Goal: Task Accomplishment & Management: Manage account settings

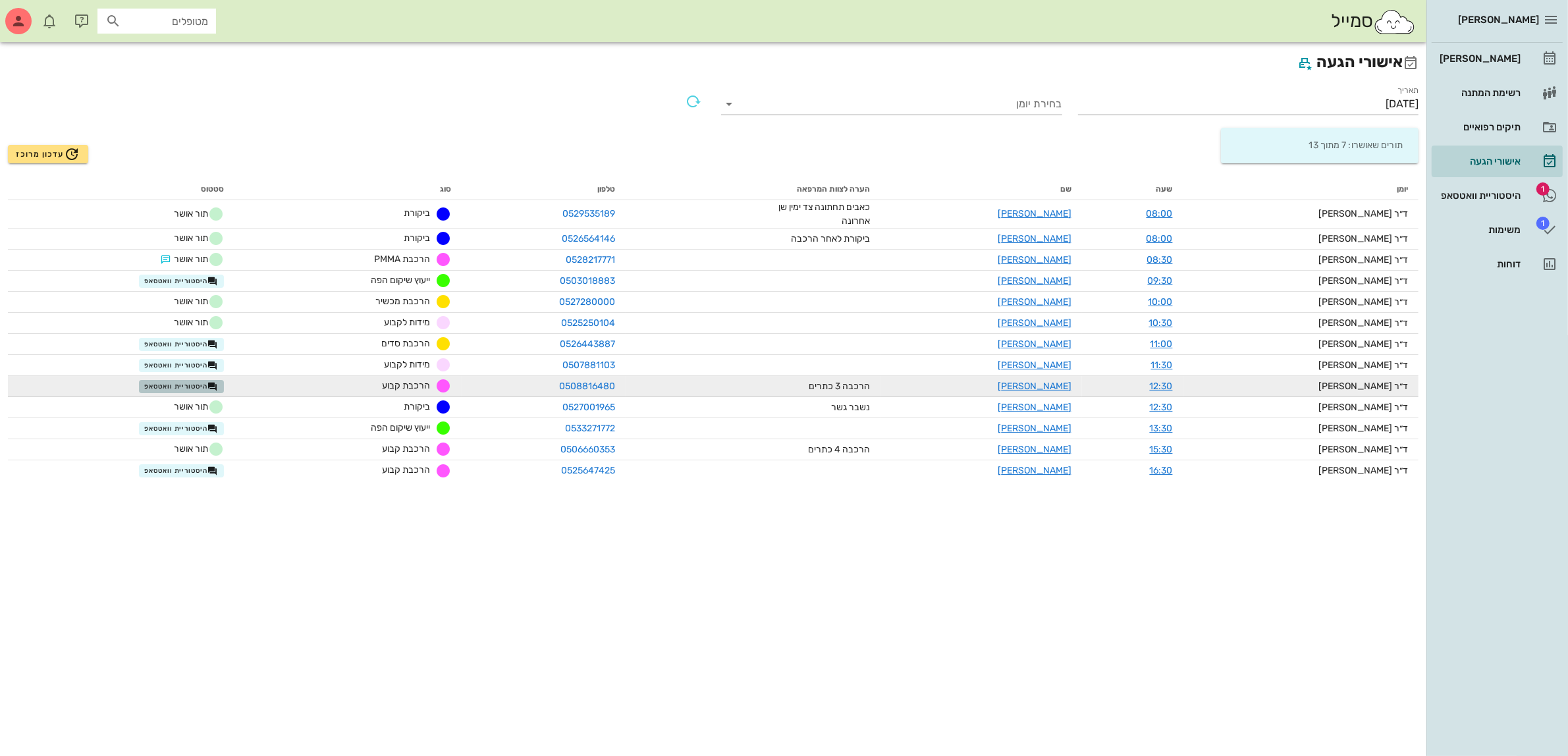
click at [195, 384] on span "היסטוריית וואטסאפ" at bounding box center [181, 386] width 73 height 11
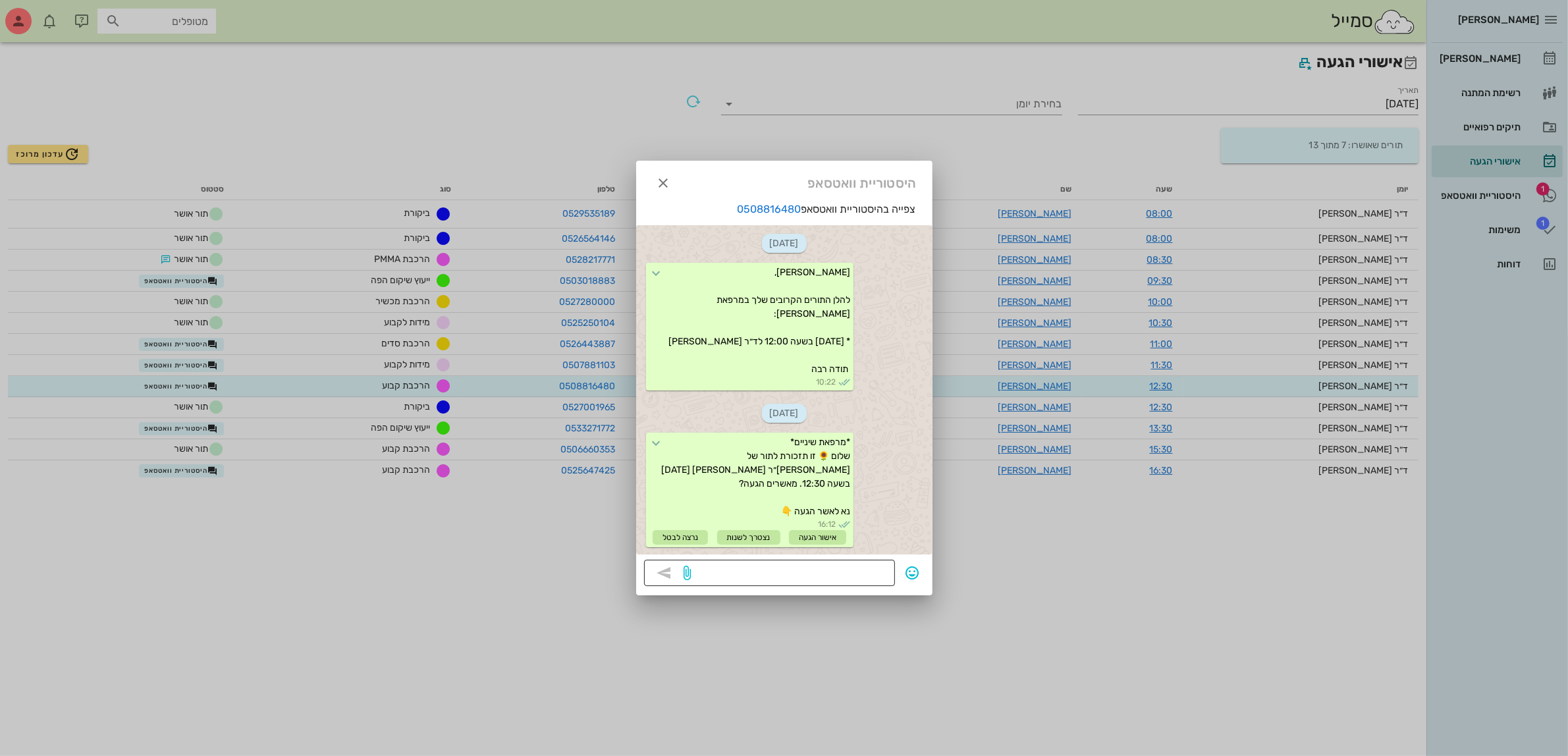
click at [729, 570] on textarea at bounding box center [791, 574] width 193 height 21
type textarea "?????"
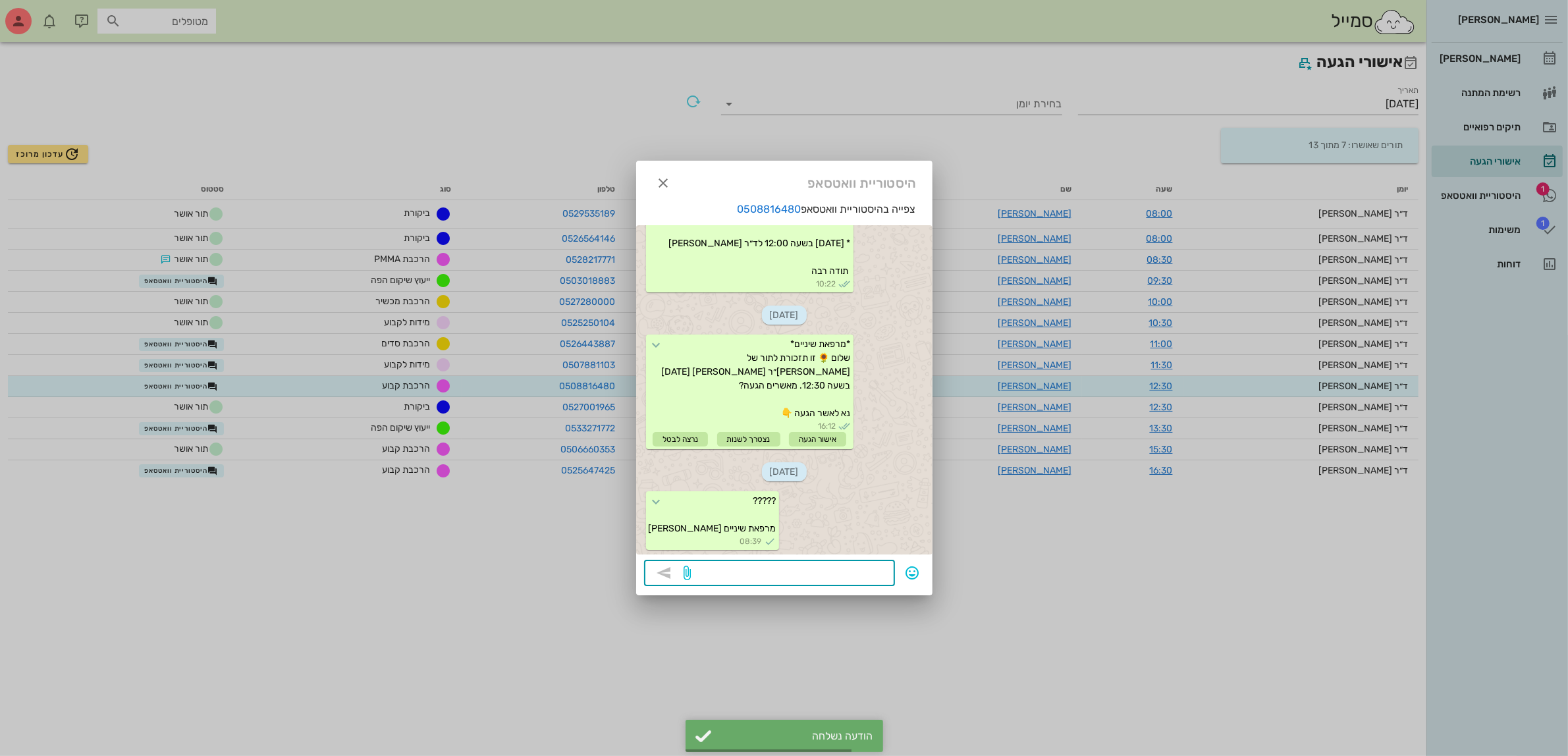
click at [189, 360] on div at bounding box center [784, 378] width 1568 height 756
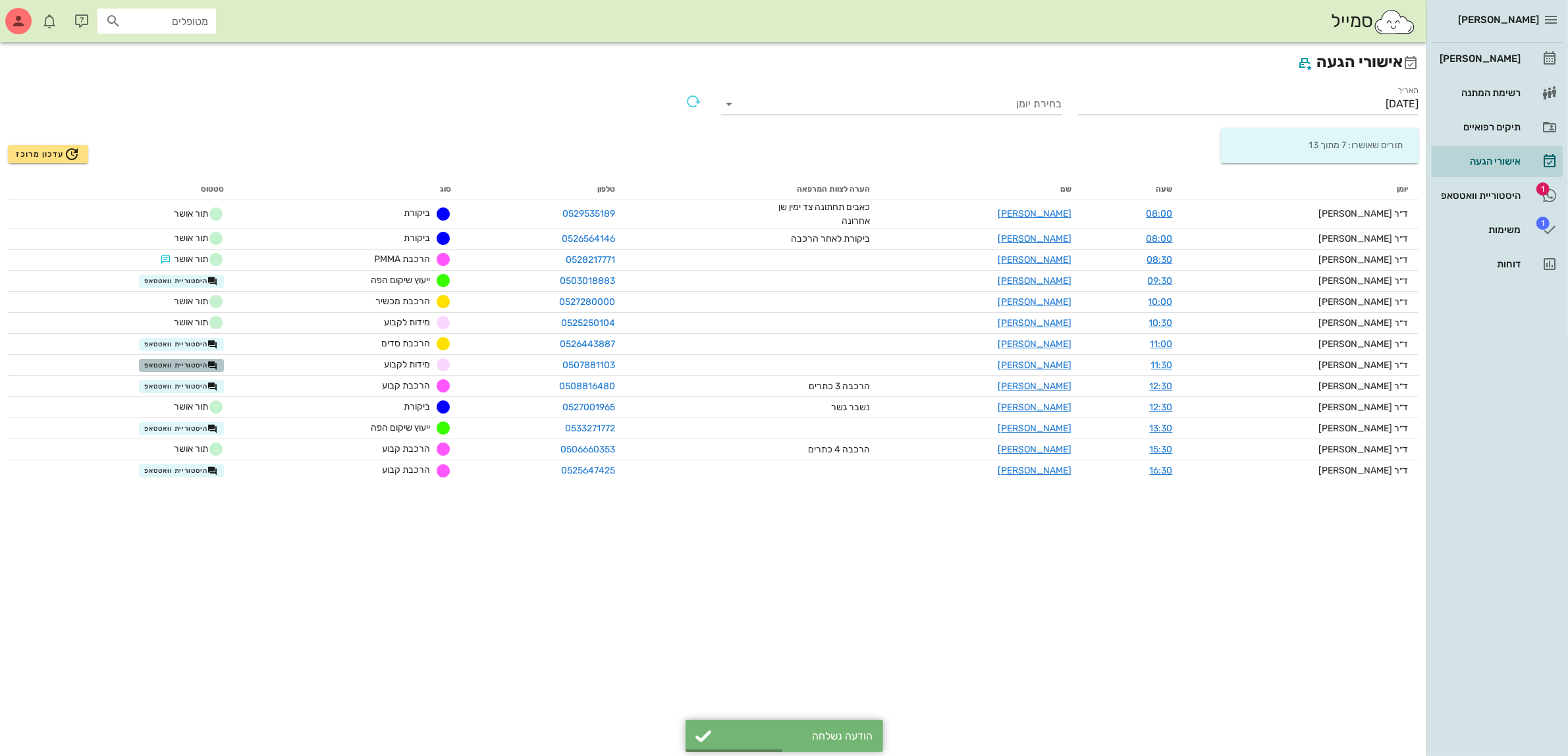
click at [189, 360] on span "היסטוריית וואטסאפ" at bounding box center [181, 366] width 73 height 11
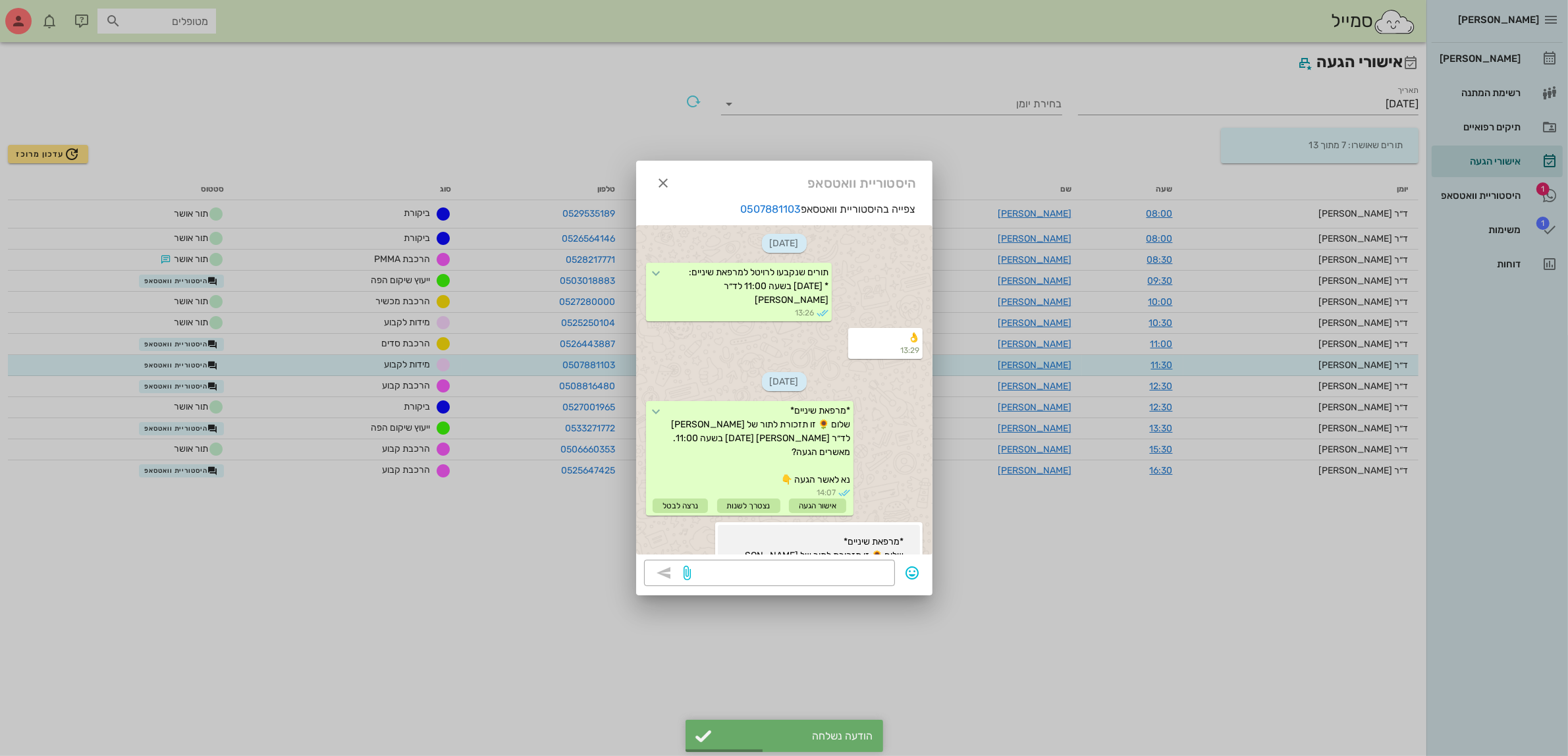
scroll to position [732, 0]
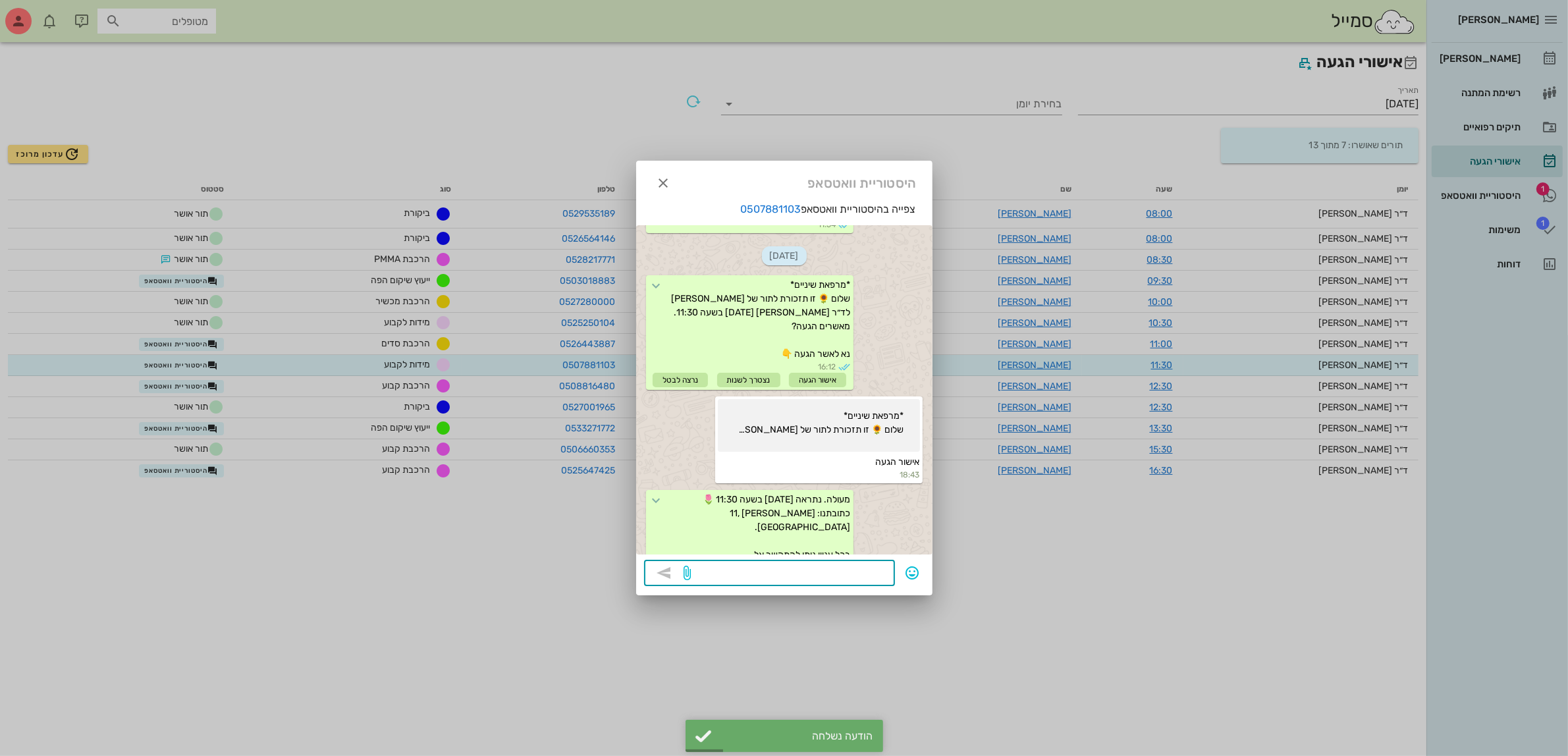
click at [800, 568] on textarea at bounding box center [791, 574] width 193 height 21
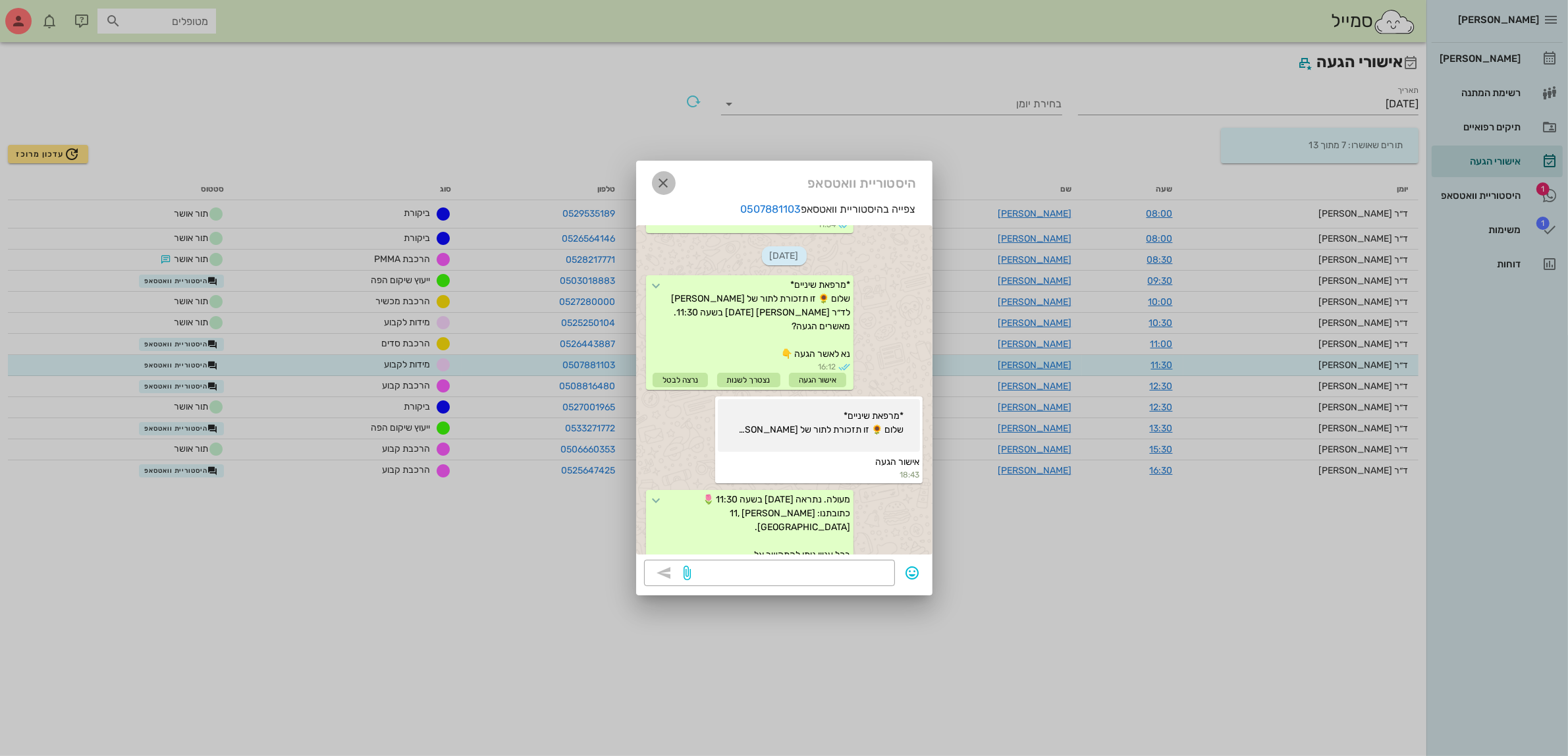
click at [663, 185] on icon "button" at bounding box center [663, 183] width 16 height 16
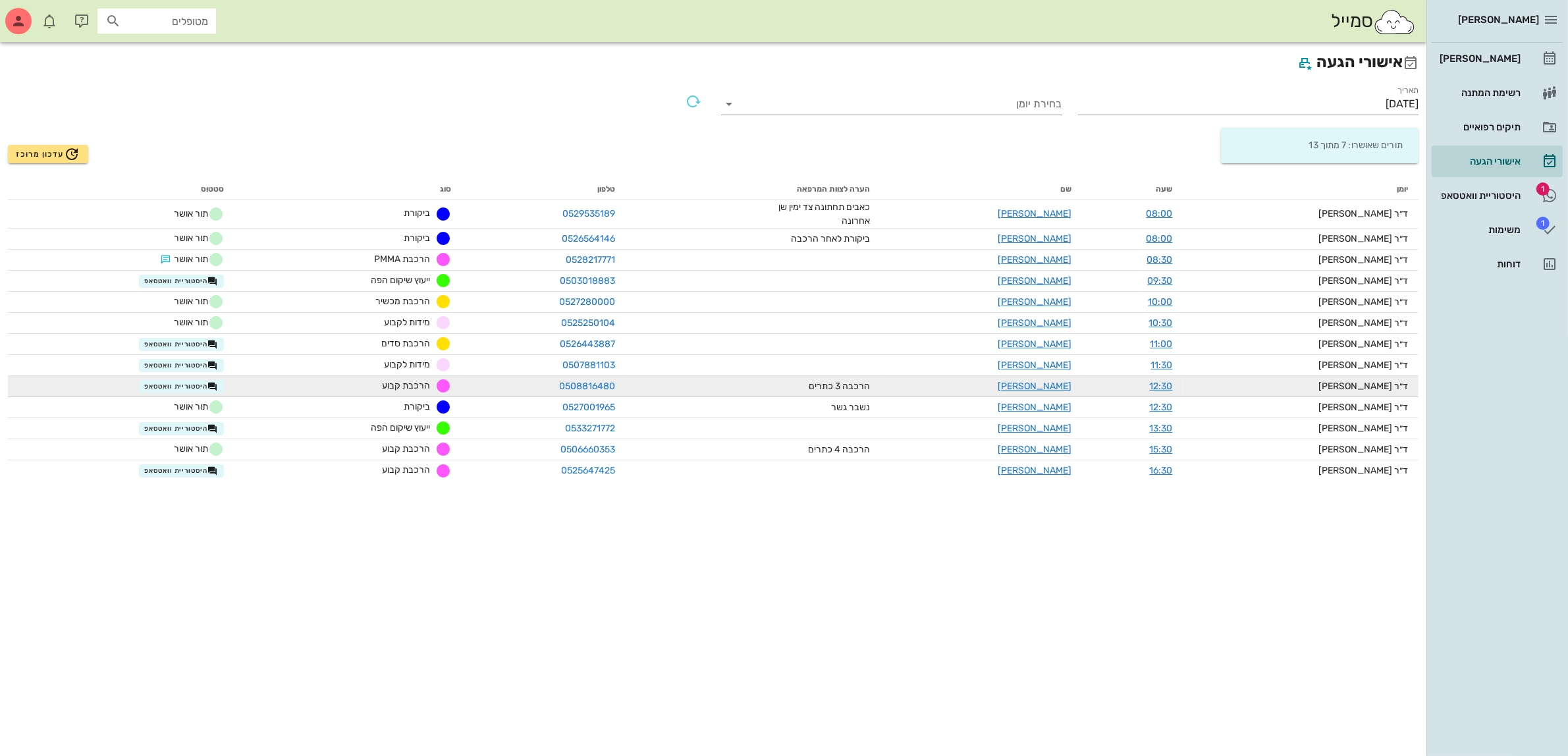
click at [650, 383] on td "הרכבה 3 כתרים" at bounding box center [752, 386] width 255 height 21
click at [218, 384] on icon "button" at bounding box center [213, 386] width 11 height 11
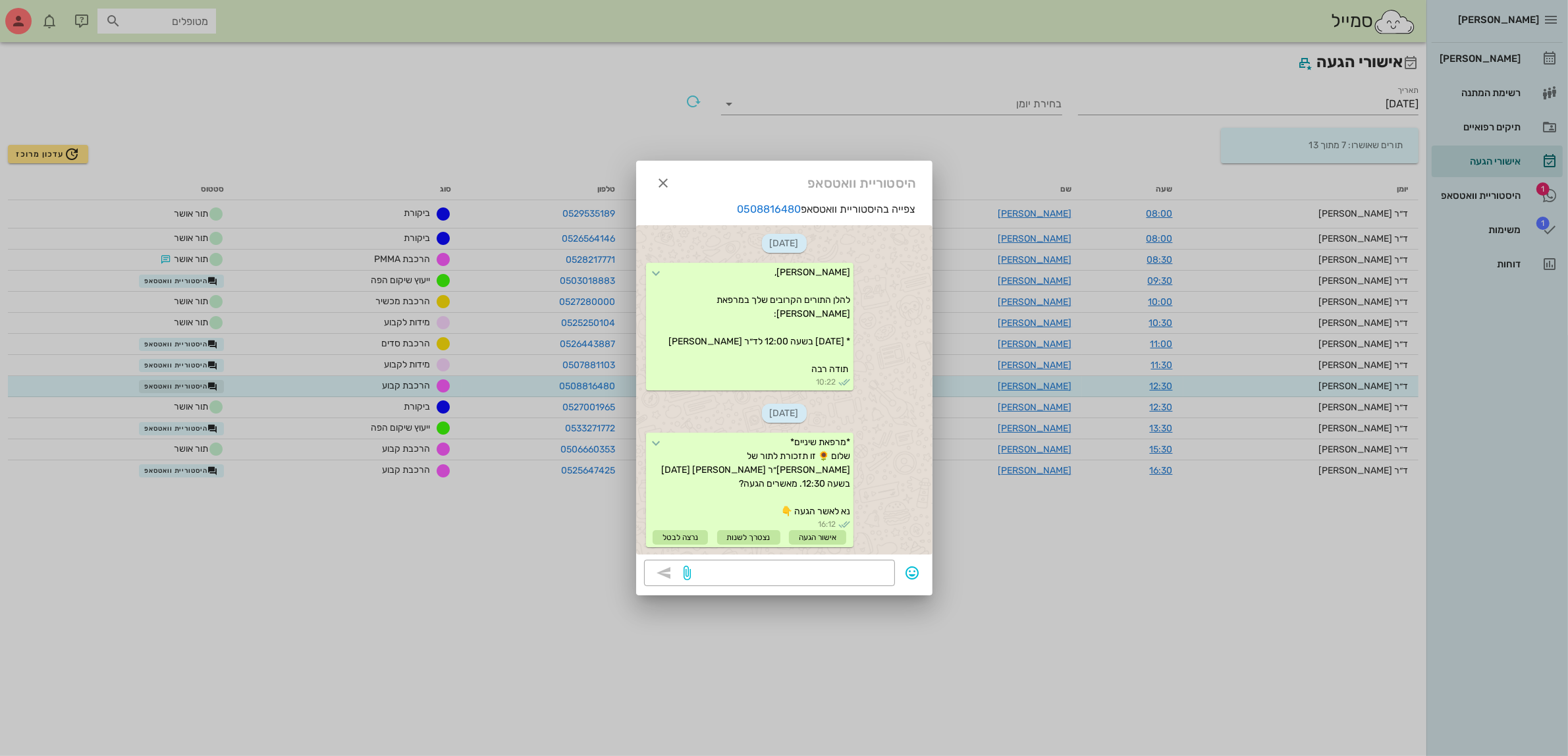
scroll to position [99, 0]
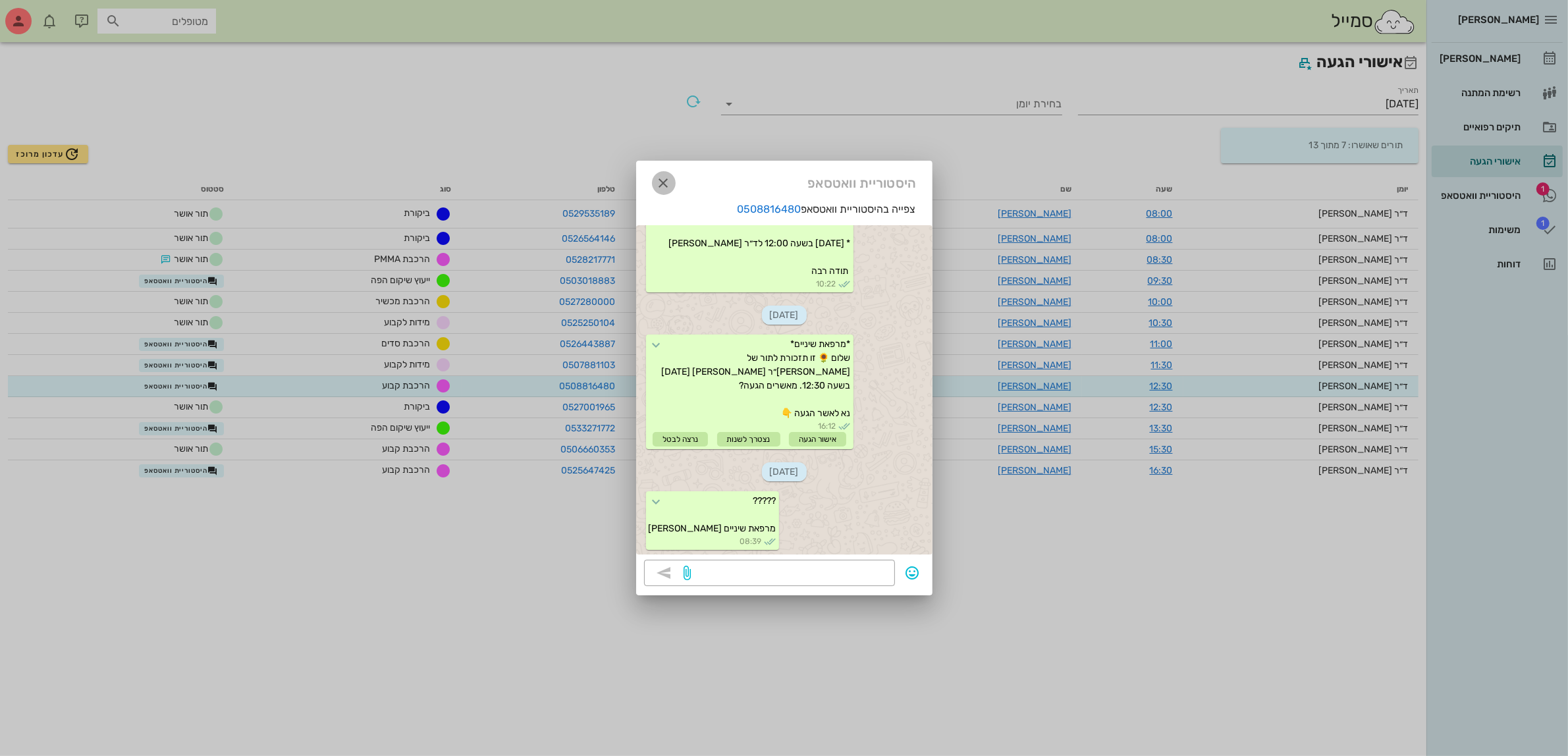
click at [665, 183] on icon "button" at bounding box center [663, 183] width 16 height 16
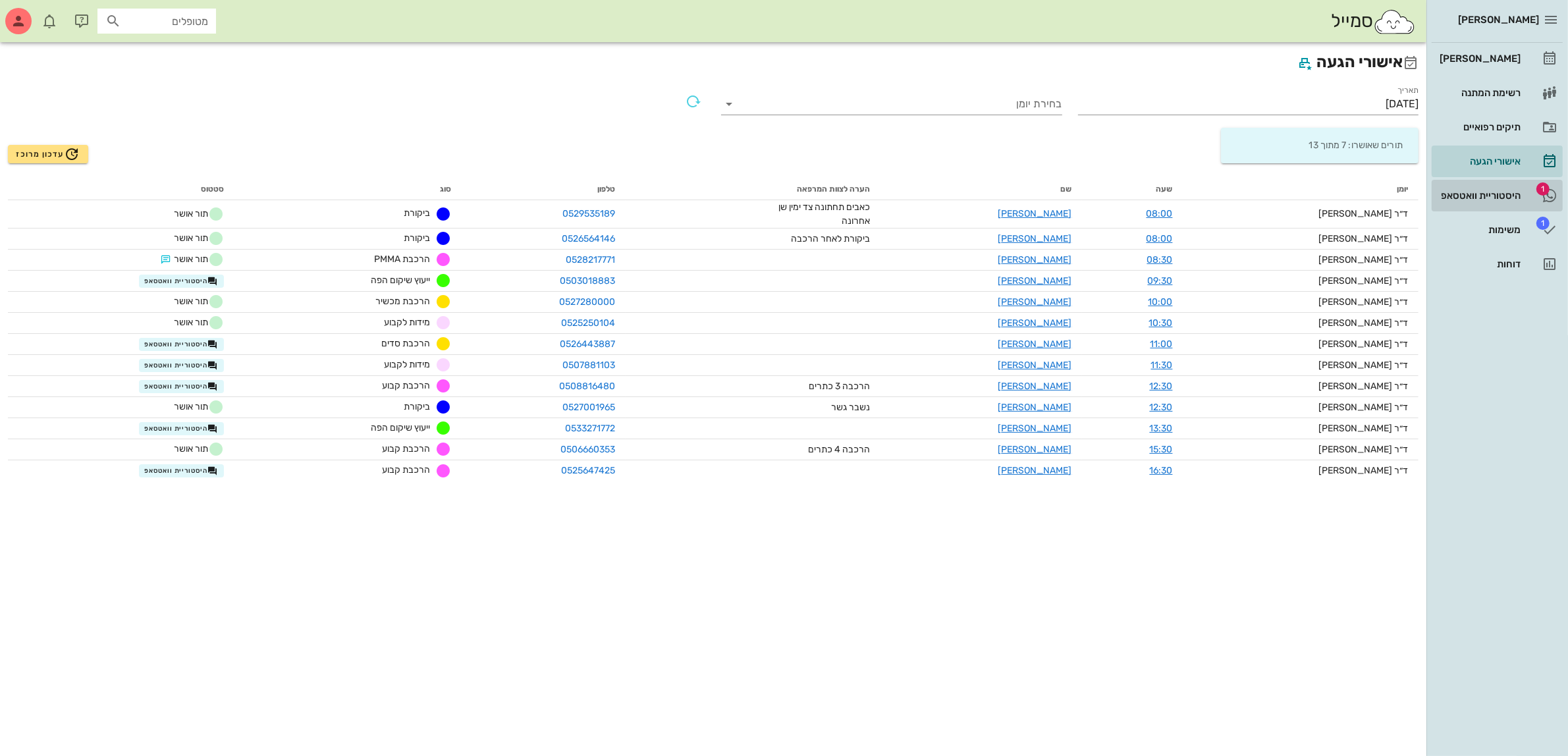
click at [1492, 199] on div "היסטוריית וואטסאפ" at bounding box center [1478, 196] width 83 height 11
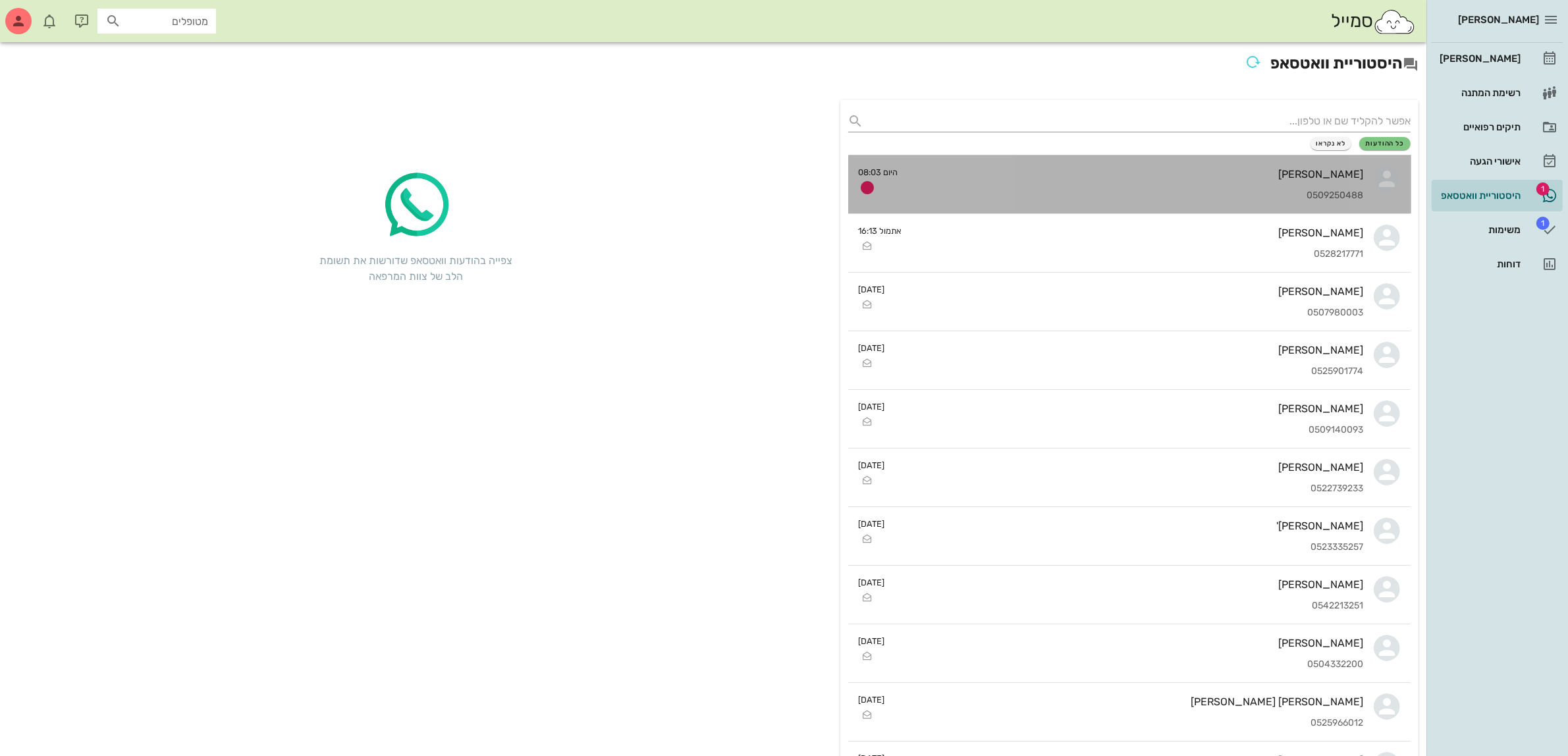
click at [1247, 188] on div "[PERSON_NAME] 0509250488" at bounding box center [1136, 184] width 455 height 58
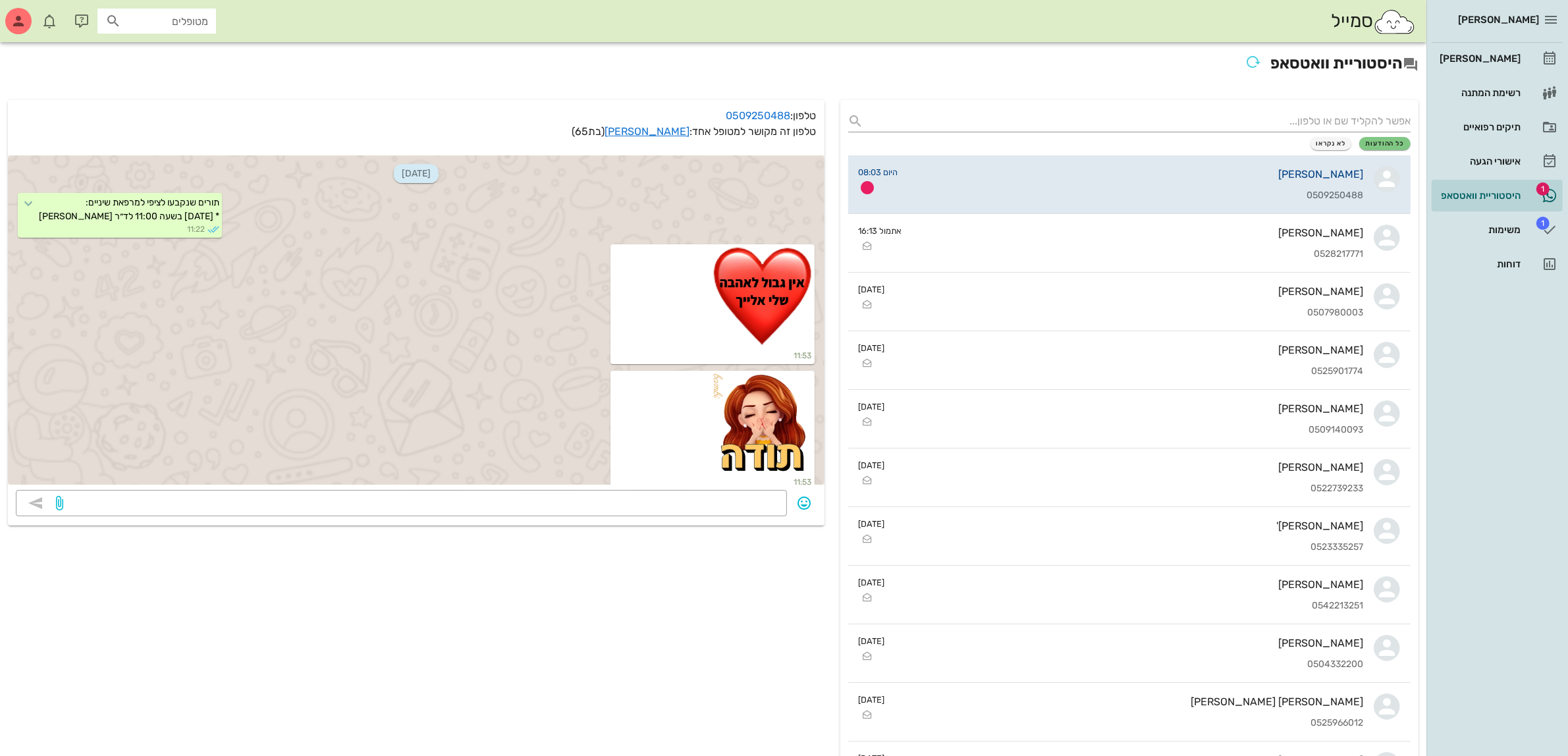
scroll to position [4125, 0]
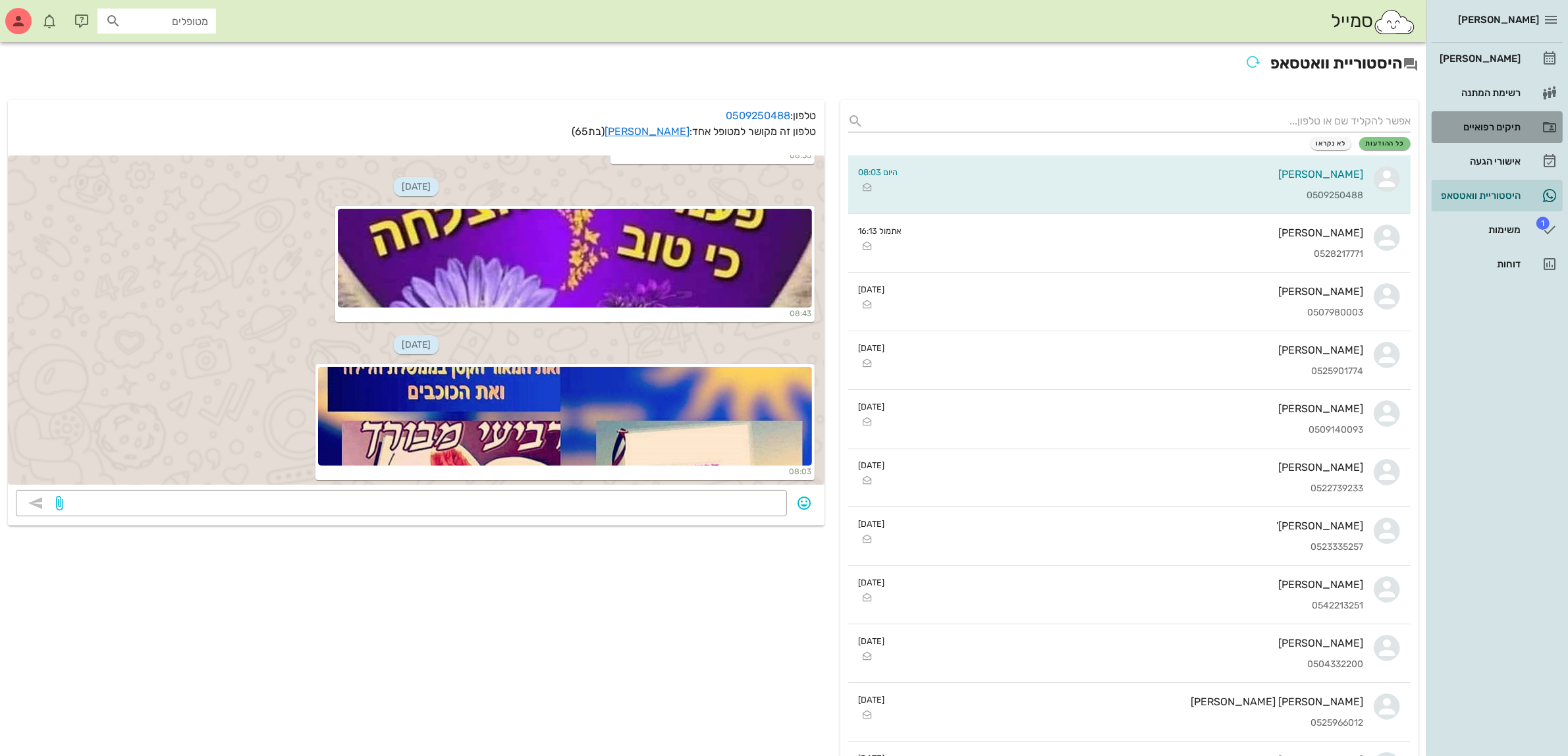
click at [1476, 117] on div "תיקים רפואיים" at bounding box center [1478, 127] width 83 height 21
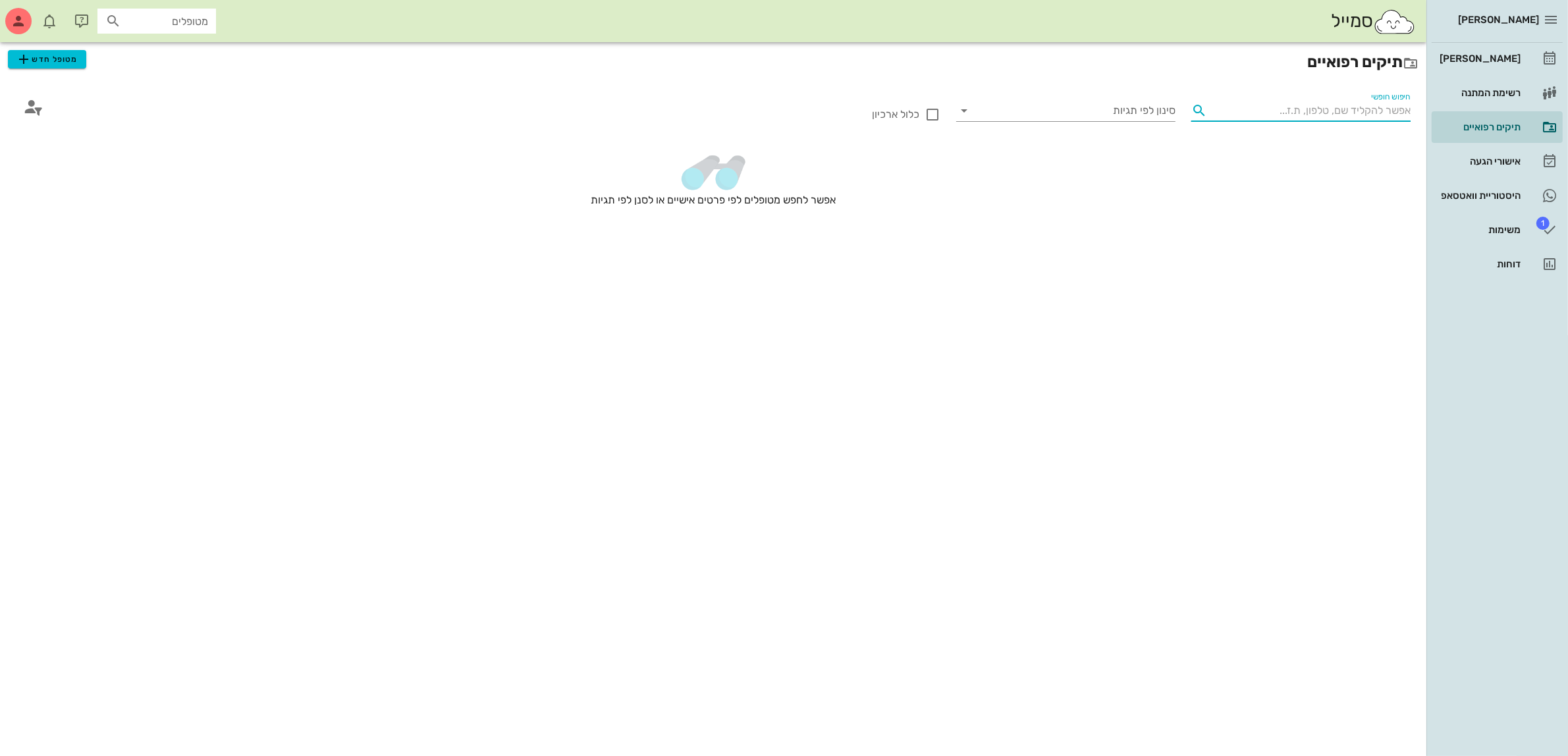
click at [1293, 106] on input "חיפוש חופשי" at bounding box center [1311, 111] width 198 height 21
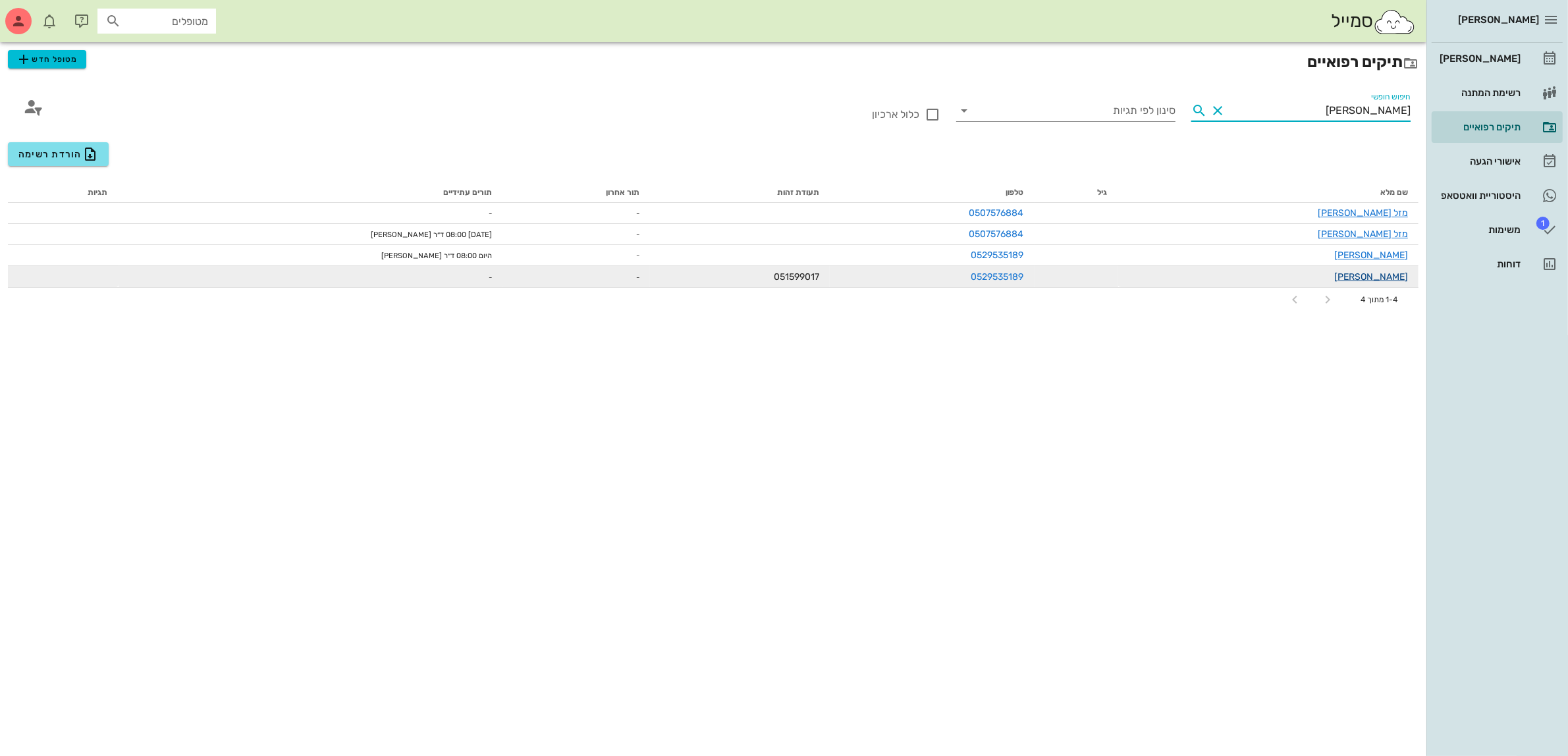
type input "[PERSON_NAME]"
click at [1387, 273] on link "[PERSON_NAME]" at bounding box center [1371, 276] width 73 height 11
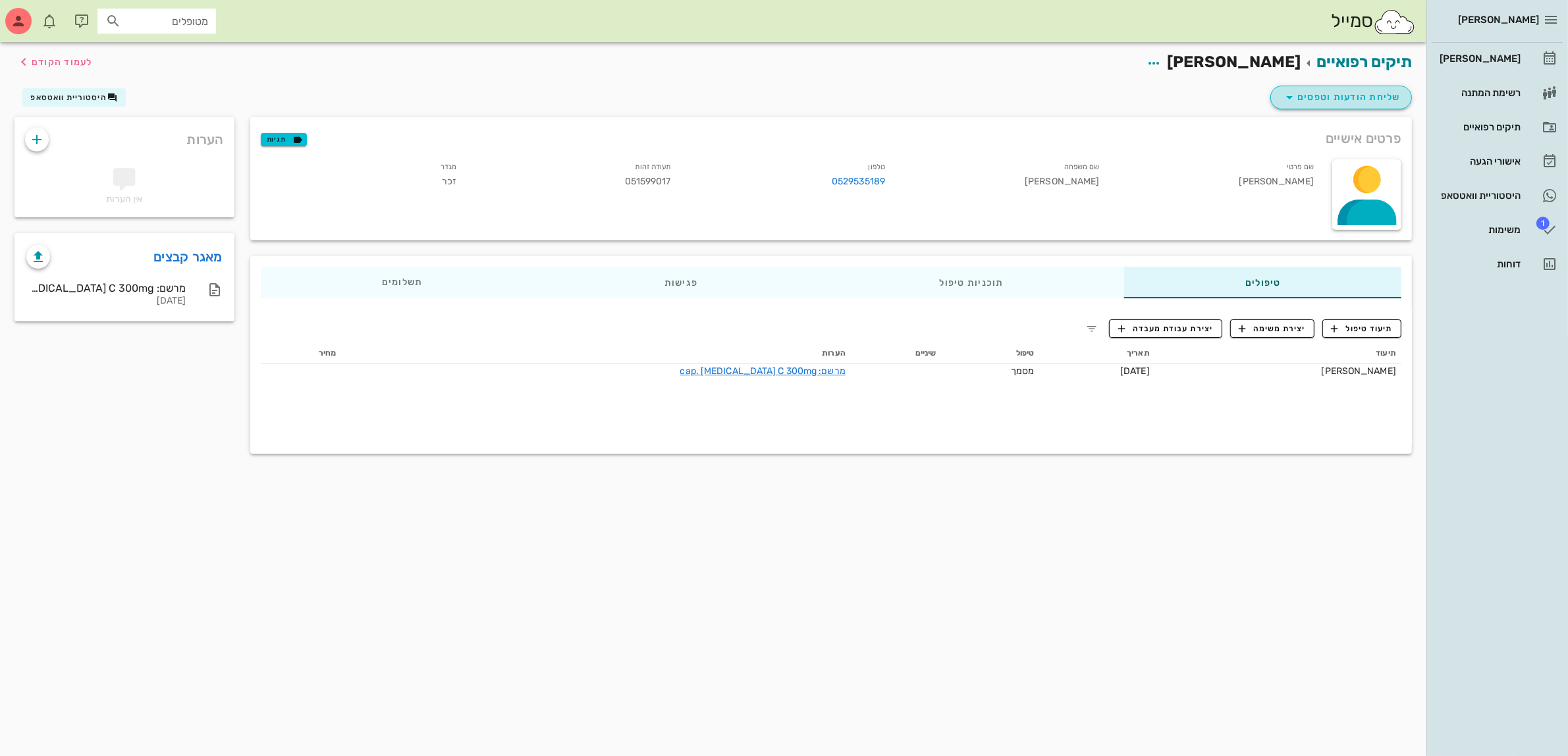
click at [1348, 93] on span "שליחת הודעות וטפסים" at bounding box center [1341, 97] width 119 height 16
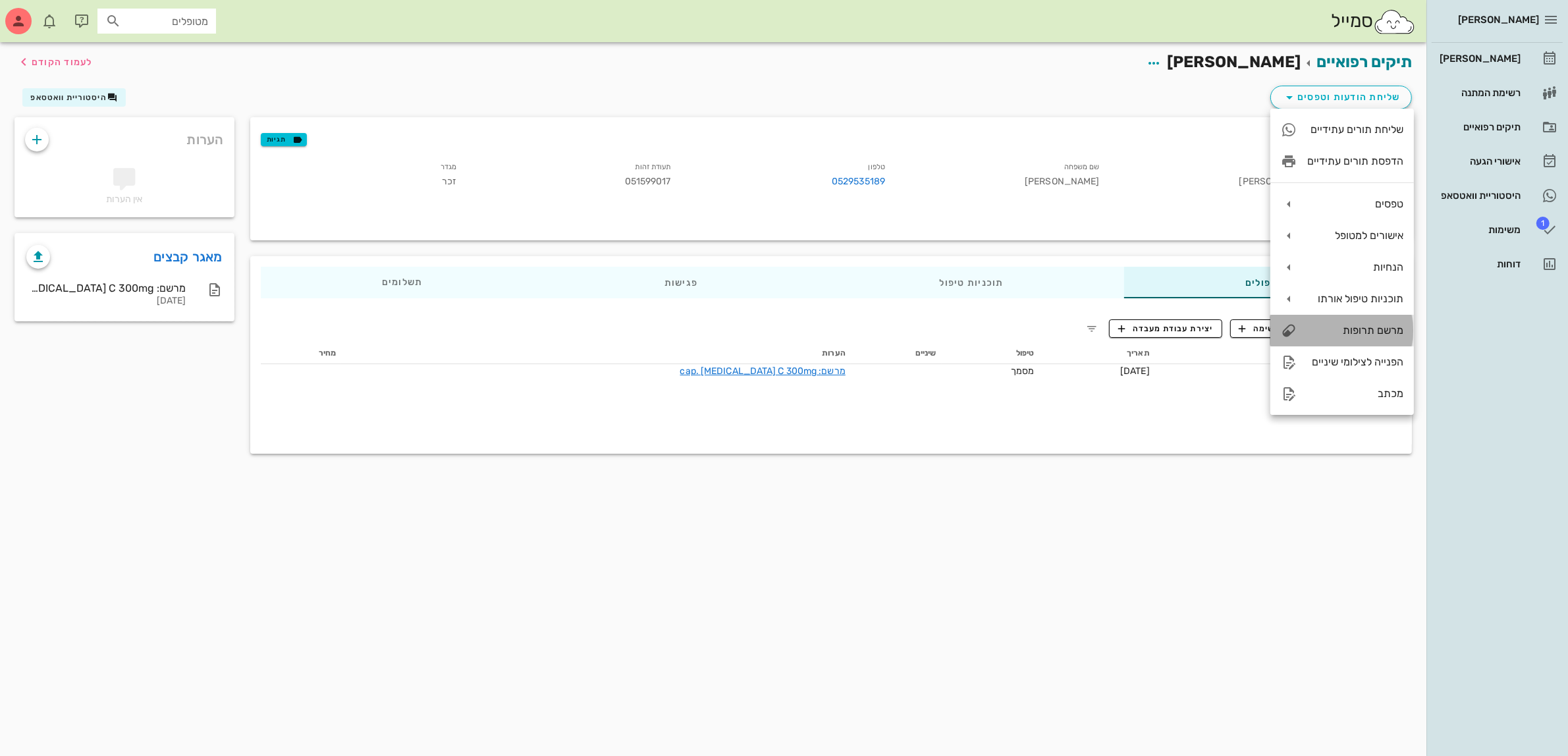
click at [1358, 330] on div "מרשם תרופות" at bounding box center [1355, 330] width 96 height 12
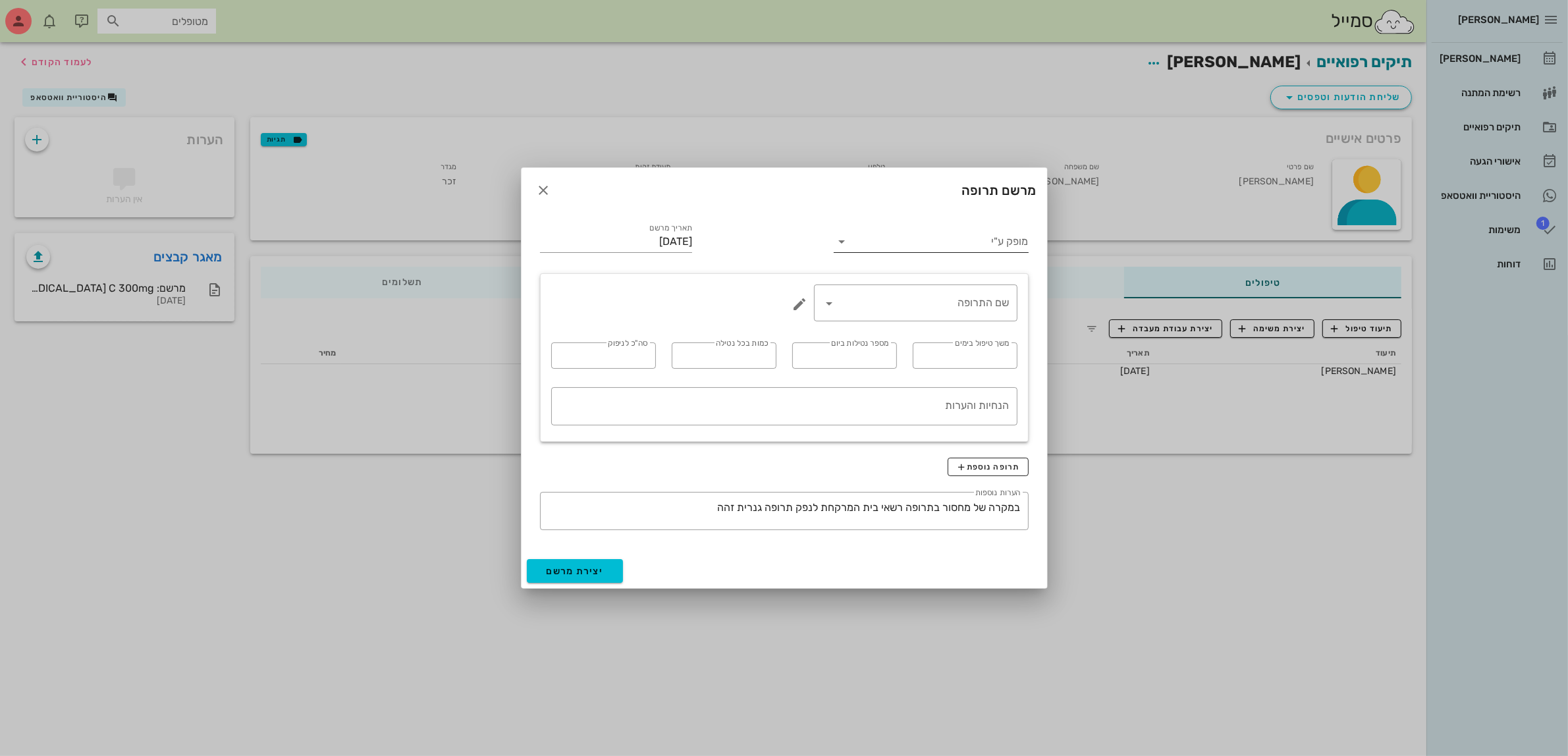
click at [927, 247] on input "מופק ע"י" at bounding box center [940, 242] width 176 height 21
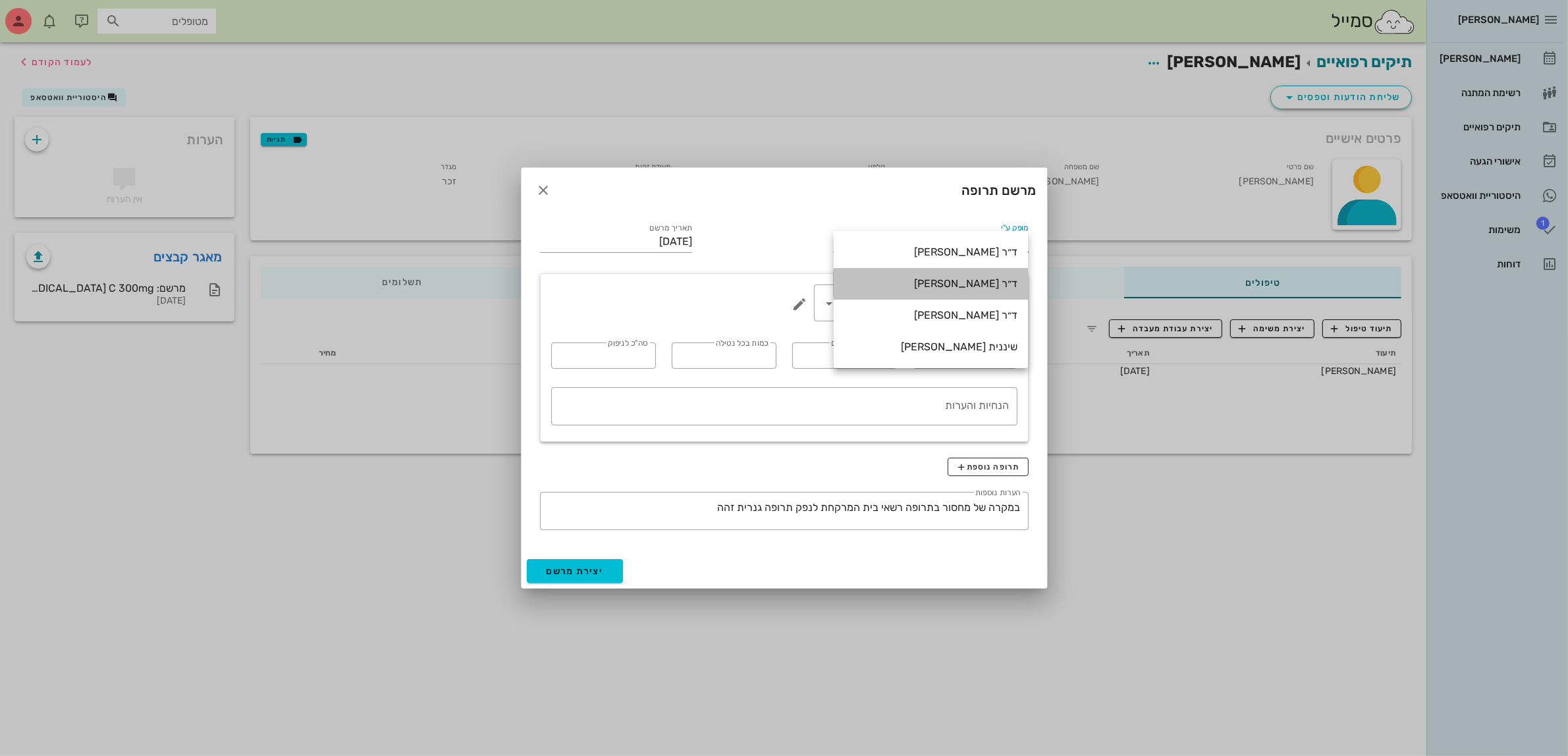
click at [957, 282] on div "ד״ר [PERSON_NAME]" at bounding box center [931, 283] width 173 height 12
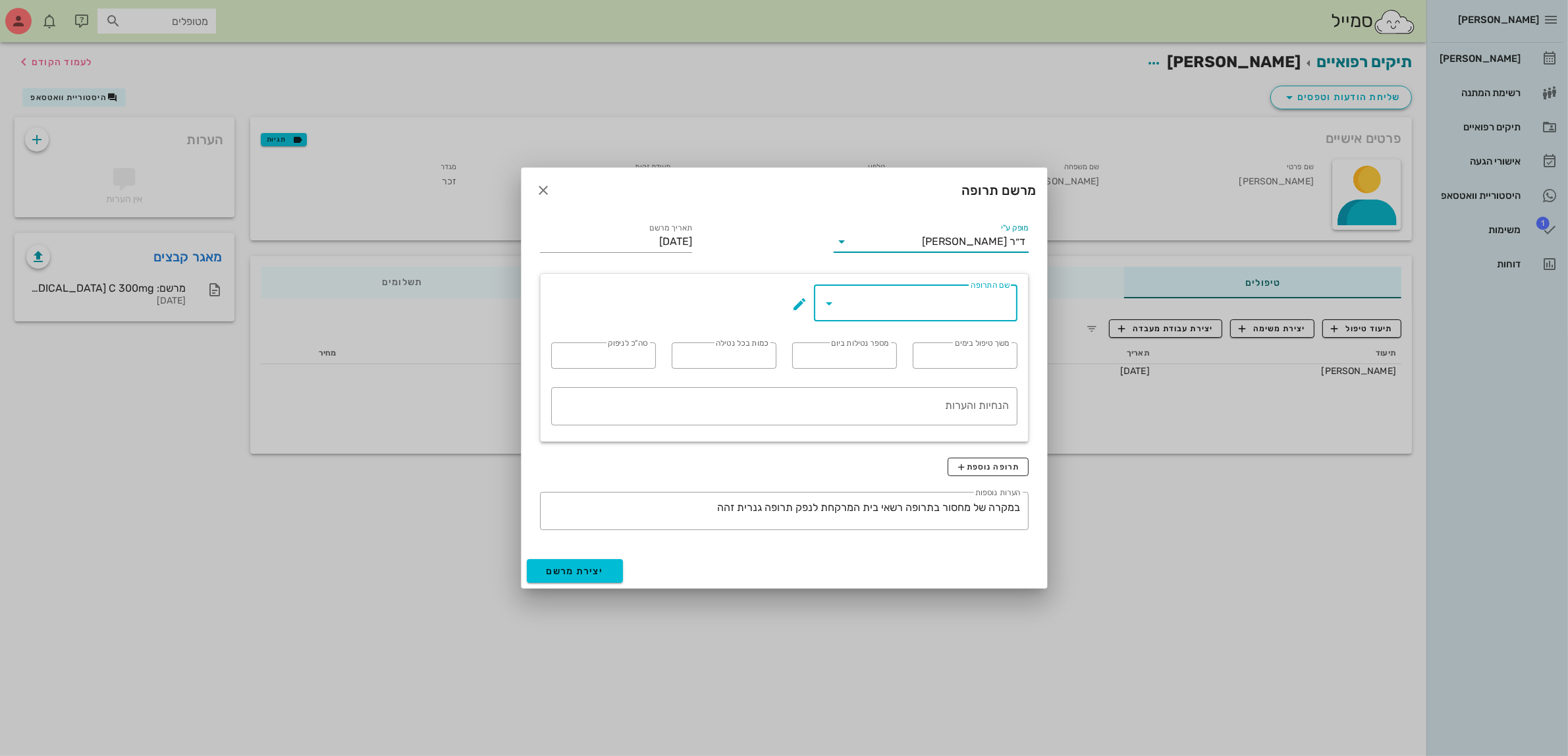
click at [958, 299] on input "שם התרופה" at bounding box center [924, 303] width 169 height 21
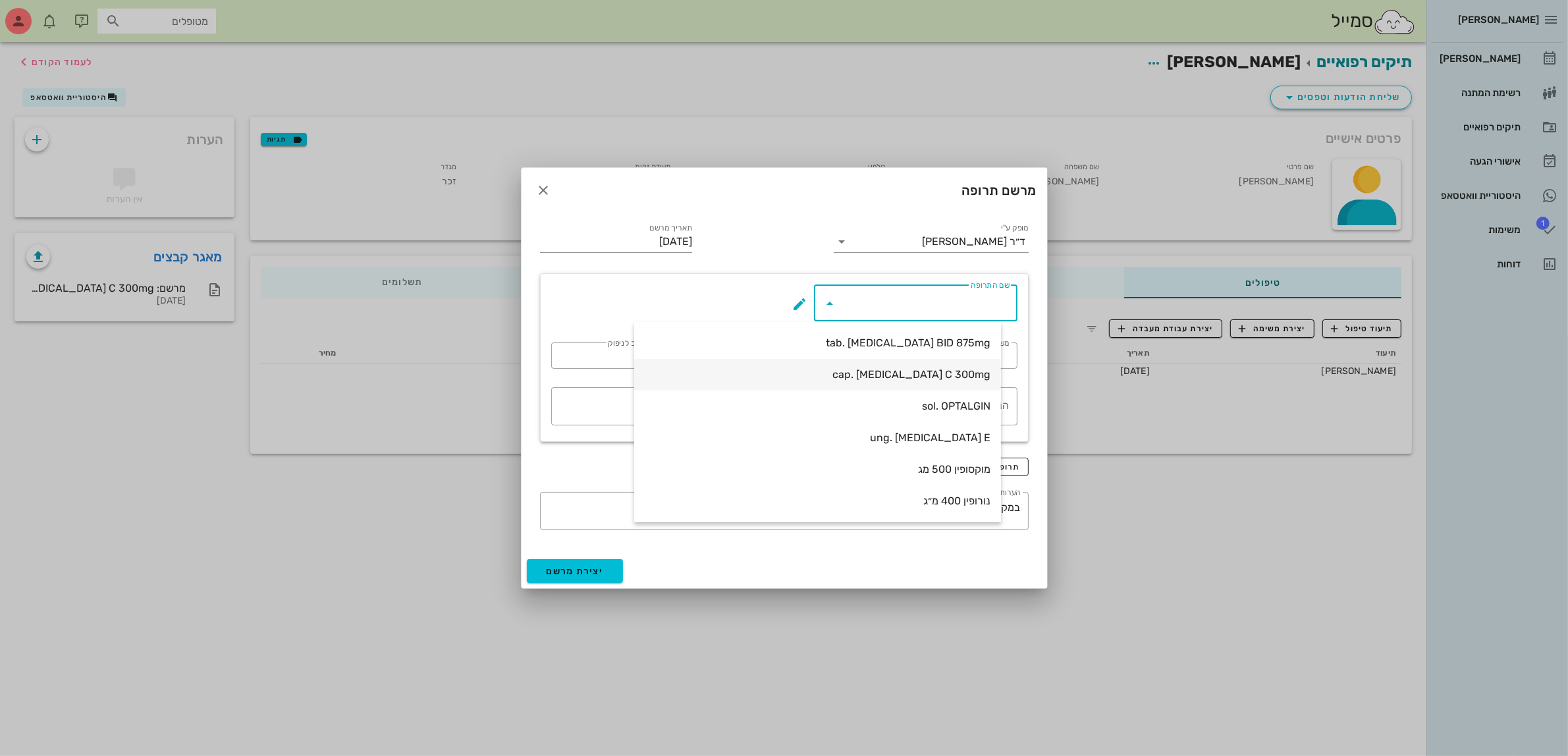
click at [930, 370] on div "cap. [MEDICAL_DATA] C 300mg" at bounding box center [817, 374] width 346 height 12
type input "cap. [MEDICAL_DATA] C 300mg"
type input "7"
type input "3"
type input "1"
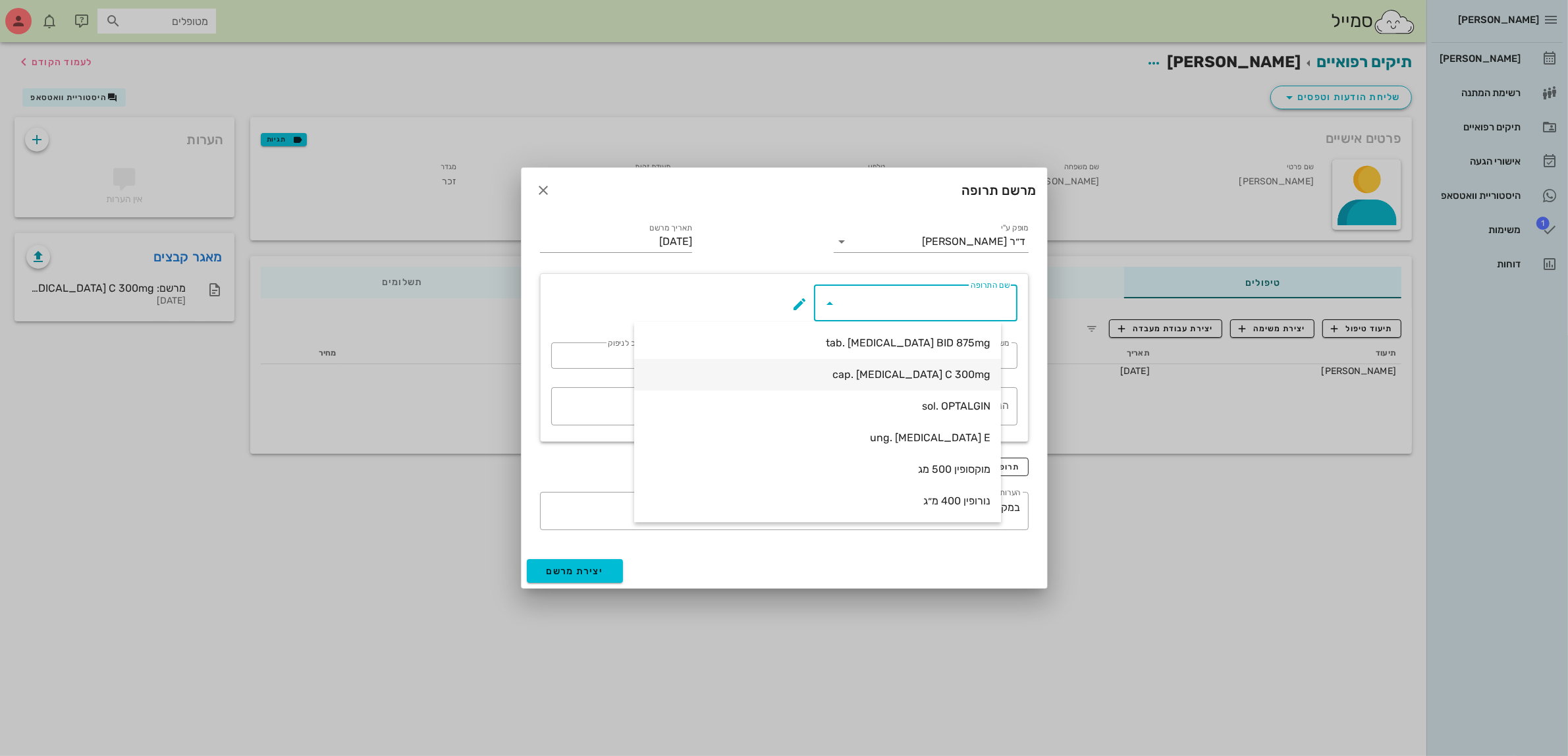
type input "21"
type textarea "קפסולה אחת כל 8 שעות במשך 7 ימים"
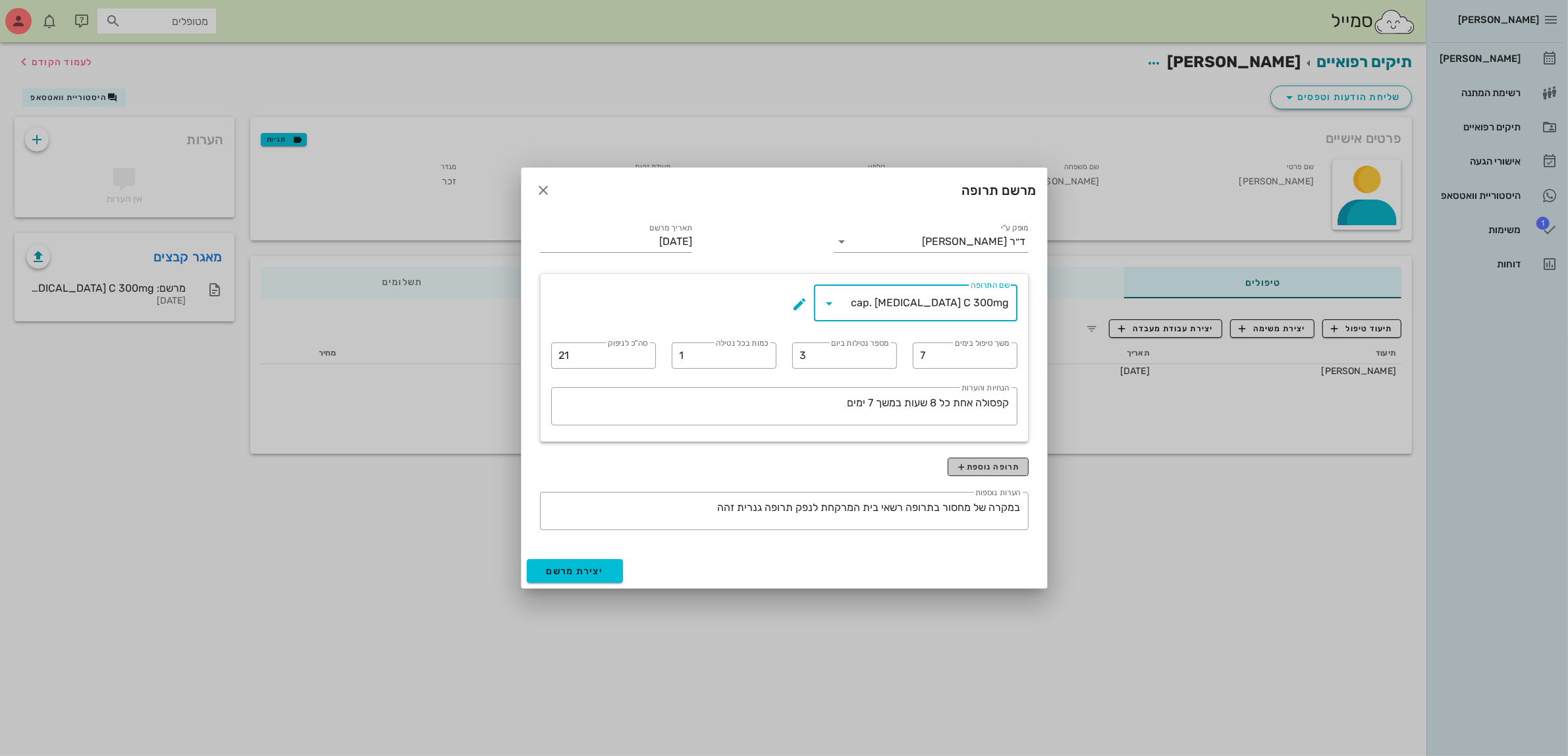
click at [973, 468] on span "תרופה נוספת" at bounding box center [987, 467] width 64 height 11
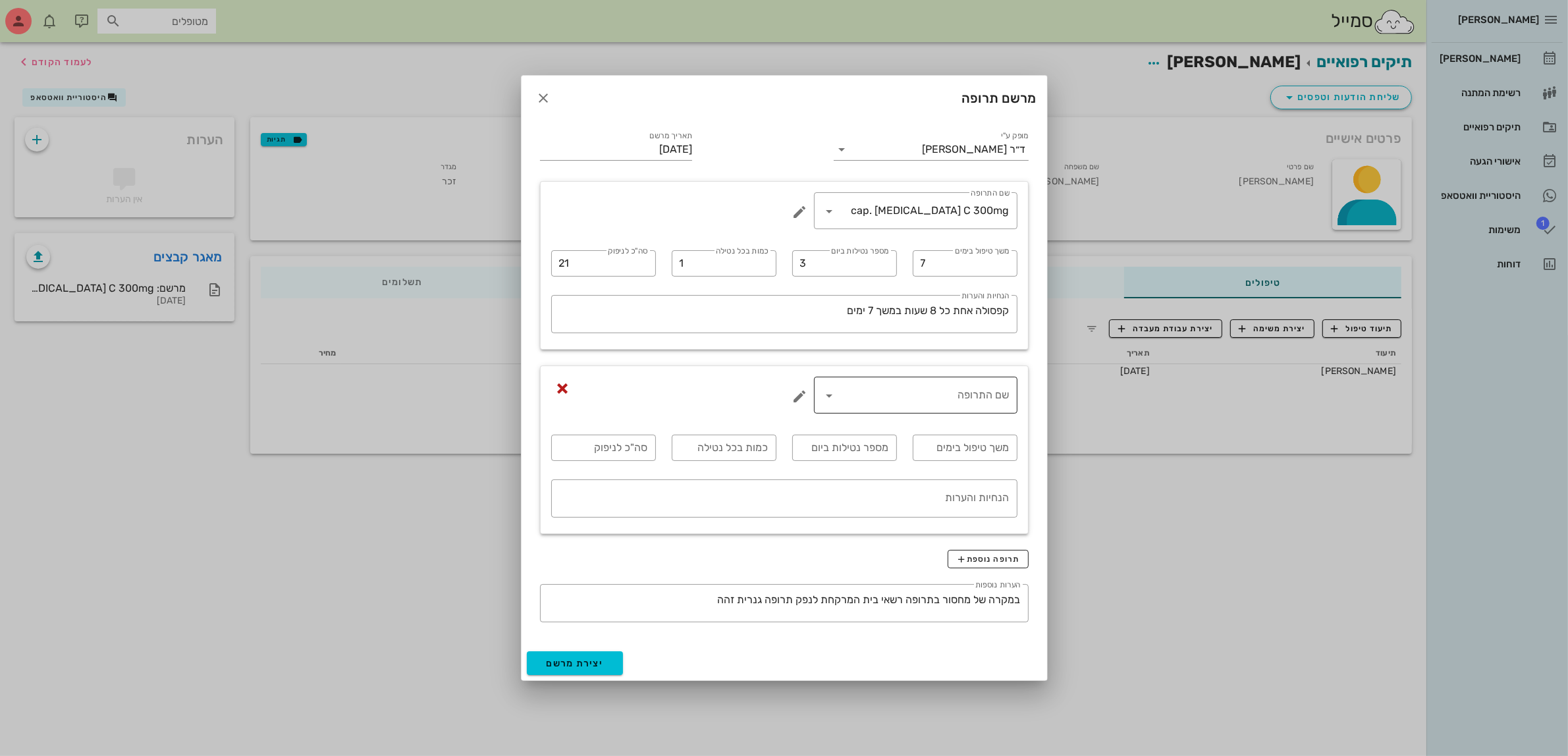
click at [939, 402] on input "שם התרופה" at bounding box center [924, 395] width 169 height 21
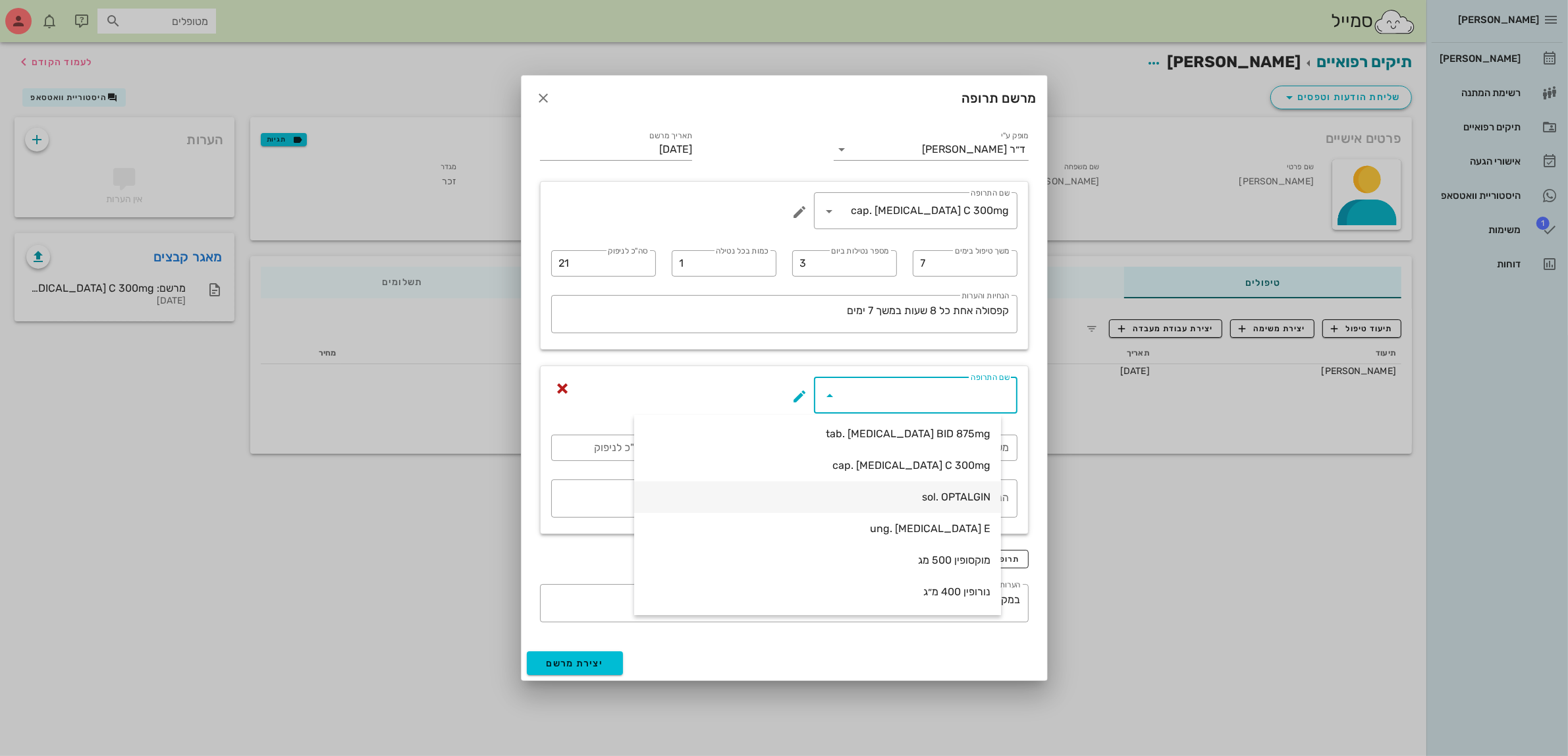
scroll to position [167, 0]
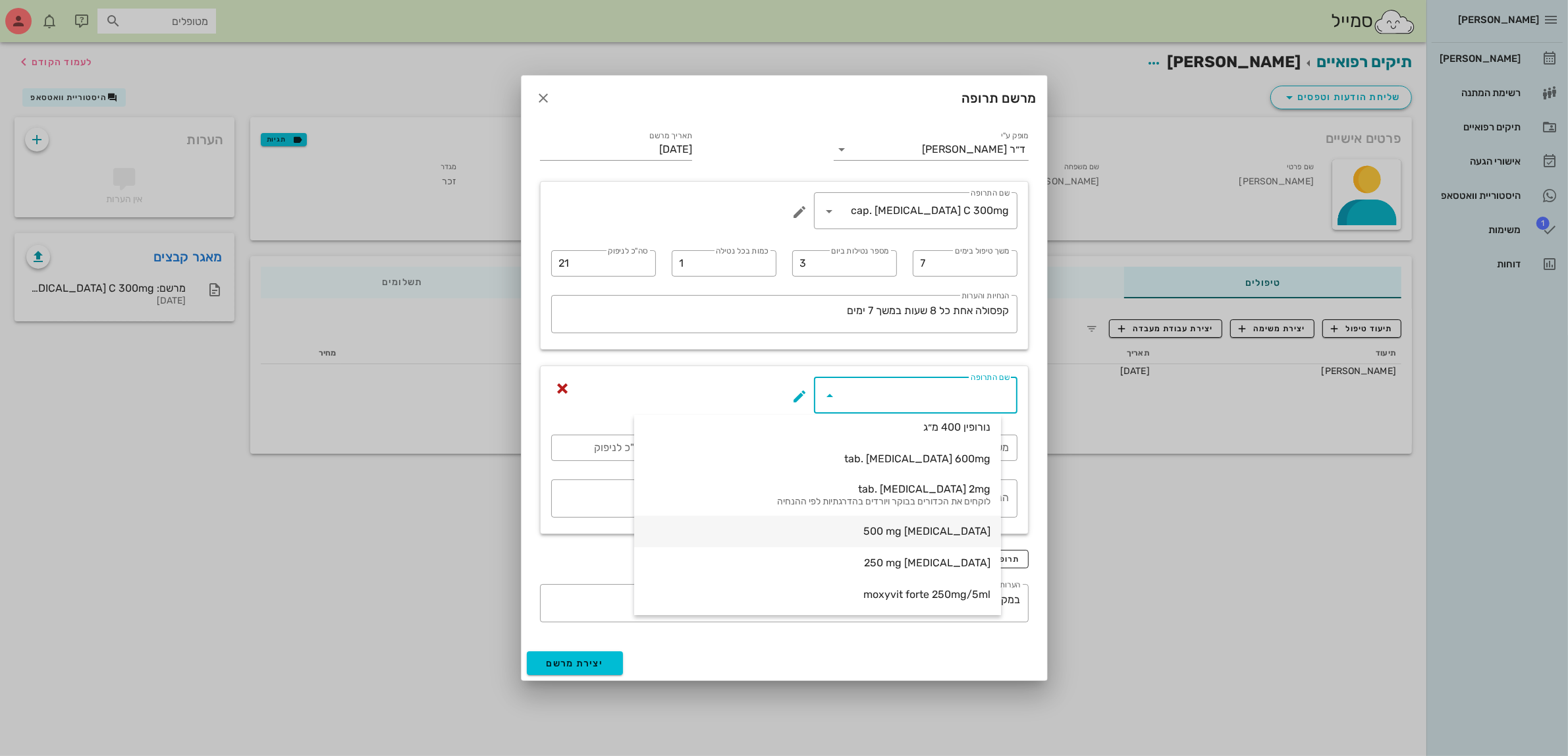
click at [963, 529] on div "[MEDICAL_DATA] 500 mg" at bounding box center [817, 531] width 346 height 12
type input "[MEDICAL_DATA] 500 mg"
type input "5"
type input "2"
type input "1"
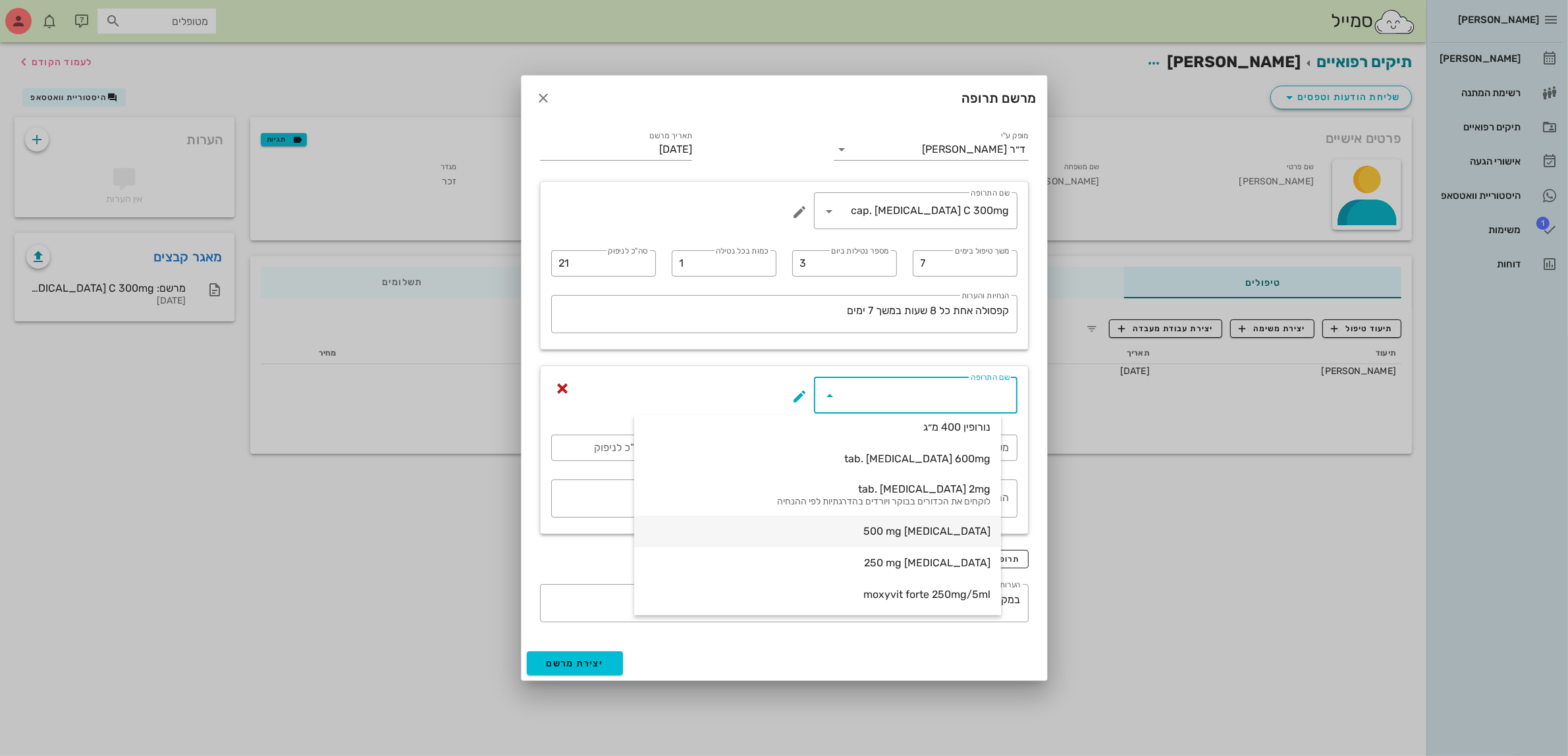
type input "10"
type textarea "יש לנטול את הכדור אחרי אוכל"
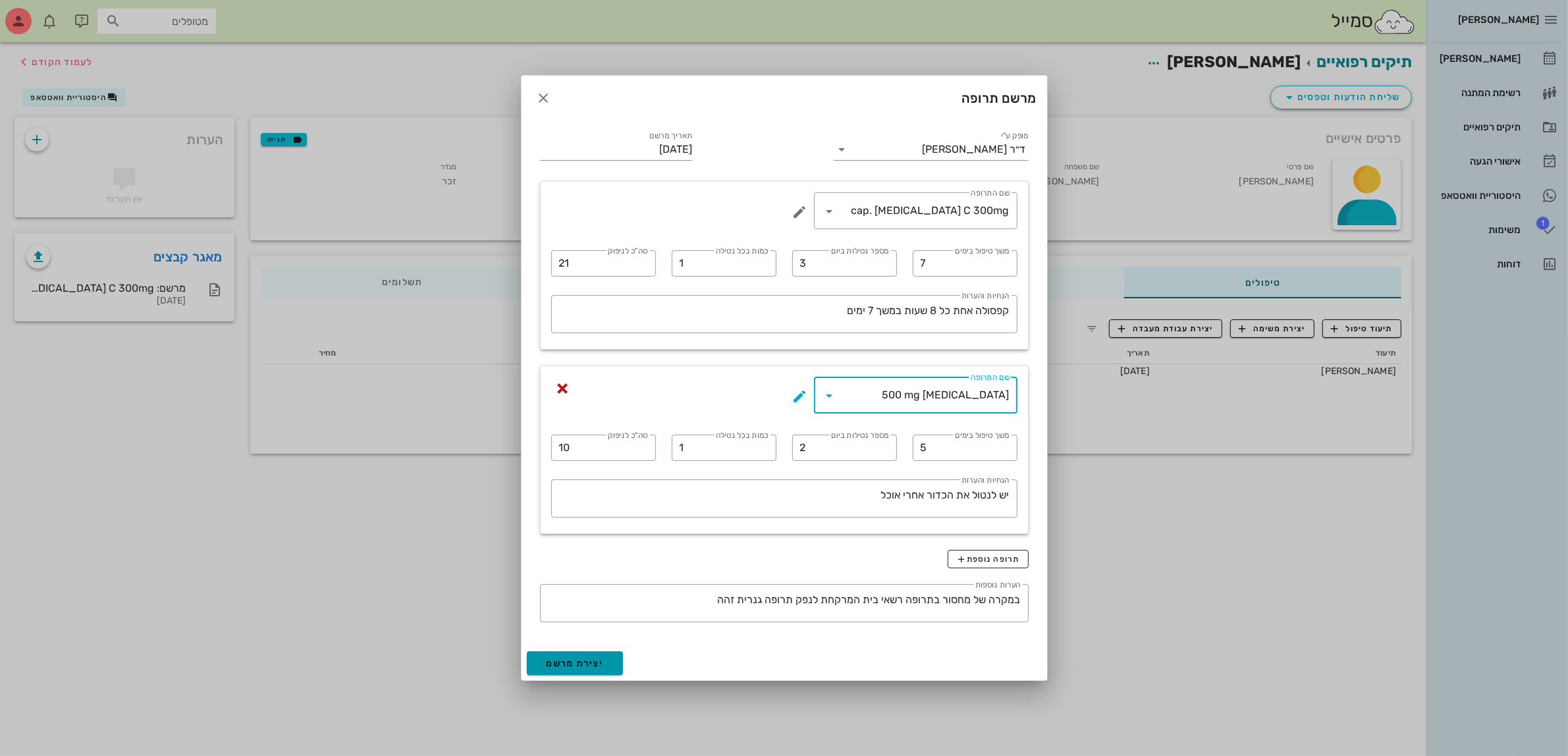
click at [568, 662] on span "יצירת מרשם" at bounding box center [575, 663] width 57 height 11
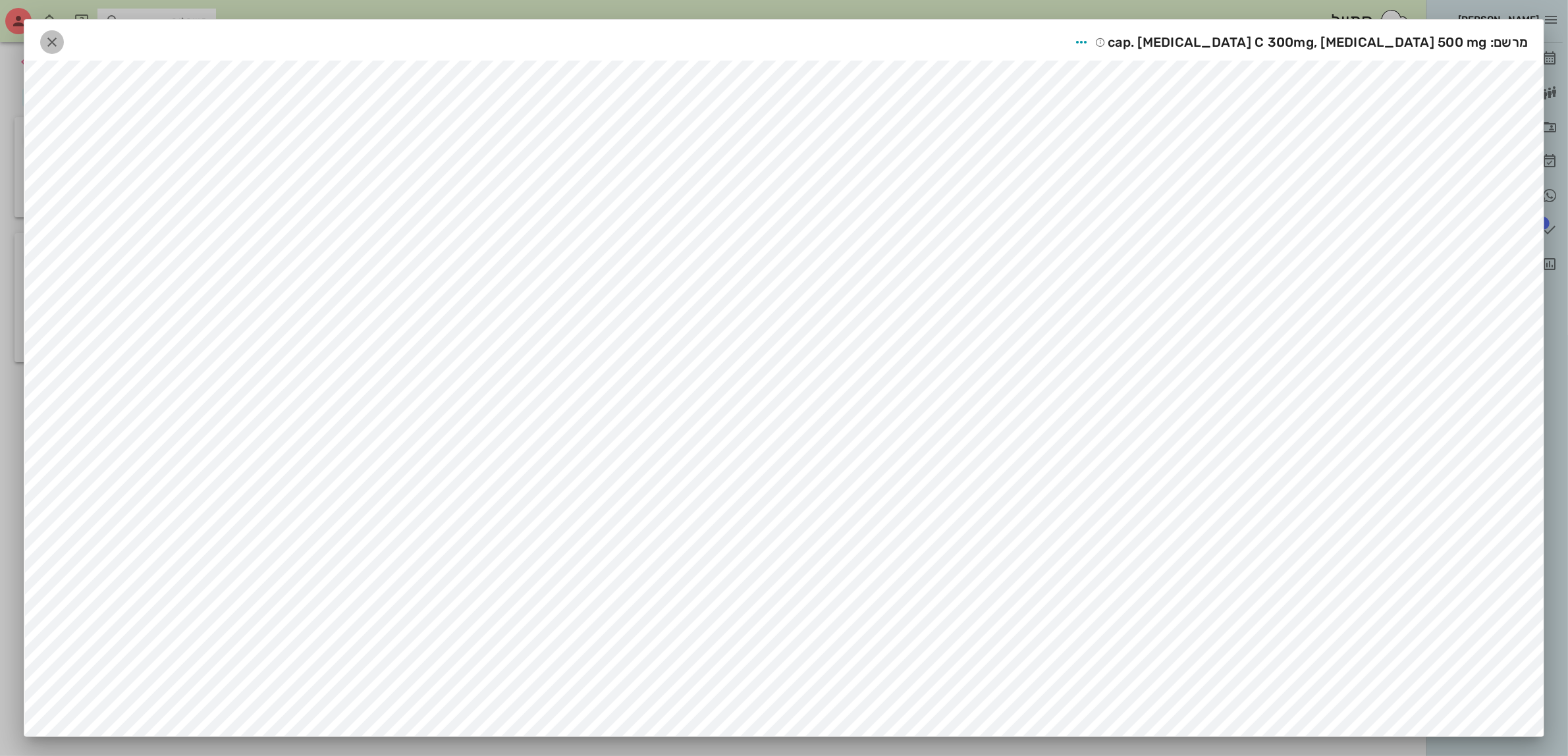
click at [59, 41] on icon "button" at bounding box center [52, 42] width 16 height 16
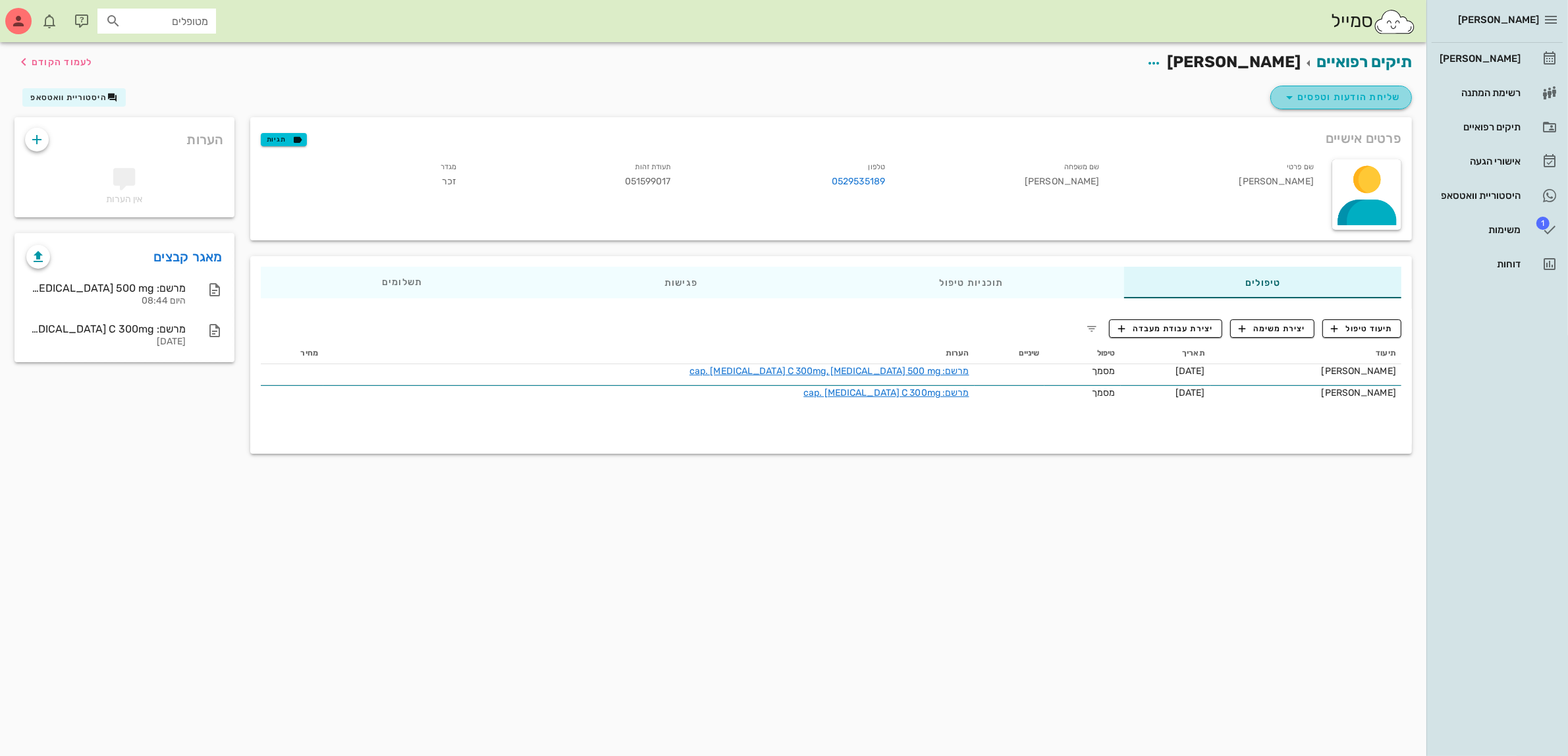
click at [1351, 102] on span "שליחת הודעות וטפסים" at bounding box center [1341, 97] width 119 height 16
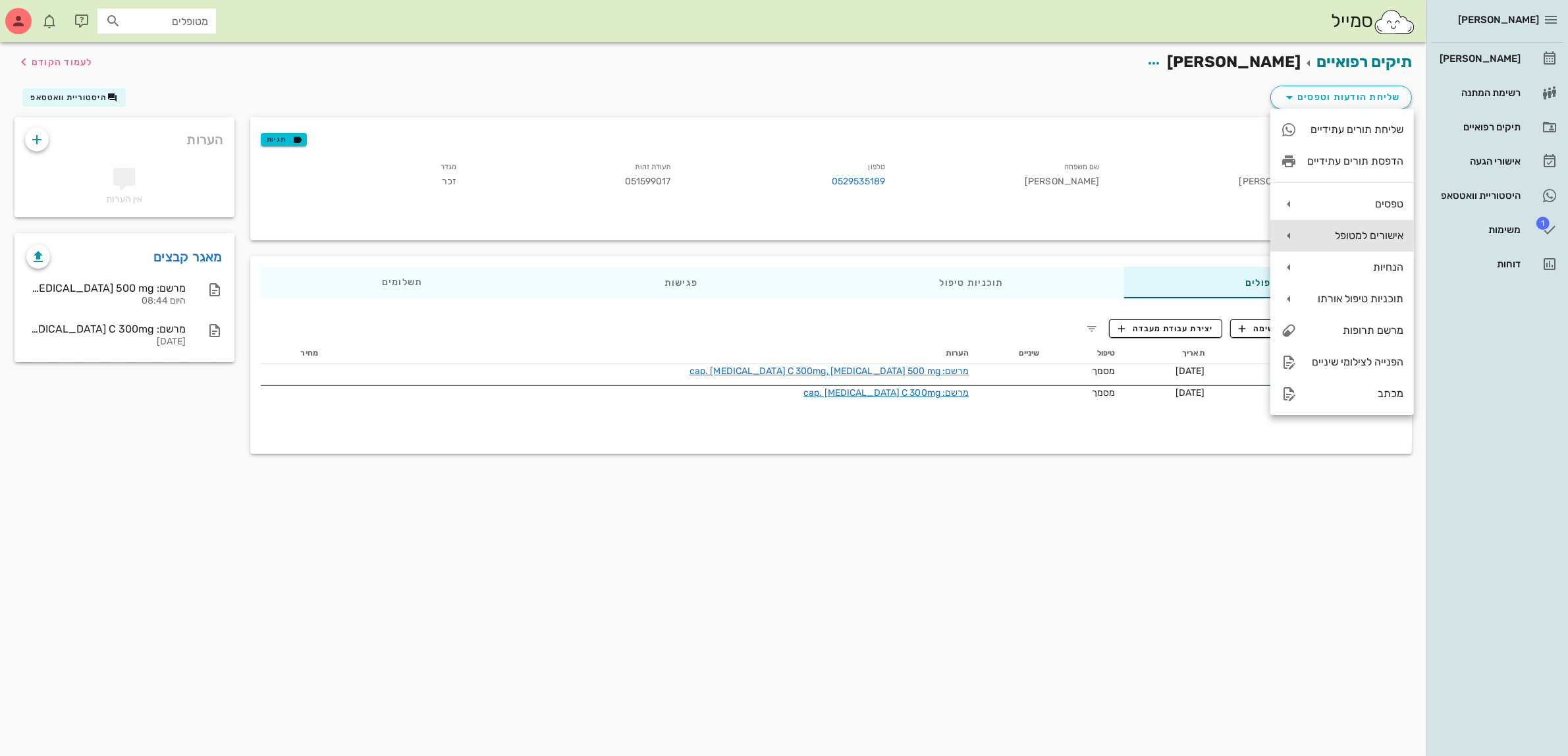
click at [1325, 235] on div "אישורים למטופל" at bounding box center [1355, 235] width 96 height 12
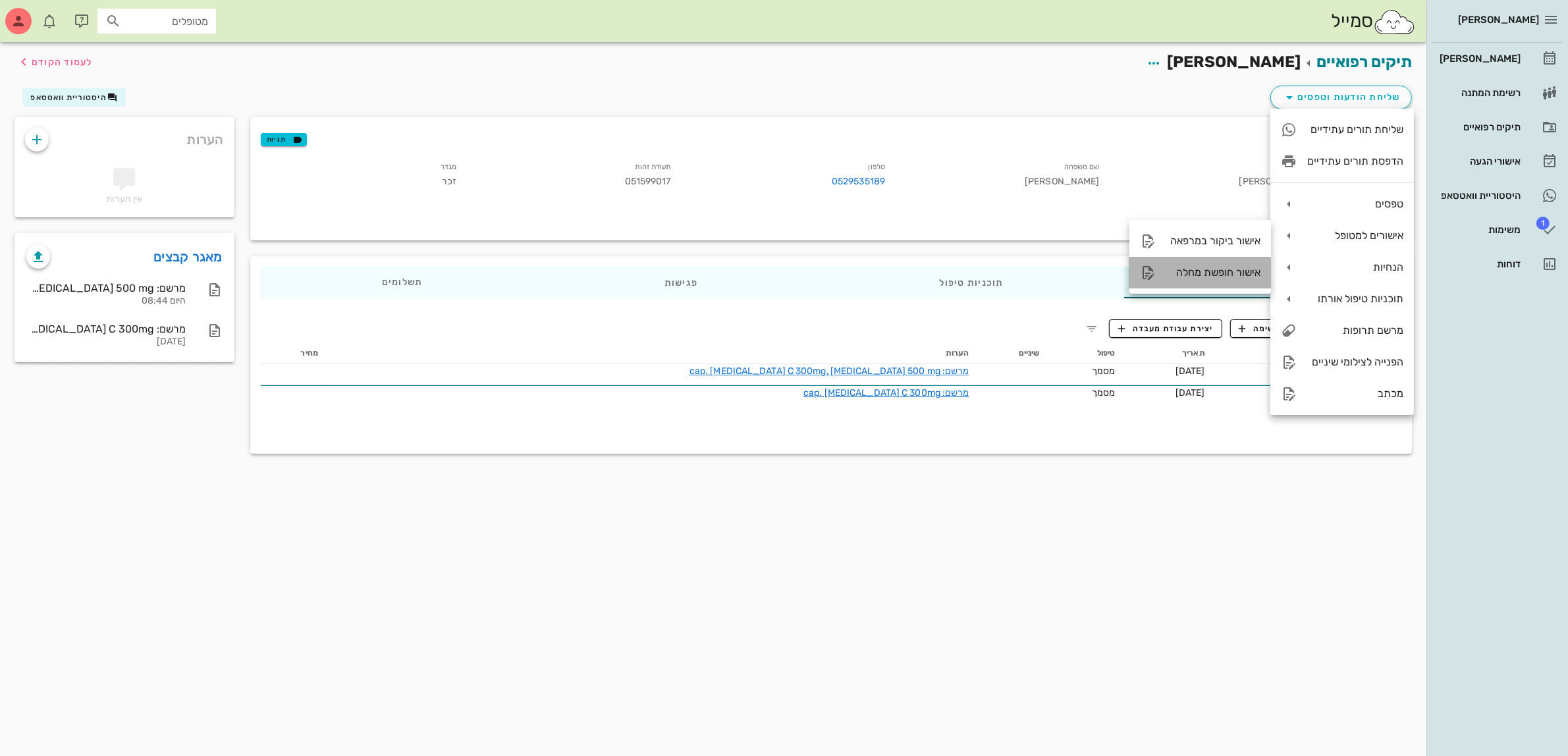
click at [1197, 268] on div "אישור חופשת מחלה" at bounding box center [1213, 272] width 94 height 12
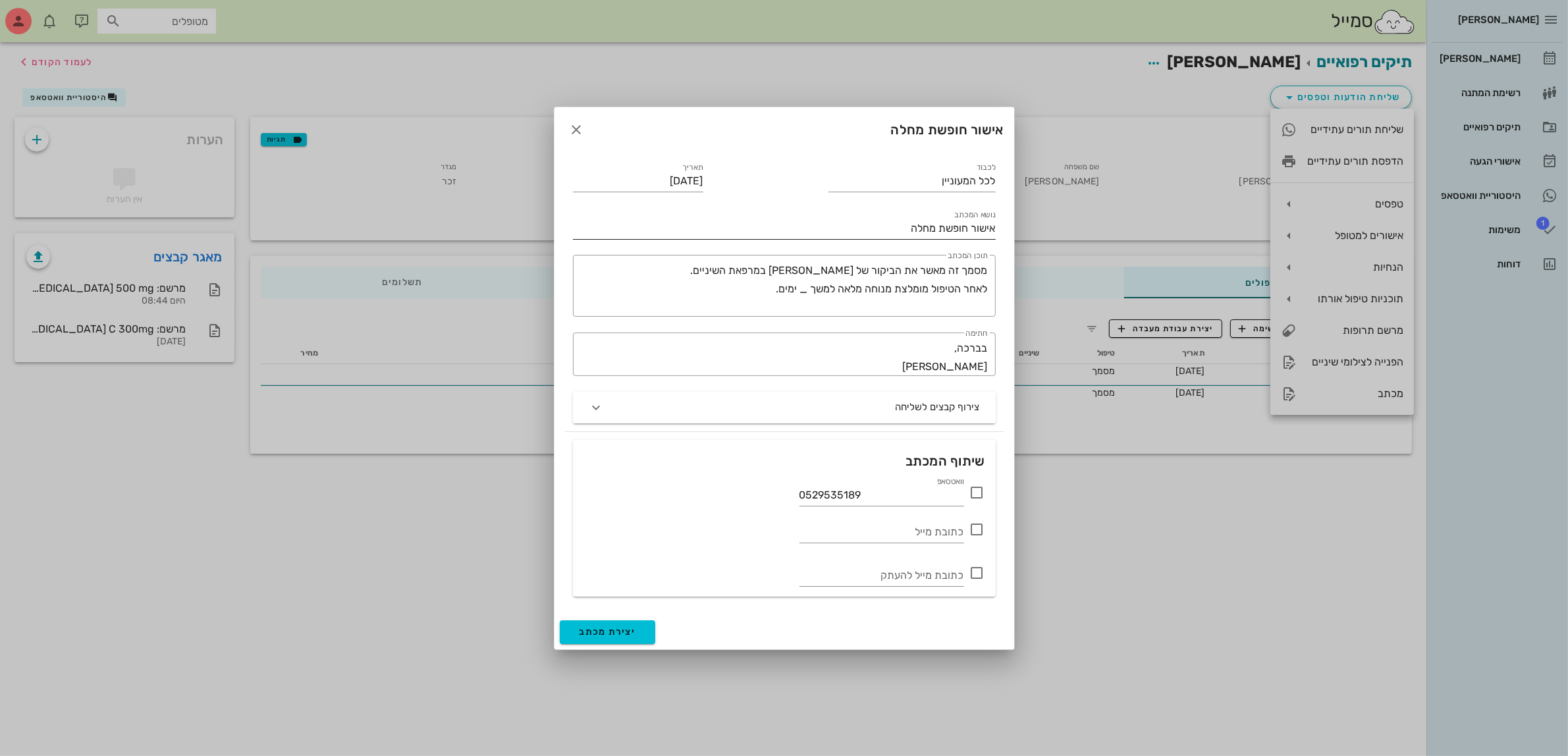
click at [893, 224] on input "אישור חופשת מחלה" at bounding box center [784, 229] width 422 height 21
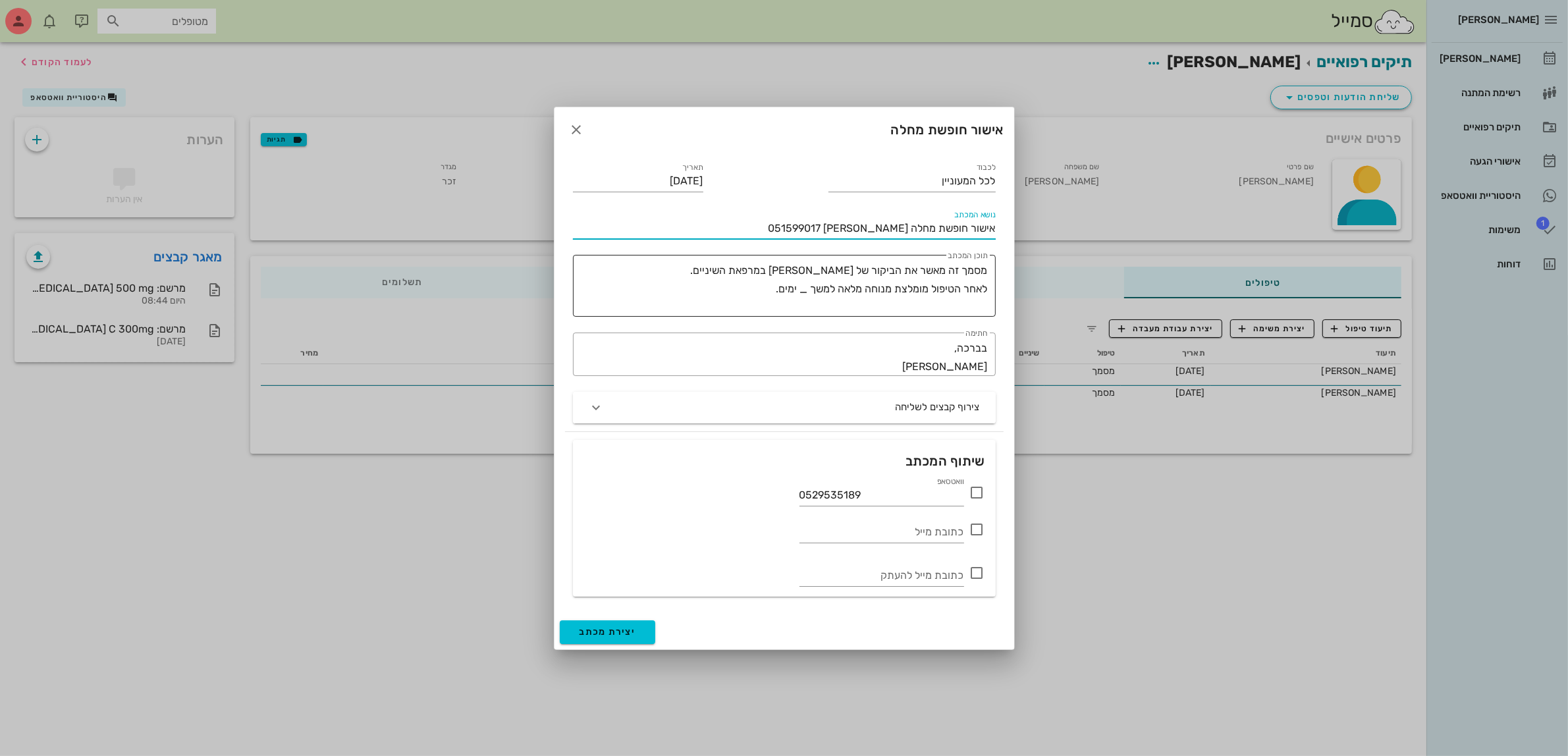
drag, startPoint x: 988, startPoint y: 273, endPoint x: 673, endPoint y: 278, distance: 315.0
type input "אישור חופשת מחלה [PERSON_NAME] 051599017"
click at [673, 278] on div "​ תוכן המכתב מסמך זה מאשר את הביקור של [PERSON_NAME] במרפאת השיניים. לאחר הטיפו…" at bounding box center [784, 285] width 422 height 62
click at [673, 277] on textarea "מסמך זה מאשר את הביקור של [PERSON_NAME] במרפאת השיניים. לאחר הטיפול מומלצת מנוח…" at bounding box center [781, 289] width 412 height 55
type textarea "המטופל הנ לאחר הטיפול מומלצת מנוחה מלאה למשך _ ימים."
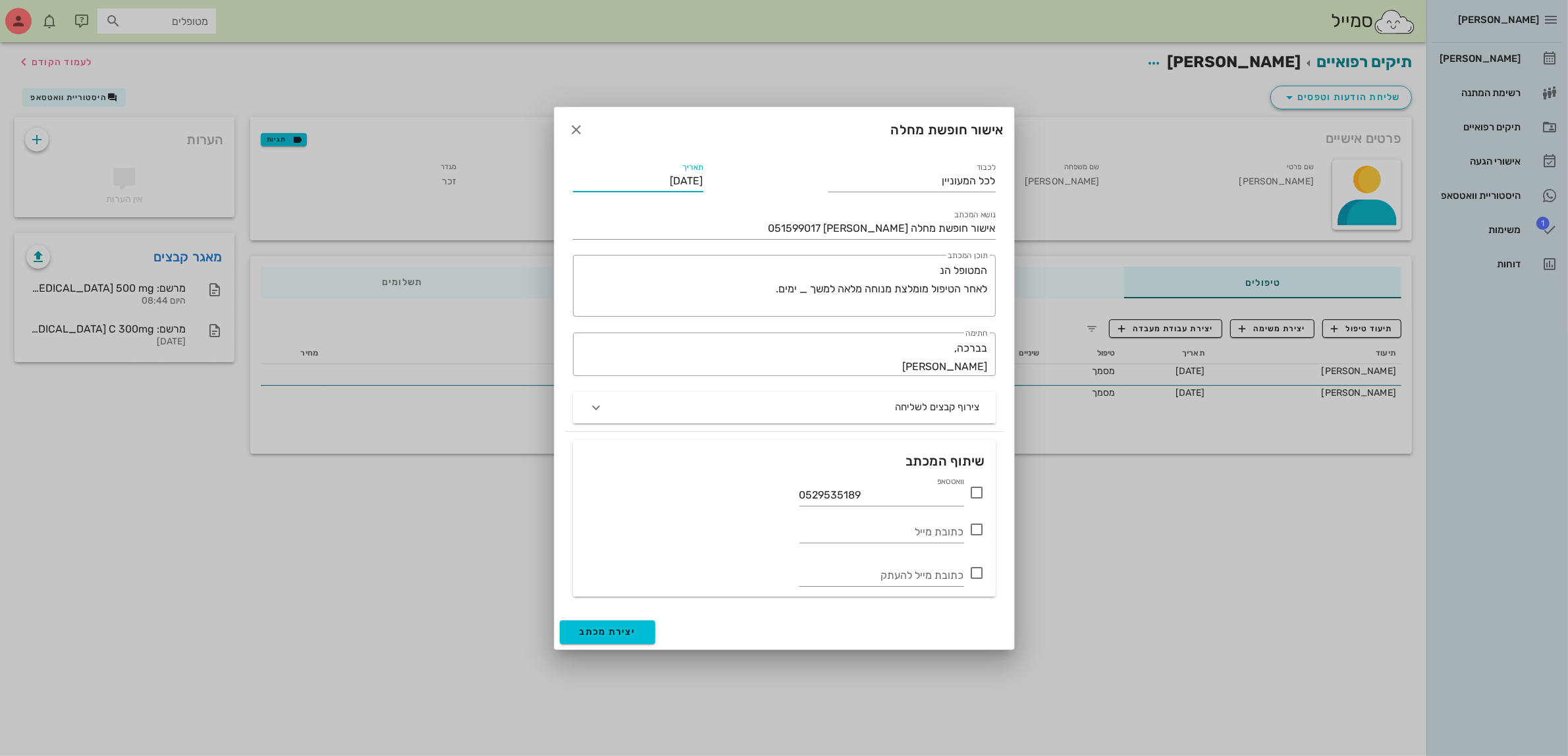
click at [648, 177] on input "[DATE]" at bounding box center [638, 181] width 130 height 21
type input "[DATE]"
click at [928, 262] on textarea "המטופל הנ לאחר הטיפול מומלצת מנוחה מלאה למשך _ ימים." at bounding box center [781, 289] width 412 height 55
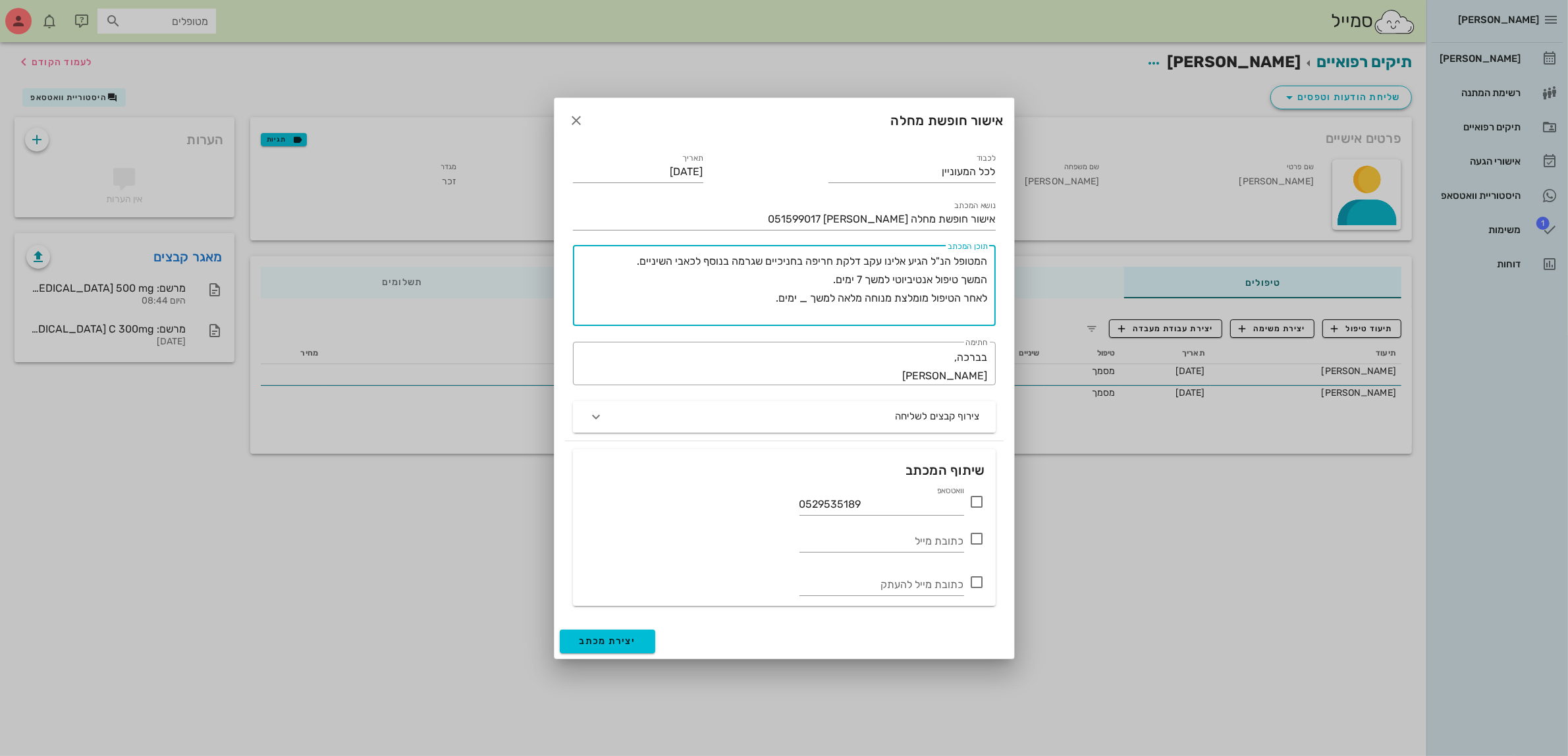
drag, startPoint x: 807, startPoint y: 297, endPoint x: 742, endPoint y: 298, distance: 65.0
click at [742, 298] on textarea "המטופל הנ"ל הגיע אלינו עקב דלקת חריפה בחניכיים שגרמה בנוסף לכאבי השיניים. המשך …" at bounding box center [781, 289] width 412 height 73
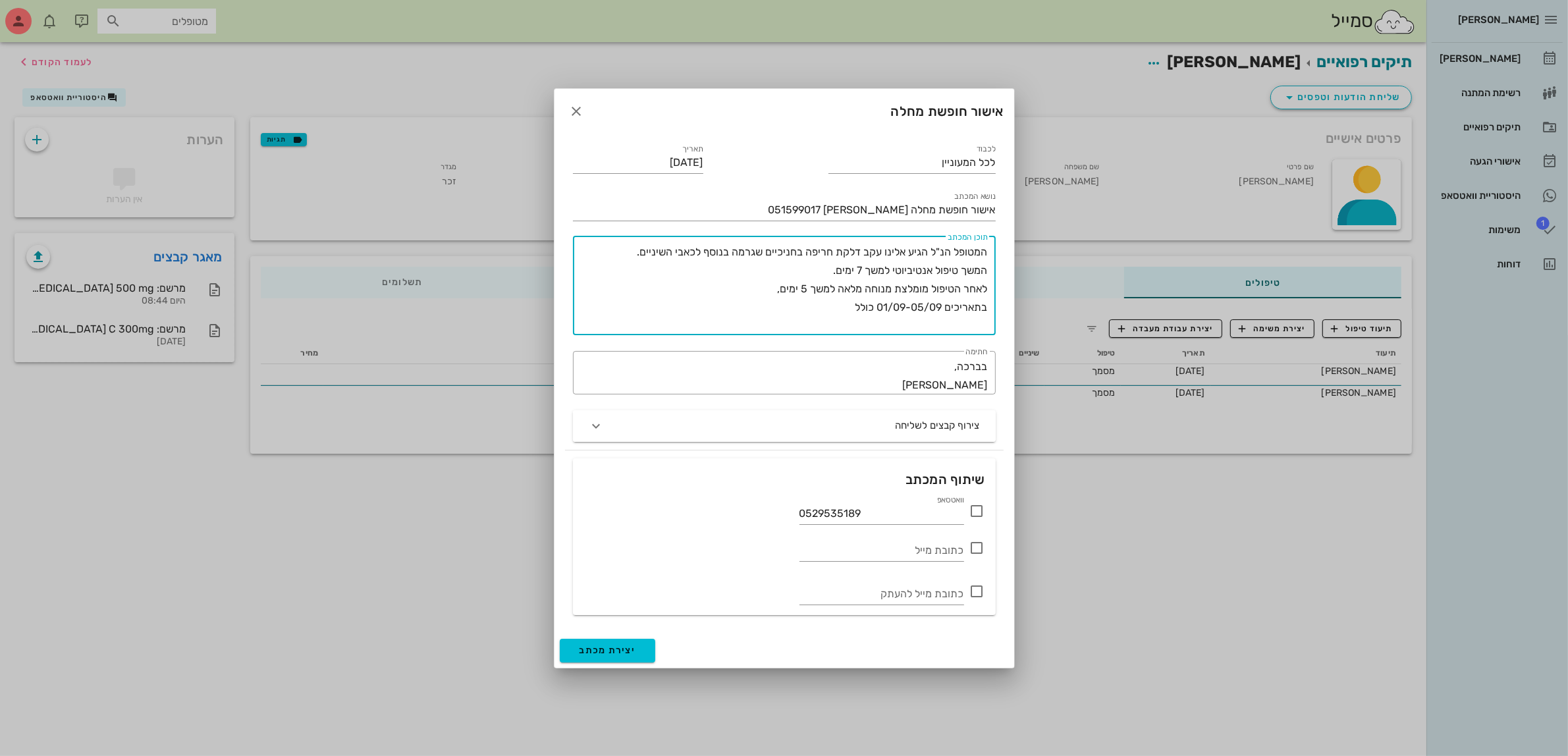
type textarea "המטופל הנ"ל הגיע אלינו עקב דלקת חריפה בחניכיים שגרמה בנוסף לכאבי השיניים. המשך …"
click at [975, 510] on icon at bounding box center [976, 510] width 16 height 16
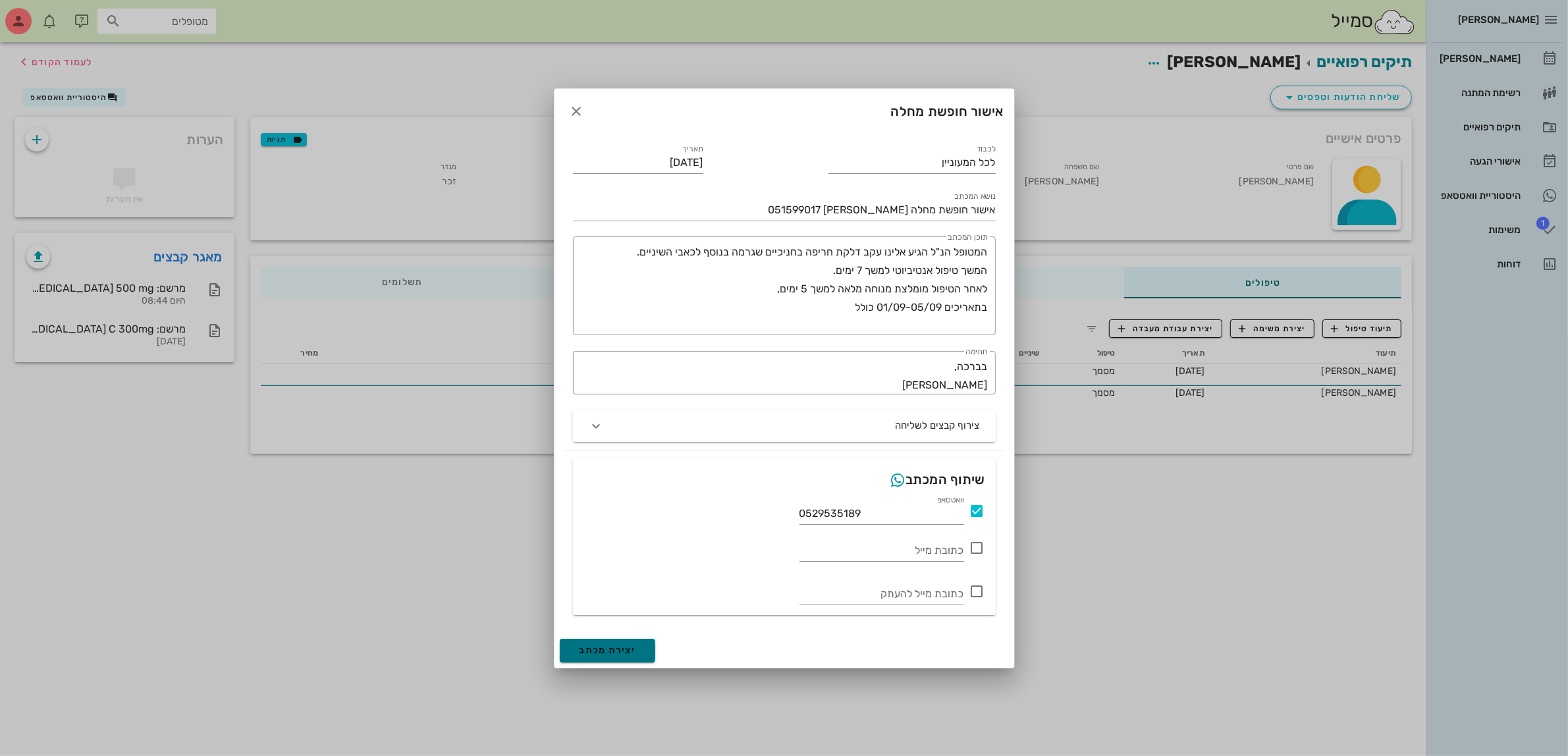
click at [603, 652] on span "יצירת מכתב" at bounding box center [608, 650] width 57 height 11
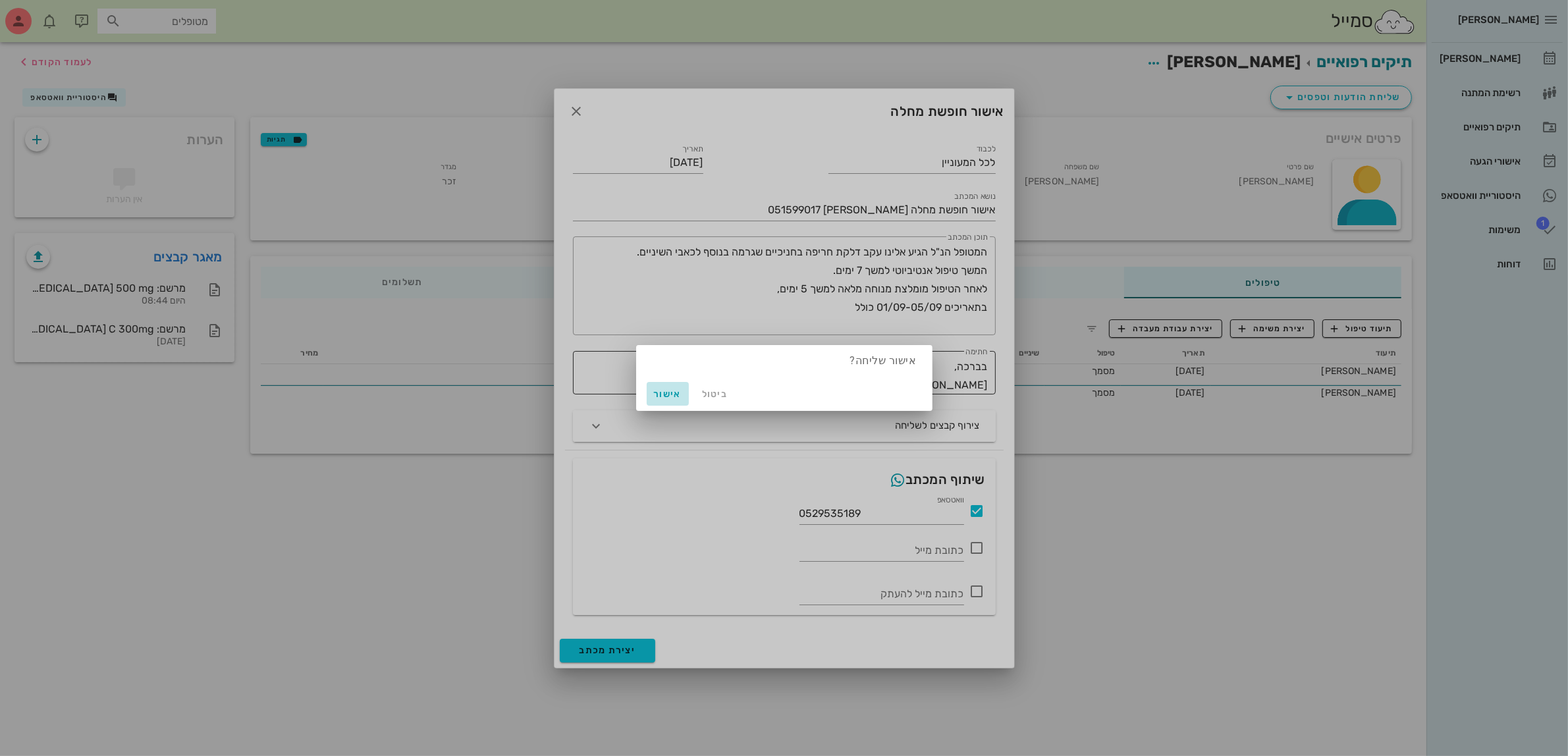
click at [666, 393] on span "אישור" at bounding box center [667, 394] width 31 height 11
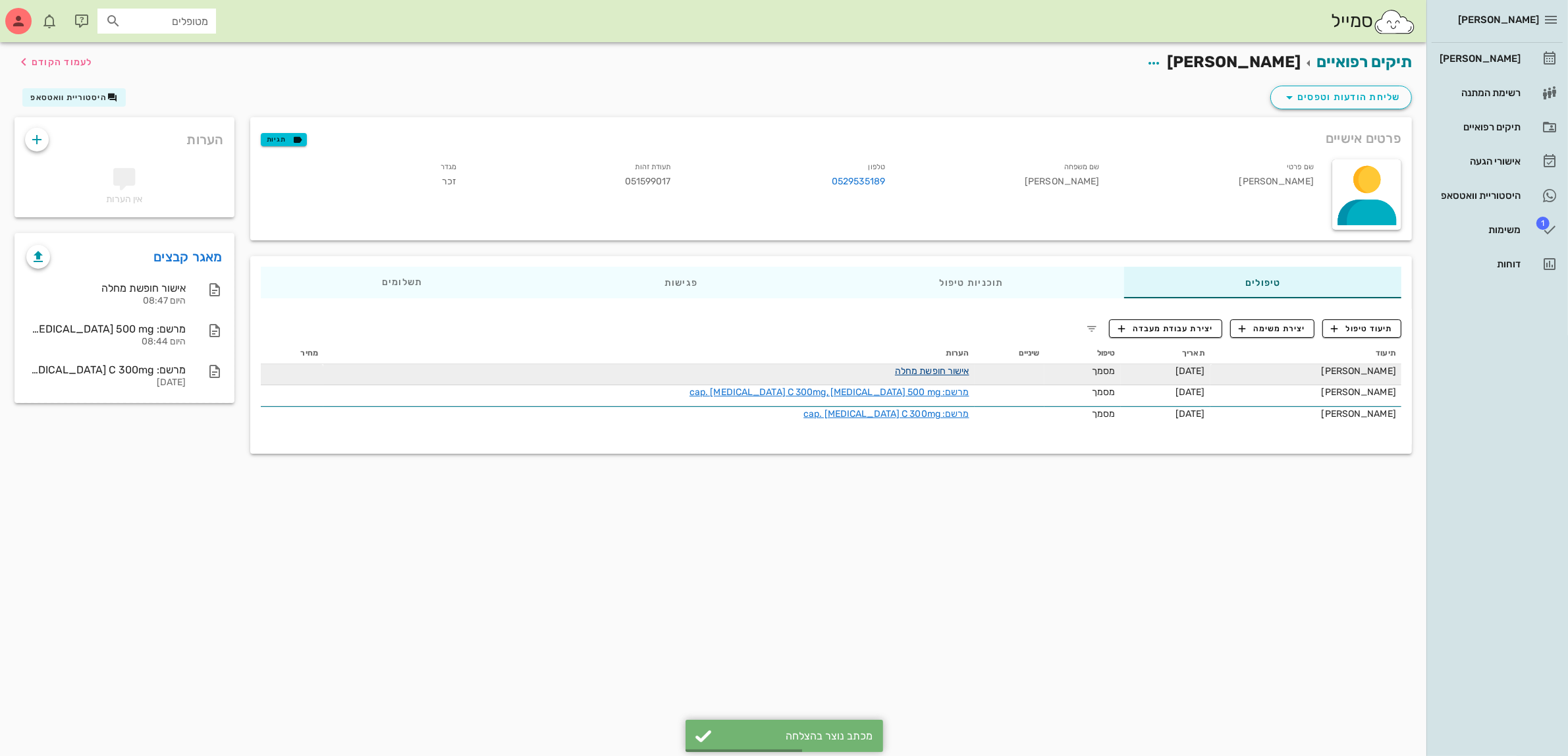
click at [895, 370] on link "אישור חופשת מחלה" at bounding box center [931, 370] width 74 height 11
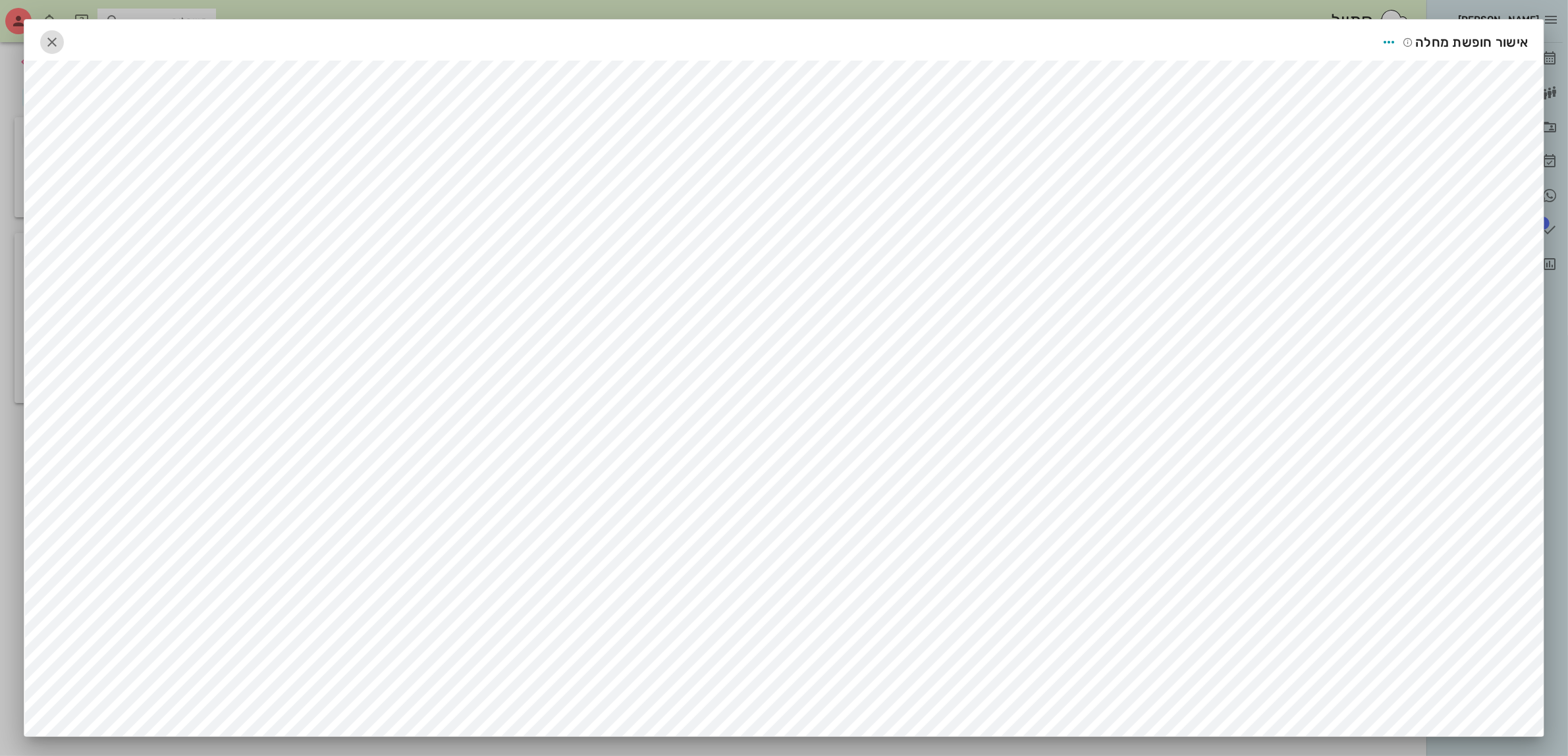
click at [54, 37] on icon "button" at bounding box center [52, 42] width 16 height 16
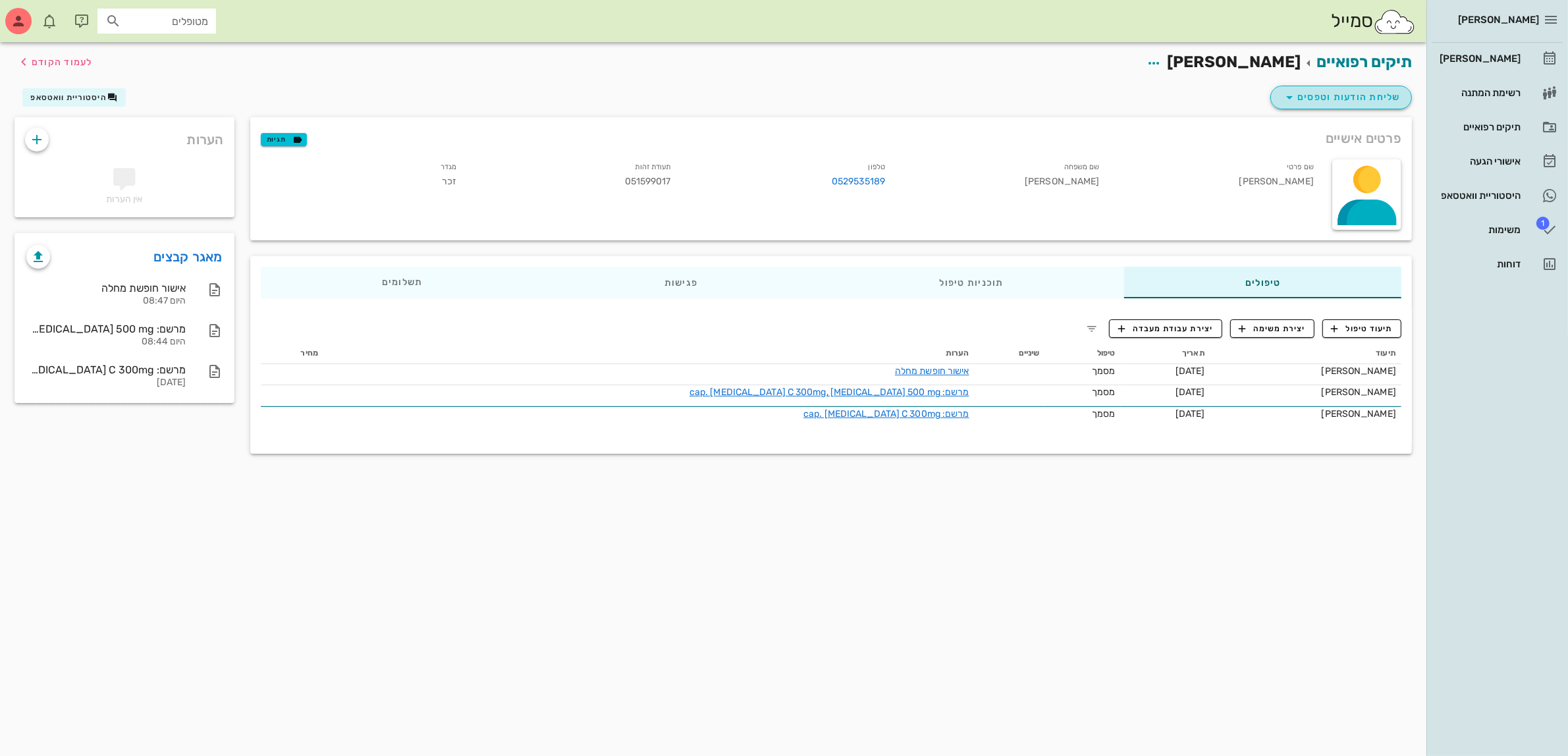
click at [1346, 96] on span "שליחת הודעות וטפסים" at bounding box center [1341, 97] width 119 height 16
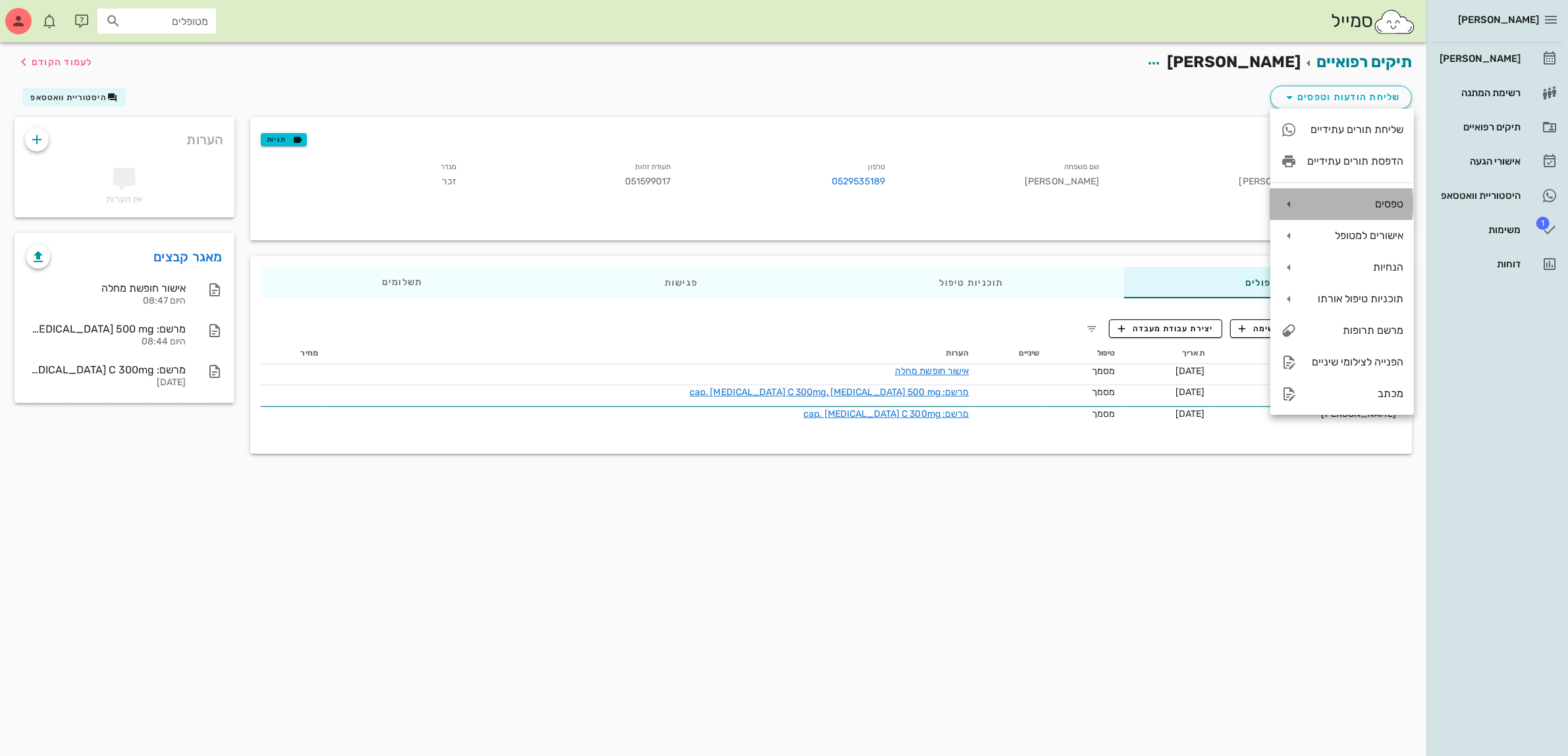
click at [1370, 196] on div "טפסים" at bounding box center [1342, 204] width 144 height 31
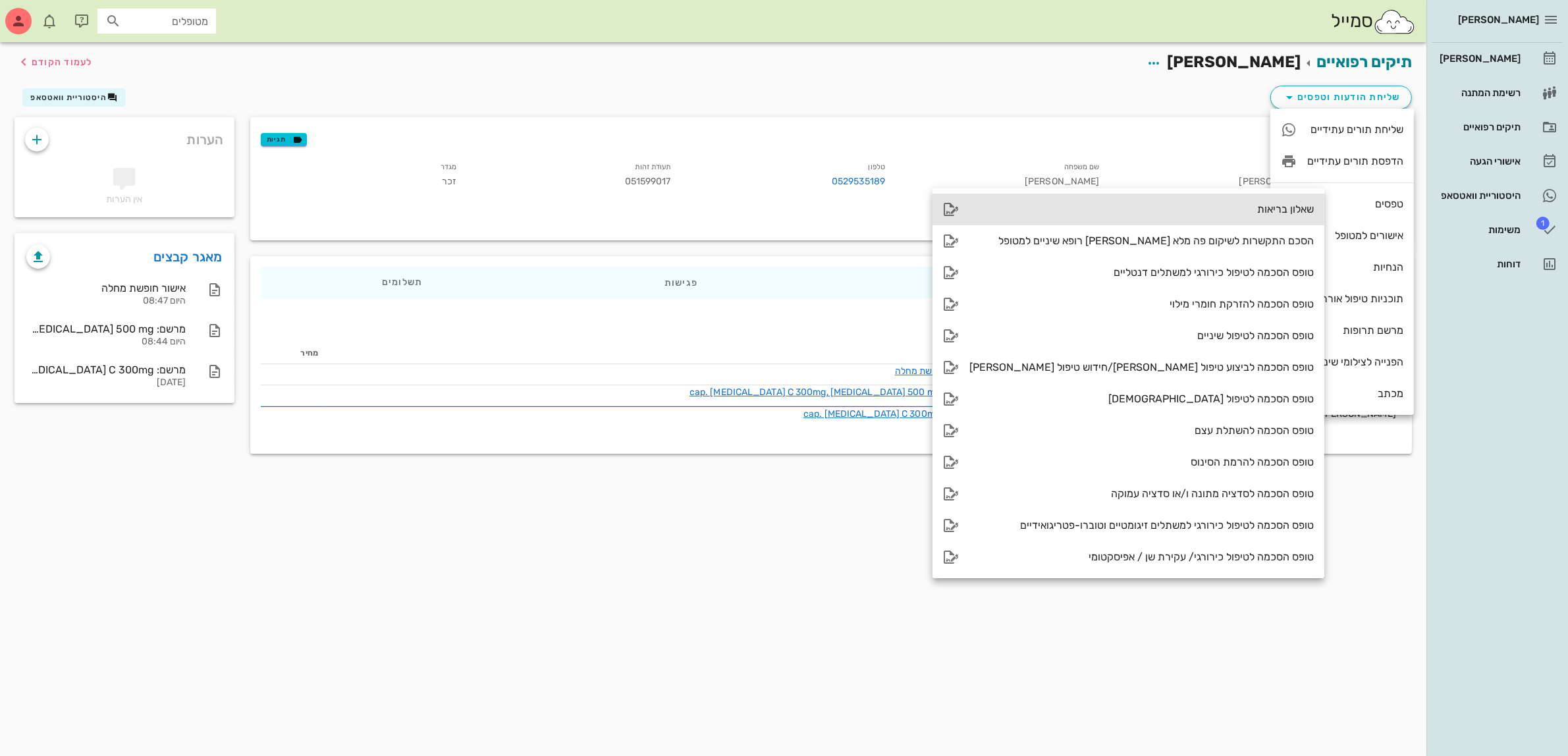
click at [1230, 211] on div "שאלון בריאות" at bounding box center [1141, 209] width 344 height 12
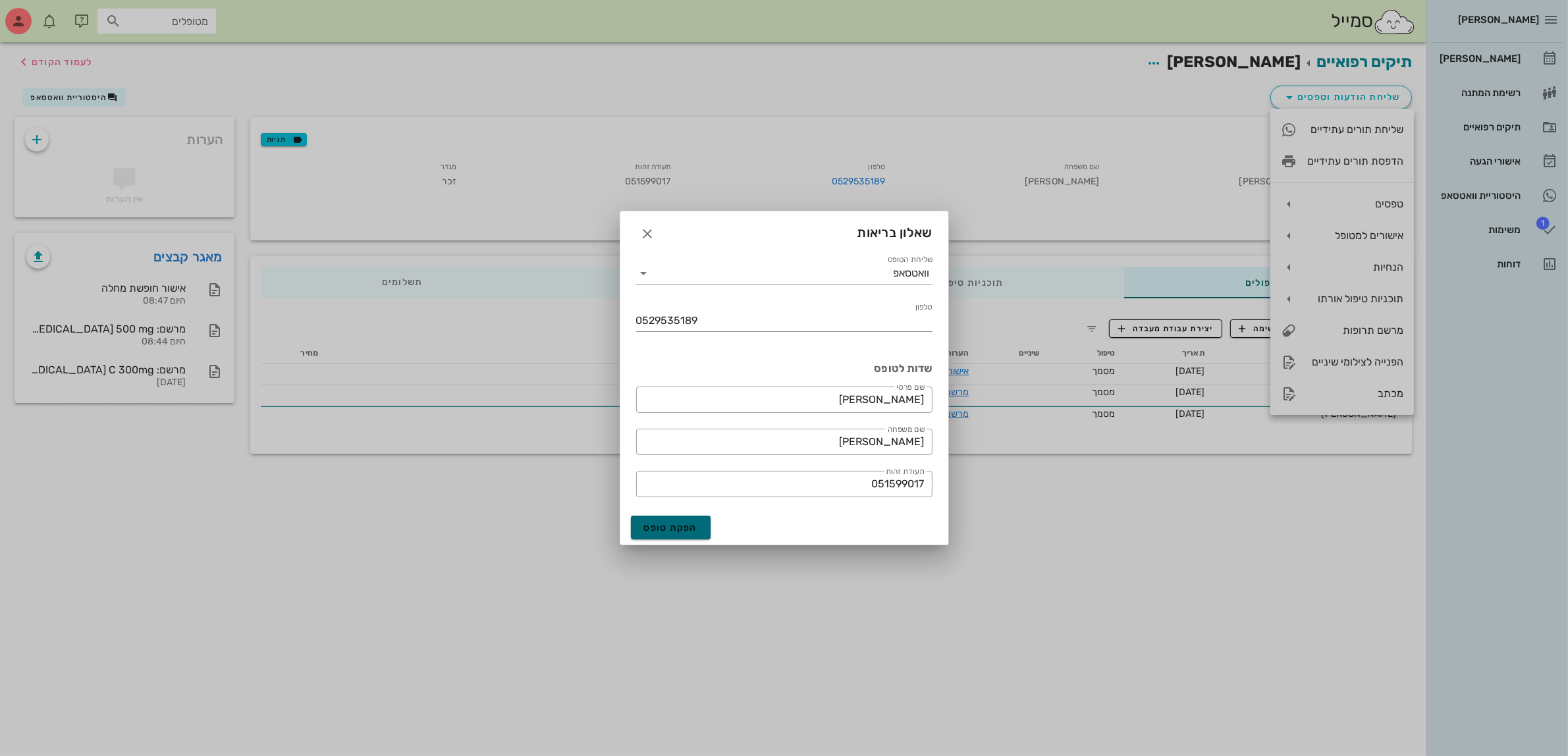
click at [675, 526] on span "הפקת טופס" at bounding box center [670, 527] width 54 height 11
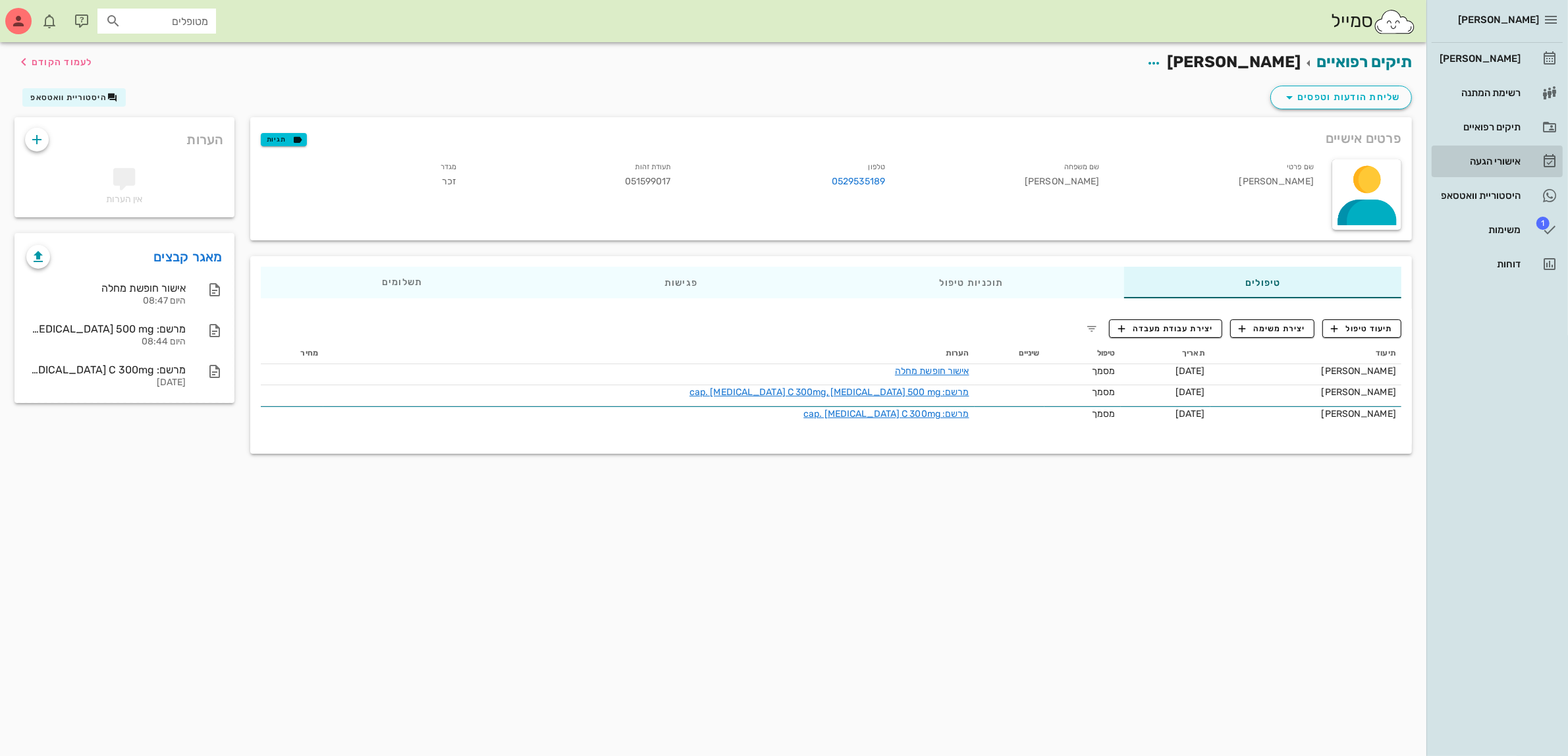
click at [1495, 152] on div "אישורי הגעה" at bounding box center [1478, 161] width 83 height 21
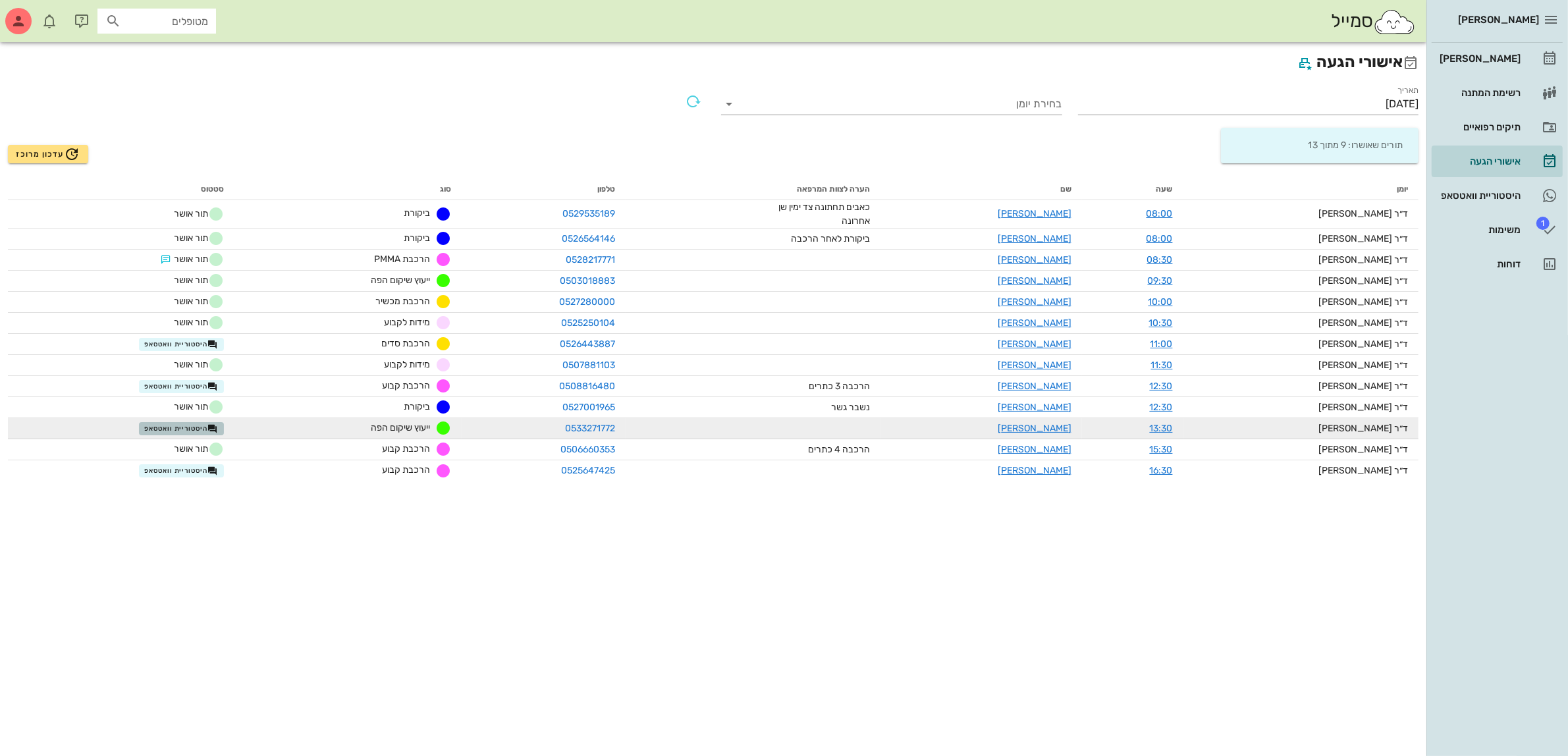
click at [196, 423] on span "היסטוריית וואטסאפ" at bounding box center [181, 429] width 73 height 11
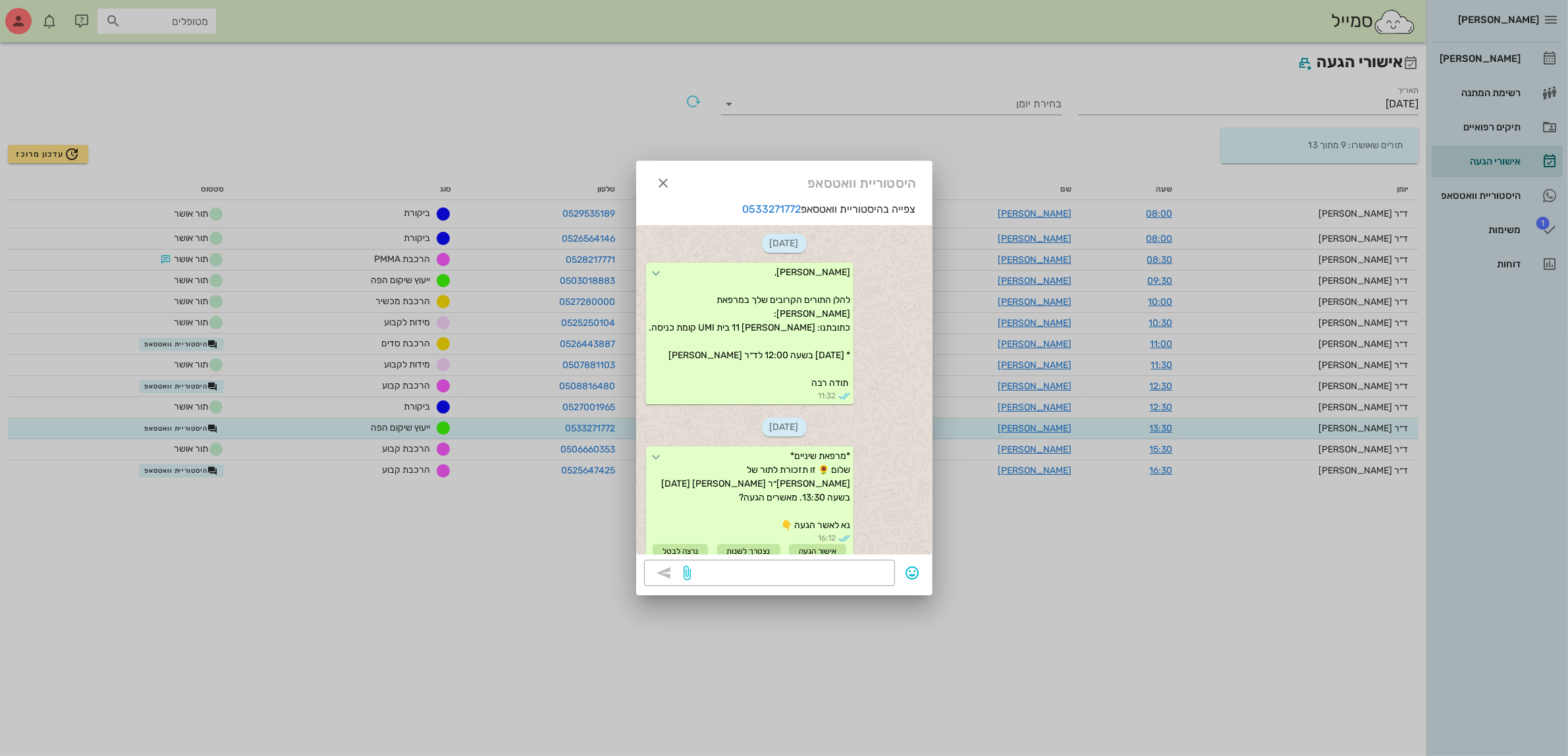
scroll to position [113, 0]
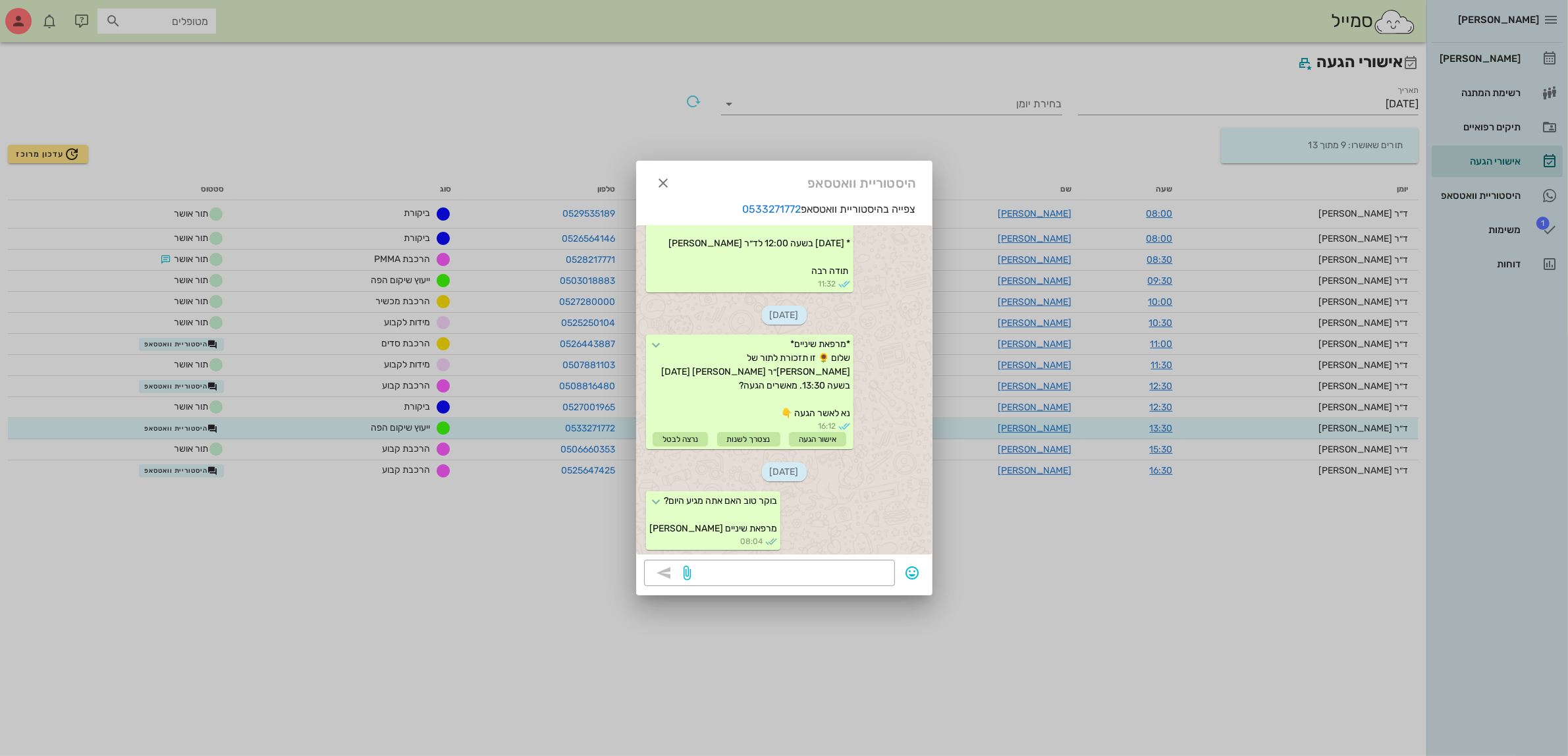
click at [678, 169] on div "היסטוריית וואטסאפ" at bounding box center [784, 181] width 296 height 41
click at [663, 178] on icon "button" at bounding box center [663, 183] width 16 height 16
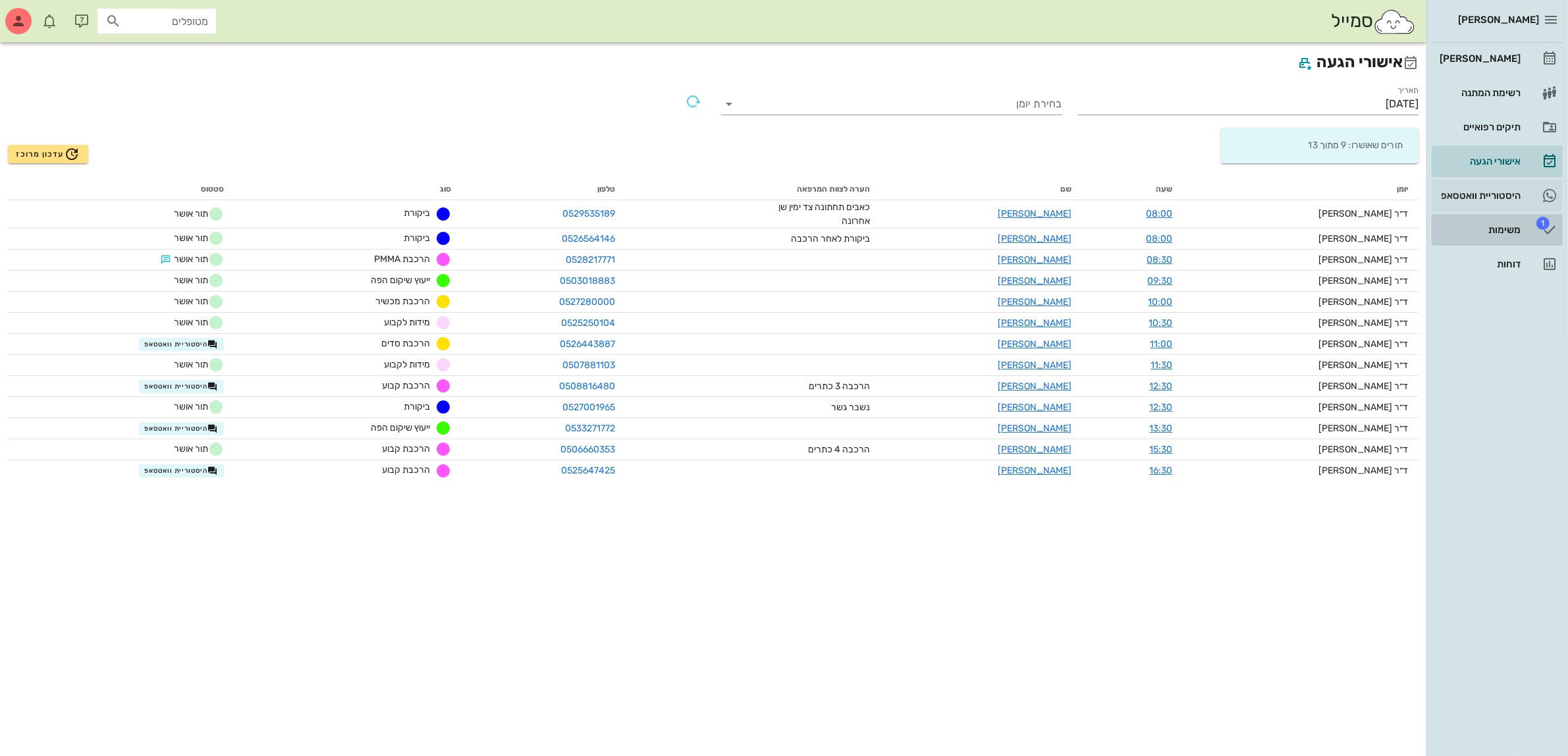
click at [1502, 229] on div "משימות" at bounding box center [1478, 230] width 83 height 11
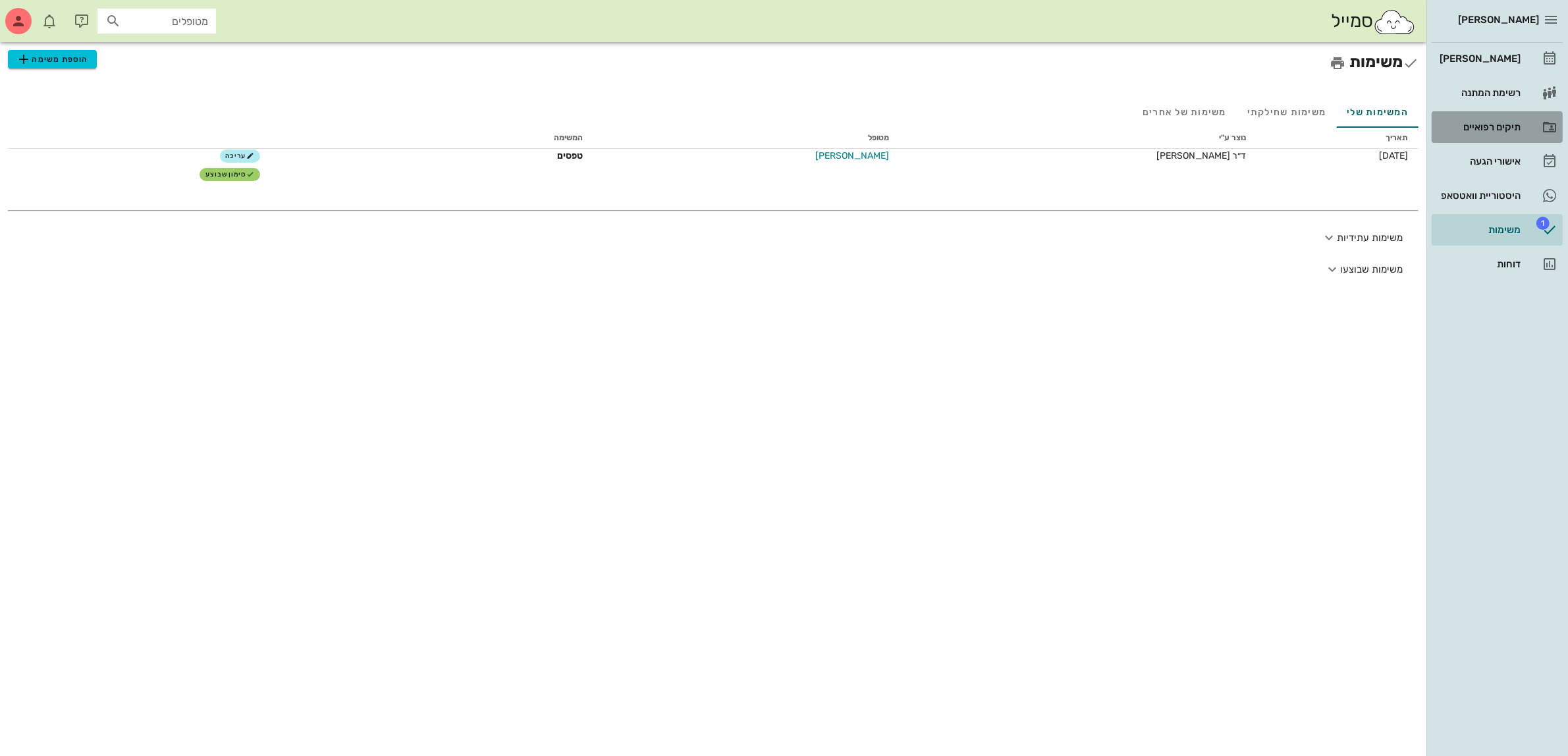
click at [1489, 130] on div "תיקים רפואיים" at bounding box center [1478, 127] width 83 height 11
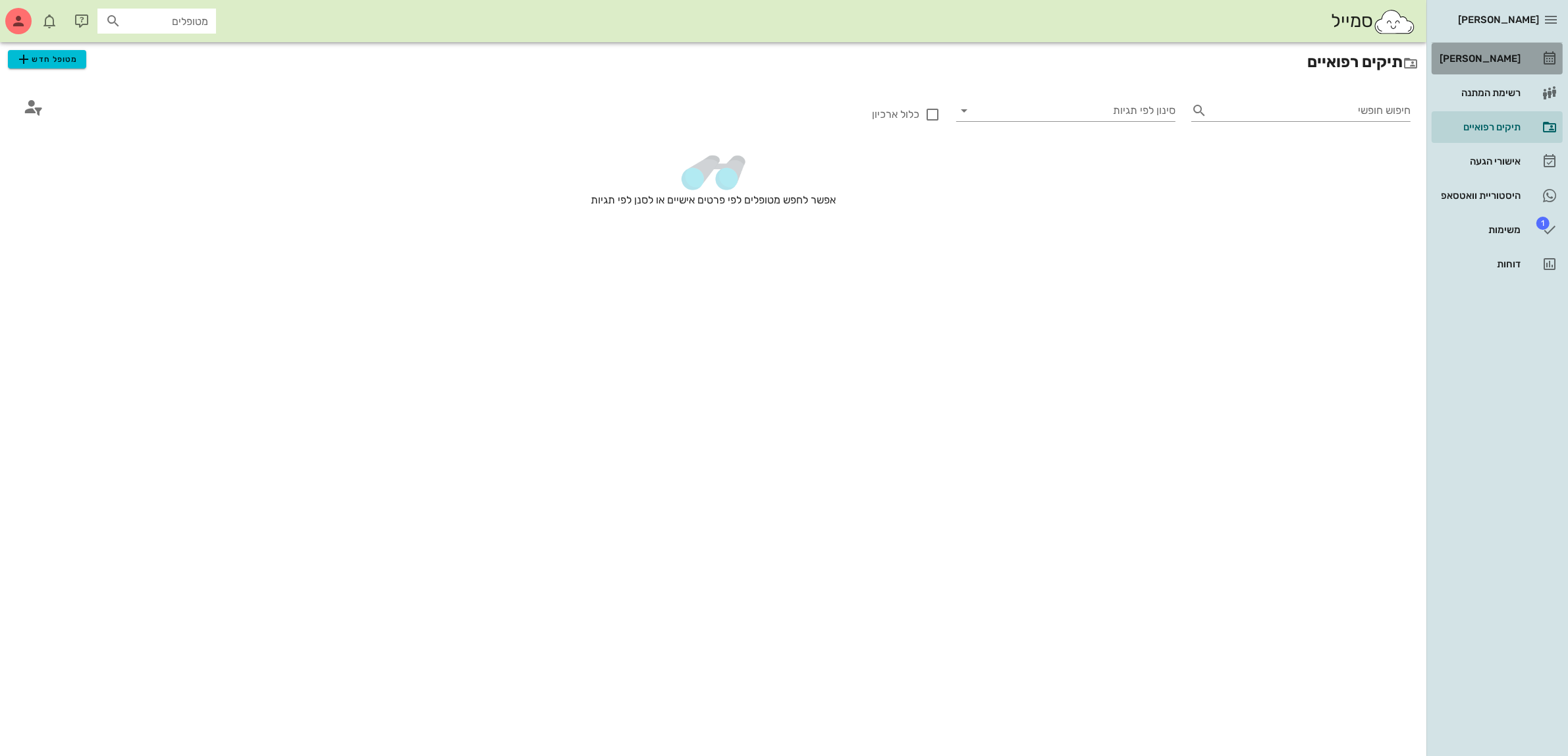
click at [1488, 54] on div "[PERSON_NAME]" at bounding box center [1478, 59] width 83 height 11
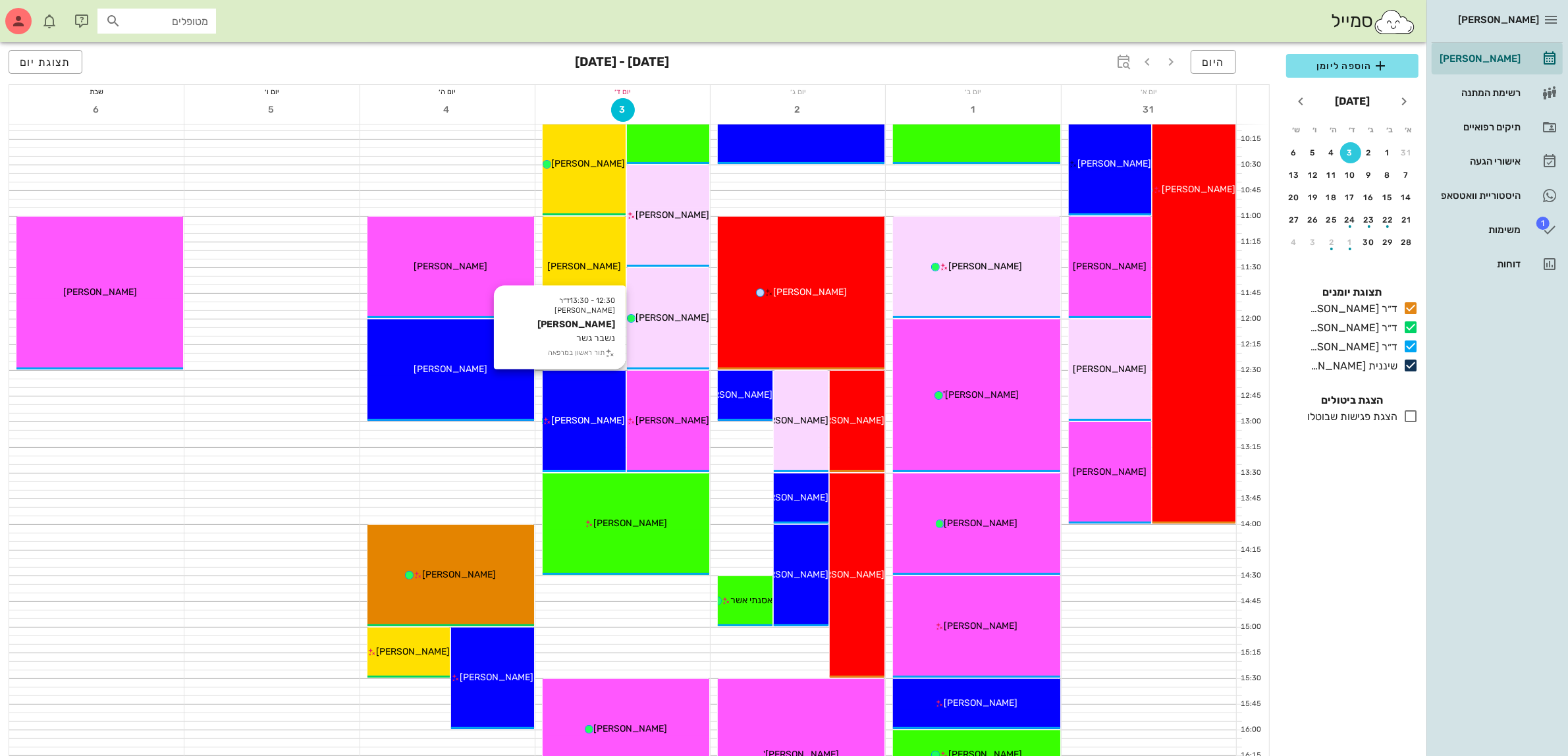
scroll to position [329, 0]
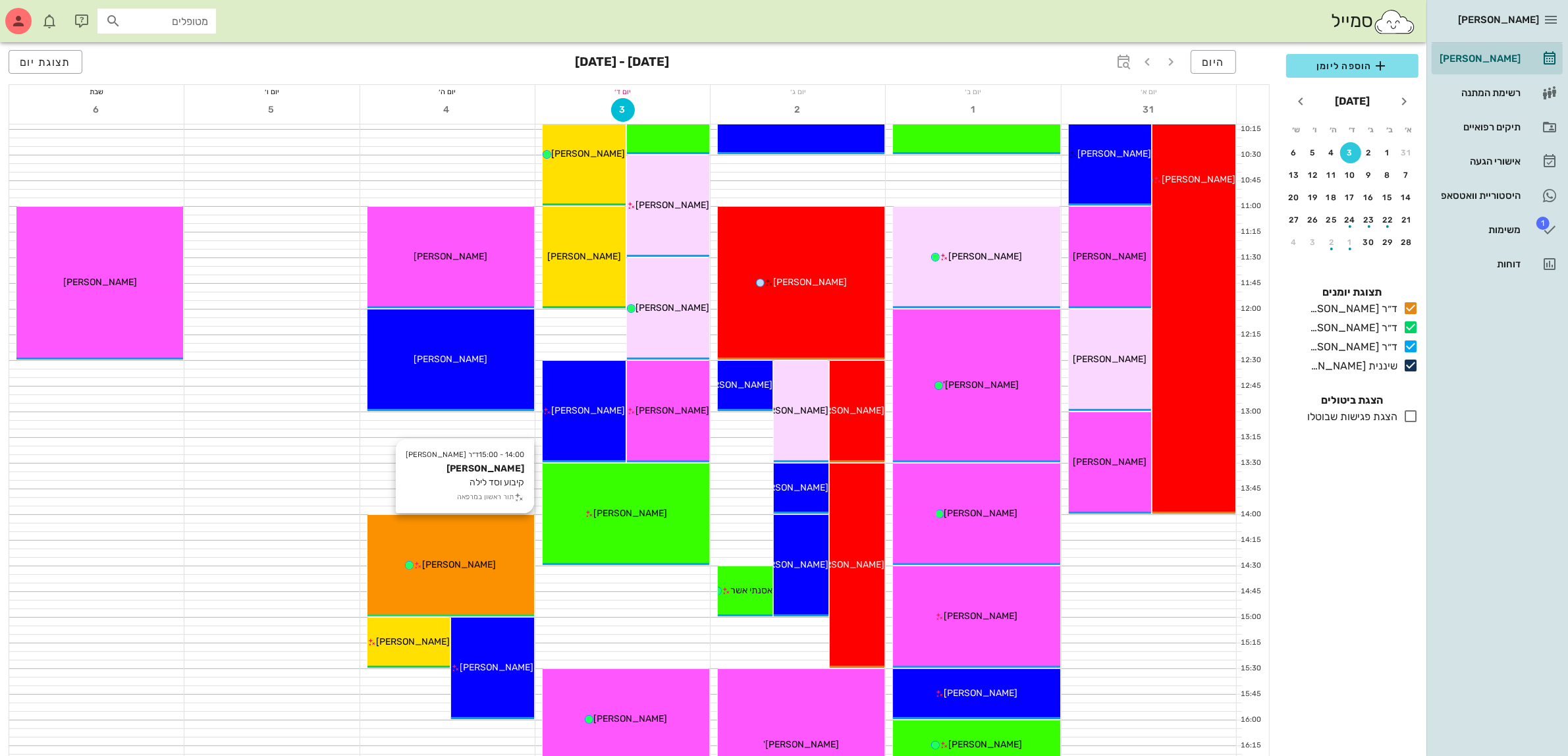
click at [479, 555] on div "14:00 - 15:00 ד״ר [PERSON_NAME] [PERSON_NAME] קיבוע וסד לילה תור ראשון במרפאה […" at bounding box center [451, 565] width 167 height 101
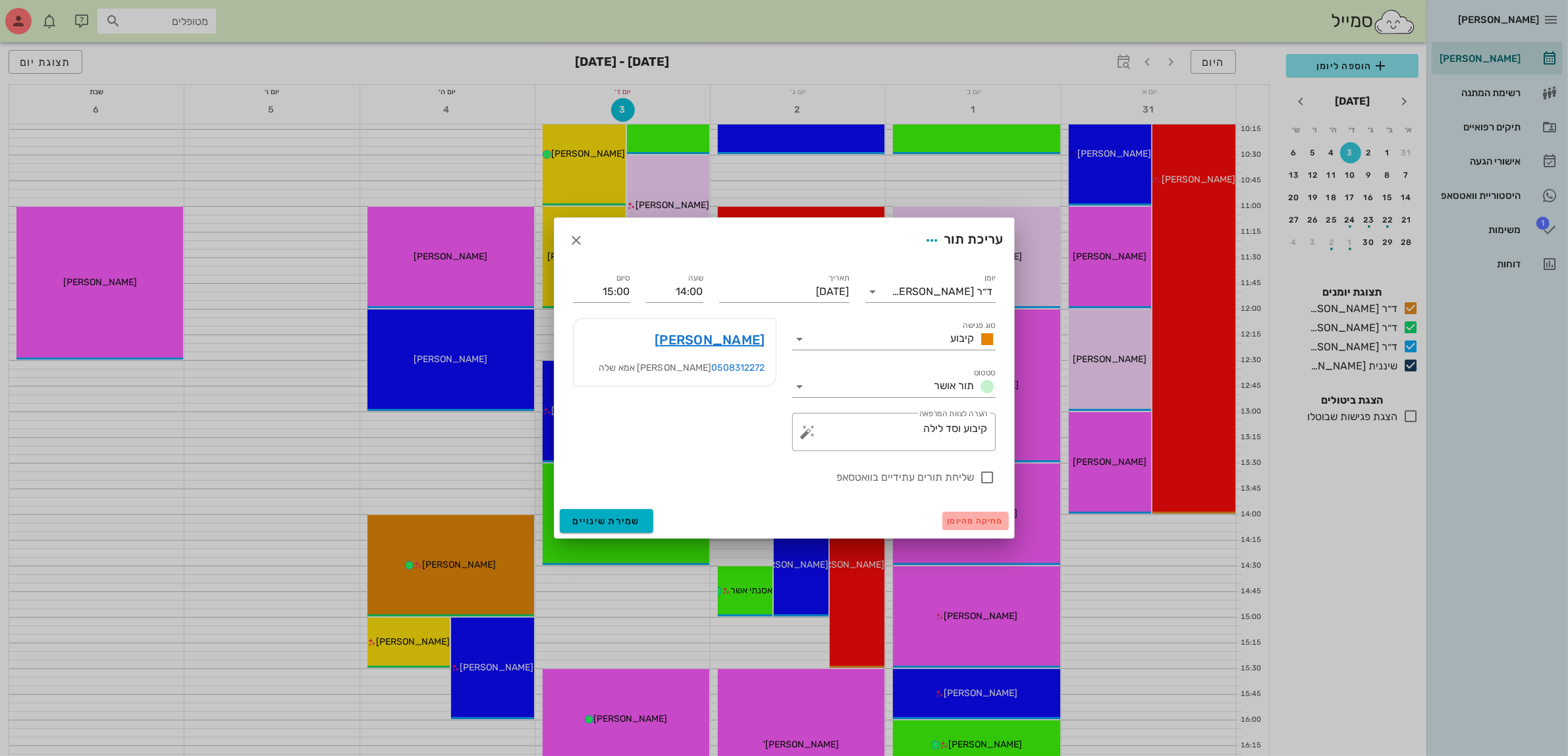
click at [973, 520] on span "מחיקה מהיומן" at bounding box center [975, 521] width 56 height 9
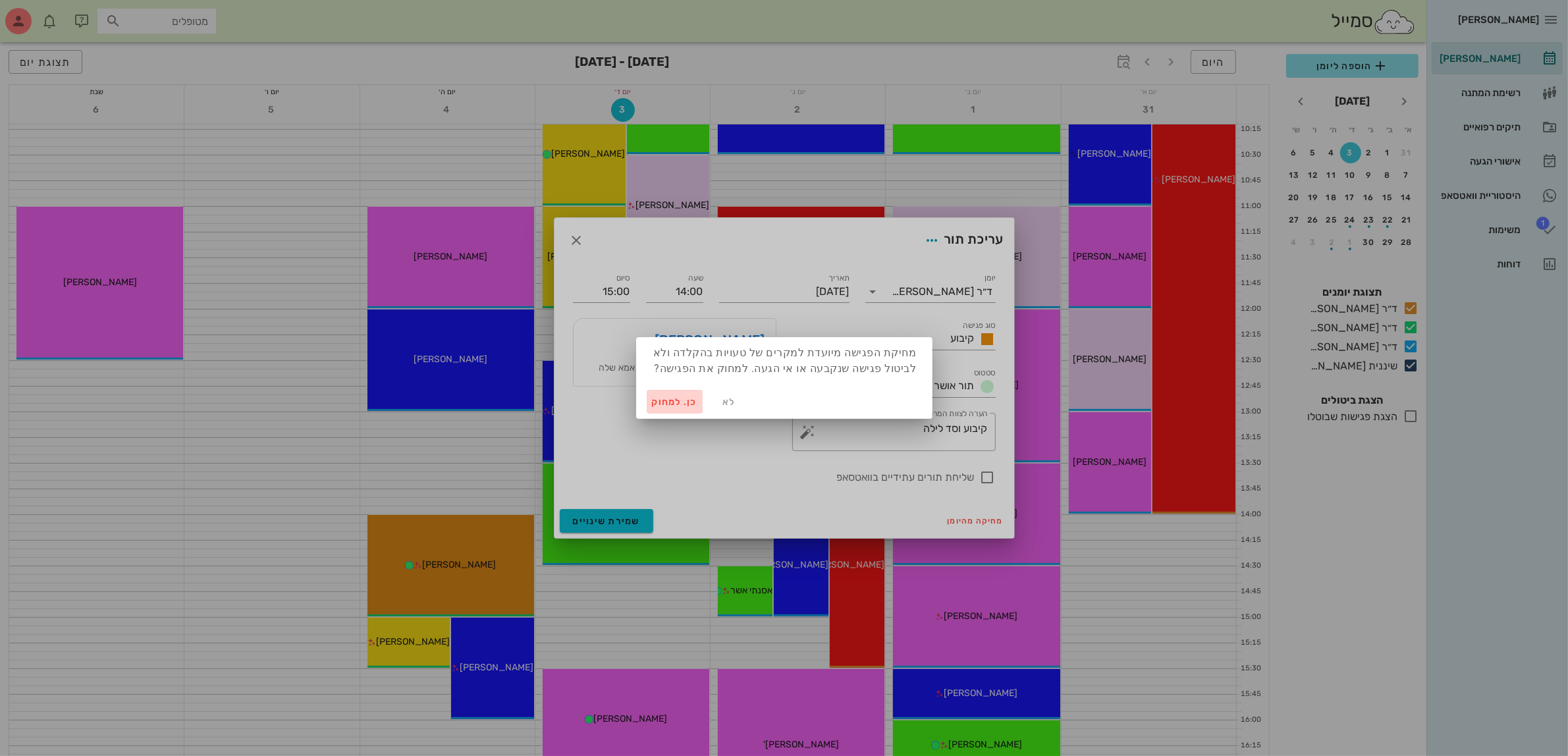
click at [673, 399] on span "כן. למחוק" at bounding box center [675, 402] width 46 height 11
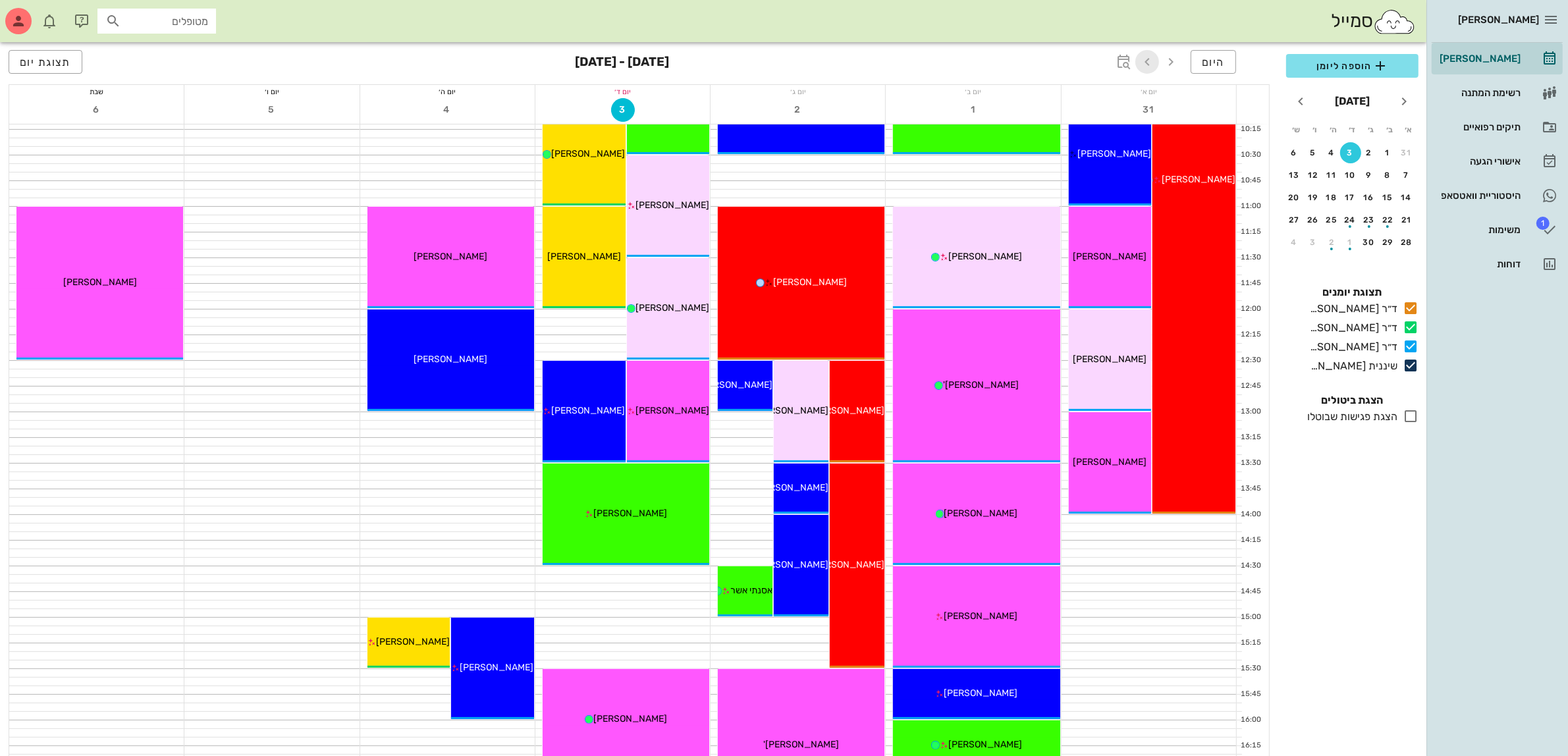
click at [1146, 60] on icon "button" at bounding box center [1146, 62] width 16 height 16
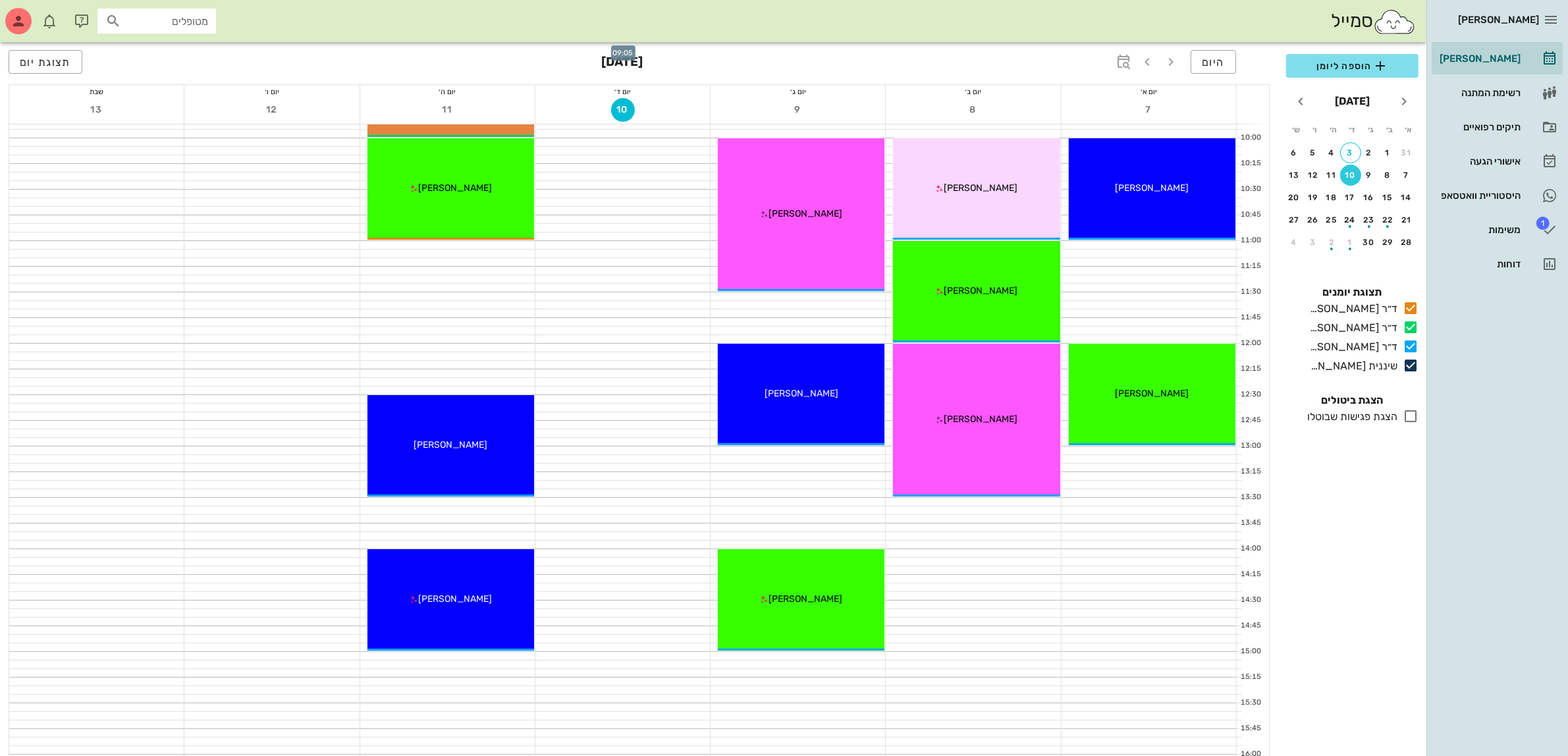
scroll to position [329, 0]
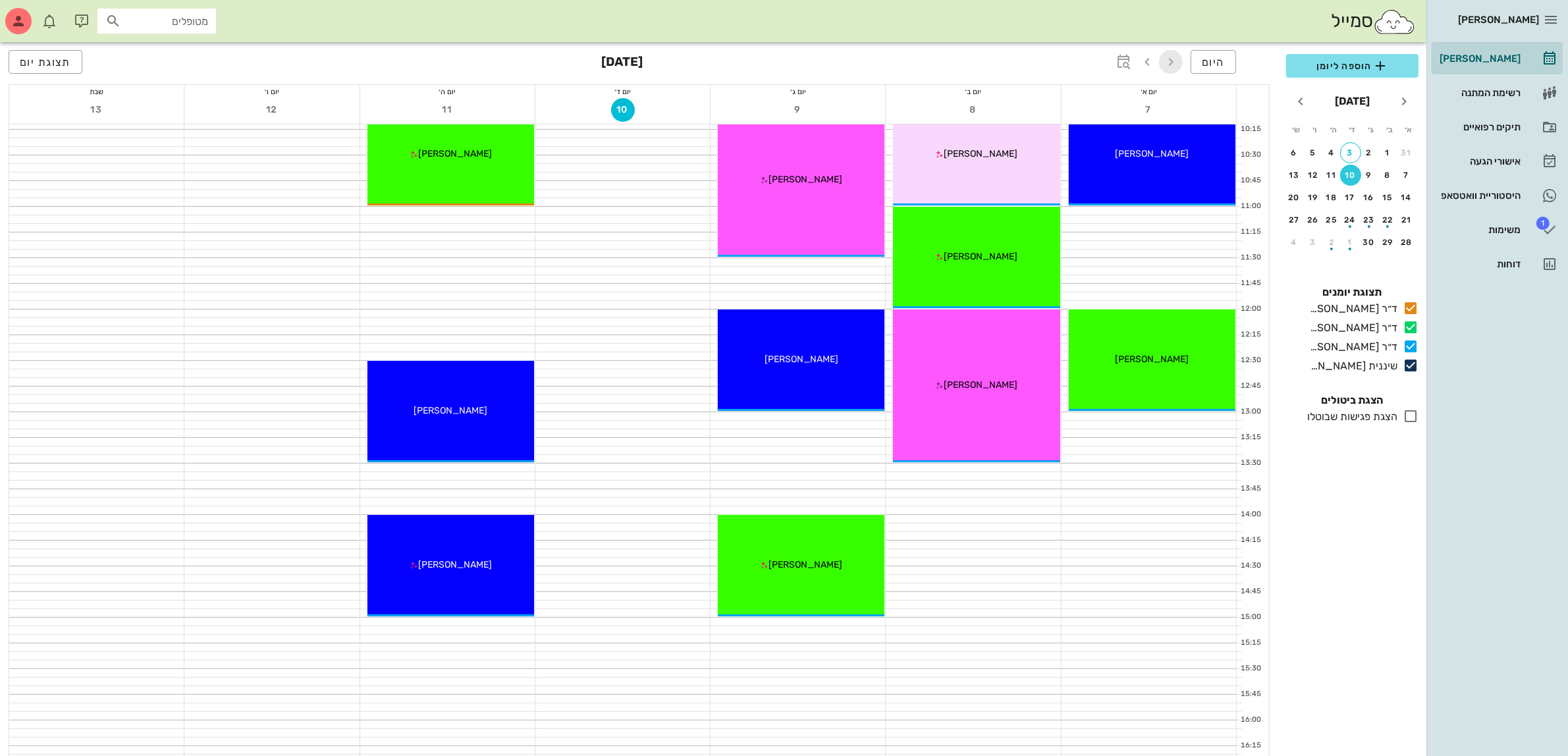
click at [1167, 64] on icon "button" at bounding box center [1170, 62] width 16 height 16
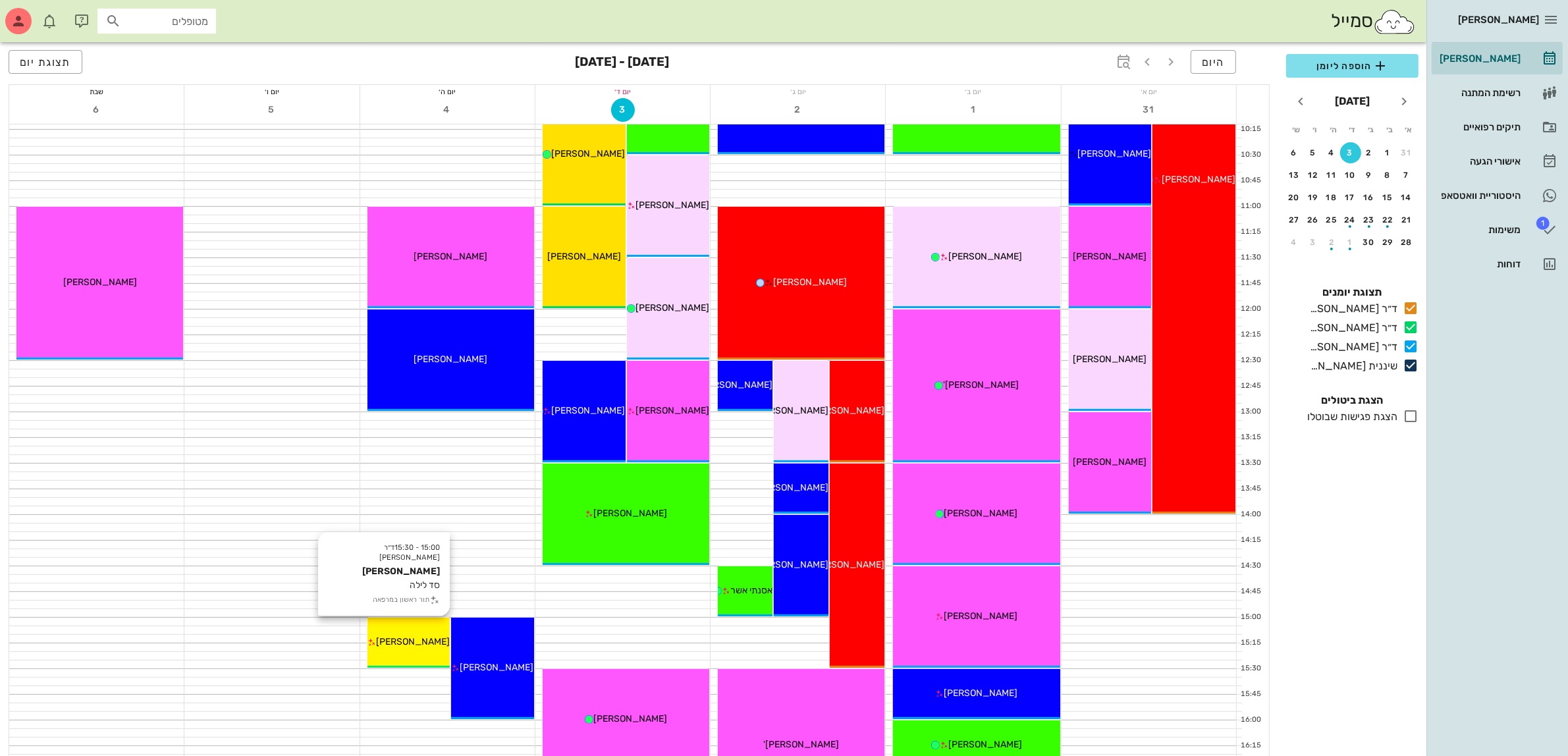
click at [396, 634] on div "15:00 - 15:30 ד״ר [PERSON_NAME] [PERSON_NAME] סד לילה תור ראשון במרפאה [PERSON_…" at bounding box center [409, 642] width 83 height 50
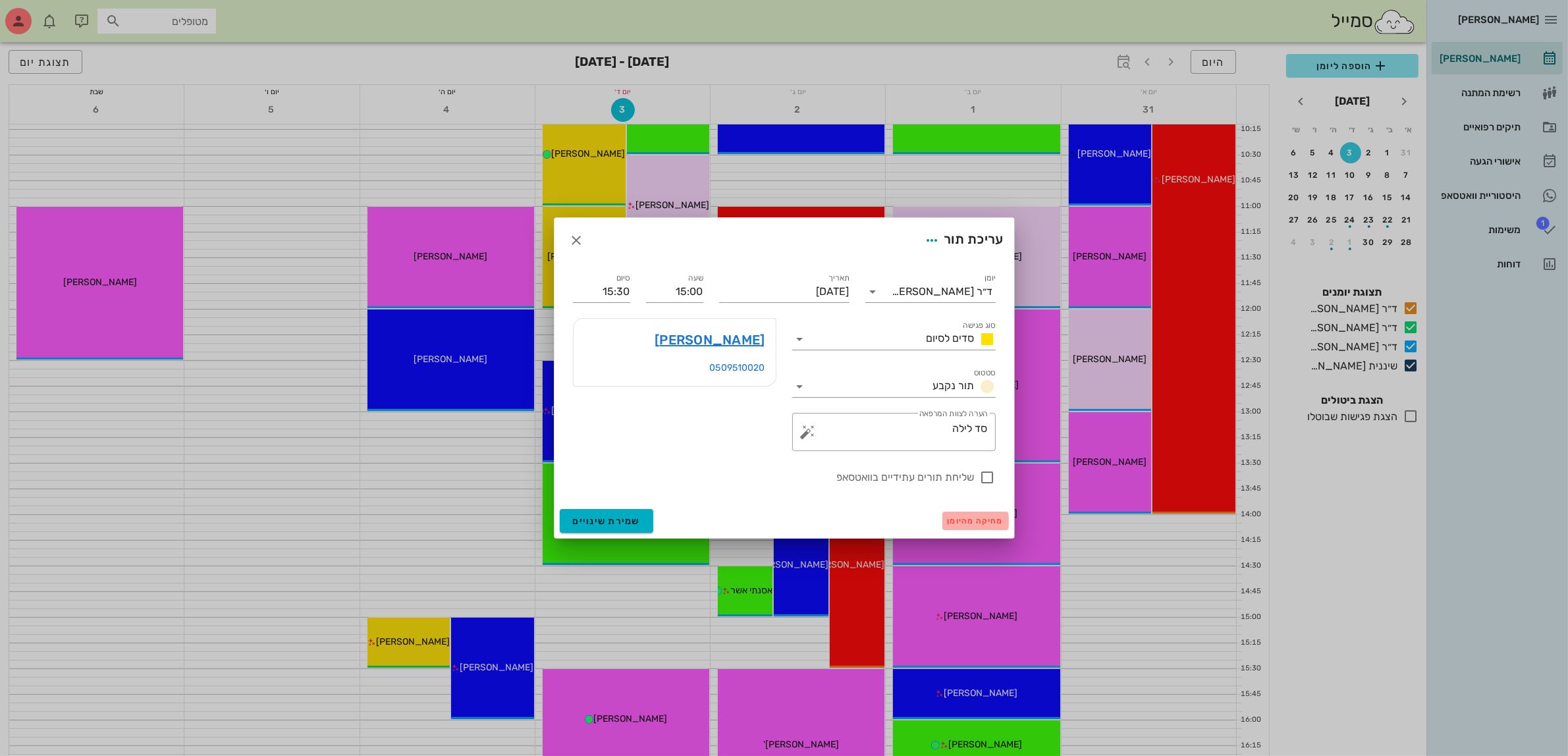
click at [983, 517] on span "מחיקה מהיומן" at bounding box center [975, 521] width 56 height 9
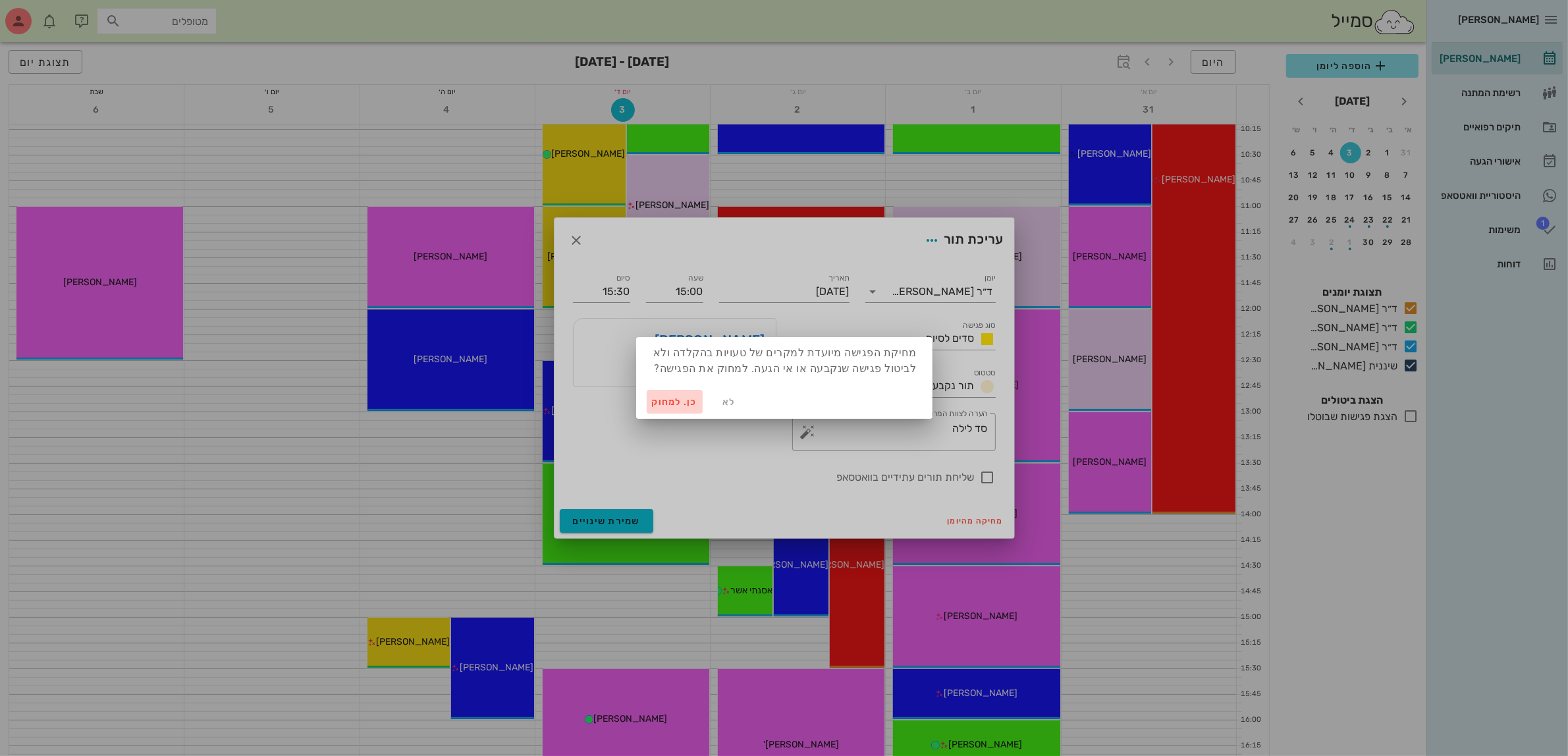
click at [665, 402] on span "כן. למחוק" at bounding box center [675, 402] width 46 height 11
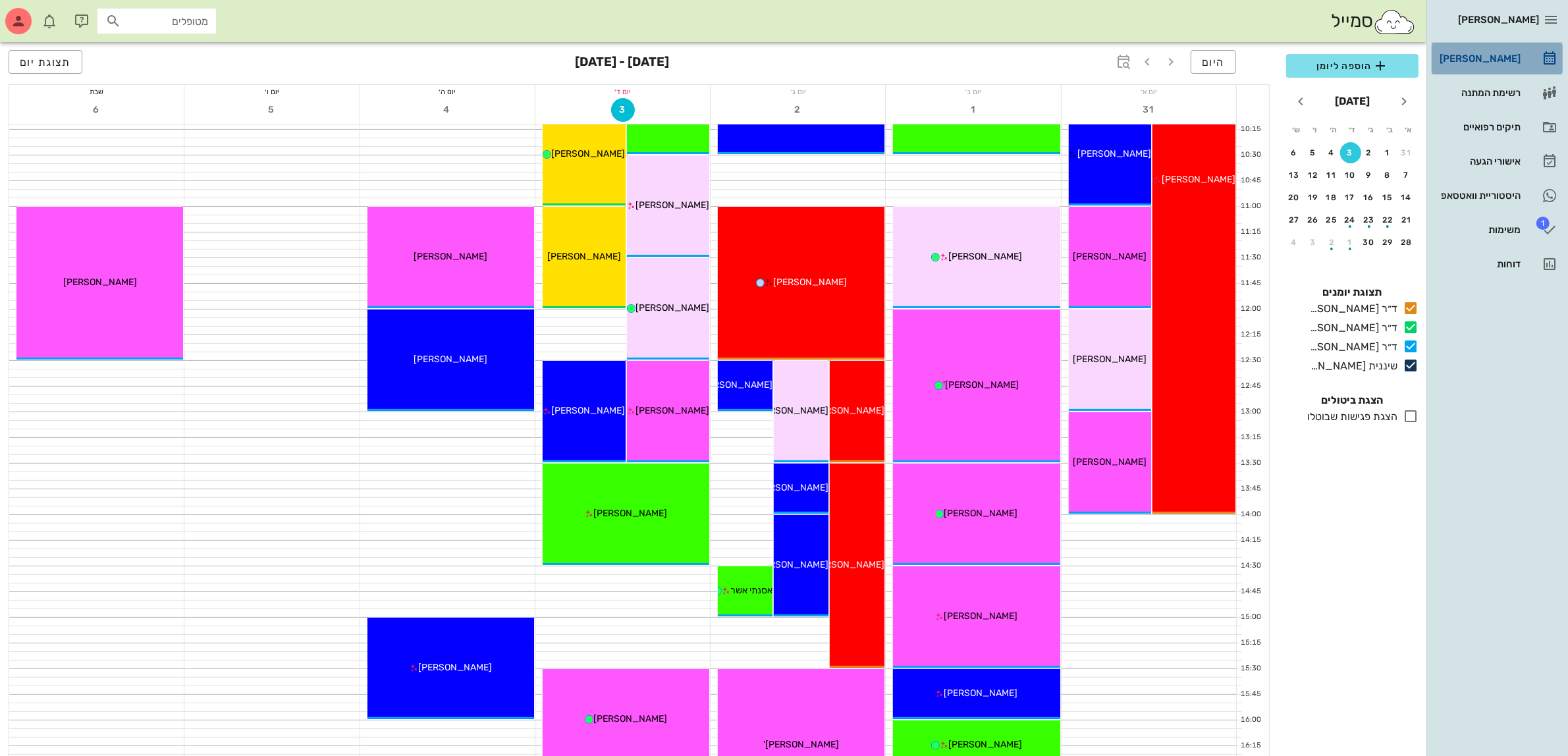
click at [1489, 64] on div "[PERSON_NAME]" at bounding box center [1478, 59] width 83 height 11
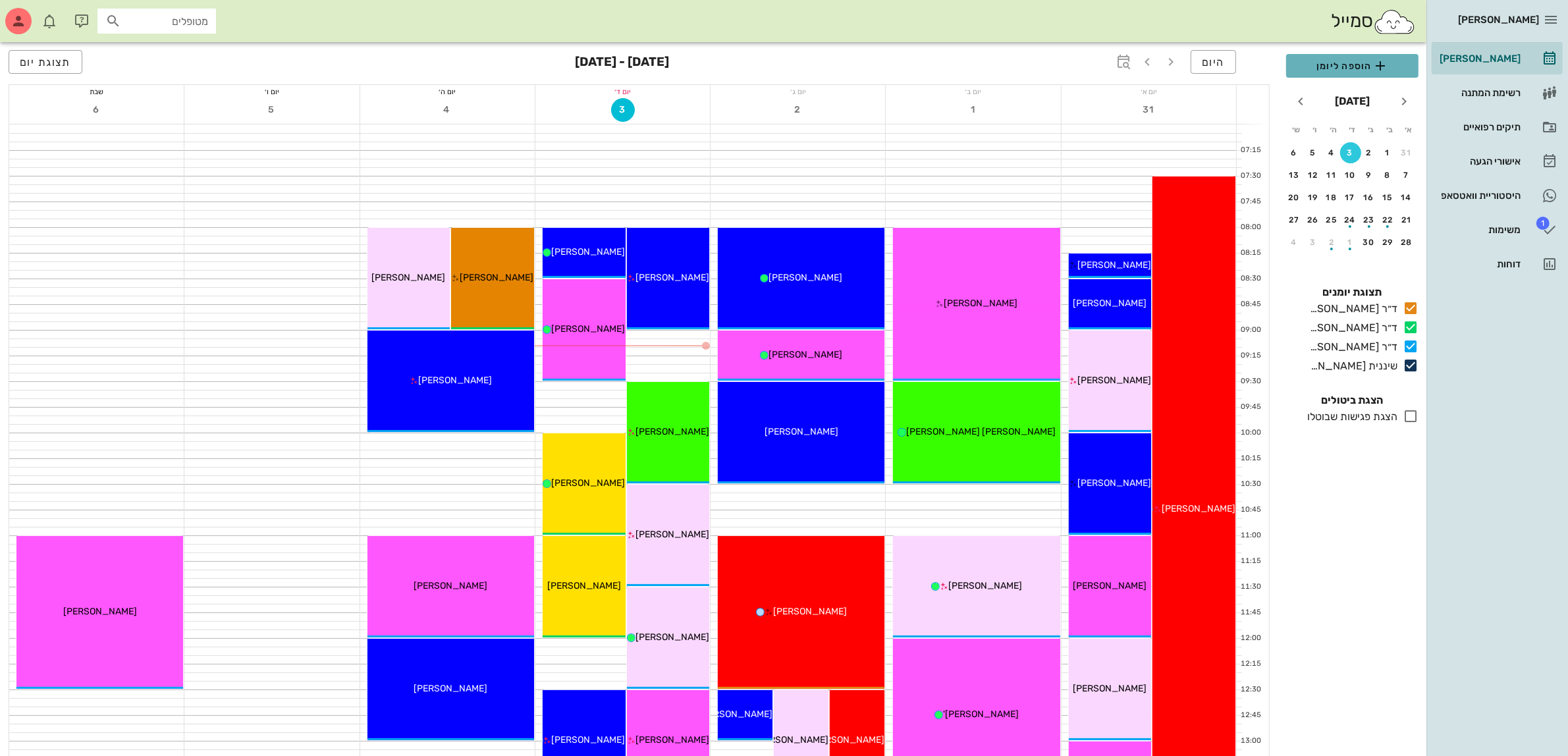
click at [1343, 68] on span "הוספה ליומן" at bounding box center [1351, 66] width 111 height 16
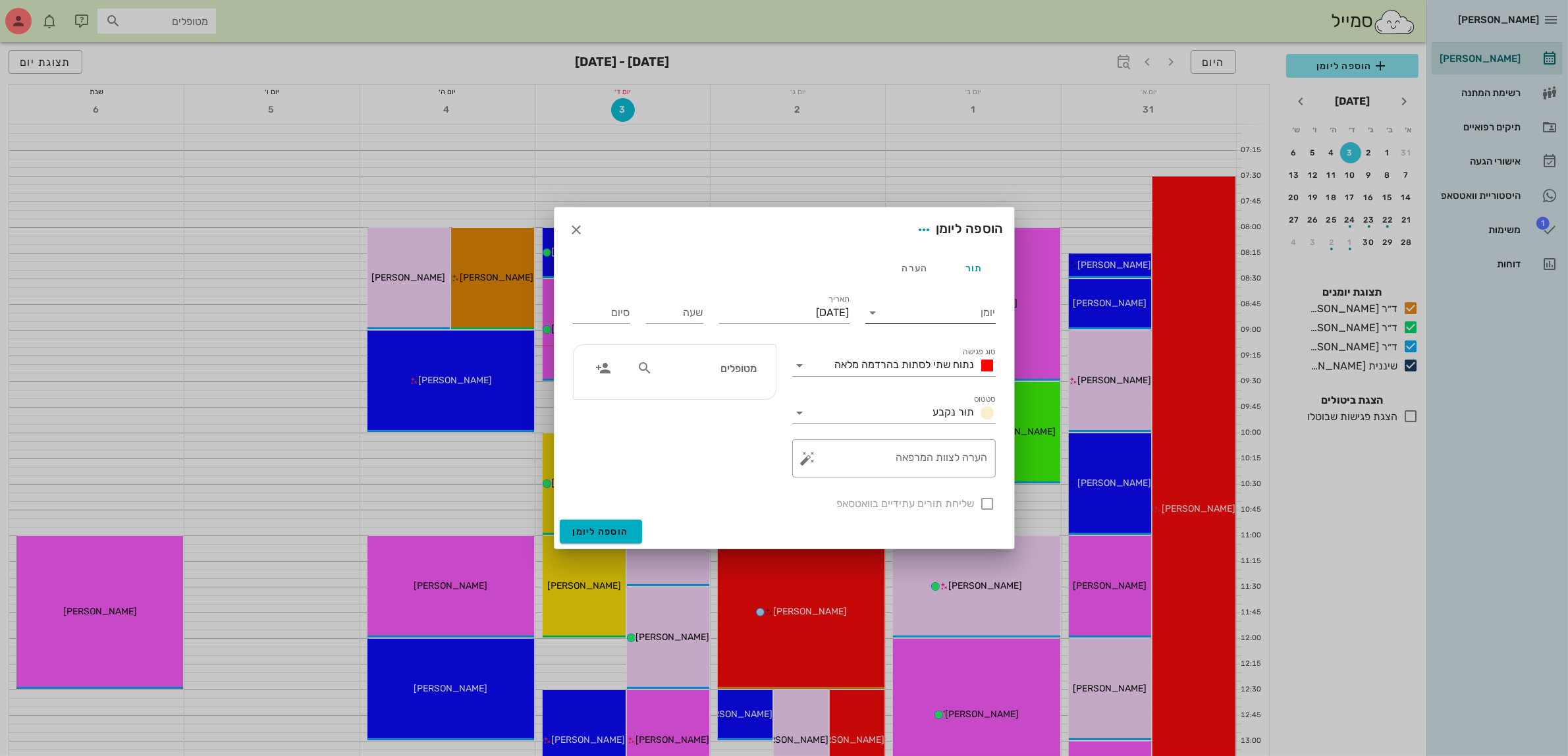
click at [942, 314] on input "יומן" at bounding box center [940, 313] width 112 height 21
click at [926, 389] on div "ד״ר [PERSON_NAME]" at bounding box center [934, 386] width 116 height 12
click at [912, 370] on span "נתוח שתי לסתות בהרדמה מלאה" at bounding box center [905, 364] width 139 height 12
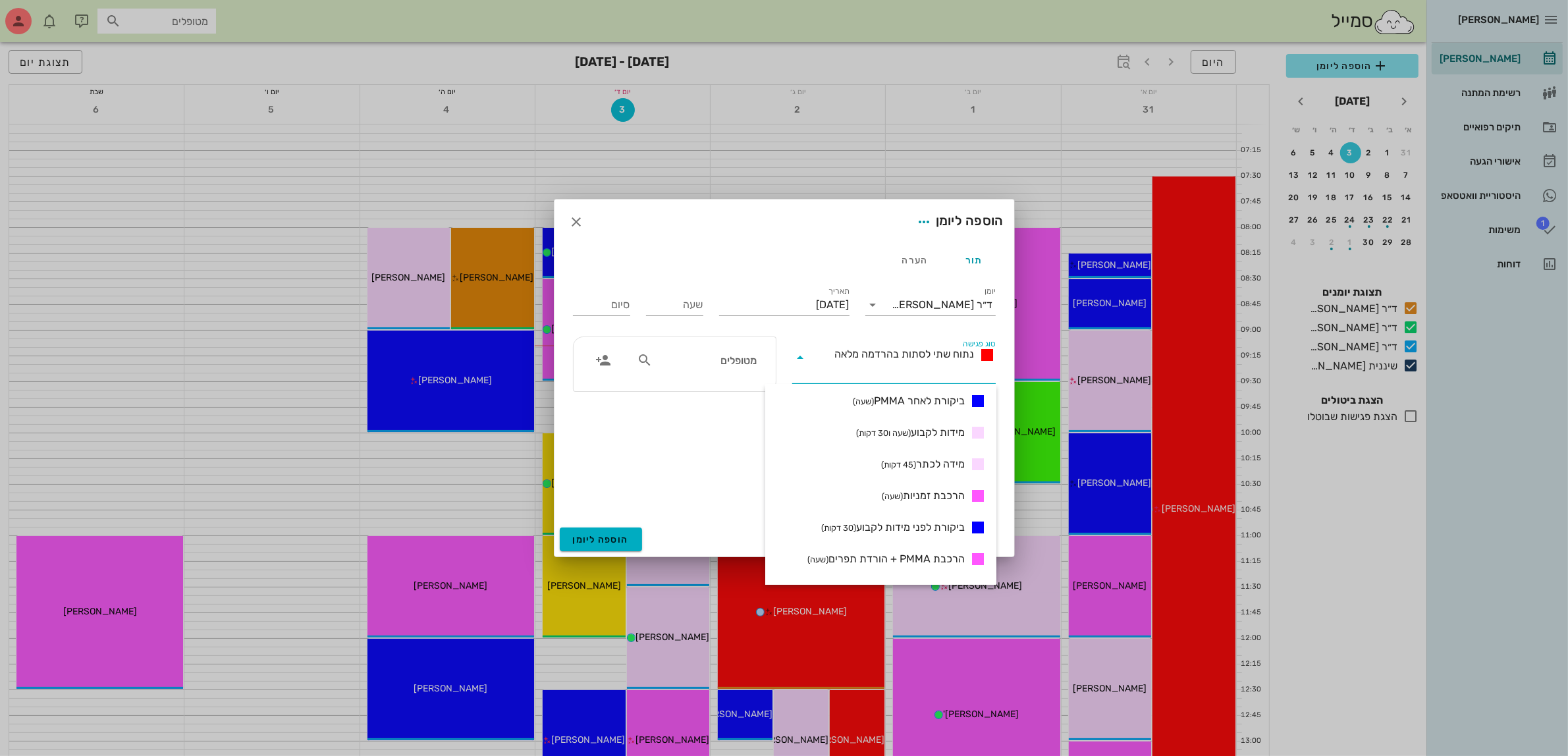
scroll to position [494, 0]
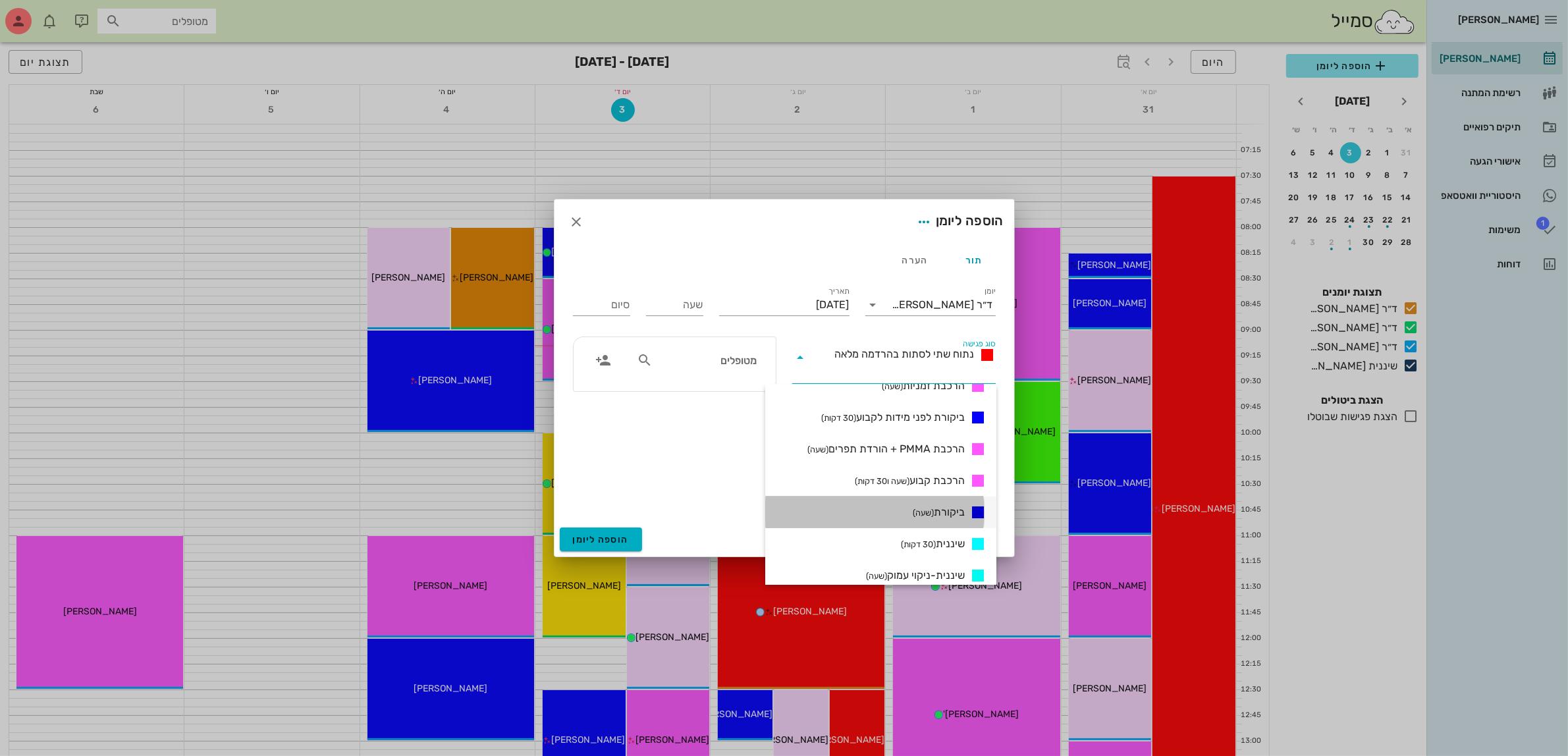
click at [938, 511] on span "ביקורת (שעה)" at bounding box center [938, 512] width 52 height 16
type input "01:00"
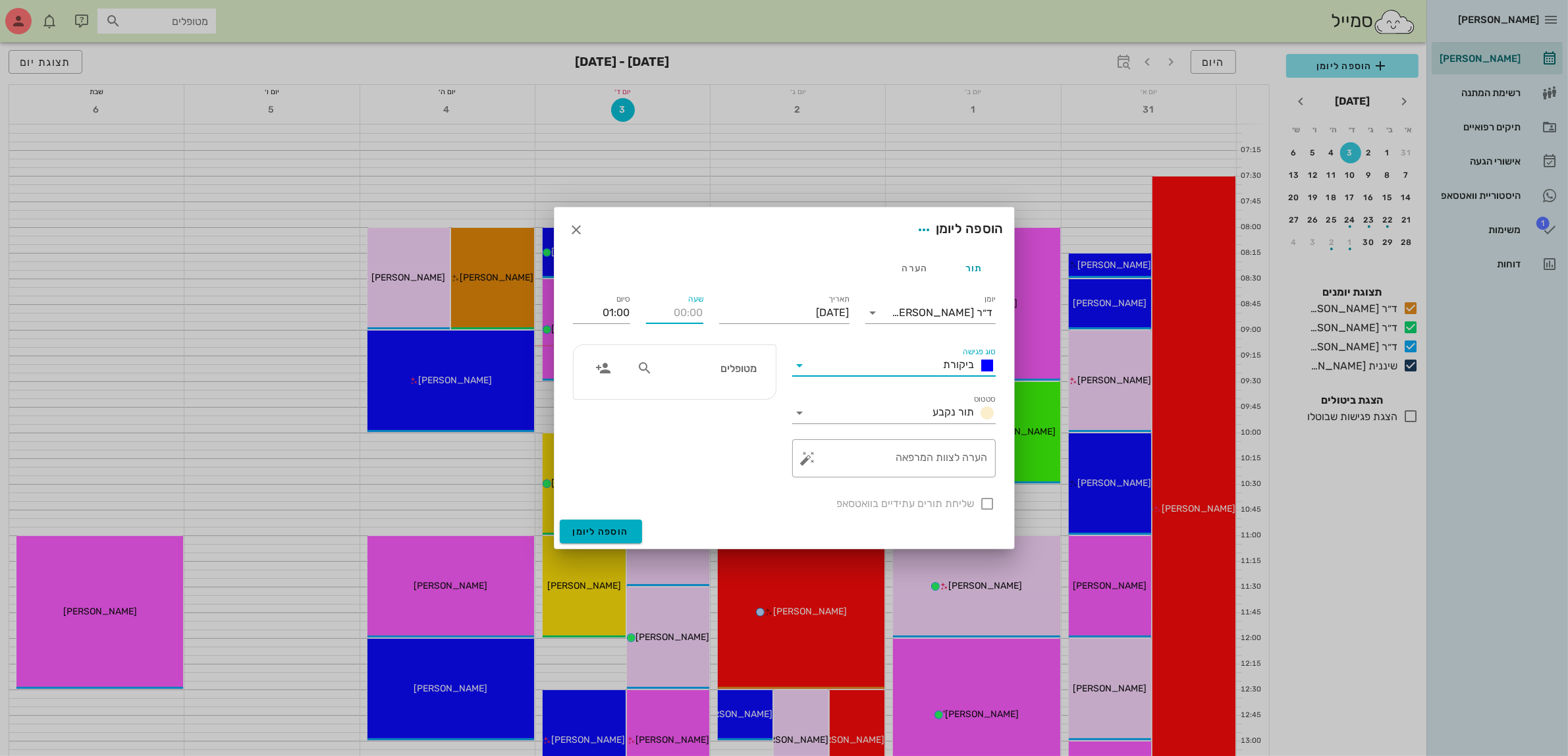
click at [678, 313] on input "שעה" at bounding box center [674, 313] width 57 height 21
type input "08:00"
type input "09:00"
click at [578, 308] on div "סיום 09:00" at bounding box center [601, 310] width 73 height 53
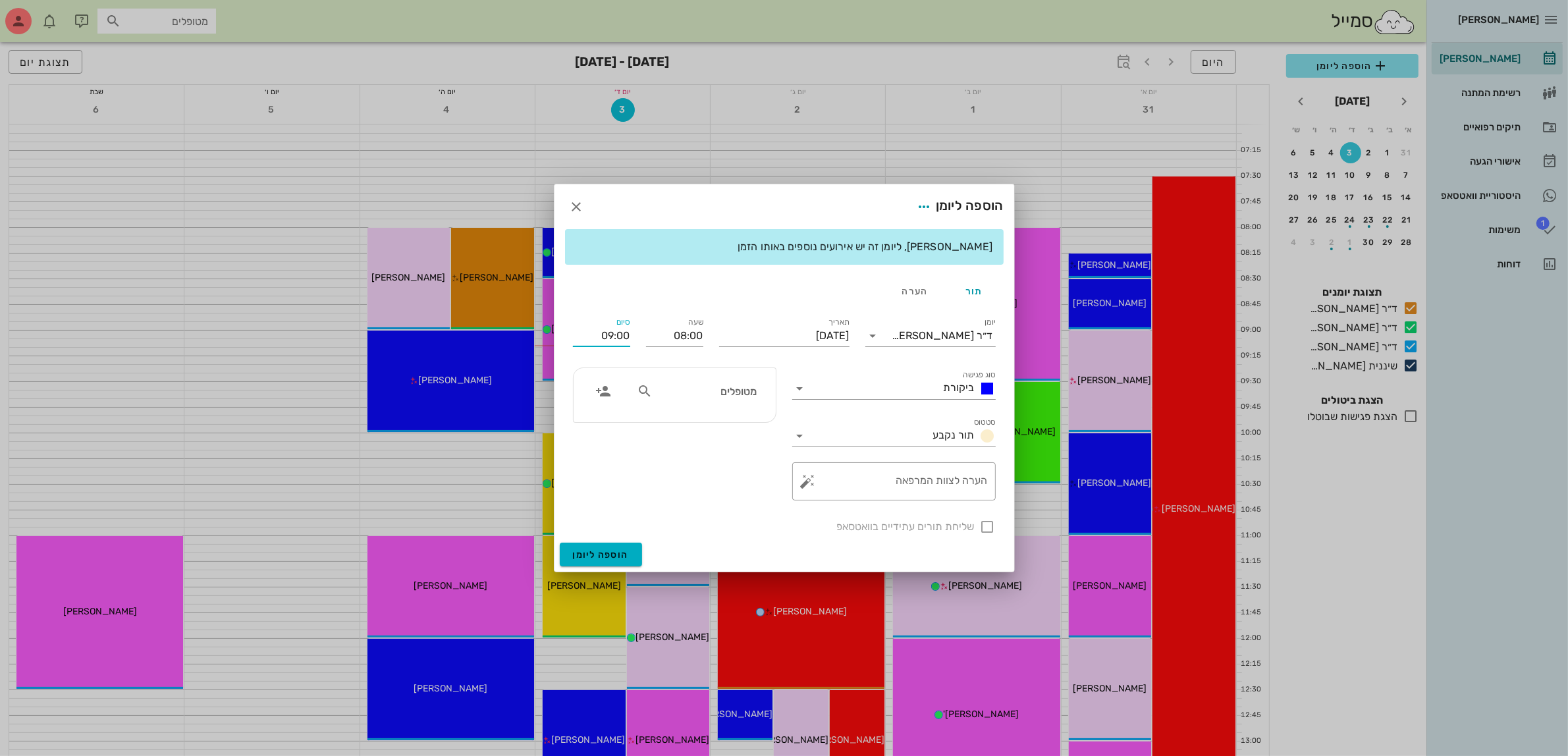
click at [676, 393] on input "מטופלים" at bounding box center [706, 391] width 101 height 17
type input "[PERSON_NAME]"
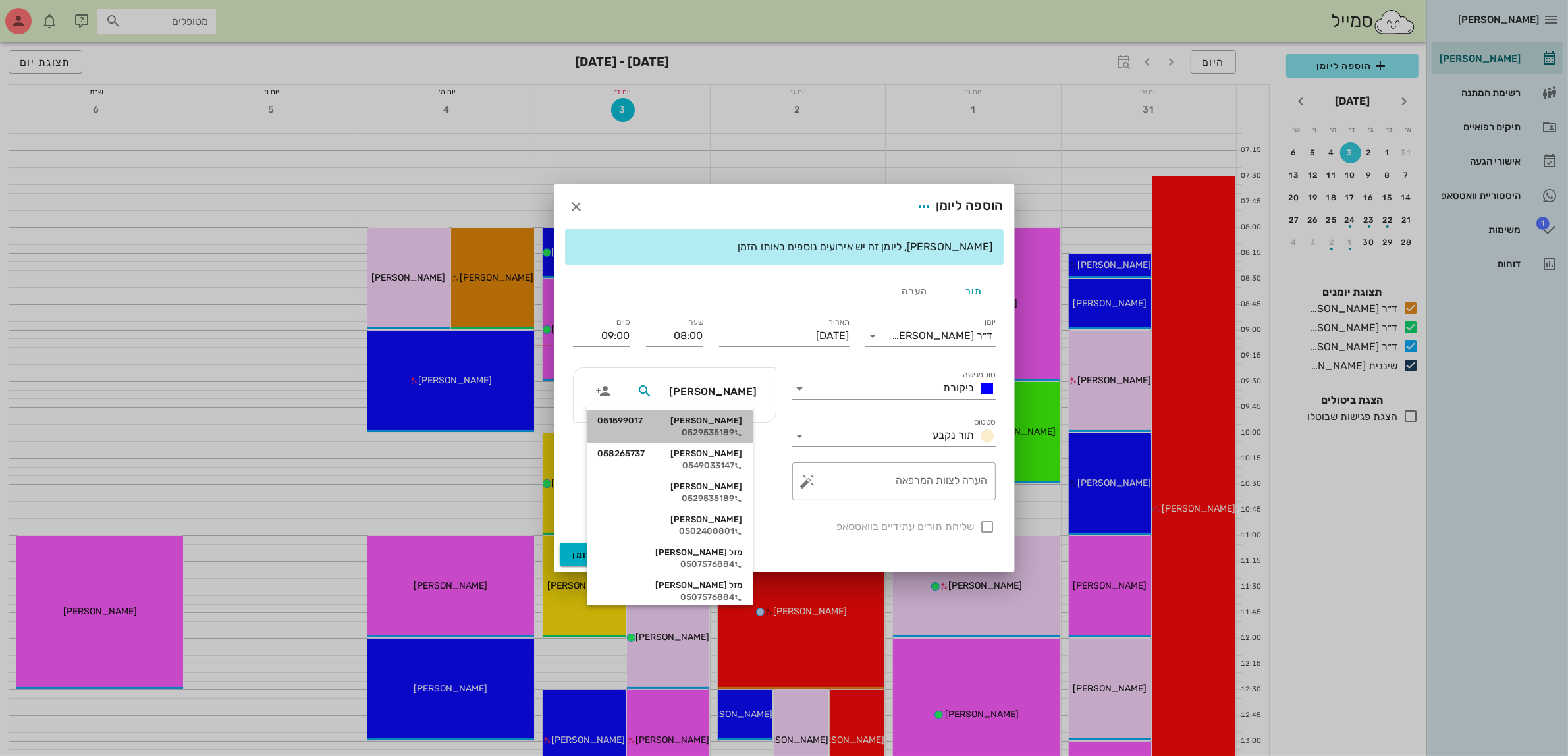
click at [709, 429] on div "0529535189" at bounding box center [669, 432] width 145 height 11
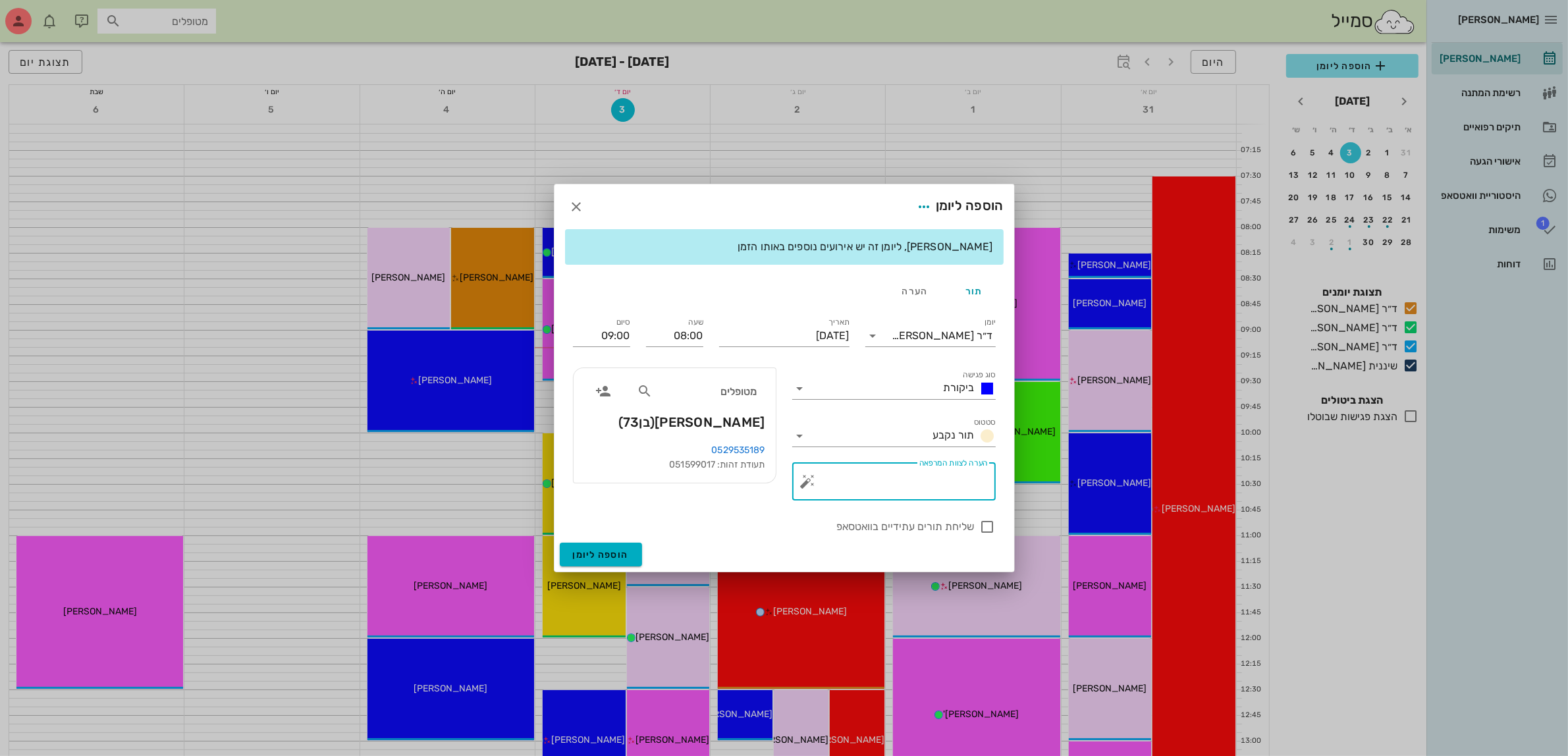
click at [887, 484] on textarea "הערה לצוות המרפאה" at bounding box center [898, 484] width 177 height 31
type textarea "כאבים תחתונה צד ימין"
click at [611, 559] on span "הוספה ליומן" at bounding box center [601, 555] width 56 height 11
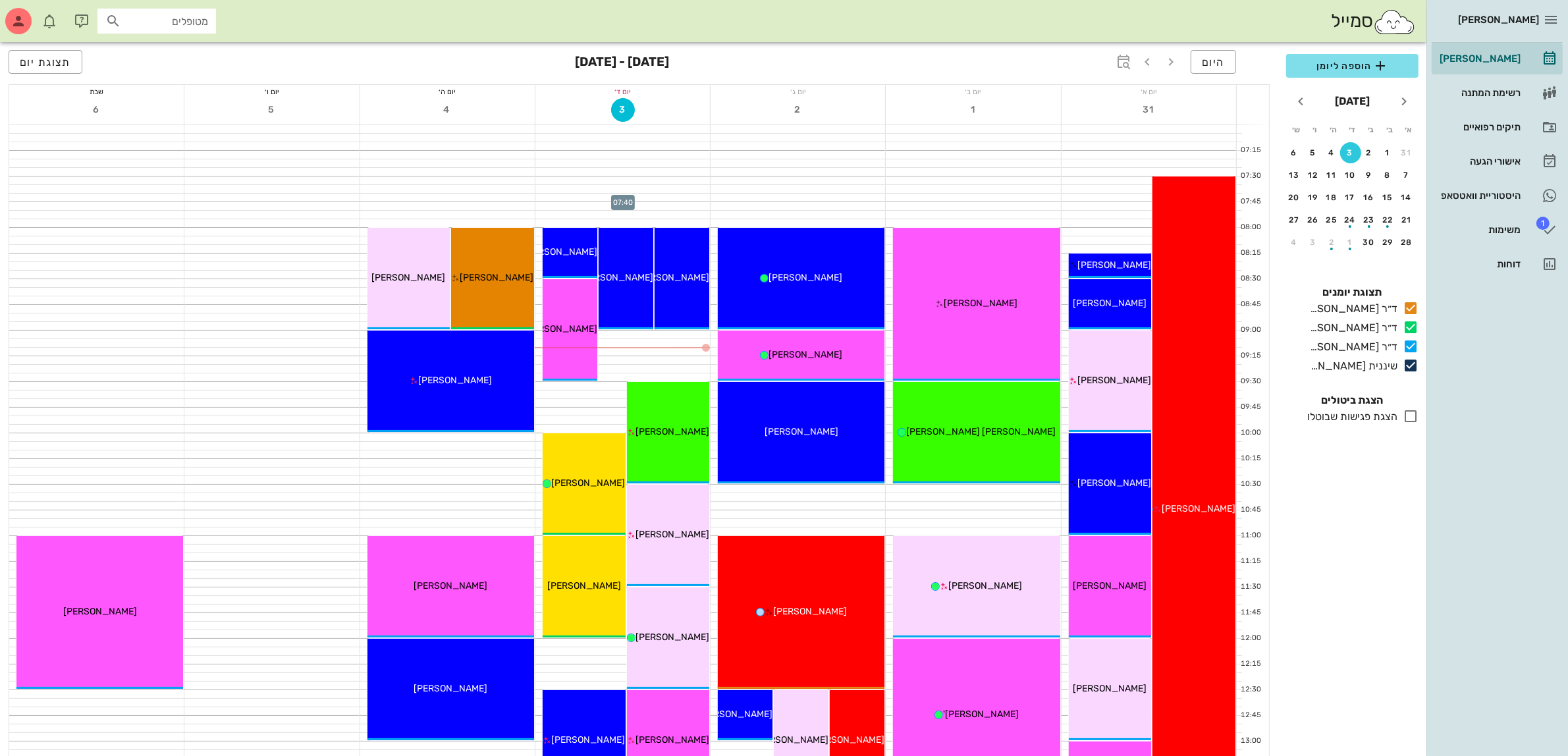
click at [639, 193] on div at bounding box center [622, 197] width 174 height 8
click at [672, 275] on span "[PERSON_NAME]" at bounding box center [672, 277] width 73 height 11
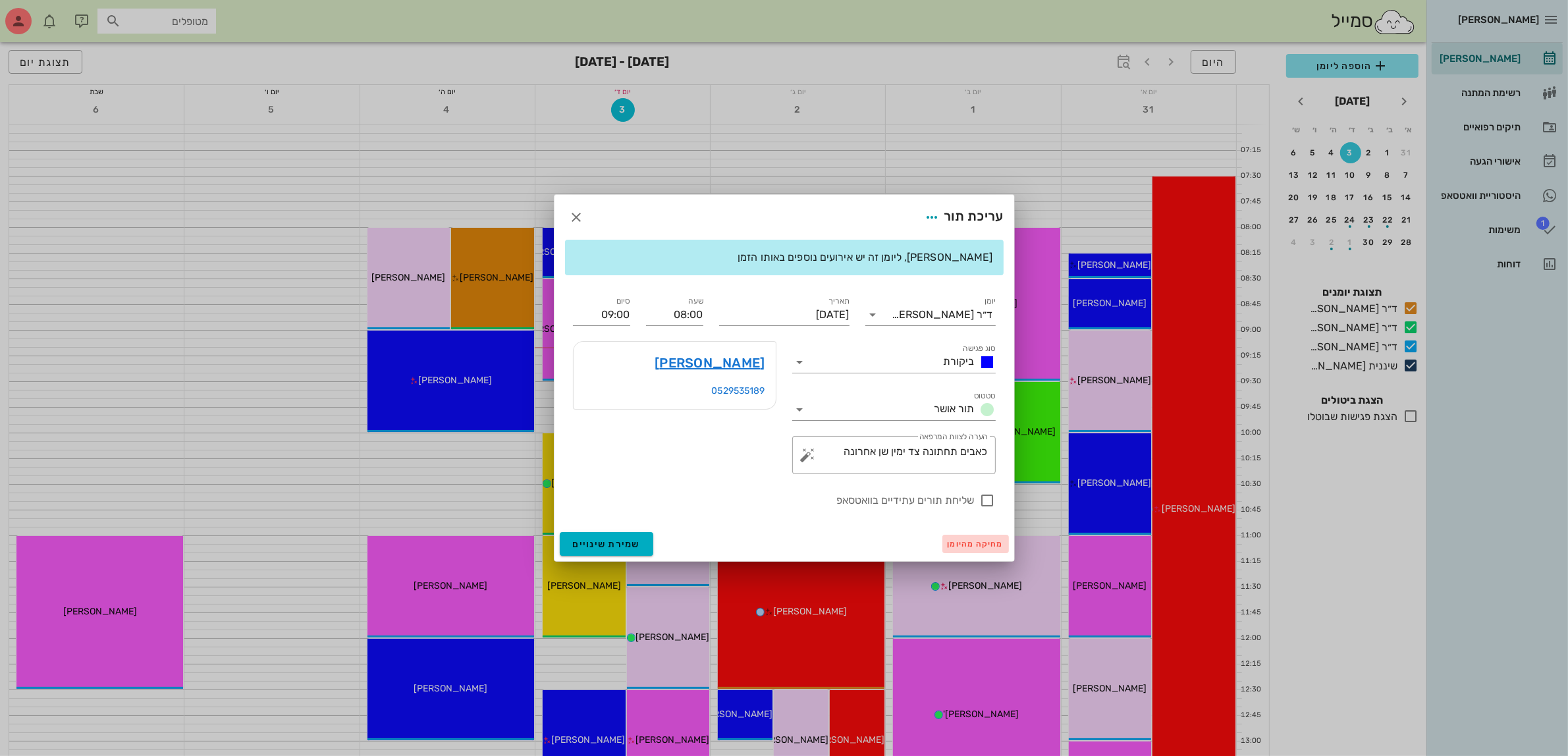
click at [976, 548] on span "מחיקה מהיומן" at bounding box center [975, 544] width 56 height 9
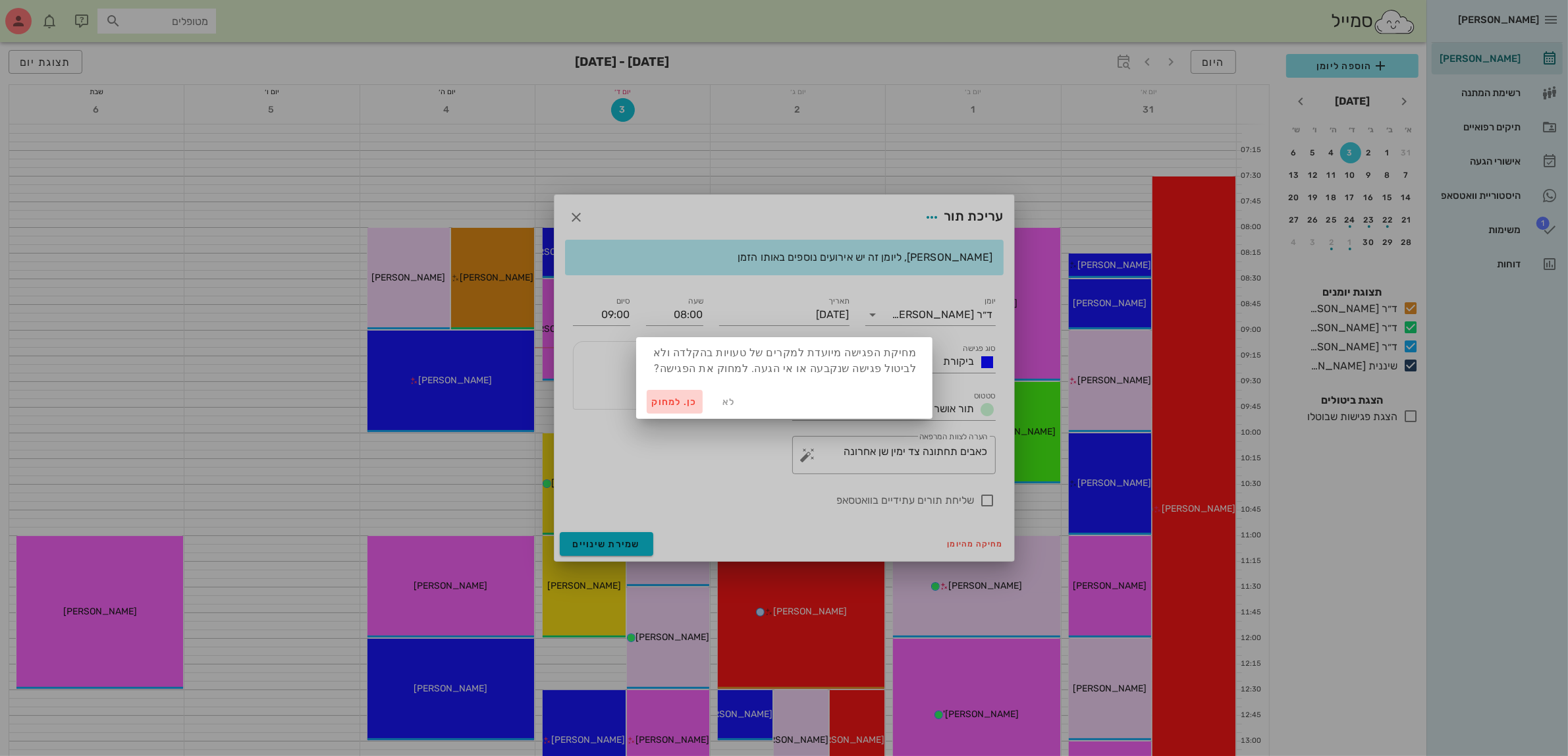
click at [668, 399] on span "כן. למחוק" at bounding box center [675, 402] width 46 height 11
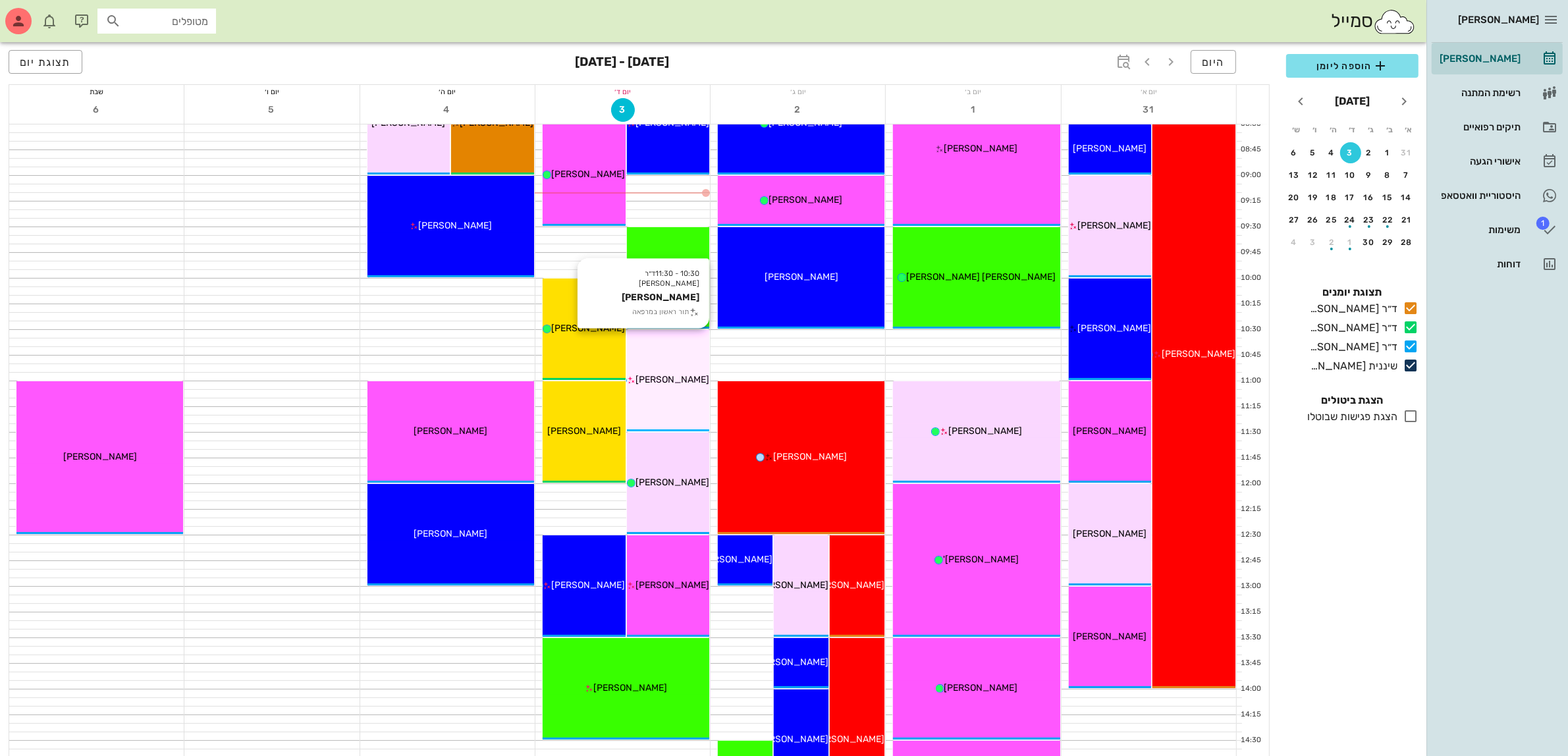
scroll to position [165, 0]
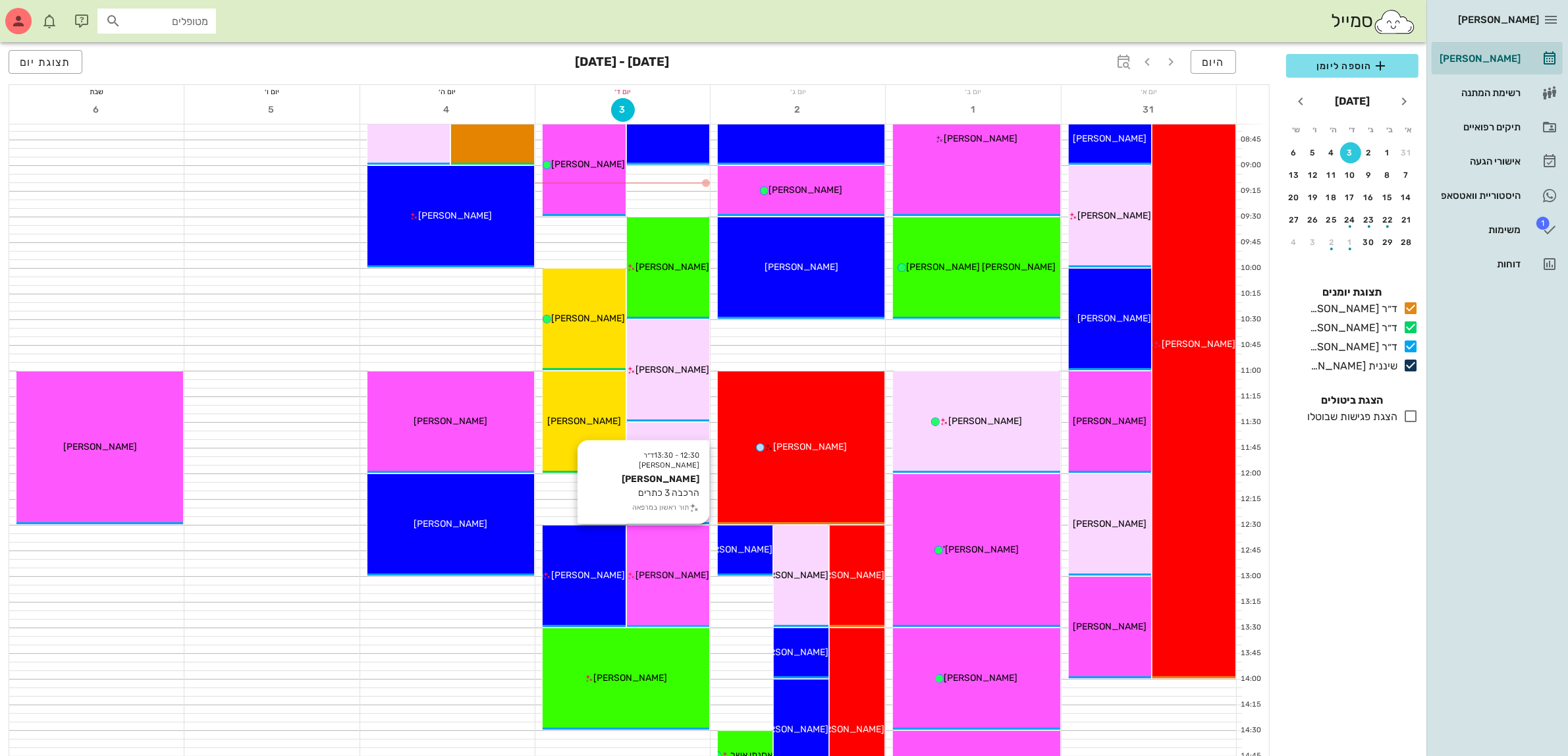
click at [679, 573] on span "[PERSON_NAME]" at bounding box center [672, 575] width 73 height 11
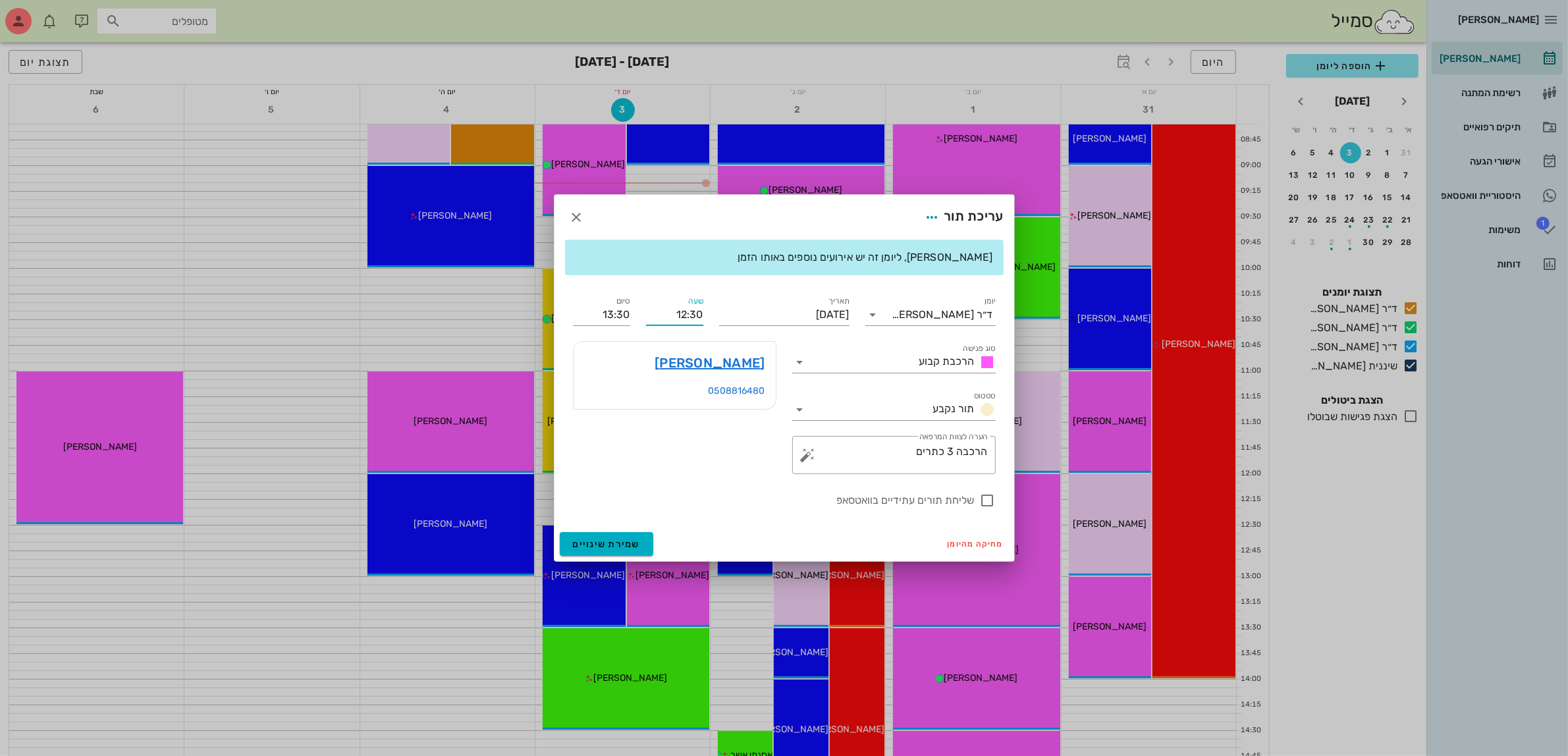
drag, startPoint x: 665, startPoint y: 314, endPoint x: 705, endPoint y: 313, distance: 40.0
click at [705, 313] on div "שעה 12:30" at bounding box center [674, 309] width 73 height 47
type input "12:00"
type input "13:00"
drag, startPoint x: 592, startPoint y: 313, endPoint x: 690, endPoint y: 301, distance: 98.7
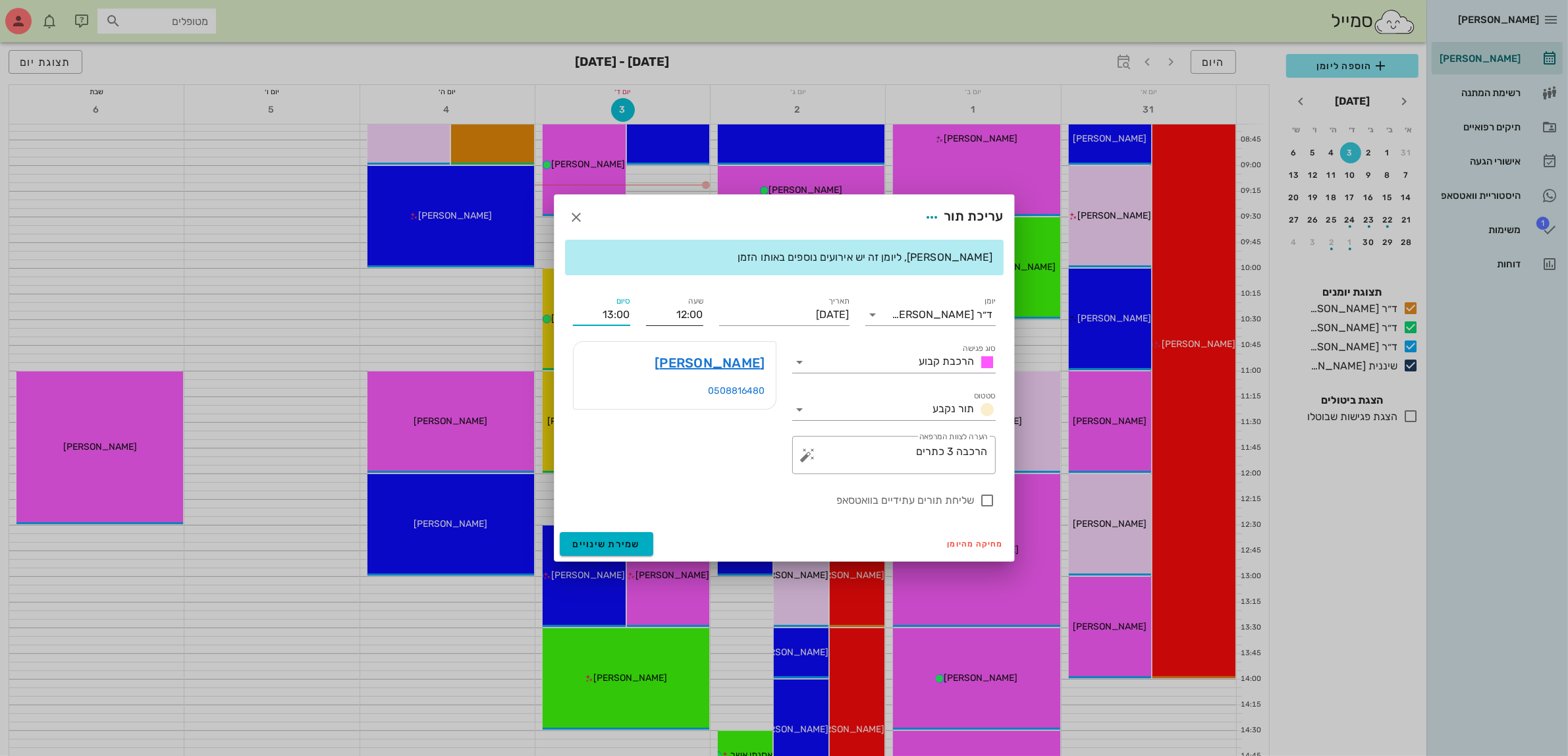
click at [690, 301] on div "יומן ד״ר [PERSON_NAME] סוג פגישה הרכבת קבוע סטטוס תור נקבע תאריך [DATE] שעה 12:…" at bounding box center [784, 400] width 438 height 230
drag, startPoint x: 669, startPoint y: 311, endPoint x: 765, endPoint y: 317, distance: 96.2
click at [765, 317] on div "יומן ד״ר [PERSON_NAME] סוג פגישה הרכבת קבוע סטטוס תור נקבע תאריך [DATE] שעה 12:…" at bounding box center [784, 400] width 438 height 230
type input "1200"
click at [870, 459] on textarea "הרכבה 3 כתרים" at bounding box center [898, 458] width 177 height 31
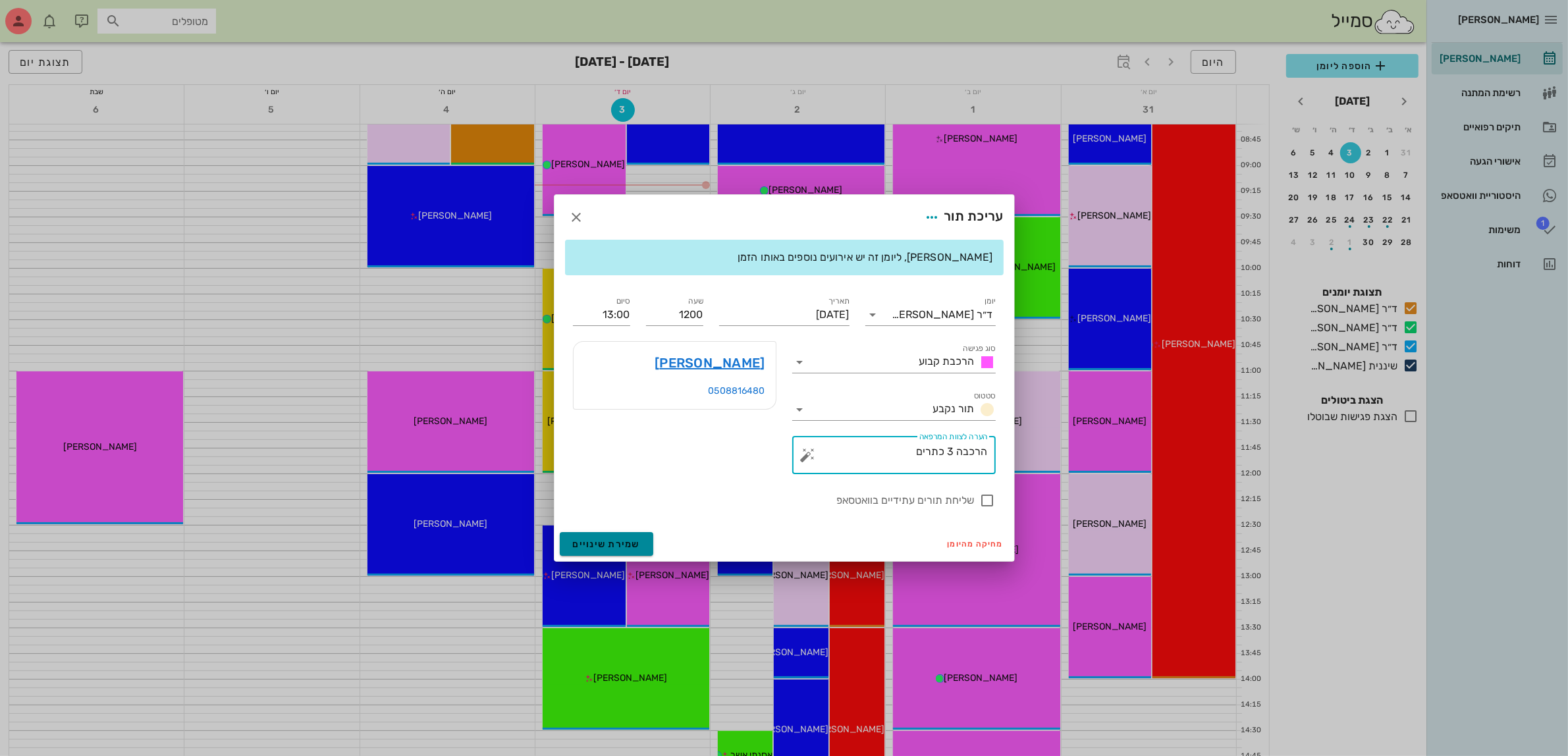
click at [611, 541] on span "שמירת שינויים" at bounding box center [607, 544] width 68 height 11
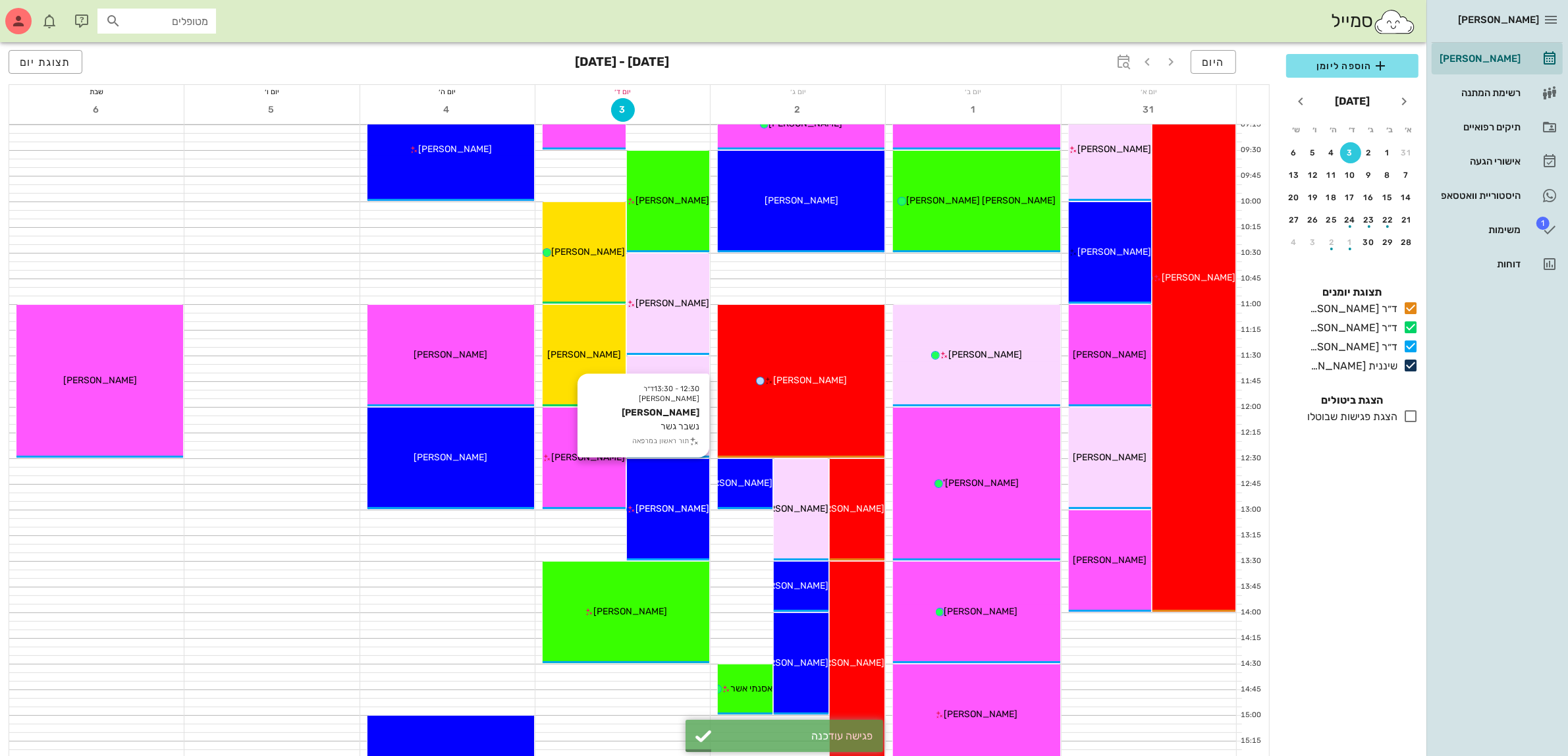
scroll to position [329, 0]
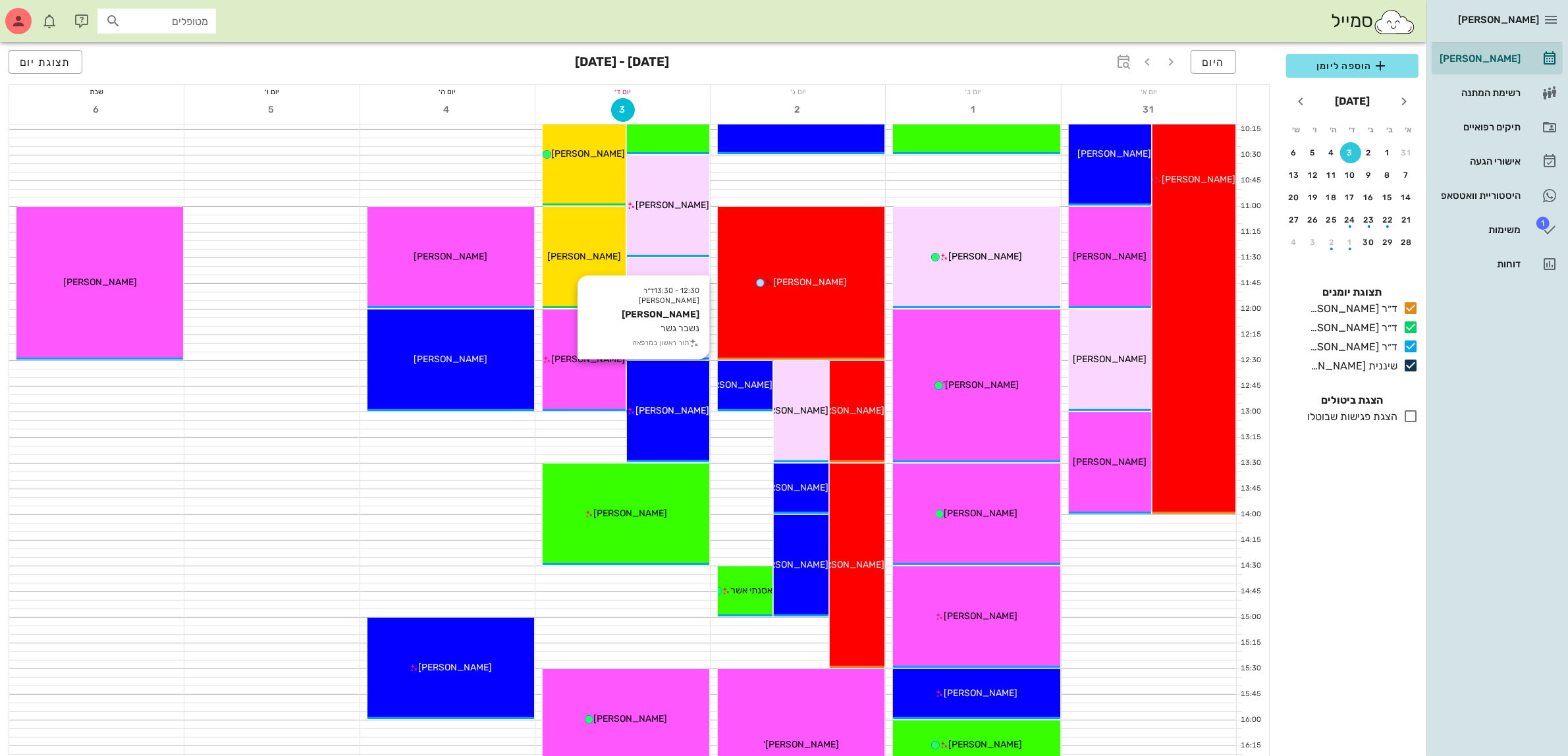
click at [672, 420] on div "12:30 - 13:30 ד״ר [PERSON_NAME] נשבר גשר תור ראשון במרפאה בר אביב" at bounding box center [668, 411] width 83 height 101
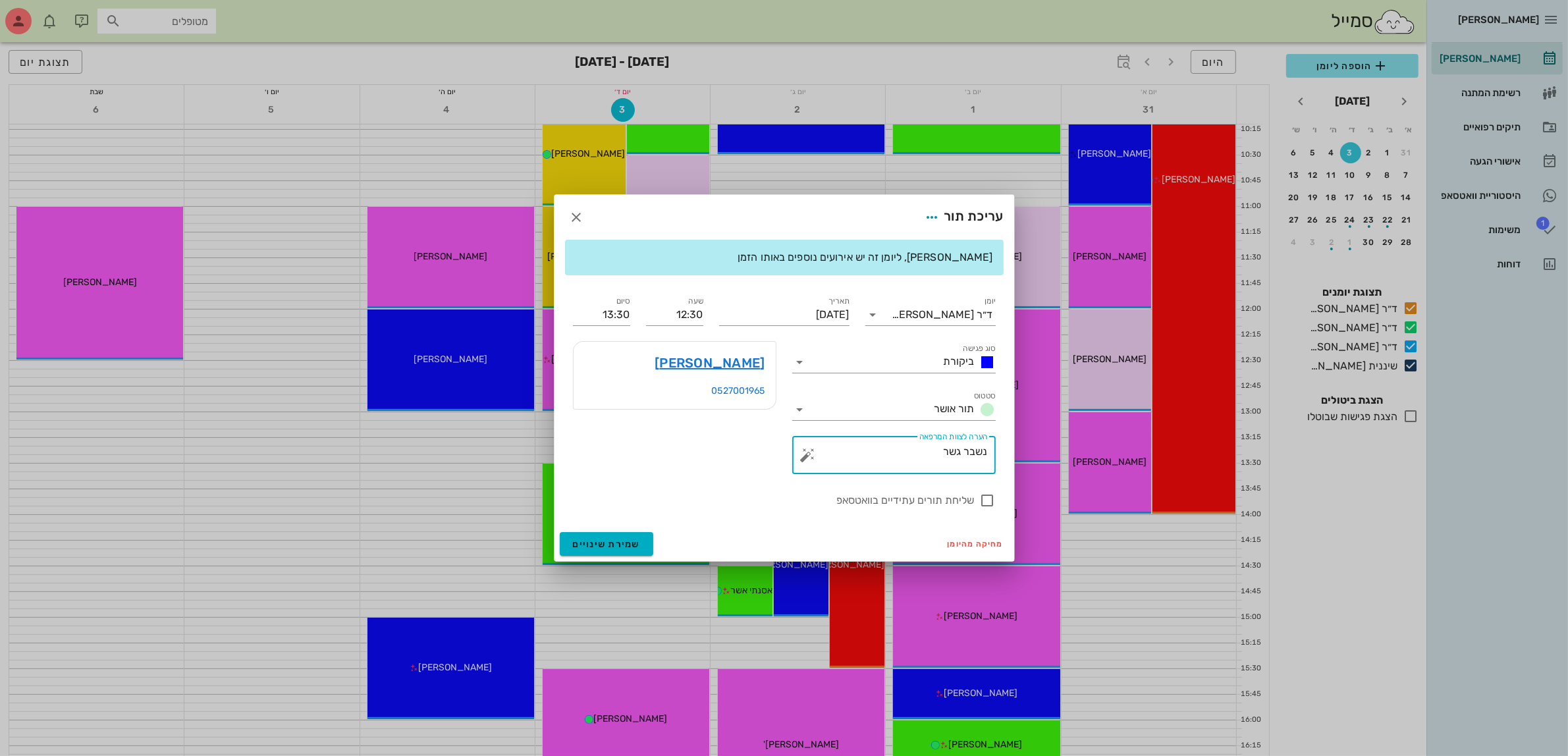
click at [875, 451] on textarea "נשבר גשר" at bounding box center [898, 458] width 177 height 31
type textarea "נשבר גשר תחתון"
click at [606, 549] on span "שמירת שינויים" at bounding box center [607, 544] width 68 height 11
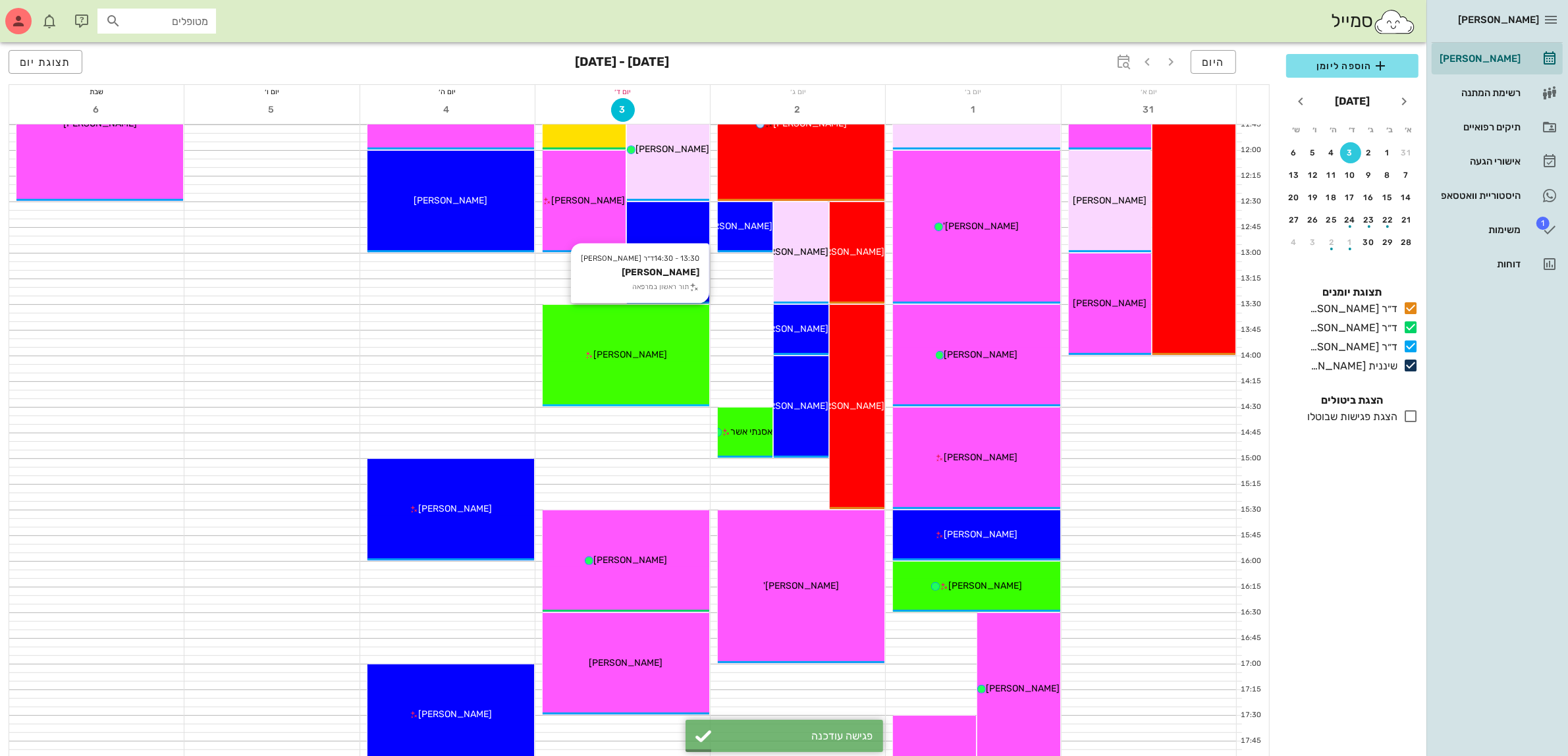
scroll to position [494, 0]
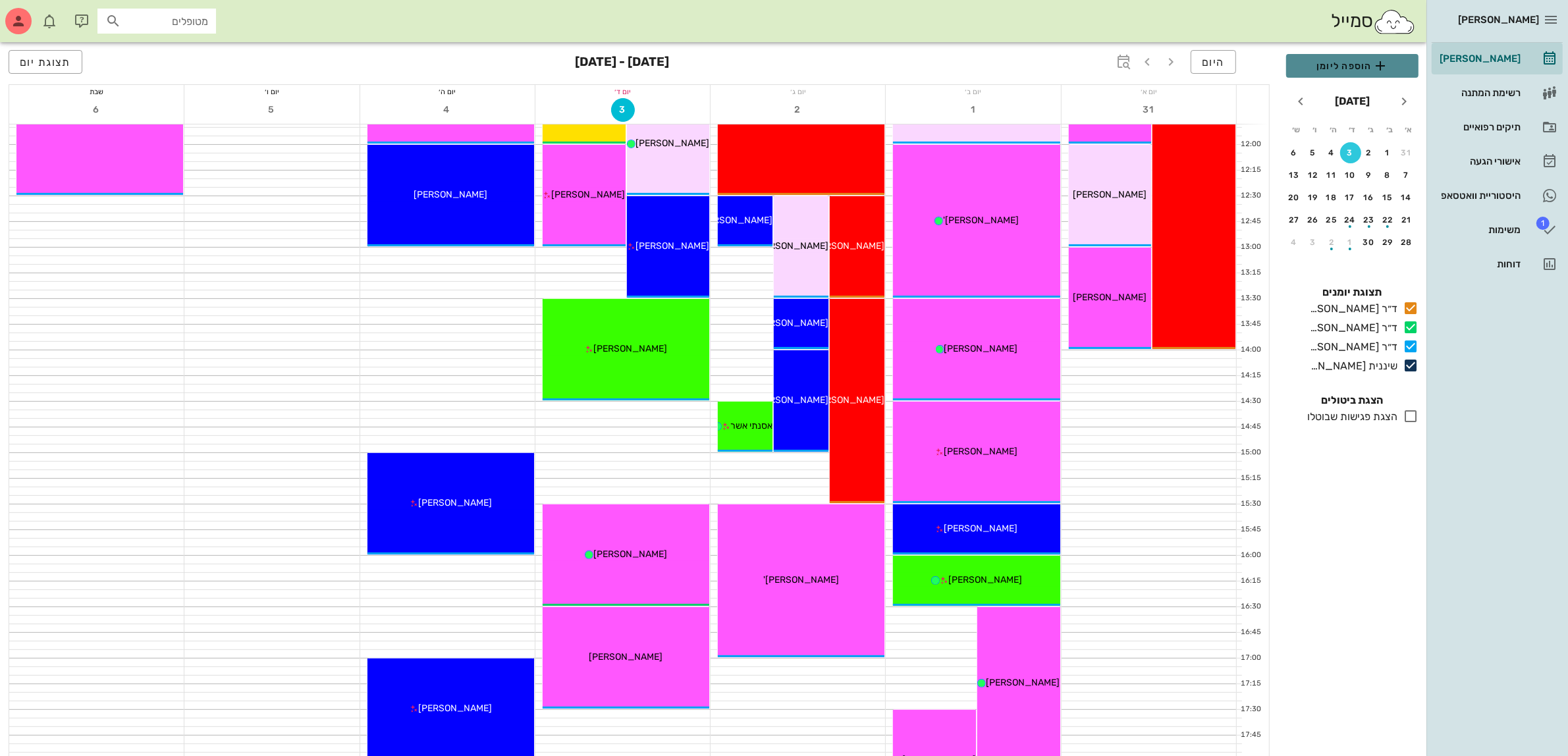
click at [1341, 63] on span "הוספה ליומן" at bounding box center [1351, 66] width 111 height 16
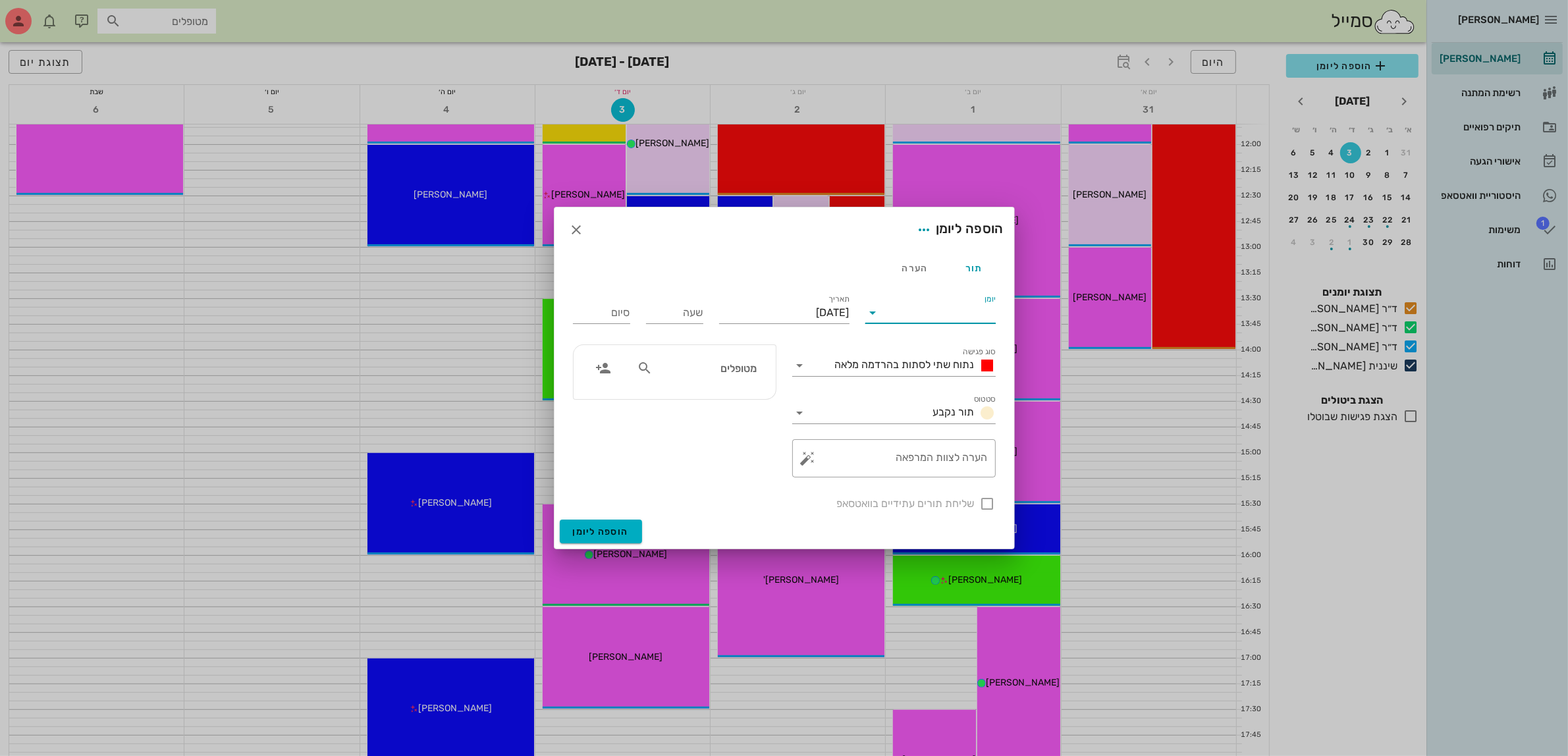
click at [940, 318] on input "יומן" at bounding box center [940, 313] width 112 height 21
click at [940, 382] on div "ד״ר [PERSON_NAME]" at bounding box center [934, 386] width 116 height 12
click at [924, 370] on div "נתוח שתי לסתות בהרדמה מלאה" at bounding box center [912, 365] width 166 height 16
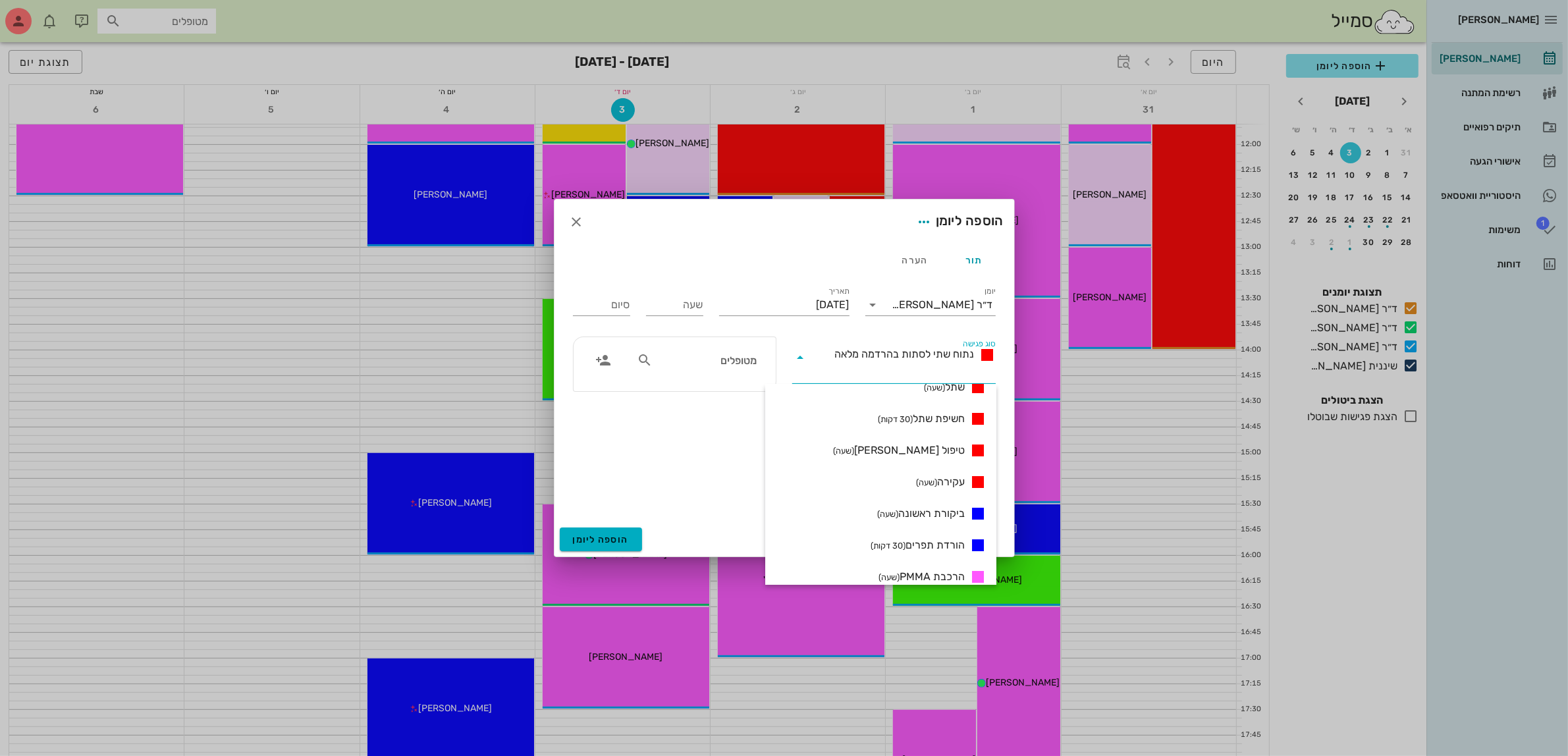
scroll to position [247, 0]
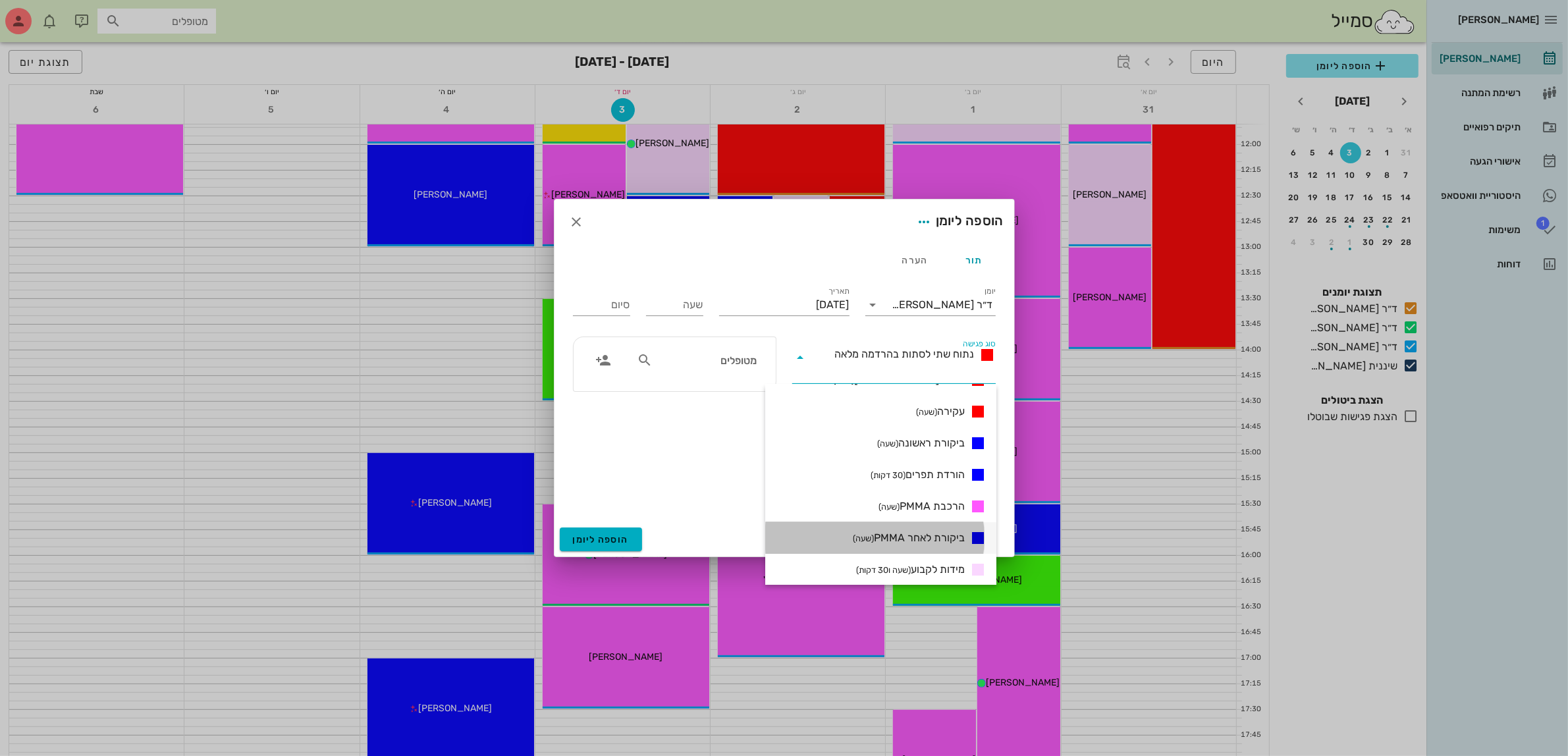
click at [933, 535] on span "ביקורת לאחר PMMA (שעה)" at bounding box center [908, 538] width 112 height 16
type input "01:00"
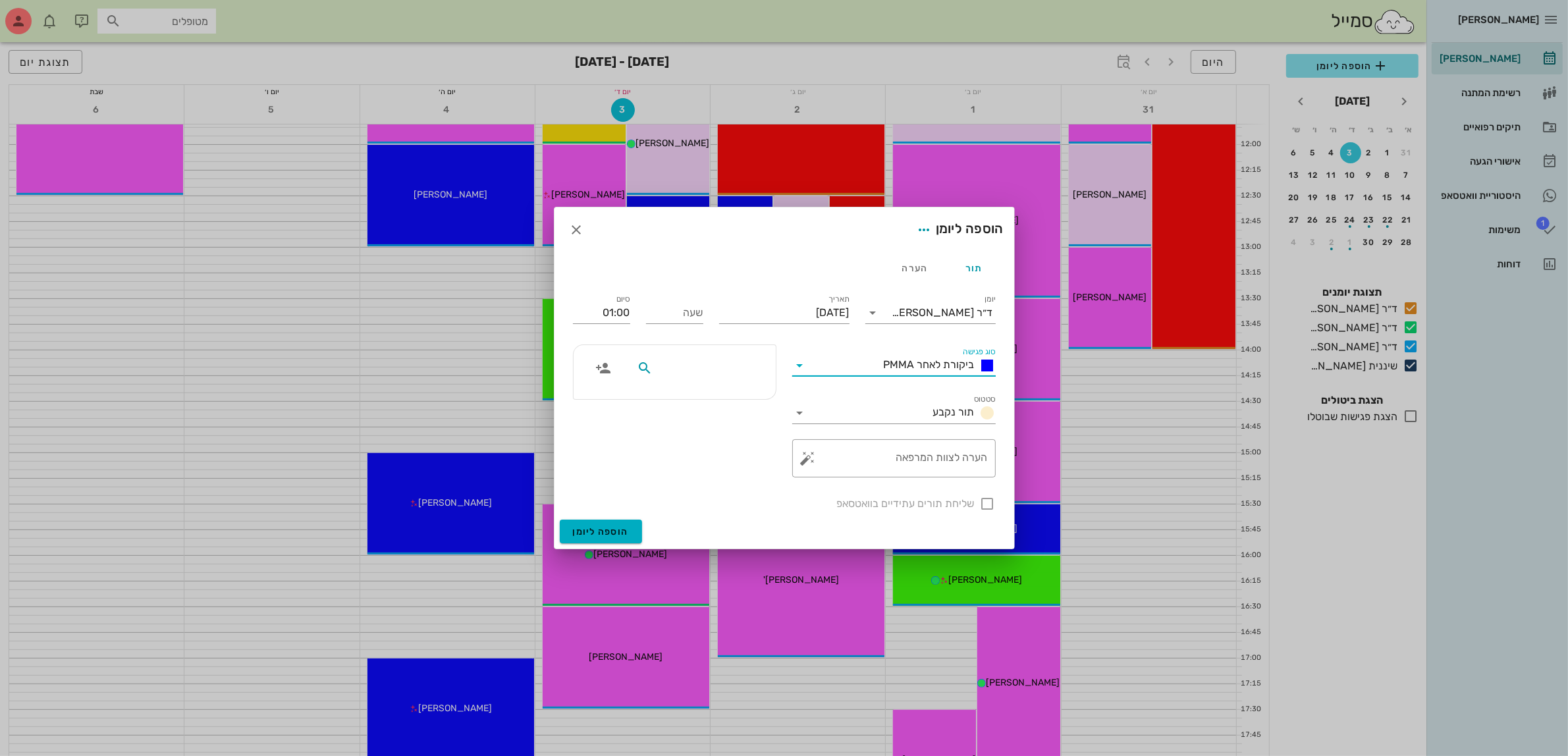
click at [680, 375] on input "text" at bounding box center [706, 368] width 101 height 17
type input "דבו"
click at [724, 399] on div "[PERSON_NAME]" at bounding box center [706, 398] width 134 height 11
click at [680, 320] on input "שעה" at bounding box center [674, 313] width 57 height 21
click at [614, 313] on input "01:00" at bounding box center [601, 313] width 57 height 21
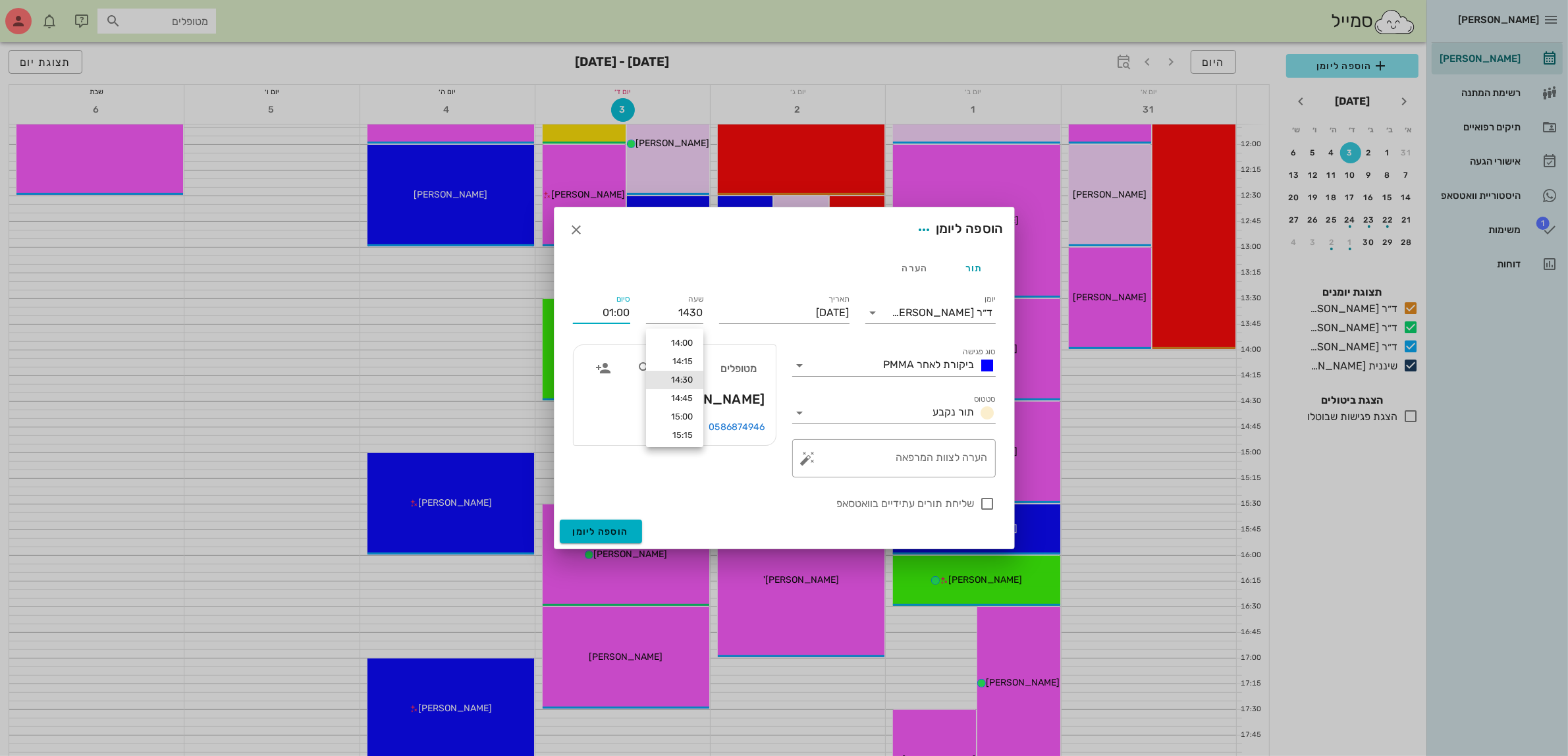
type input "14:30"
type input "15:30"
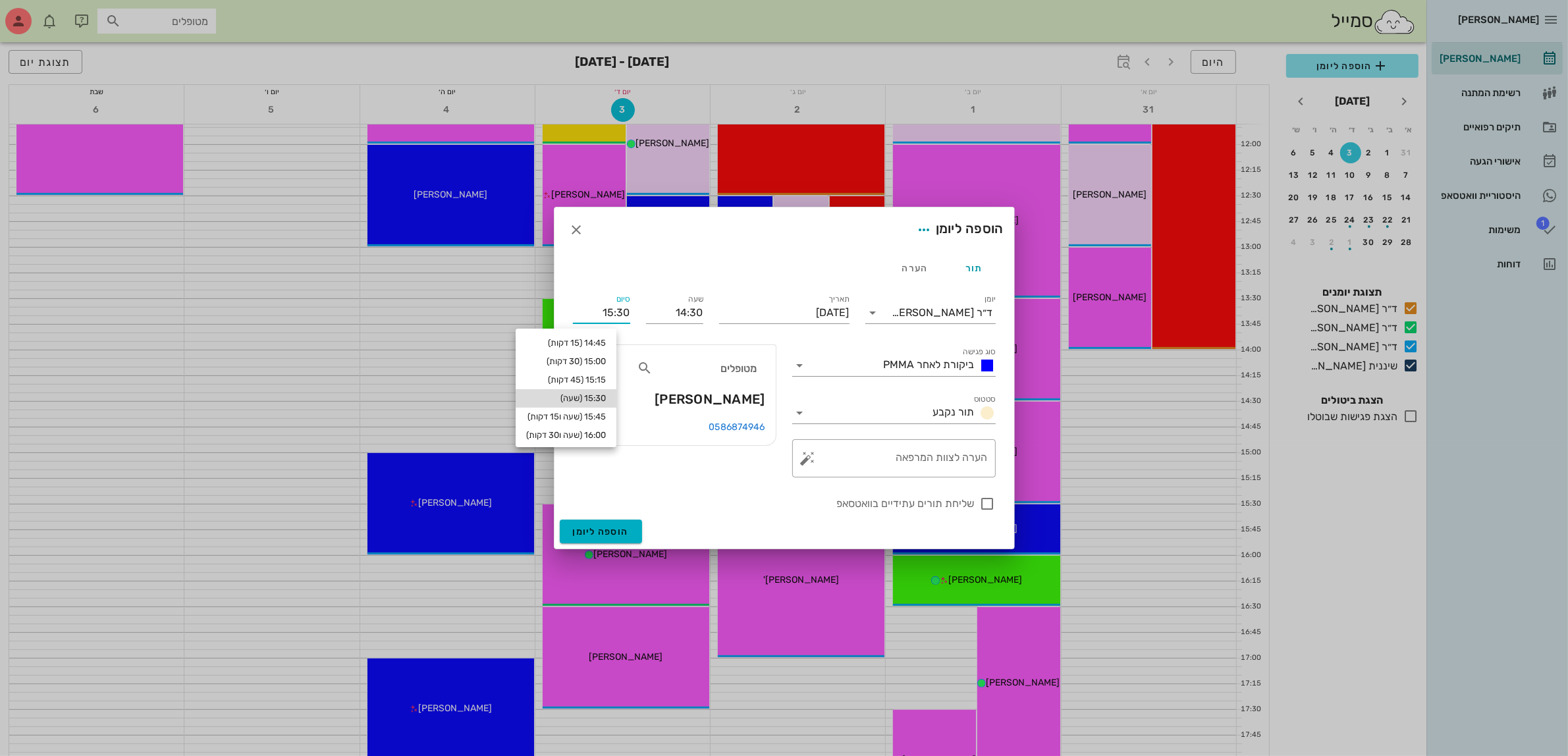
click at [606, 395] on div "15:30 (שעה)" at bounding box center [566, 399] width 80 height 11
type input "15:30"
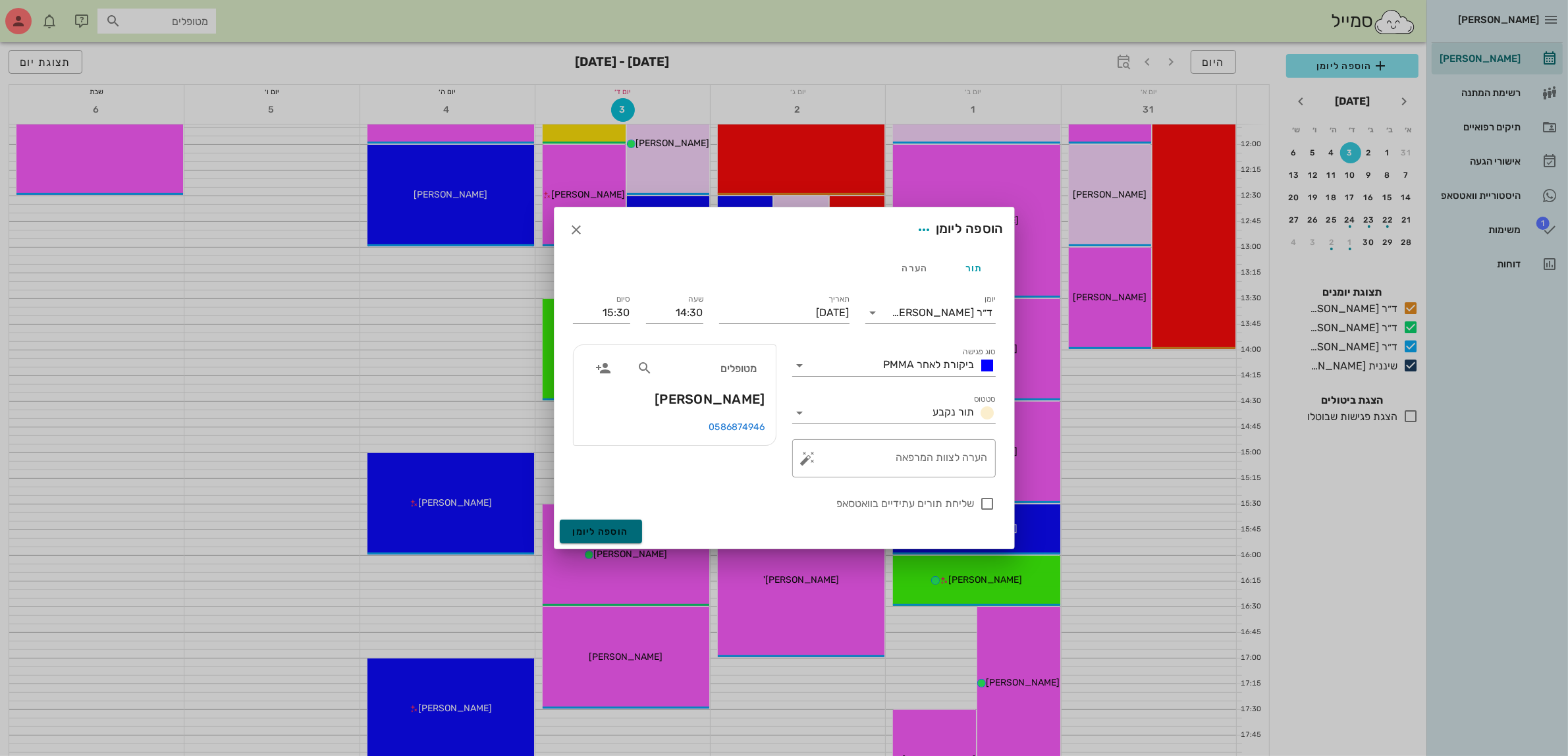
click at [611, 533] on span "הוספה ליומן" at bounding box center [601, 531] width 56 height 11
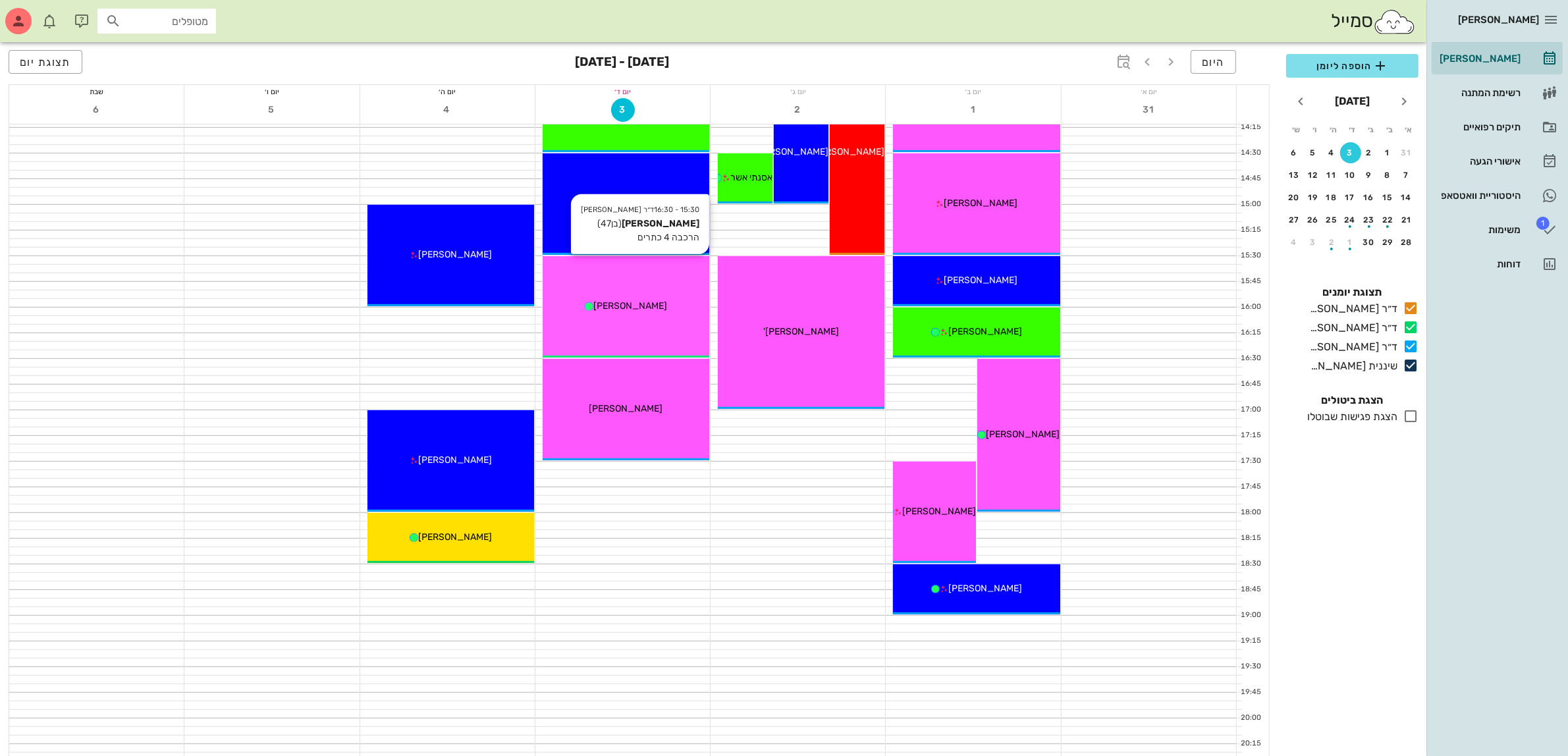
scroll to position [807, 0]
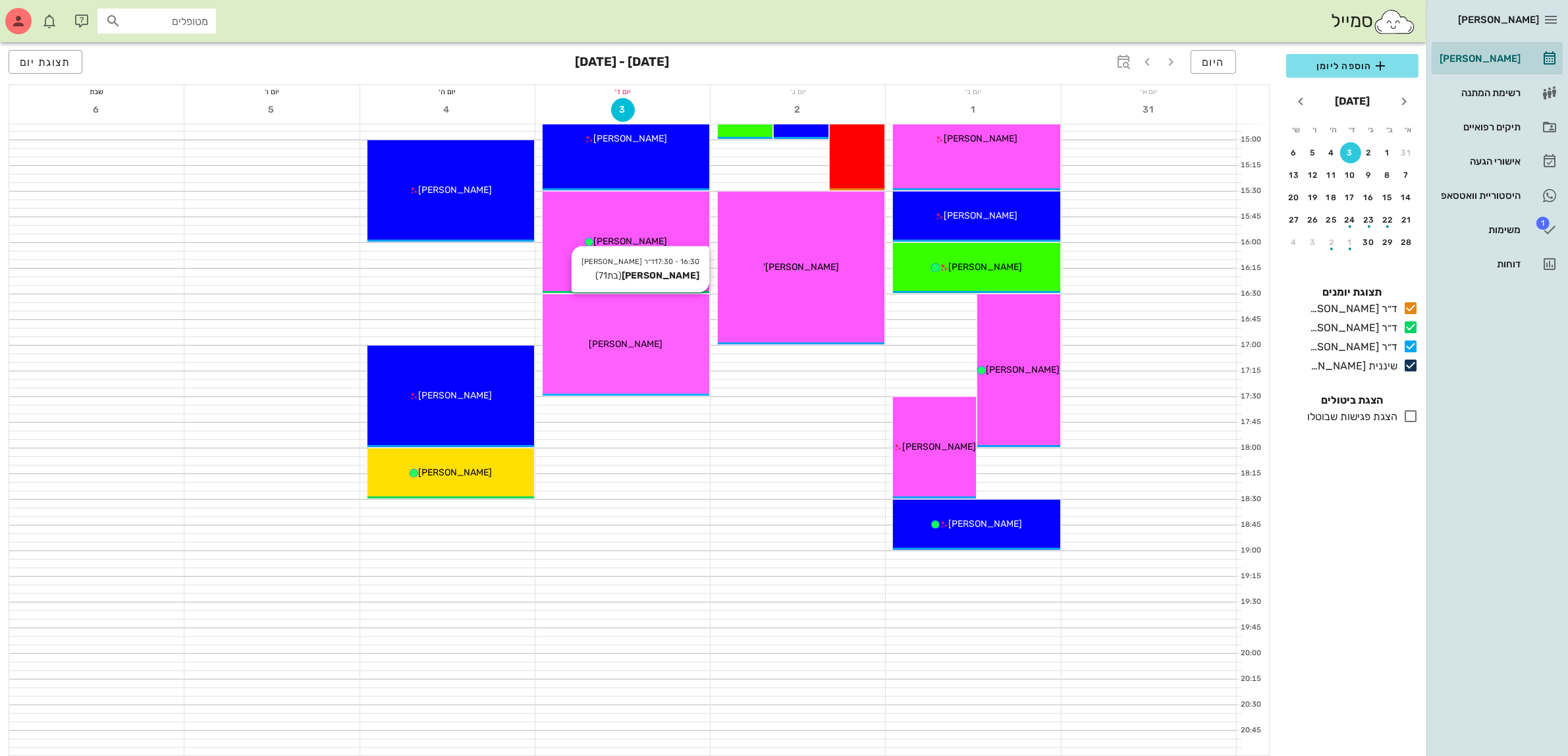
click at [643, 340] on div "[PERSON_NAME]" at bounding box center [626, 344] width 167 height 14
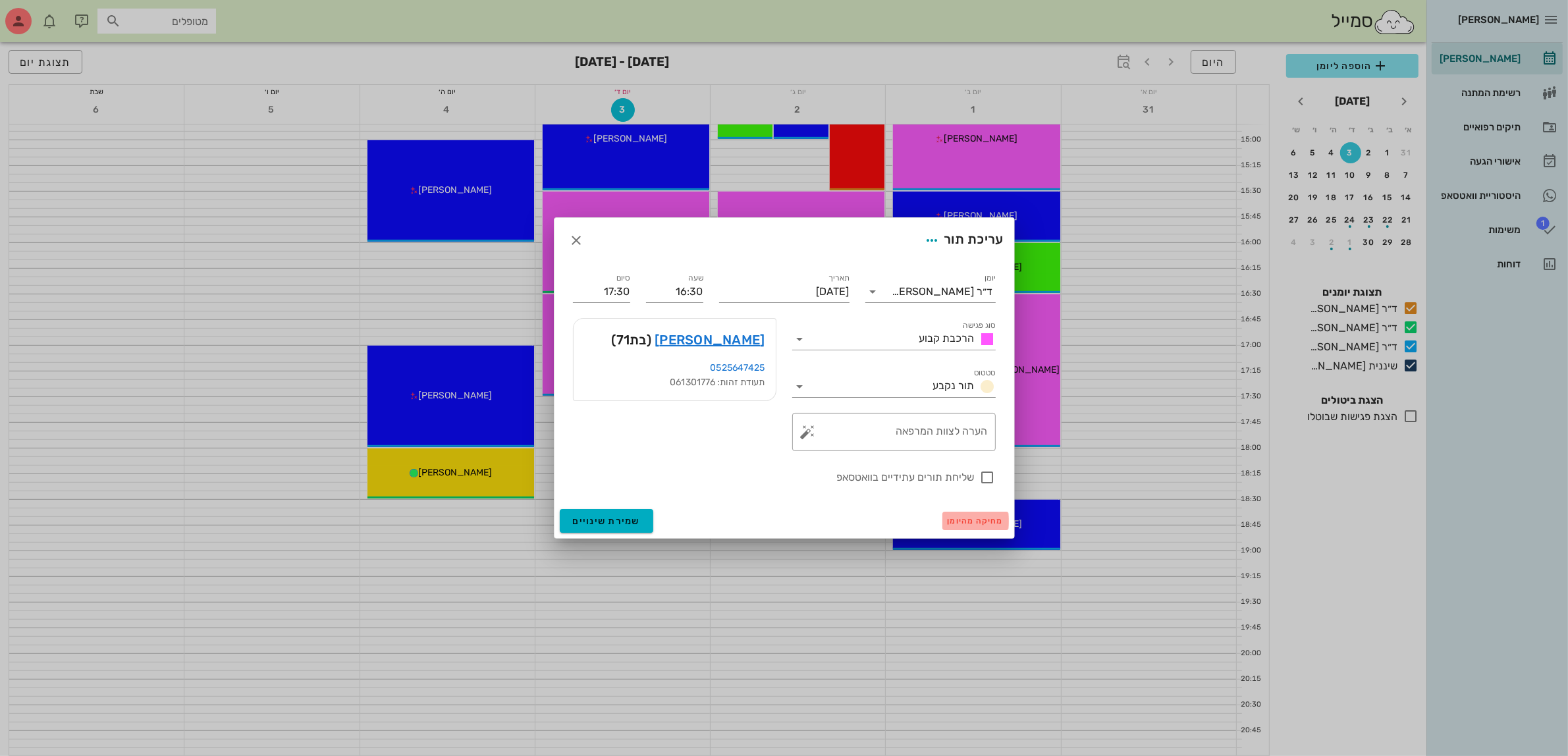
click at [960, 526] on button "מחיקה מהיומן" at bounding box center [975, 520] width 67 height 18
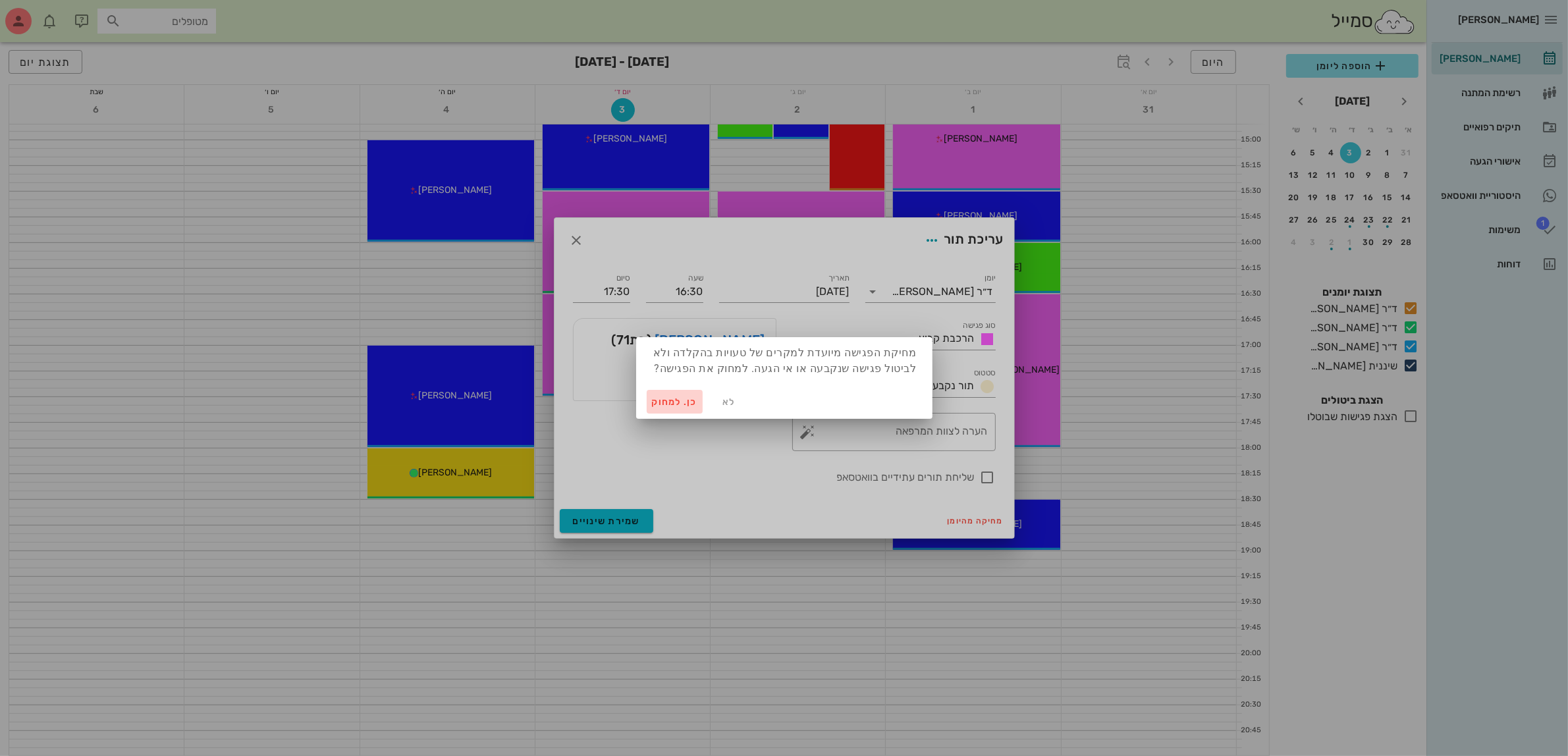
click at [676, 406] on span "כן. למחוק" at bounding box center [675, 402] width 46 height 11
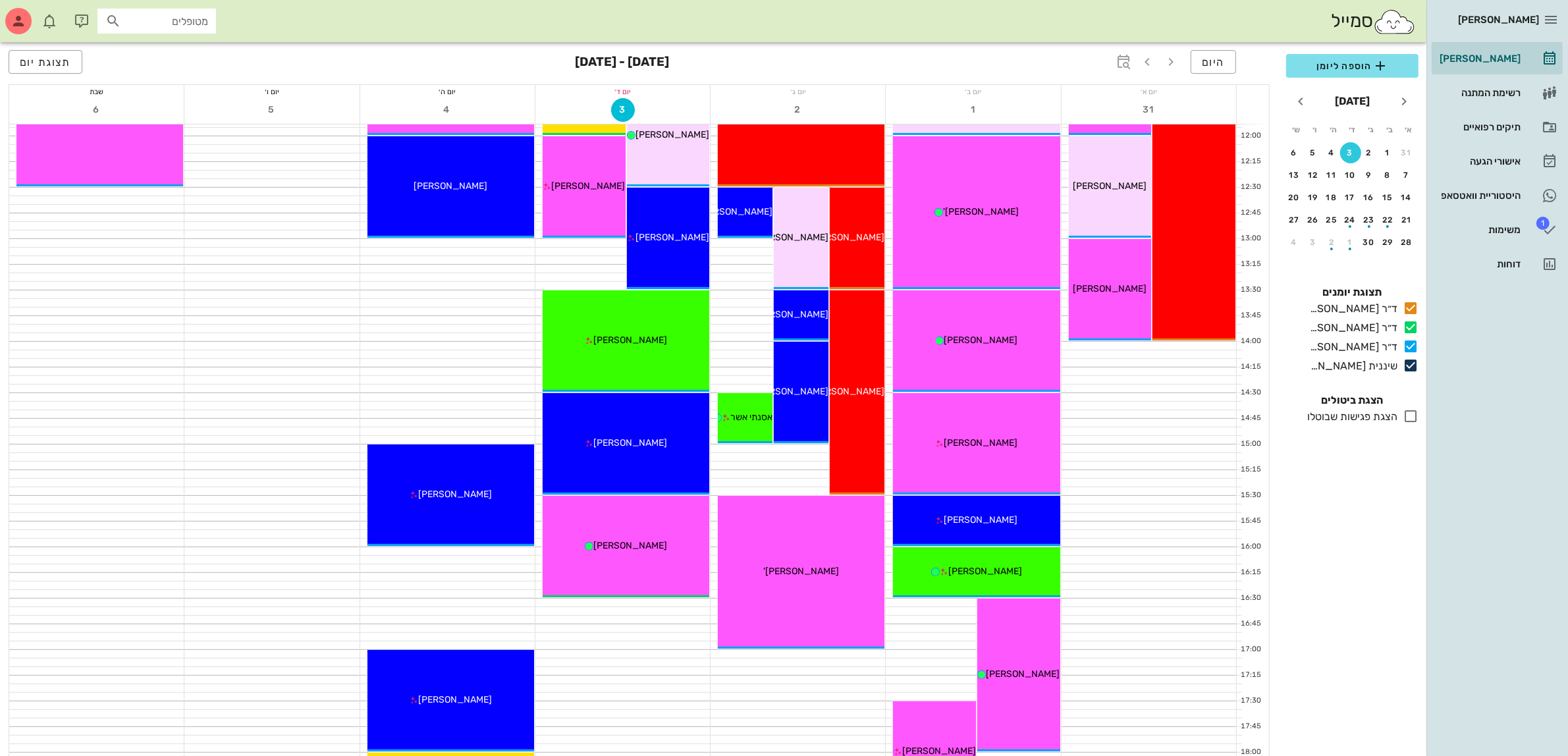
scroll to position [477, 0]
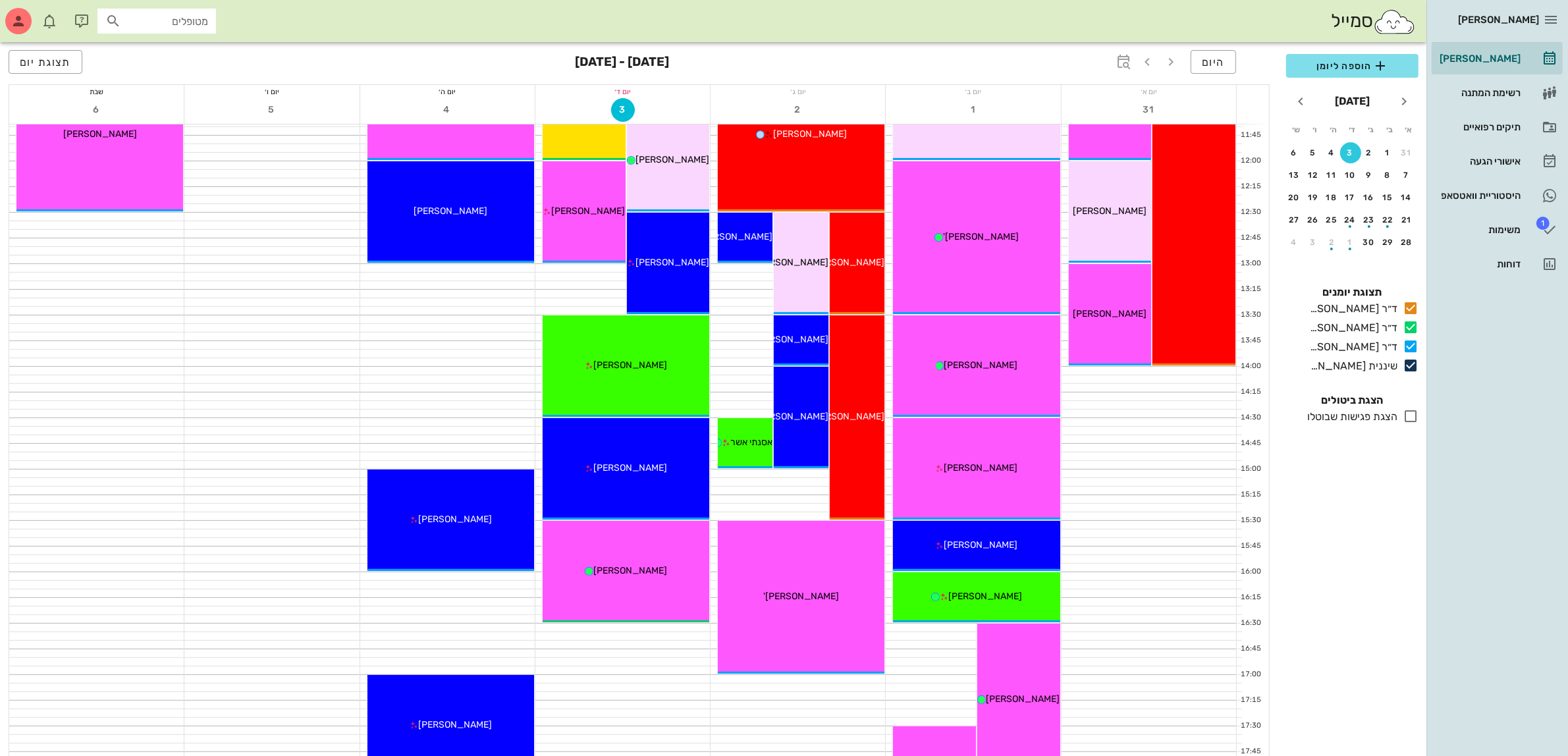
click at [883, 21] on div "סמייל מטופלים" at bounding box center [713, 21] width 1426 height 42
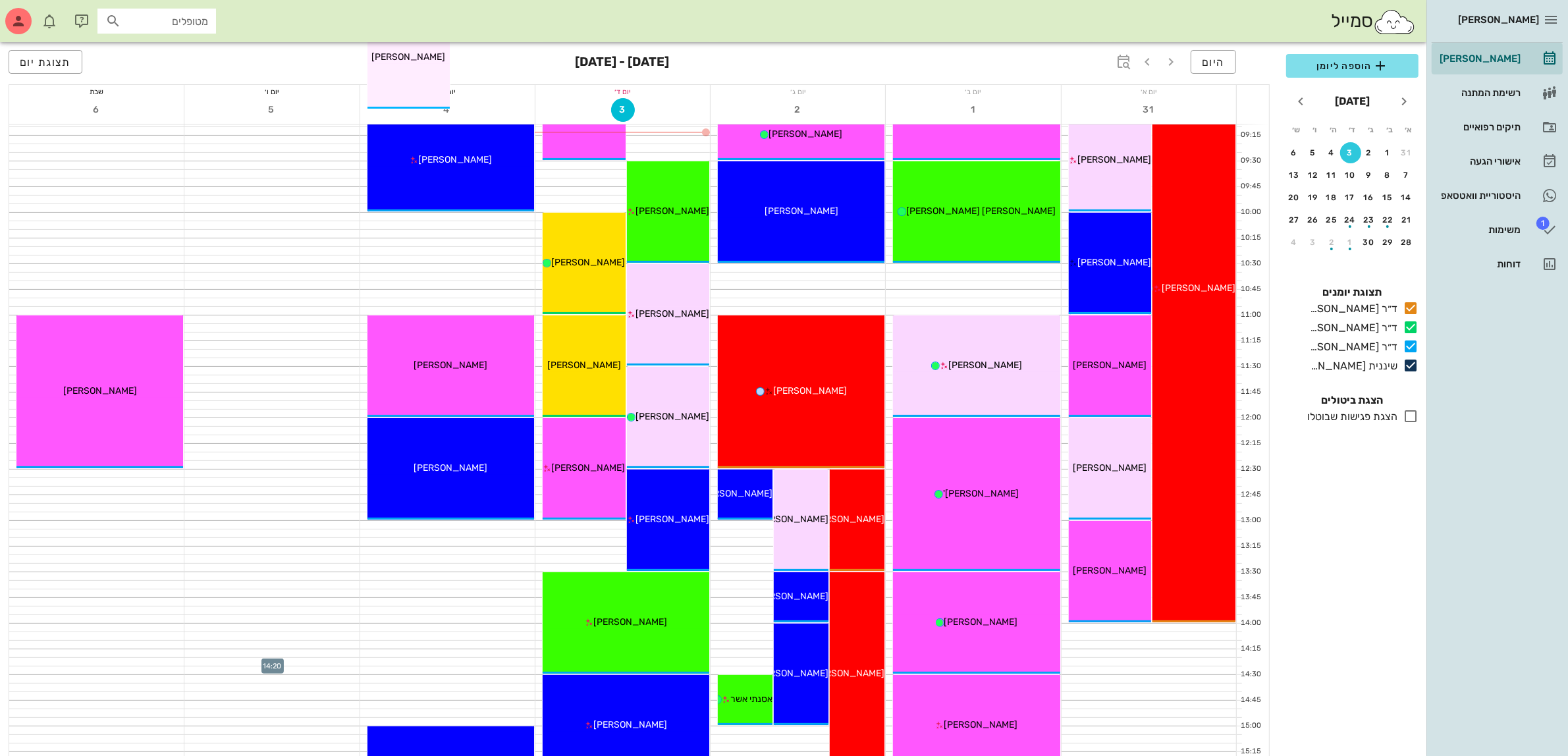
scroll to position [0, 0]
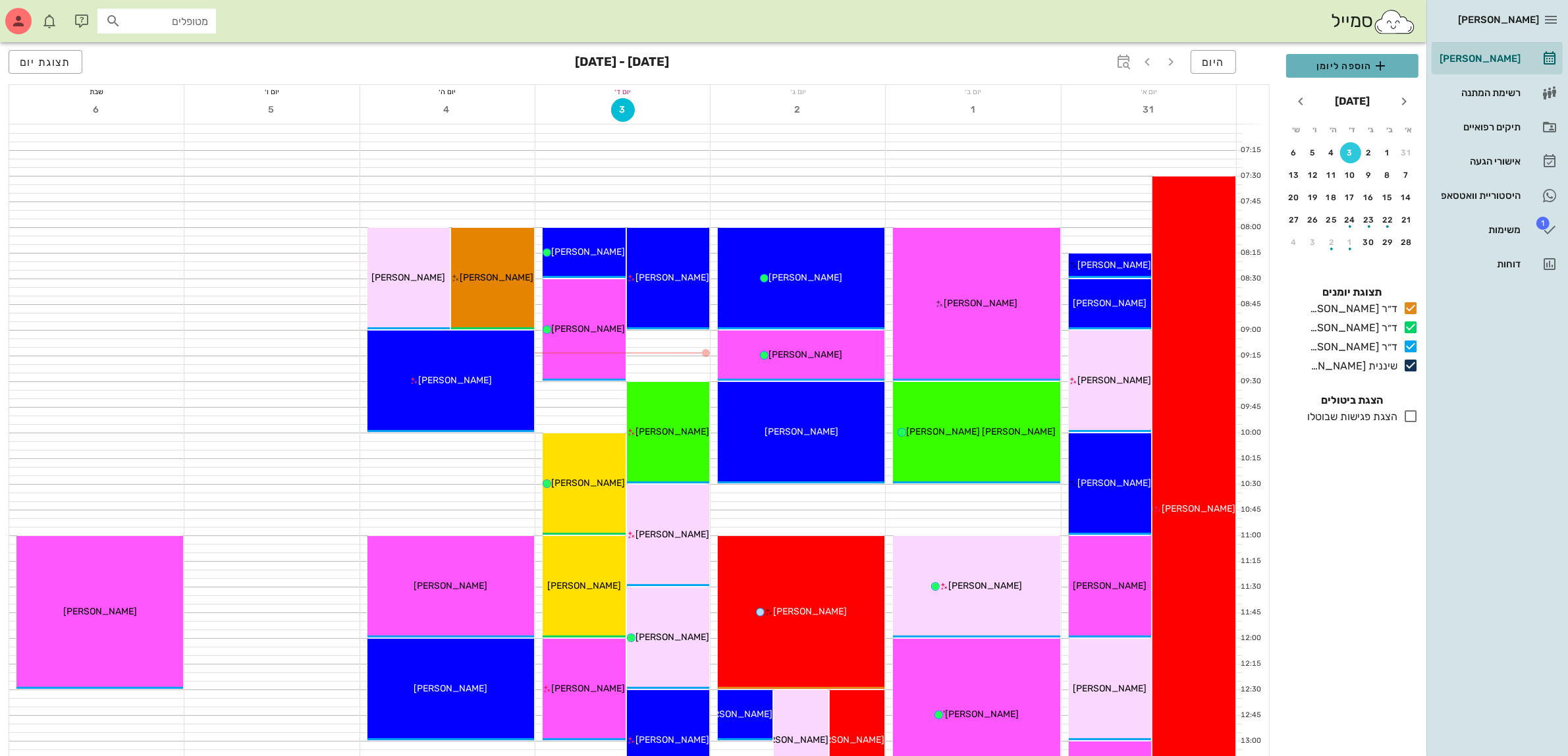
click at [1357, 60] on span "הוספה ליומן" at bounding box center [1351, 66] width 111 height 16
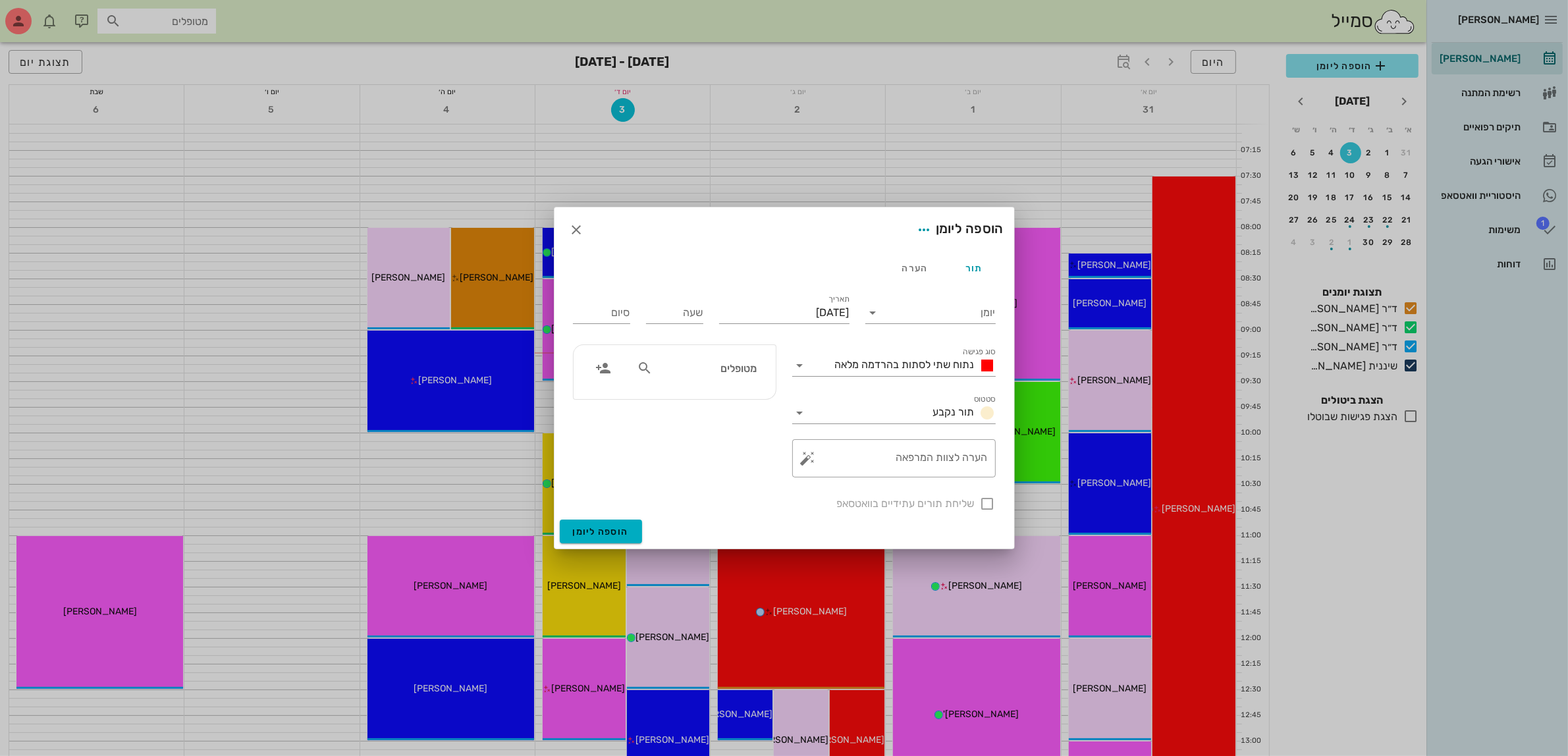
click at [712, 380] on div "מטופלים" at bounding box center [696, 368] width 135 height 25
type input "יול"
click at [575, 228] on icon "button" at bounding box center [576, 230] width 16 height 16
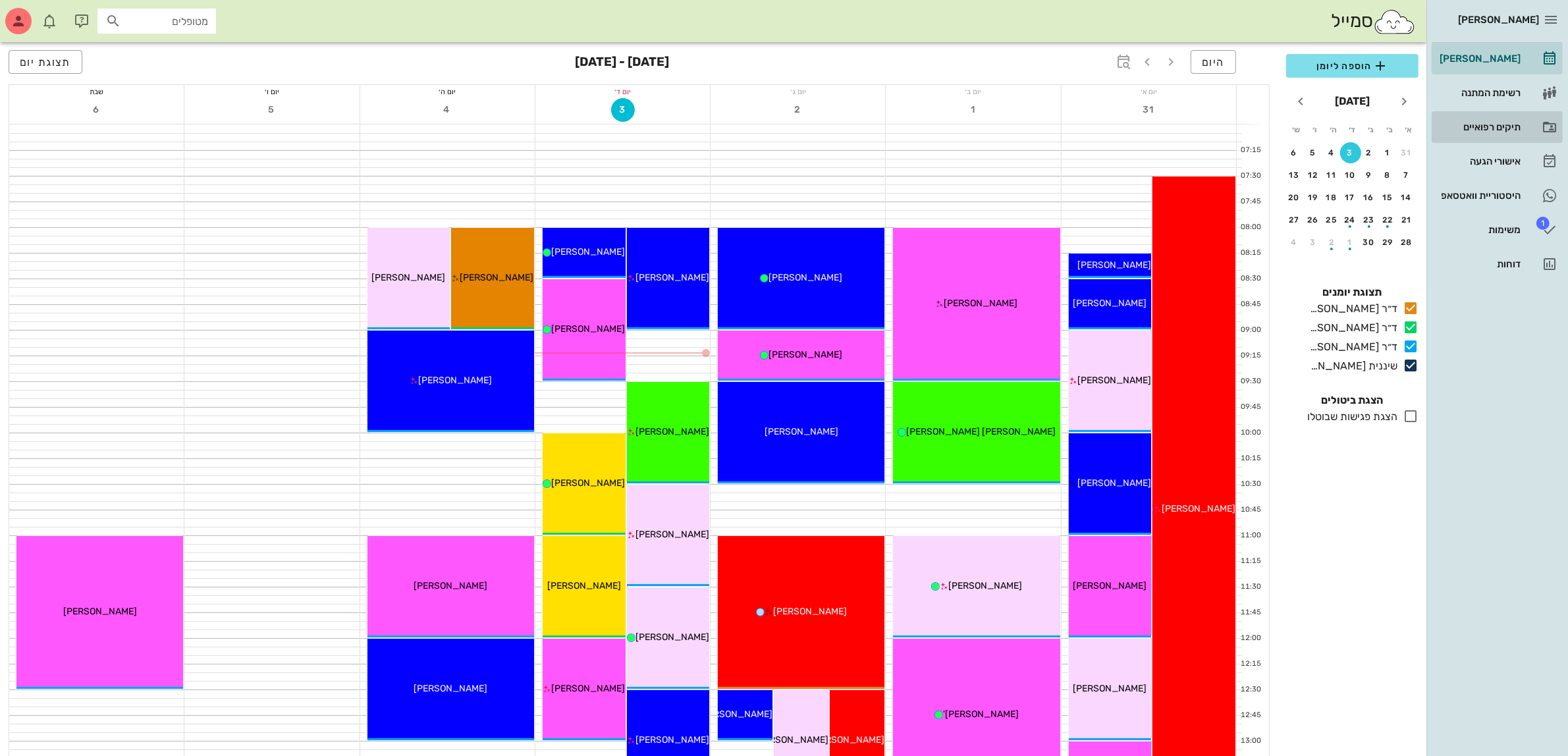
click at [1496, 119] on div "תיקים רפואיים" at bounding box center [1478, 127] width 83 height 21
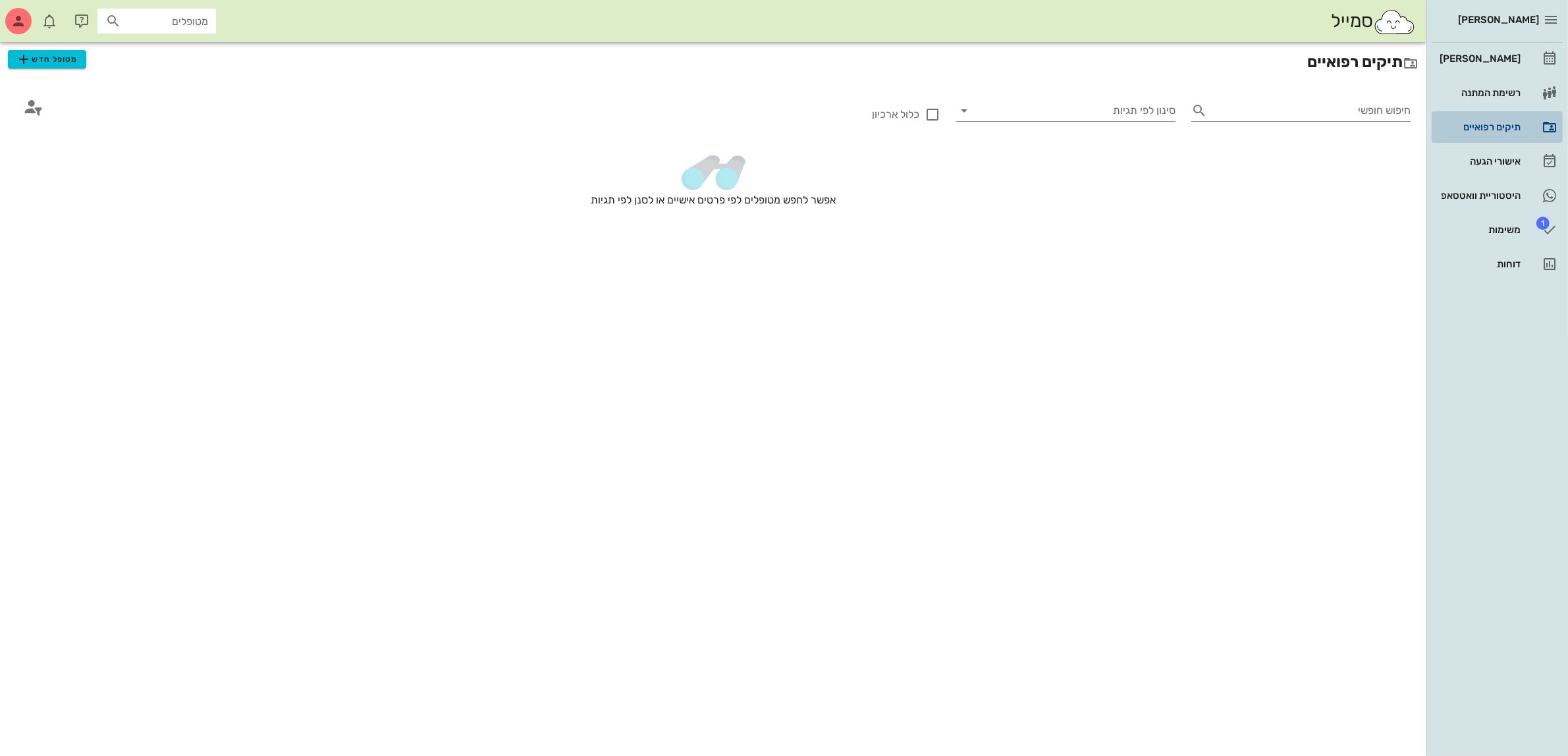
click at [1479, 129] on div "תיקים רפואיים" at bounding box center [1478, 127] width 83 height 11
click at [51, 57] on span "מטופל חדש" at bounding box center [47, 59] width 62 height 16
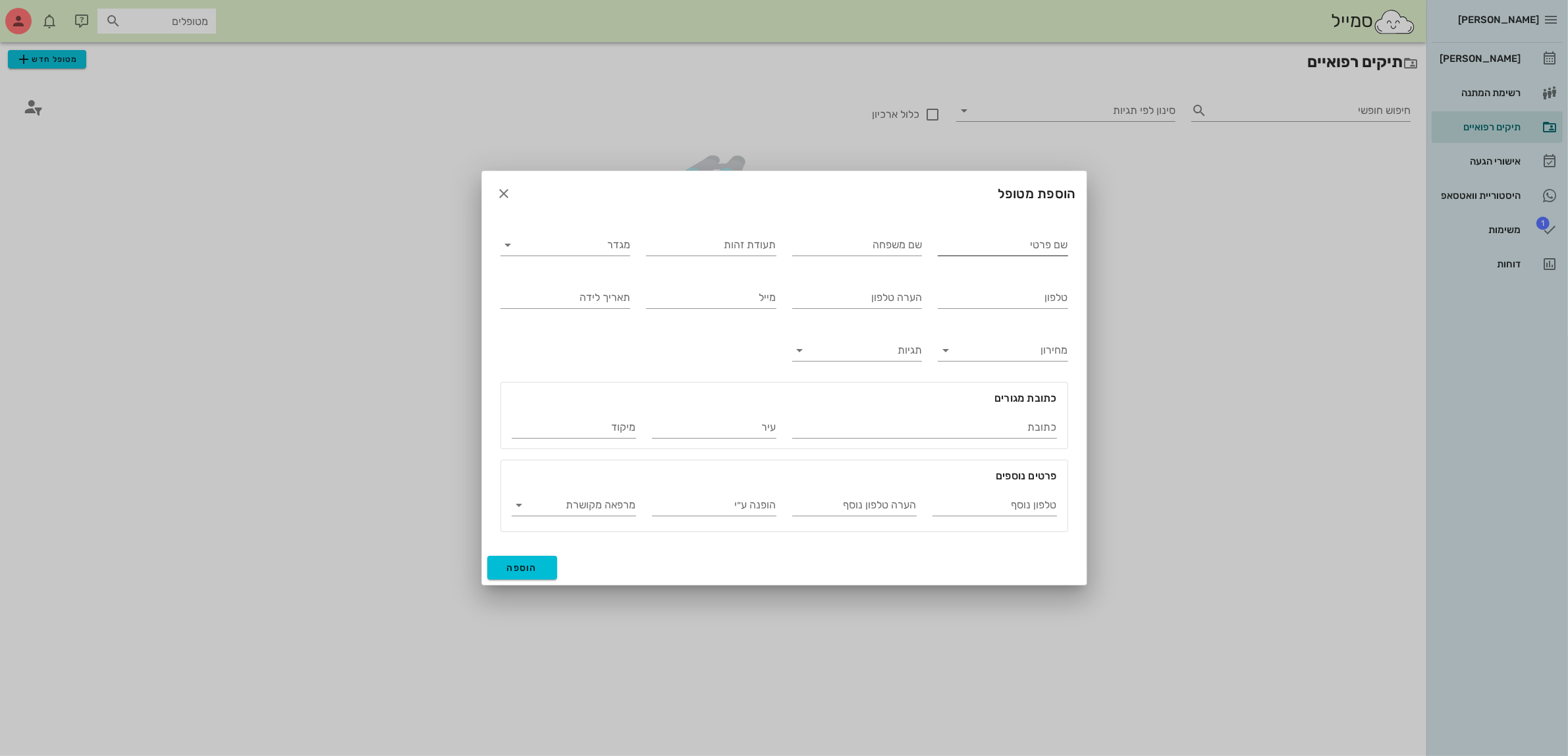
click at [1021, 243] on input "שם פרטי" at bounding box center [1002, 245] width 130 height 21
type input "[PERSON_NAME]"
click at [589, 245] on input "מגדר" at bounding box center [575, 245] width 109 height 21
click at [598, 285] on div "נקבה" at bounding box center [566, 287] width 109 height 12
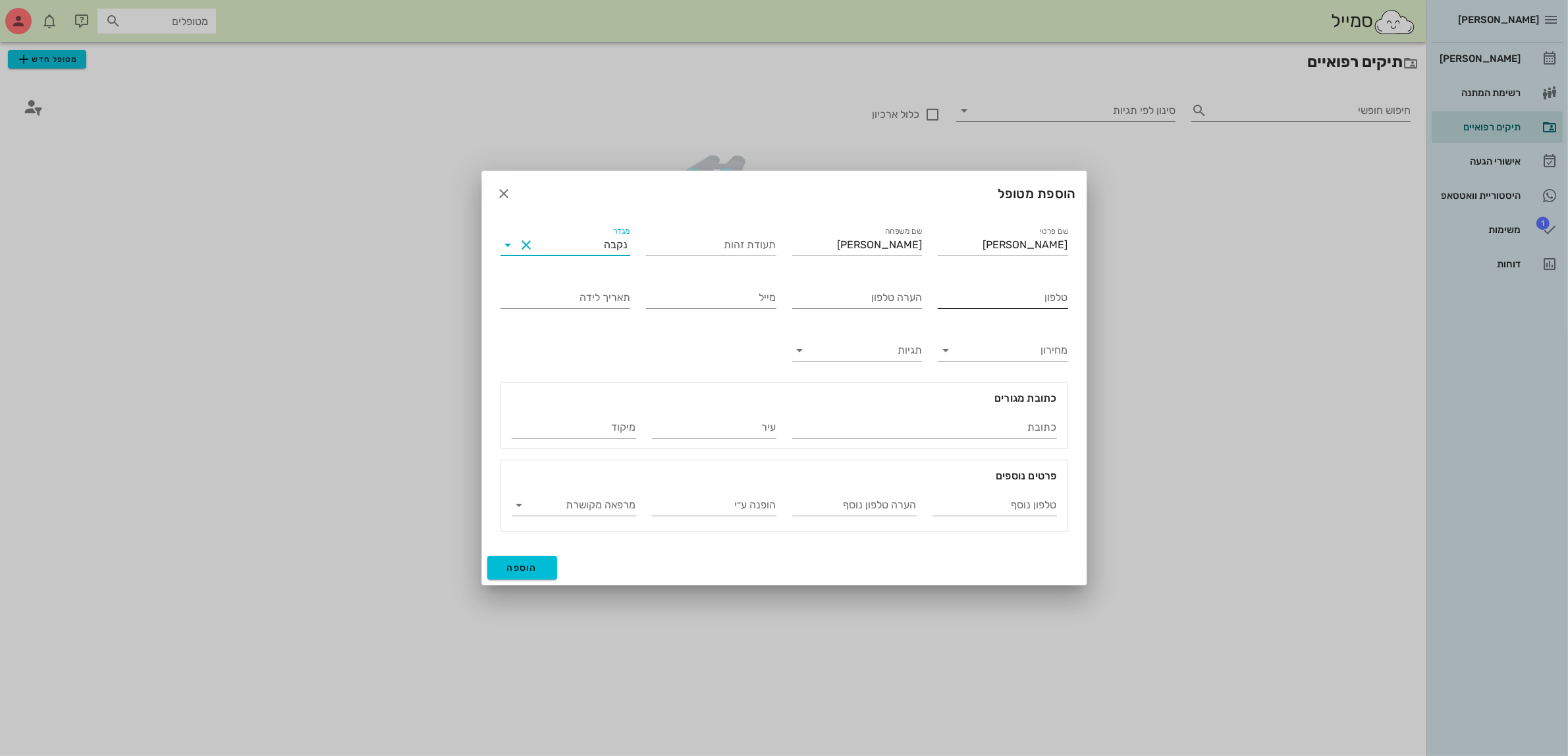
click at [1035, 295] on input "טלפון" at bounding box center [1002, 298] width 130 height 21
type input "052-5116585"
click at [521, 566] on span "הוספה" at bounding box center [522, 568] width 31 height 11
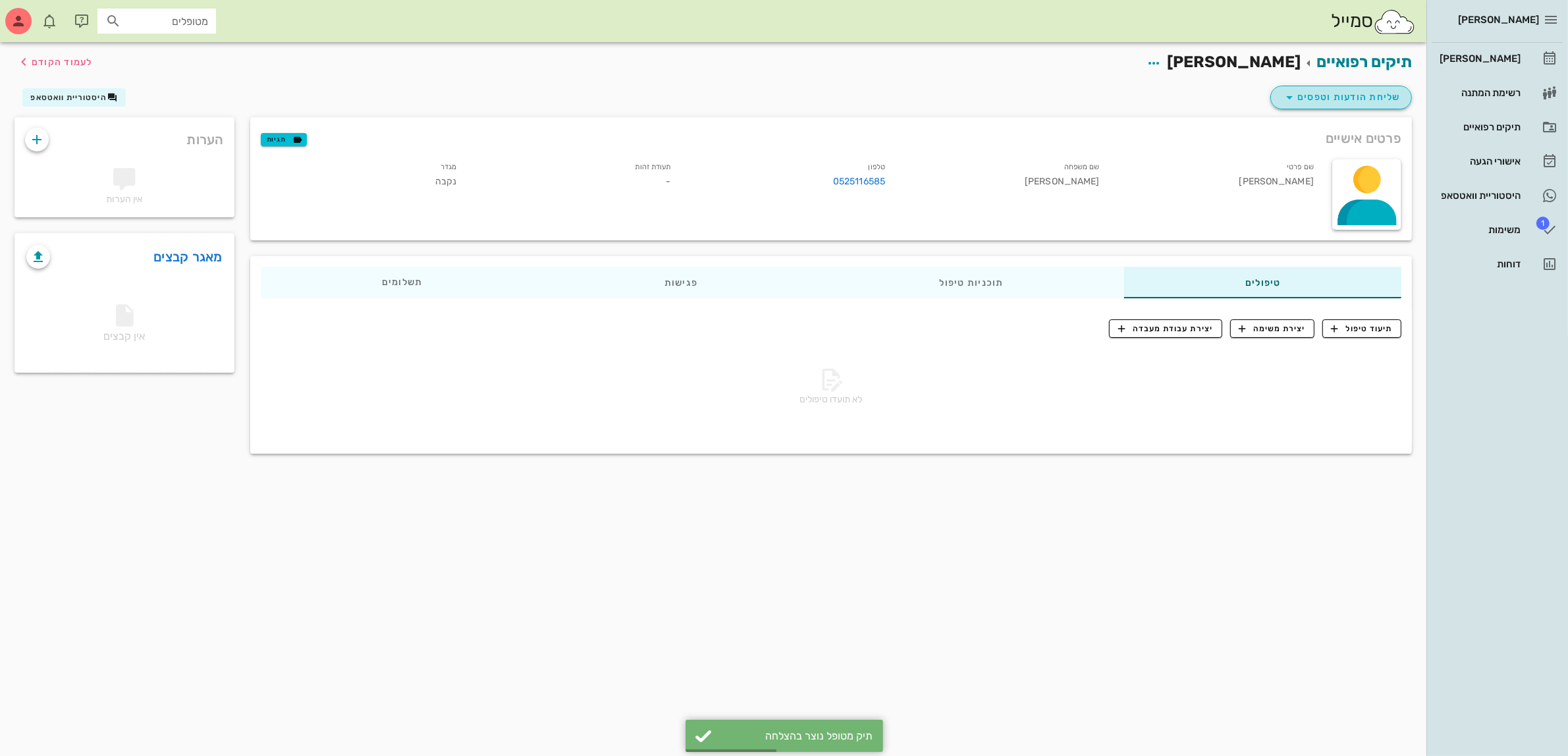
click at [1345, 94] on span "שליחת הודעות וטפסים" at bounding box center [1341, 97] width 119 height 16
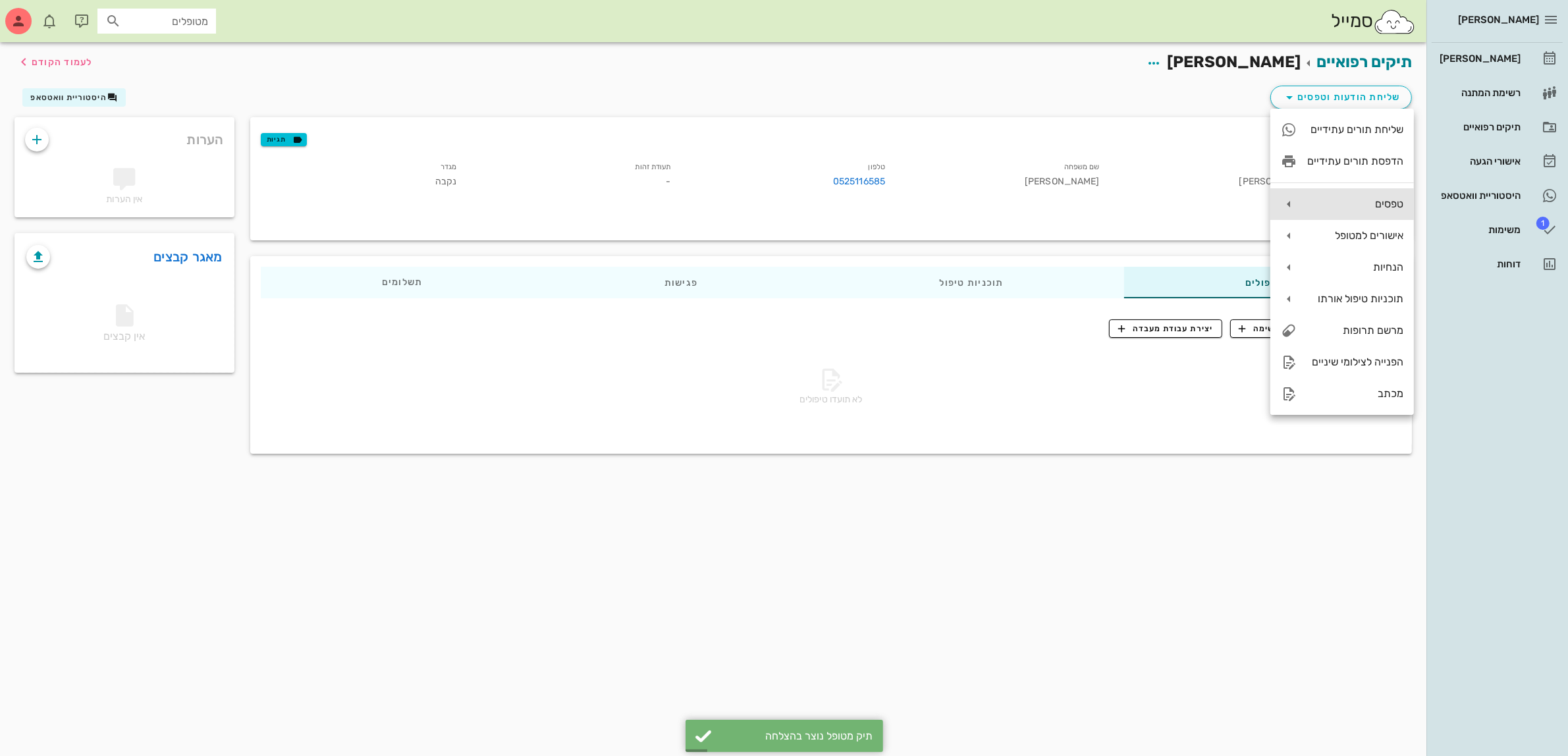
click at [1358, 207] on div "טפסים" at bounding box center [1355, 204] width 96 height 12
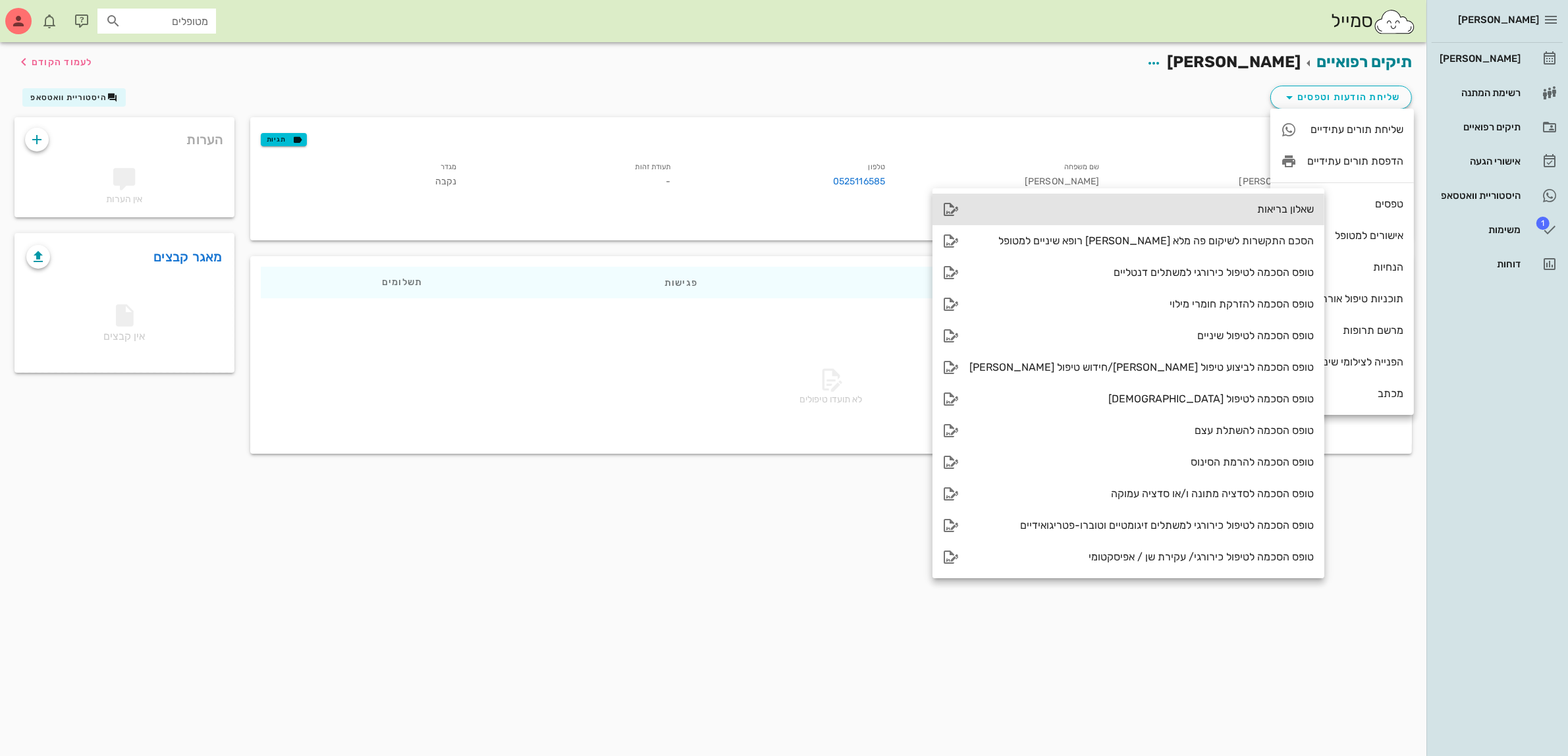
click at [1224, 207] on div "שאלון בריאות" at bounding box center [1141, 209] width 344 height 12
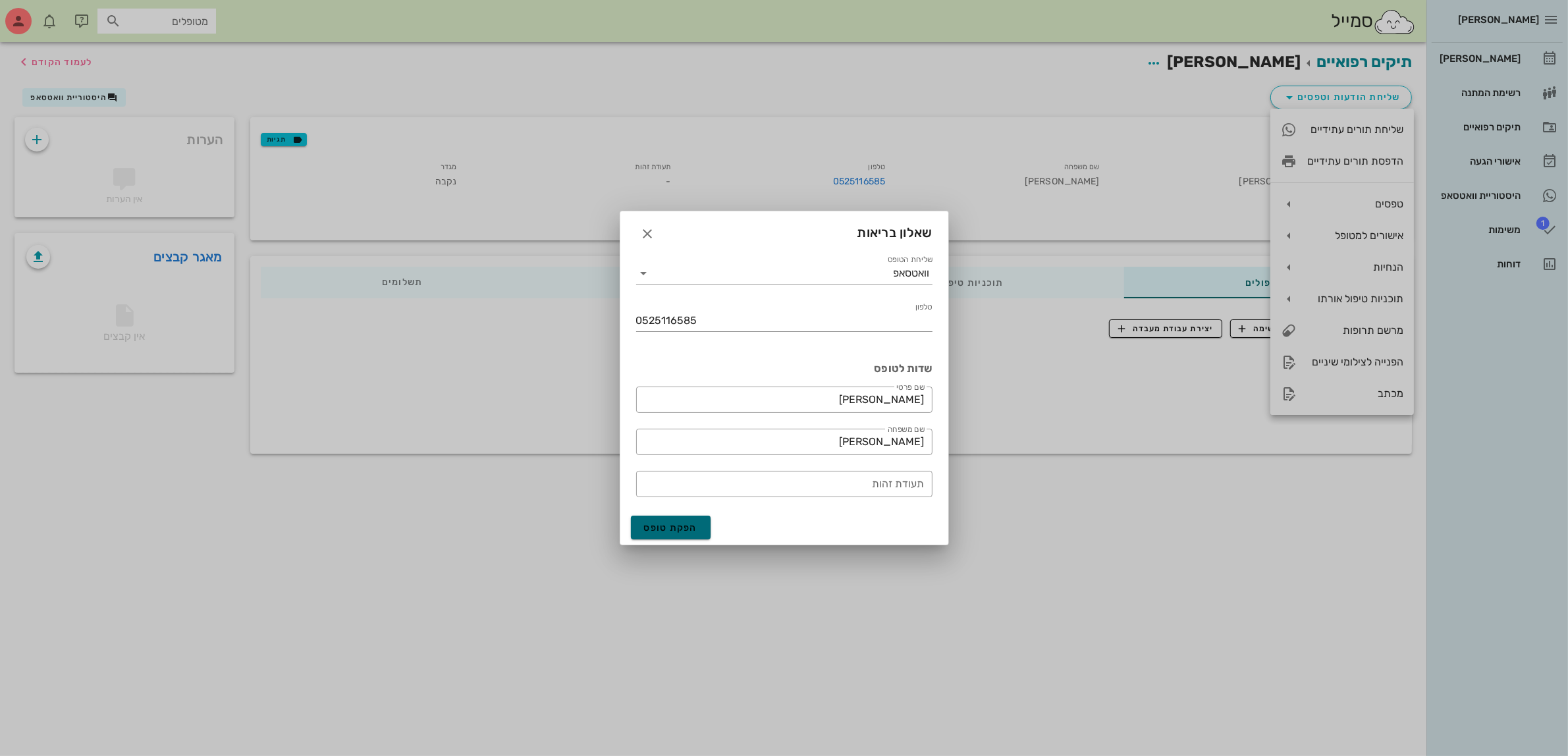
click at [663, 525] on span "הפקת טופס" at bounding box center [670, 527] width 54 height 11
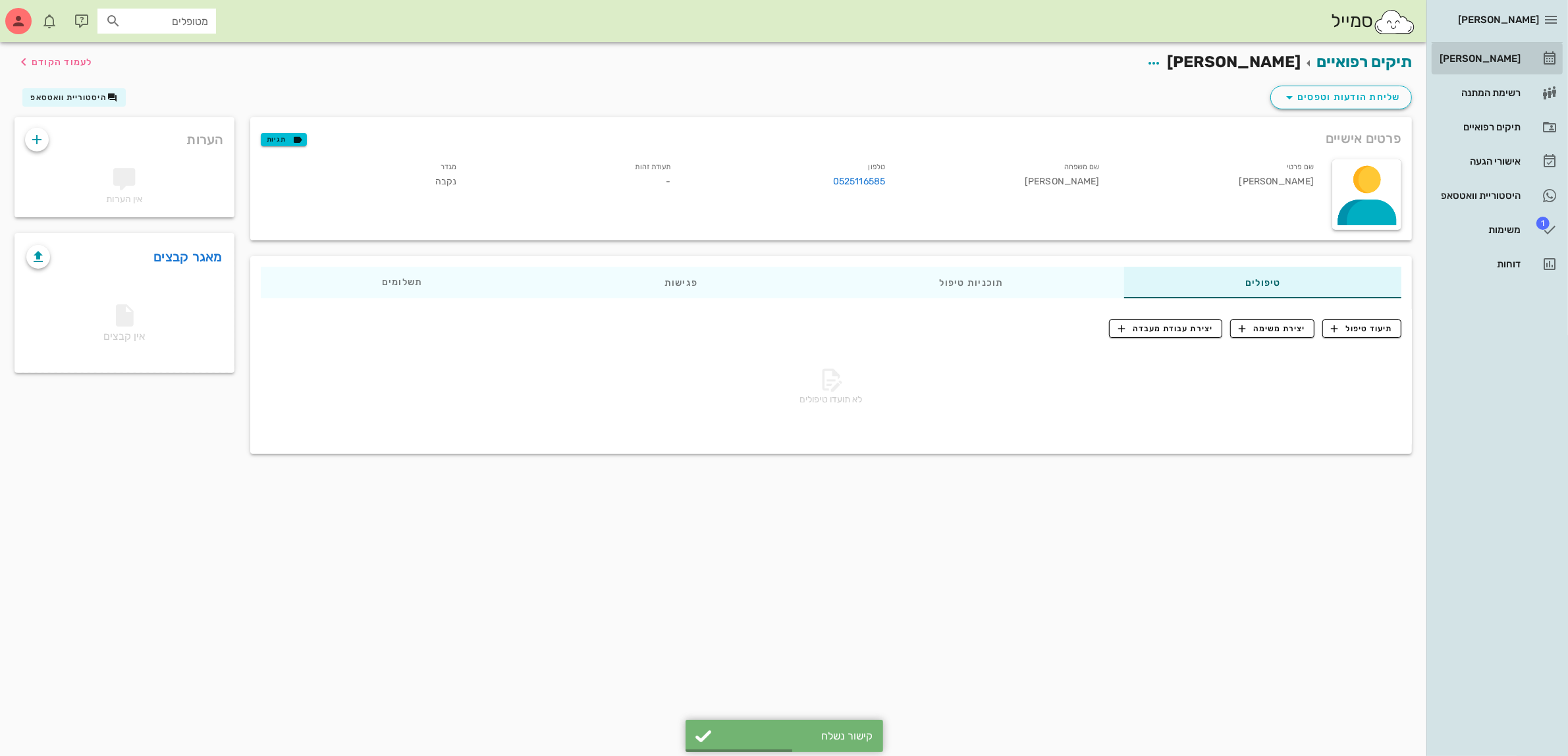
click at [1508, 54] on div "[PERSON_NAME]" at bounding box center [1478, 59] width 83 height 11
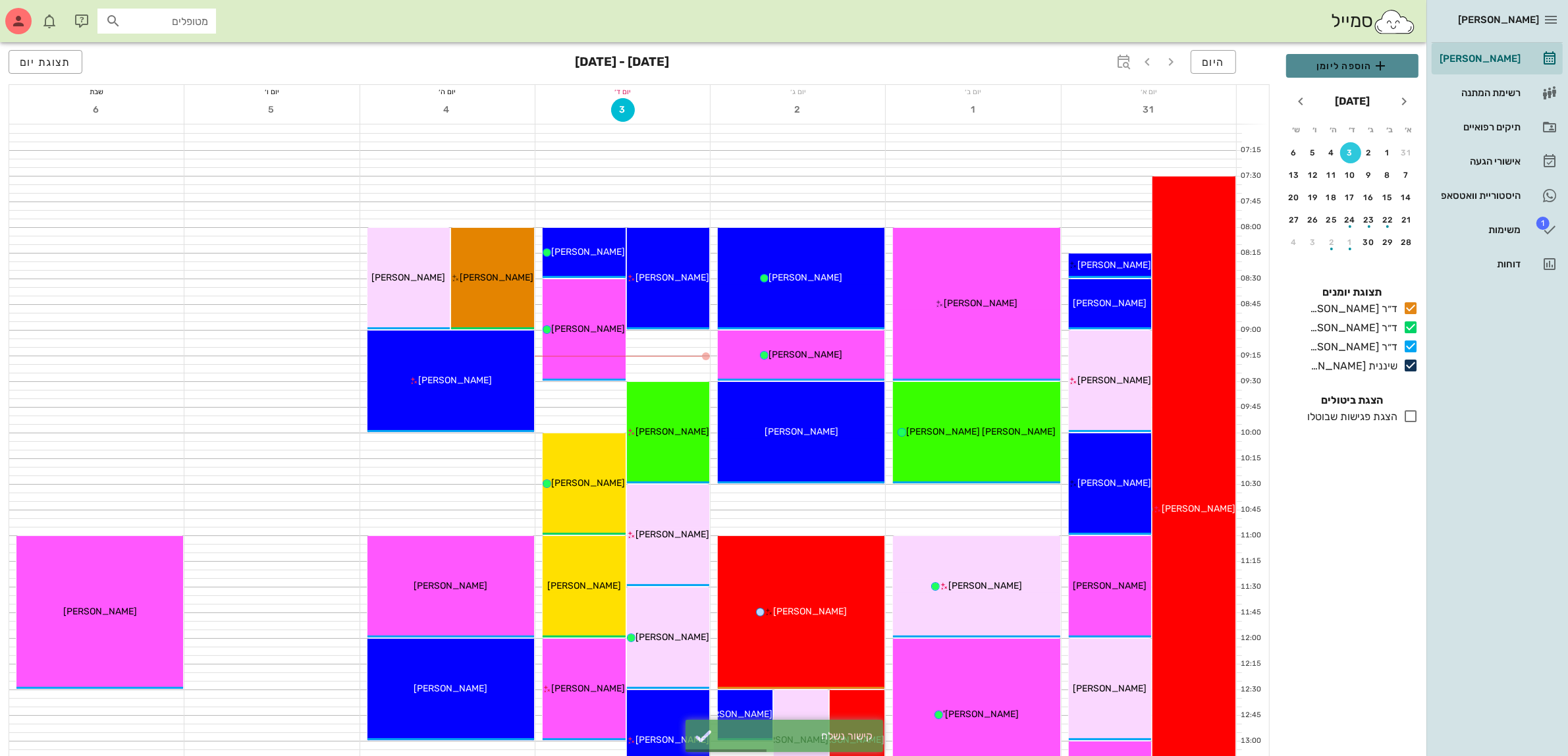
click at [1343, 67] on span "הוספה ליומן" at bounding box center [1351, 66] width 111 height 16
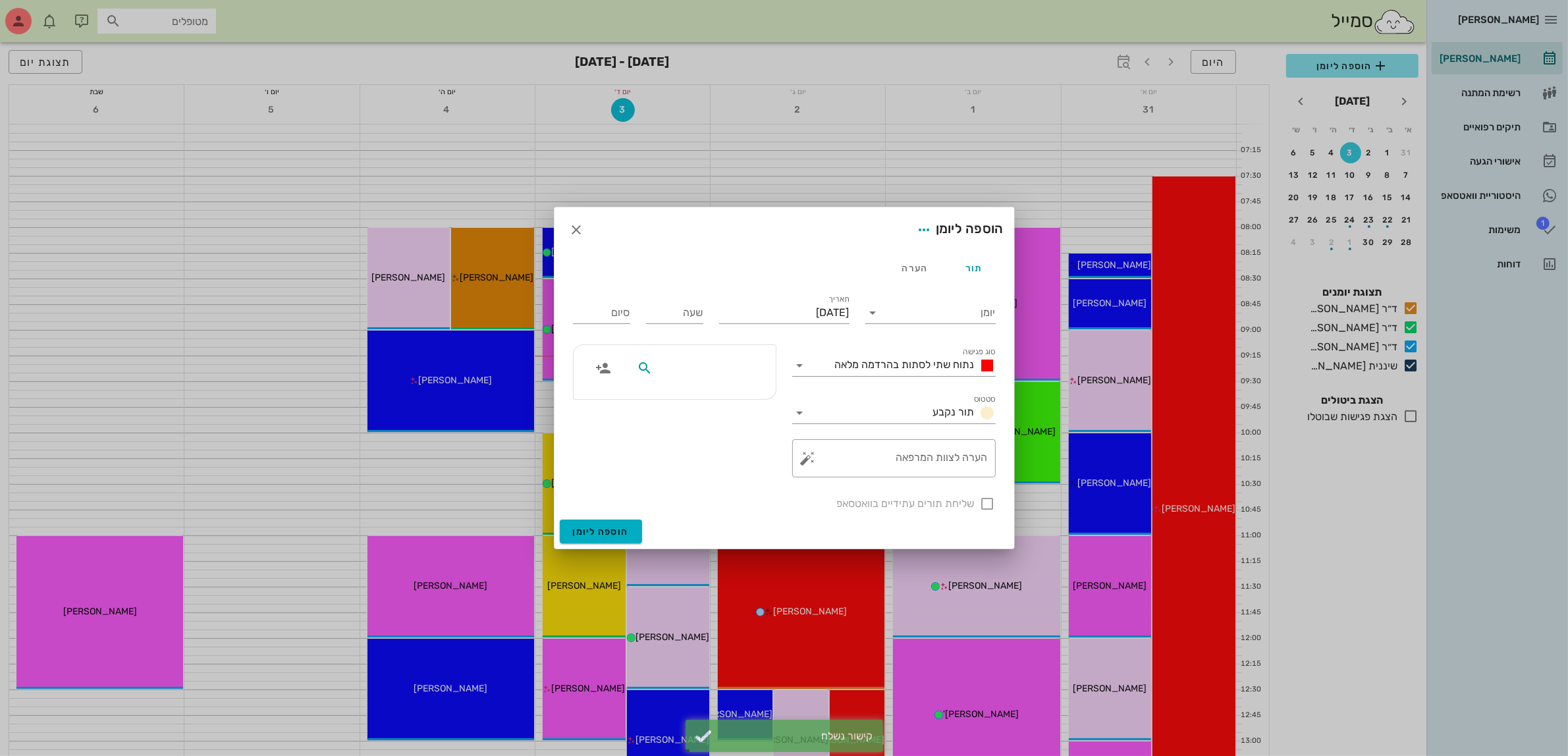
click at [741, 359] on div at bounding box center [696, 368] width 135 height 25
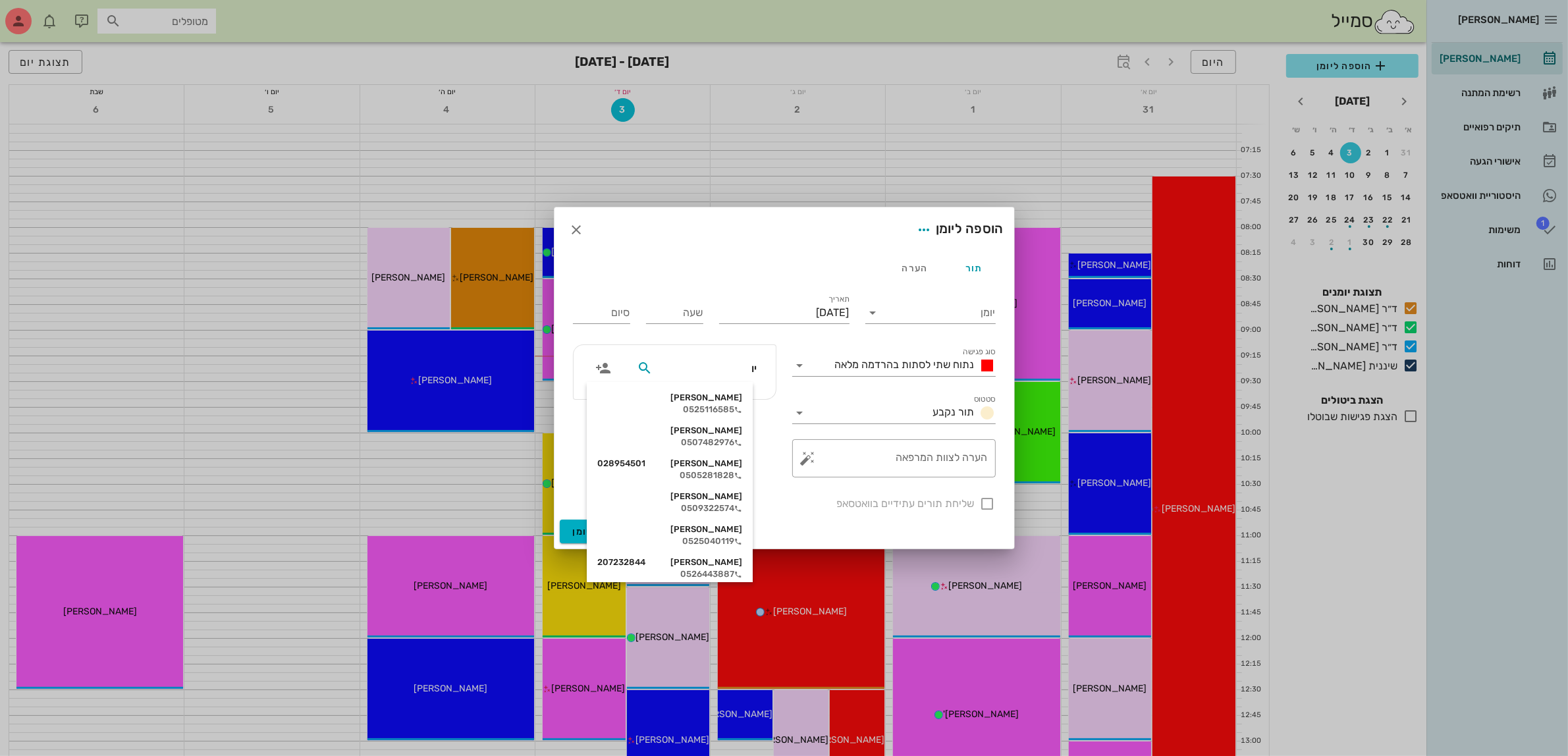
type input "יול"
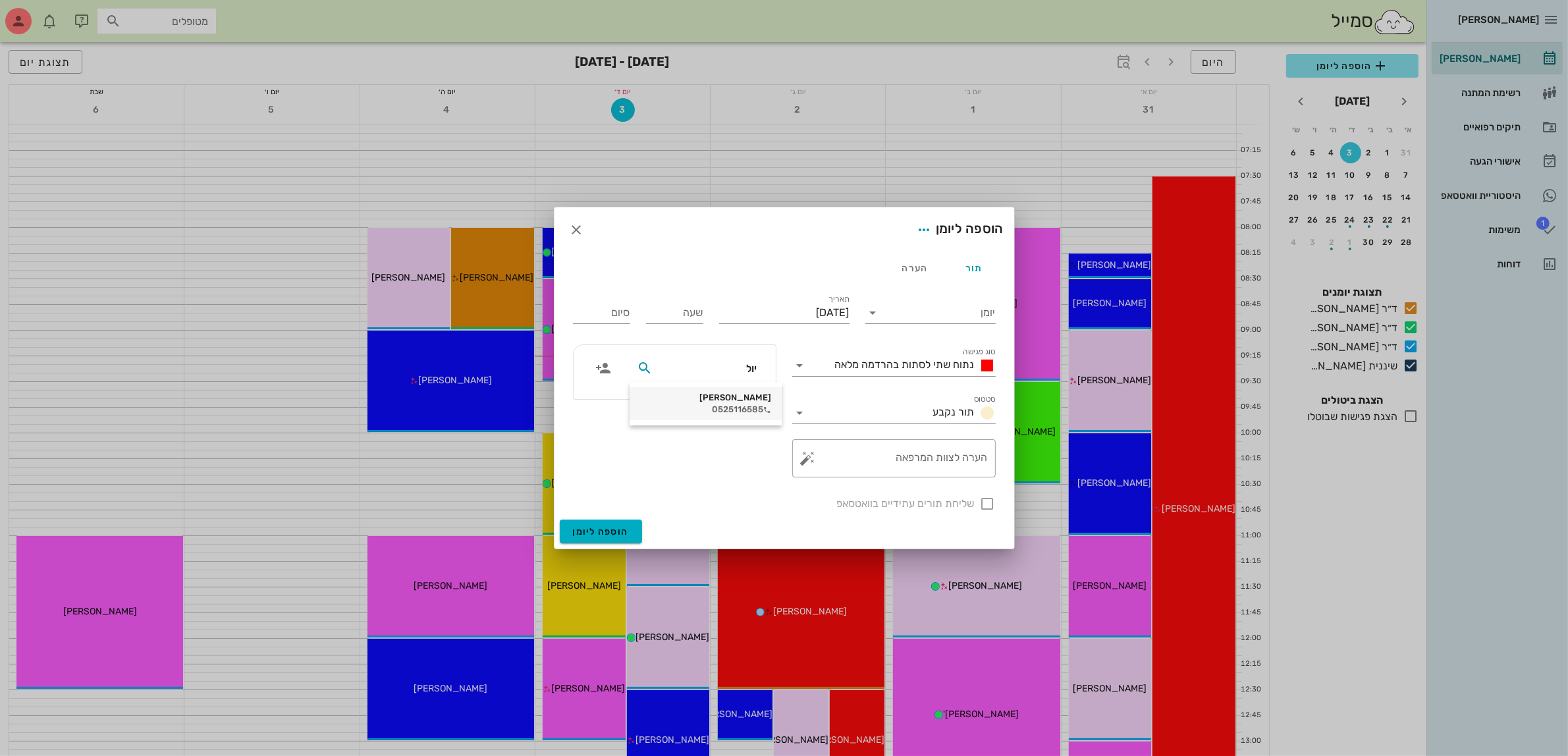
click at [734, 405] on div "0525116585" at bounding box center [705, 409] width 131 height 11
click at [888, 306] on input "יומן" at bounding box center [940, 313] width 112 height 21
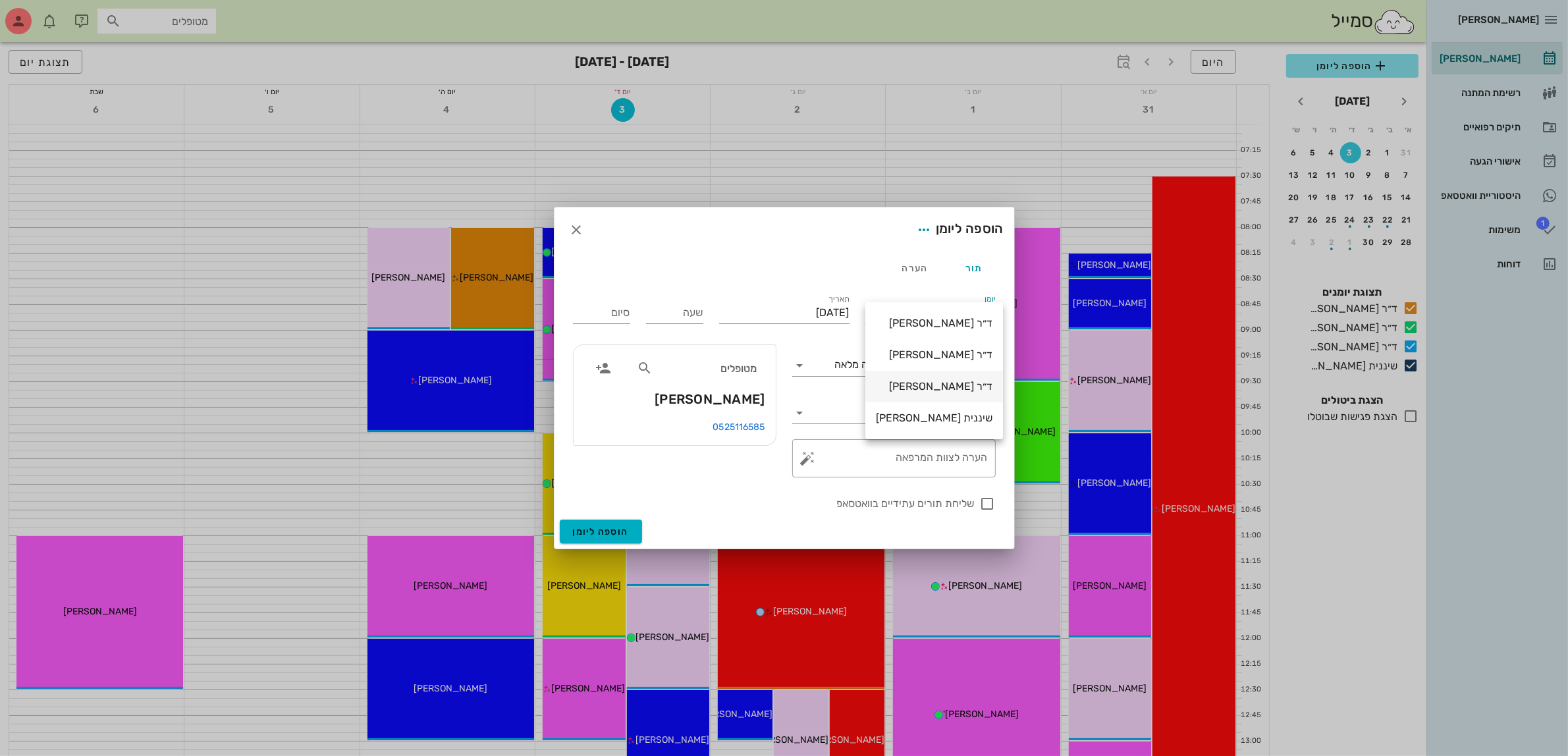
click at [930, 386] on div "ד״ר [PERSON_NAME]" at bounding box center [934, 386] width 116 height 12
click at [891, 364] on span "נתוח שתי לסתות בהרדמה מלאה" at bounding box center [905, 364] width 139 height 12
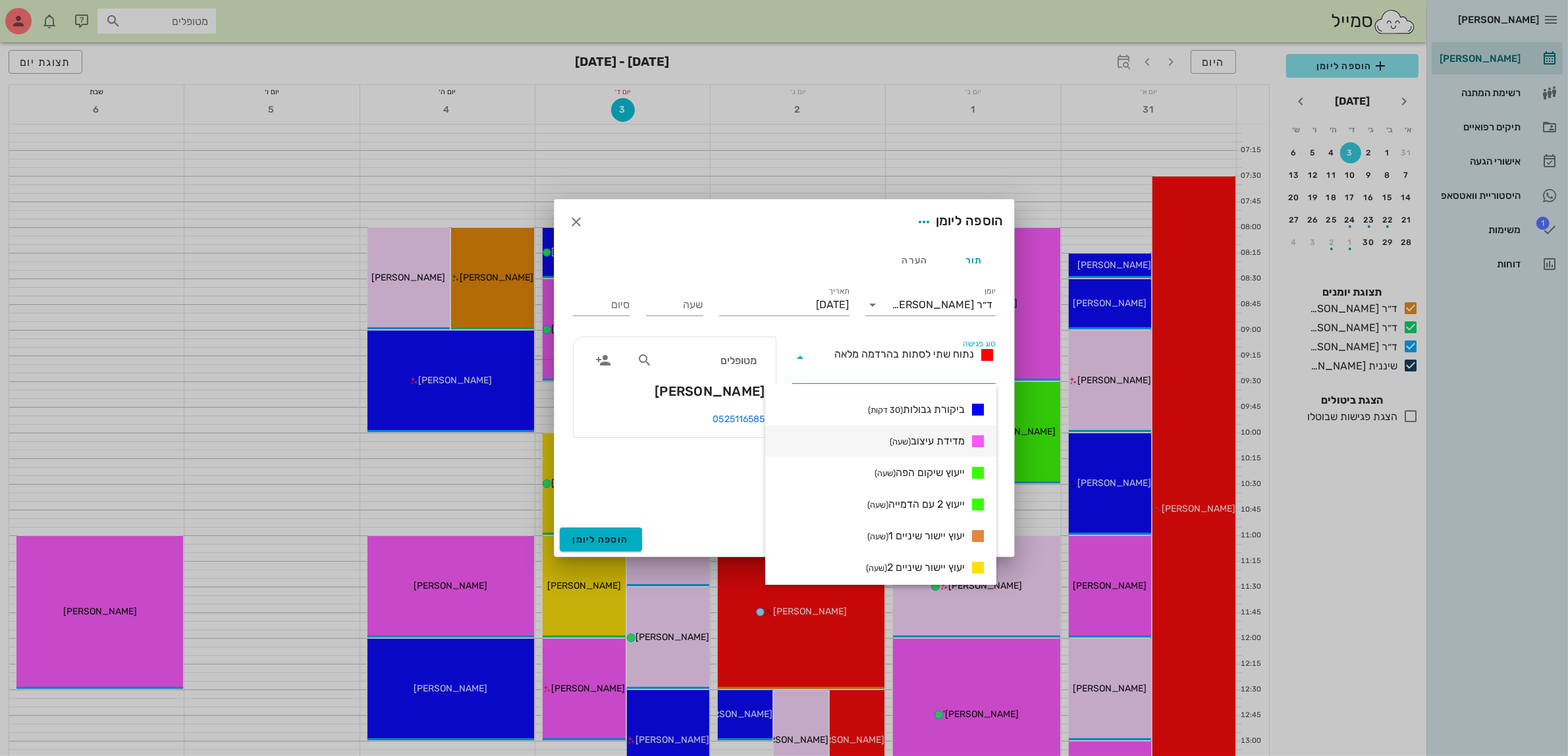
scroll to position [689, 0]
click at [911, 502] on span "ייעוץ 2 עם הדמייה (שעה)" at bounding box center [915, 506] width 97 height 16
type input "01:00"
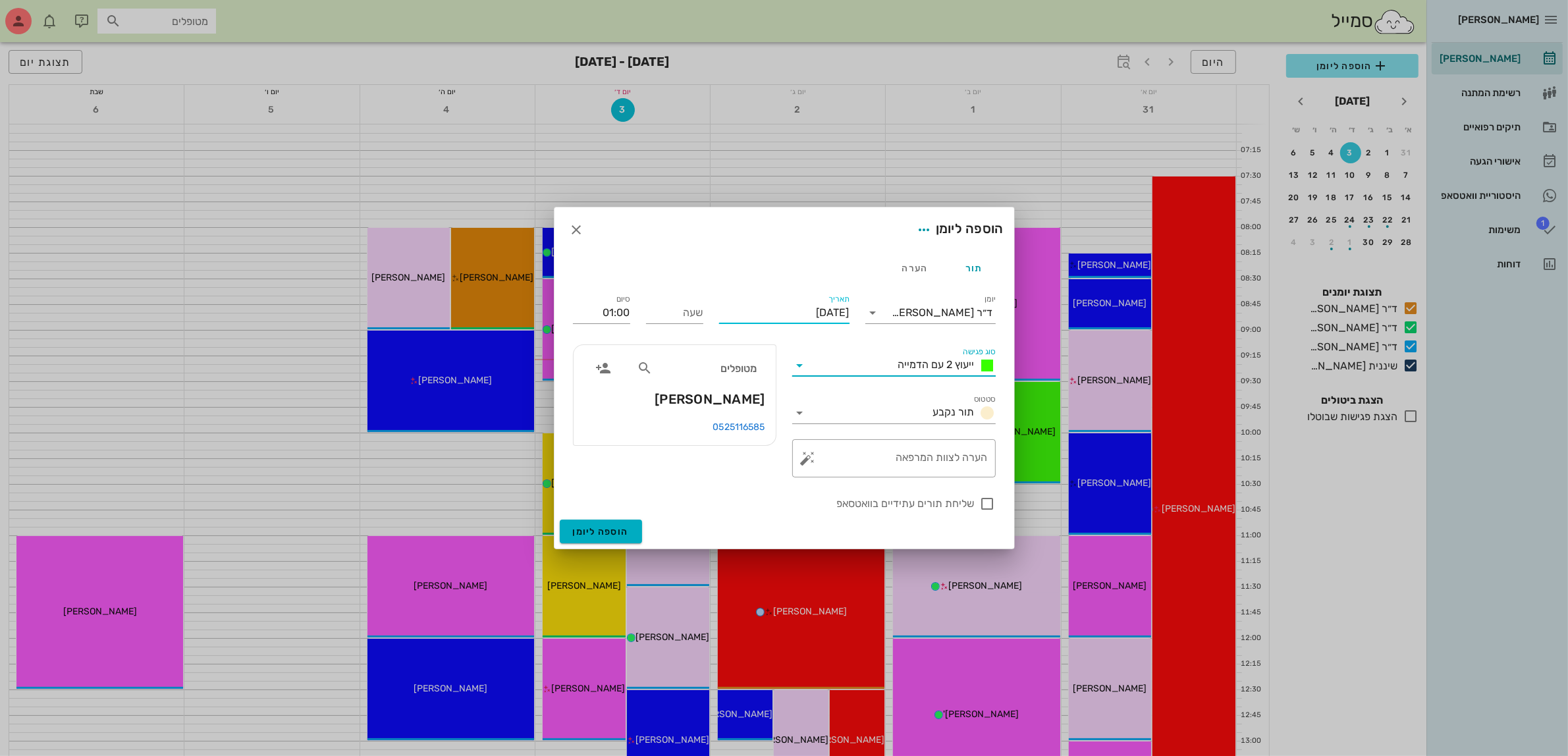
click at [814, 316] on input "[DATE]" at bounding box center [784, 313] width 130 height 21
click at [749, 393] on div "4" at bounding box center [755, 396] width 21 height 9
type input "[DATE]"
click at [686, 317] on input "שעה" at bounding box center [674, 313] width 57 height 21
type input "10:00"
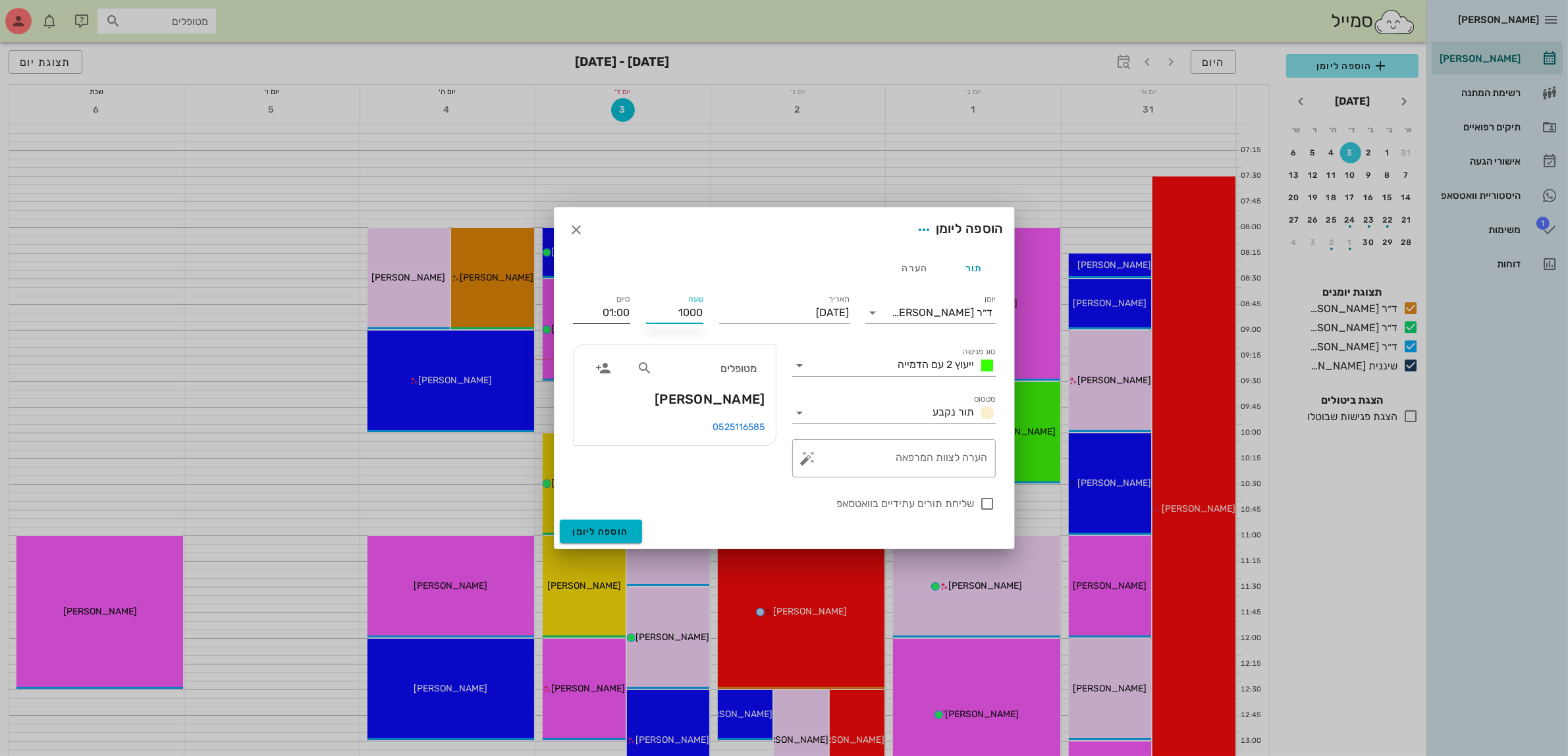
type input "11:00"
drag, startPoint x: 601, startPoint y: 310, endPoint x: 646, endPoint y: 310, distance: 45.0
click at [646, 310] on div "יומן ד״ר [PERSON_NAME] סוג פגישה ייעוץ 2 עם הדמייה סטטוס תור נקבע תאריך [DATE] …" at bounding box center [784, 402] width 438 height 236
click at [698, 509] on label "שליחת תורים עתידיים בוואטסאפ" at bounding box center [774, 503] width 402 height 13
checkbox input "true"
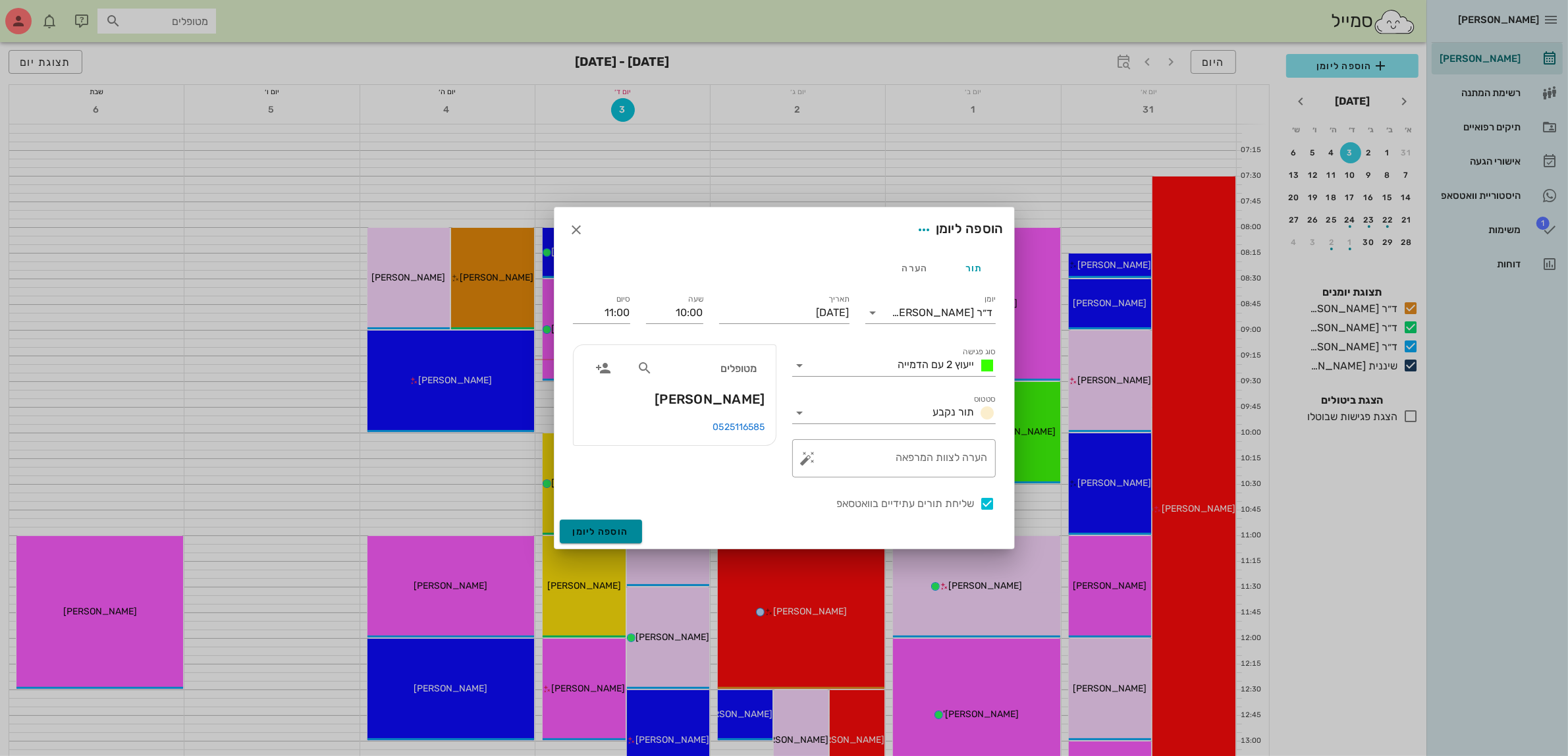
click at [596, 530] on span "הוספה ליומן" at bounding box center [601, 531] width 56 height 11
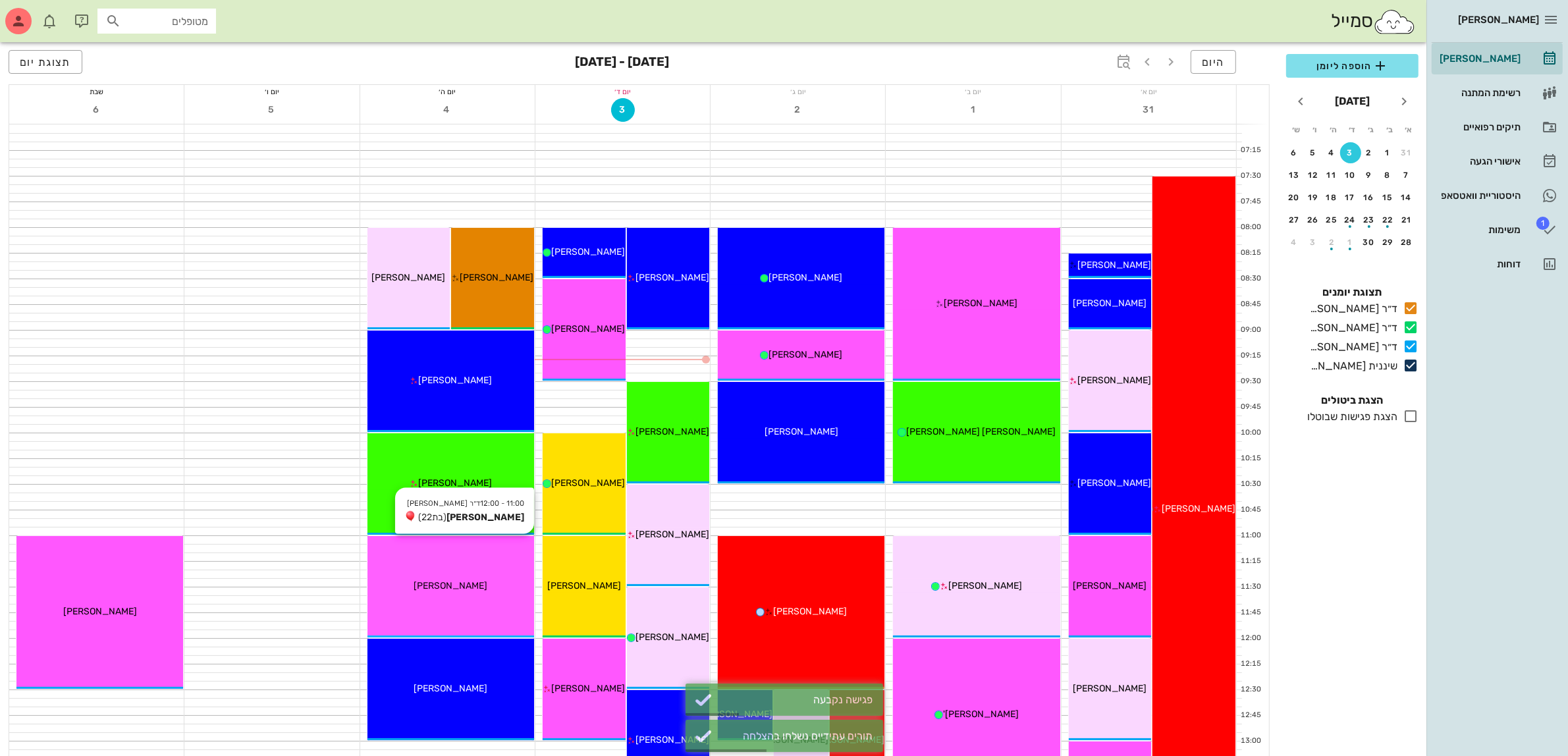
click at [455, 574] on div "11:00 - 12:00 ד״ר [PERSON_NAME] [PERSON_NAME] (בת 22 ) [PERSON_NAME]" at bounding box center [451, 586] width 167 height 101
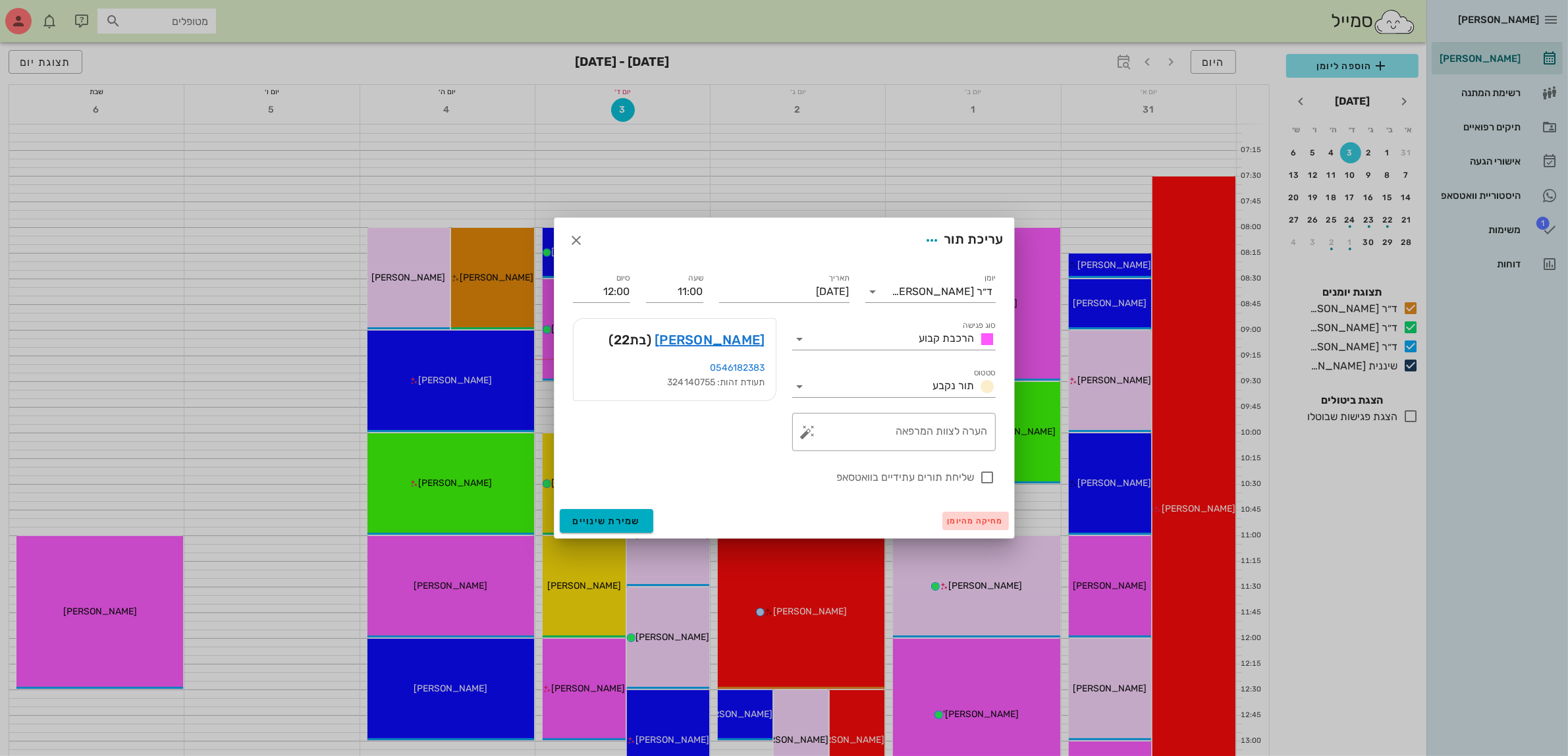
click at [966, 521] on span "מחיקה מהיומן" at bounding box center [975, 521] width 56 height 9
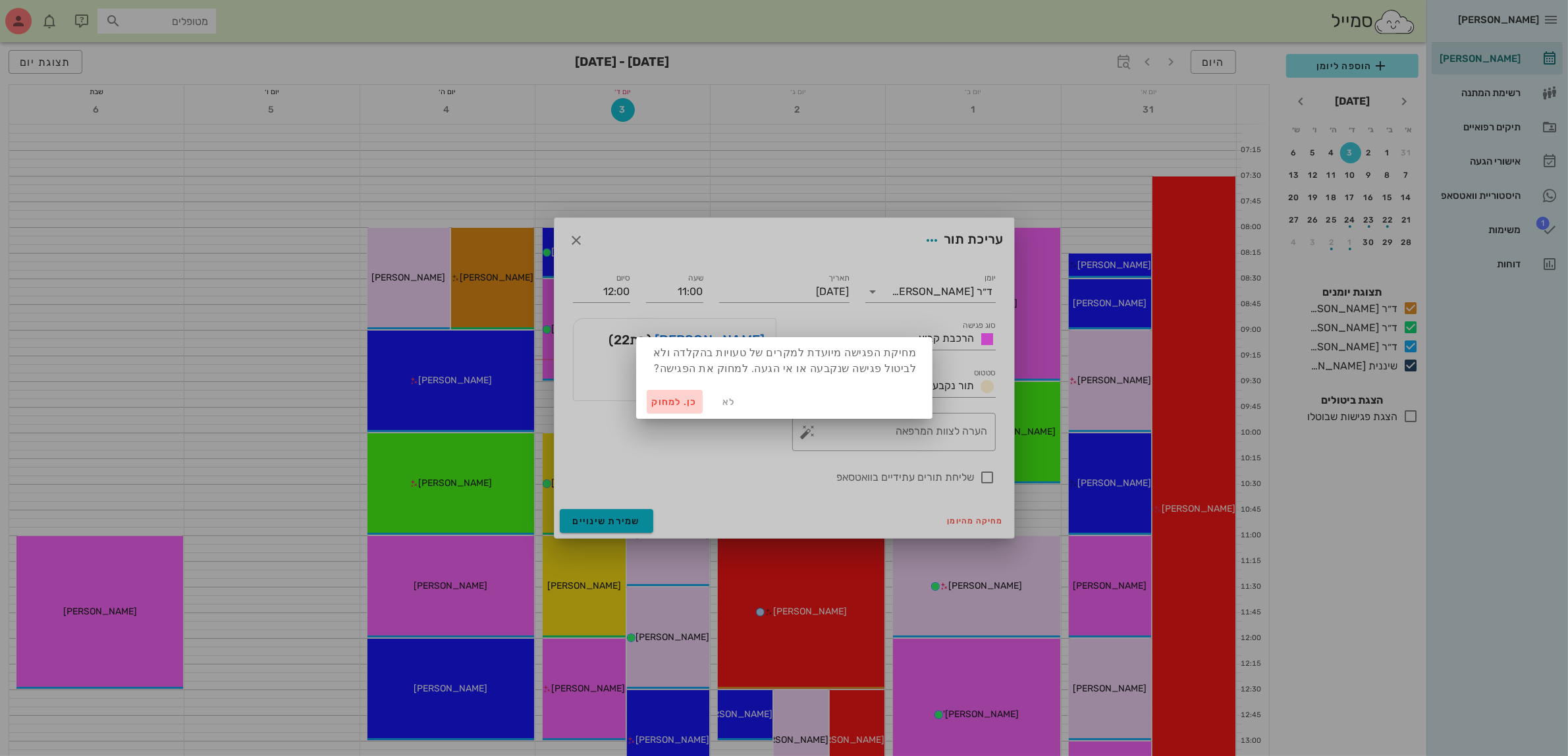
click at [667, 402] on span "כן. למחוק" at bounding box center [675, 402] width 46 height 11
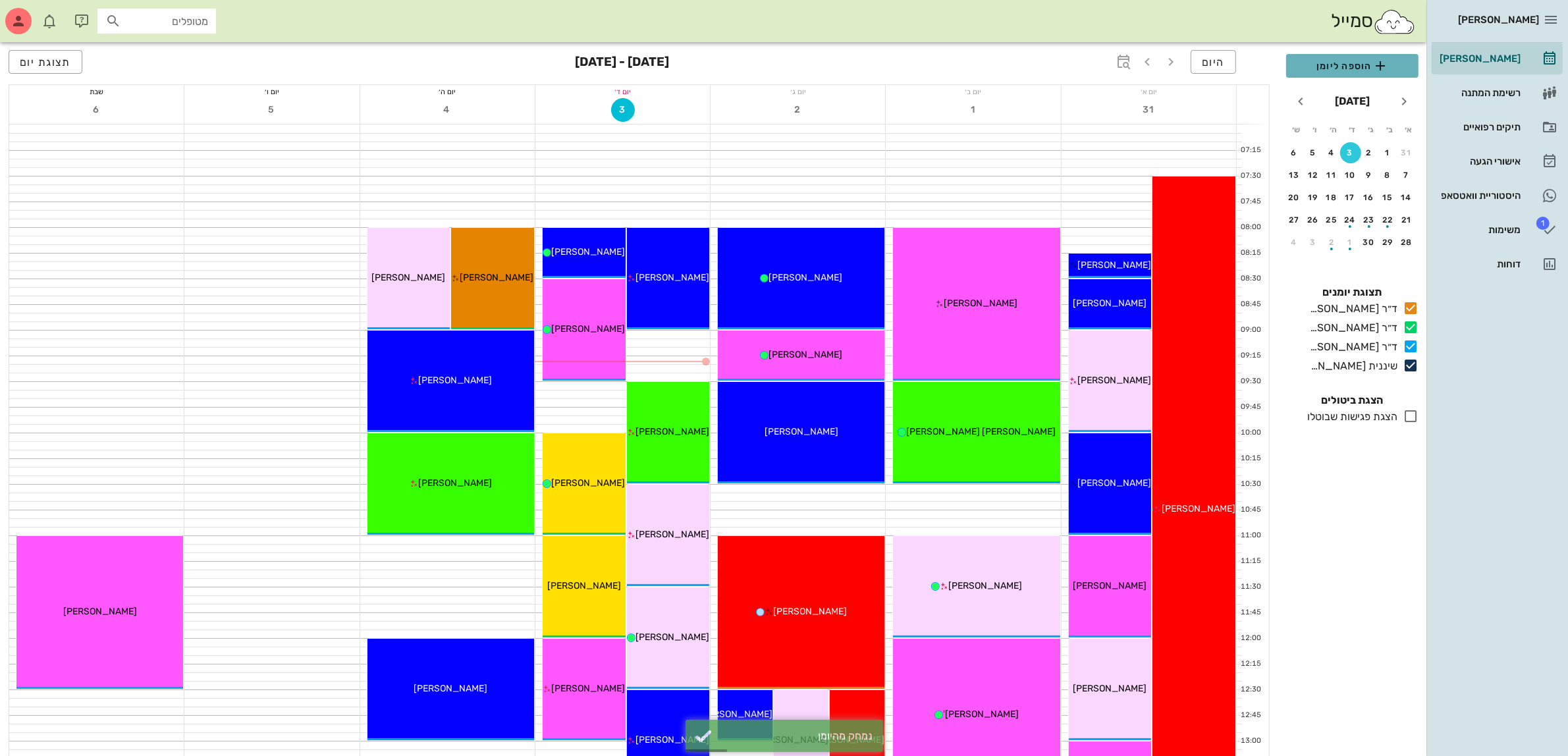
click at [1340, 70] on span "הוספה ליומן" at bounding box center [1351, 66] width 111 height 16
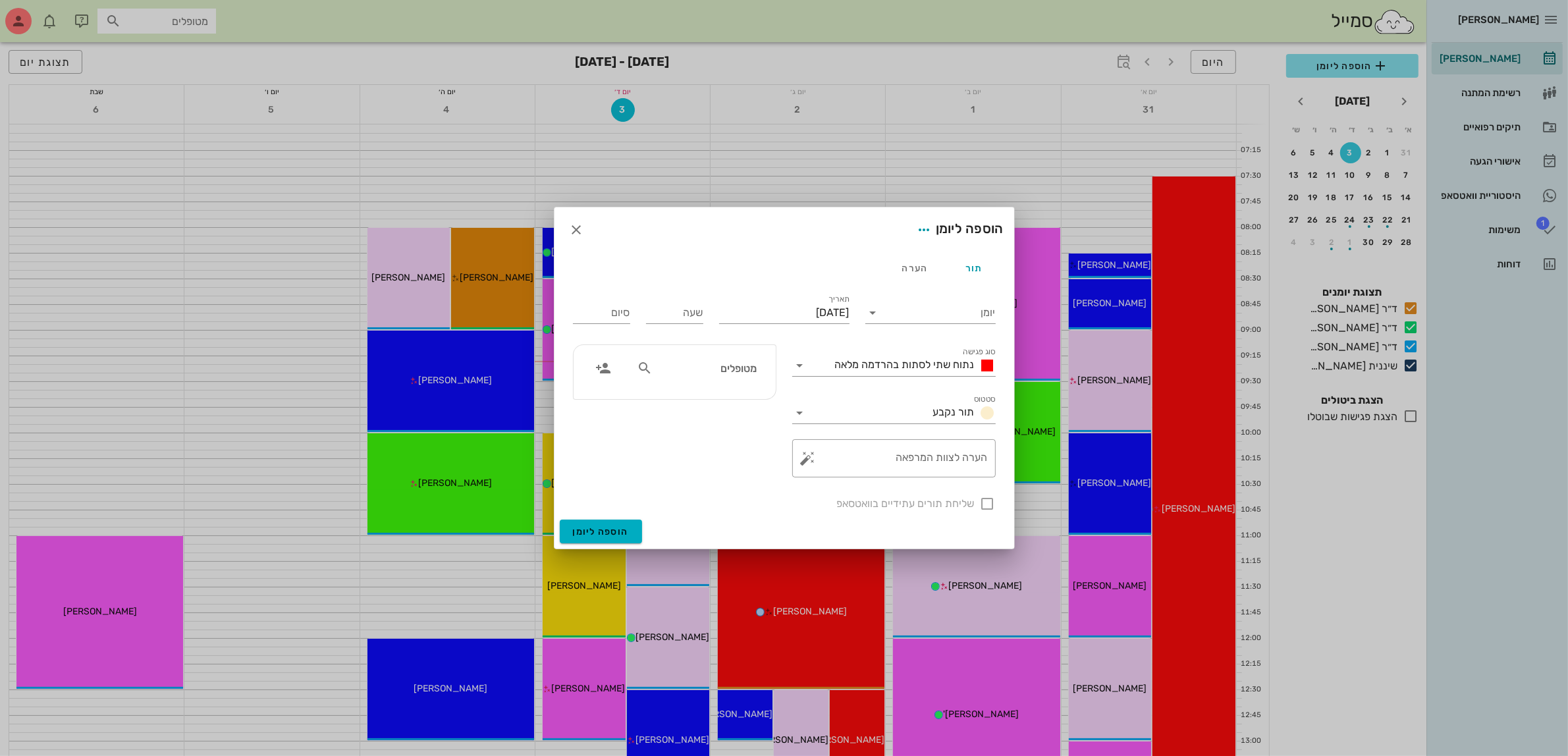
click at [471, 604] on div at bounding box center [784, 378] width 1568 height 756
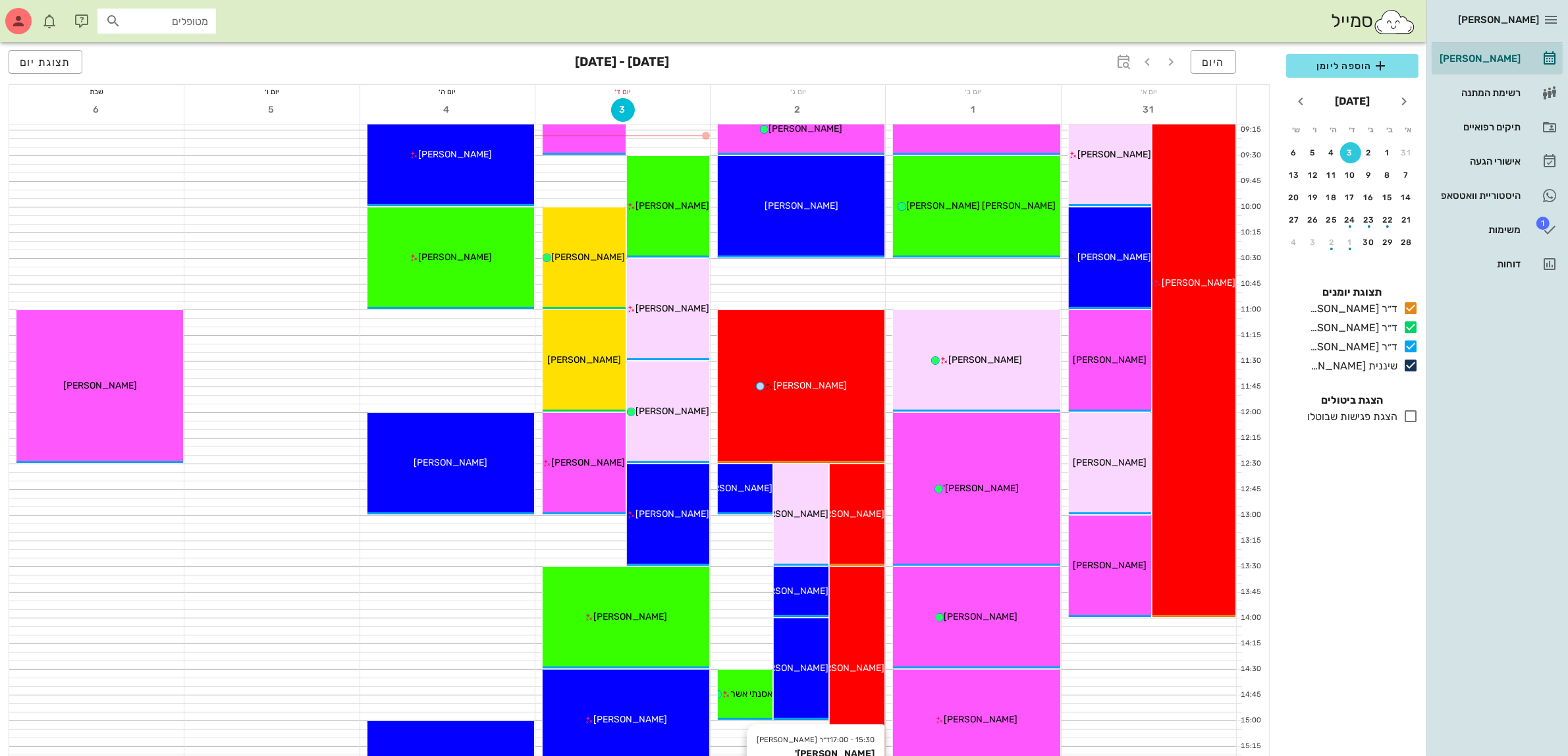
scroll to position [83, 0]
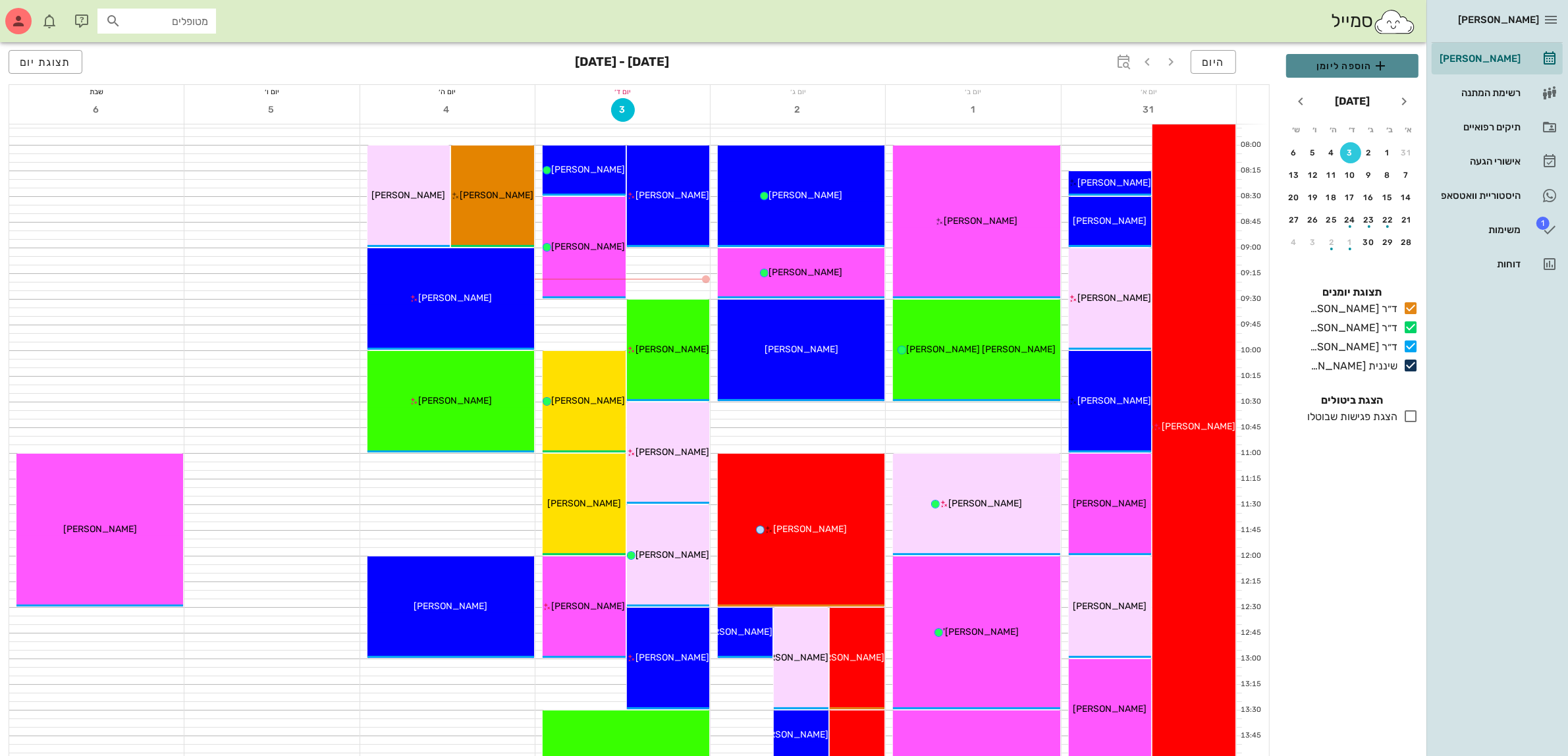
click at [1361, 68] on span "הוספה ליומן" at bounding box center [1351, 66] width 111 height 16
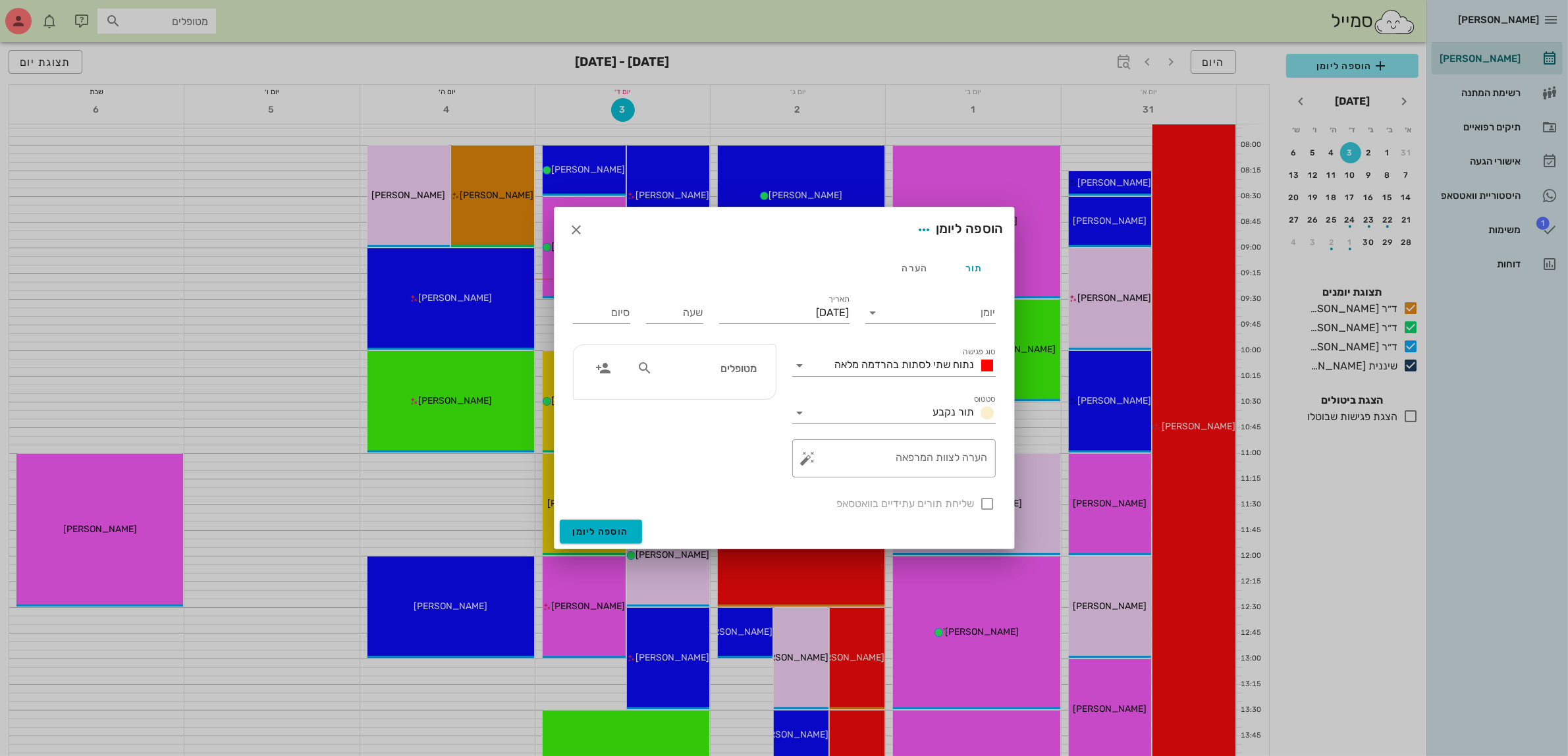
click at [715, 370] on input "מטופלים" at bounding box center [706, 368] width 101 height 17
type input "מרי"
click at [701, 399] on div "[PERSON_NAME] 061301776" at bounding box center [691, 398] width 145 height 11
click at [912, 308] on input "יומן" at bounding box center [940, 313] width 112 height 21
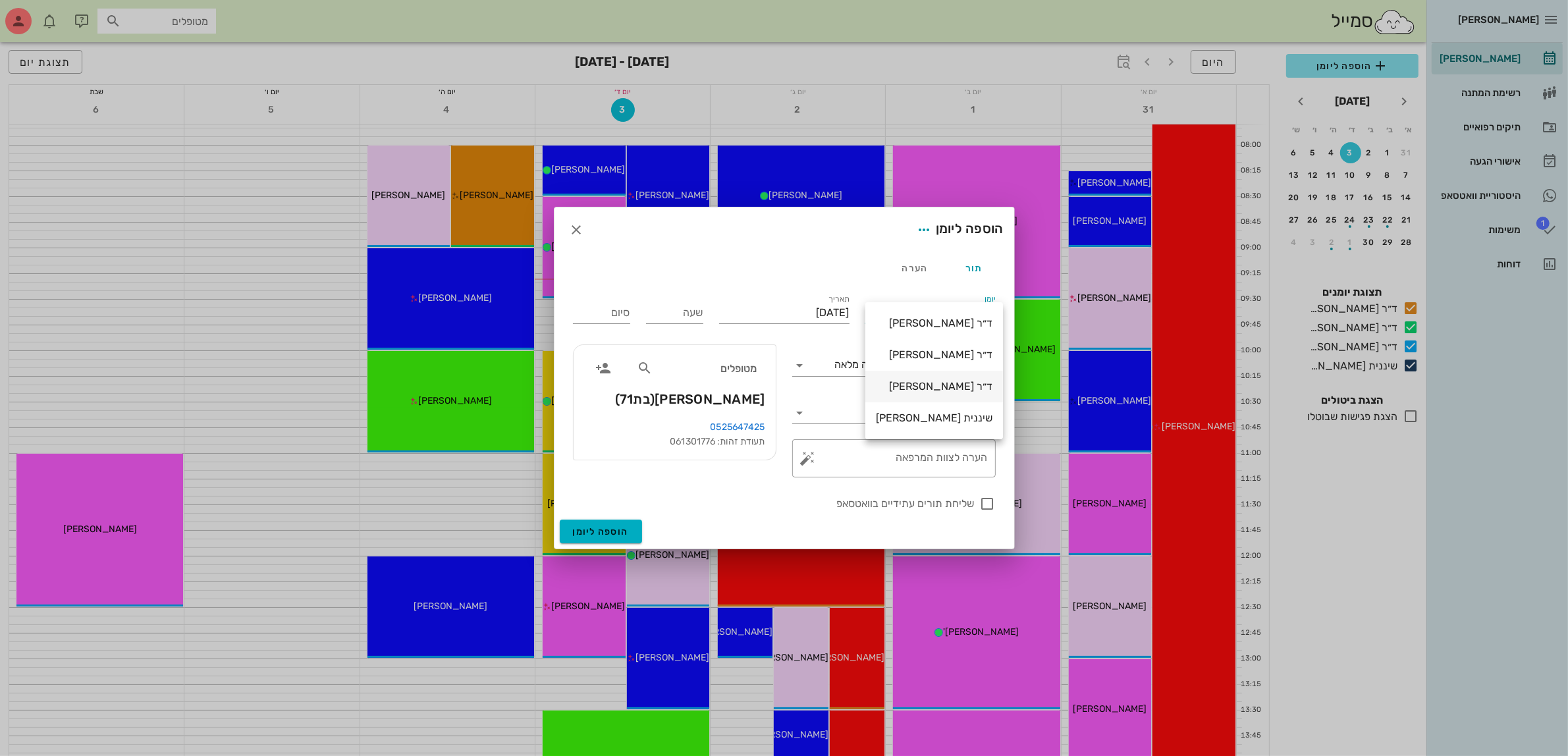
click at [928, 384] on div "ד״ר [PERSON_NAME]" at bounding box center [934, 386] width 116 height 12
click at [921, 360] on span "נתוח שתי לסתות בהרדמה מלאה" at bounding box center [905, 364] width 139 height 12
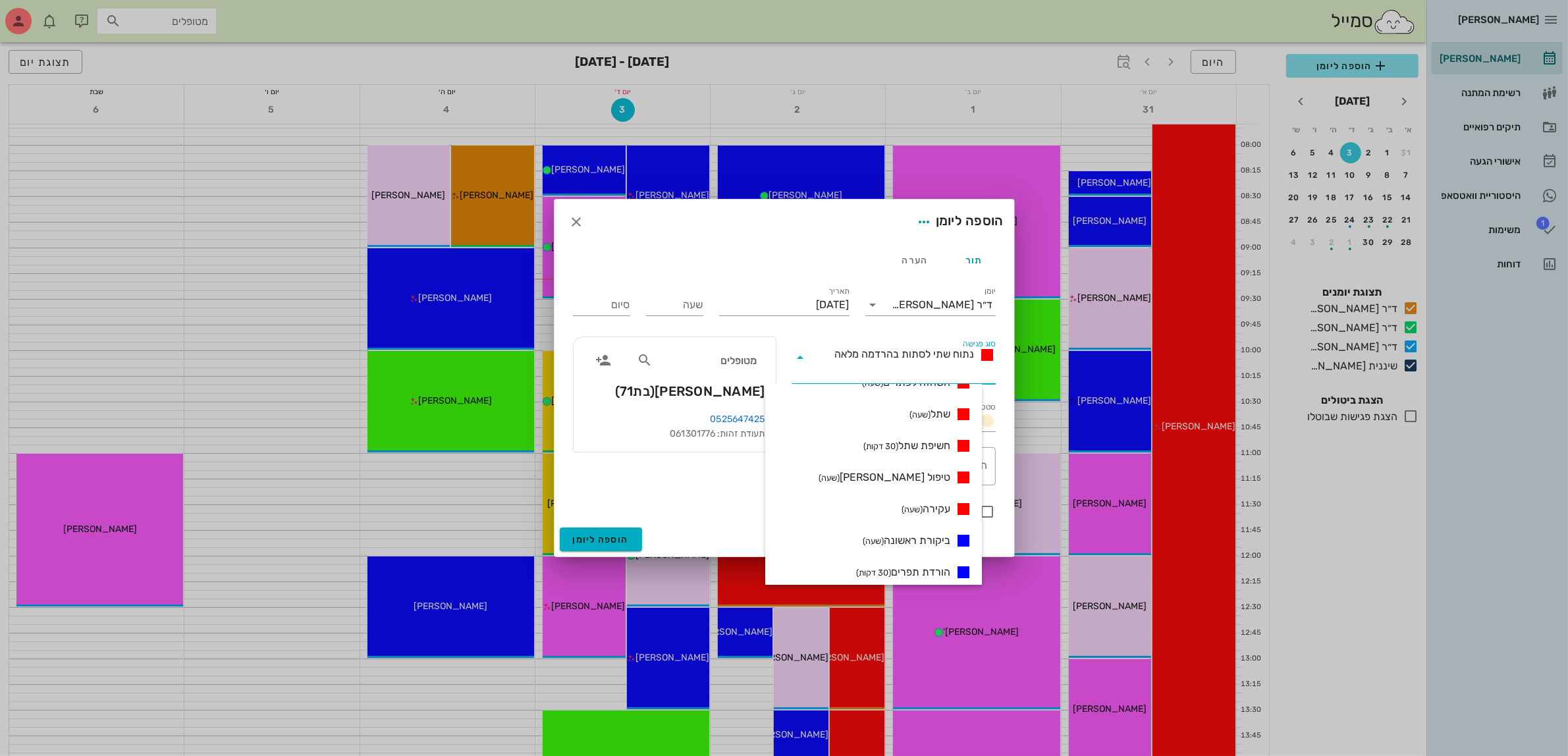
scroll to position [412, 0]
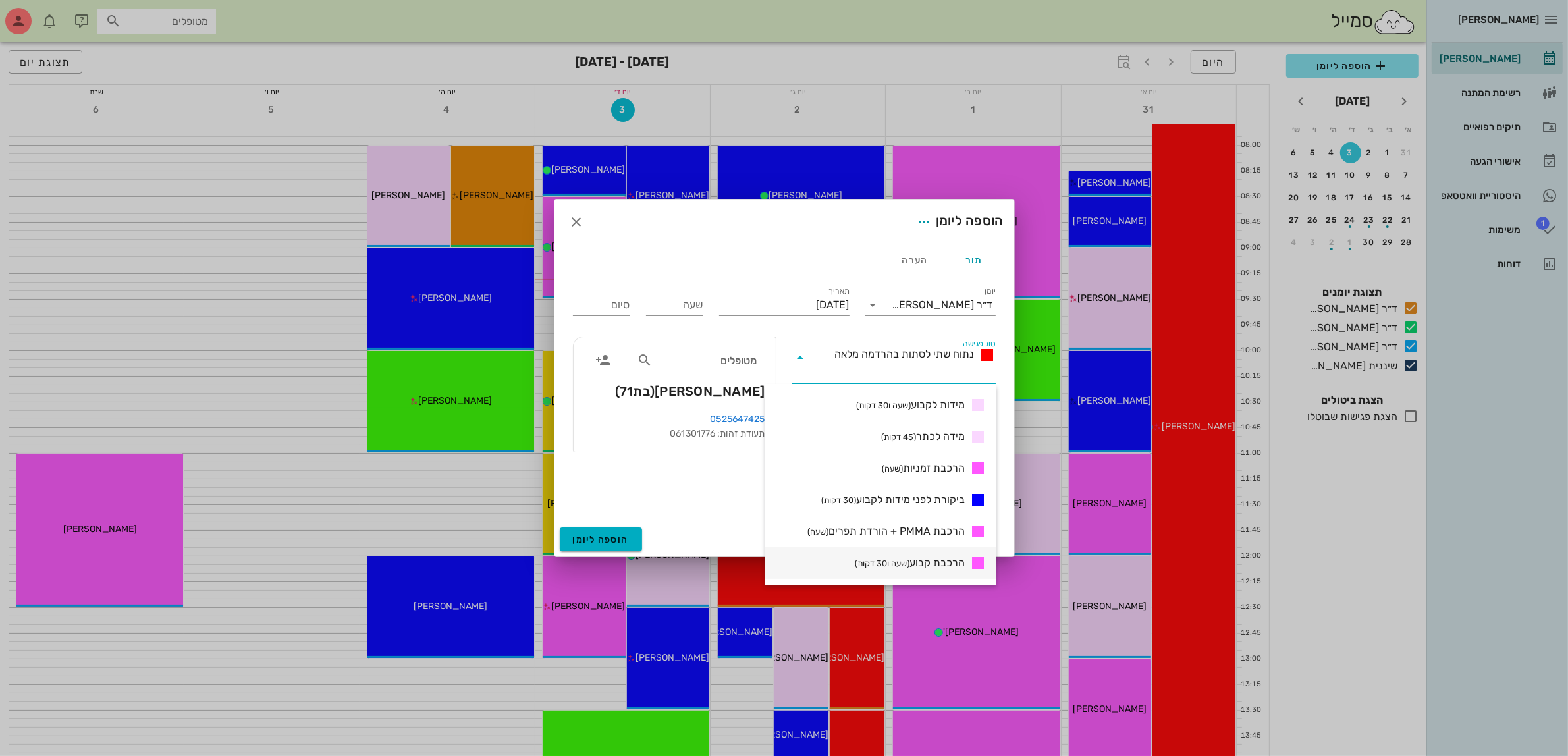
click at [935, 562] on span "הרכבת קבוע (שעה ו30 דקות)" at bounding box center [910, 562] width 110 height 16
type input "01:30"
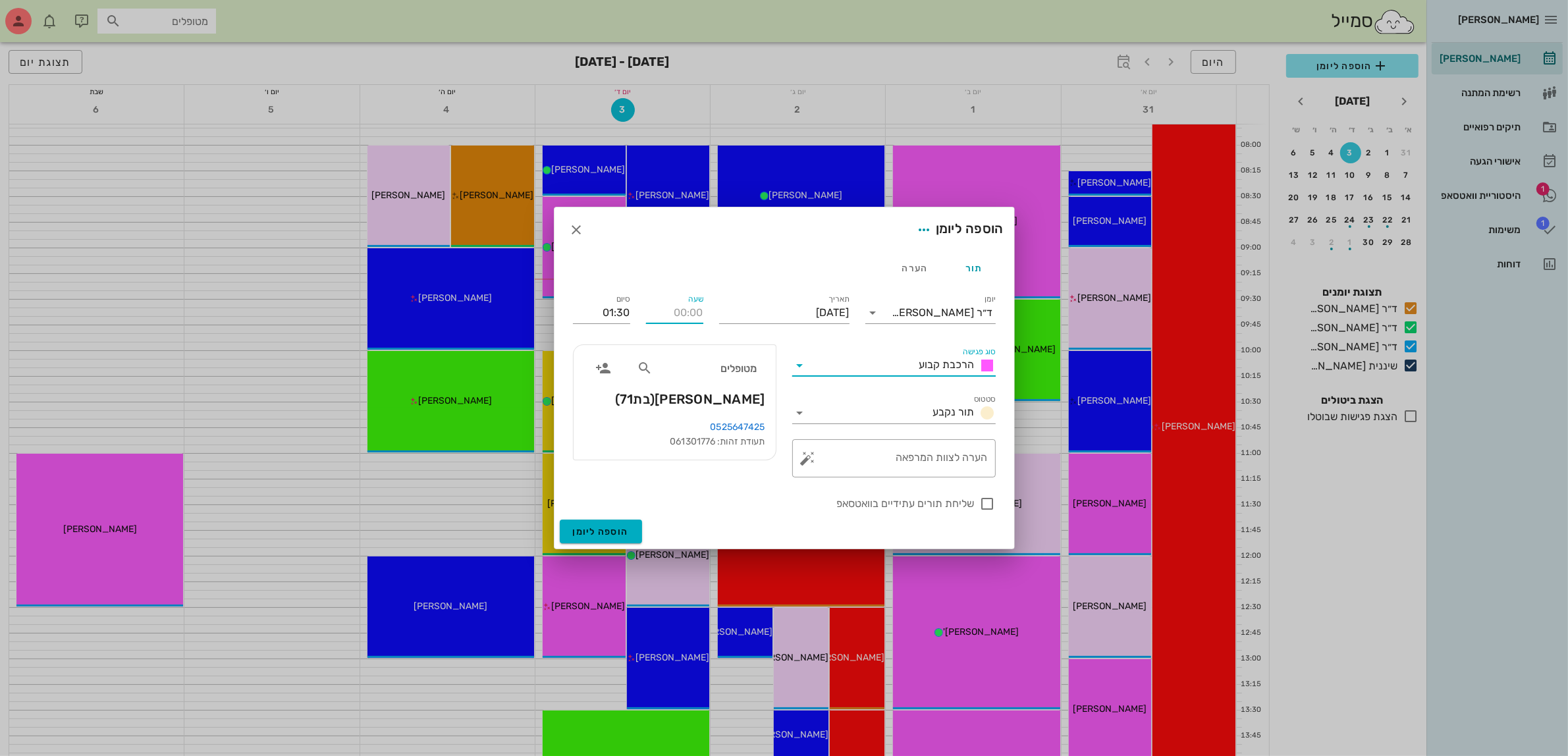
click at [673, 317] on input "שעה" at bounding box center [674, 313] width 57 height 21
type input "11:00"
type input "12:30"
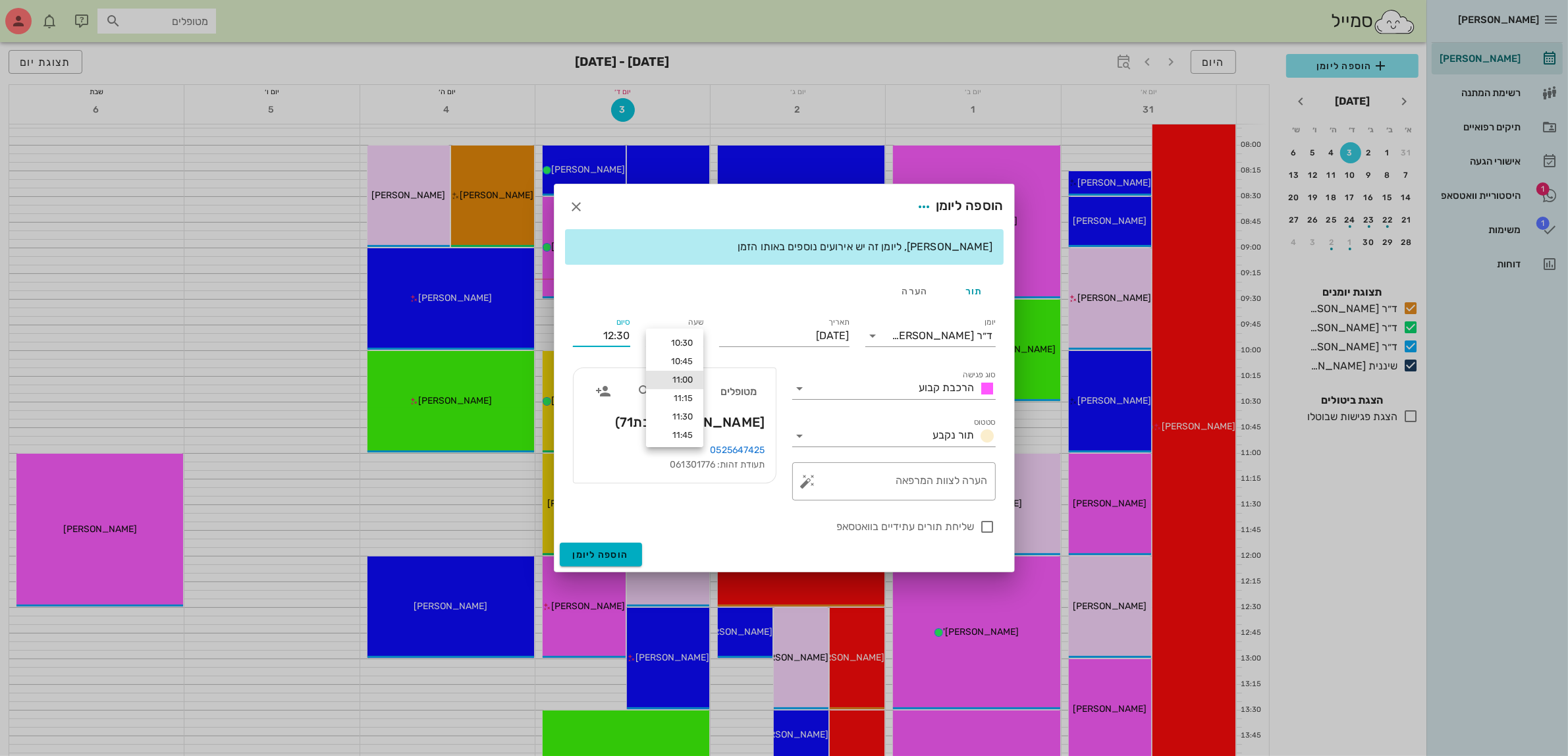
click at [622, 309] on div "סיום 12:30" at bounding box center [601, 333] width 73 height 53
click at [800, 337] on input "[DATE]" at bounding box center [784, 336] width 130 height 21
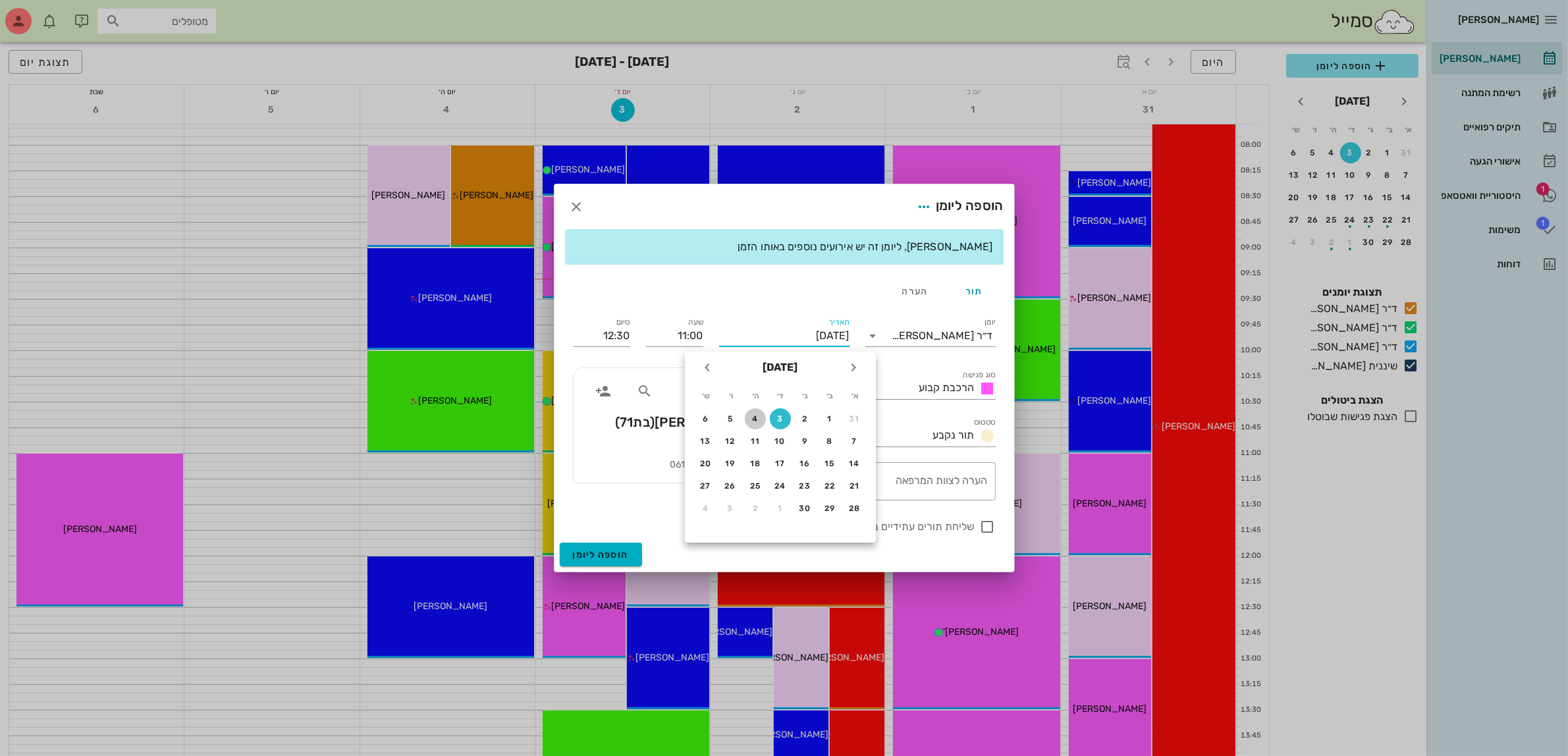
click at [757, 417] on div "4" at bounding box center [755, 419] width 21 height 9
type input "[DATE]"
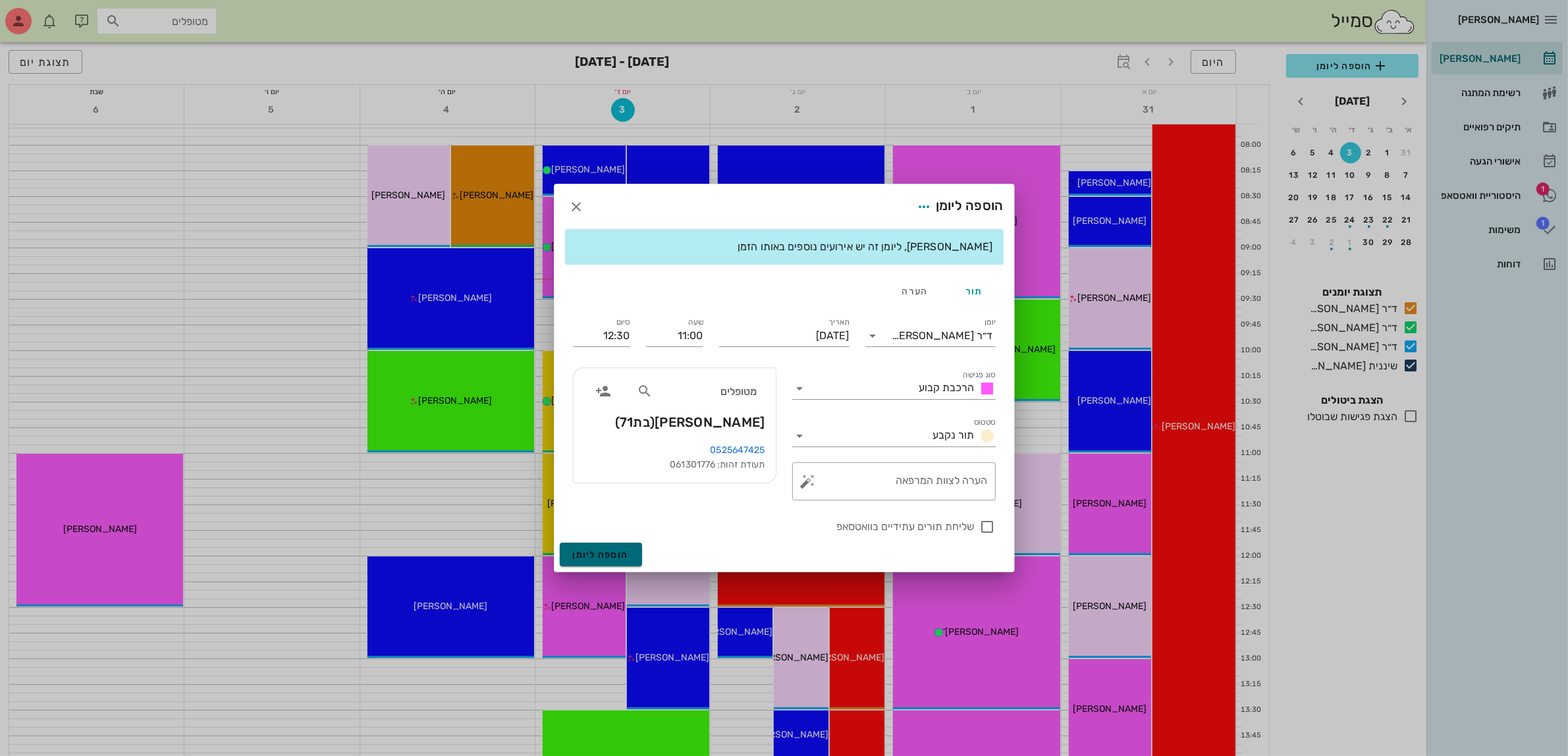
click at [592, 554] on span "הוספה ליומן" at bounding box center [601, 555] width 56 height 11
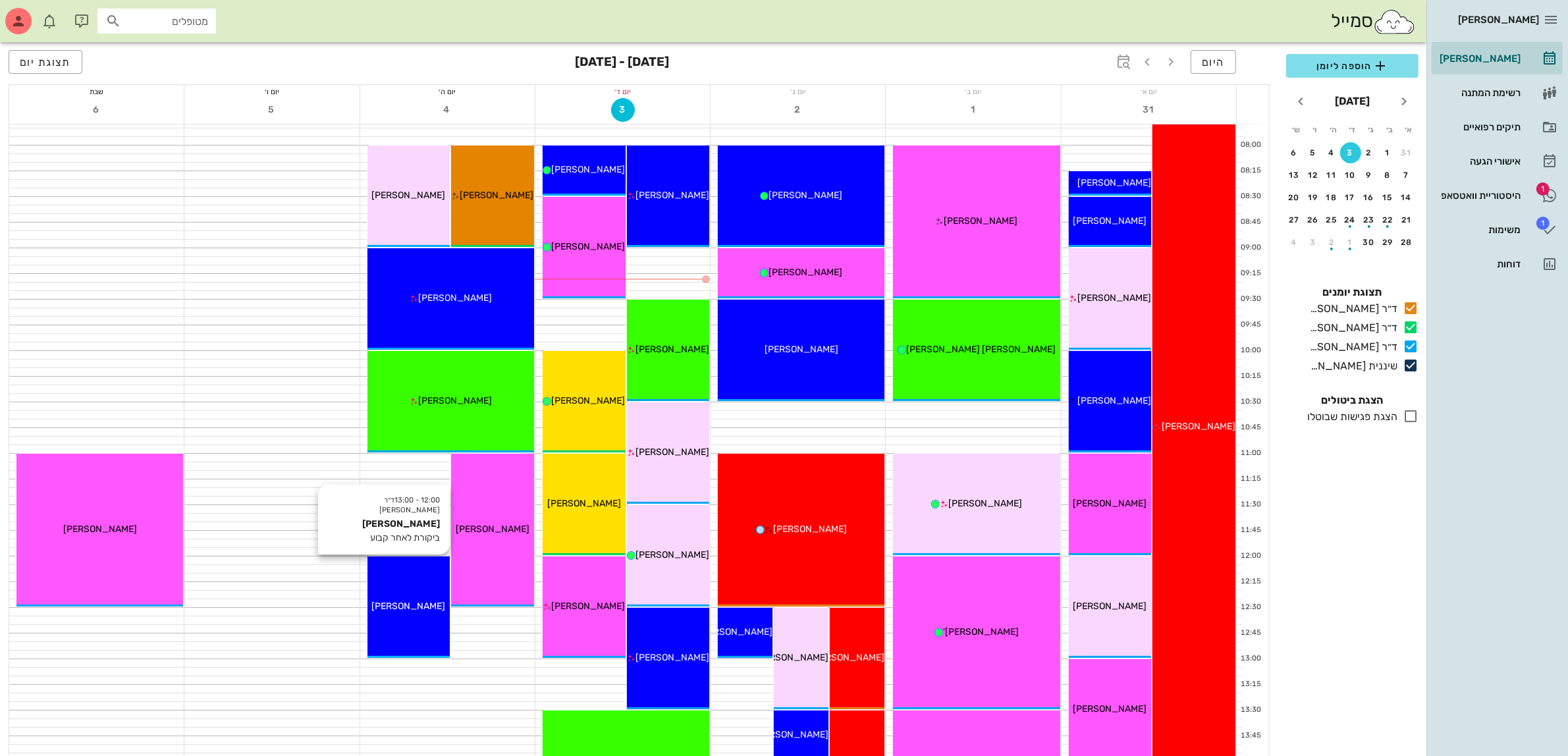
click at [422, 622] on div "12:00 - 13:00 ד״ר [PERSON_NAME] [PERSON_NAME] ביקורת לאחר קבוע [PERSON_NAME]" at bounding box center [409, 607] width 83 height 101
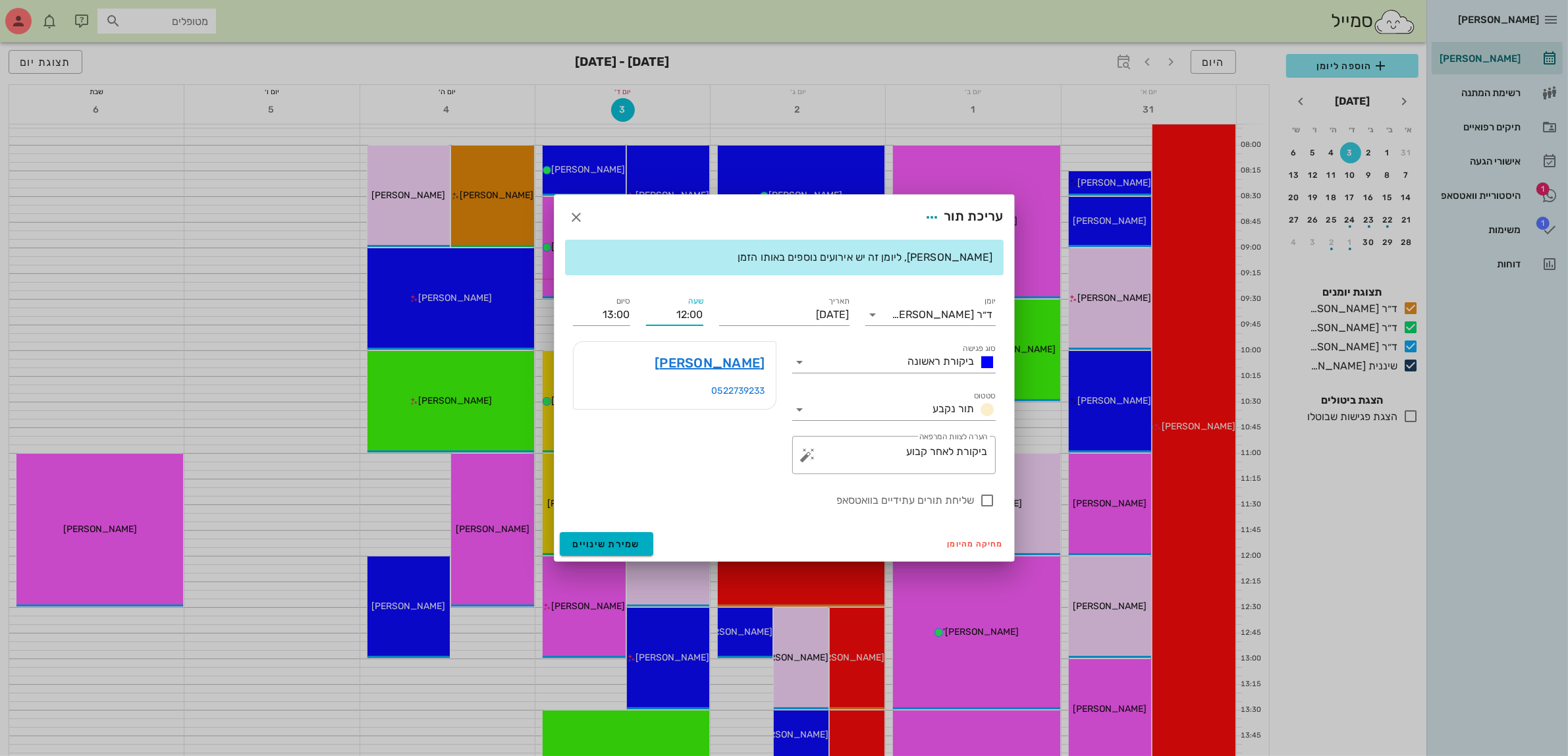
drag, startPoint x: 658, startPoint y: 318, endPoint x: 852, endPoint y: 304, distance: 194.5
click at [852, 304] on div "יומן ד״ר [PERSON_NAME] סוג פגישה ביקורת ראשונה סטטוס תור נקבע תאריך [DATE] שעה …" at bounding box center [784, 400] width 438 height 230
click at [660, 313] on input "13" at bounding box center [674, 314] width 57 height 21
type input "13:00"
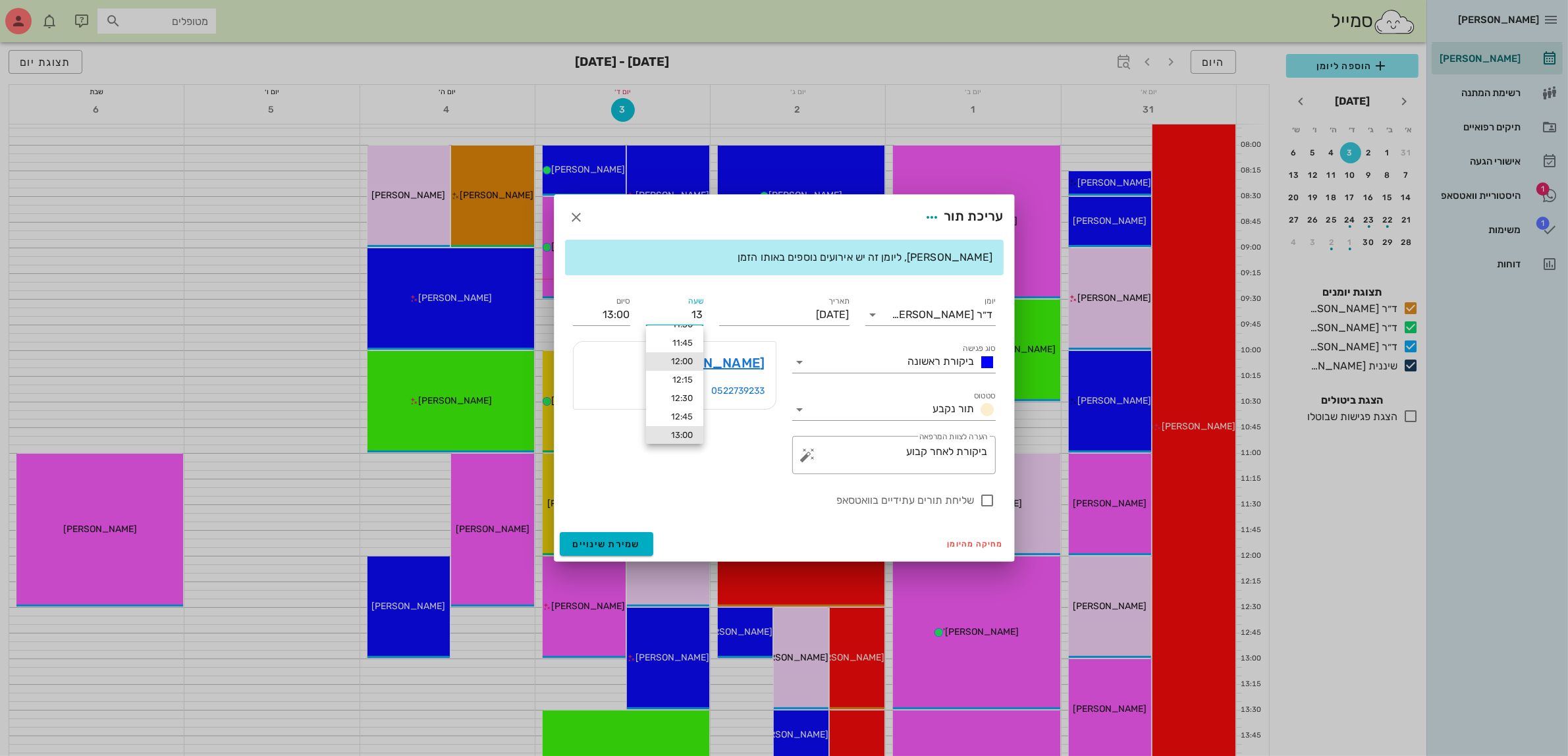
type input "14:00"
click at [683, 432] on div "13:00" at bounding box center [674, 435] width 36 height 11
type input "14:00"
type input "15:00"
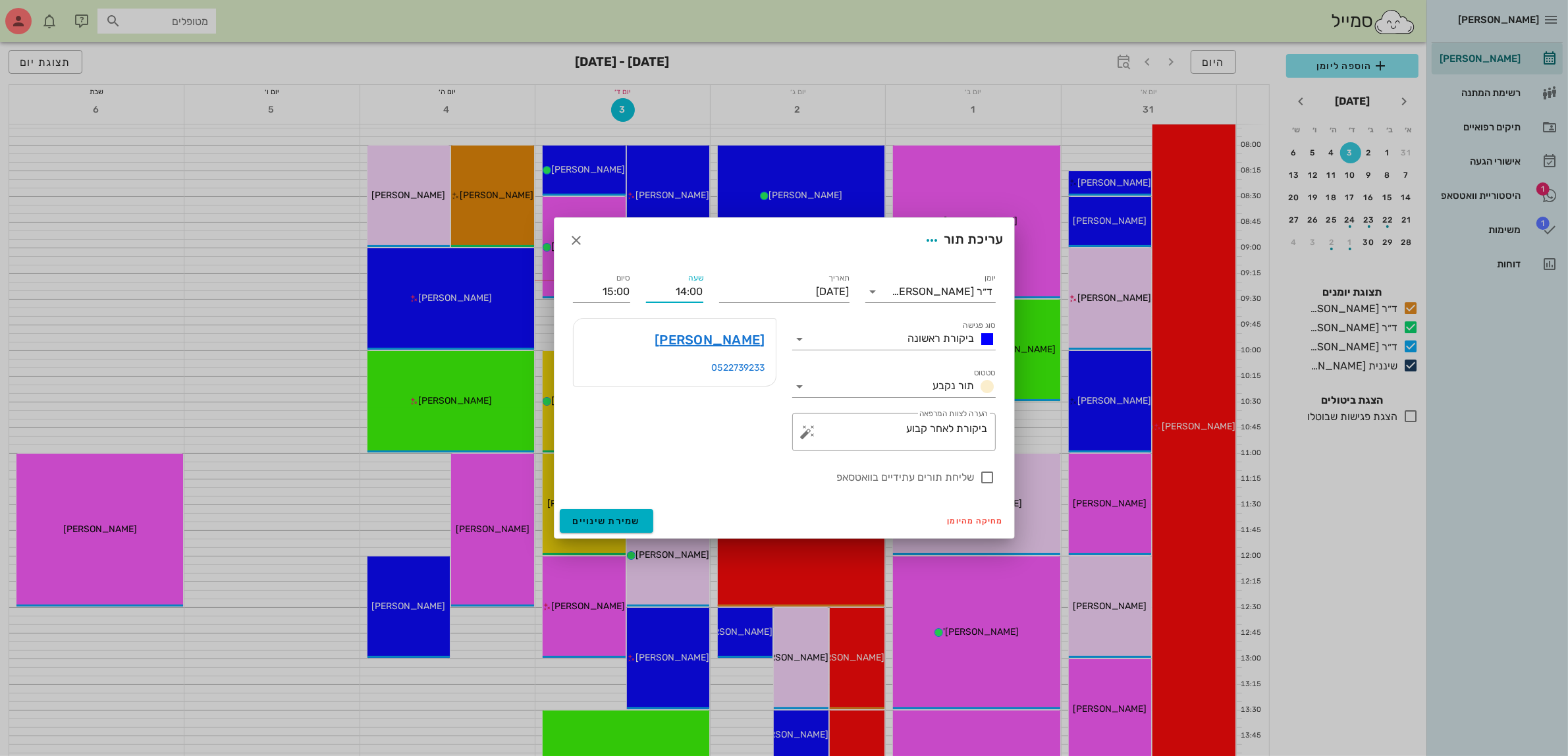
drag, startPoint x: 670, startPoint y: 285, endPoint x: 821, endPoint y: 272, distance: 151.6
click at [821, 272] on div "יומן ד״ר [PERSON_NAME] סוג פגישה ביקורת ראשונה סטטוס תור נקבע תאריך [DATE] שעה …" at bounding box center [784, 377] width 438 height 230
type input "12:30"
type input "13:30"
click at [579, 287] on input "13:30" at bounding box center [601, 292] width 57 height 21
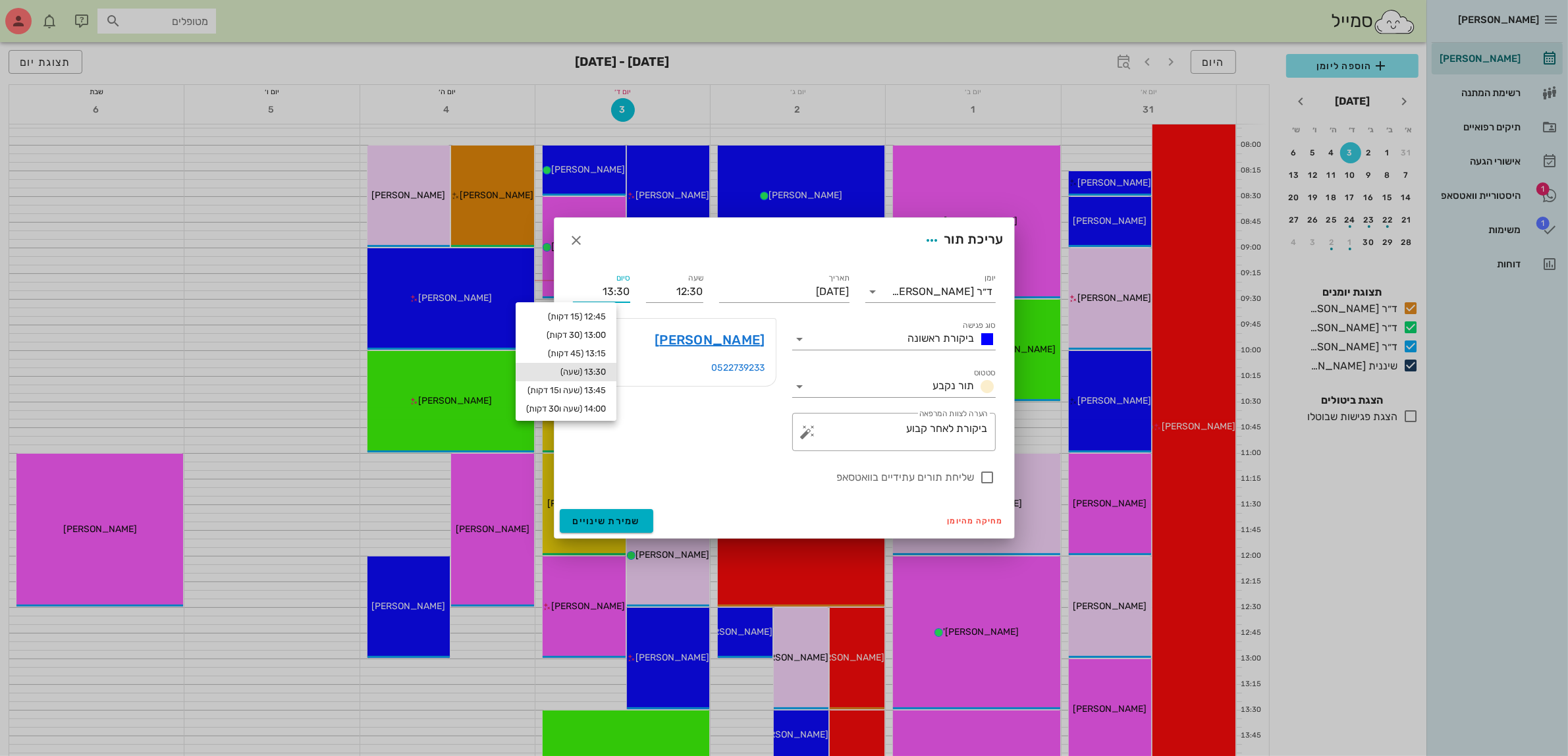
click at [692, 435] on div "[PERSON_NAME] 0522739233" at bounding box center [674, 384] width 219 height 148
click at [795, 288] on input "[DATE]" at bounding box center [784, 292] width 130 height 21
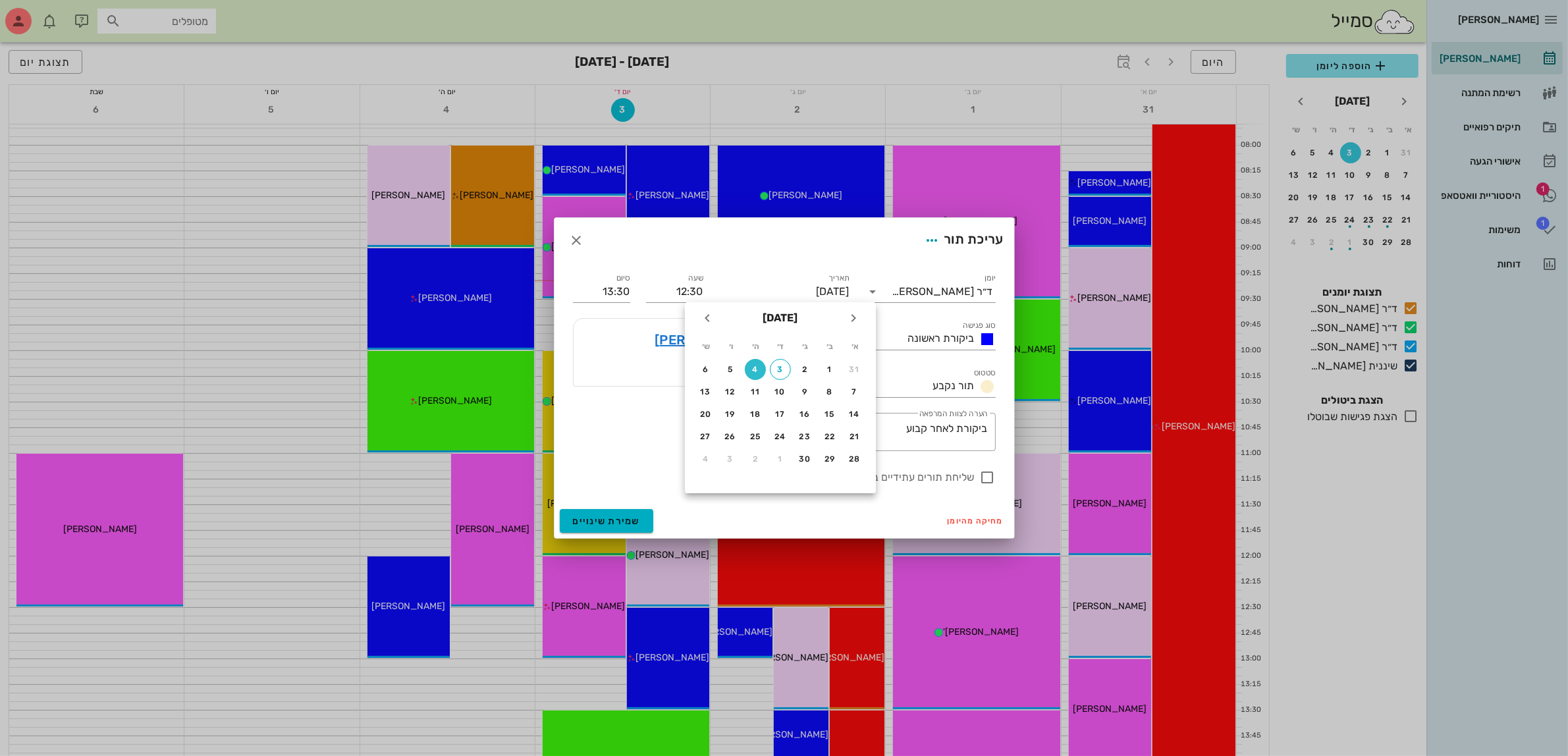
click at [618, 432] on div "[PERSON_NAME] 0522739233" at bounding box center [674, 384] width 219 height 148
click at [941, 340] on span "ביקורת ראשונה" at bounding box center [940, 338] width 67 height 12
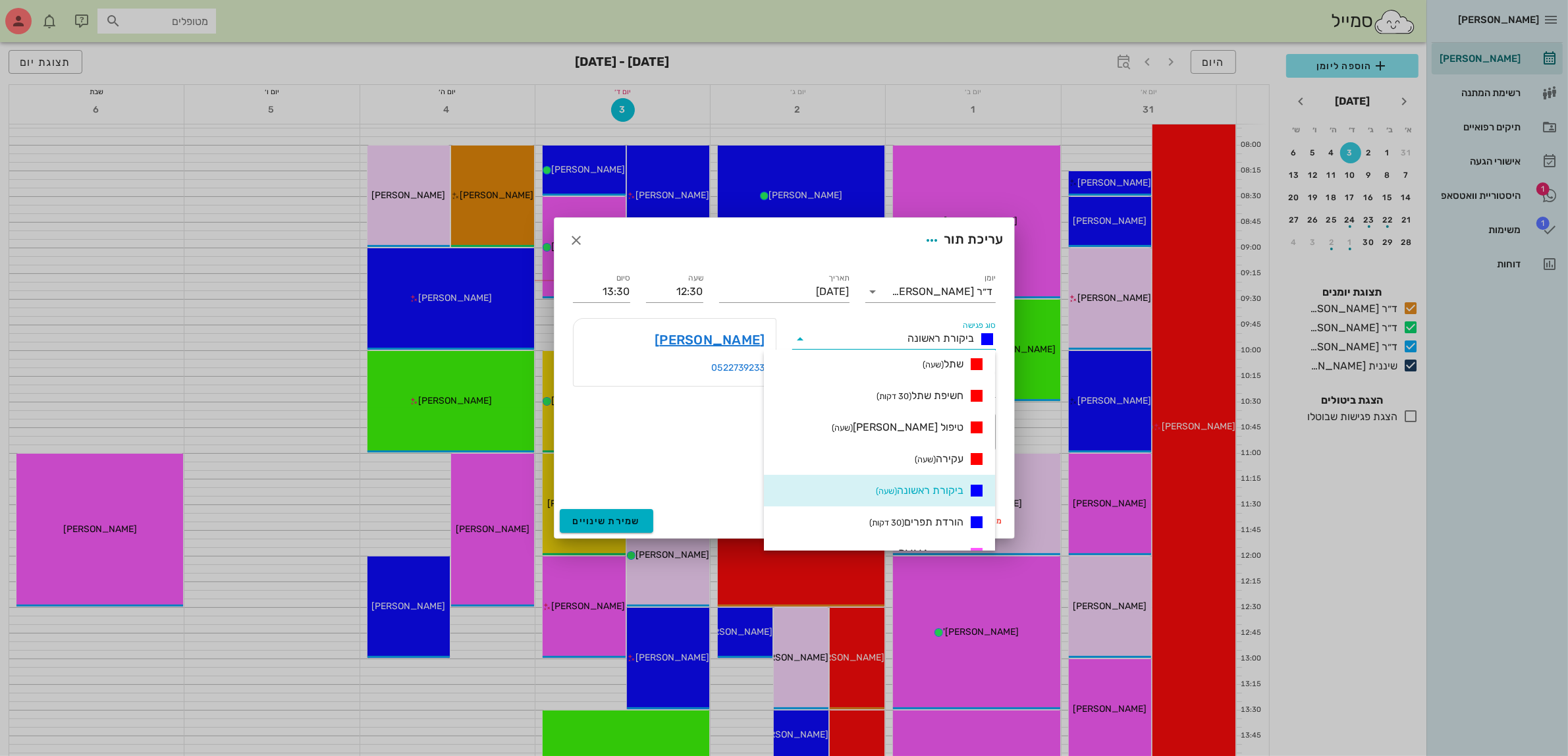
scroll to position [165, 0]
click at [930, 493] on span "ביקורת ראשונה (שעה)" at bounding box center [919, 491] width 87 height 16
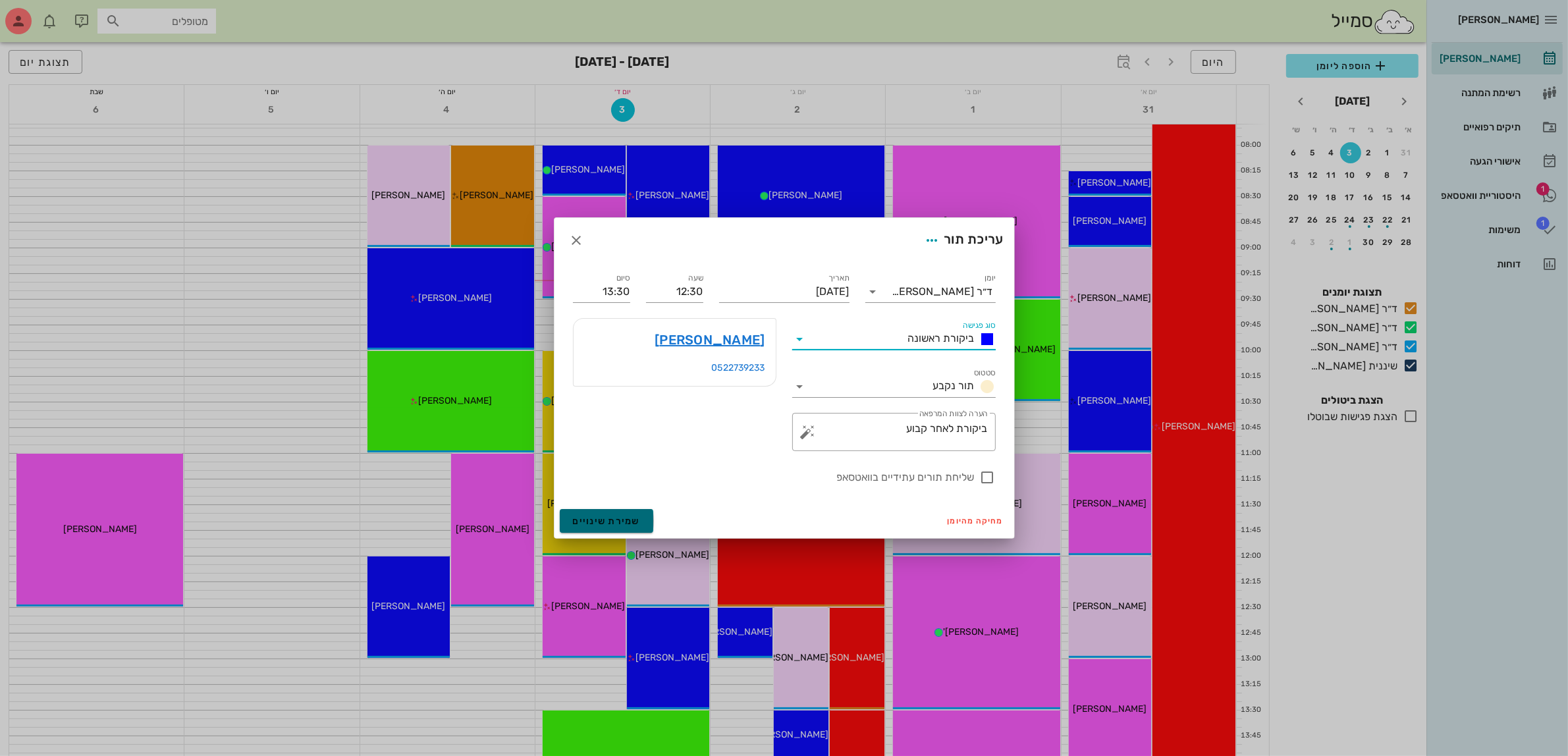
click at [608, 517] on span "שמירת שינויים" at bounding box center [607, 521] width 68 height 11
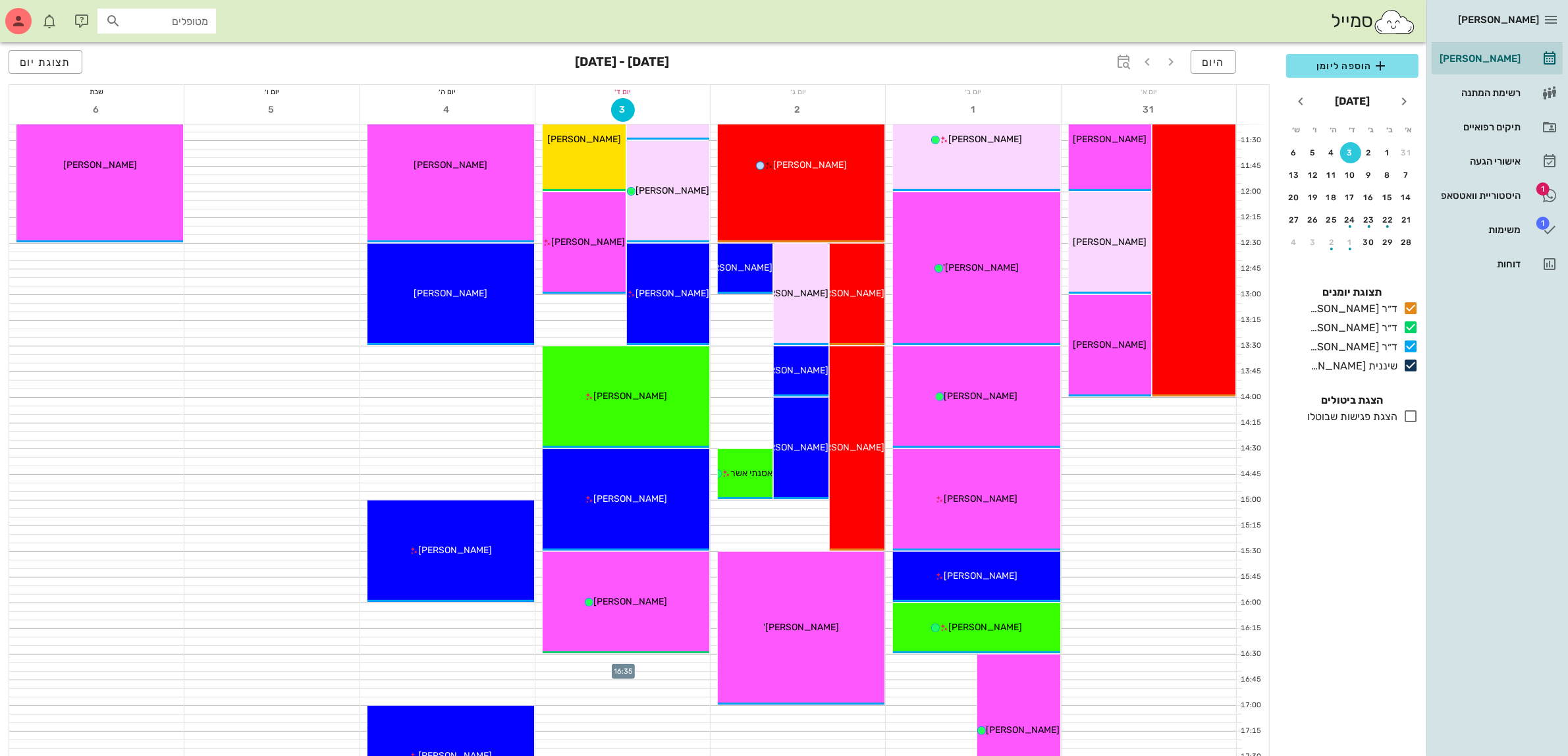
scroll to position [412, 0]
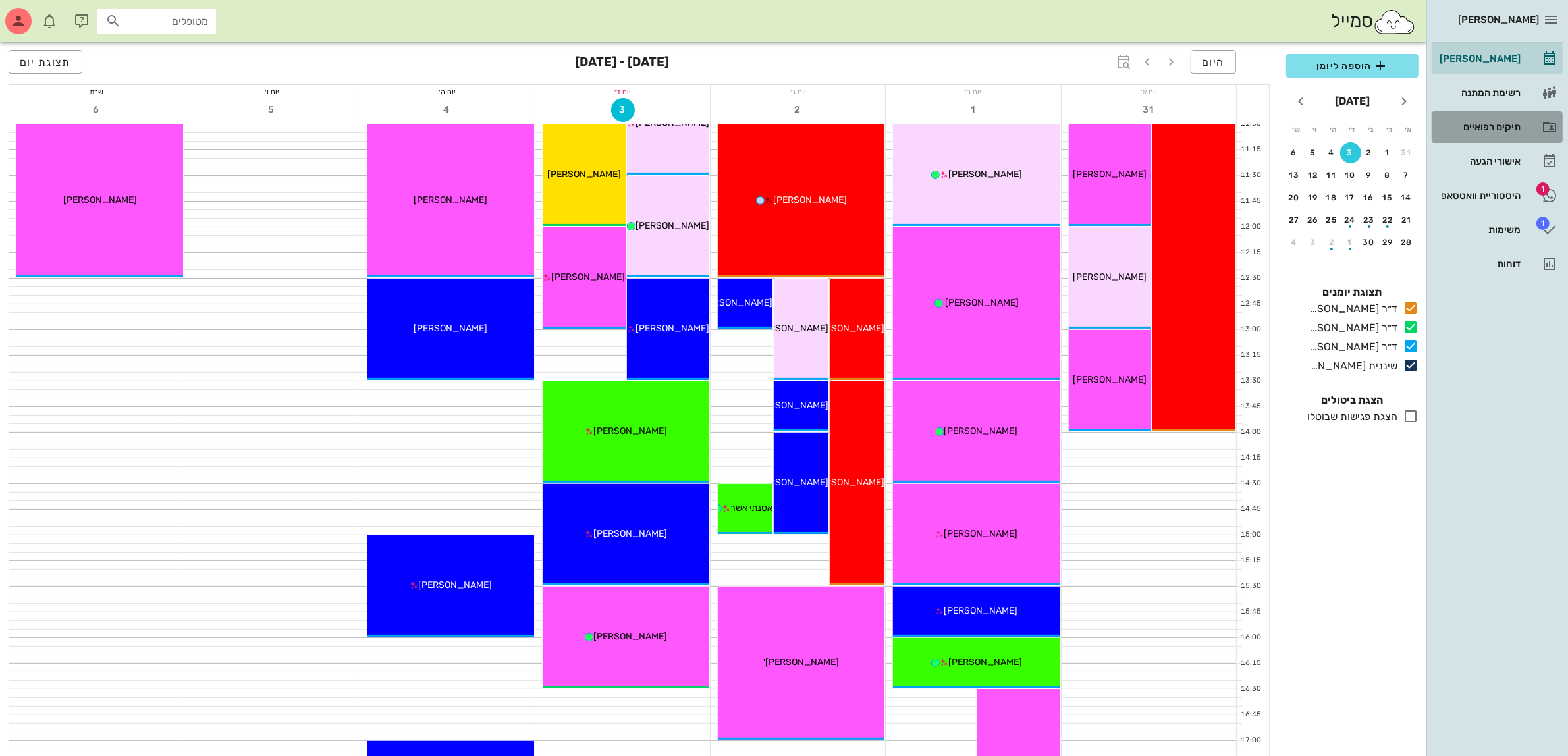
click at [1492, 119] on div "תיקים רפואיים" at bounding box center [1478, 127] width 83 height 21
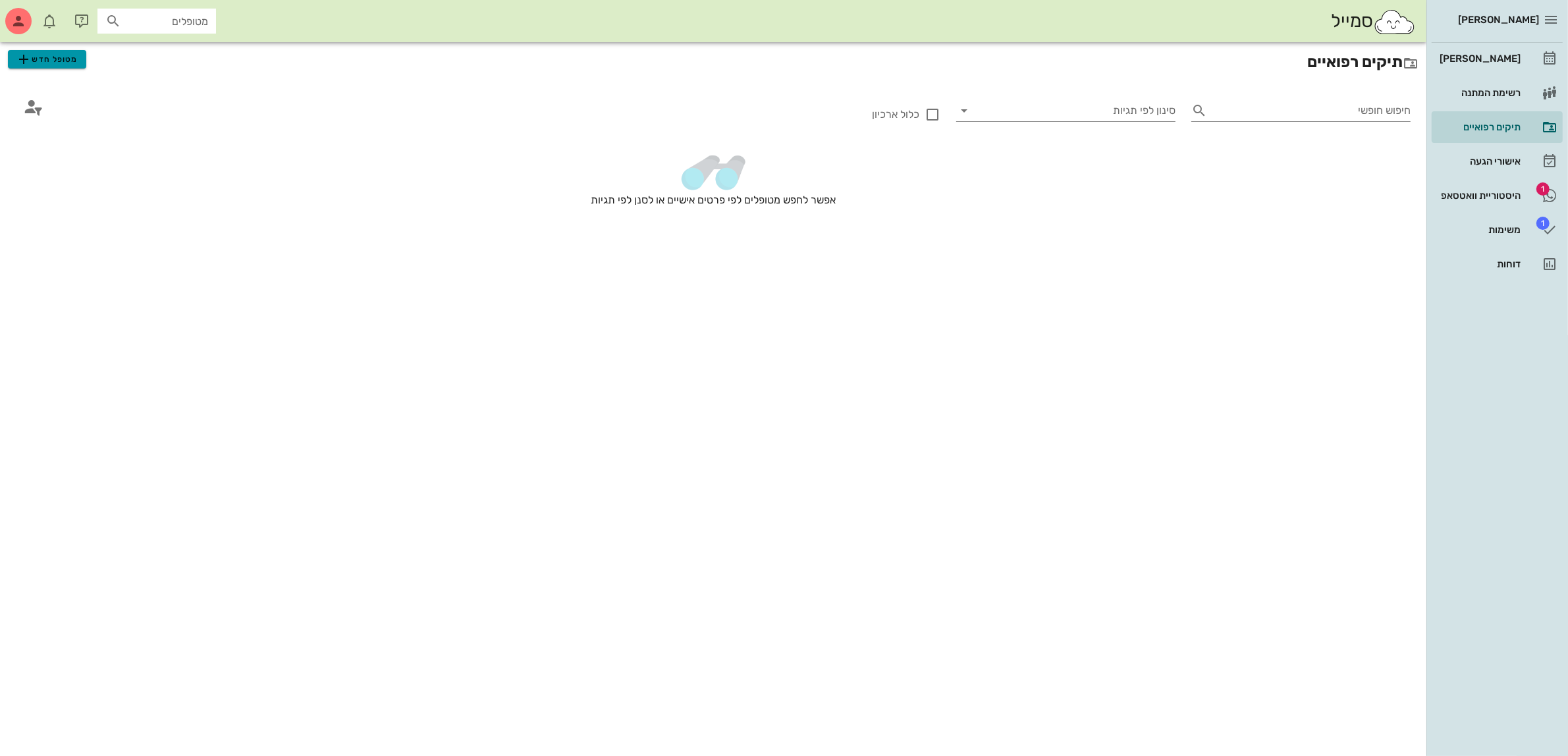
click at [54, 67] on span "מטופל חדש" at bounding box center [47, 59] width 62 height 16
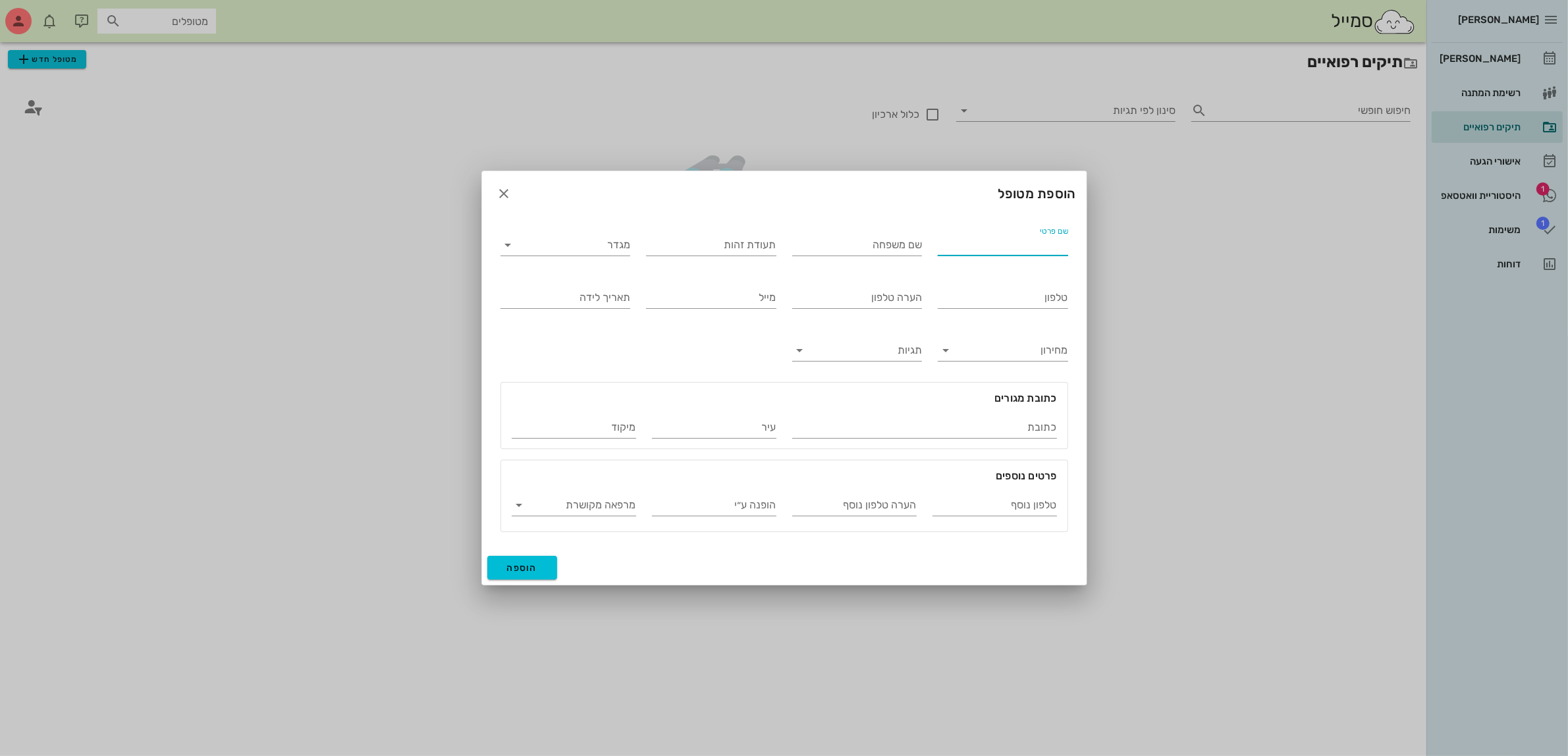
click at [1015, 244] on input "שם פרטי" at bounding box center [1002, 245] width 130 height 21
type input "[PERSON_NAME]"
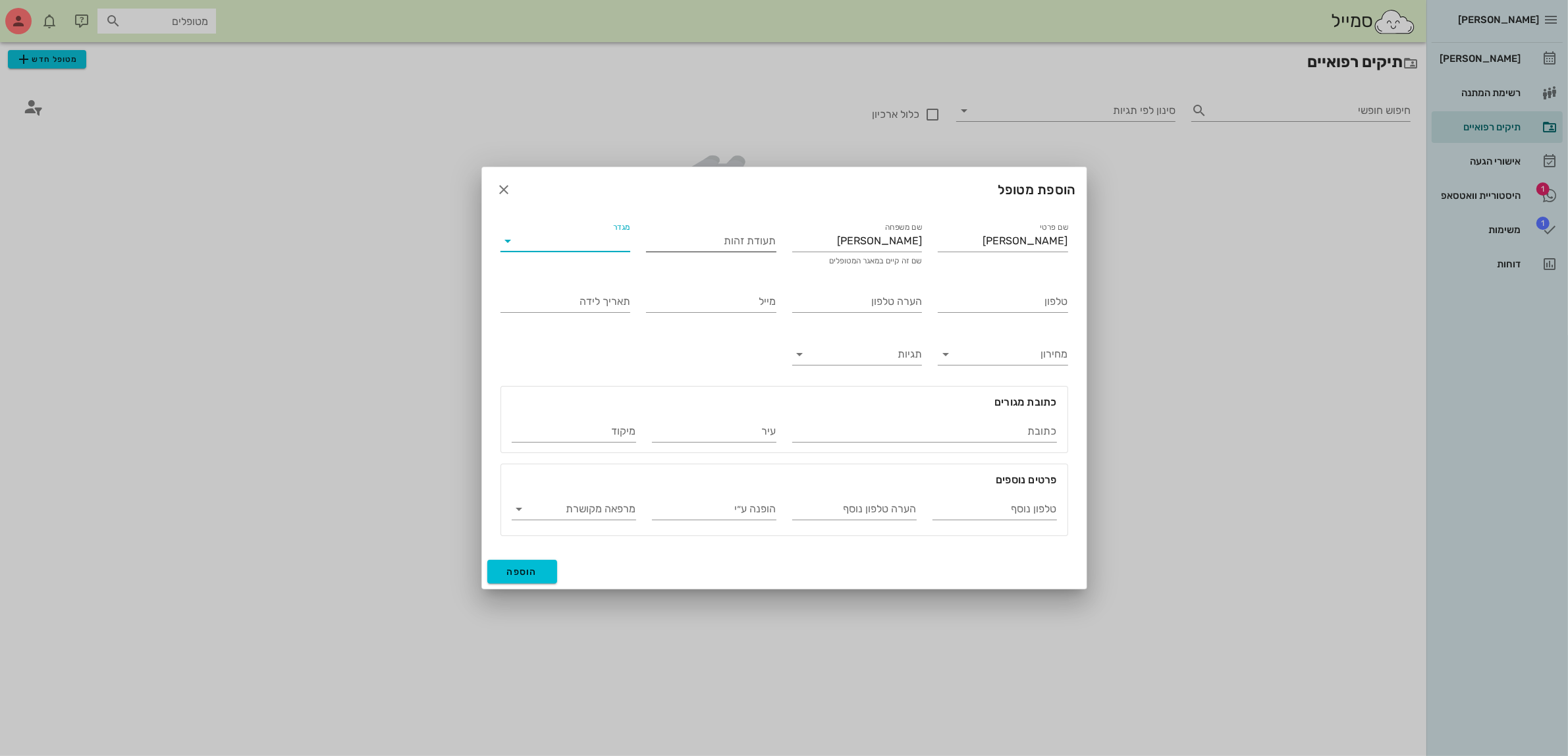
click at [680, 230] on input "תעודת זהות" at bounding box center [711, 241] width 130 height 21
type input "016641912"
click at [624, 241] on input "מגדר" at bounding box center [575, 241] width 109 height 21
click at [614, 277] on div "נקבה" at bounding box center [566, 282] width 109 height 12
click at [964, 299] on input "טלפון" at bounding box center [1002, 301] width 130 height 21
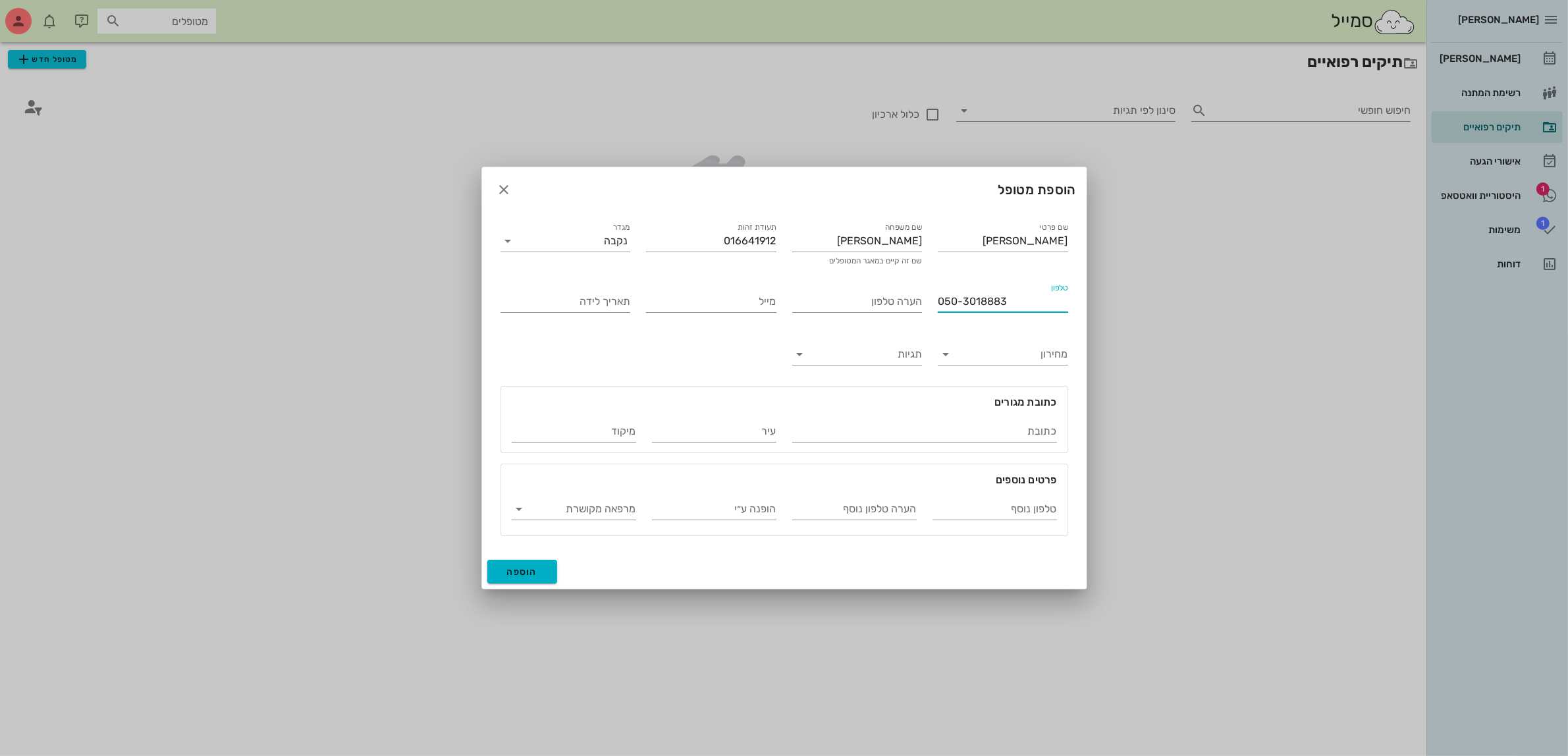
type input "050-3018883"
click at [517, 571] on span "הוספה" at bounding box center [522, 572] width 31 height 11
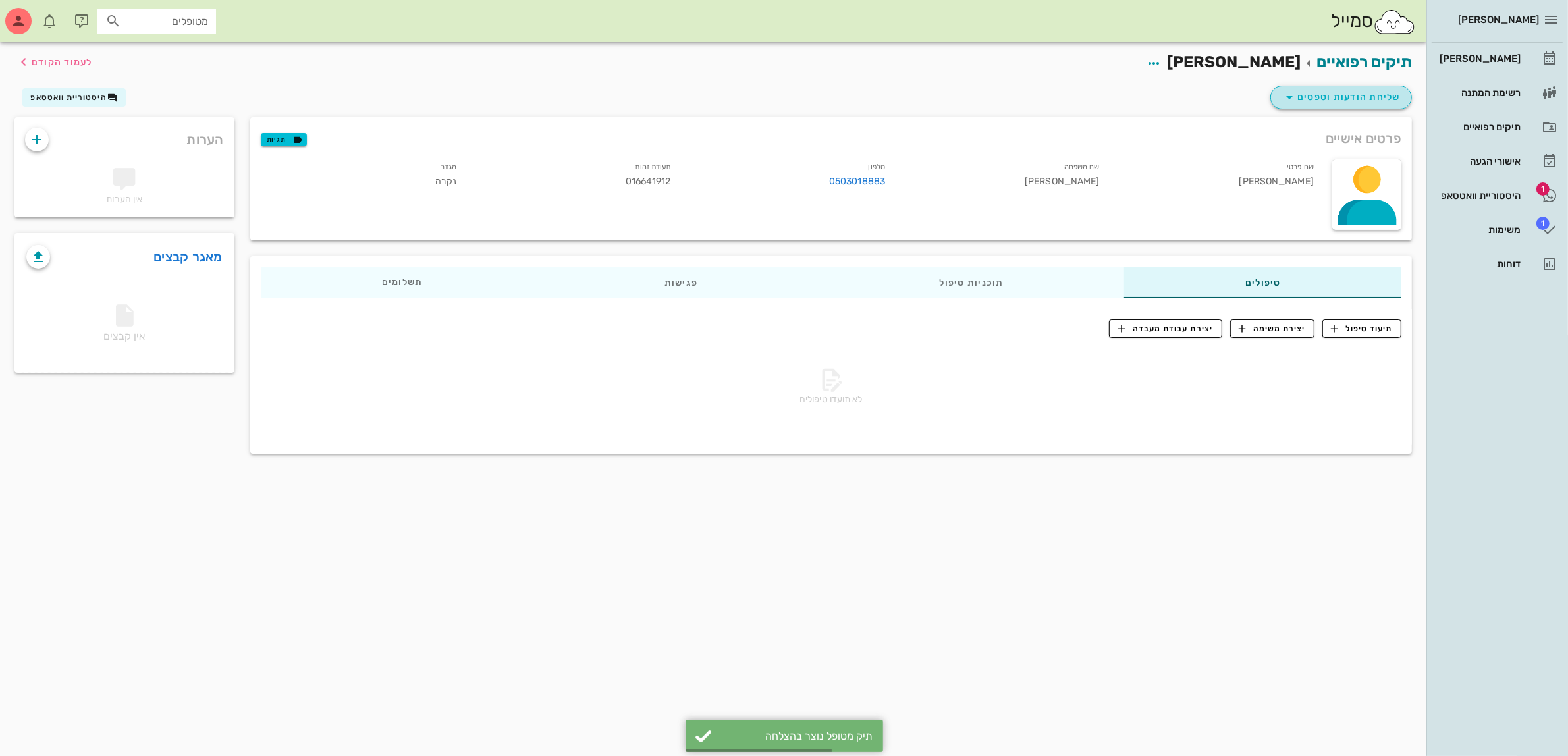
click at [1325, 99] on span "שליחת הודעות וטפסים" at bounding box center [1341, 97] width 119 height 16
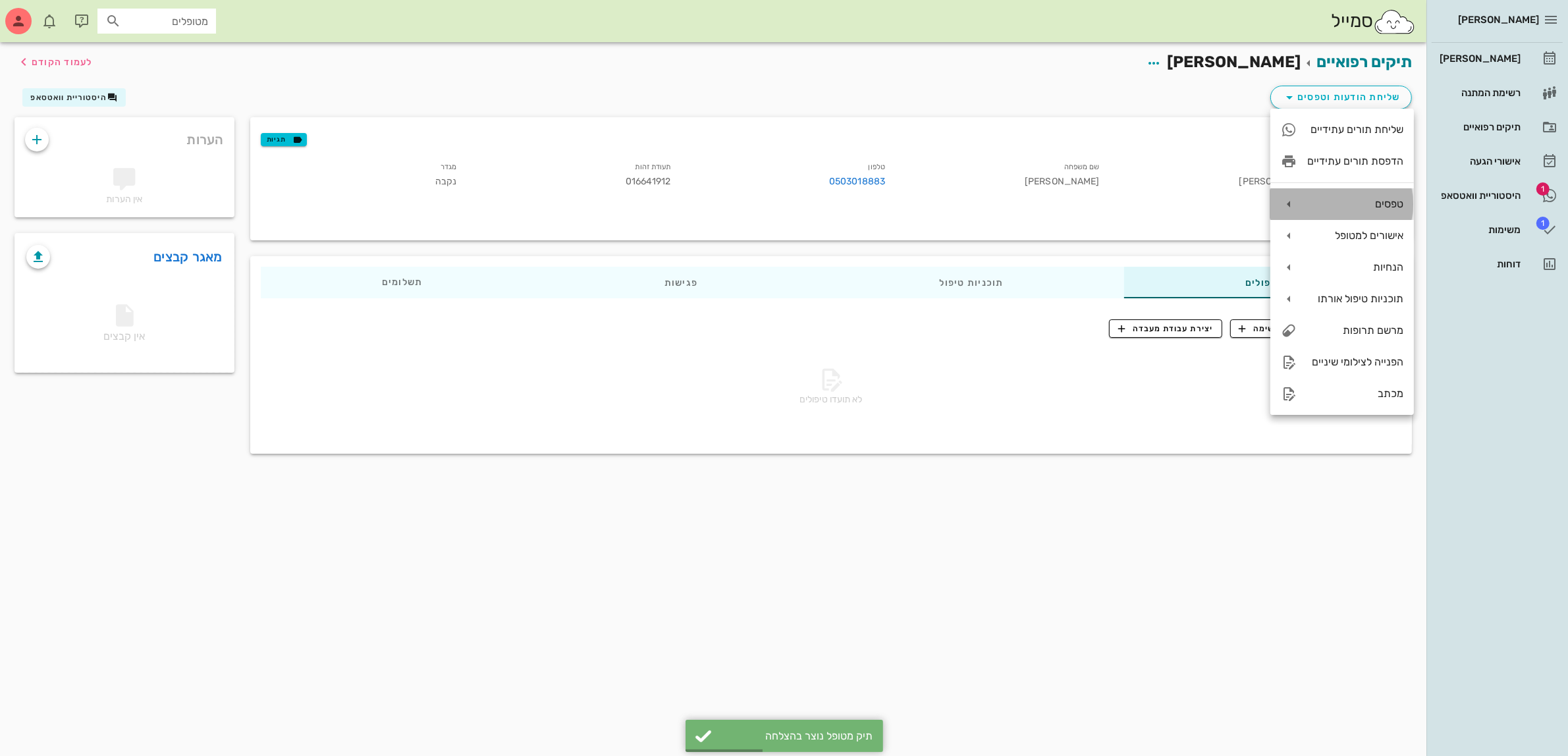
click at [1374, 205] on div "טפסים" at bounding box center [1355, 204] width 96 height 12
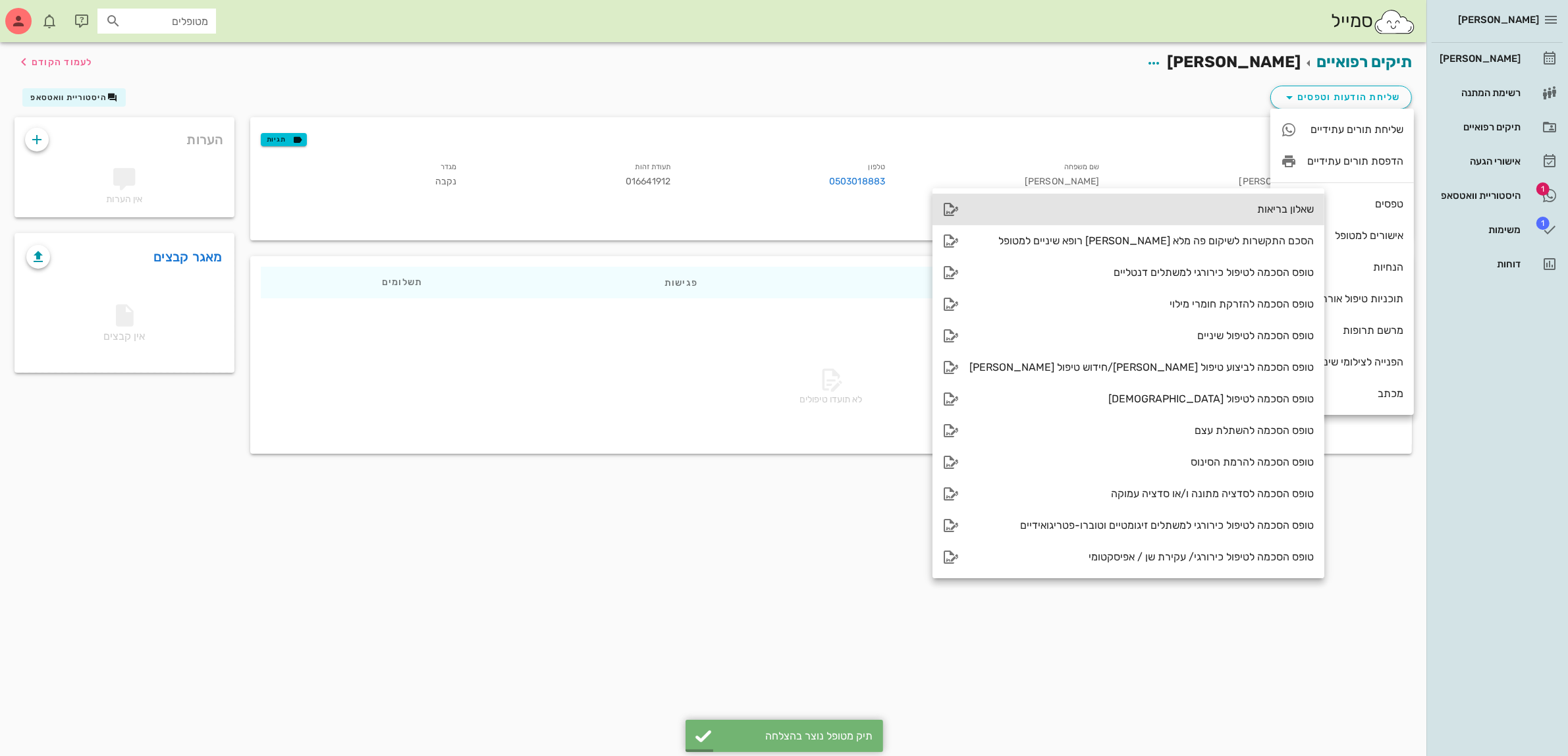
click at [1226, 207] on div "שאלון בריאות" at bounding box center [1141, 209] width 344 height 12
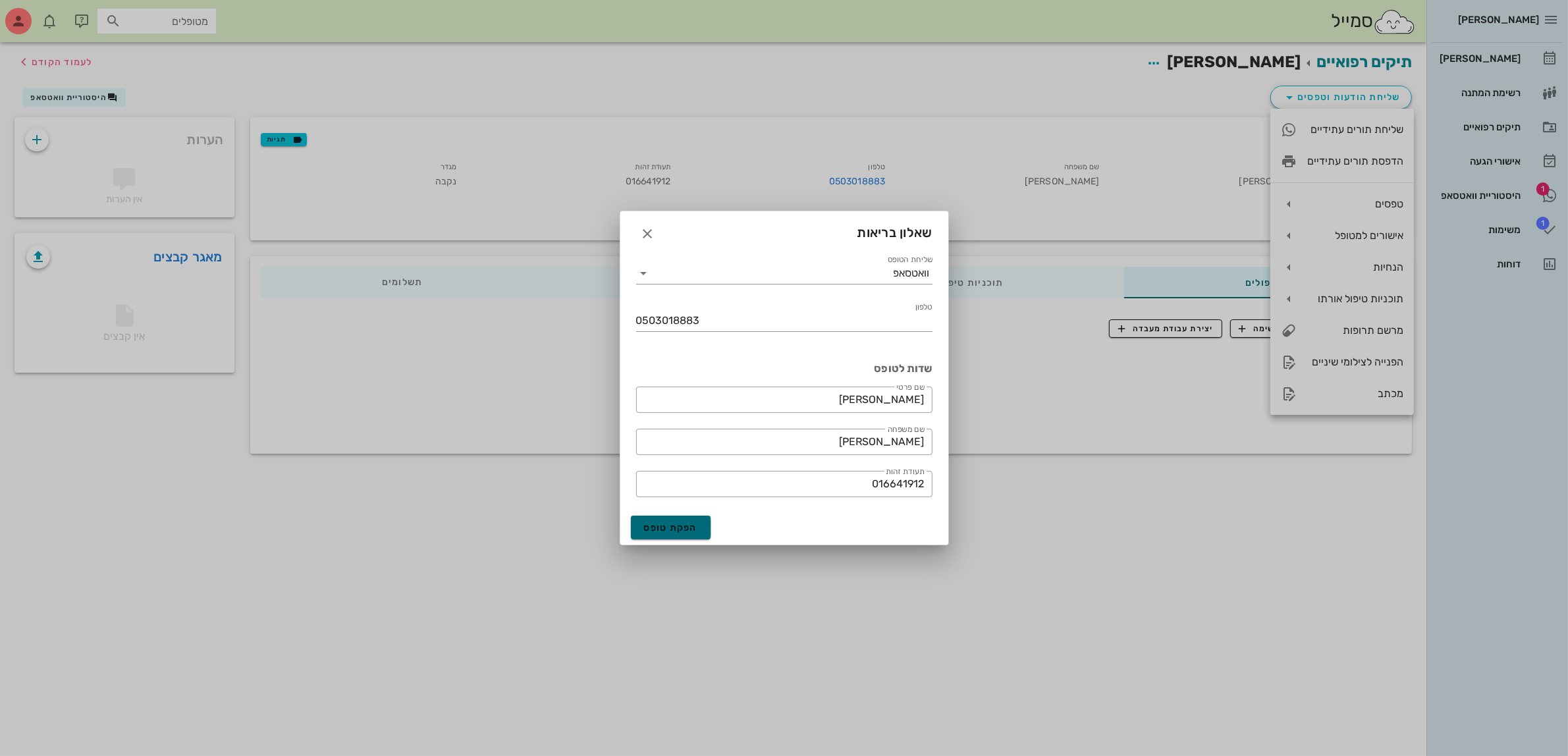
click at [660, 523] on span "הפקת טופס" at bounding box center [670, 527] width 54 height 11
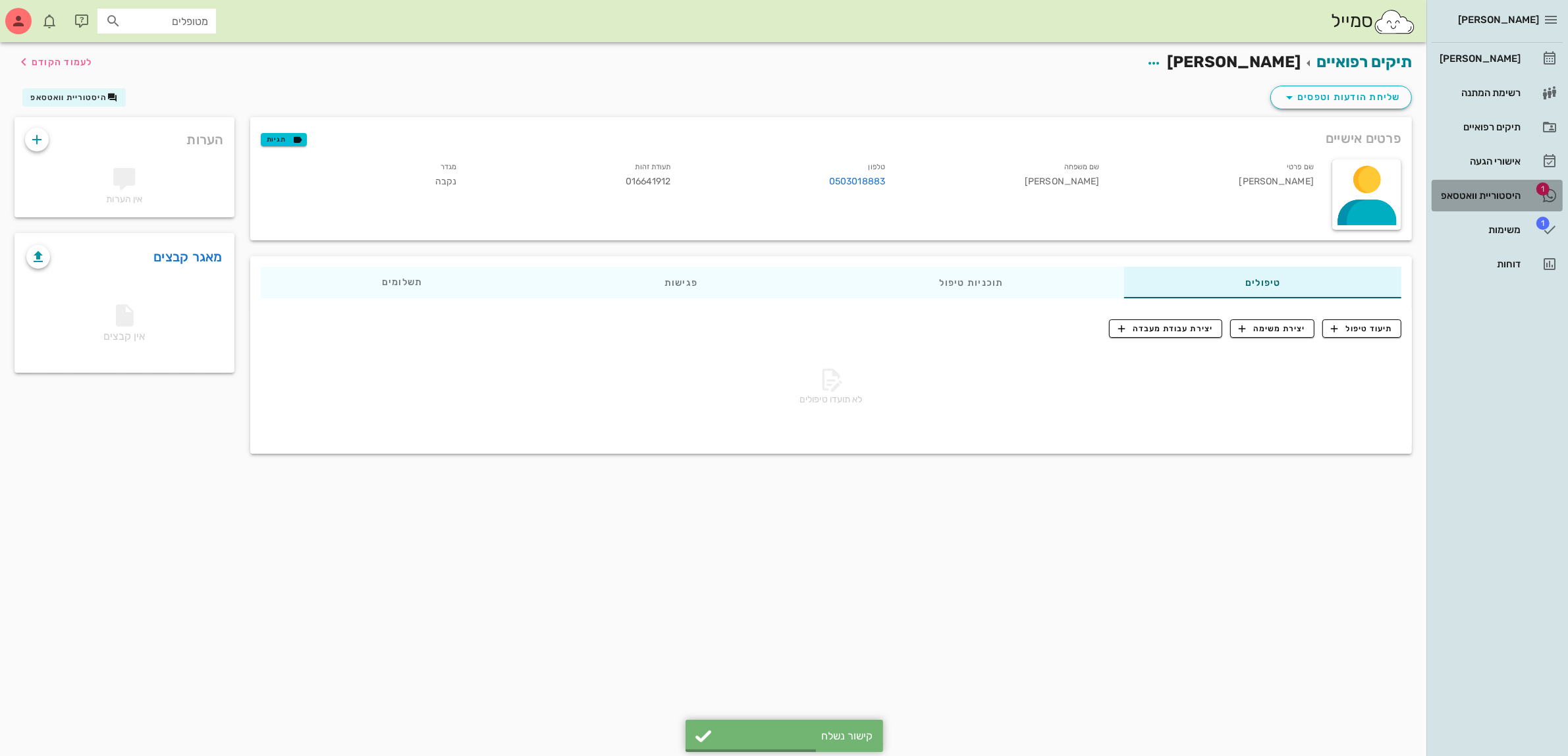
click at [1489, 194] on div "היסטוריית וואטסאפ" at bounding box center [1478, 196] width 83 height 11
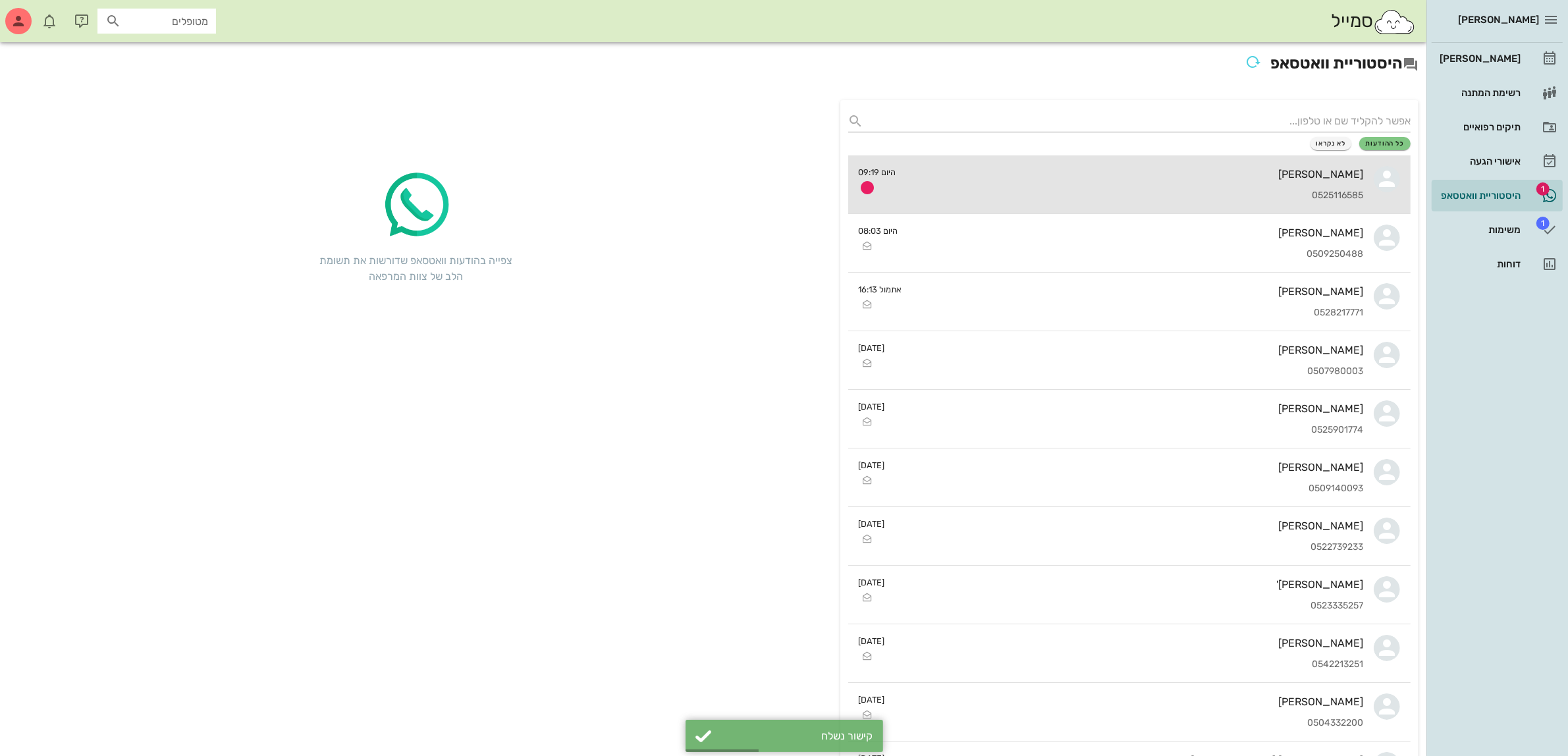
click at [1270, 165] on div "[PERSON_NAME] 0525116585" at bounding box center [1135, 184] width 457 height 58
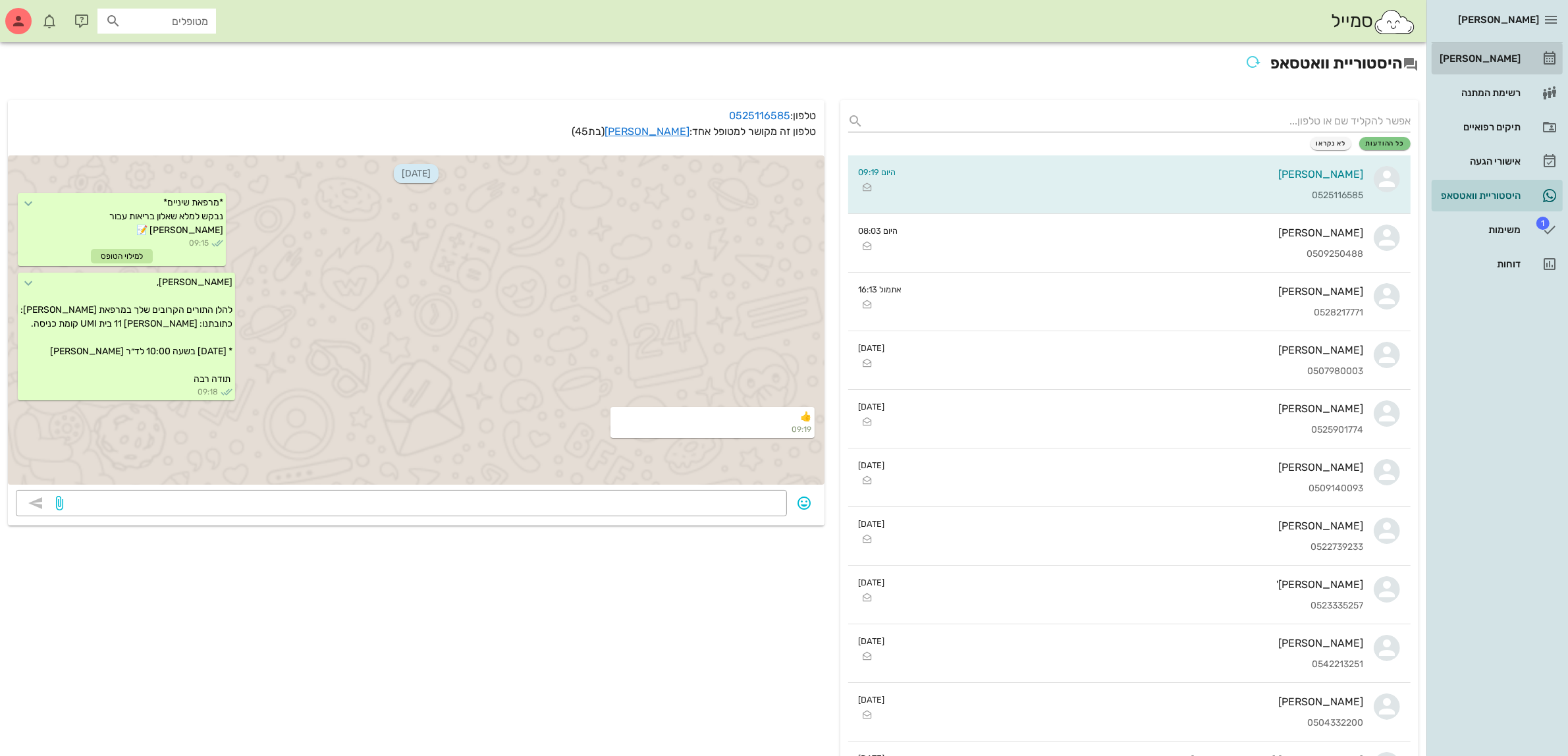
click at [1482, 57] on div "[PERSON_NAME]" at bounding box center [1478, 59] width 83 height 11
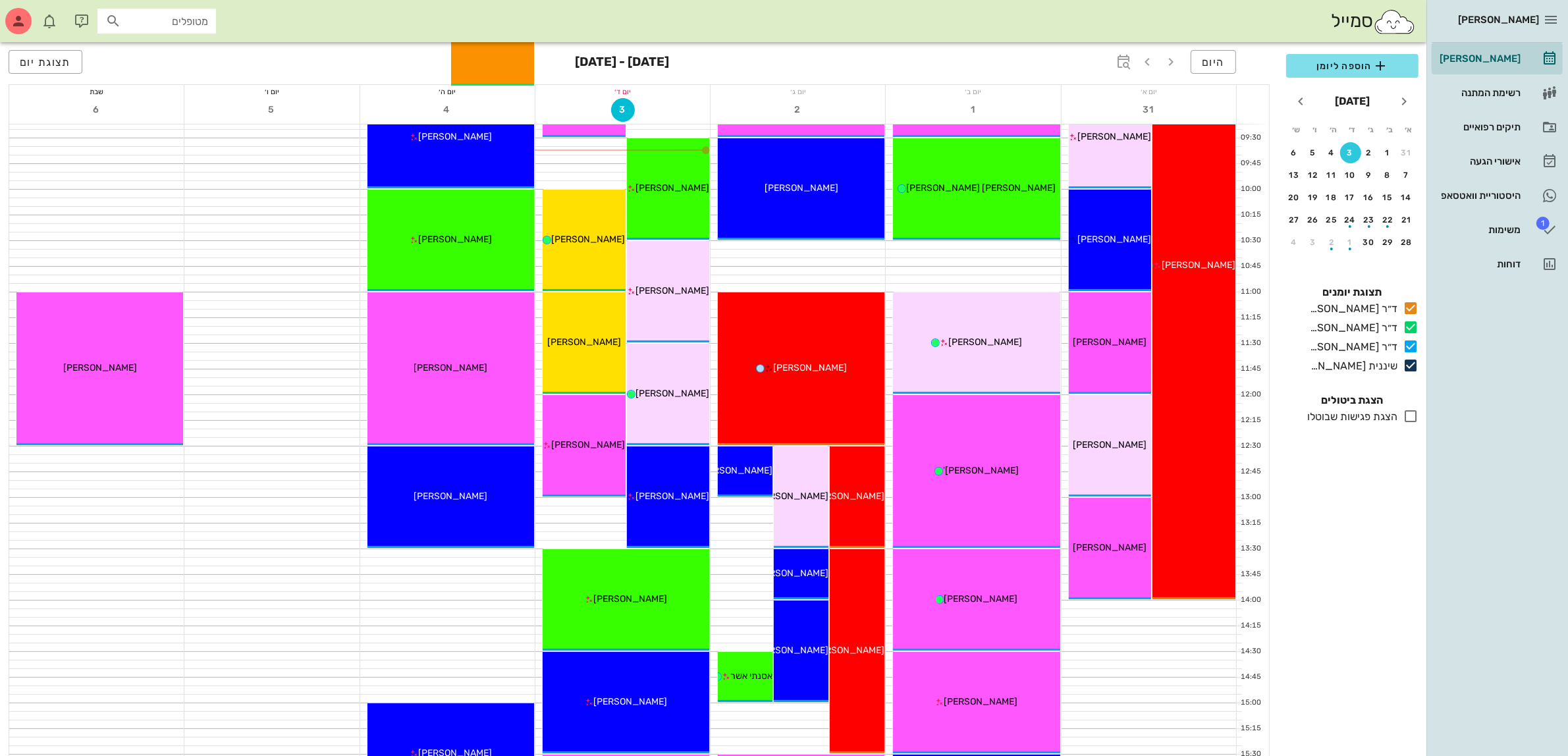
scroll to position [247, 0]
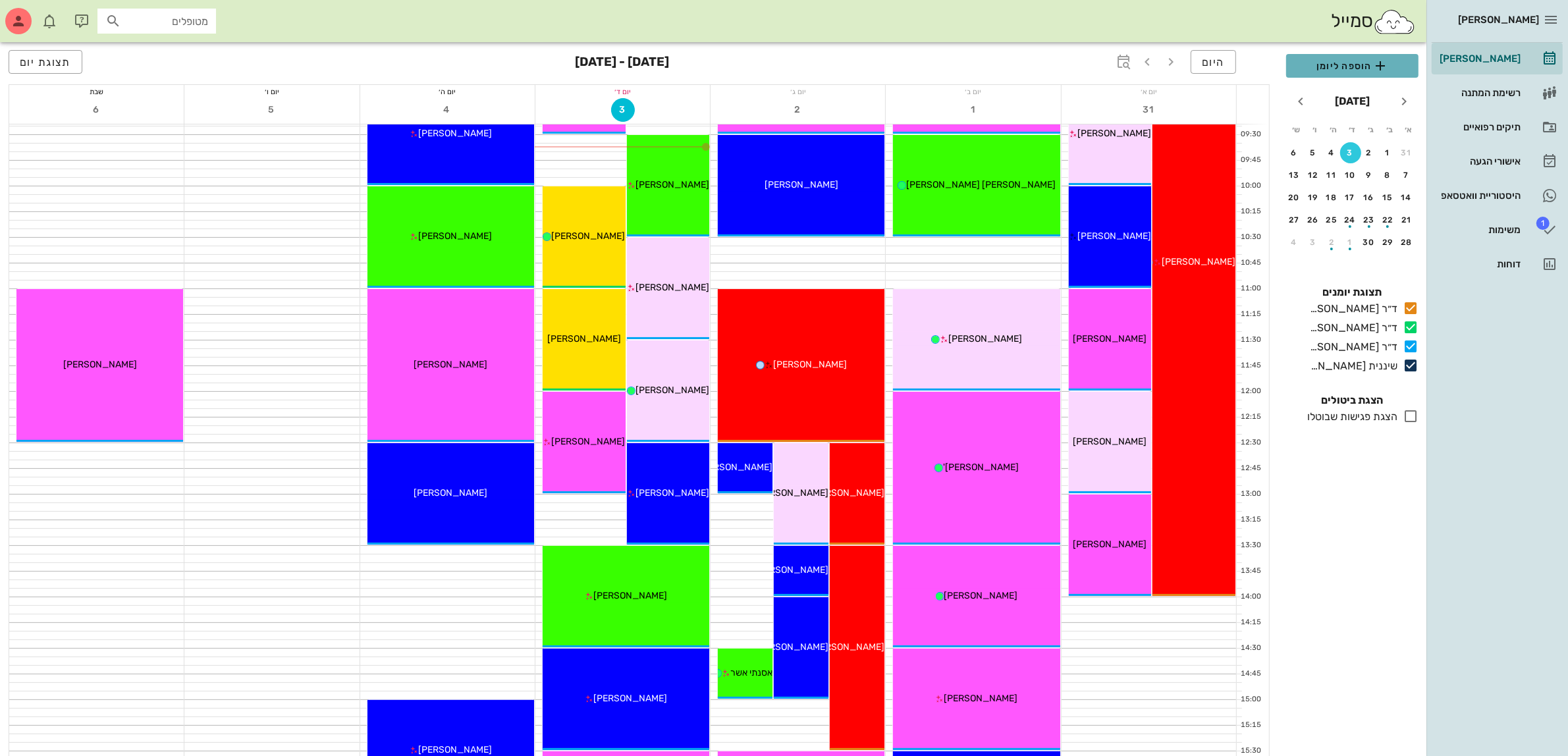
click at [1350, 64] on span "הוספה ליומן" at bounding box center [1351, 66] width 111 height 16
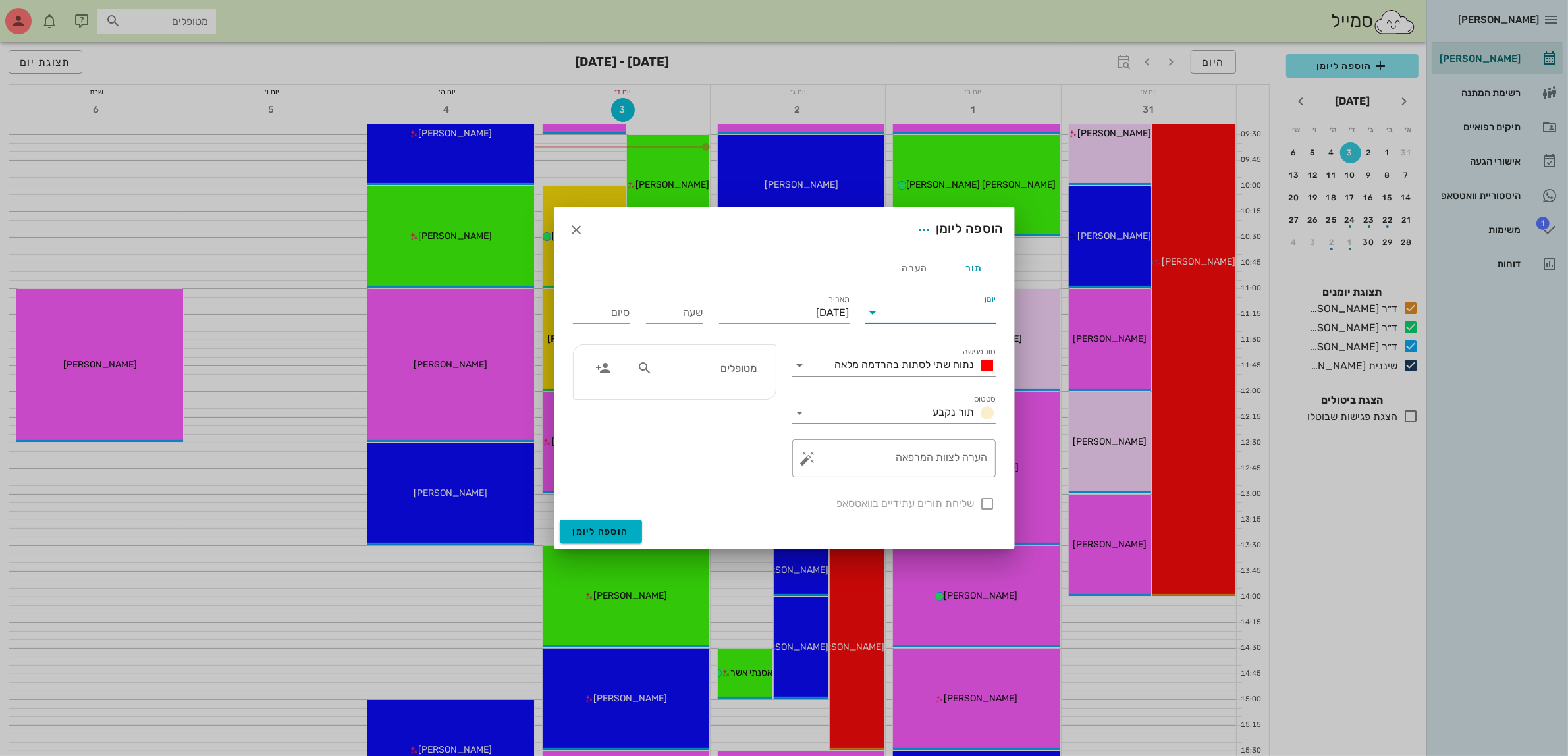
click at [915, 316] on input "יומן" at bounding box center [940, 313] width 112 height 21
click at [925, 348] on div "ד״ר [PERSON_NAME]" at bounding box center [934, 354] width 116 height 12
click at [917, 363] on span "נתוח שתי לסתות בהרדמה מלאה" at bounding box center [905, 364] width 139 height 12
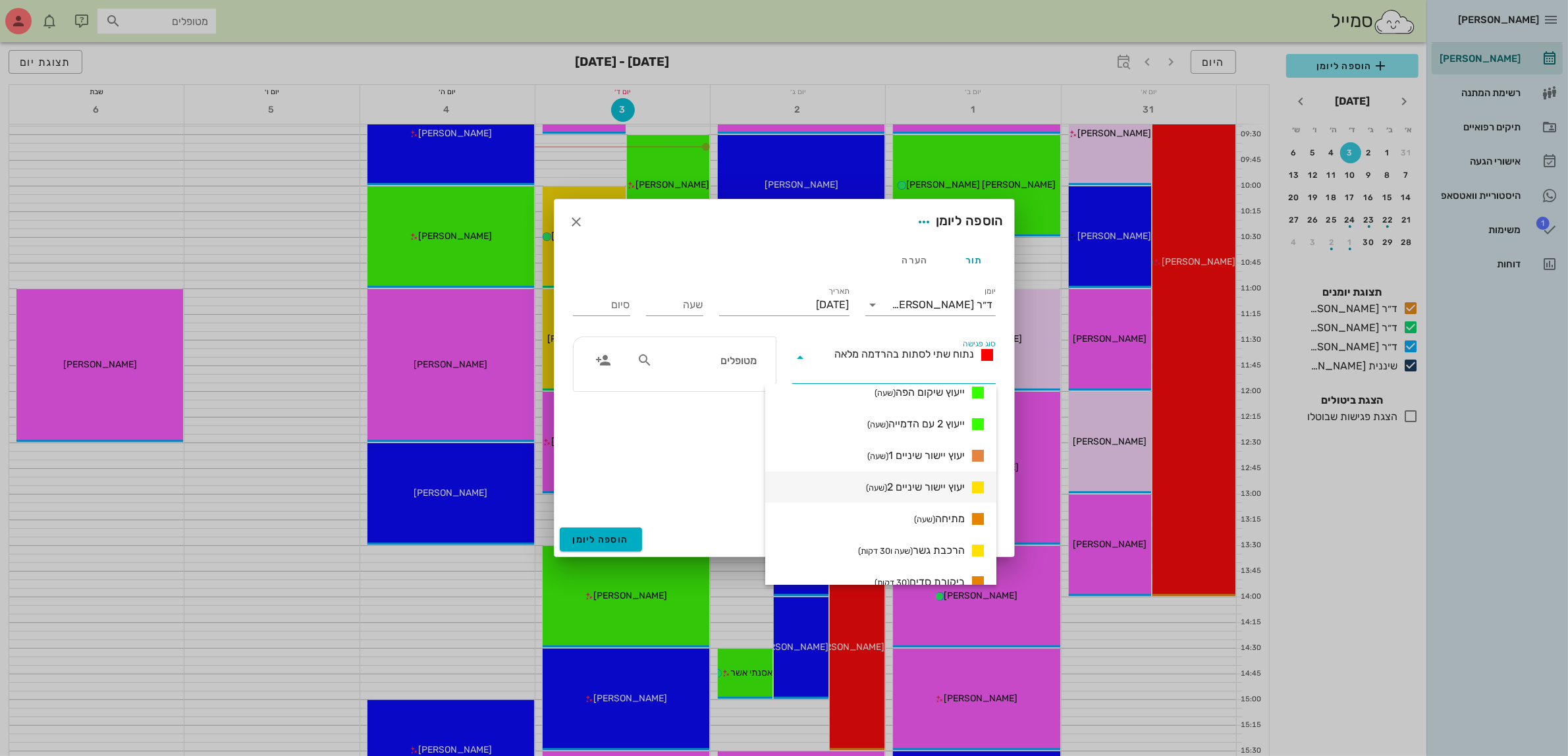
scroll to position [936, 0]
click at [928, 507] on span "ביקורת סדים IPR (שעה)" at bounding box center [918, 512] width 95 height 16
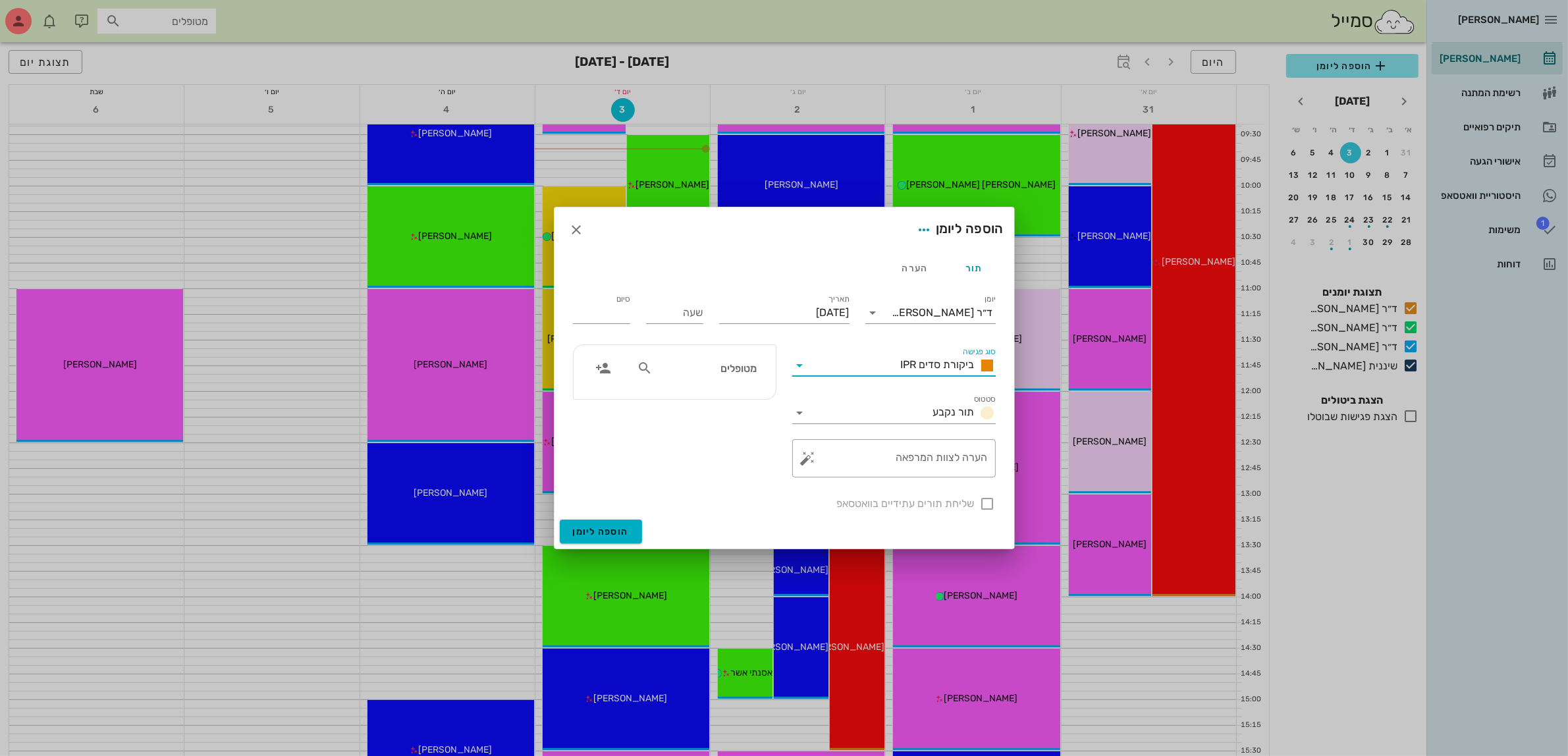
type input "01:00"
click at [679, 316] on input "שעה" at bounding box center [674, 313] width 57 height 21
drag, startPoint x: 685, startPoint y: 318, endPoint x: 755, endPoint y: 313, distance: 70.2
click at [755, 313] on div "יומן ד״ר [PERSON_NAME] סוג פגישה ביקורת סדים IPR סטטוס תור נקבע תאריך [DATE] שע…" at bounding box center [784, 402] width 438 height 236
type input "11:00"
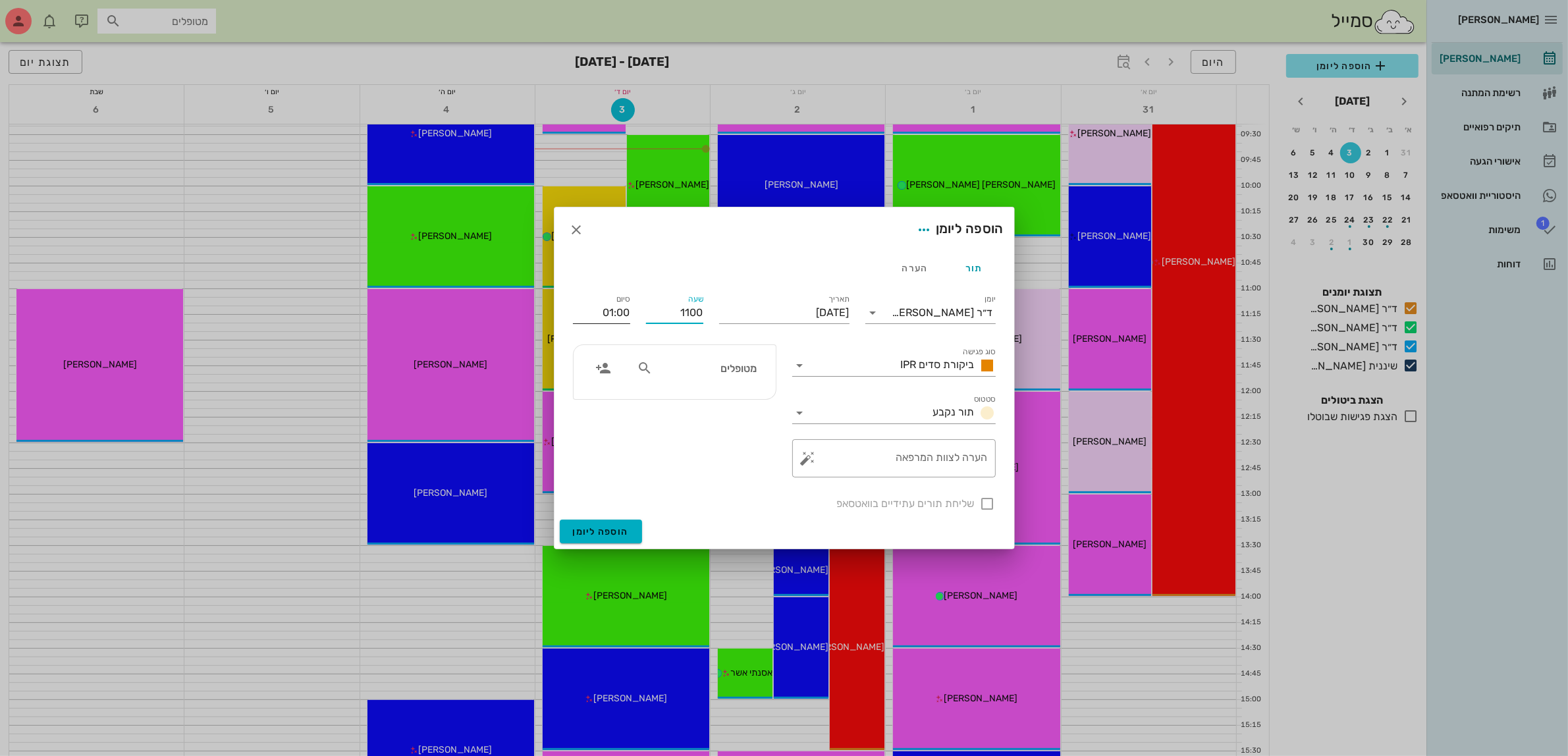
type input "12:00"
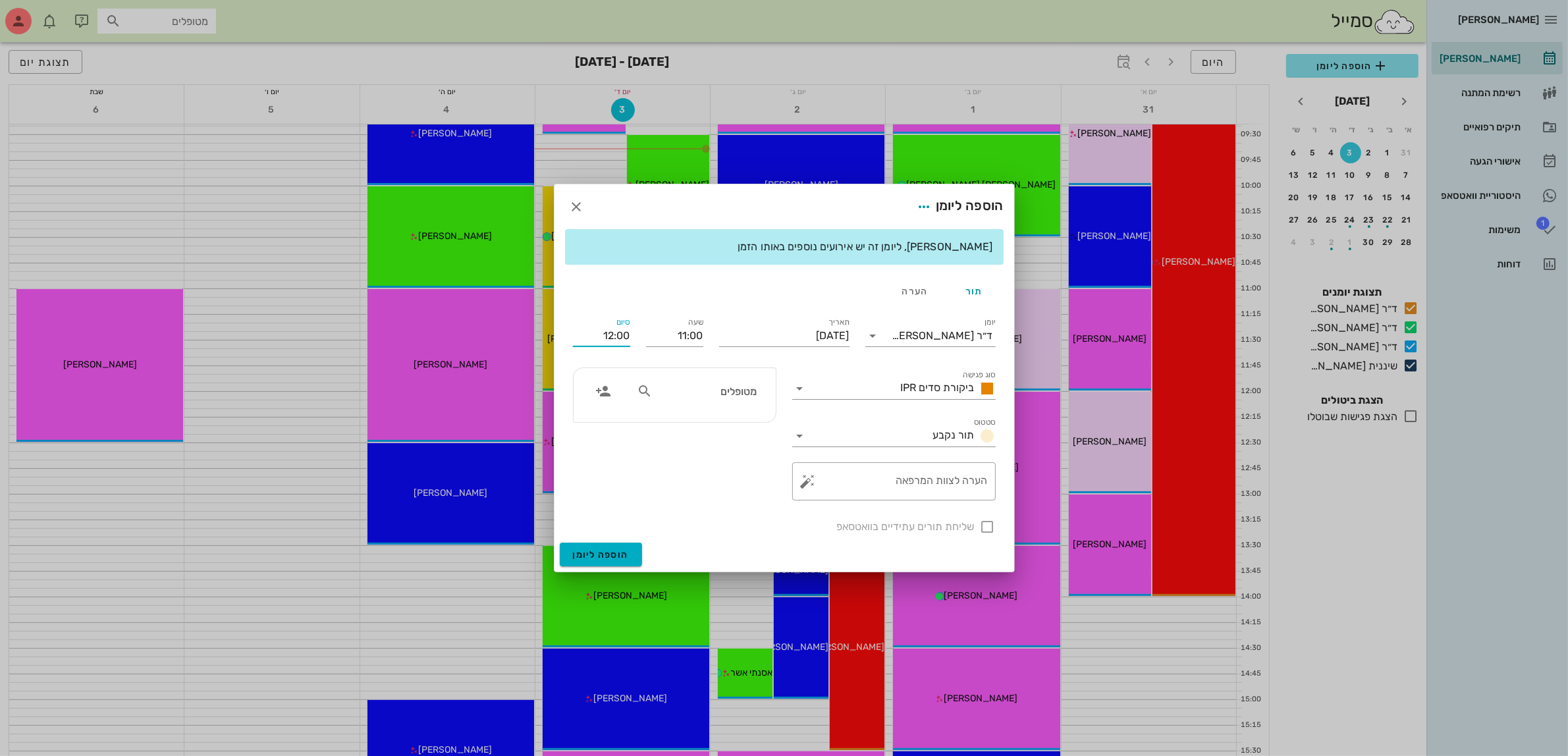
click at [629, 306] on div "[PERSON_NAME], ליומן זה יש אירועים נוספים באותו הזמן תור הערה יומן ד״ר [PERSON_…" at bounding box center [784, 386] width 460 height 314
click at [746, 396] on input "מטופלים" at bounding box center [706, 391] width 101 height 17
type input "אינ"
click at [580, 210] on icon "button" at bounding box center [576, 207] width 16 height 16
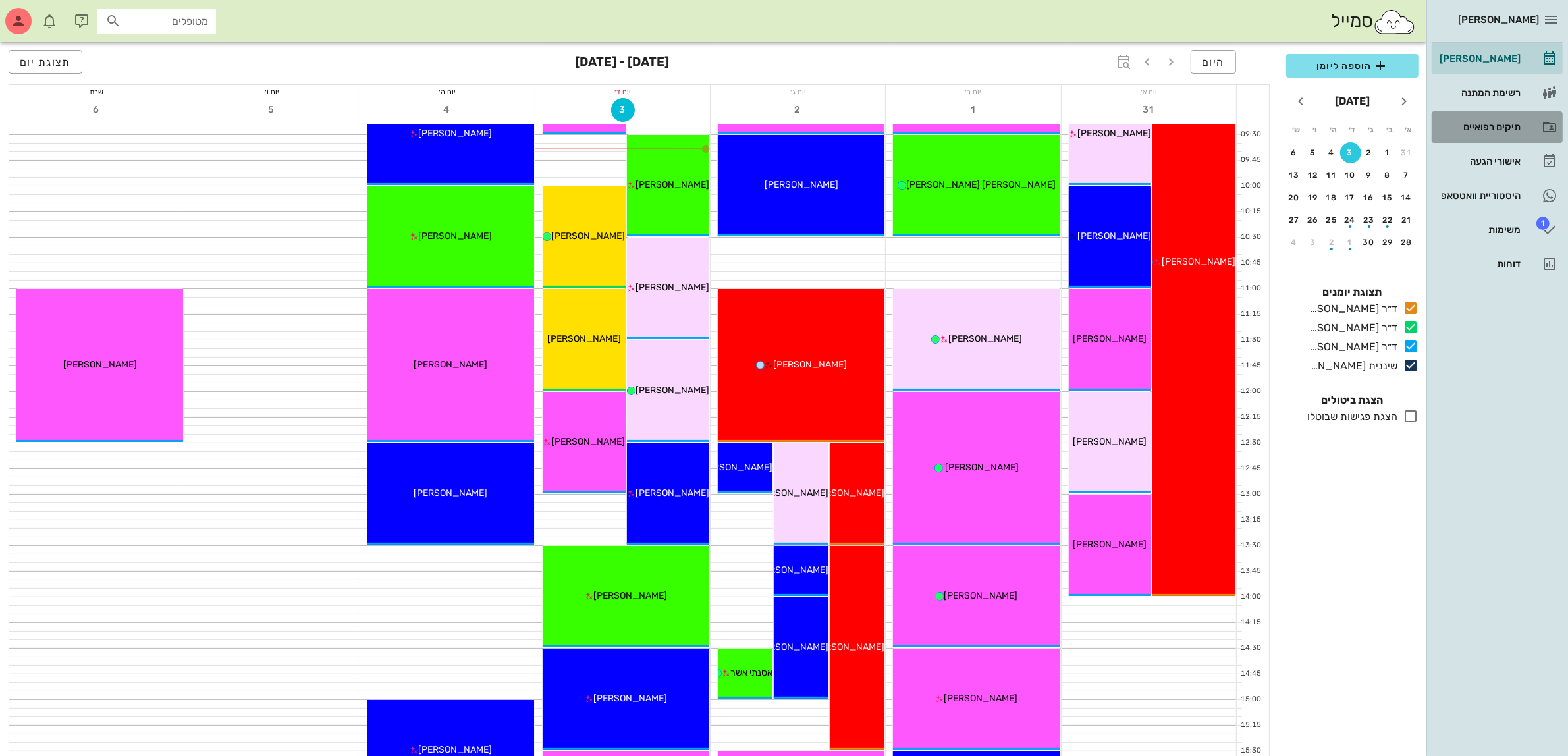
click at [1486, 125] on div "תיקים רפואיים" at bounding box center [1478, 127] width 83 height 11
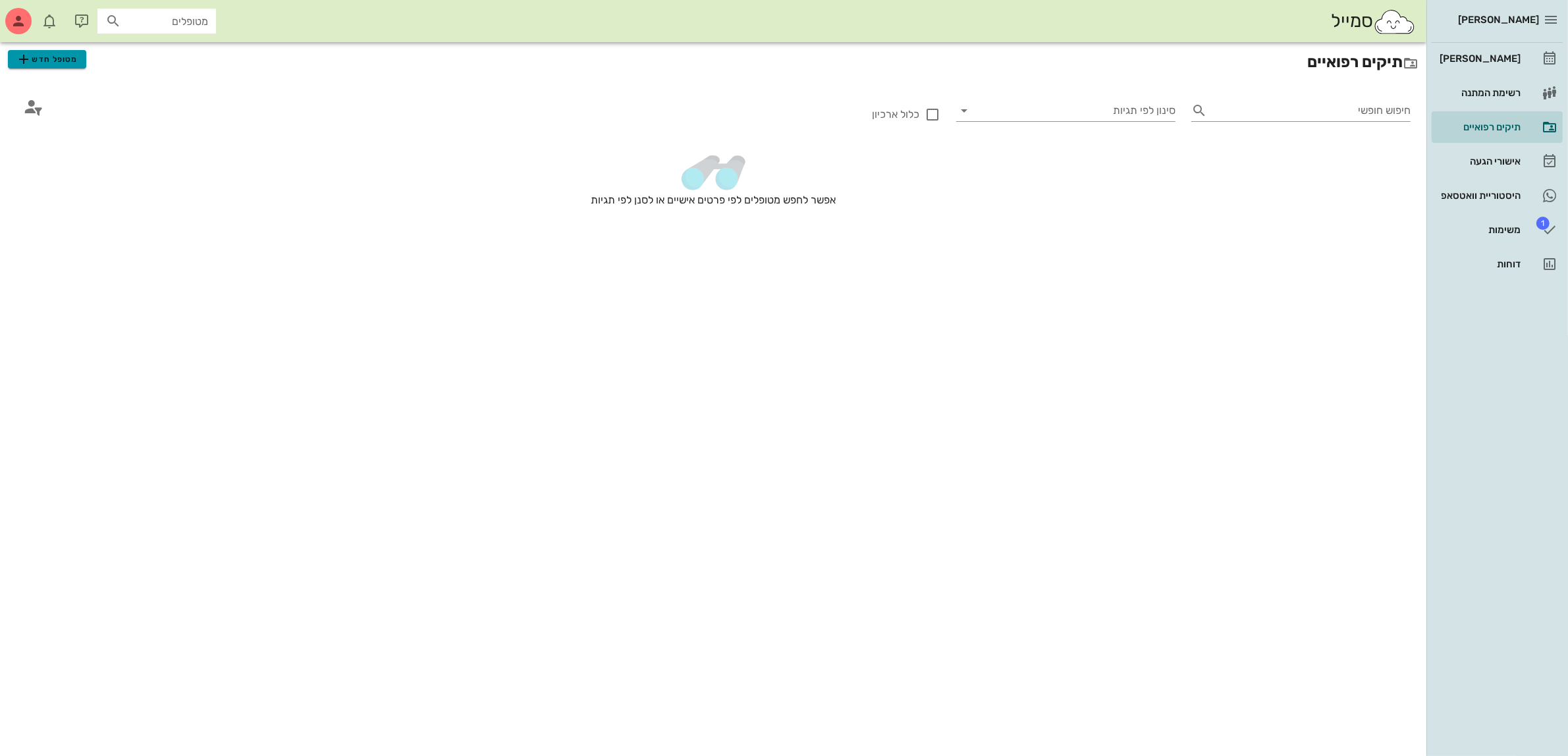
click at [53, 64] on span "מטופל חדש" at bounding box center [47, 59] width 62 height 16
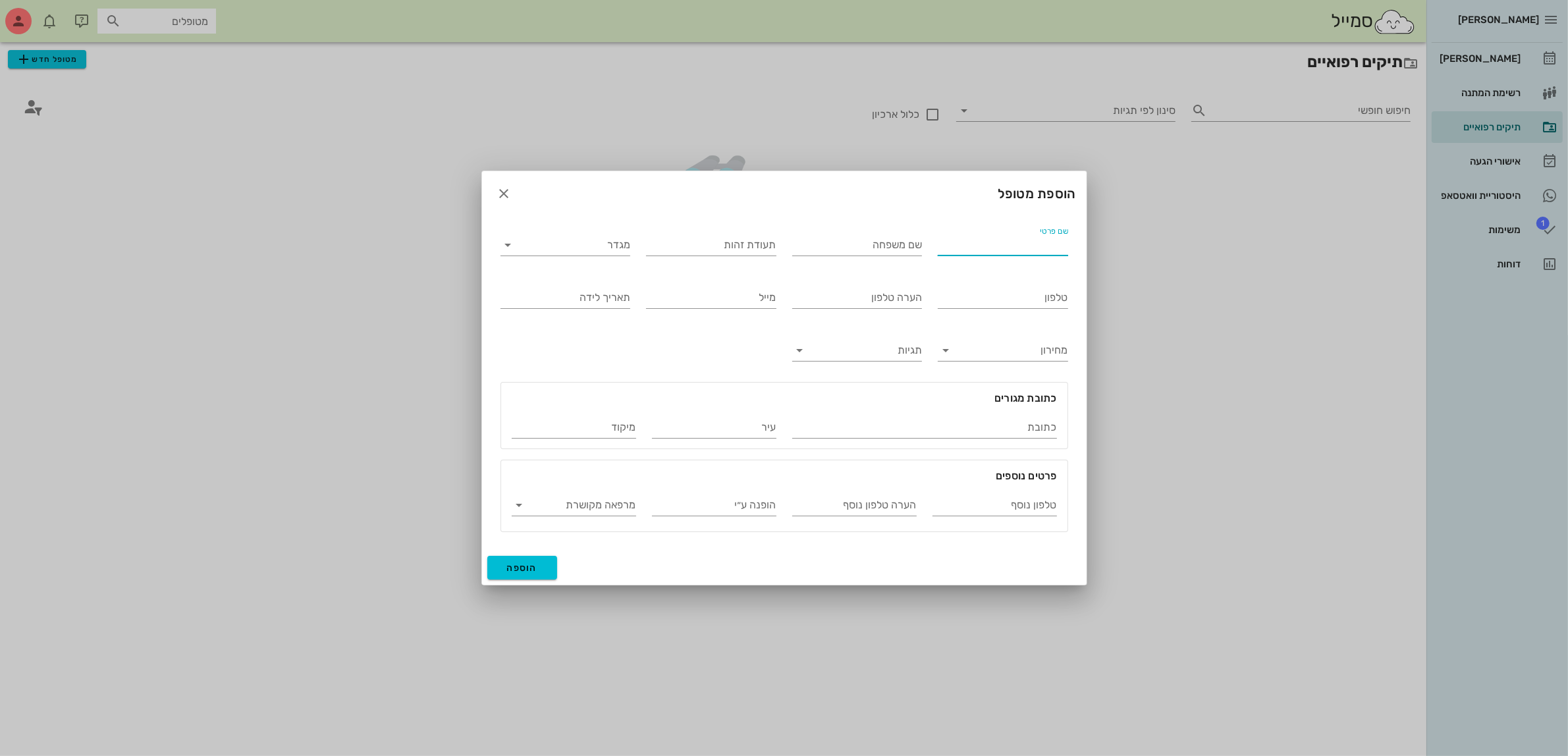
click at [1016, 241] on input "שם פרטי" at bounding box center [1002, 245] width 130 height 21
type input "אינתיסאר"
type input "[PERSON_NAME]"
click at [607, 246] on input "מגדר" at bounding box center [575, 245] width 109 height 21
click at [614, 288] on div "נקבה" at bounding box center [566, 287] width 109 height 12
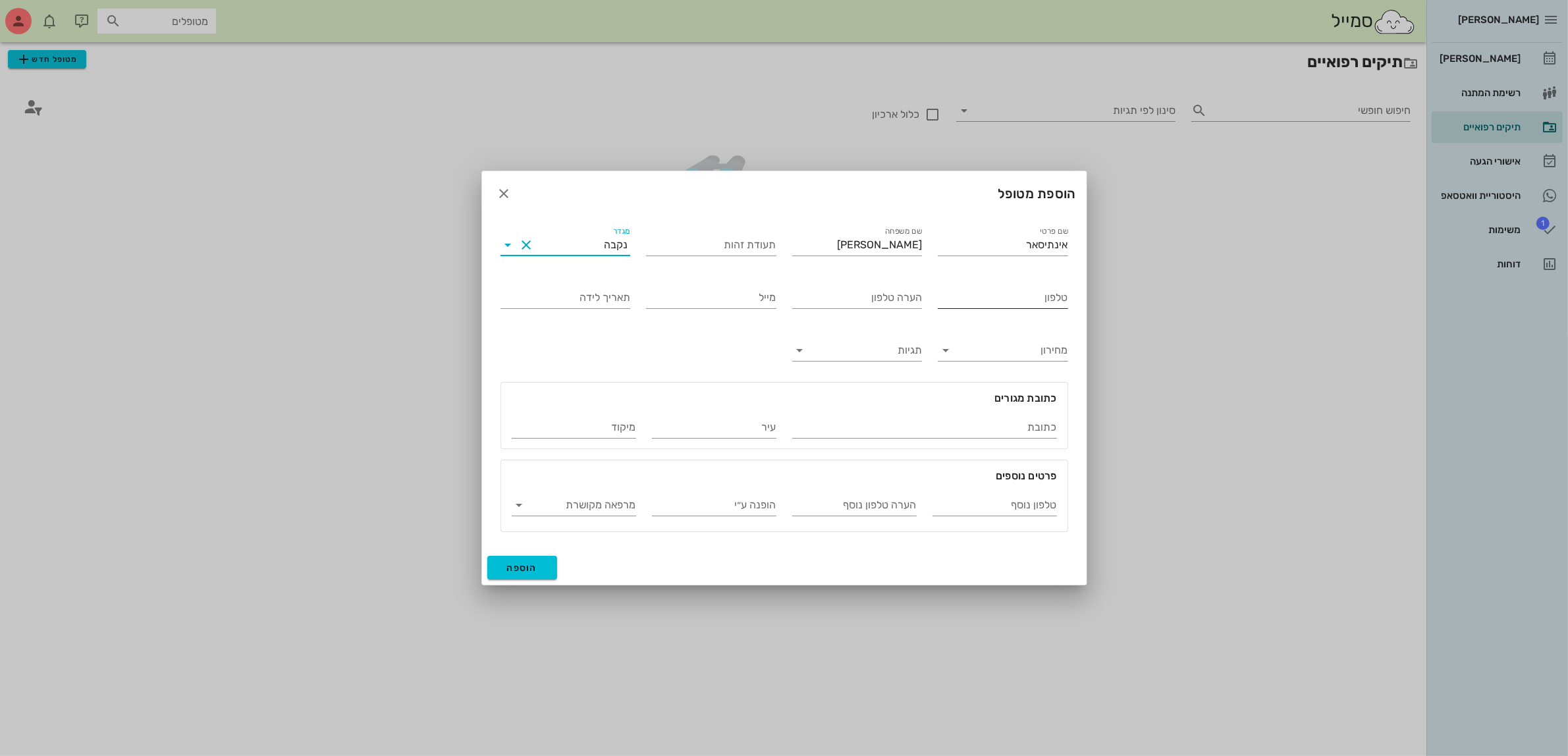
click at [1012, 298] on input "טלפון" at bounding box center [1002, 298] width 130 height 21
type input "052-4876446"
click at [898, 298] on input "הערה טלפון" at bounding box center [857, 298] width 130 height 21
type input "[PERSON_NAME]"
click at [522, 569] on span "הוספה" at bounding box center [522, 568] width 31 height 11
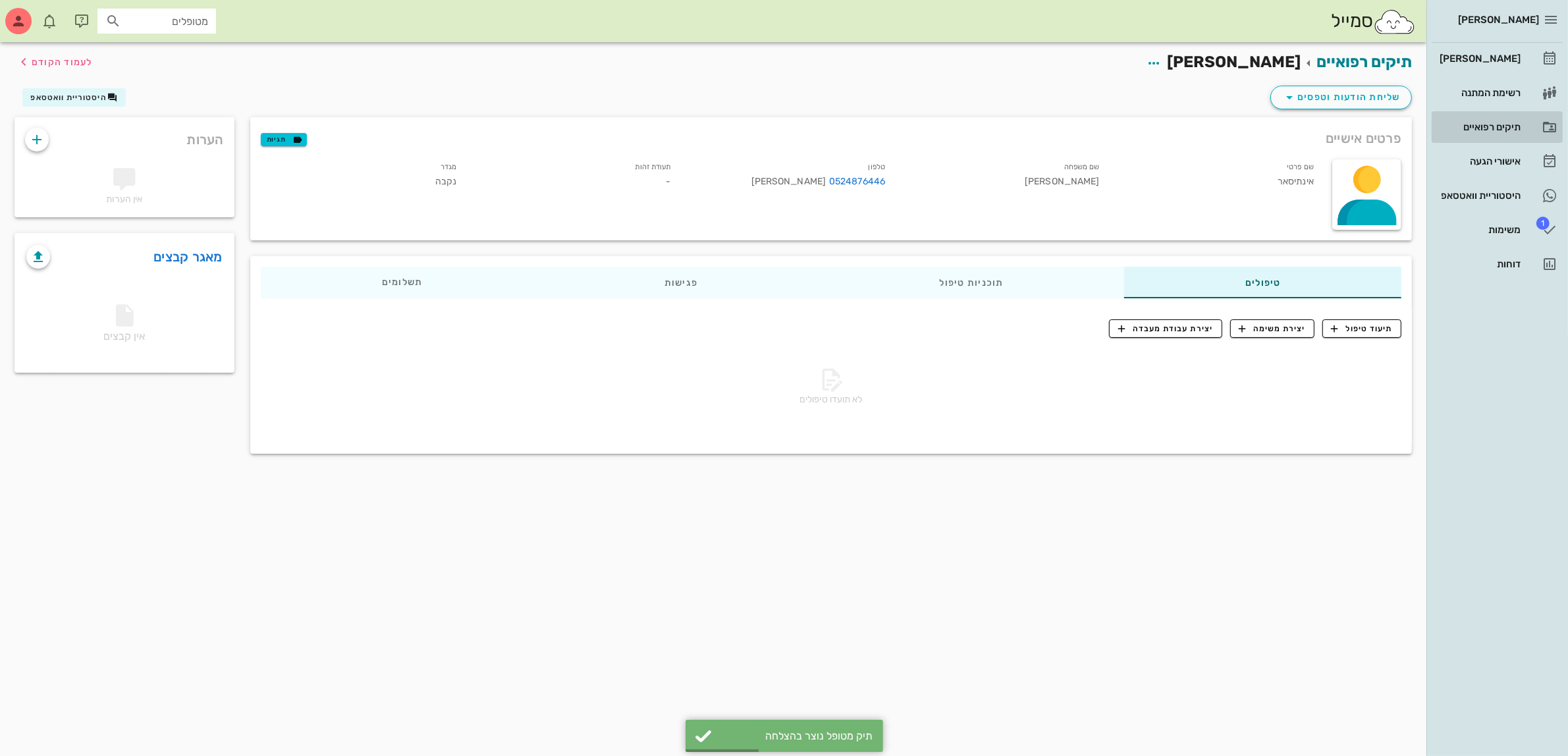
click at [1495, 126] on div "תיקים רפואיים" at bounding box center [1478, 127] width 83 height 11
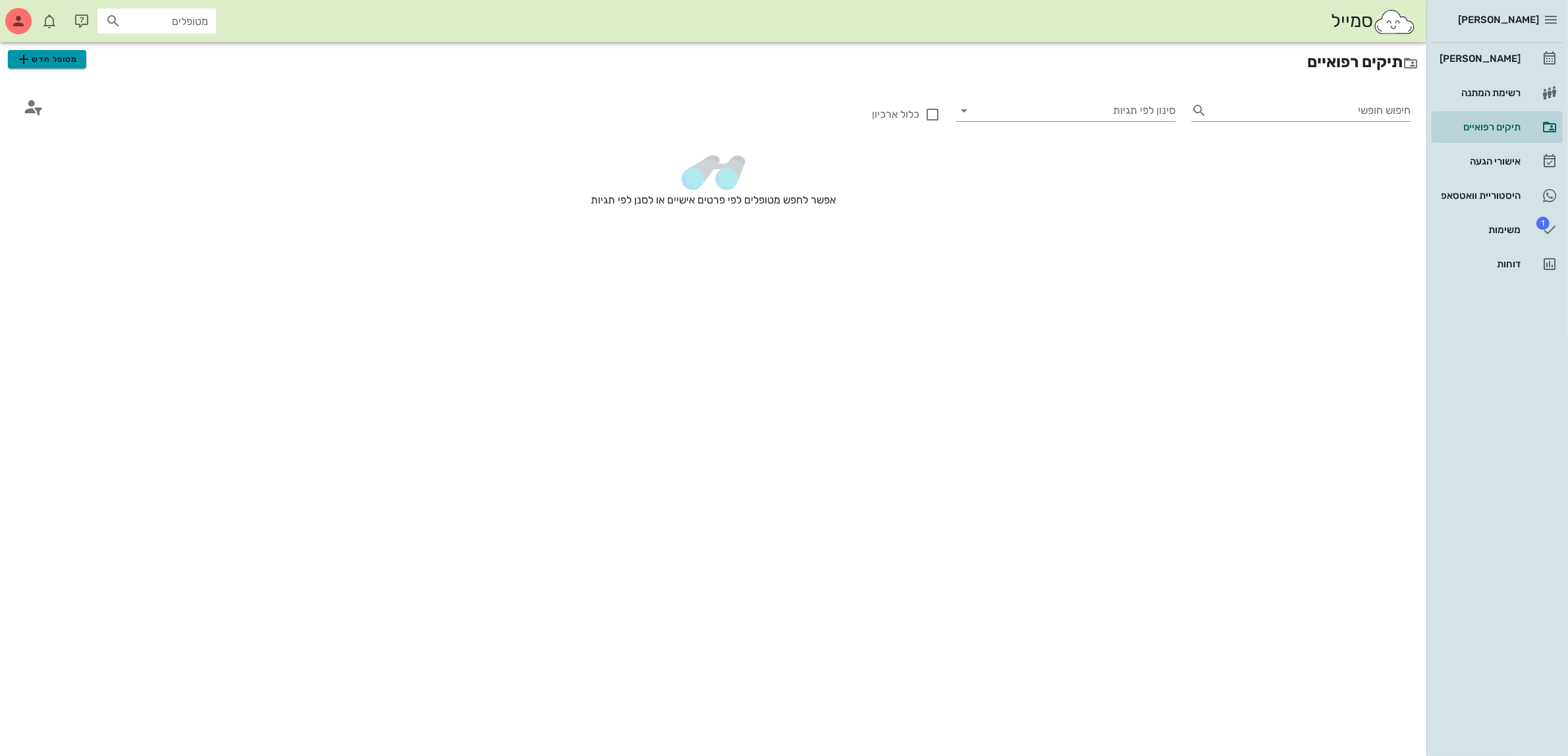
click at [67, 59] on span "מטופל חדש" at bounding box center [47, 59] width 62 height 16
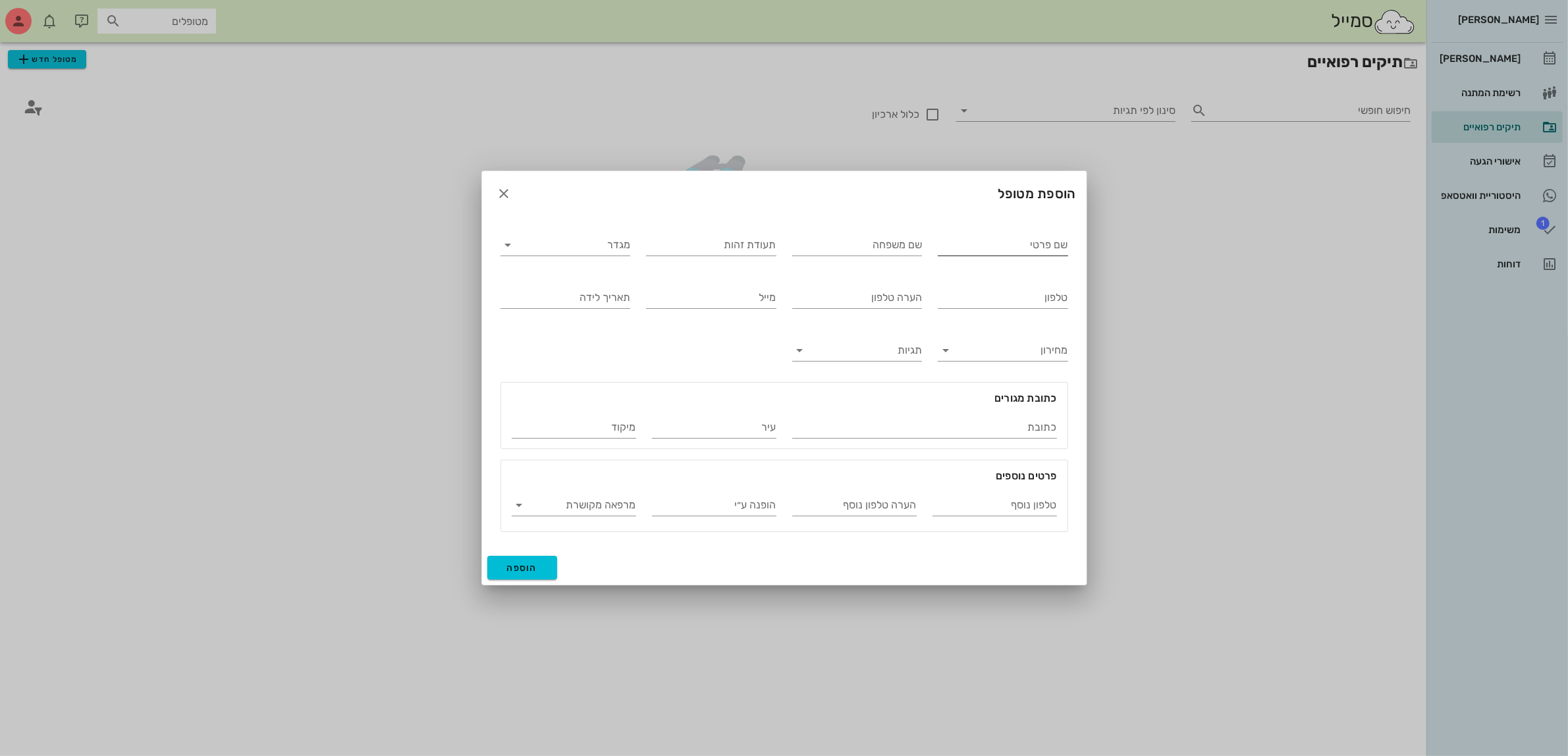
click at [1044, 242] on div "שם פרטי" at bounding box center [1002, 245] width 130 height 21
type input "למאר"
type input "[PERSON_NAME]"
click at [599, 241] on input "מגדר" at bounding box center [575, 245] width 109 height 21
click at [606, 287] on div "נקבה" at bounding box center [566, 287] width 109 height 12
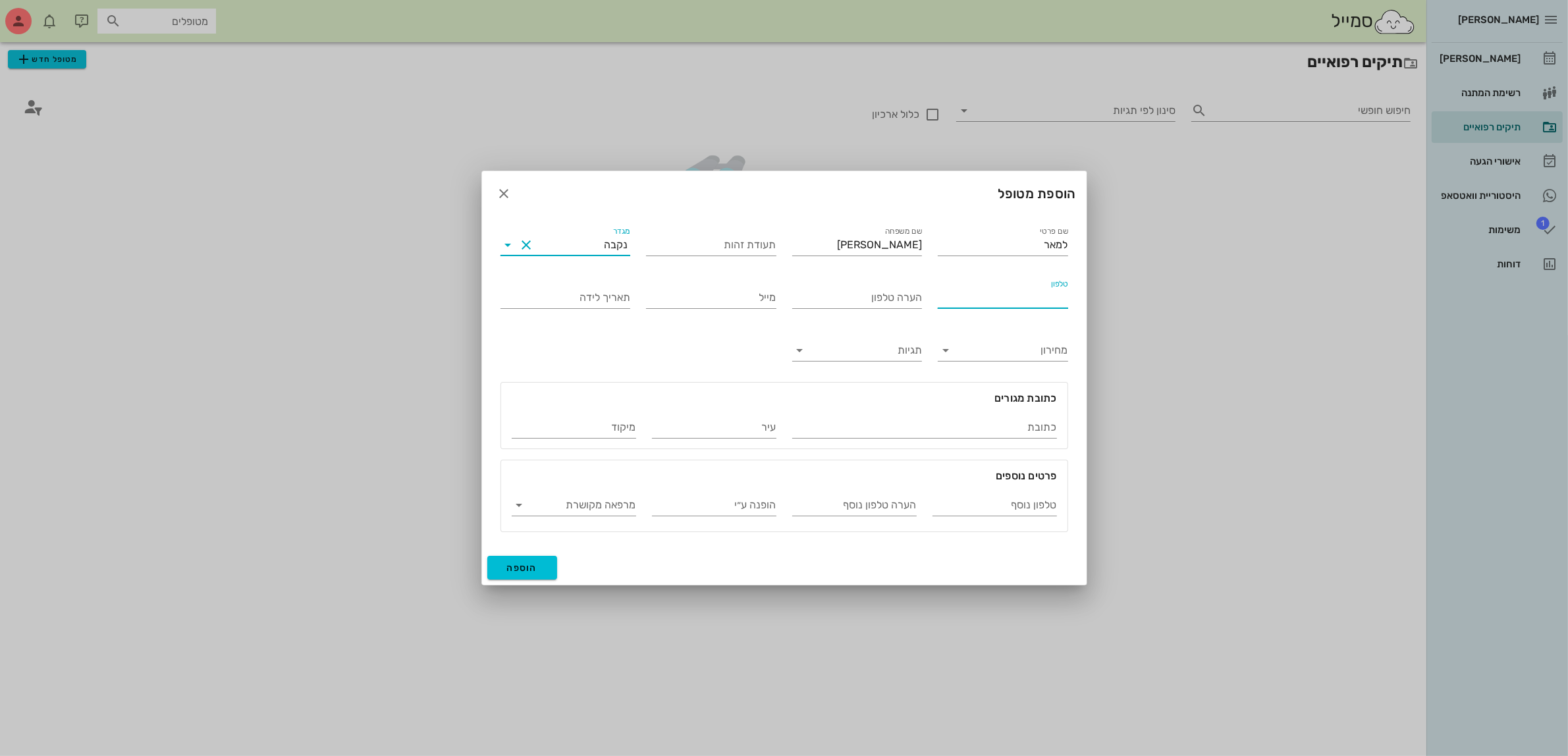
click at [1042, 298] on input "טלפון" at bounding box center [1002, 298] width 130 height 21
type input "052-4876446"
click at [527, 581] on div "הוספה" at bounding box center [784, 567] width 605 height 34
click at [528, 564] on span "הוספה" at bounding box center [522, 568] width 31 height 11
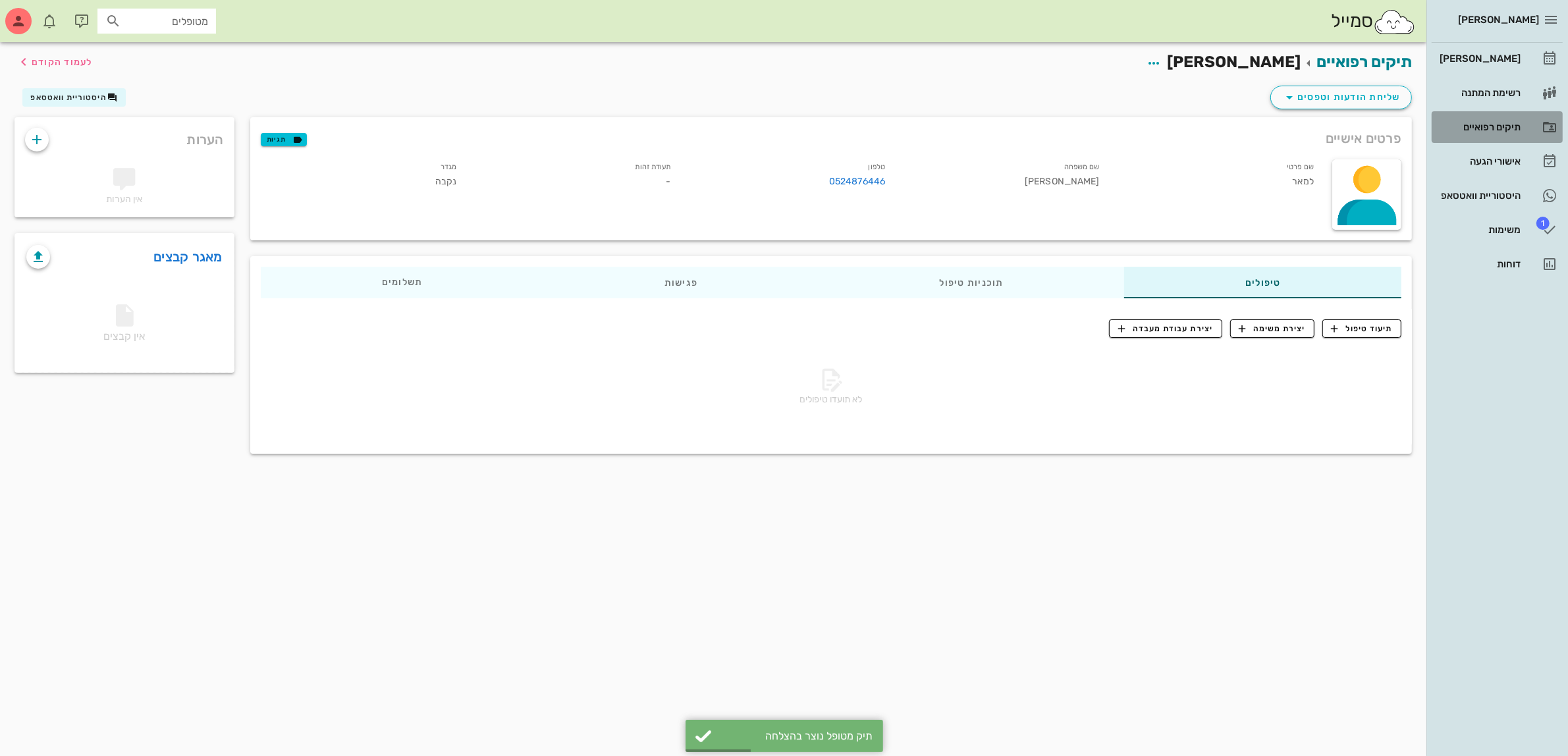
click at [1477, 124] on div "תיקים רפואיים" at bounding box center [1478, 127] width 83 height 11
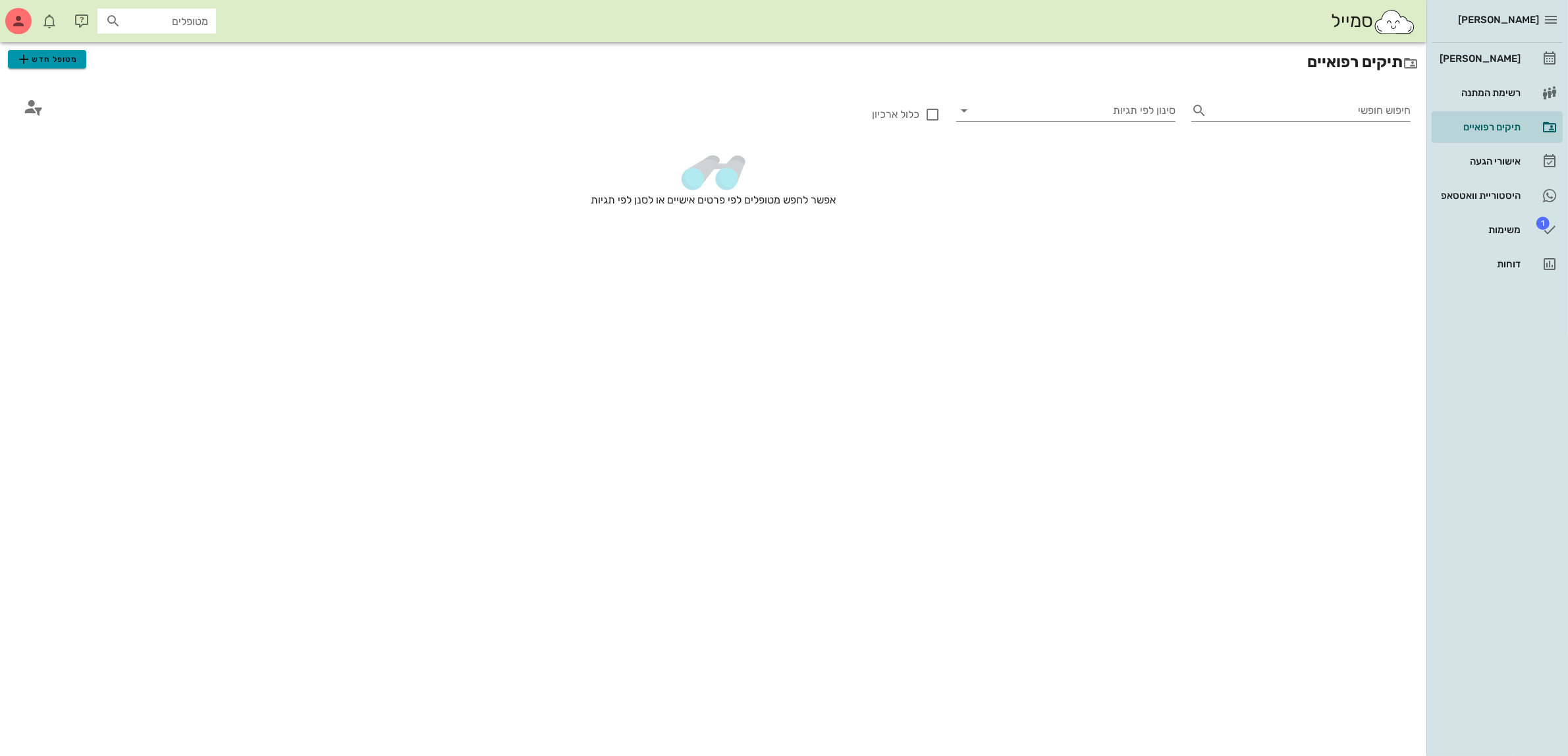
click at [43, 60] on span "מטופל חדש" at bounding box center [47, 59] width 62 height 16
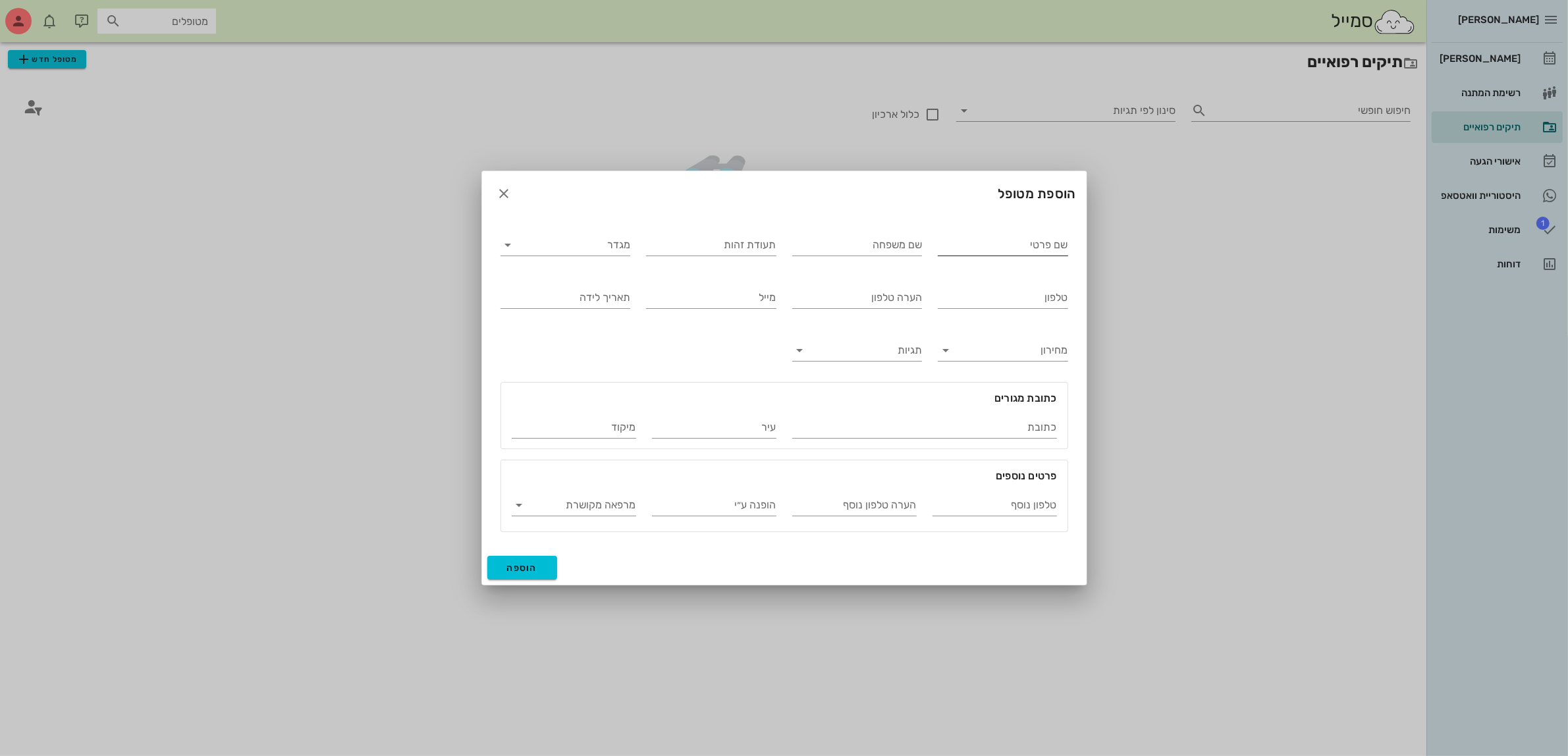
click at [1029, 251] on input "שם פרטי" at bounding box center [1002, 245] width 130 height 21
type input "[PERSON_NAME]"
click at [572, 241] on input "מגדר" at bounding box center [575, 245] width 109 height 21
click at [581, 290] on div "נקבה" at bounding box center [566, 287] width 109 height 12
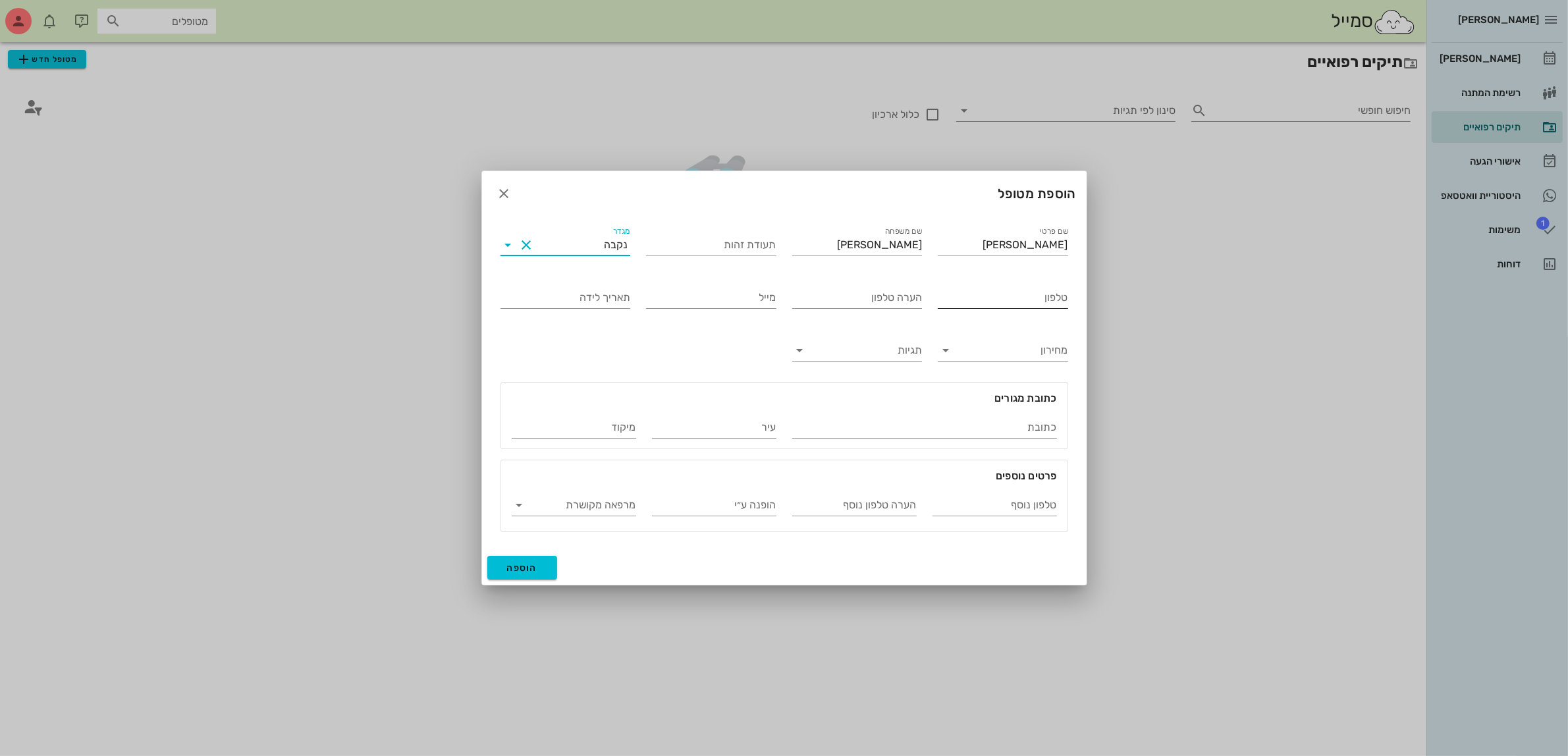
click at [1038, 293] on input "טלפון" at bounding box center [1002, 298] width 130 height 21
type input "052-4876446"
click at [526, 568] on span "הוספה" at bounding box center [522, 568] width 31 height 11
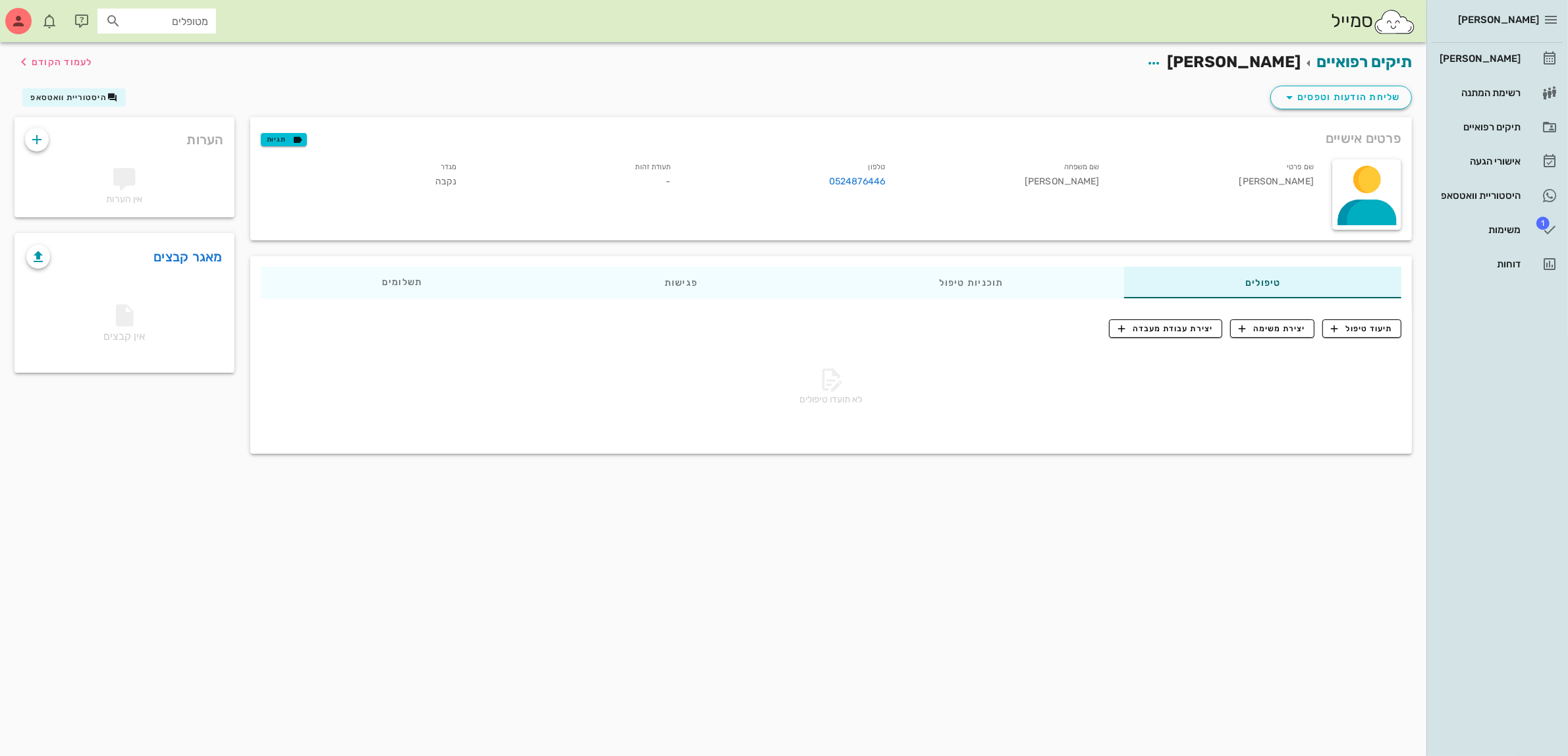
click at [948, 483] on div "תיקים רפואיים [PERSON_NAME] לעמוד הקודם שליחת הודעות וטפסים היסטוריית וואטסאפ פ…" at bounding box center [713, 399] width 1426 height 714
click at [1473, 156] on div "אישורי הגעה" at bounding box center [1478, 161] width 83 height 11
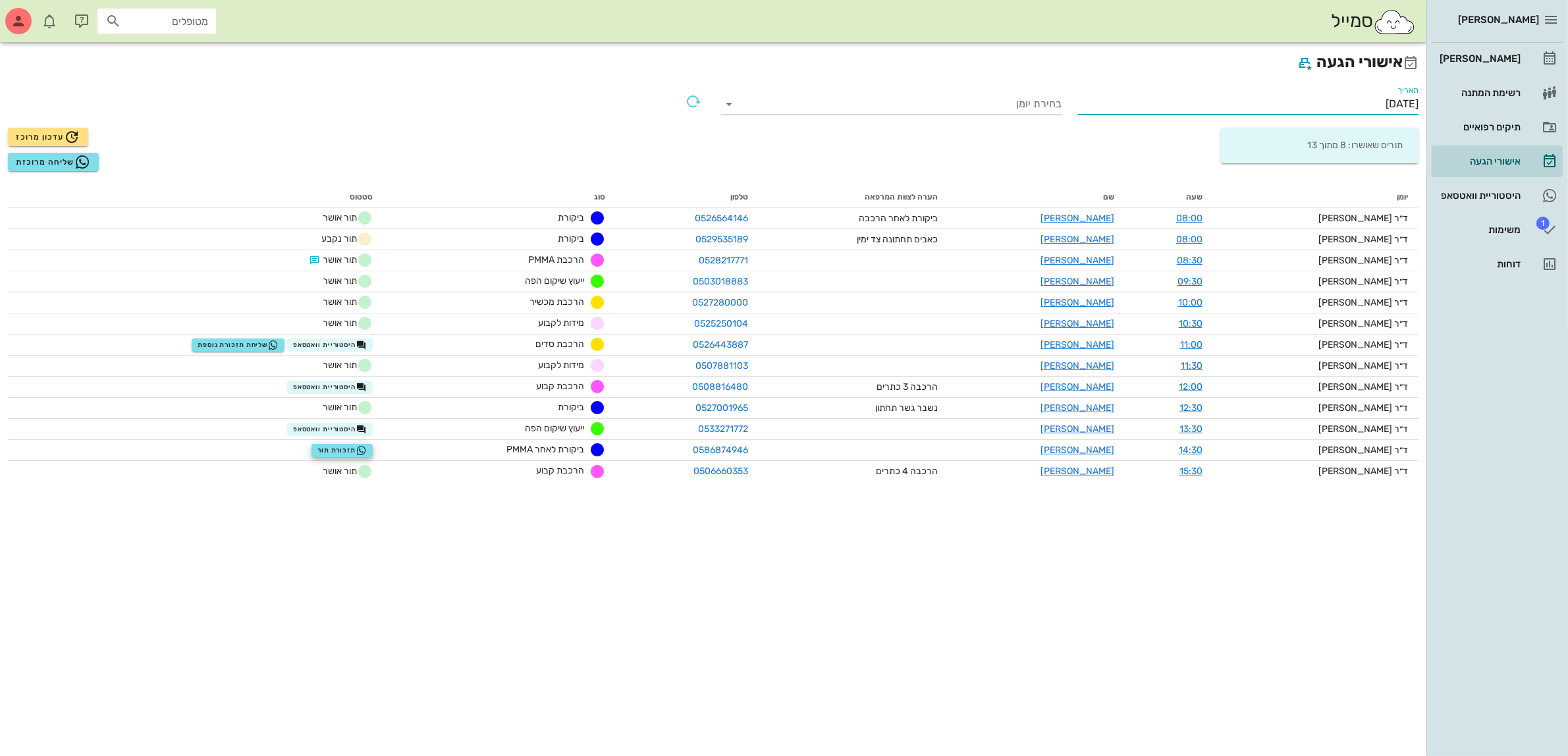
click at [1370, 106] on input "[DATE]" at bounding box center [1248, 104] width 341 height 21
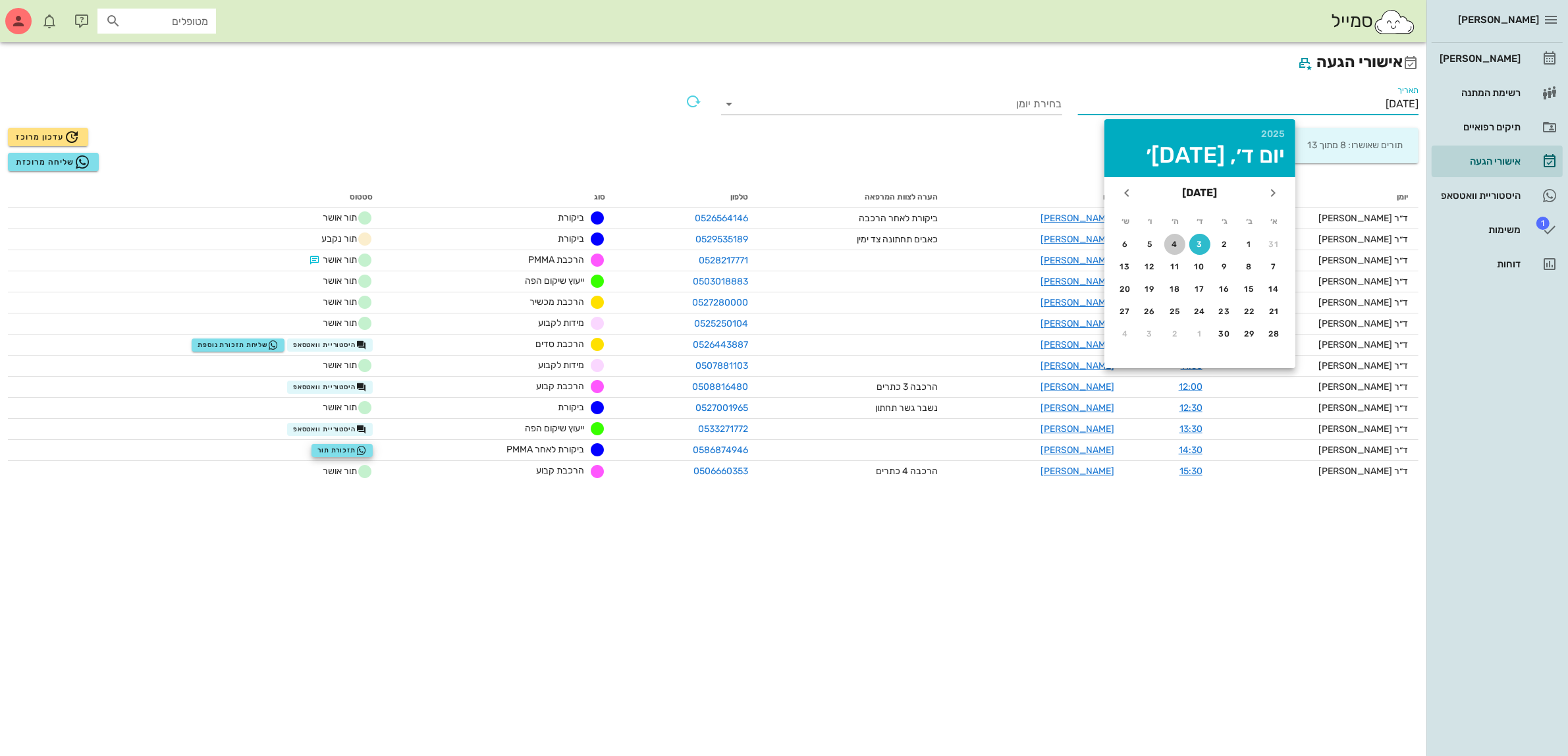
click at [1174, 243] on div "4" at bounding box center [1175, 244] width 21 height 9
type input "[DATE]"
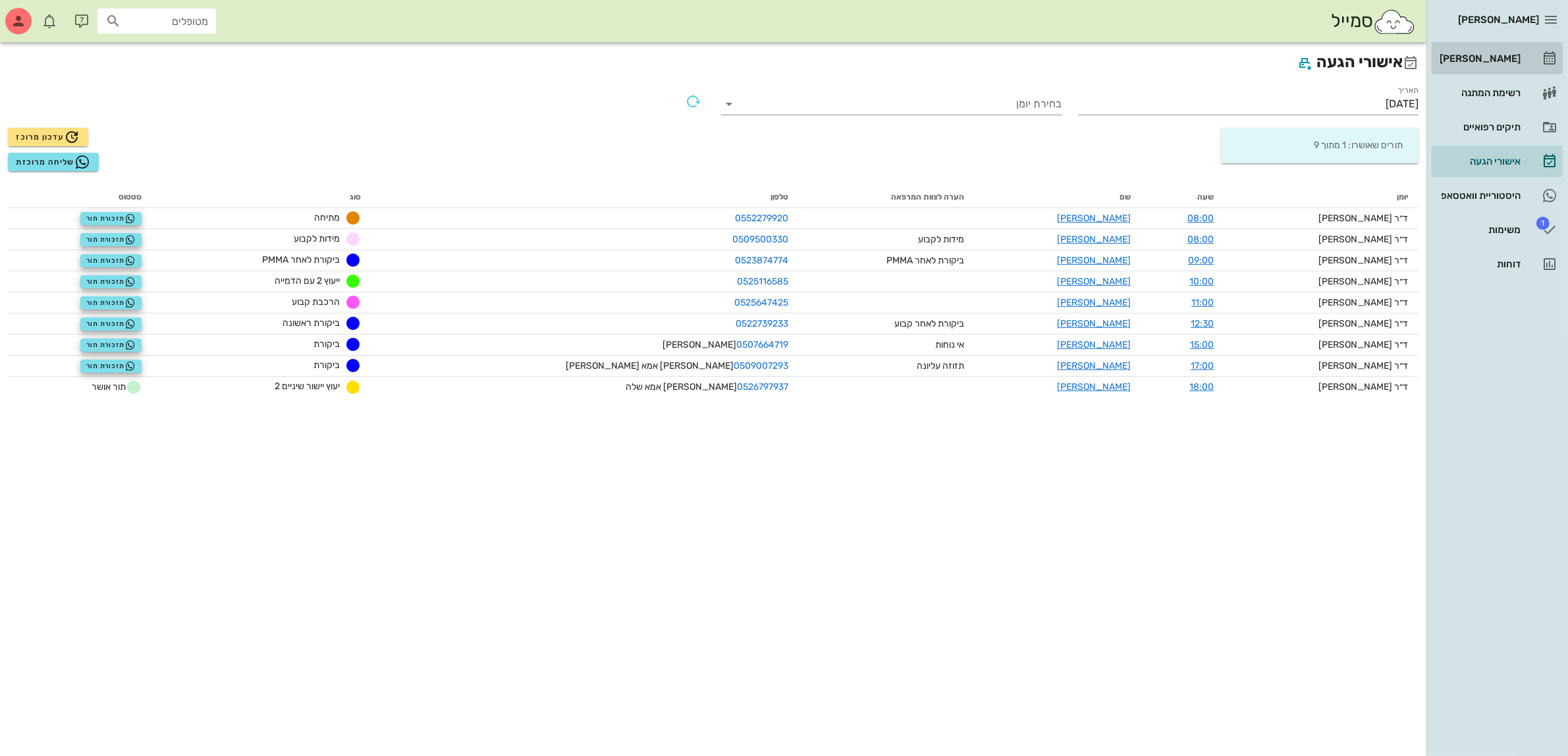
click at [1496, 57] on div "[PERSON_NAME]" at bounding box center [1478, 59] width 83 height 11
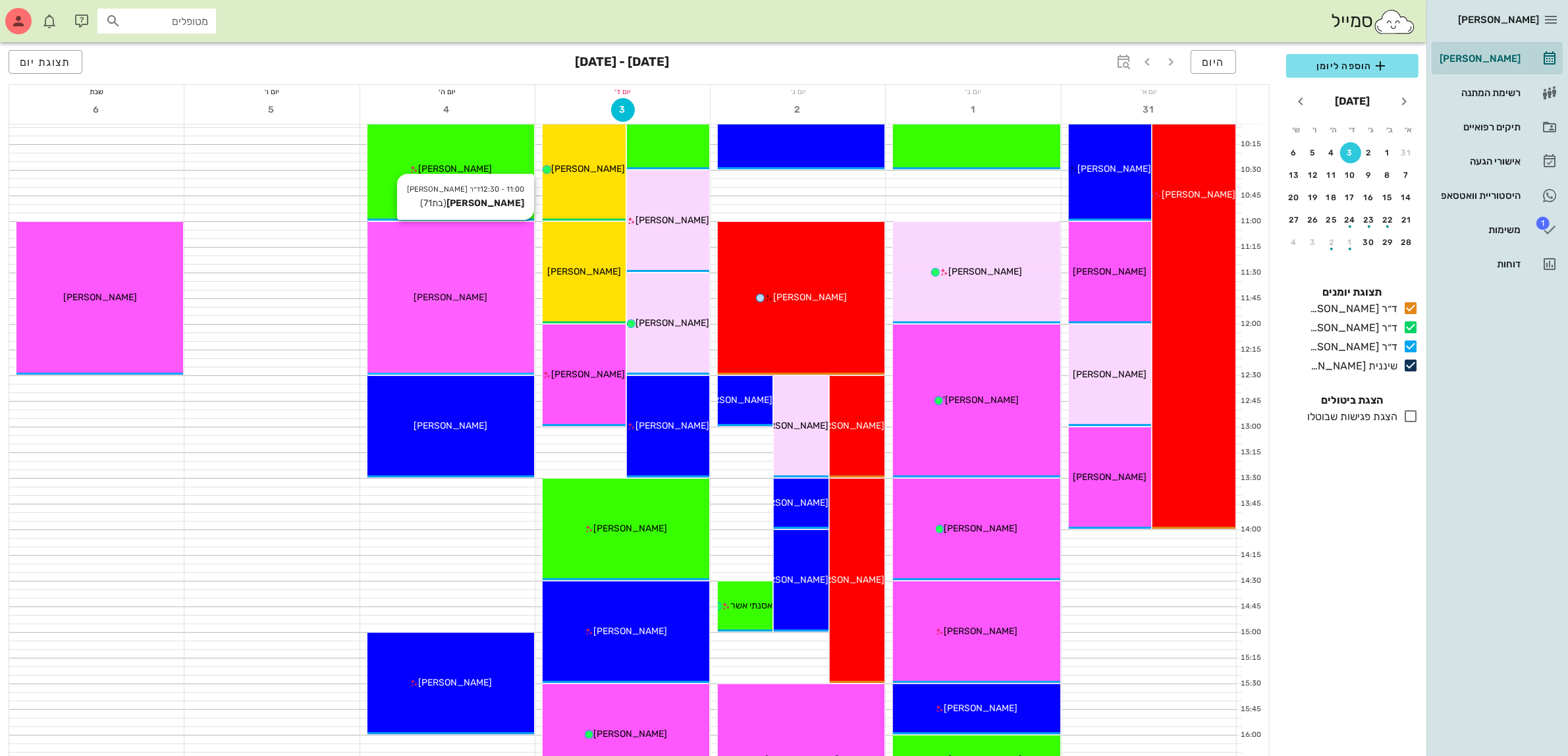
scroll to position [329, 0]
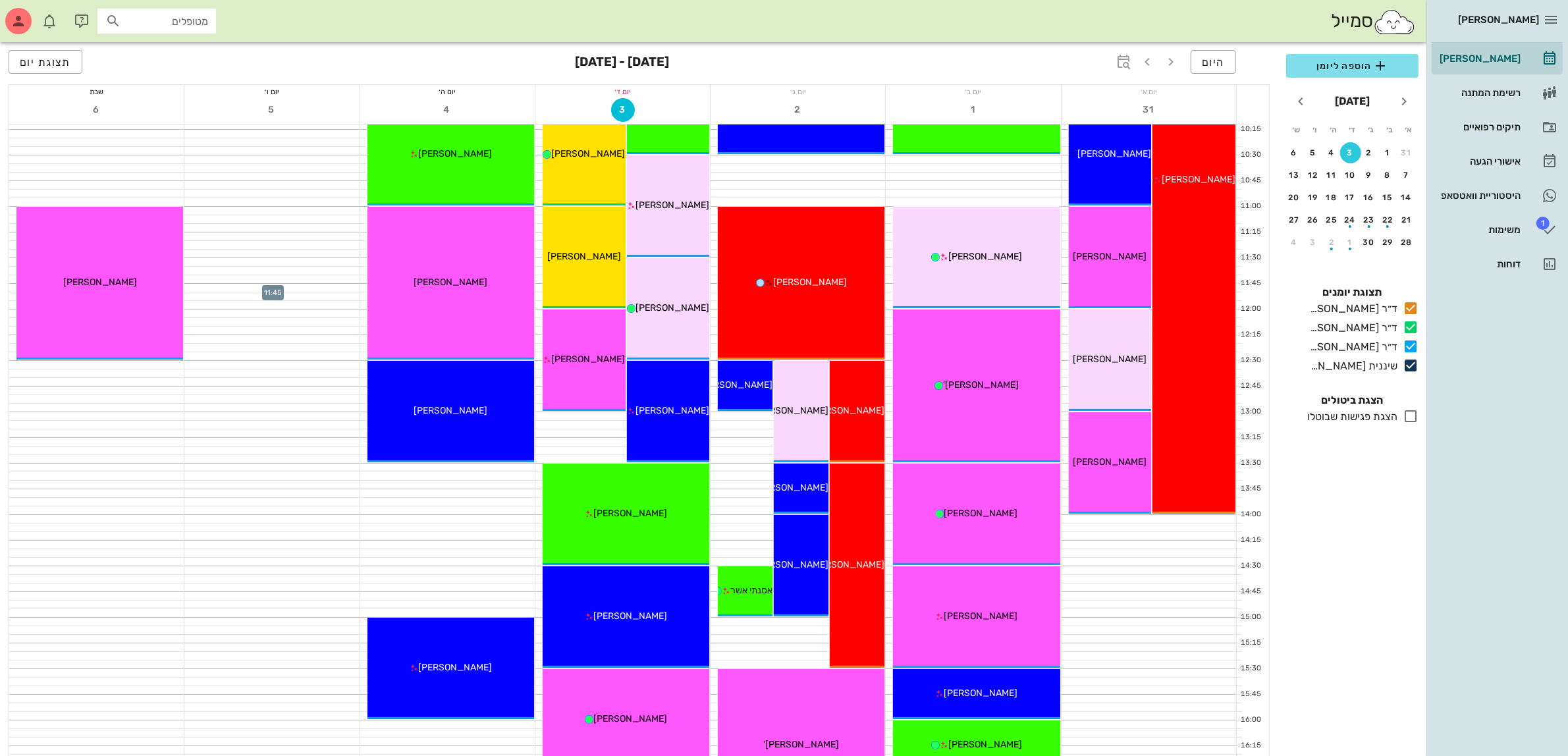
click at [307, 287] on div at bounding box center [272, 288] width 174 height 8
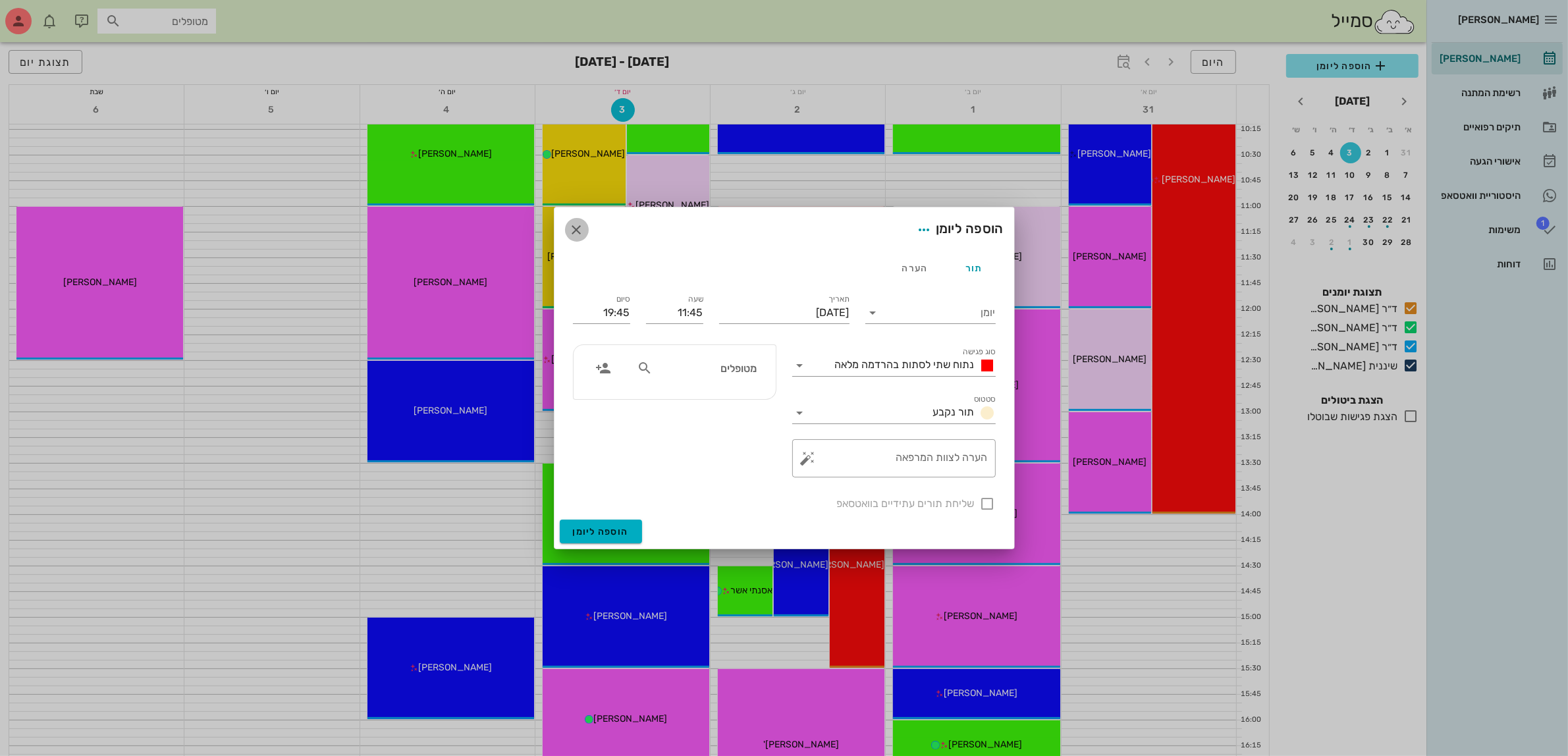
click at [576, 226] on icon "button" at bounding box center [576, 230] width 16 height 16
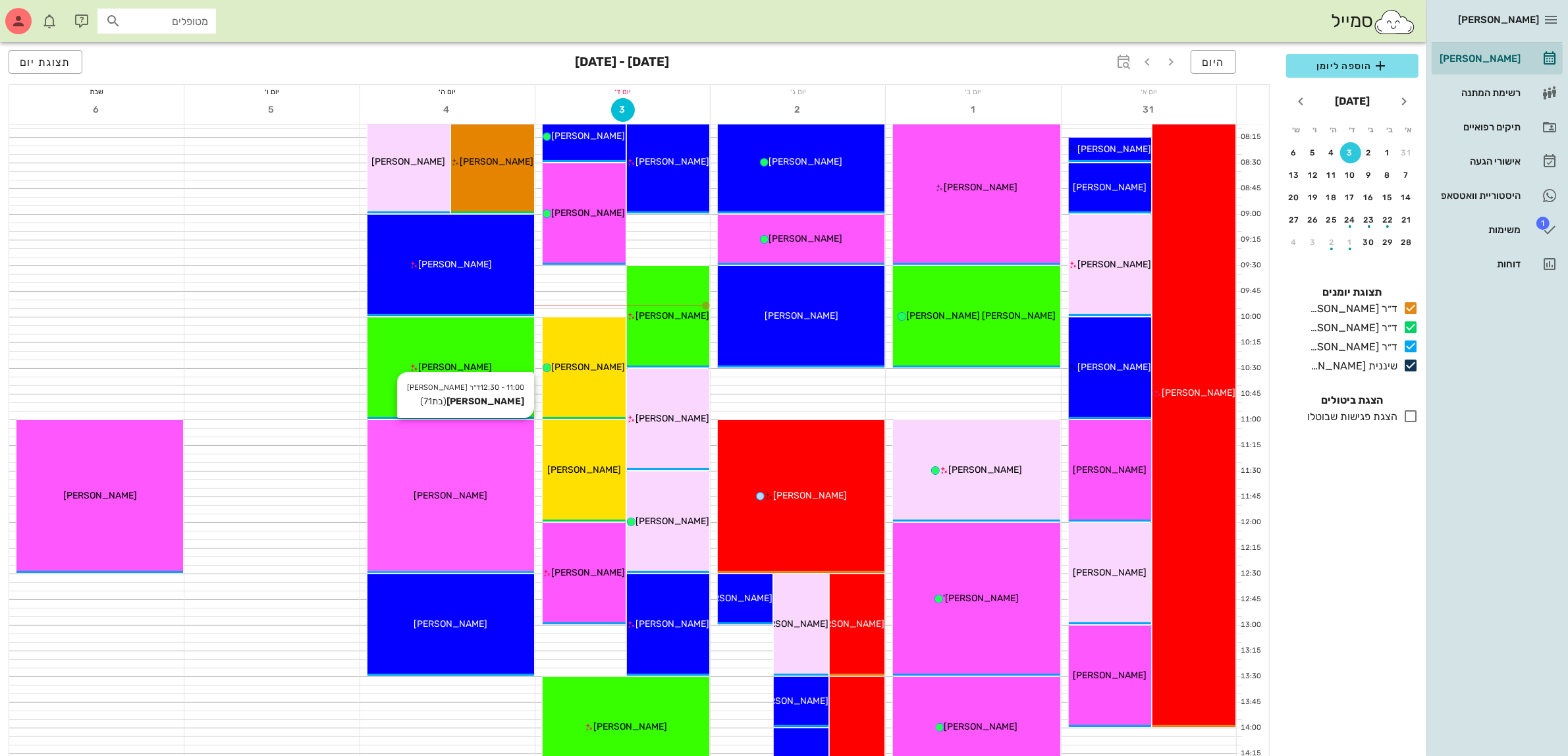
scroll to position [83, 0]
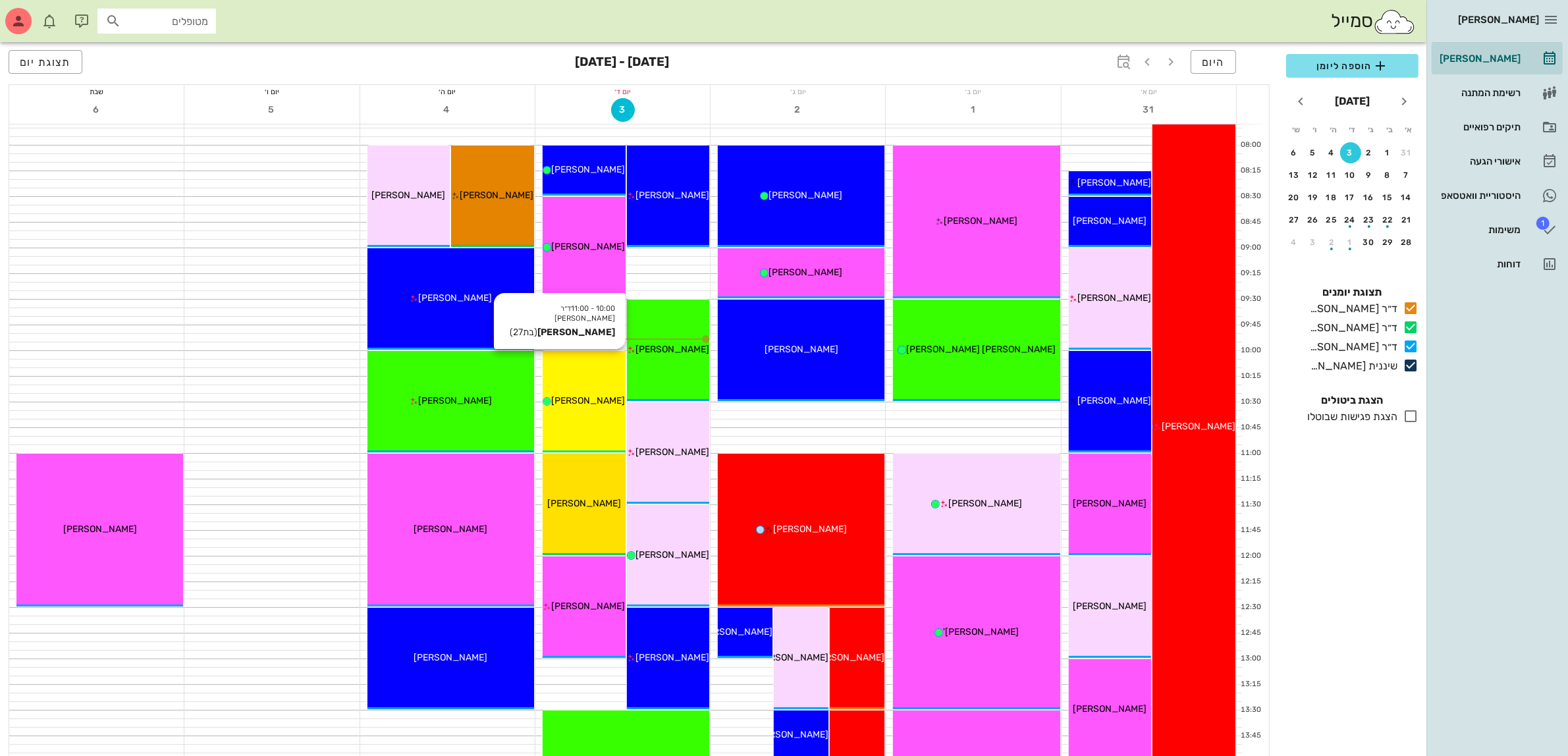
click at [578, 377] on div "10:00 - 11:00 ד״ר [PERSON_NAME] [PERSON_NAME] (בת 27 ) [PERSON_NAME]" at bounding box center [584, 402] width 83 height 101
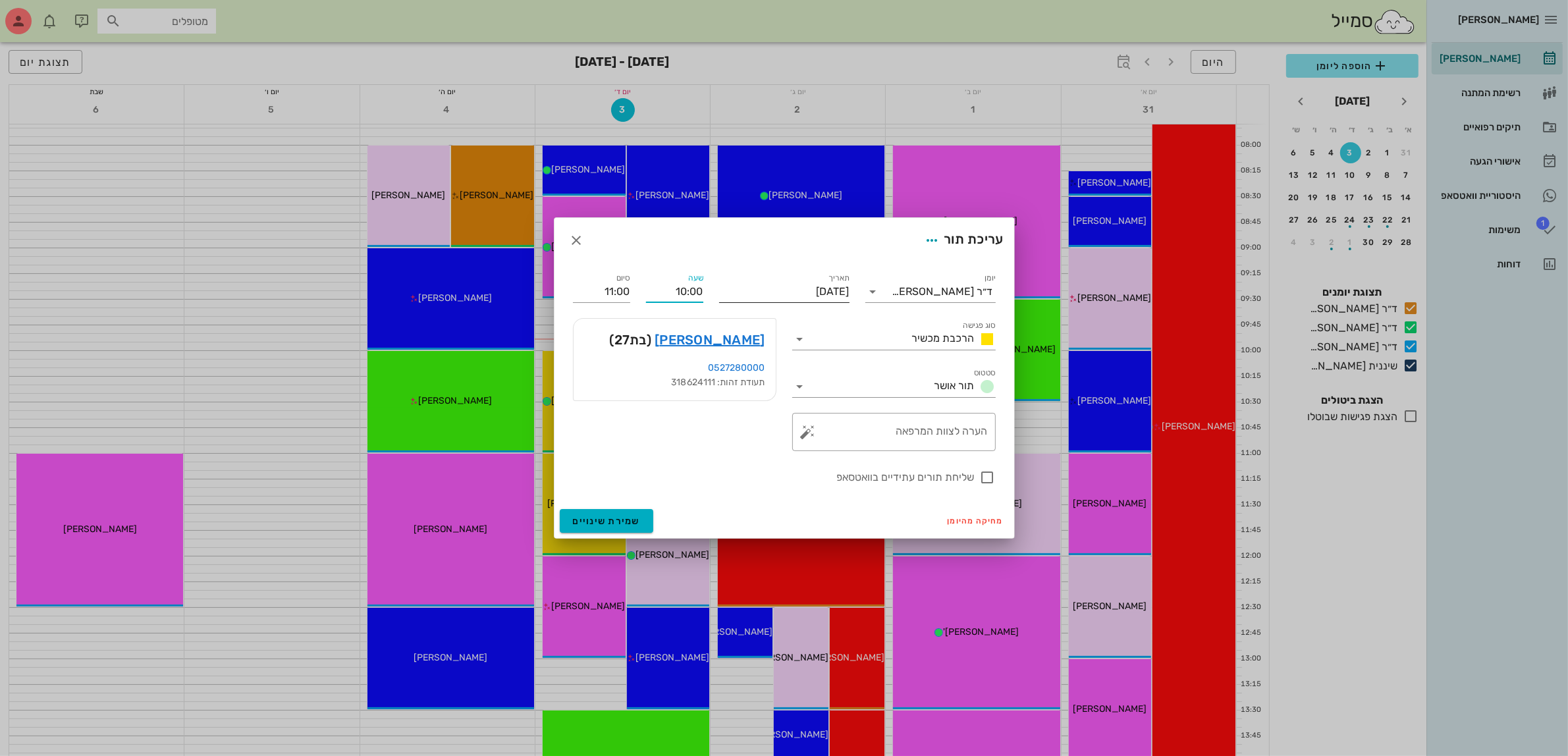
drag, startPoint x: 667, startPoint y: 295, endPoint x: 736, endPoint y: 288, distance: 69.4
click at [736, 288] on div "יומן ד״ר [PERSON_NAME] סוג פגישה הרכבת מכשיר סטטוס תור אושר תאריך [DATE] שעה 10…" at bounding box center [784, 377] width 438 height 230
type input "09:00"
type input "10:00"
click at [582, 292] on input "10:00" at bounding box center [601, 292] width 57 height 21
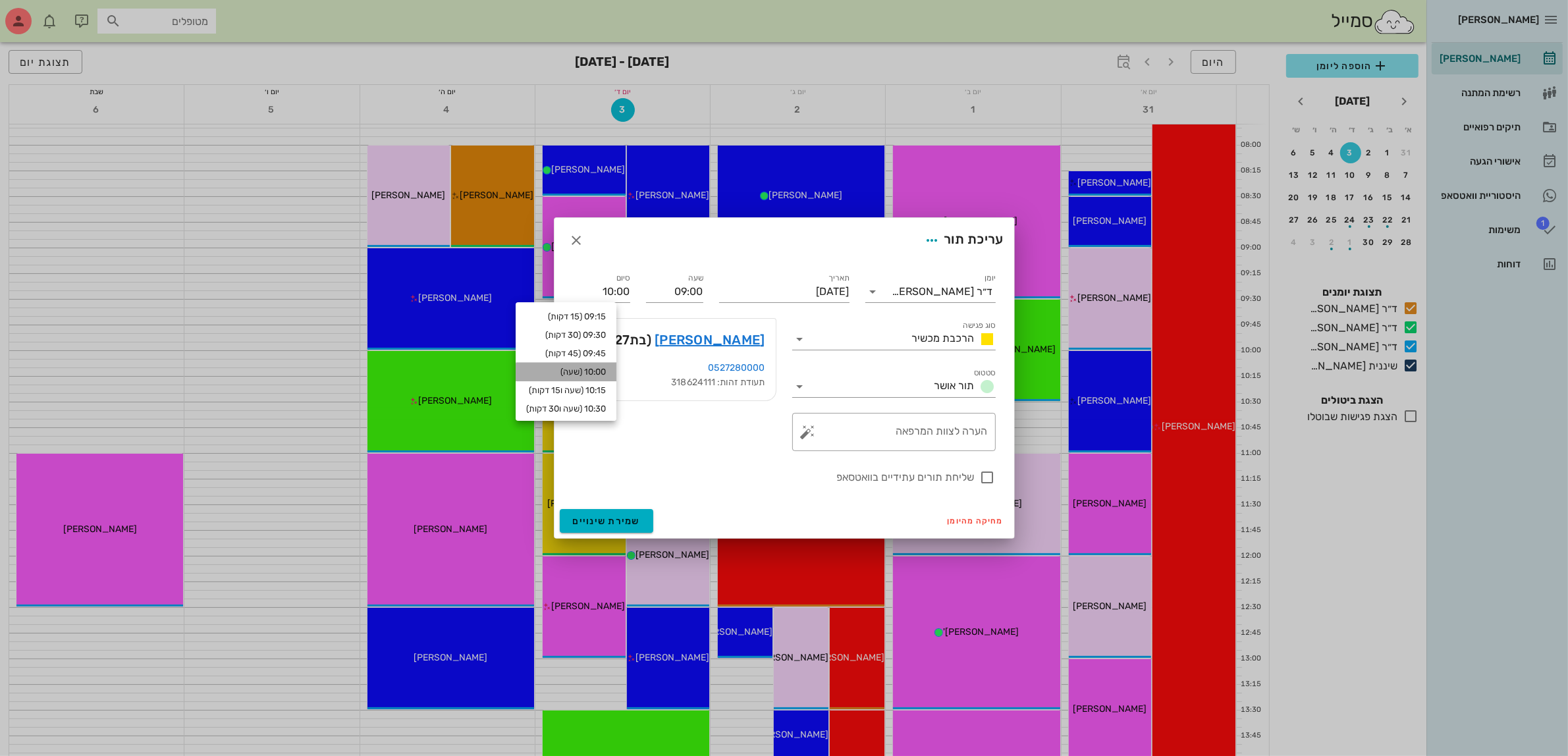
click at [583, 370] on div "10:00 (שעה)" at bounding box center [566, 372] width 80 height 11
type input "10:00"
click at [810, 294] on input "[DATE]" at bounding box center [784, 292] width 130 height 21
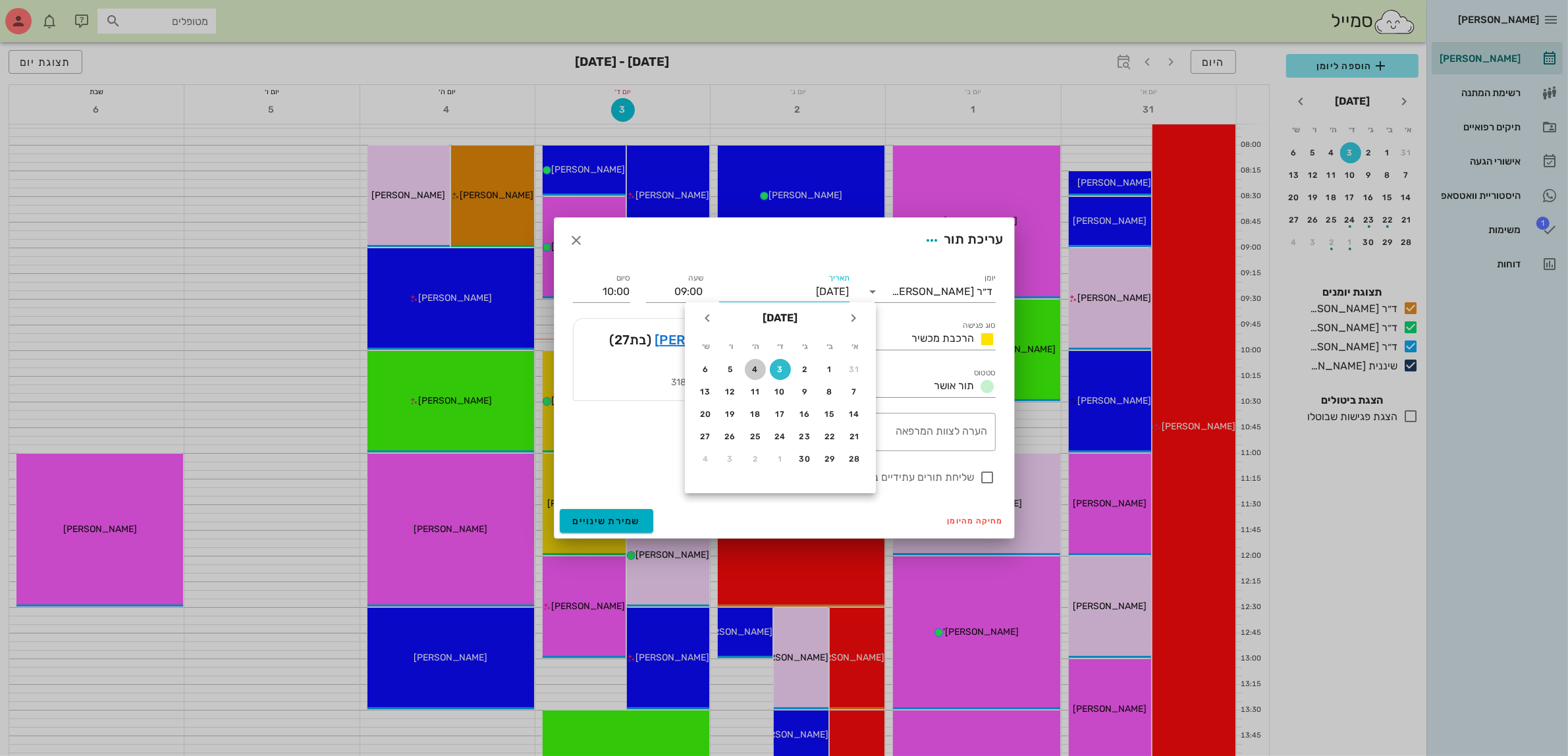
click at [751, 366] on div "4" at bounding box center [755, 370] width 21 height 9
type input "[DATE]"
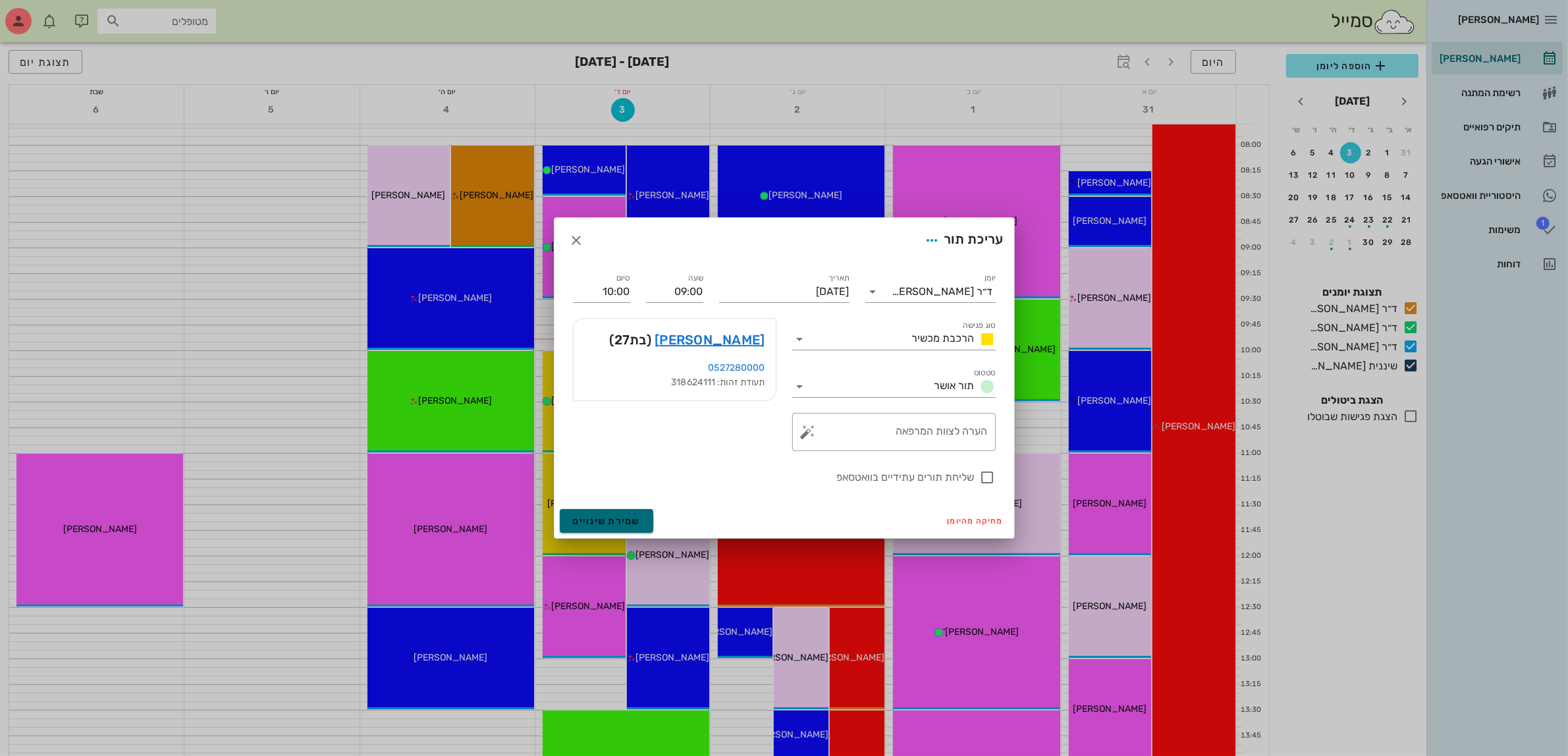
click at [600, 516] on span "שמירת שינויים" at bounding box center [607, 521] width 68 height 11
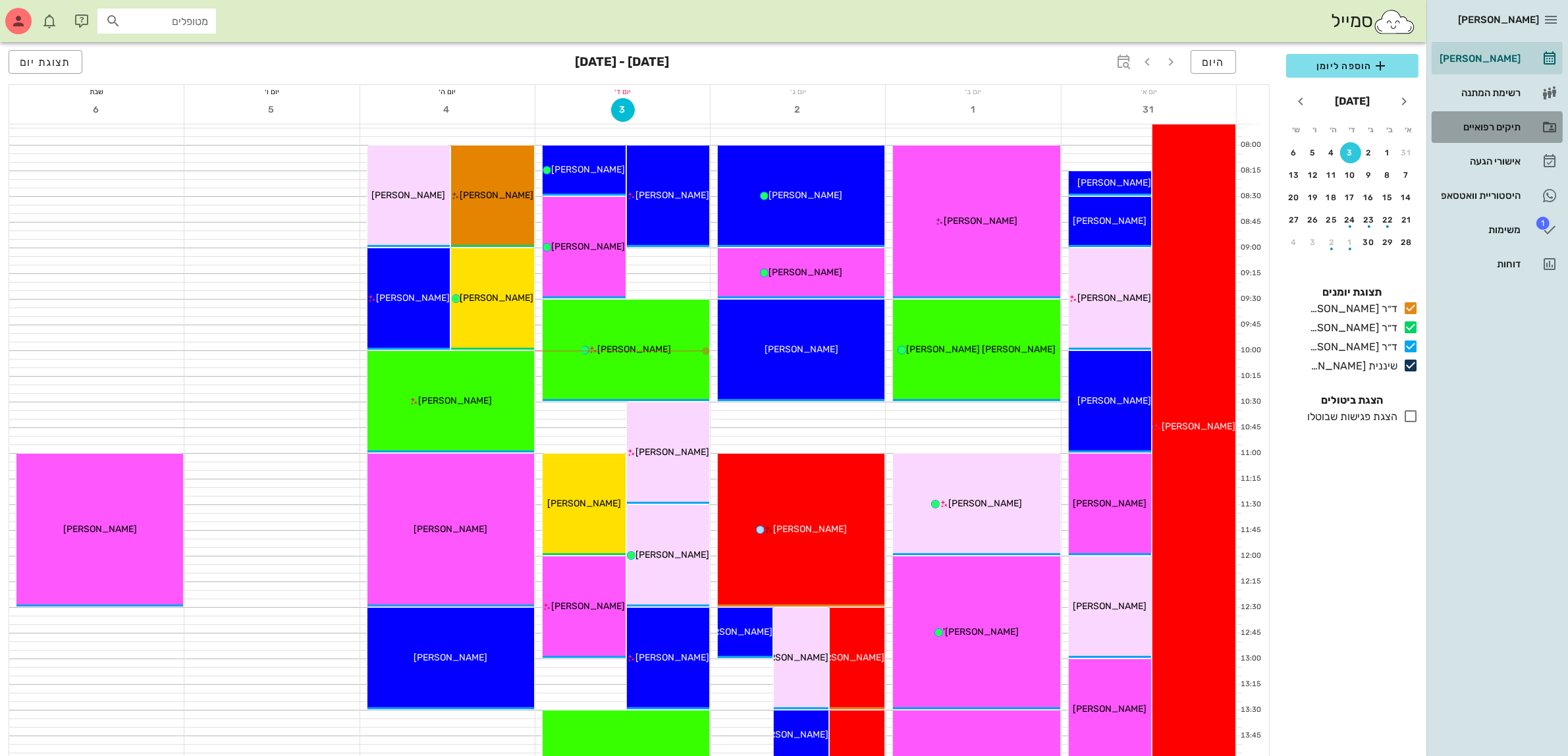
click at [1478, 142] on link "תיקים רפואיים" at bounding box center [1496, 126] width 131 height 31
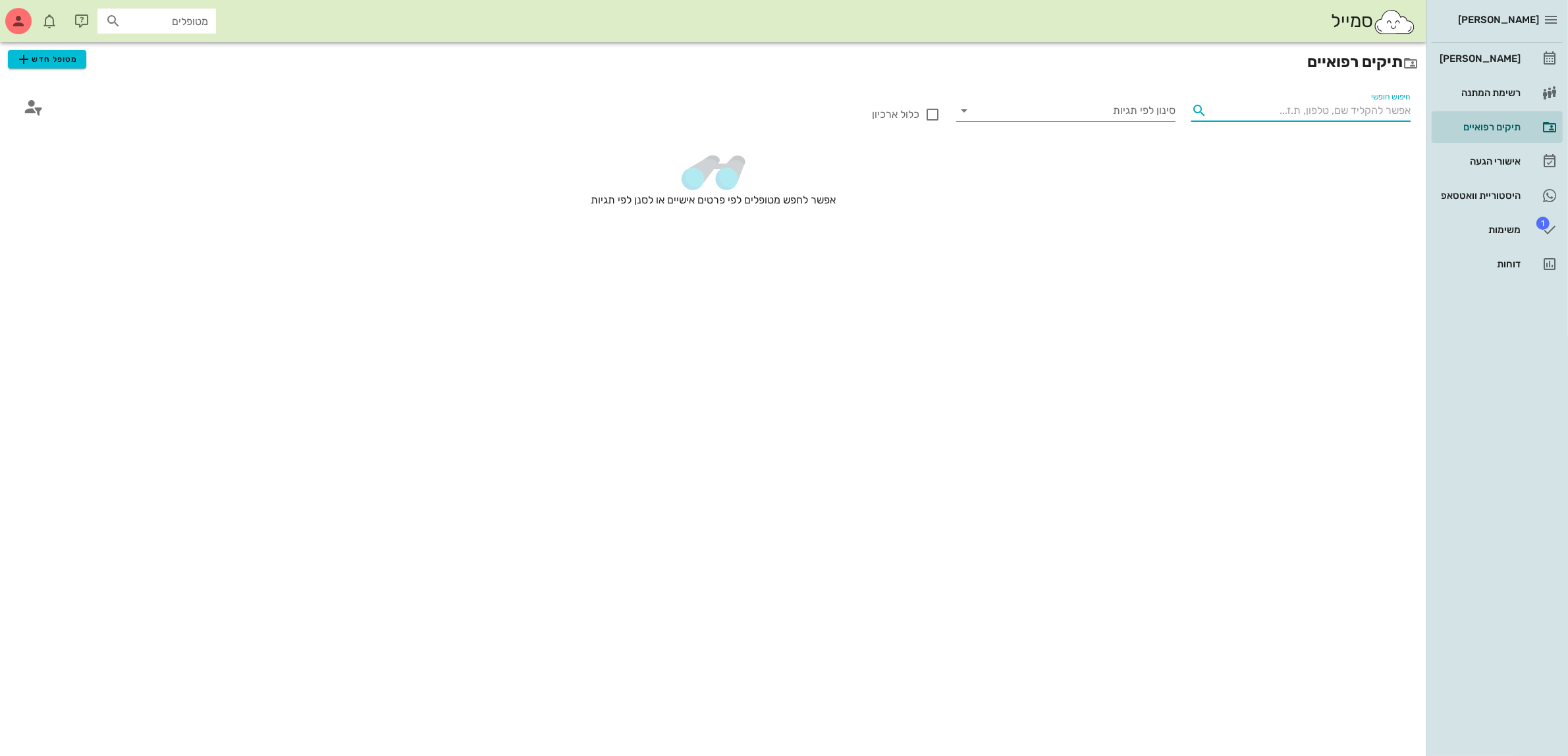
click at [1309, 106] on input "חיפוש חופשי" at bounding box center [1311, 111] width 198 height 21
click at [1478, 240] on div "משימות" at bounding box center [1478, 230] width 83 height 21
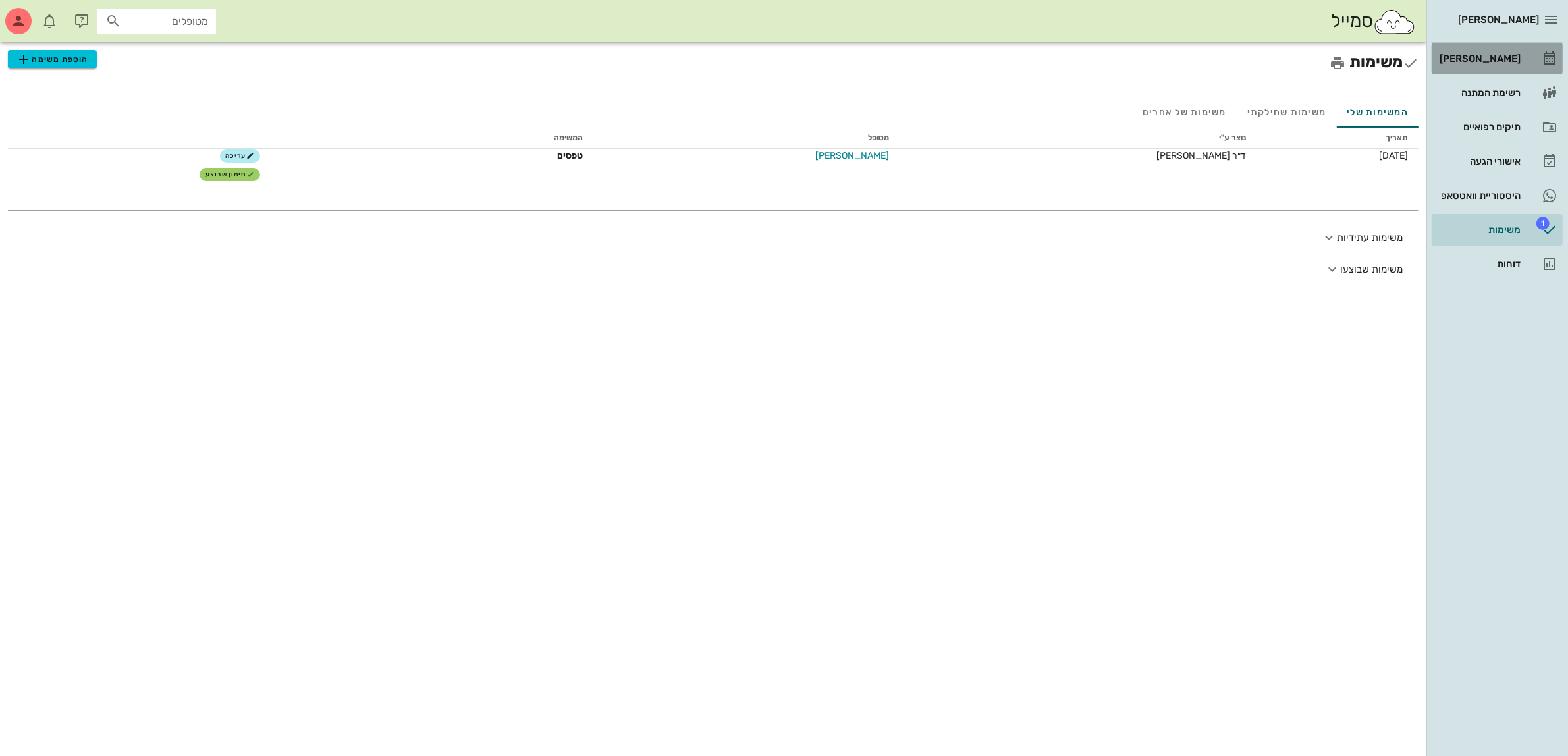
click at [1489, 54] on div "[PERSON_NAME]" at bounding box center [1478, 59] width 83 height 11
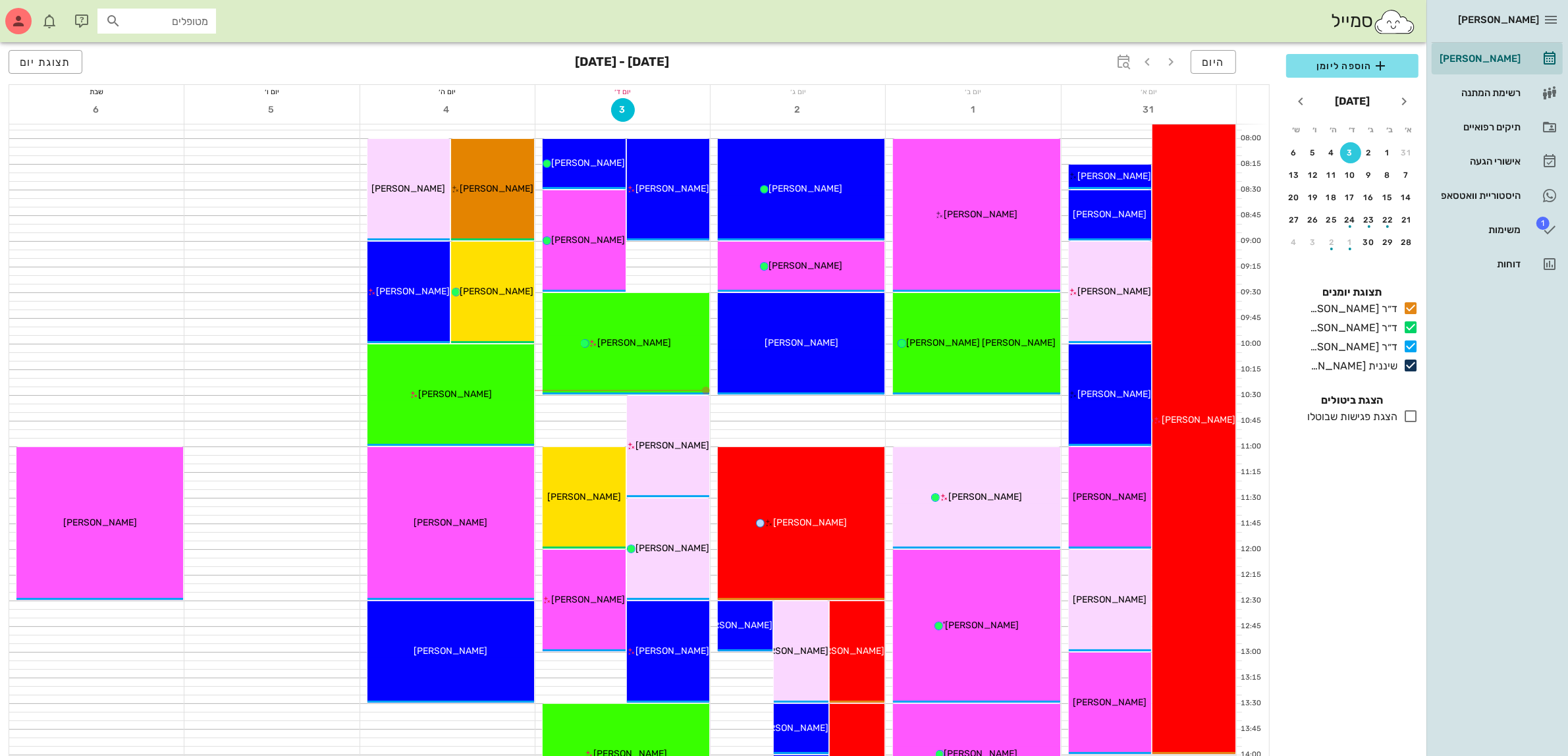
scroll to position [83, 0]
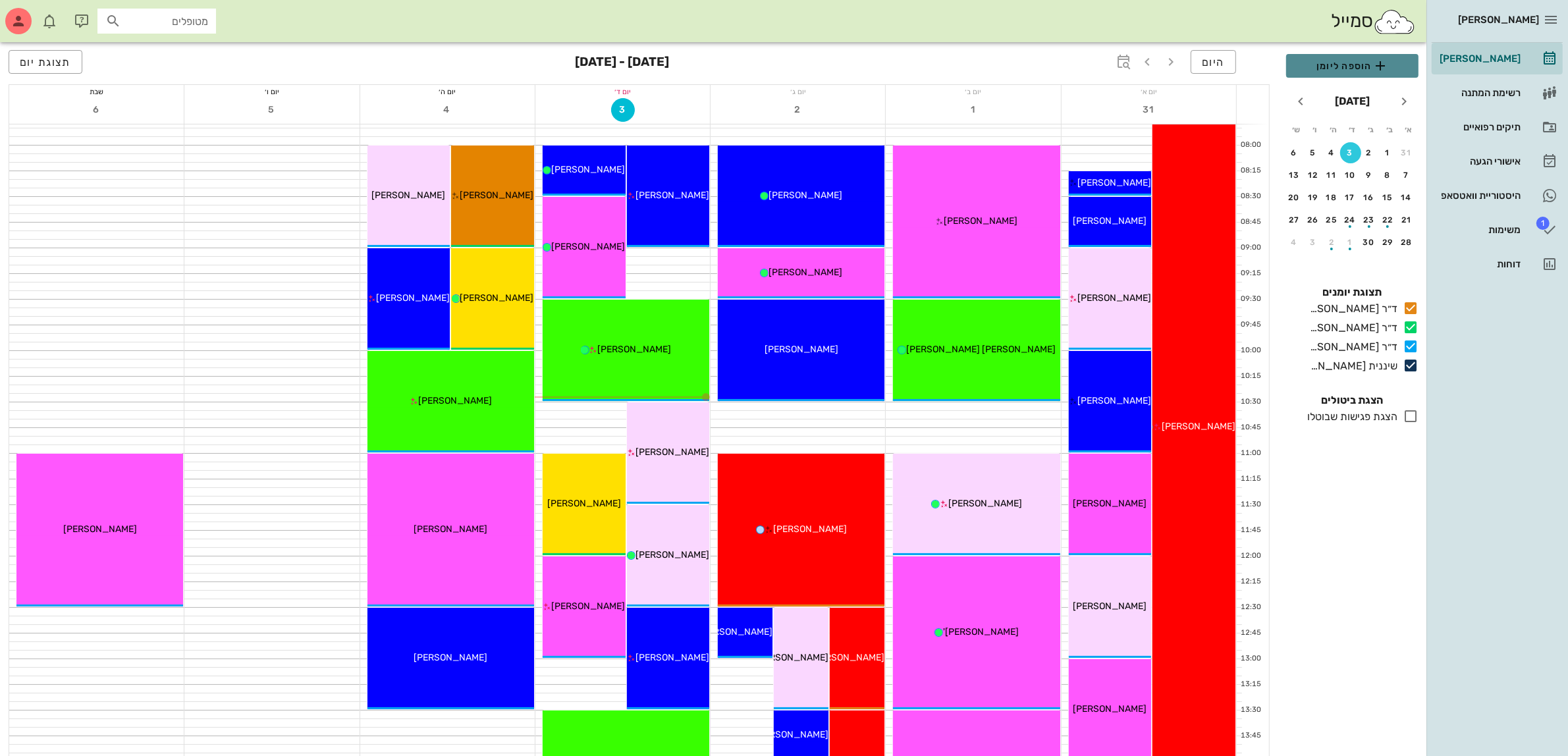
click at [1345, 73] on span "הוספה ליומן" at bounding box center [1351, 66] width 111 height 16
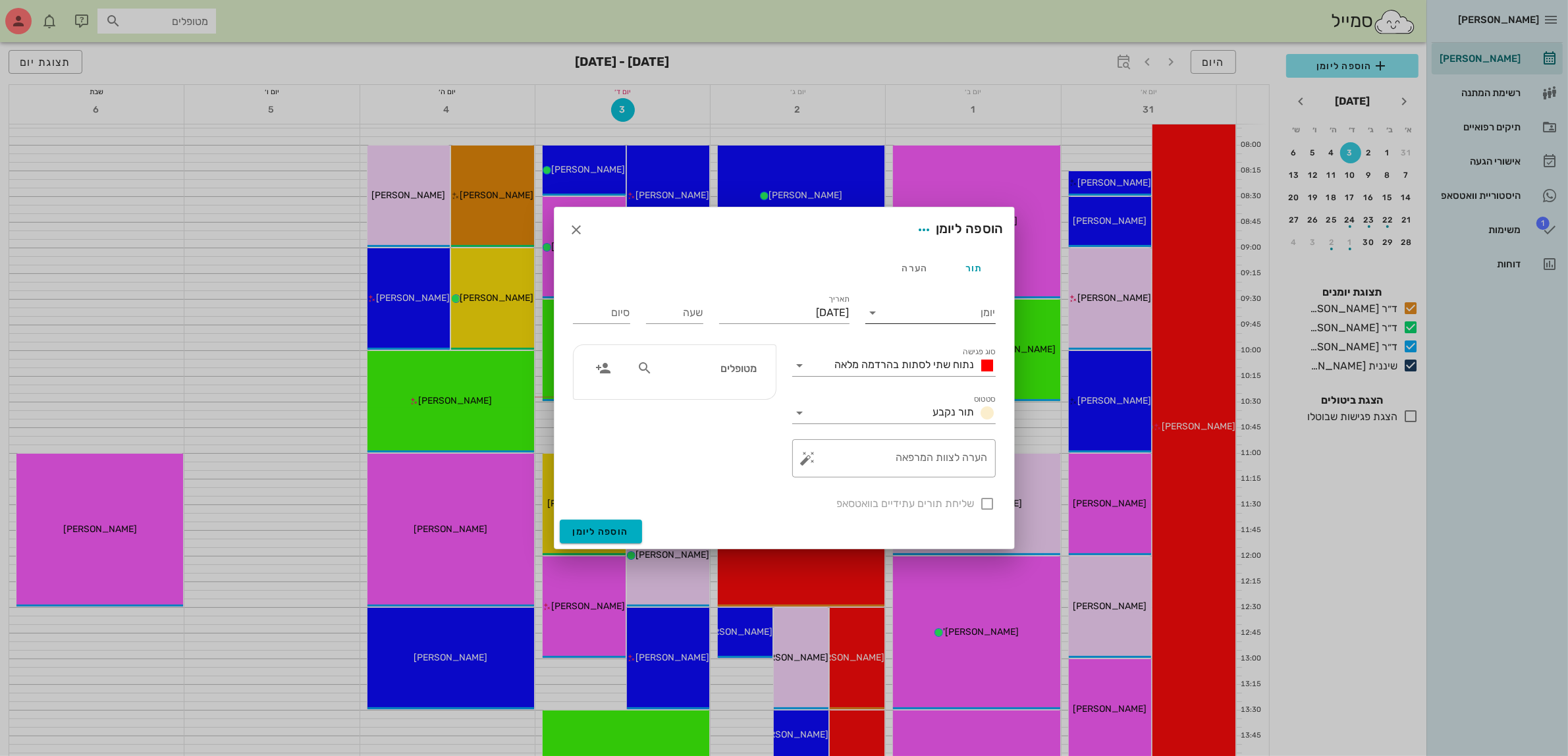
click at [914, 317] on input "יומן" at bounding box center [940, 313] width 112 height 21
click at [921, 356] on div "ד״ר [PERSON_NAME]" at bounding box center [934, 354] width 116 height 12
click at [920, 362] on span "נתוח שתי לסתות בהרדמה מלאה" at bounding box center [905, 364] width 139 height 12
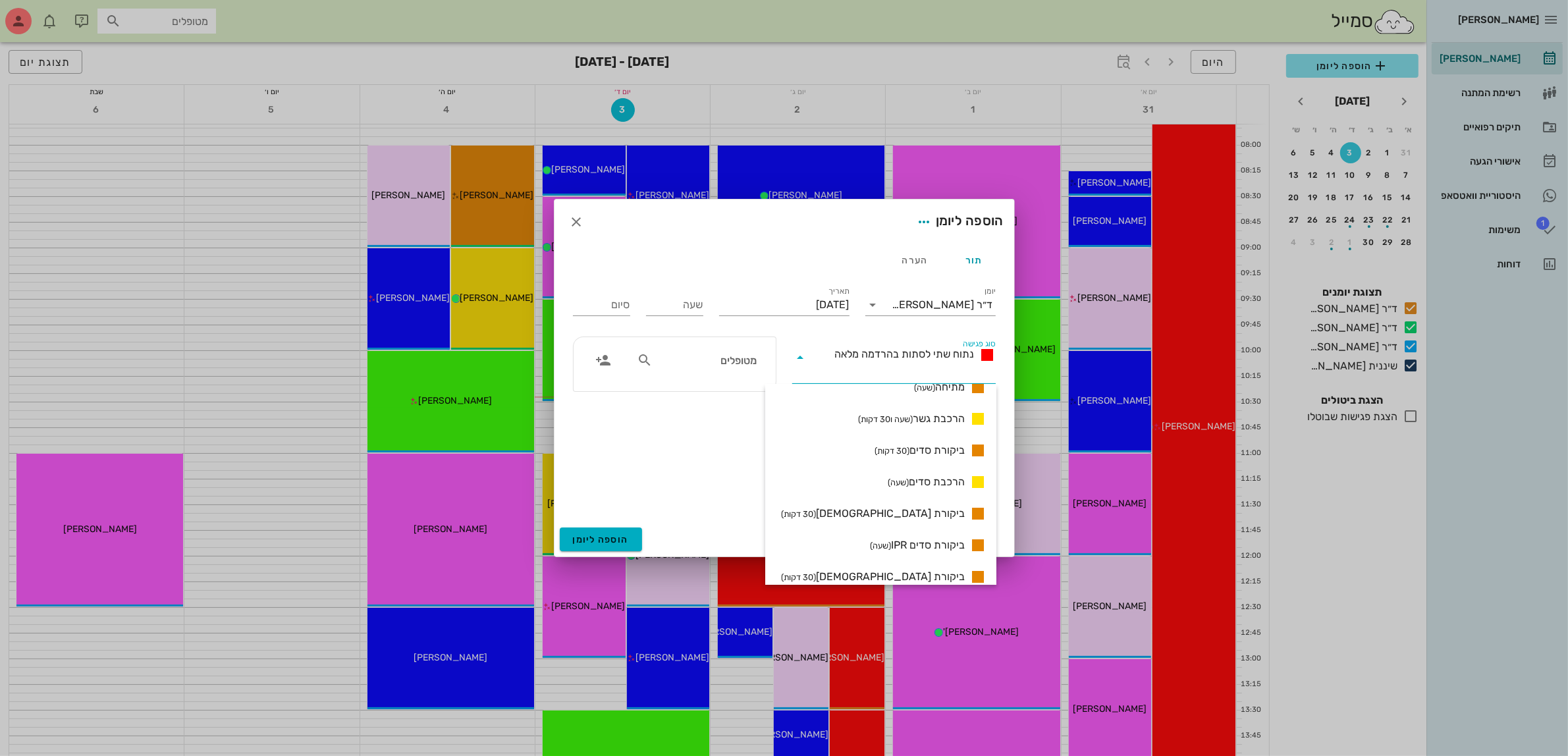
scroll to position [936, 0]
drag, startPoint x: 906, startPoint y: 513, endPoint x: 883, endPoint y: 505, distance: 24.4
click at [907, 513] on span "ביקורת סדים IPR (שעה)" at bounding box center [918, 512] width 95 height 16
type input "01:00"
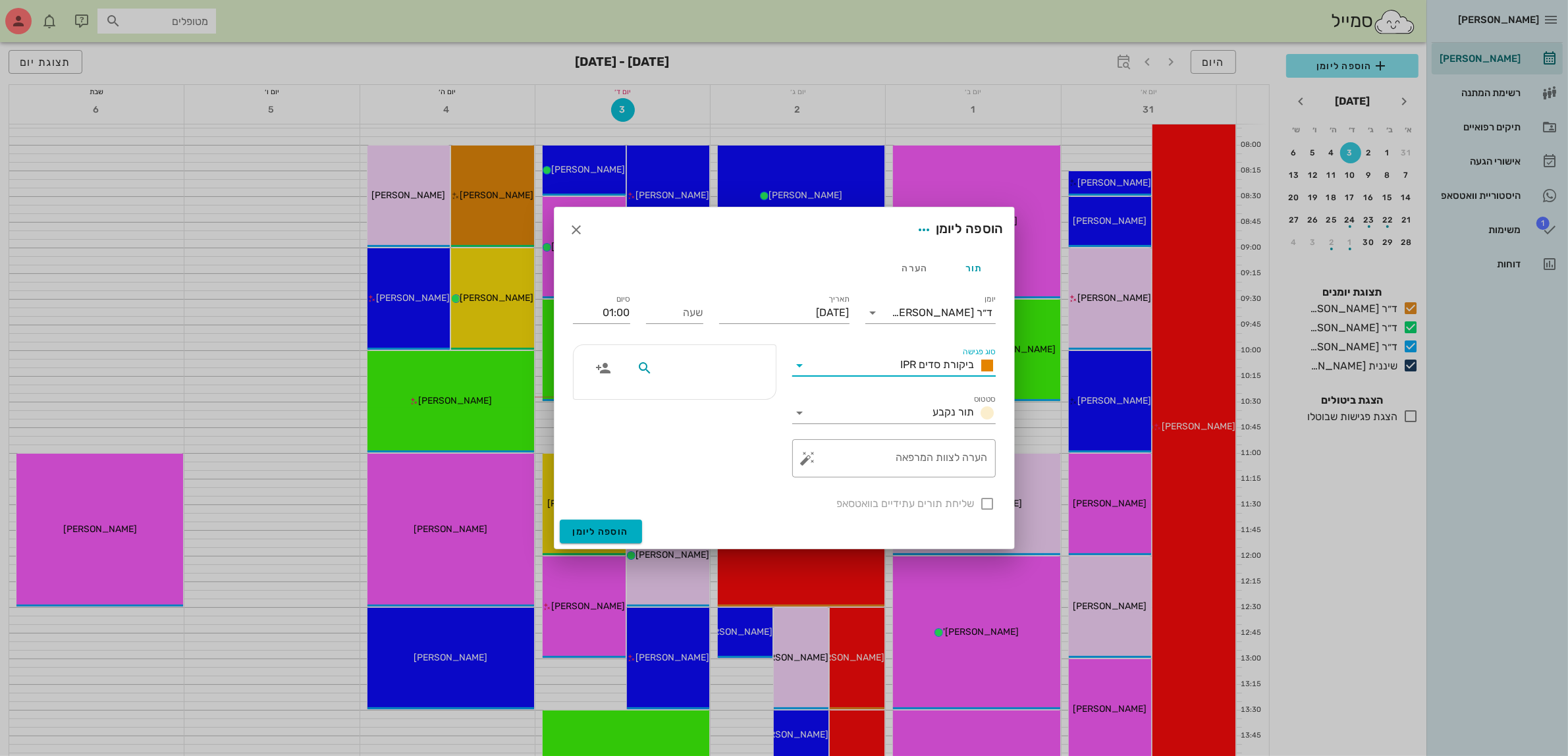
click at [690, 374] on input "text" at bounding box center [706, 368] width 101 height 17
type input "אינ"
click at [729, 399] on div "[PERSON_NAME]" at bounding box center [689, 398] width 133 height 11
click at [761, 304] on input "[DATE]" at bounding box center [784, 313] width 130 height 21
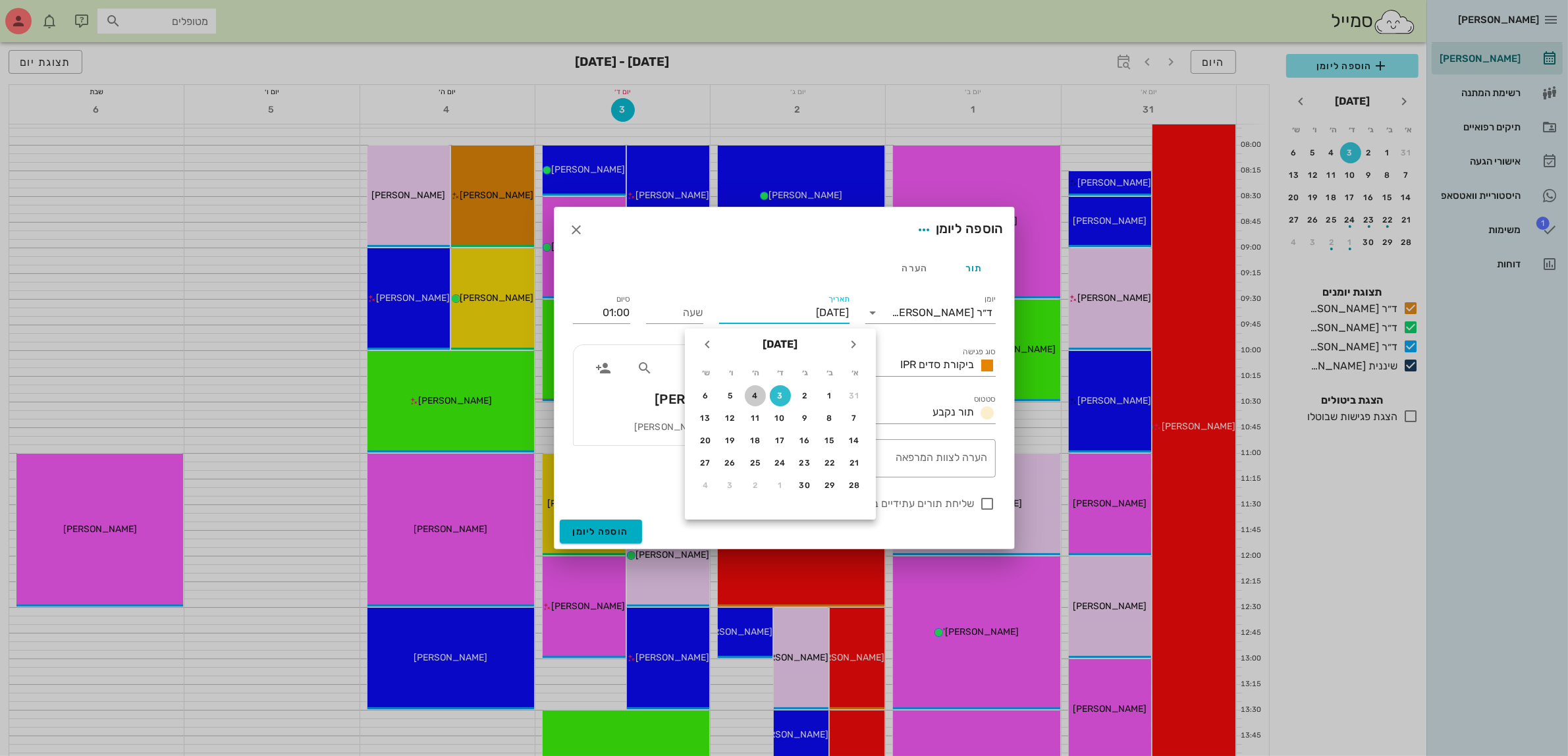
click at [749, 393] on div "4" at bounding box center [755, 396] width 21 height 9
type input "[DATE]"
click at [670, 311] on input "שעה" at bounding box center [674, 313] width 57 height 21
type input "11:00"
type input "12:00"
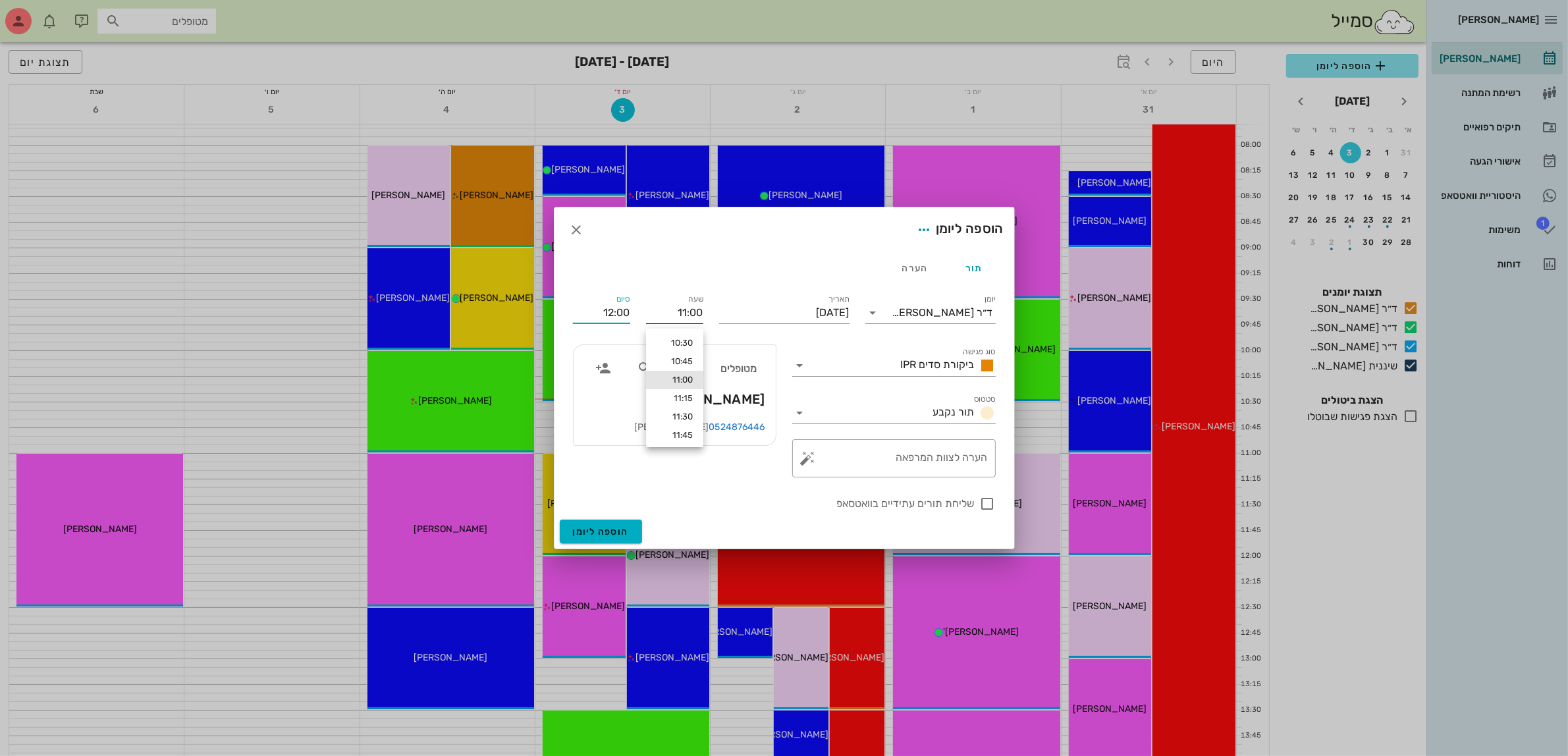
drag, startPoint x: 601, startPoint y: 314, endPoint x: 676, endPoint y: 311, distance: 75.1
click at [676, 311] on div "יומן ד״ר [PERSON_NAME] סוג פגישה ביקורת סדים IPR סטטוס תור נקבע תאריך [DATE] שע…" at bounding box center [784, 402] width 438 height 236
click at [805, 231] on div "הוספה ליומן" at bounding box center [784, 230] width 460 height 45
click at [905, 464] on textarea "הערה לצוות המרפאה" at bounding box center [898, 461] width 177 height 31
click at [988, 502] on div at bounding box center [987, 503] width 22 height 22
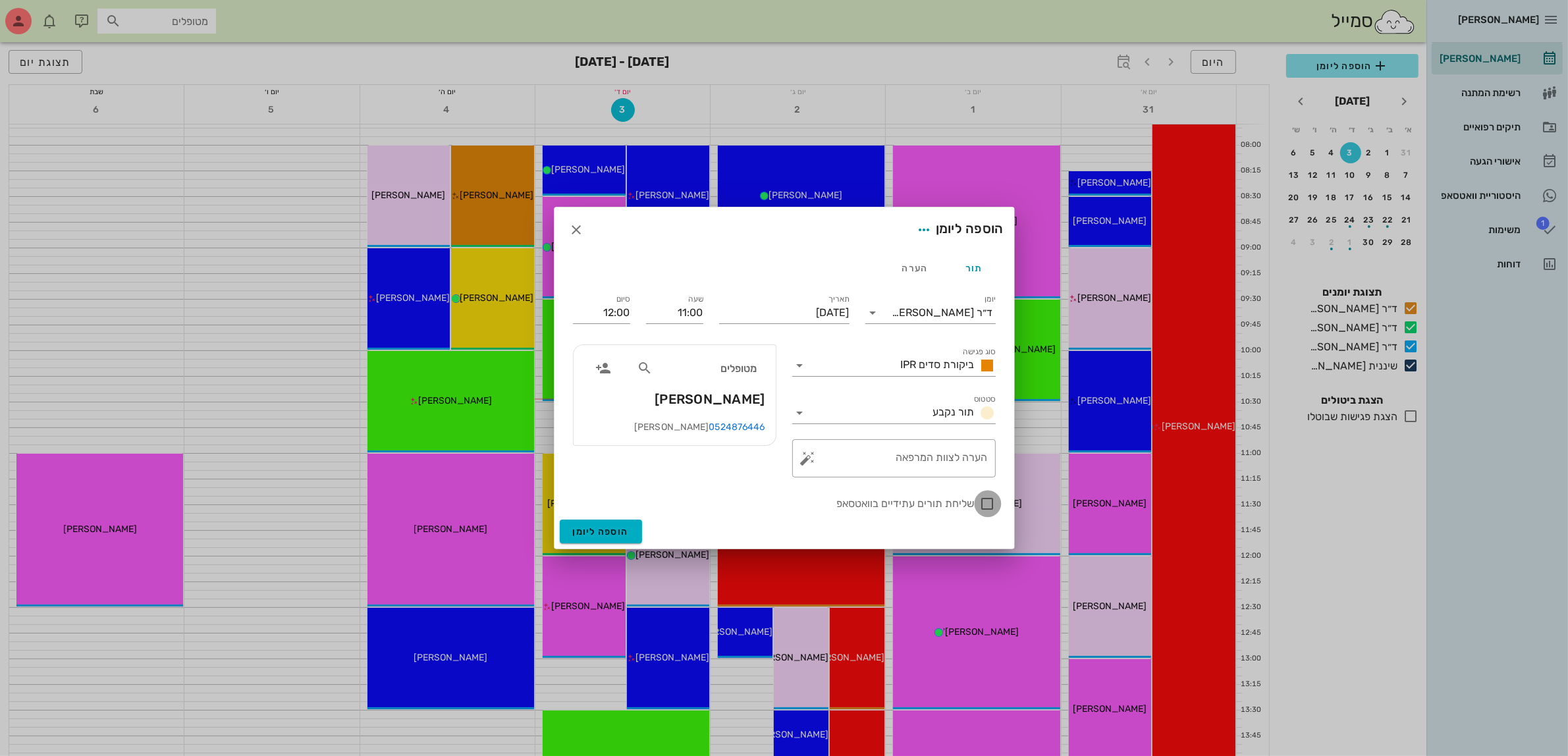
checkbox input "true"
click at [590, 532] on span "הוספה ליומן" at bounding box center [601, 531] width 56 height 11
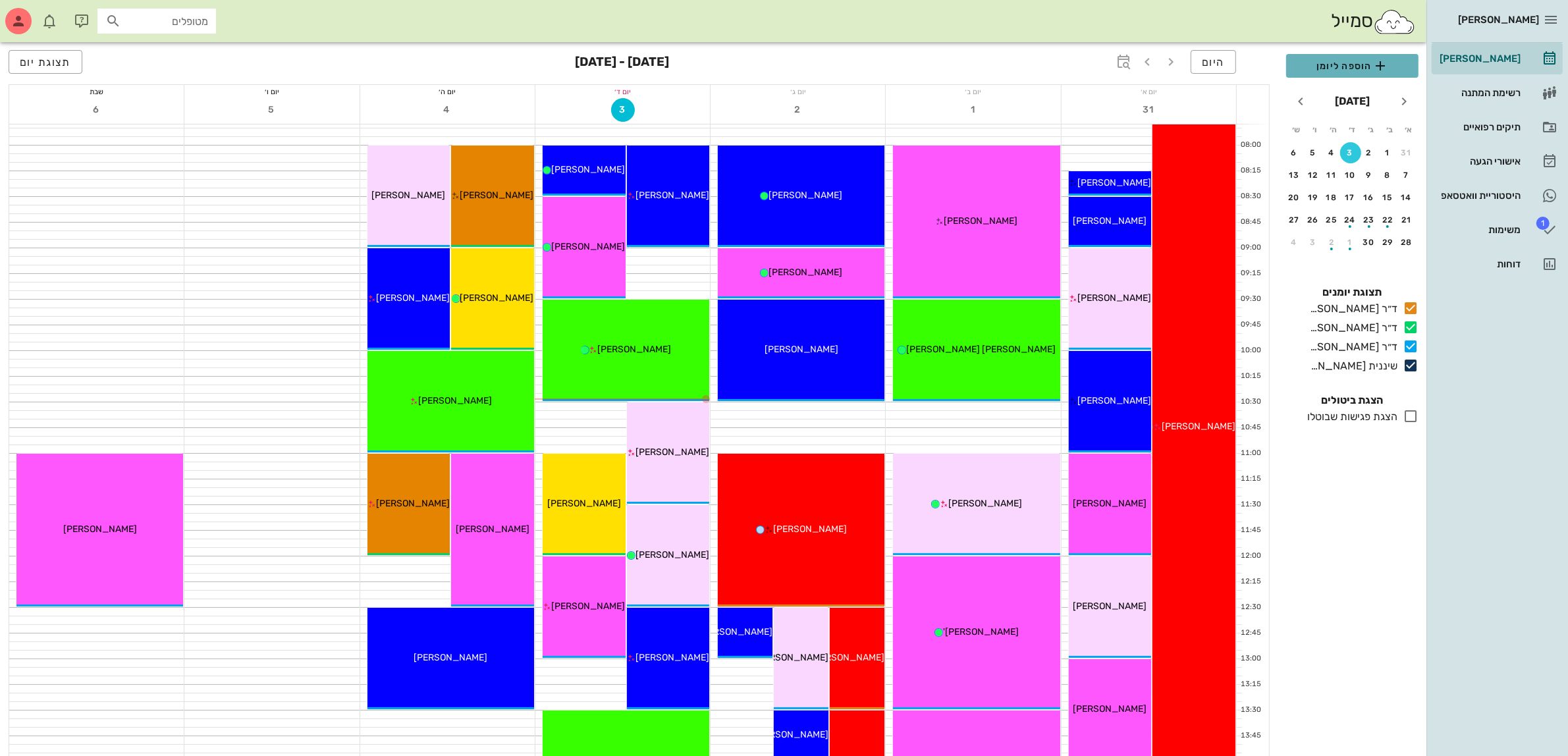
click at [1361, 60] on span "הוספה ליומן" at bounding box center [1351, 66] width 111 height 16
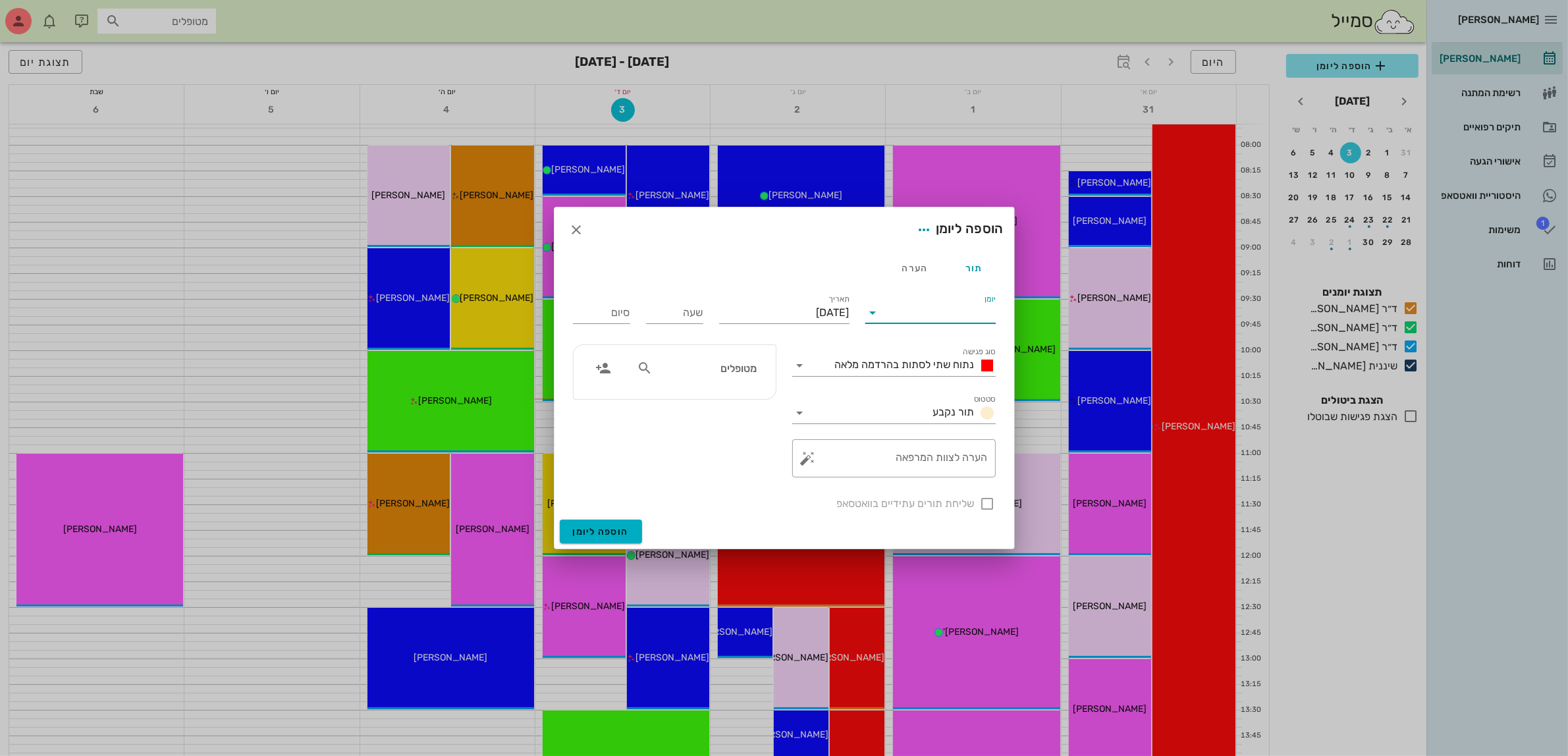
click at [927, 320] on input "יומן" at bounding box center [940, 313] width 112 height 21
click at [937, 354] on div "ד״ר [PERSON_NAME]" at bounding box center [934, 354] width 116 height 12
click at [935, 356] on div "נתוח שתי לסתות בהרדמה מלאה" at bounding box center [903, 366] width 185 height 21
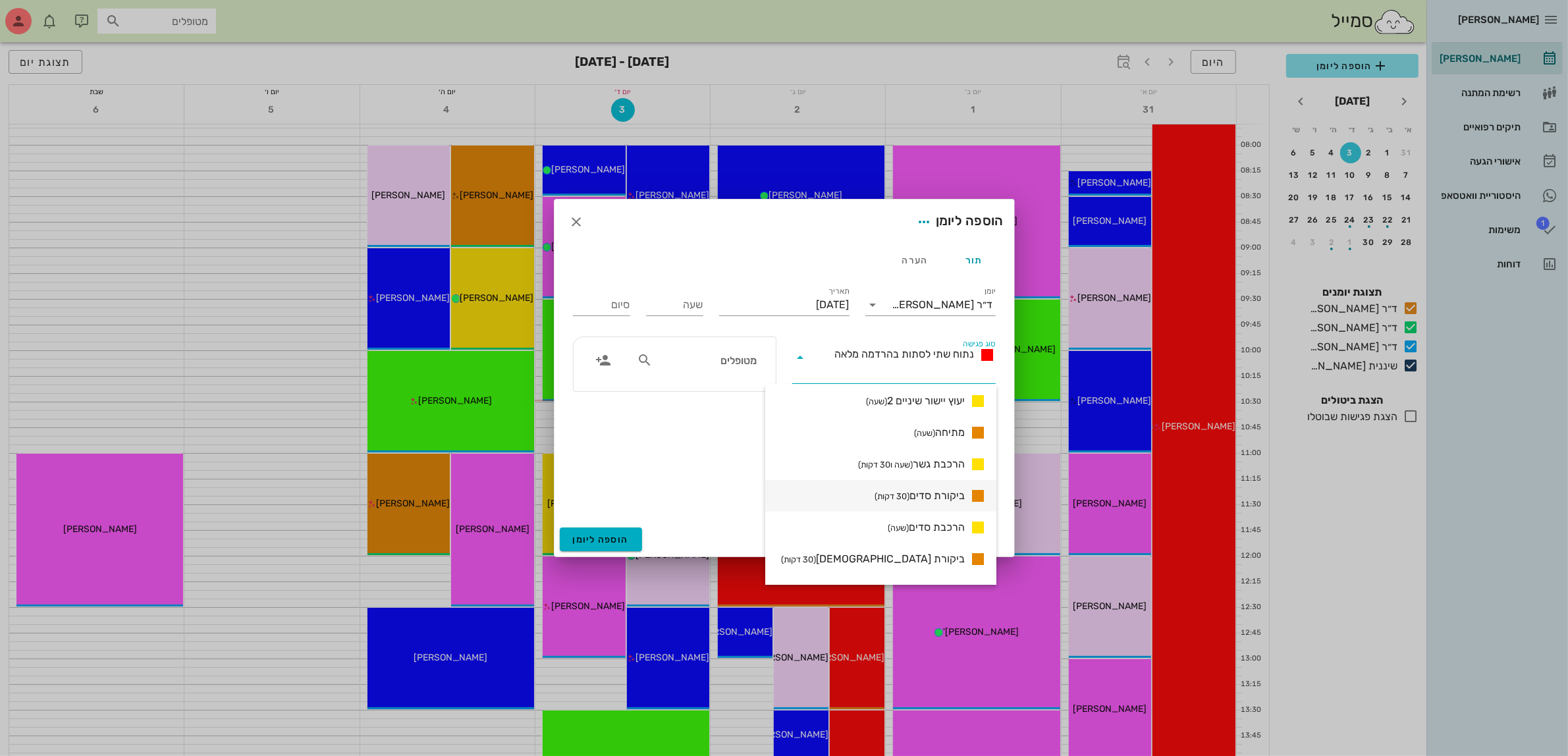
scroll to position [820, 0]
click at [956, 468] on span "מתיחה (שעה)" at bounding box center [939, 470] width 51 height 16
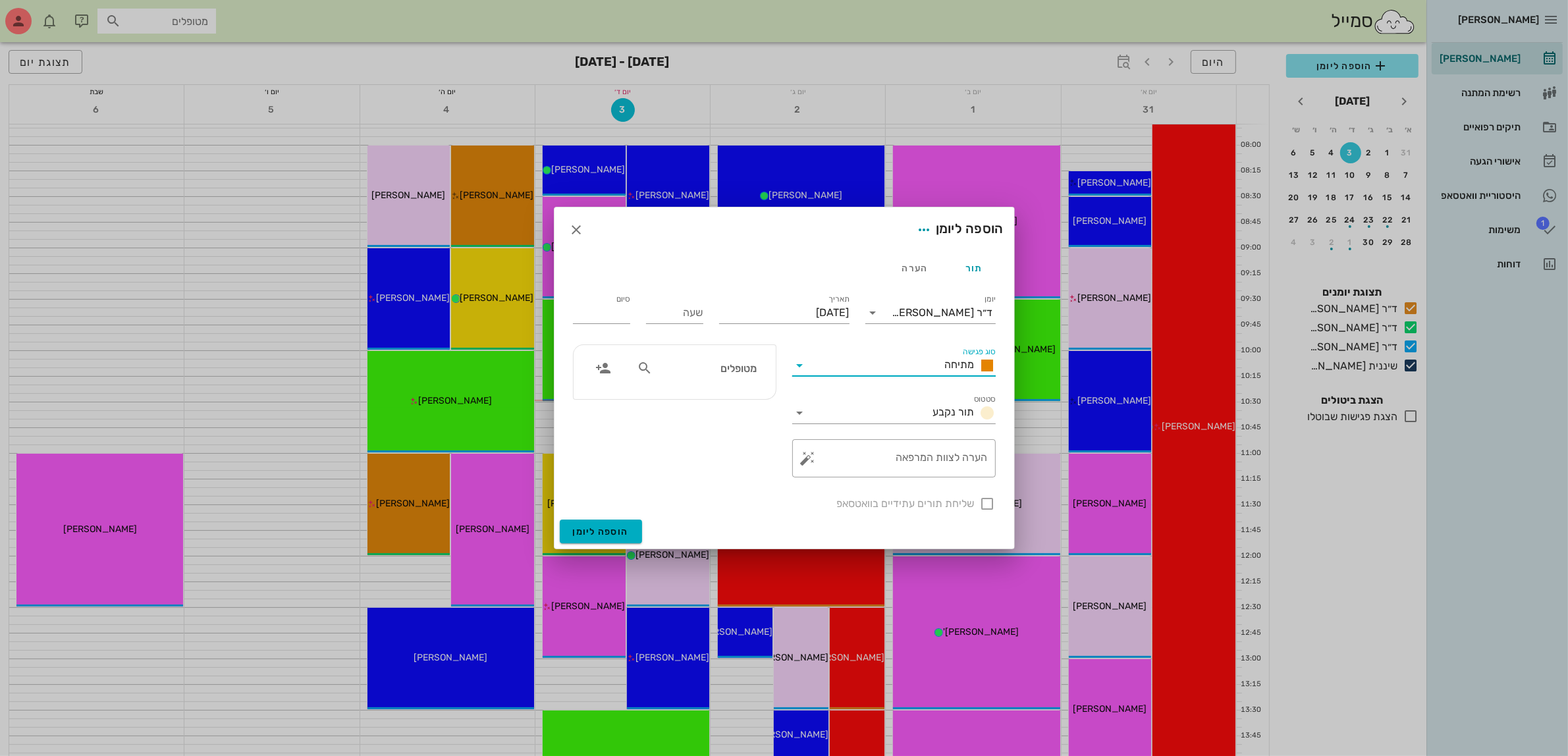
type input "01:00"
click at [797, 313] on input "[DATE]" at bounding box center [784, 313] width 130 height 21
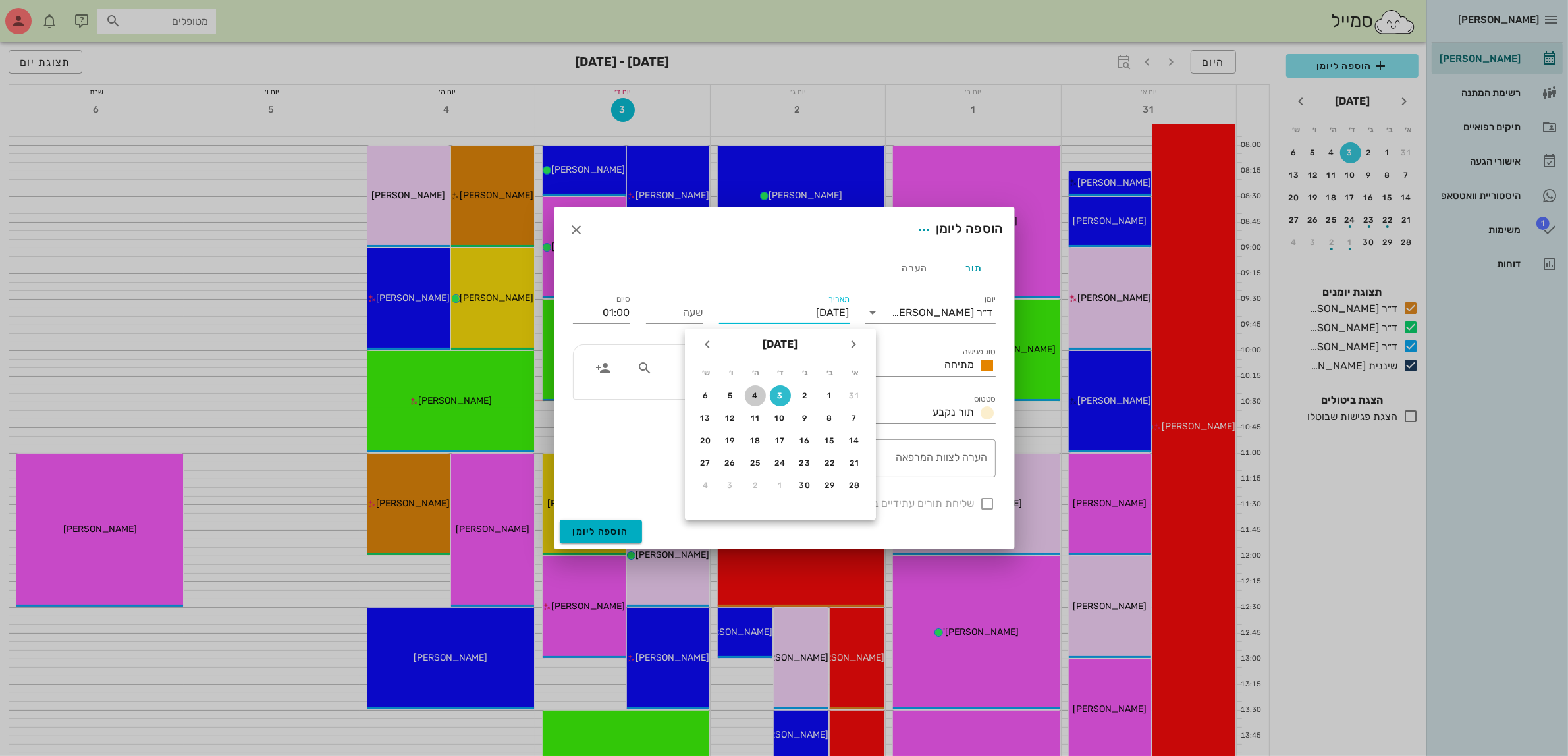
click at [755, 396] on div "4" at bounding box center [755, 396] width 21 height 9
type input "[DATE]"
click at [676, 310] on input "שעה" at bounding box center [674, 313] width 57 height 21
type input "12:00"
type input "13:00"
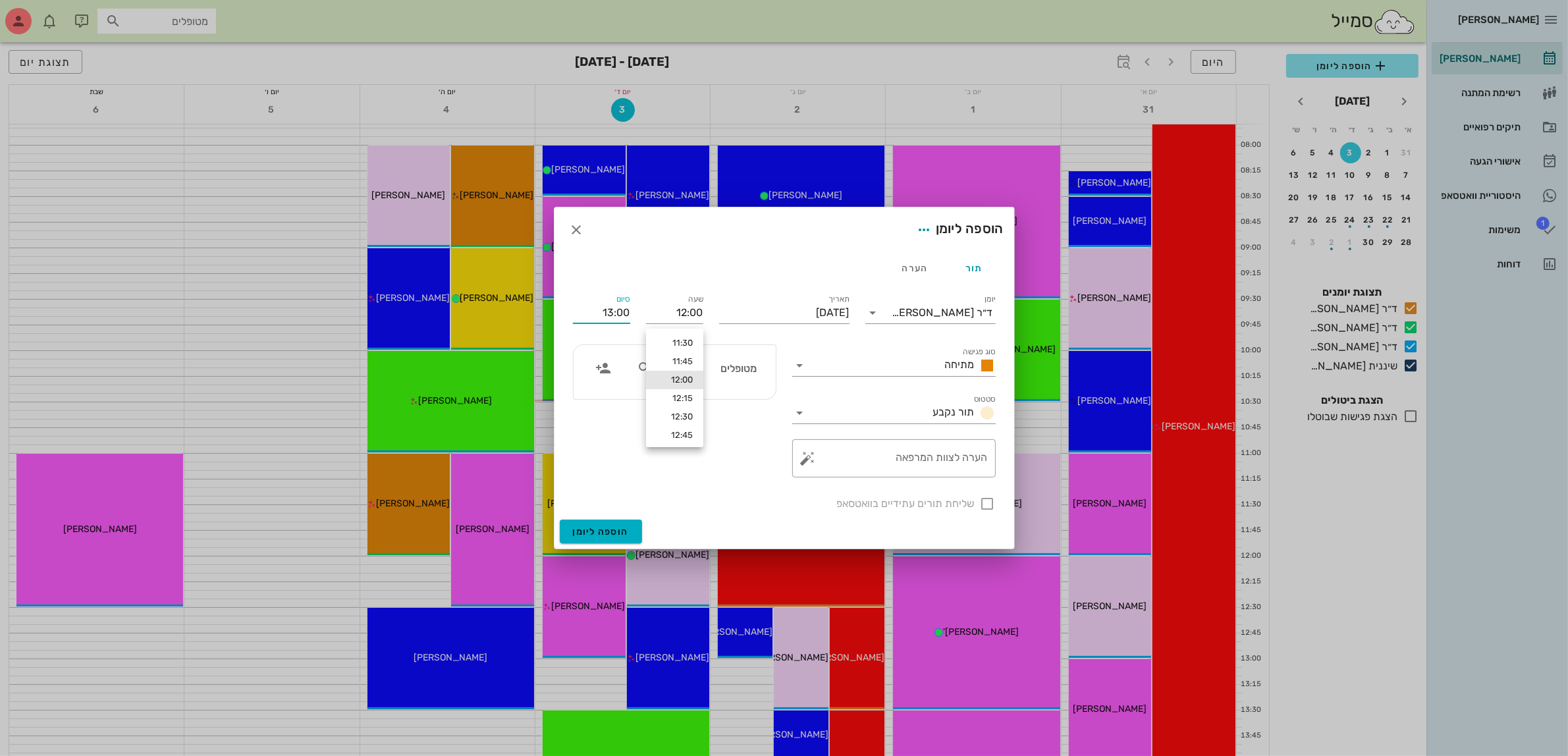
click at [614, 310] on input "13:00" at bounding box center [601, 313] width 57 height 21
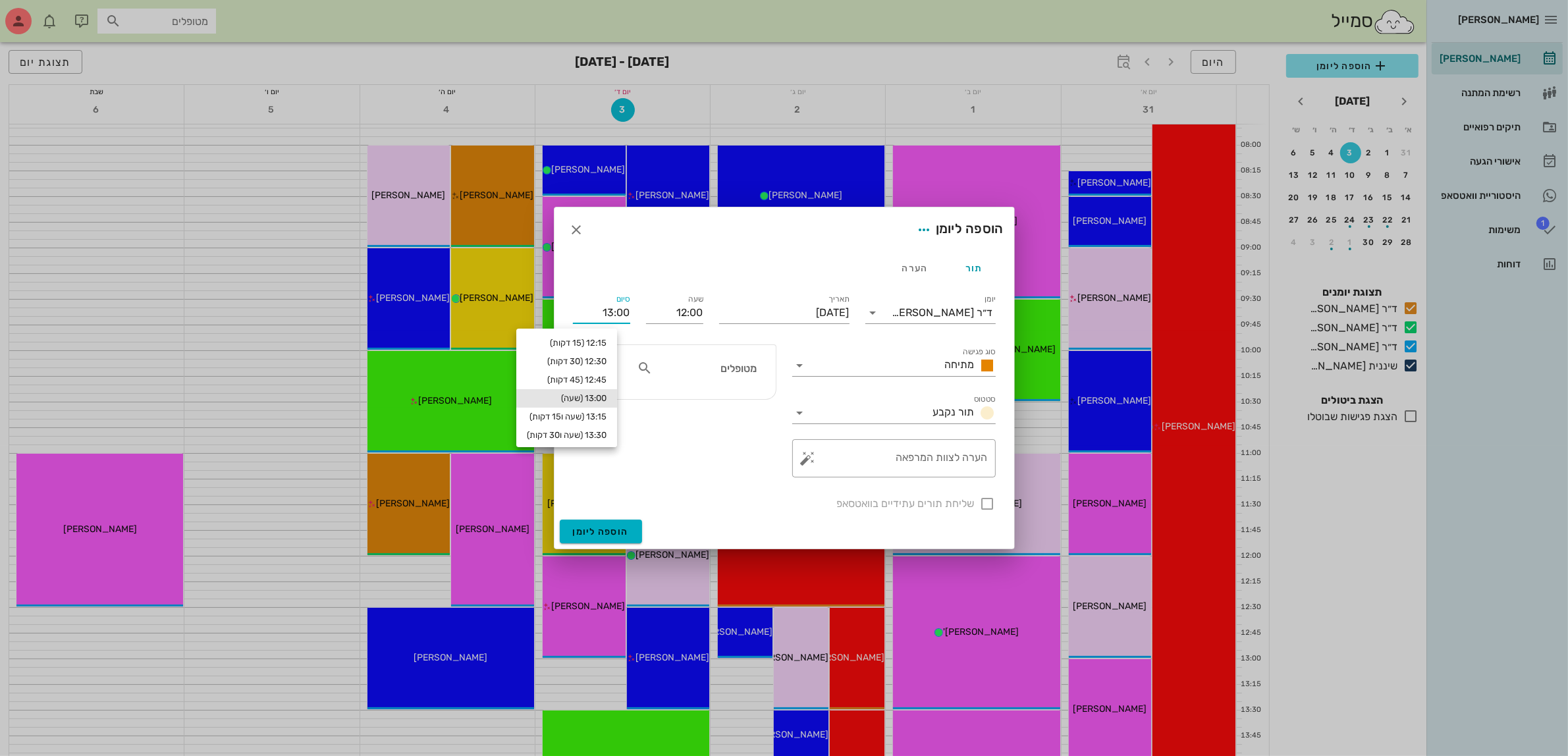
click at [712, 369] on input "מטופלים" at bounding box center [706, 368] width 101 height 17
type input "למא"
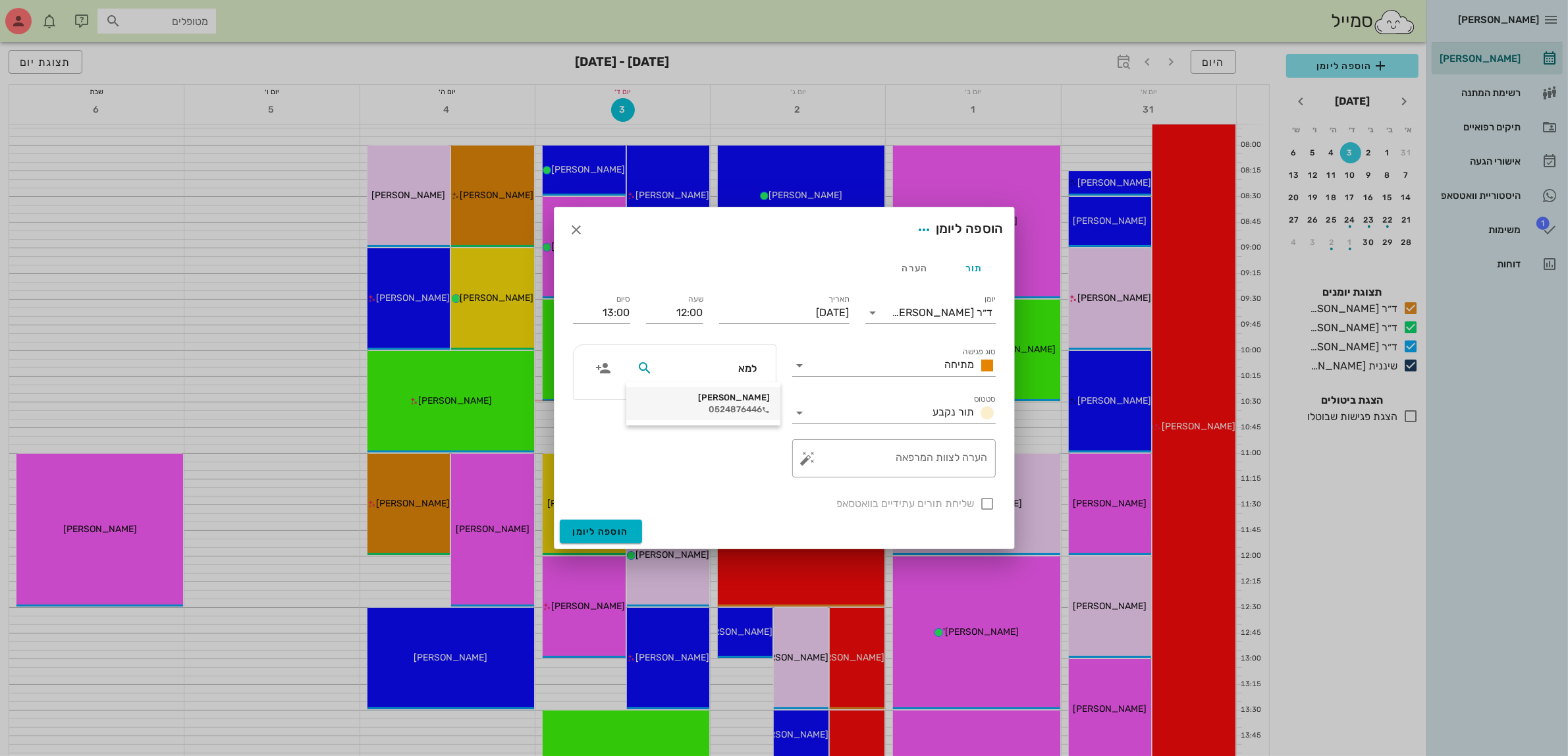
click at [729, 403] on div "[PERSON_NAME] 0524876446" at bounding box center [703, 403] width 133 height 33
drag, startPoint x: 983, startPoint y: 506, endPoint x: 748, endPoint y: 517, distance: 235.3
click at [983, 505] on div at bounding box center [987, 503] width 22 height 22
checkbox input "true"
click at [602, 531] on span "הוספה ליומן" at bounding box center [601, 531] width 56 height 11
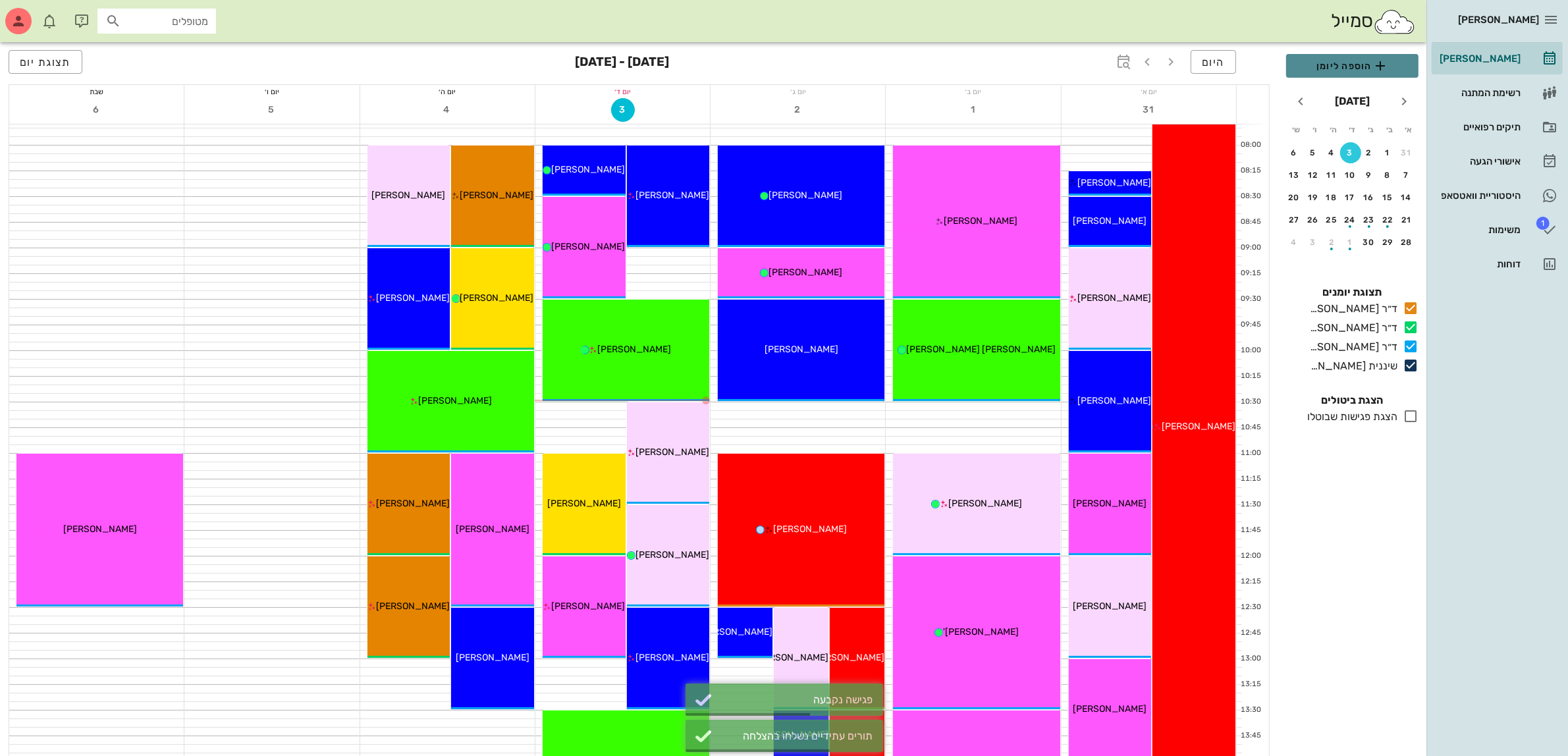
click at [1358, 68] on span "הוספה ליומן" at bounding box center [1351, 66] width 111 height 16
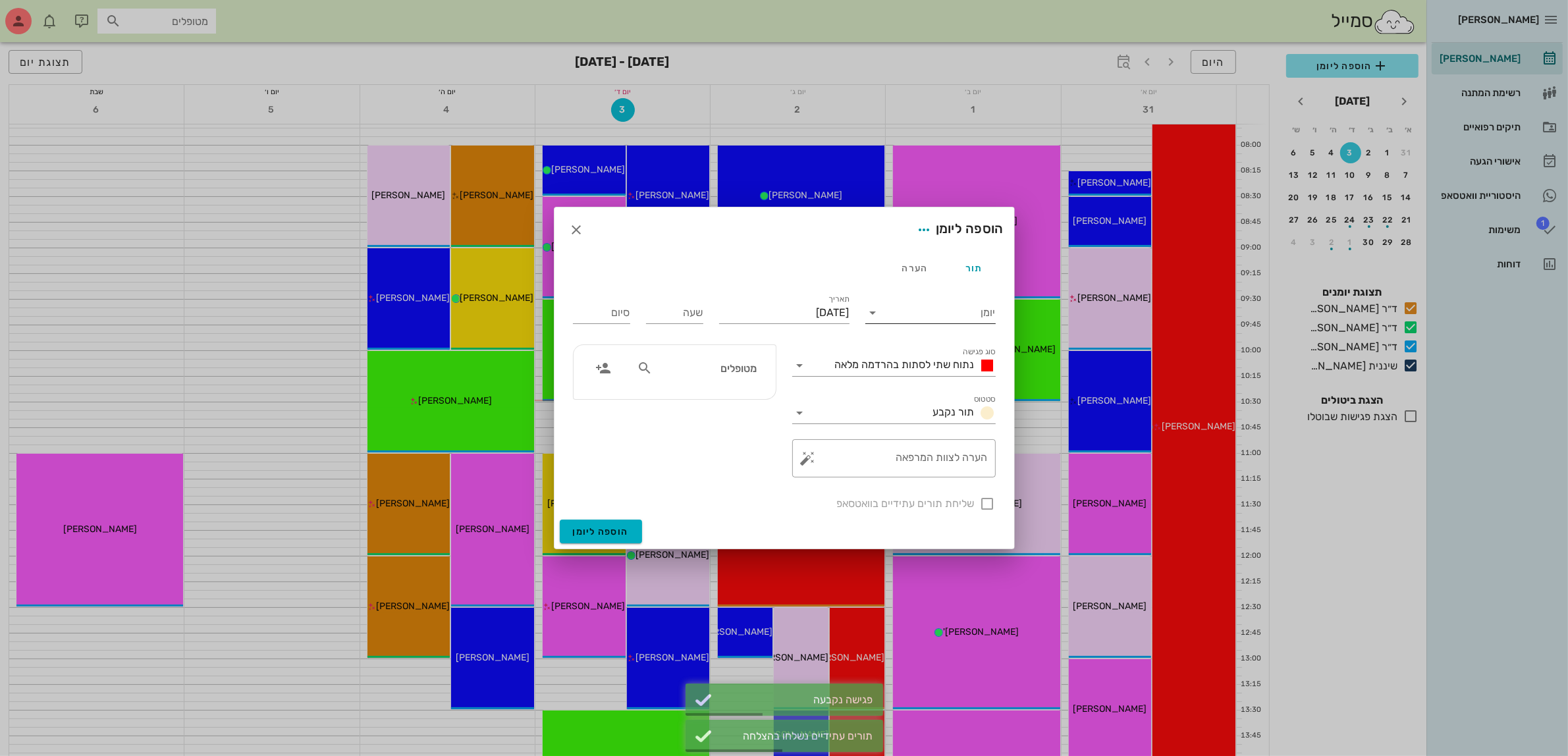
click at [904, 301] on div "יומן" at bounding box center [931, 309] width 130 height 29
click at [940, 314] on input "יומן" at bounding box center [940, 313] width 112 height 21
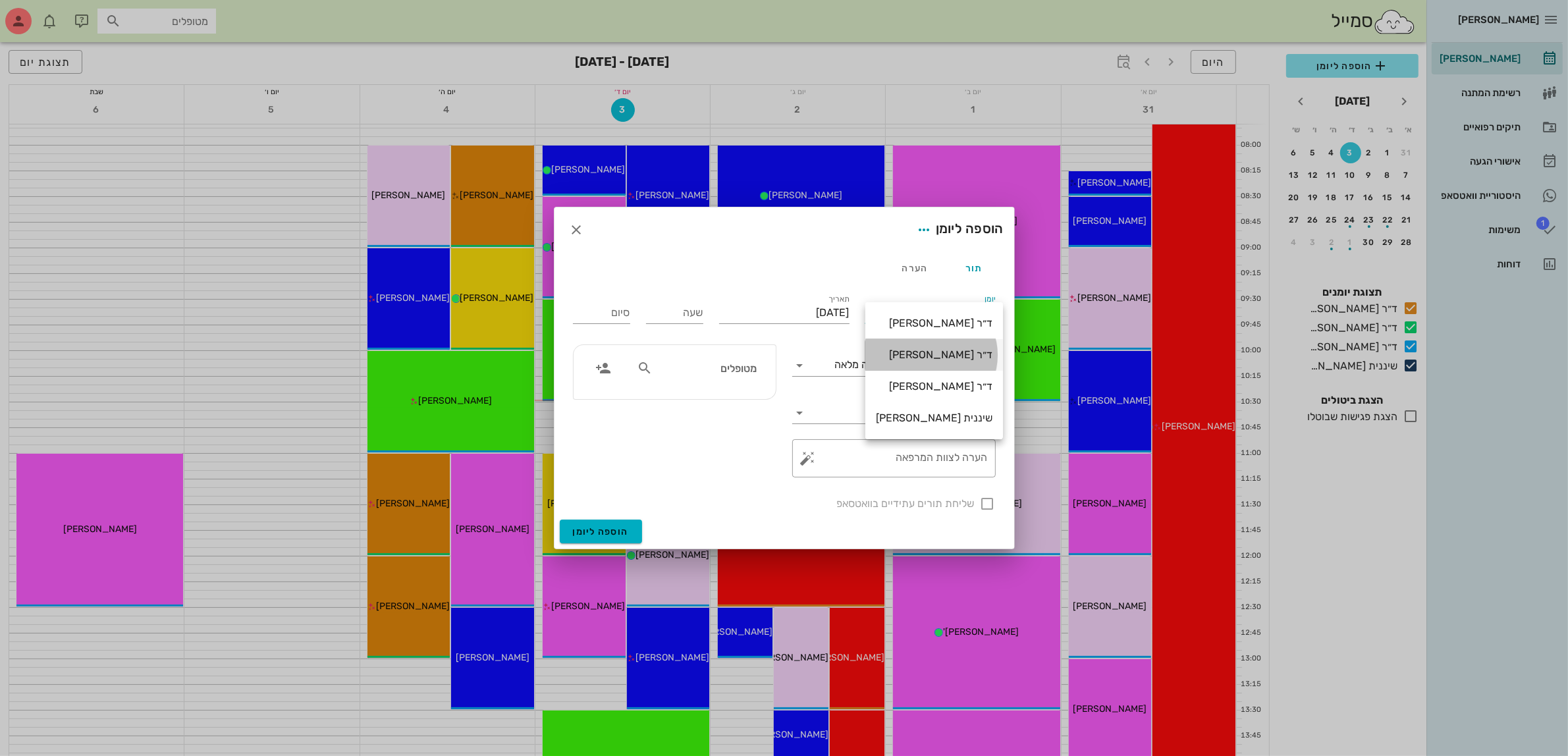
click at [948, 353] on div "ד״ר [PERSON_NAME]" at bounding box center [934, 354] width 116 height 12
click at [935, 363] on span "נתוח שתי לסתות בהרדמה מלאה" at bounding box center [905, 364] width 139 height 12
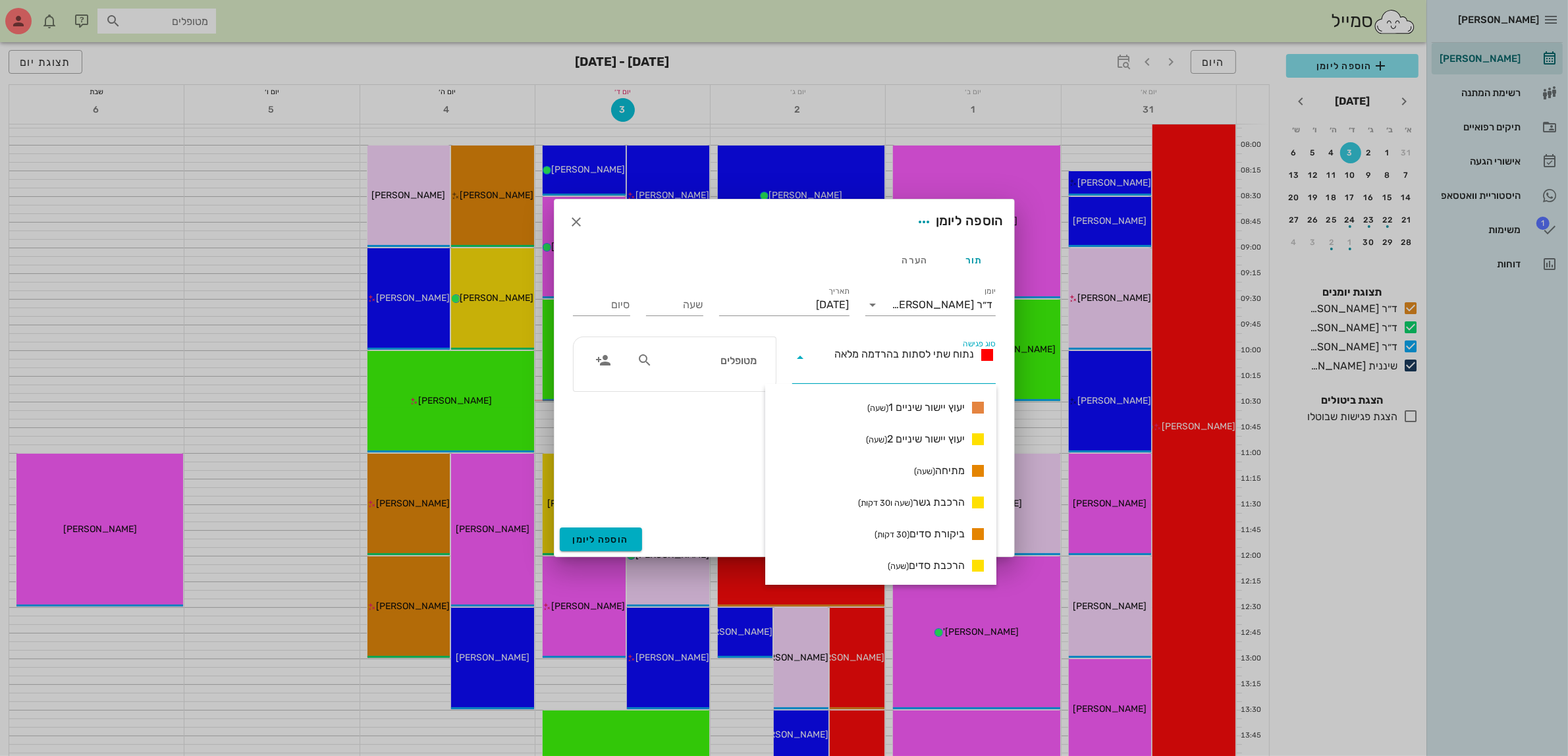
scroll to position [854, 0]
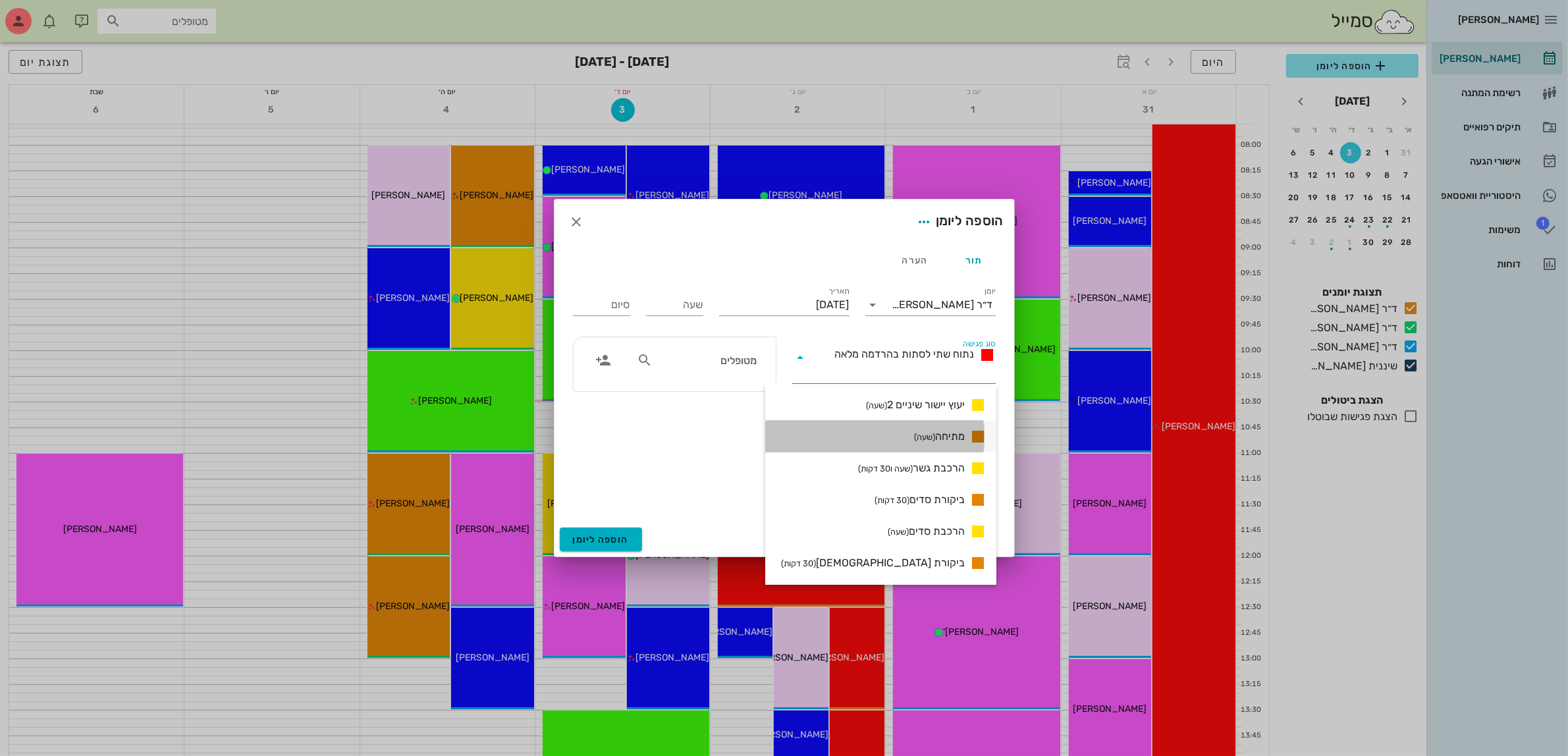
click at [948, 429] on span "מתיחה (שעה)" at bounding box center [939, 436] width 51 height 16
type input "01:00"
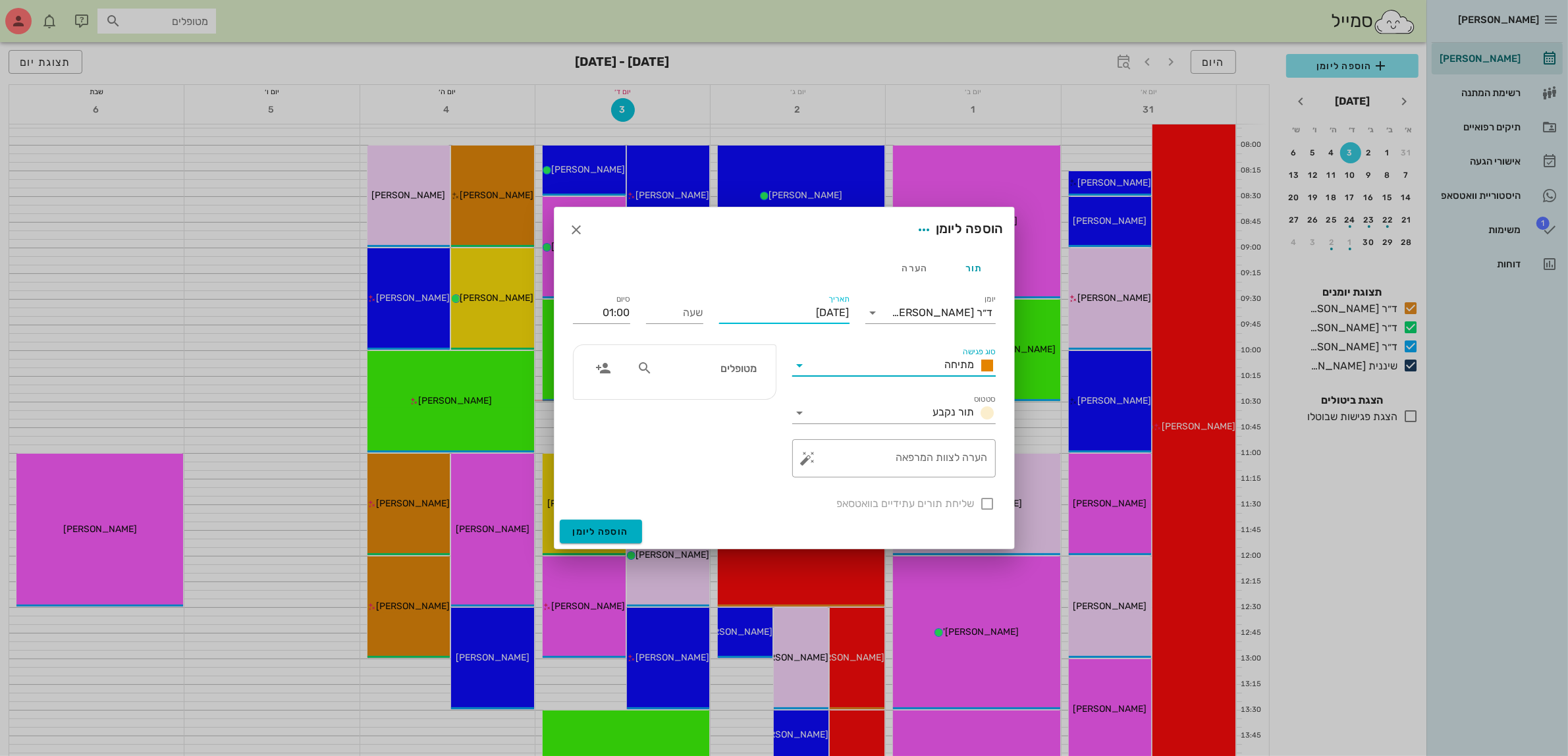
click at [794, 306] on input "[DATE]" at bounding box center [784, 313] width 130 height 21
click at [752, 393] on div "4" at bounding box center [755, 396] width 21 height 9
type input "[DATE]"
click at [680, 314] on input "שעה" at bounding box center [674, 313] width 57 height 21
type input "13:00"
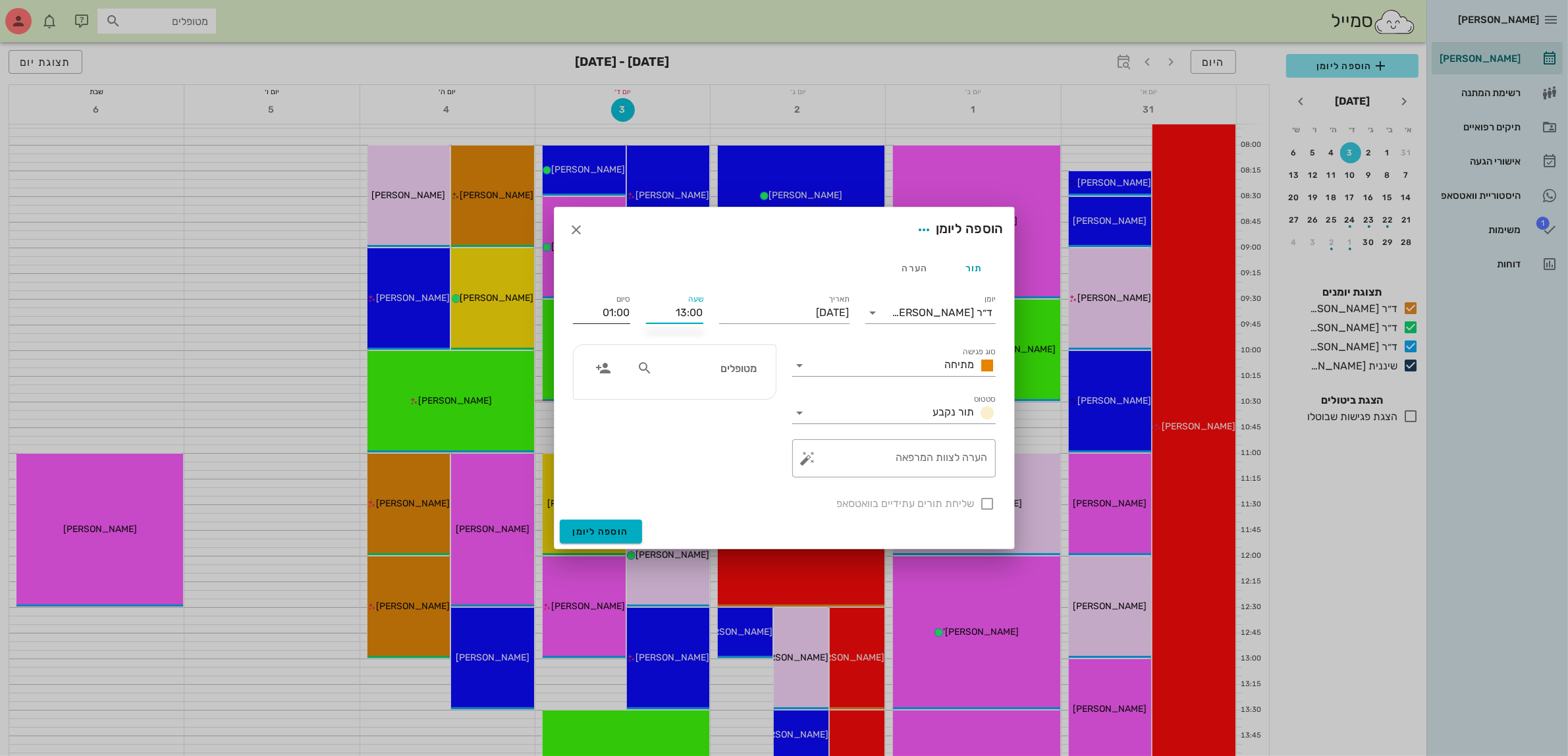
type input "14:00"
click at [616, 311] on input "14:00" at bounding box center [601, 313] width 57 height 21
click at [700, 363] on input "מטופלים" at bounding box center [706, 368] width 101 height 17
type input "[PERSON_NAME]"
click at [716, 400] on div "[PERSON_NAME]" at bounding box center [701, 398] width 133 height 11
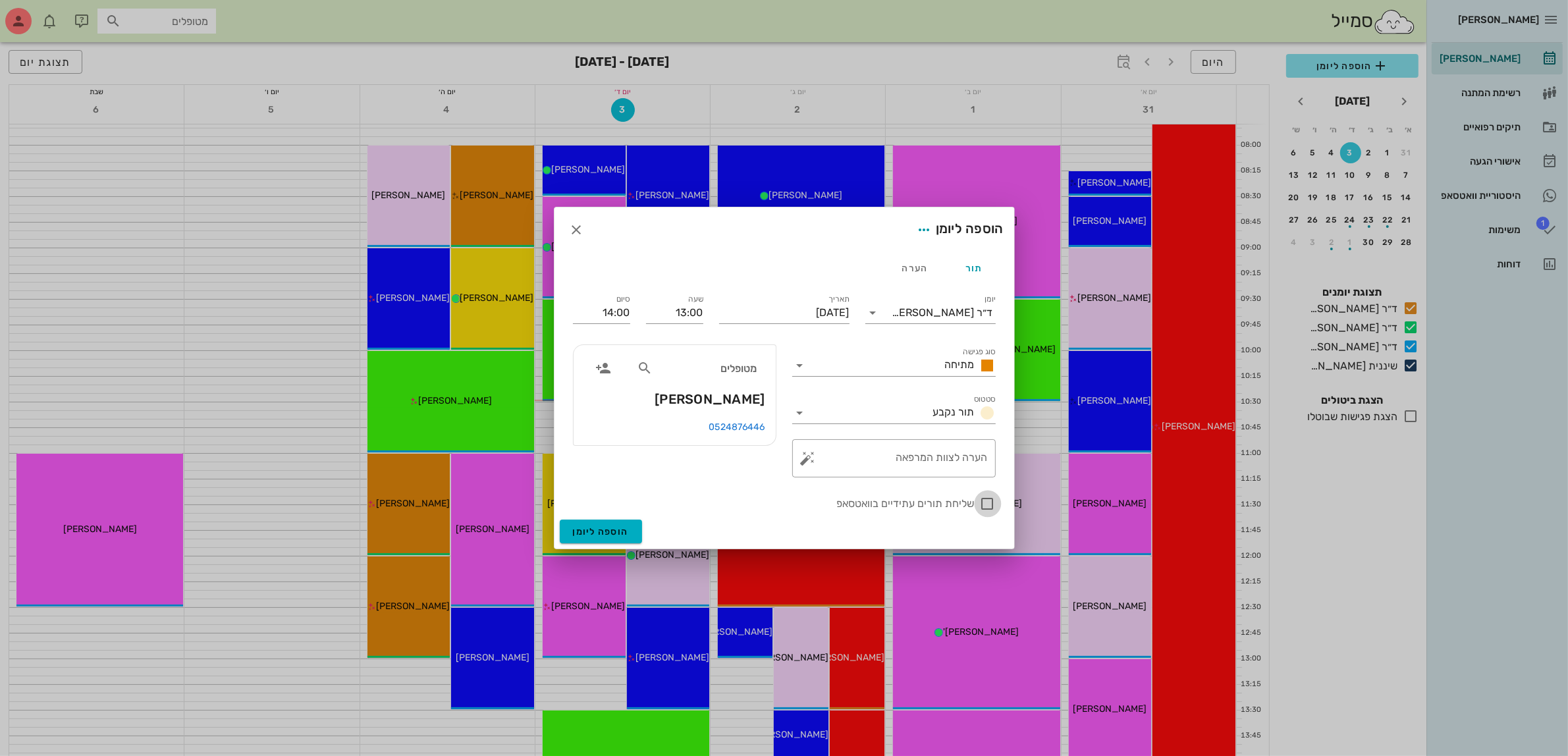
click at [989, 504] on div at bounding box center [987, 503] width 22 height 22
checkbox input "true"
click at [594, 534] on span "הוספה ליומן" at bounding box center [601, 531] width 56 height 11
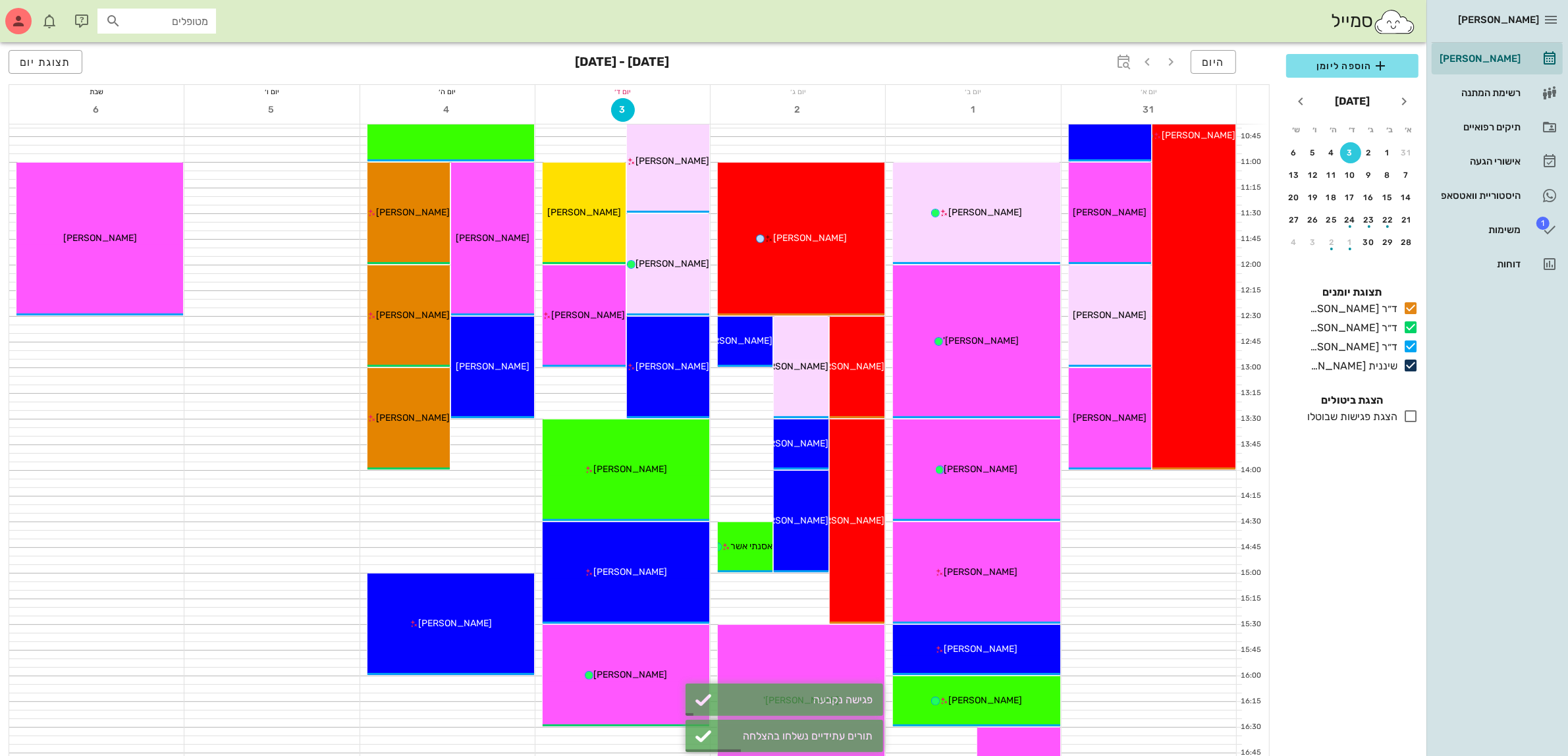
scroll to position [412, 0]
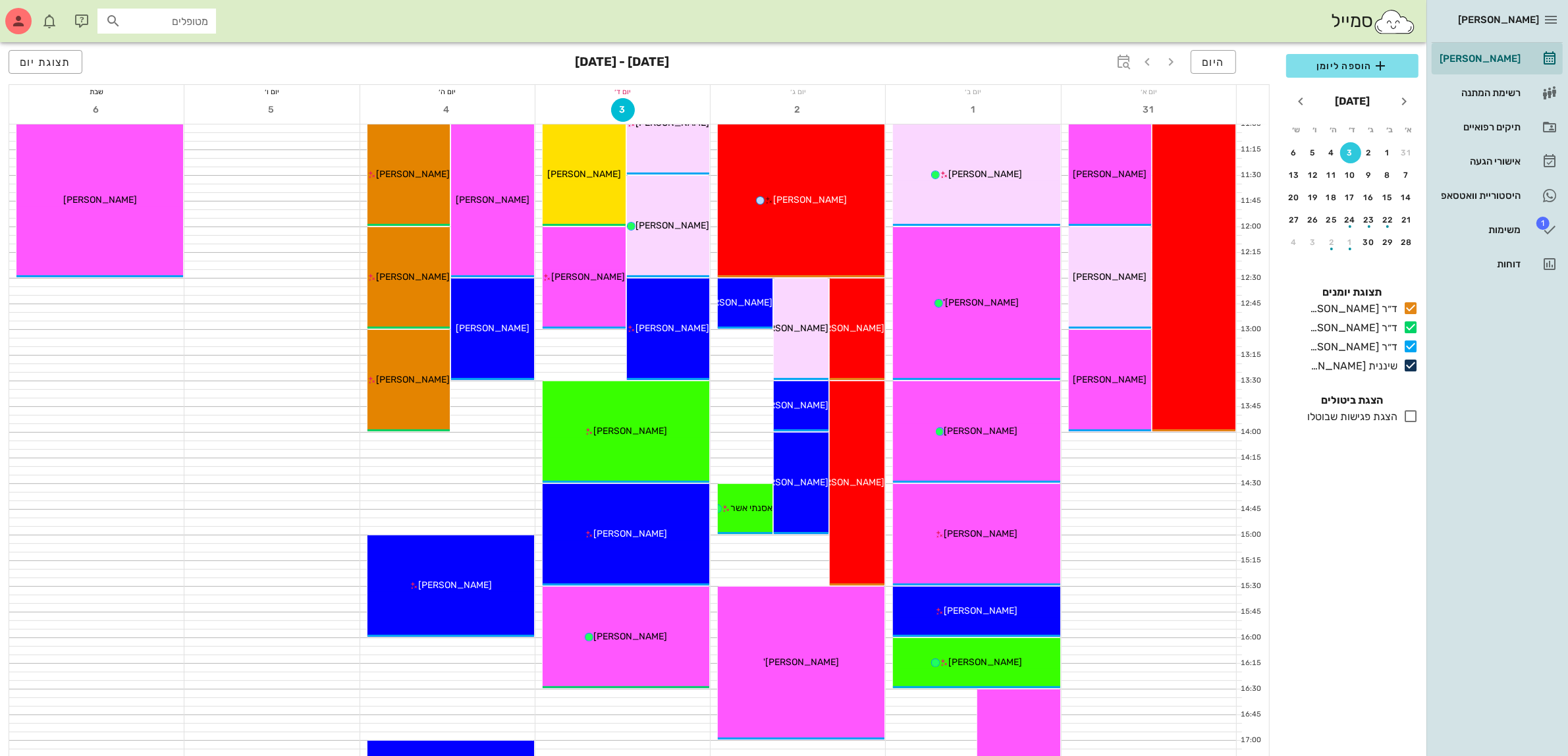
click at [136, 20] on input "מטופלים" at bounding box center [166, 21] width 84 height 17
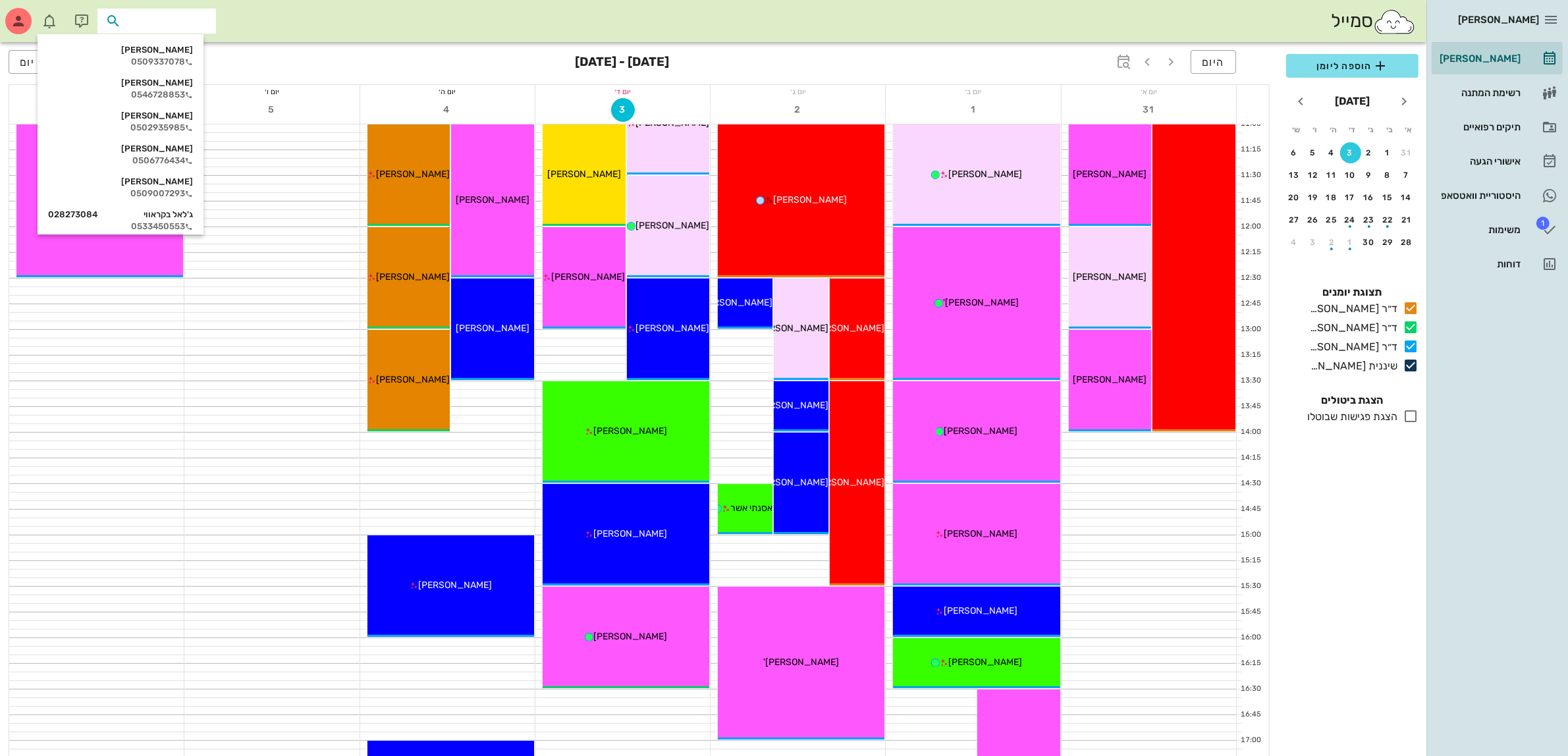
click at [530, 34] on div "סמייל" at bounding box center [713, 21] width 1426 height 42
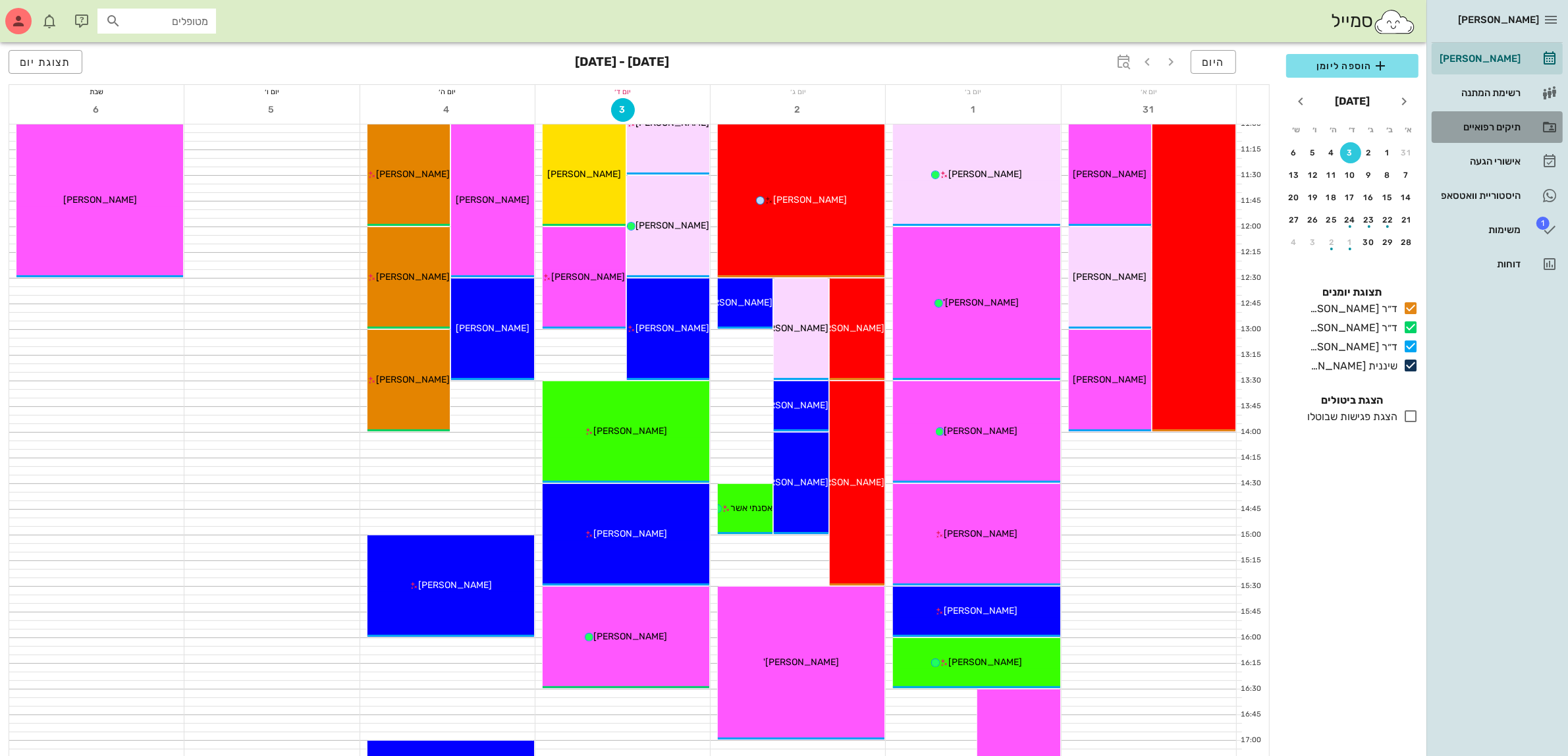
click at [1495, 124] on div "תיקים רפואיים" at bounding box center [1478, 127] width 83 height 11
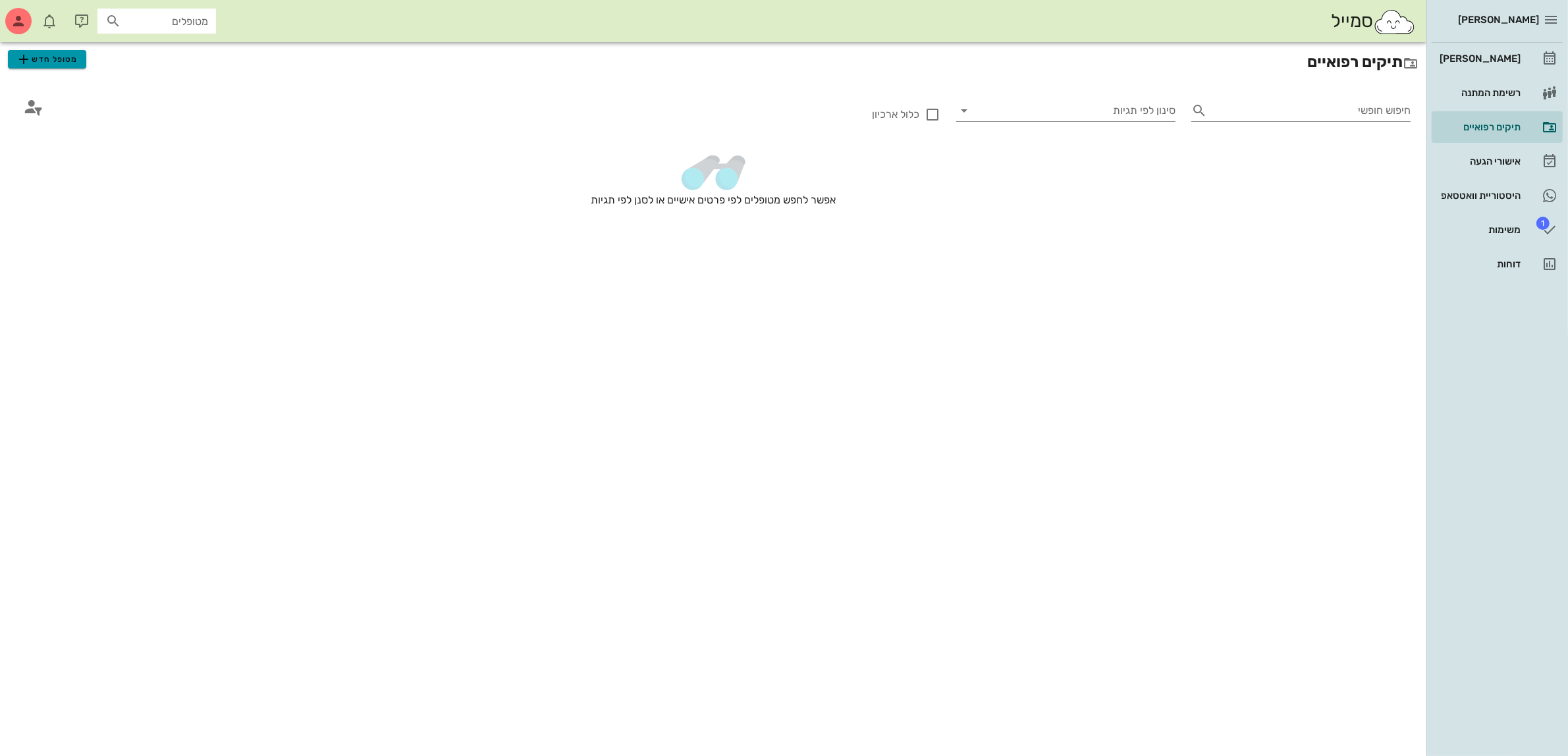
click at [37, 64] on span "מטופל חדש" at bounding box center [47, 59] width 62 height 16
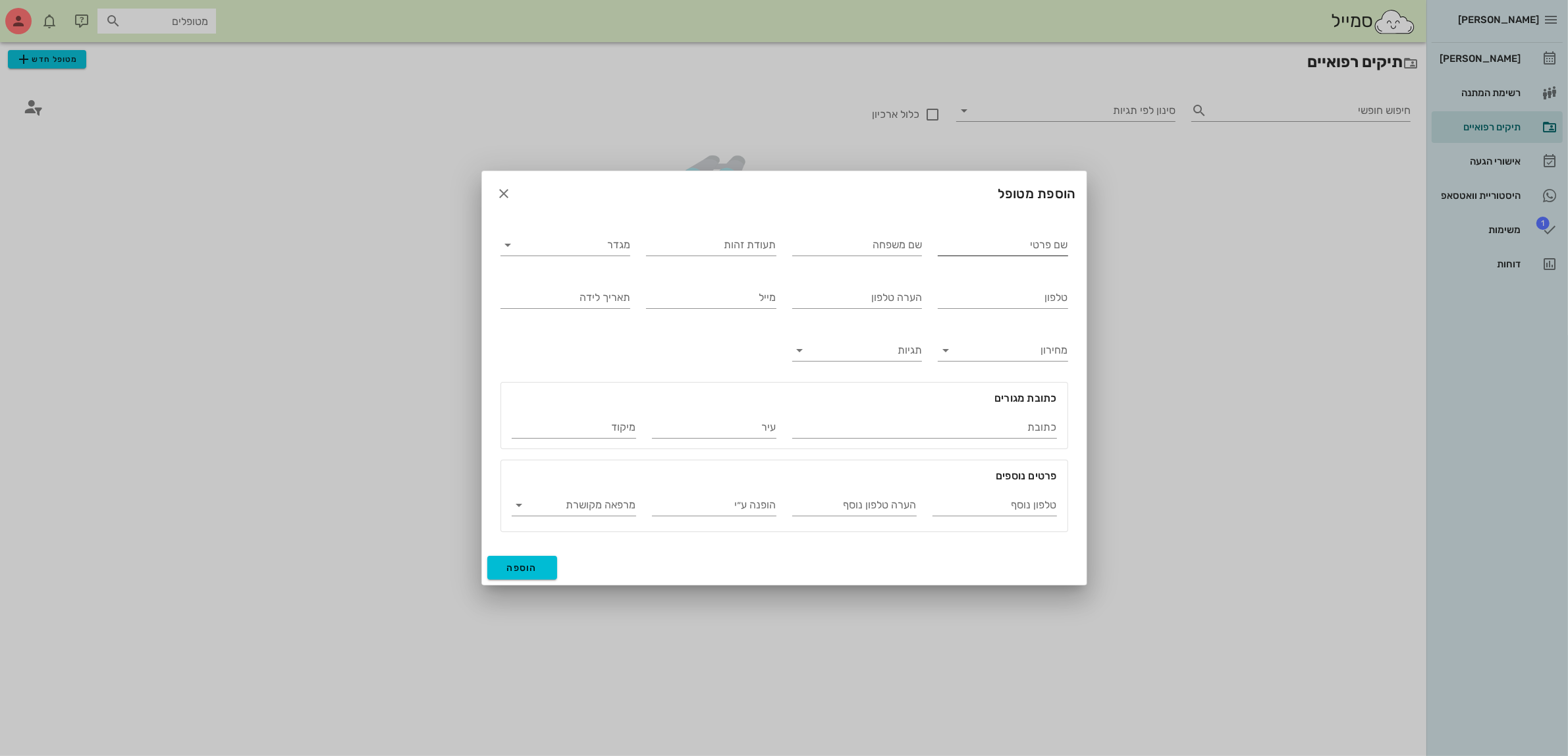
click at [1012, 247] on input "שם פרטי" at bounding box center [1002, 245] width 130 height 21
type input "[PERSON_NAME]"
click at [606, 243] on input "מגדר" at bounding box center [575, 245] width 109 height 21
drag, startPoint x: 611, startPoint y: 261, endPoint x: 665, endPoint y: 253, distance: 54.6
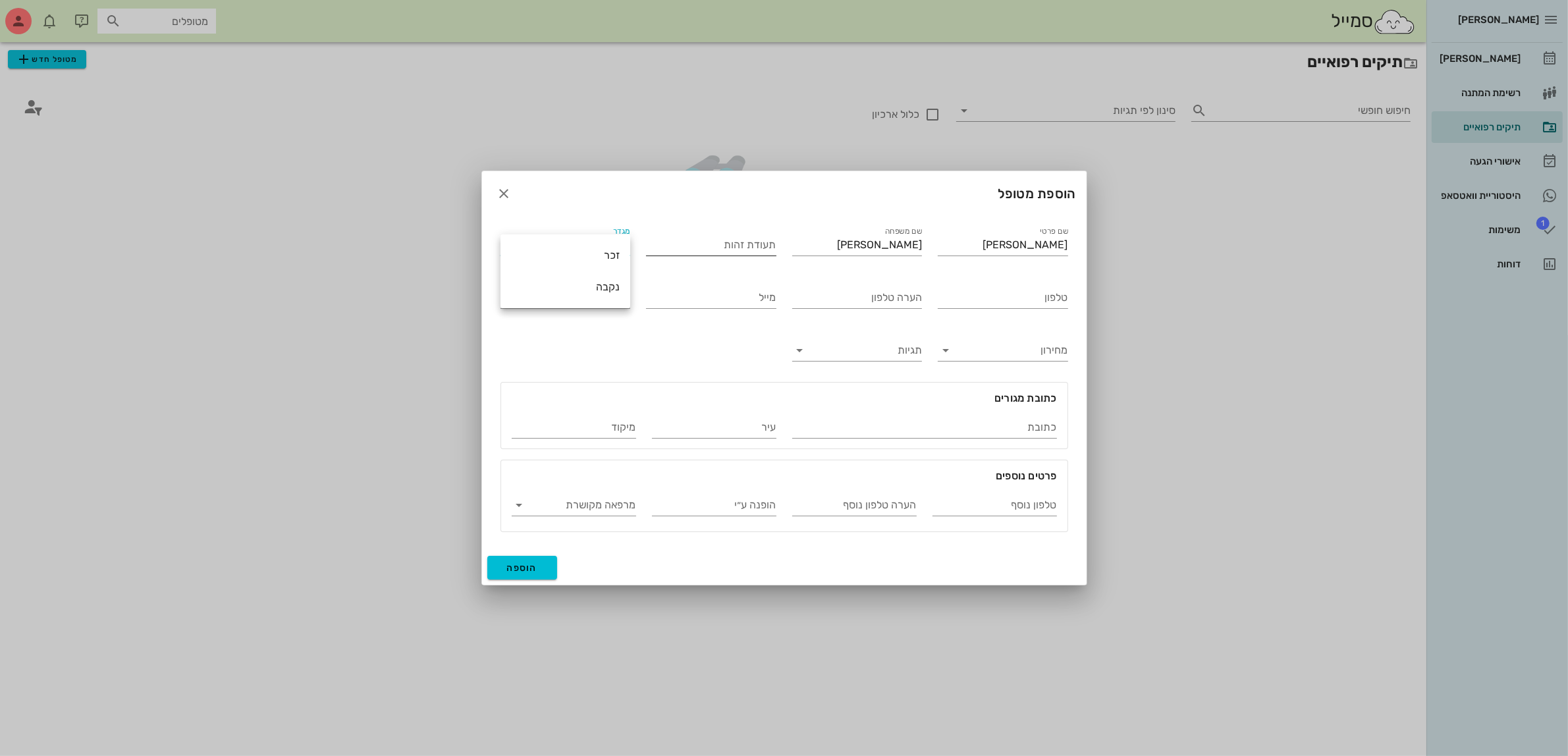
click at [611, 260] on div "זכר" at bounding box center [566, 255] width 109 height 12
click at [975, 296] on input "טלפון" at bounding box center [1002, 298] width 130 height 21
type input "054-6506773"
click at [512, 565] on span "הוספה" at bounding box center [522, 568] width 31 height 11
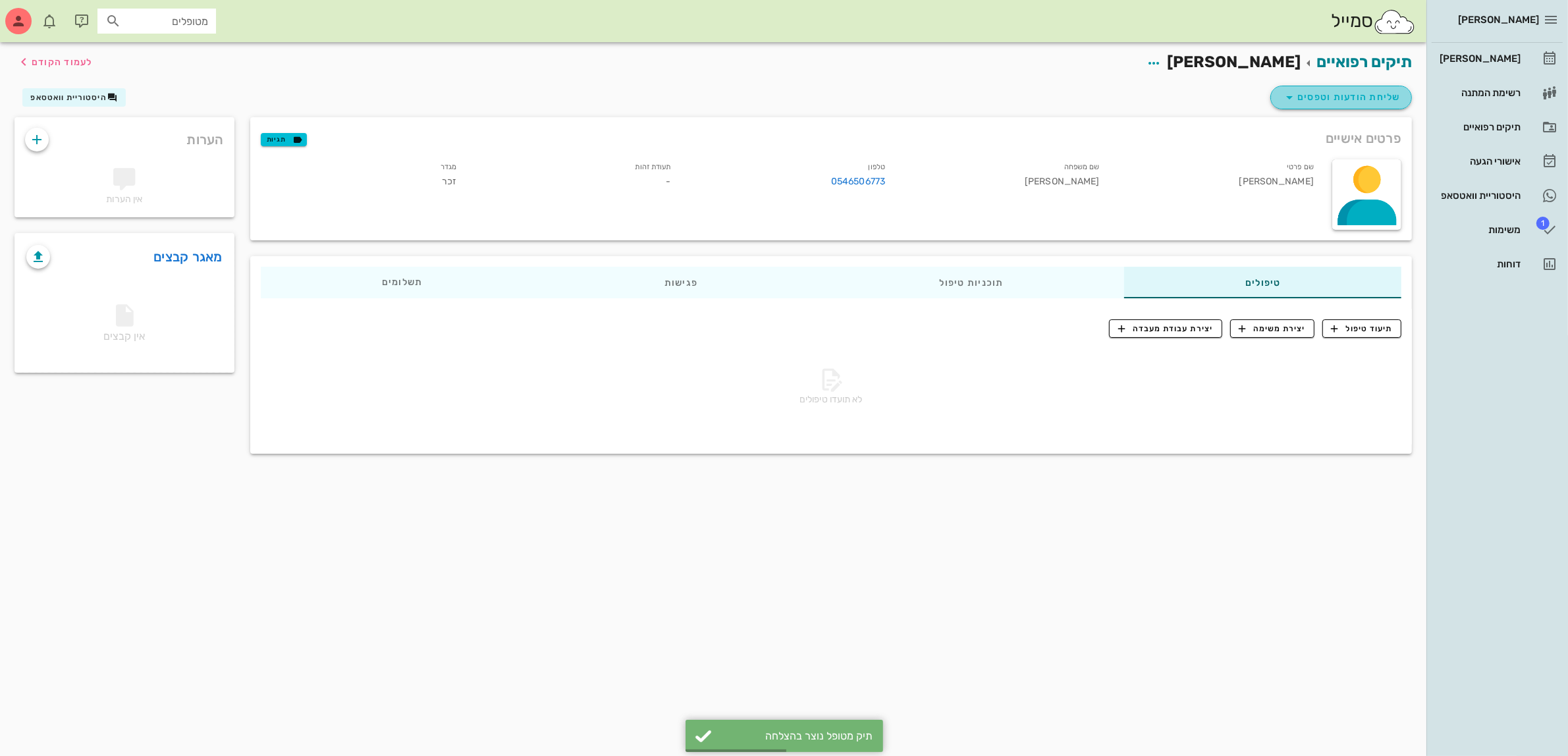
click at [1338, 100] on span "שליחת הודעות וטפסים" at bounding box center [1341, 97] width 119 height 16
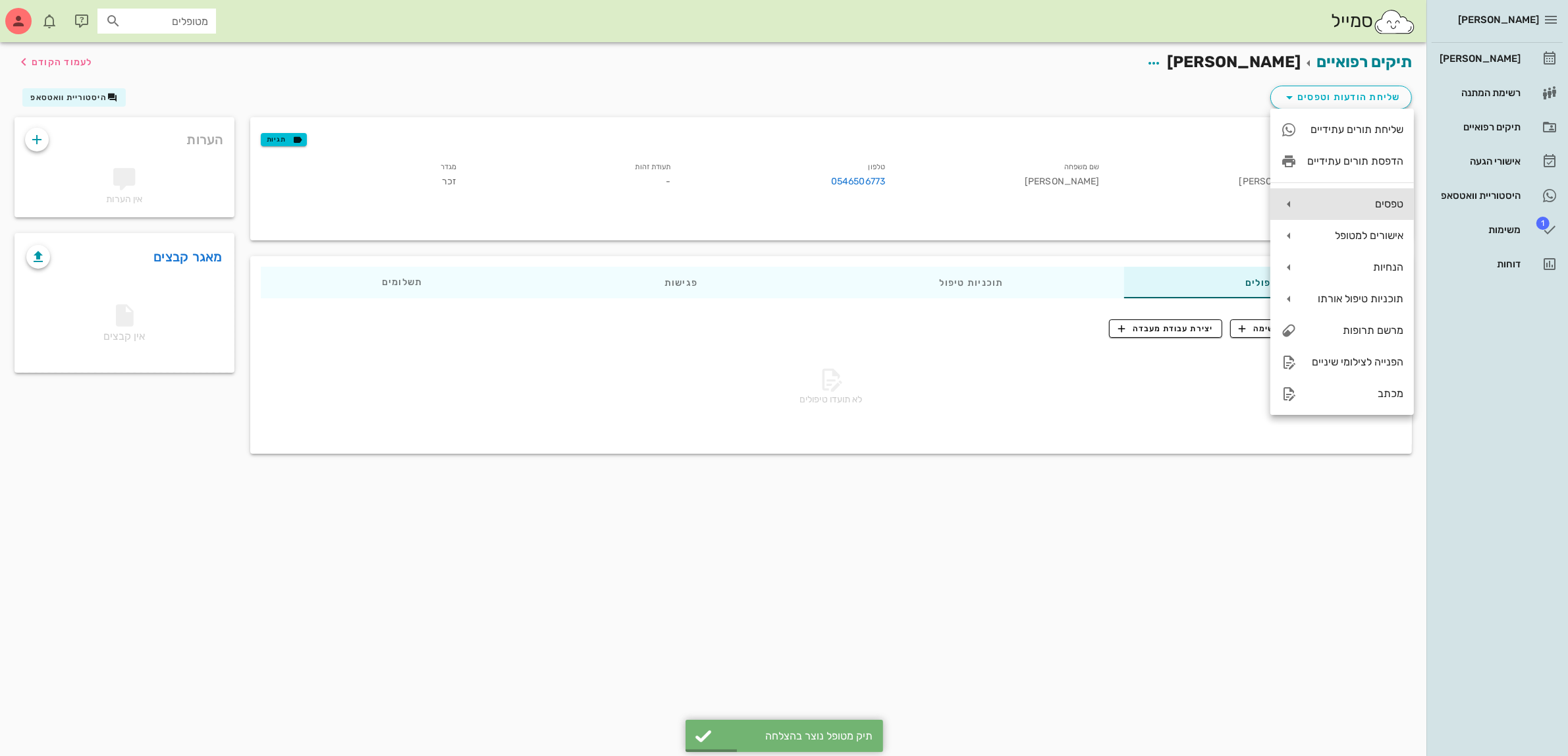
click at [1333, 206] on div "טפסים" at bounding box center [1355, 204] width 96 height 12
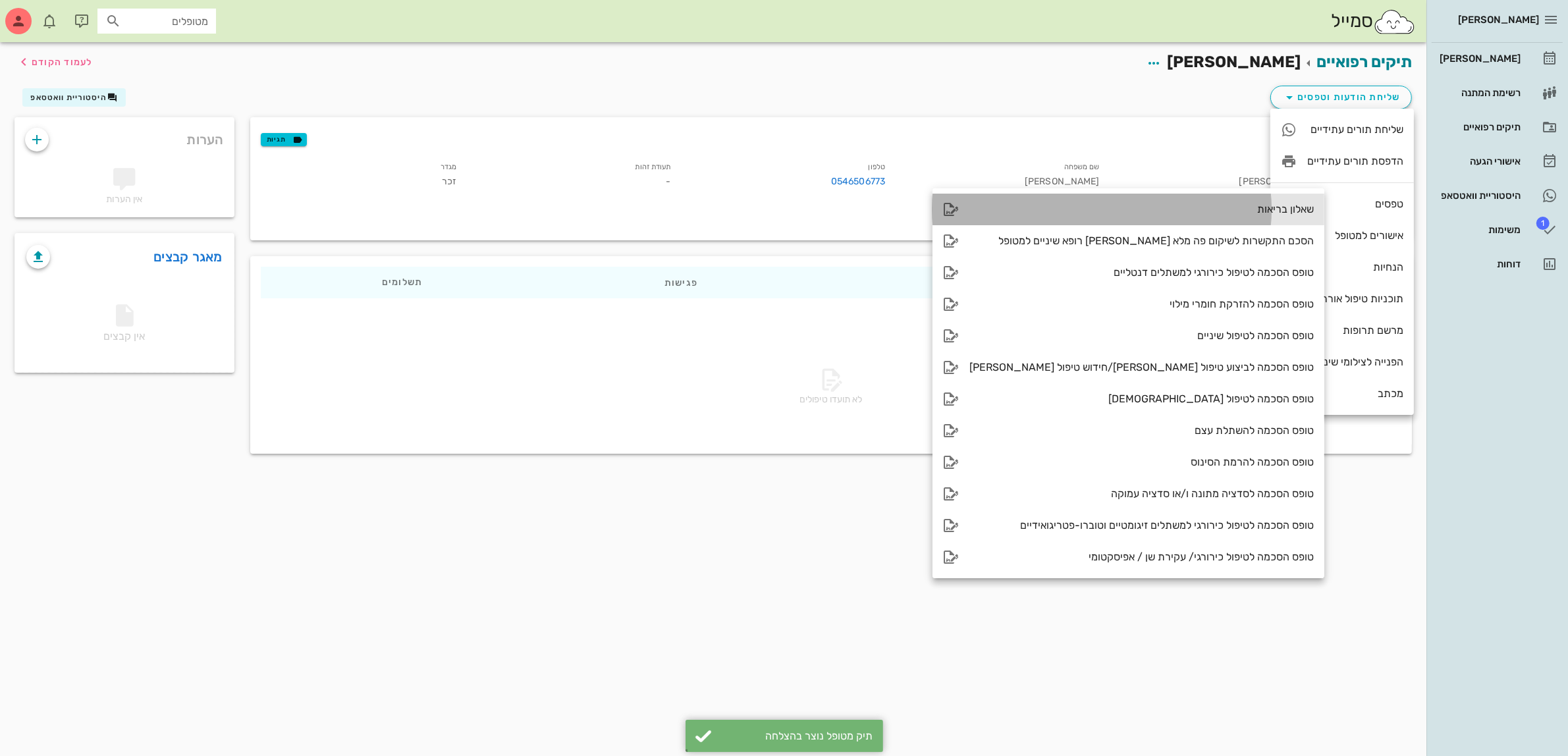
click at [1216, 210] on div "שאלון בריאות" at bounding box center [1141, 209] width 344 height 12
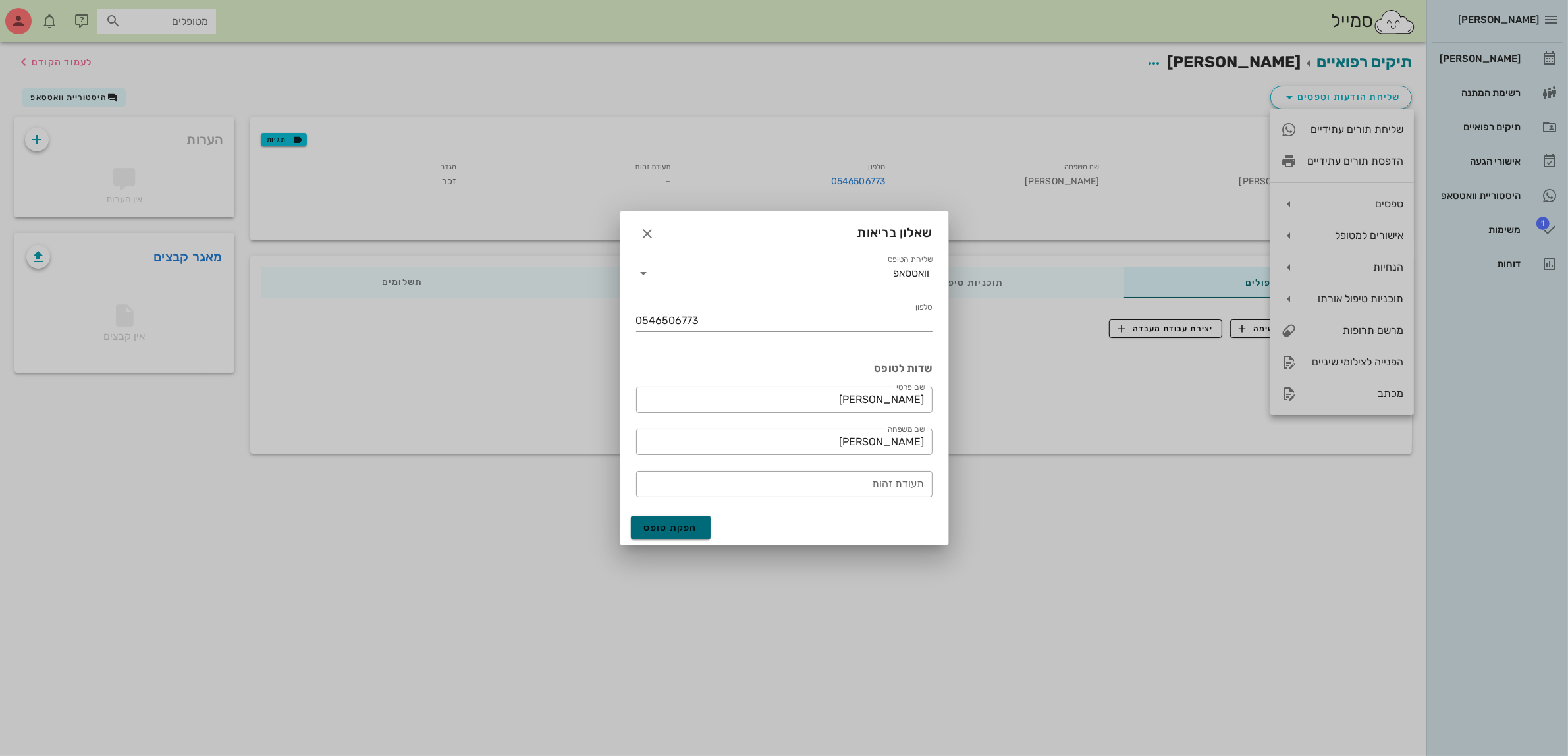
click at [676, 523] on span "הפקת טופס" at bounding box center [670, 527] width 54 height 11
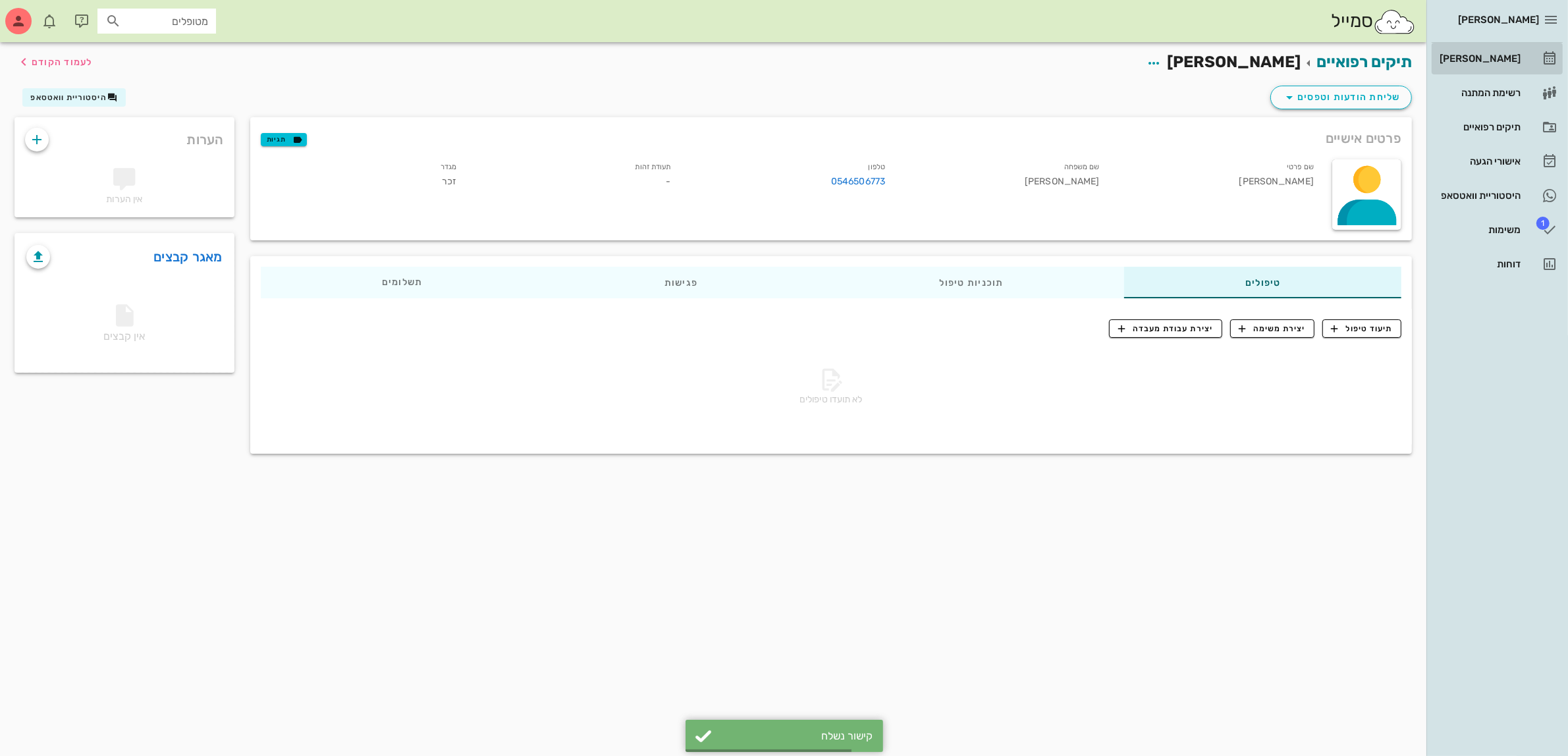
click at [1487, 57] on div "[PERSON_NAME]" at bounding box center [1478, 59] width 83 height 11
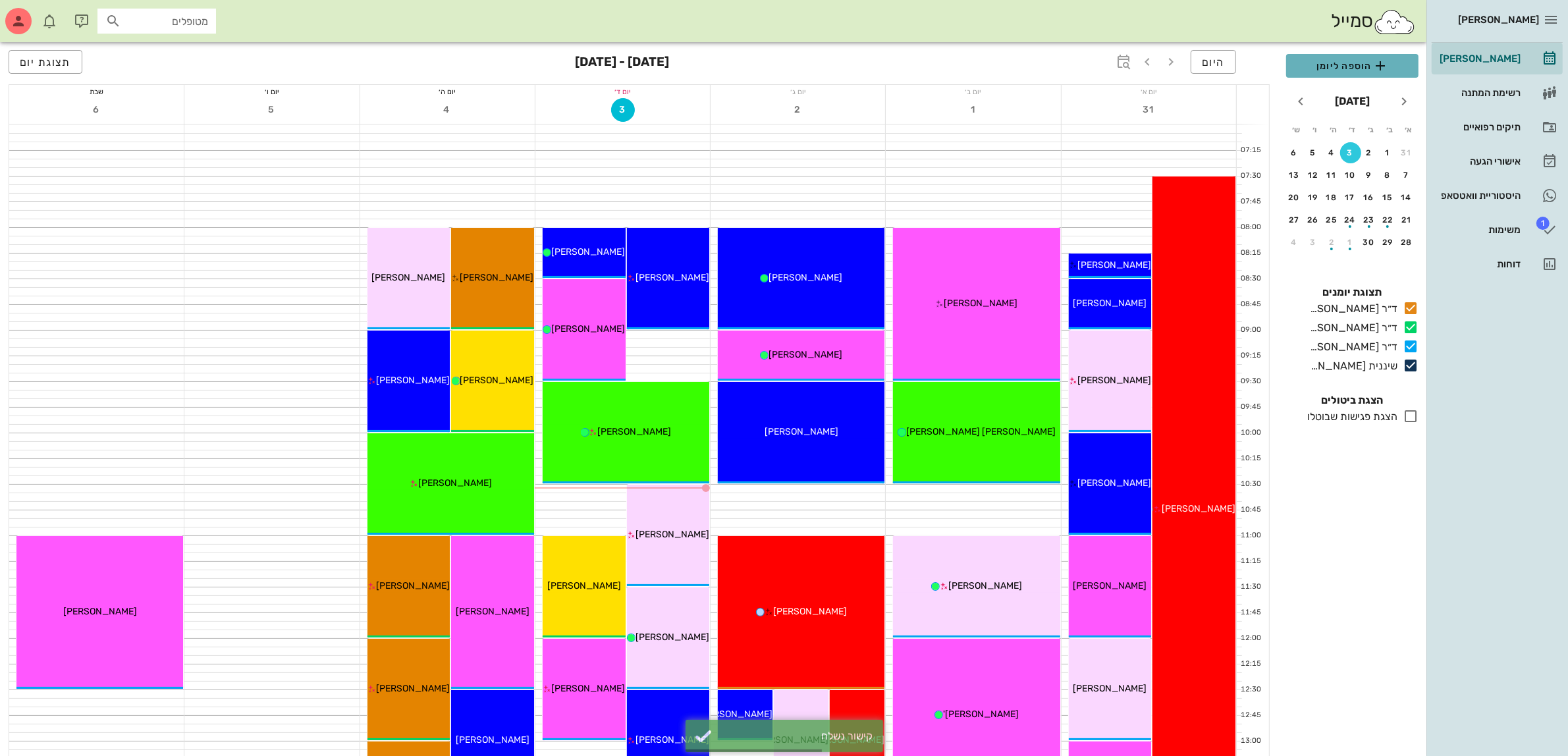
click at [1347, 67] on span "הוספה ליומן" at bounding box center [1351, 66] width 111 height 16
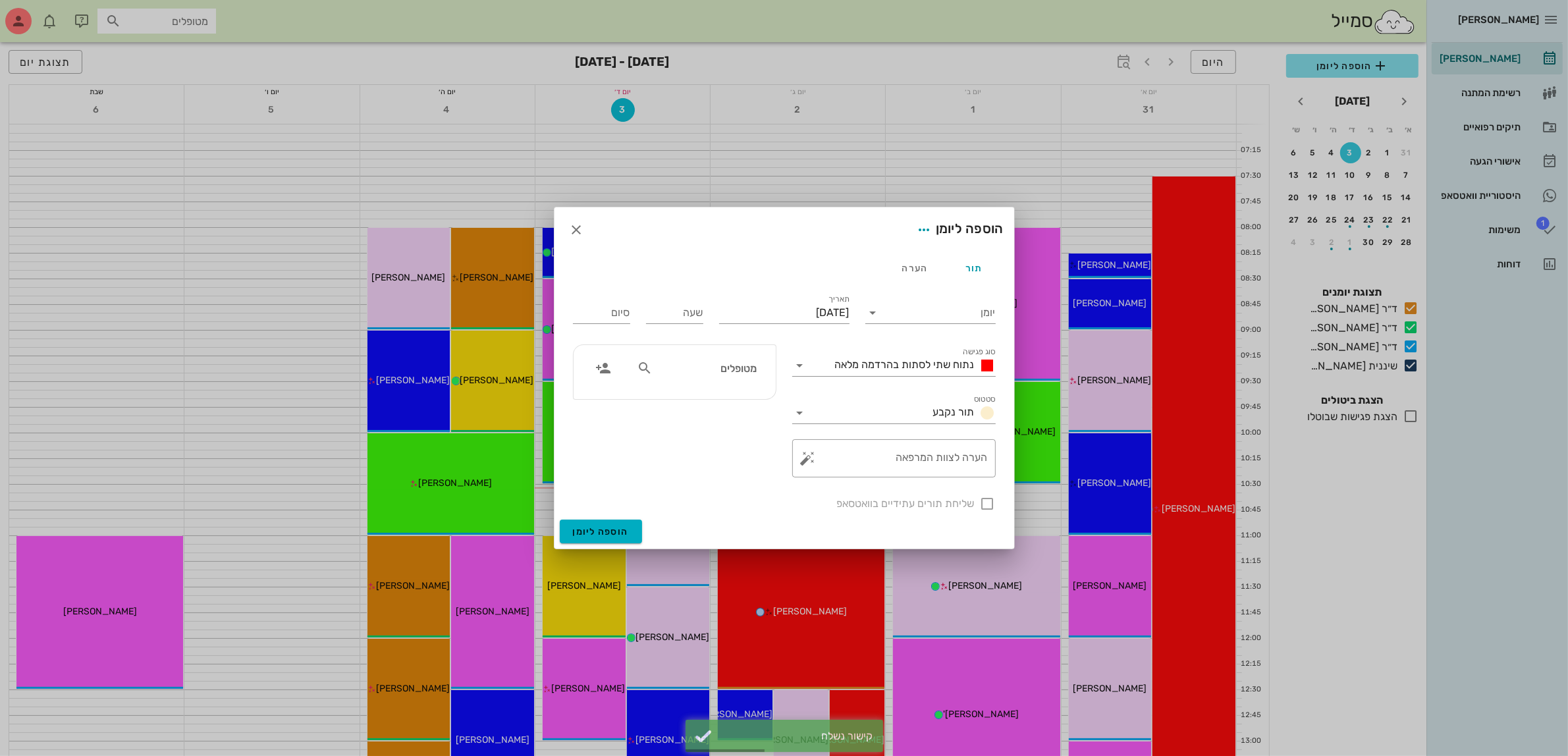
click at [705, 367] on input "מטופלים" at bounding box center [706, 368] width 101 height 17
type input "[PERSON_NAME]"
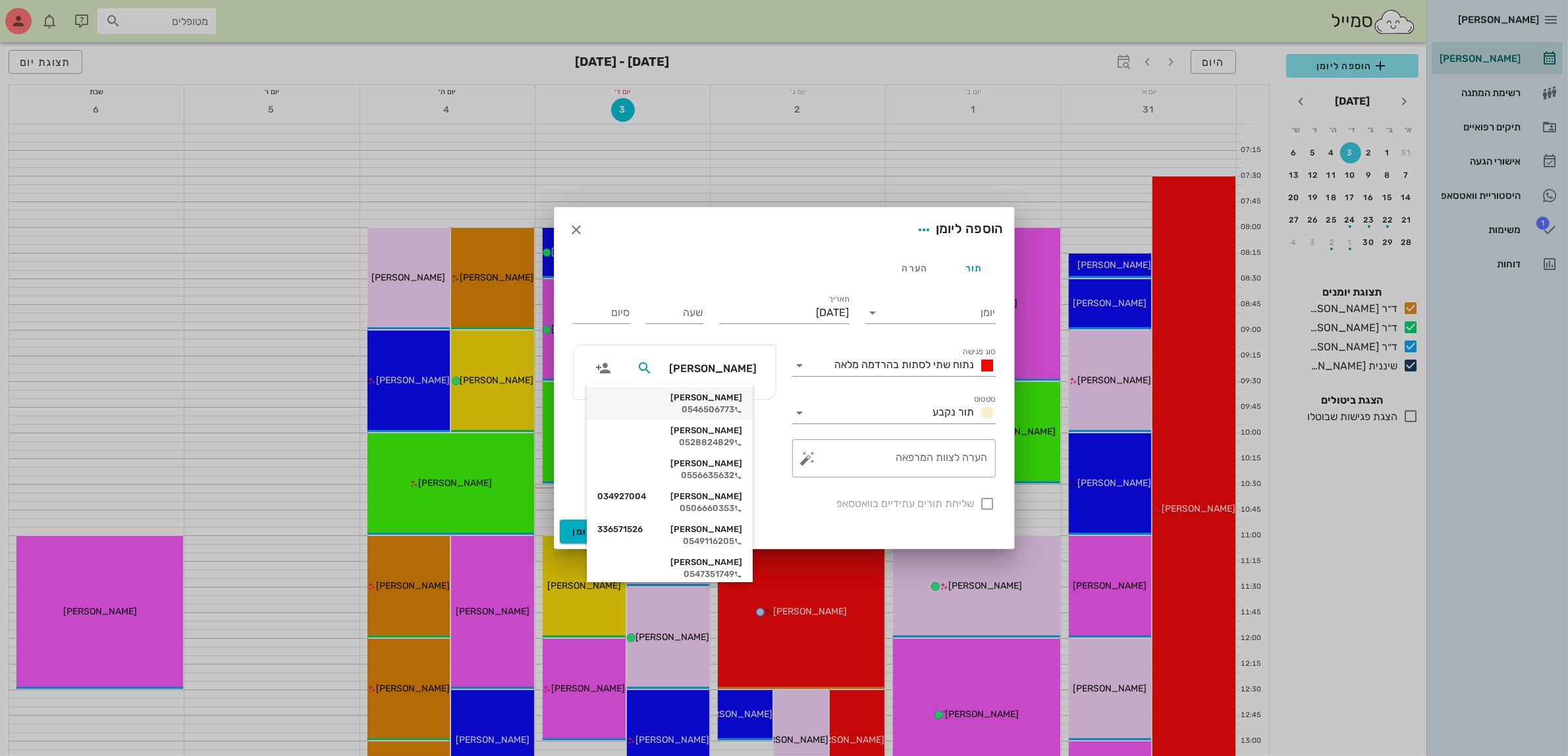
click at [732, 399] on div "[PERSON_NAME]" at bounding box center [669, 398] width 145 height 11
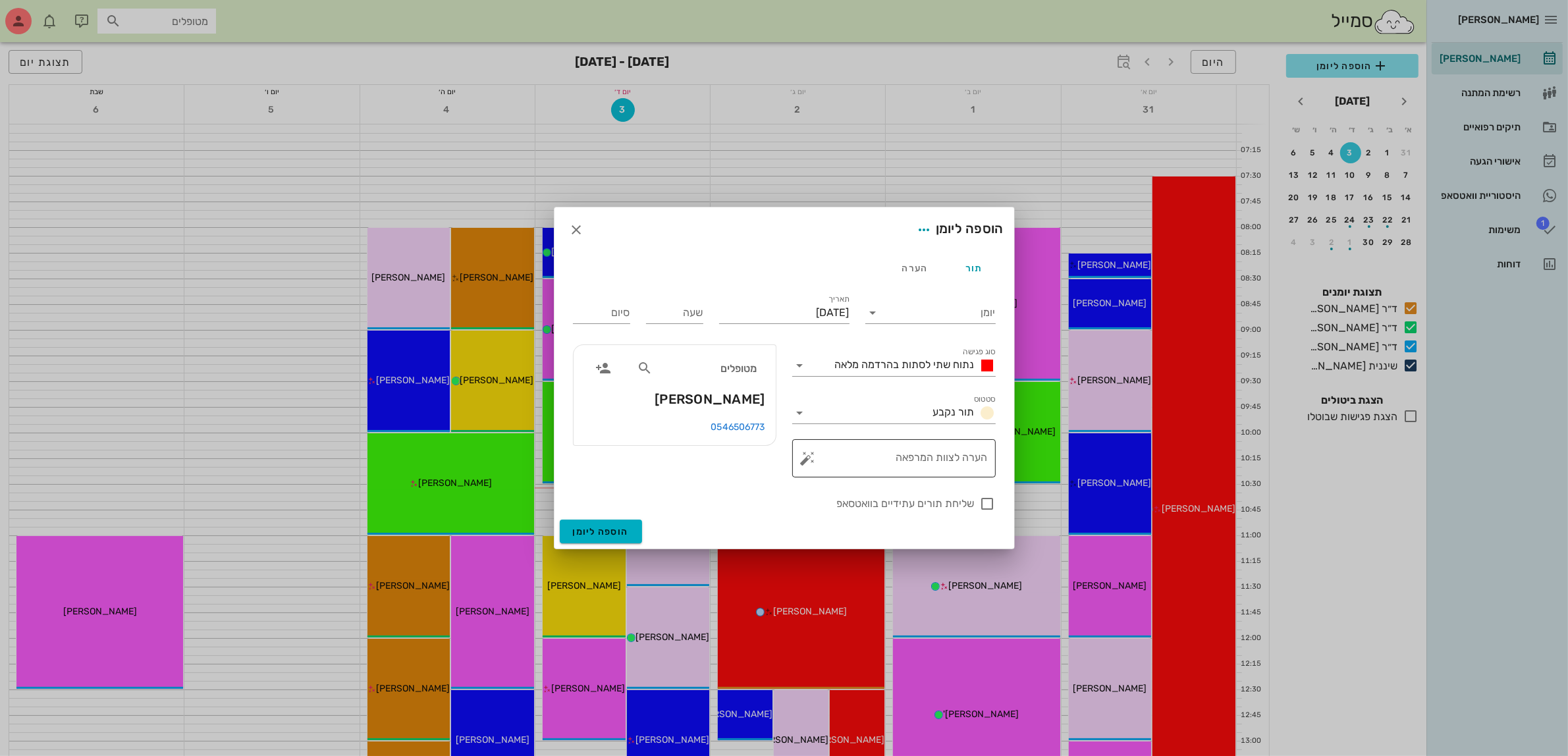
drag, startPoint x: 936, startPoint y: 458, endPoint x: 937, endPoint y: 450, distance: 8.1
click at [936, 458] on textarea "הערה לצוות המרפאה" at bounding box center [898, 461] width 177 height 31
type textarea "ד"
click at [965, 309] on input "יומן" at bounding box center [940, 313] width 112 height 21
drag, startPoint x: 954, startPoint y: 389, endPoint x: 936, endPoint y: 379, distance: 20.6
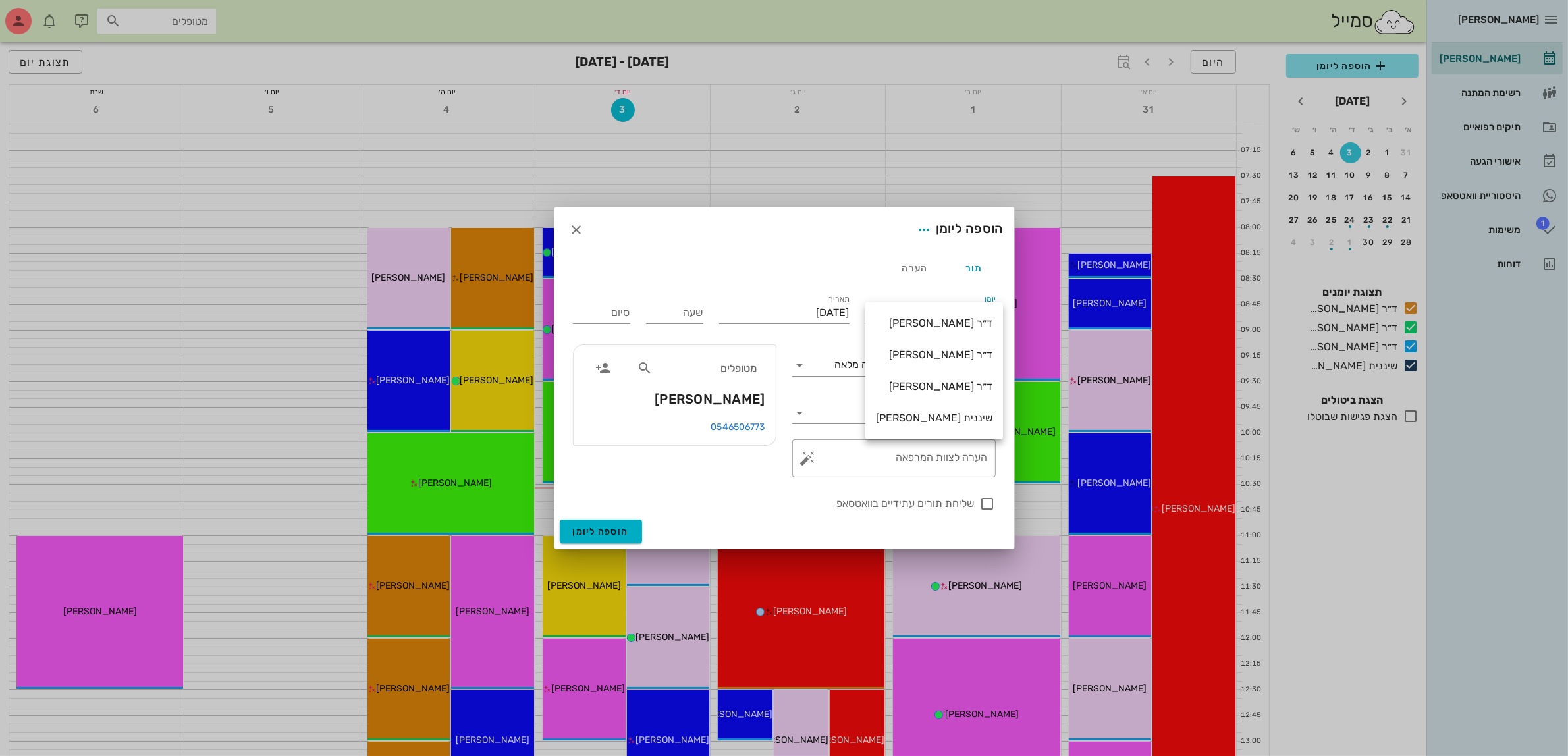
click at [951, 389] on div "ד״ר [PERSON_NAME]" at bounding box center [934, 386] width 116 height 12
click at [792, 308] on input "[DATE]" at bounding box center [784, 313] width 130 height 21
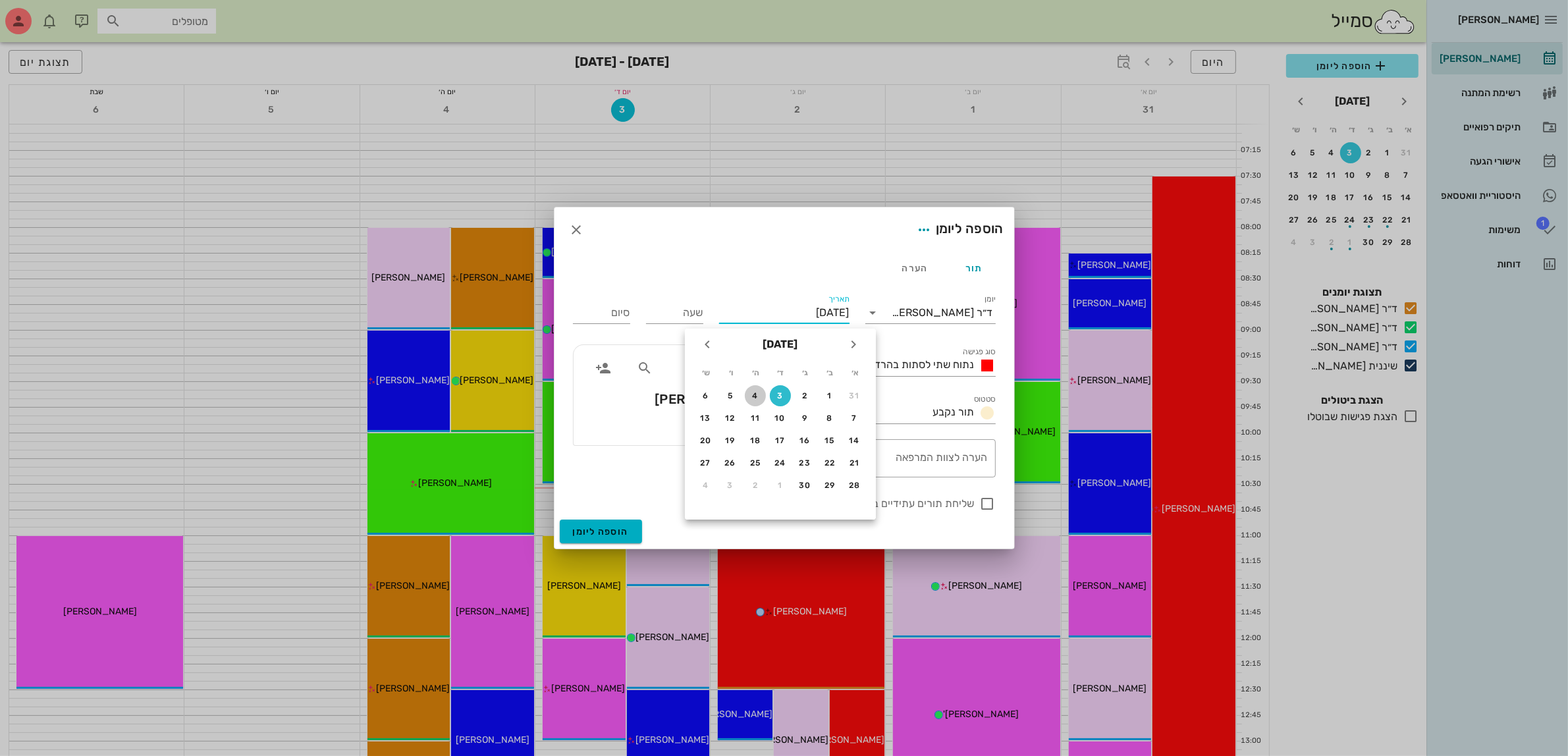
click at [761, 393] on div "4" at bounding box center [755, 396] width 21 height 9
type input "[DATE]"
click at [668, 320] on input "שעה" at bounding box center [674, 313] width 57 height 21
type input "14:00"
click at [620, 314] on div "סיום 22:00" at bounding box center [601, 310] width 73 height 53
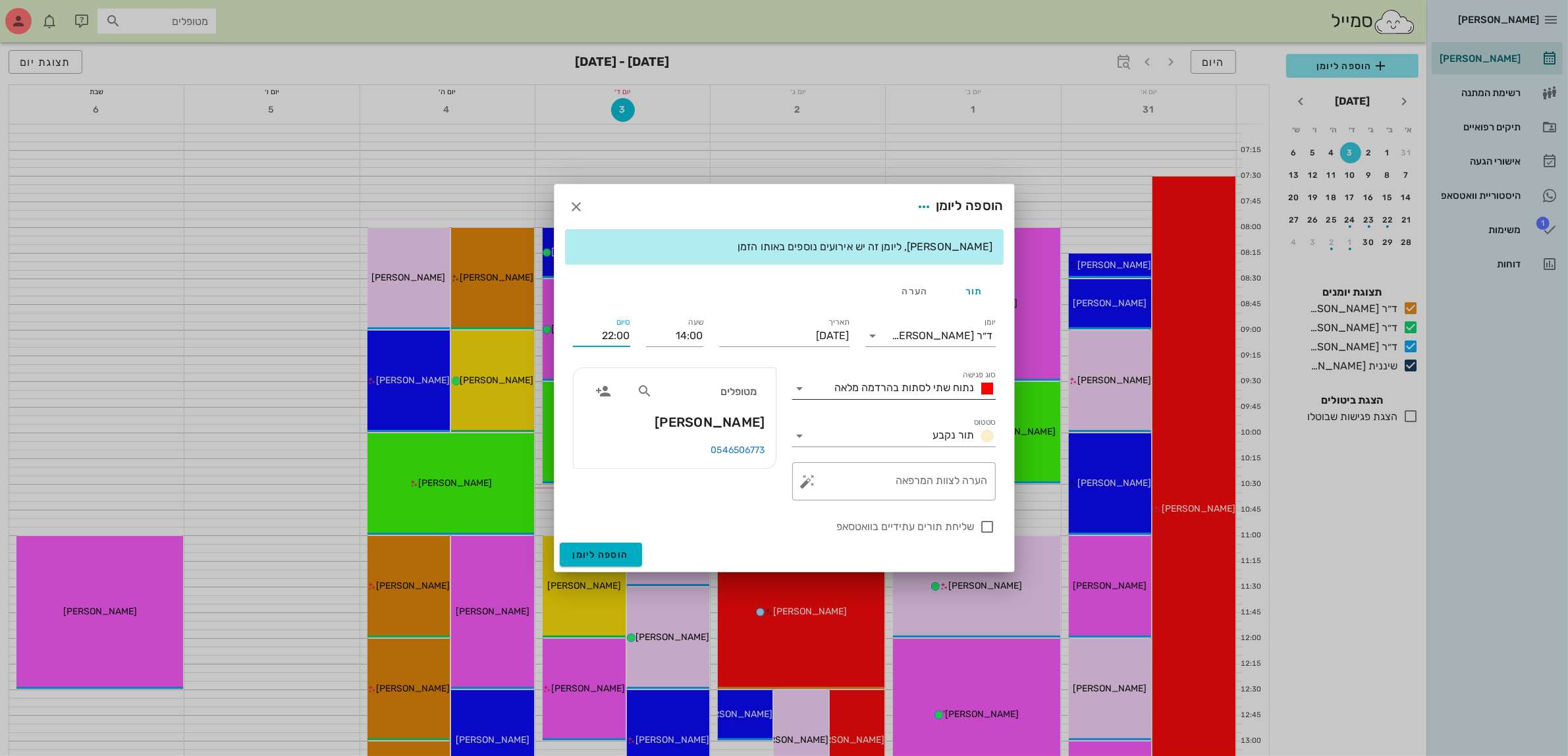
click at [917, 387] on span "נתוח שתי לסתות בהרדמה מלאה" at bounding box center [905, 387] width 139 height 12
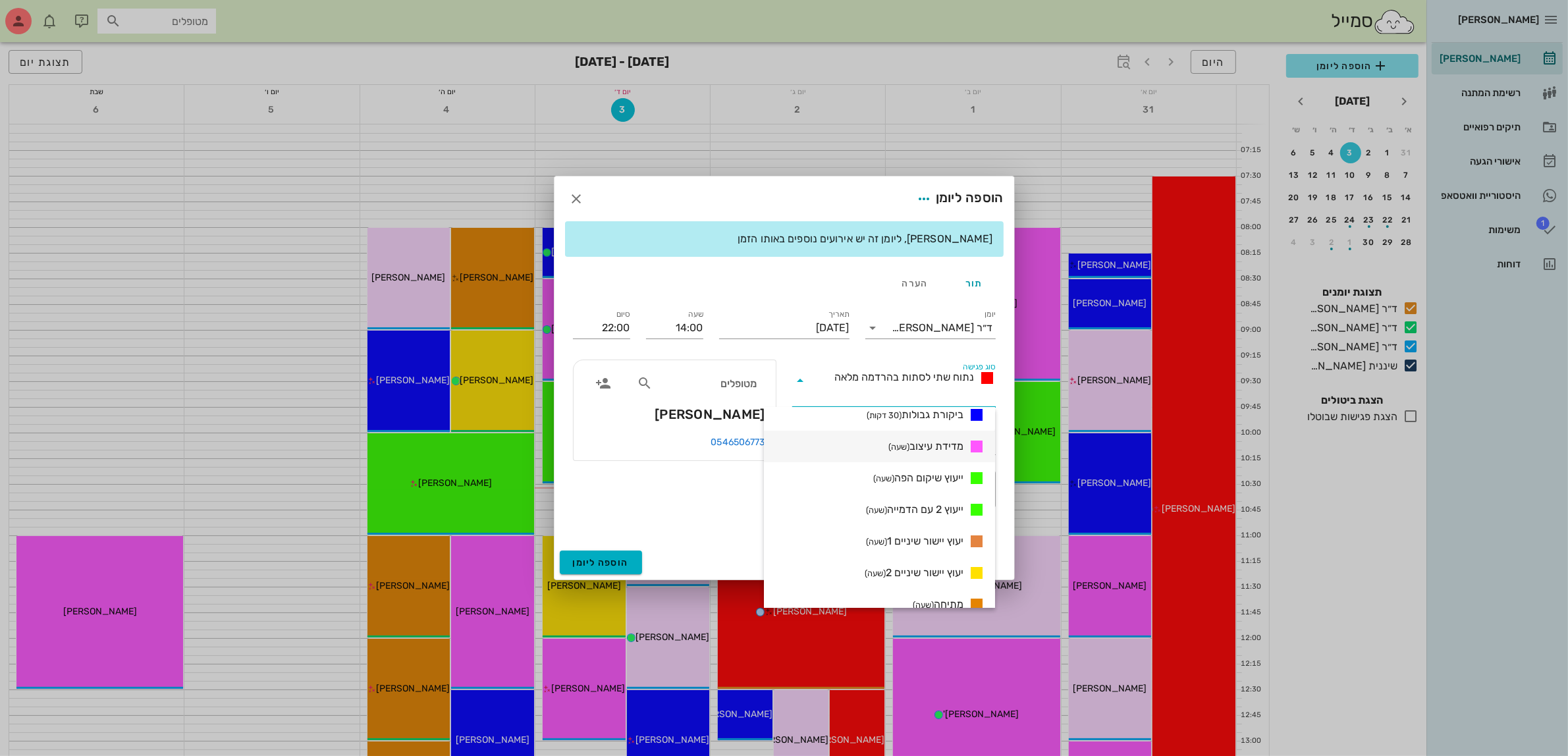
scroll to position [771, 0]
click at [927, 417] on span "ייעוץ שיקום הפה (שעה)" at bounding box center [918, 415] width 90 height 16
type input "15:00"
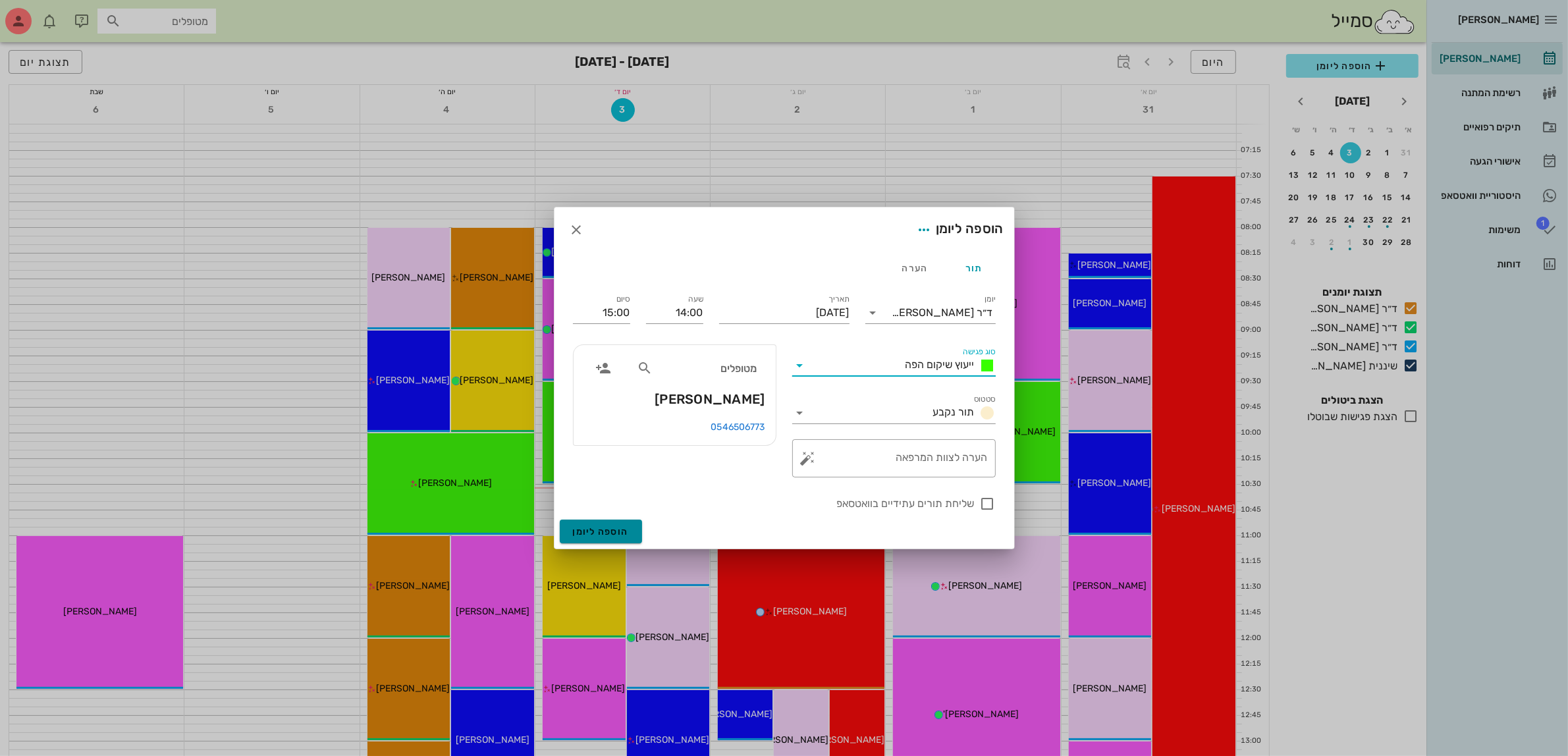
click at [601, 530] on span "הוספה ליומן" at bounding box center [601, 531] width 56 height 11
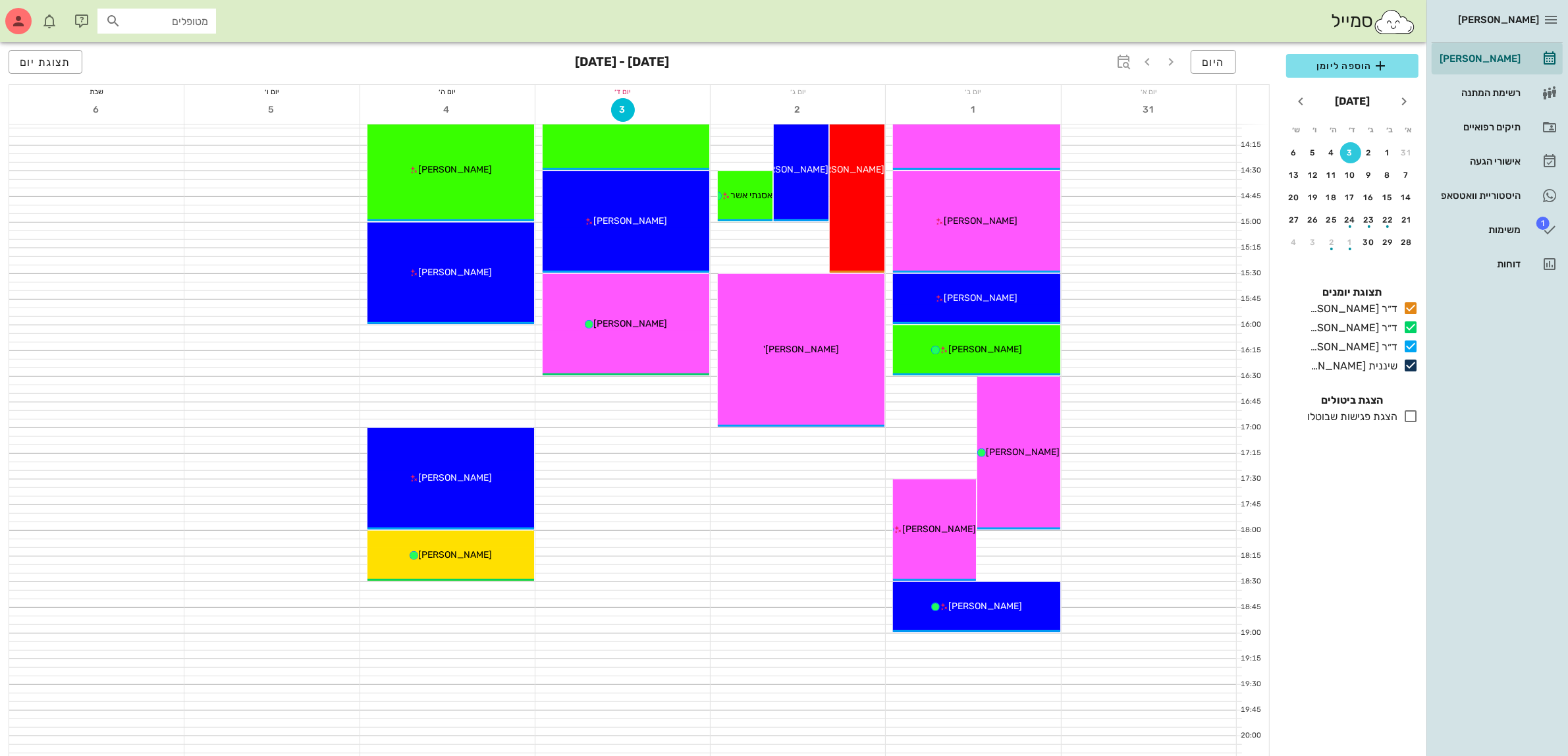
scroll to position [395, 0]
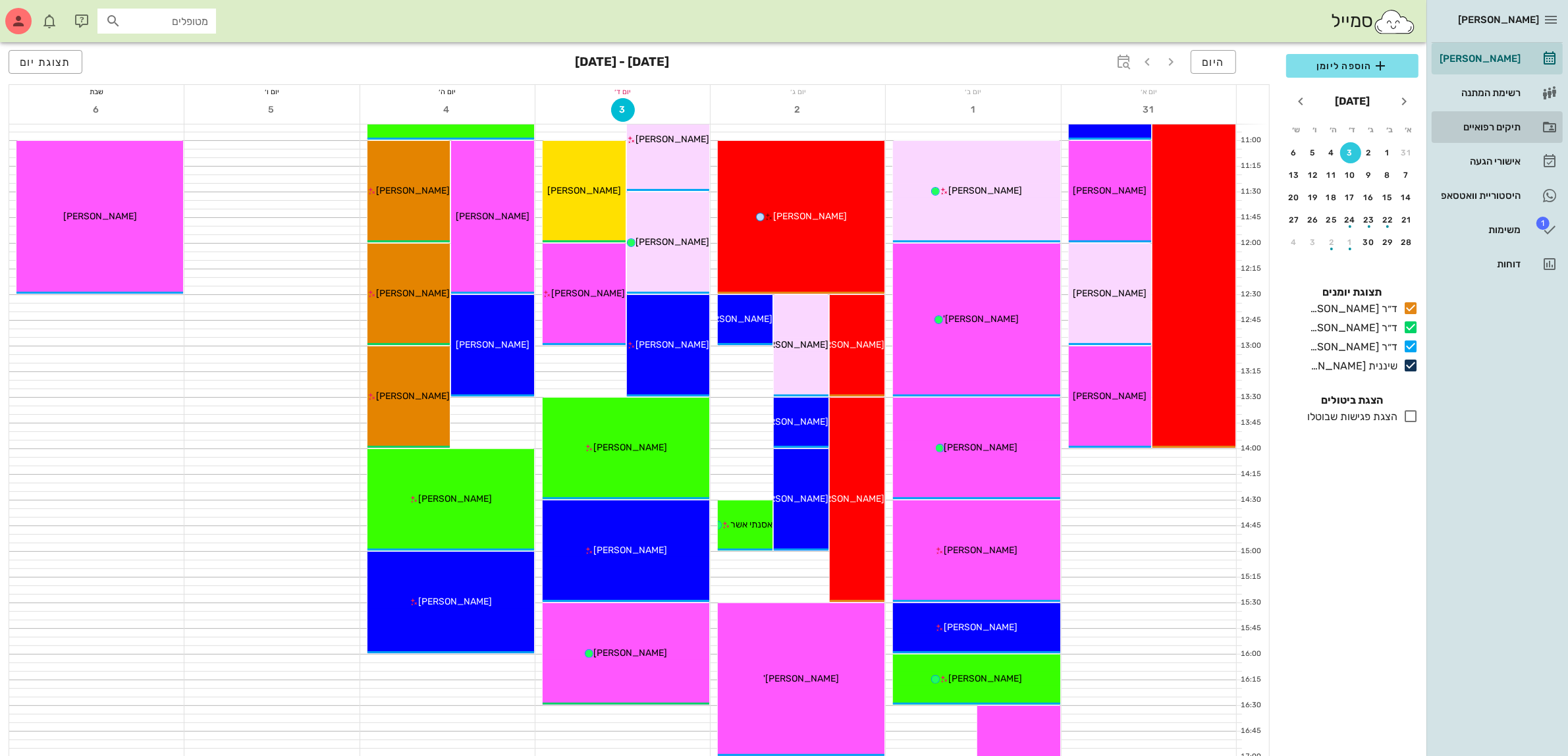
click at [1472, 127] on div "תיקים רפואיים" at bounding box center [1478, 127] width 83 height 11
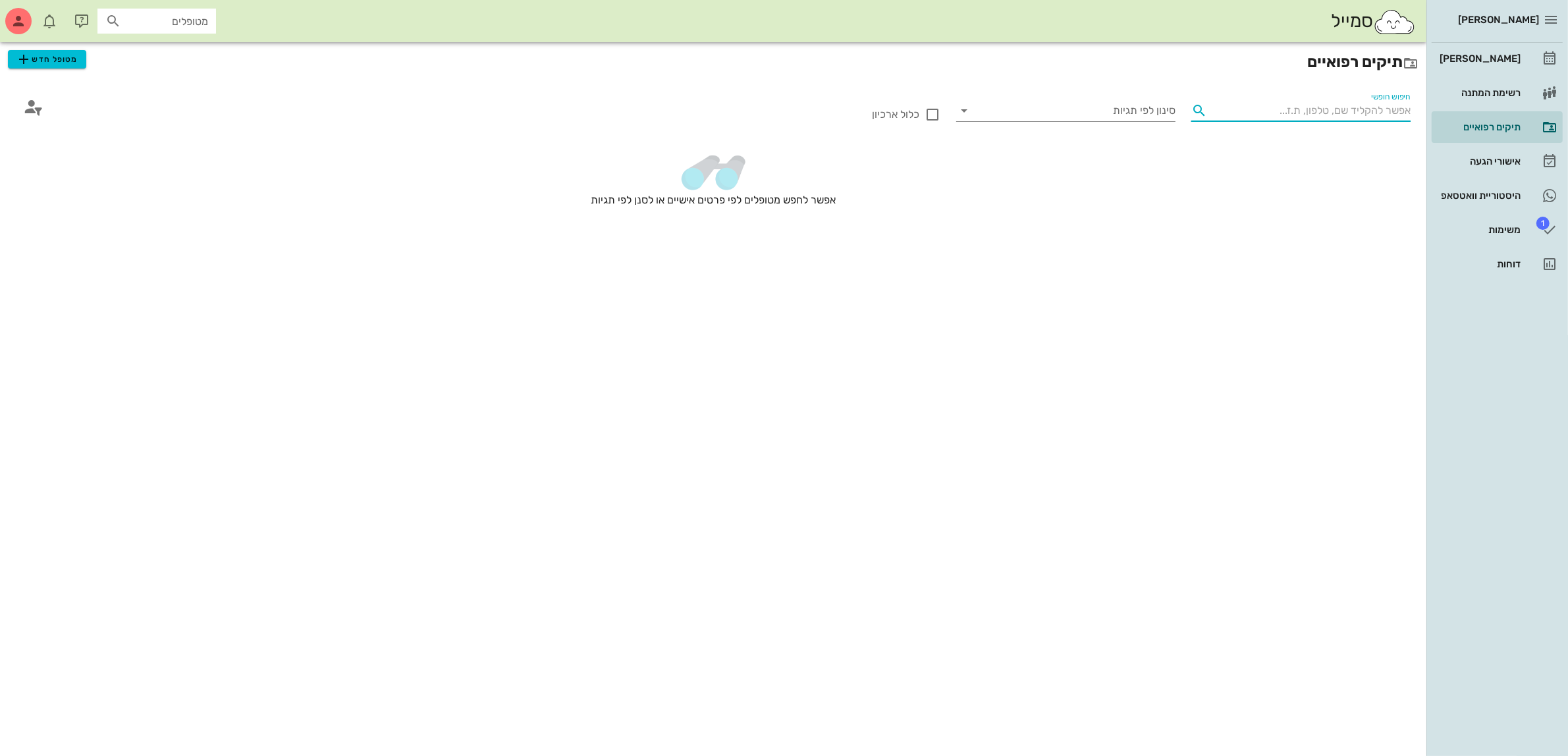
click at [1266, 109] on input "חיפוש חופשי" at bounding box center [1311, 111] width 198 height 21
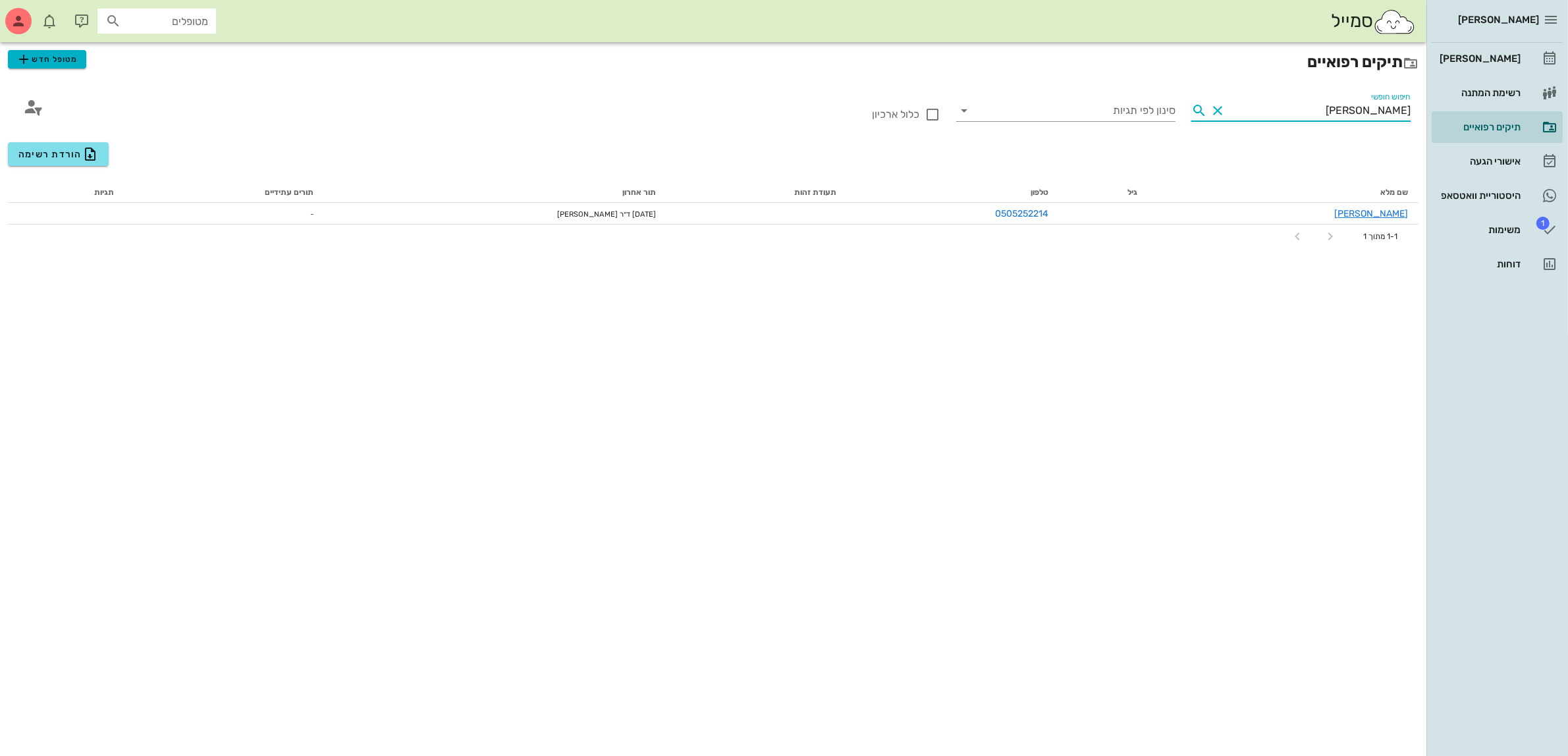
type input "[PERSON_NAME]"
click at [21, 63] on icon "button" at bounding box center [24, 59] width 16 height 16
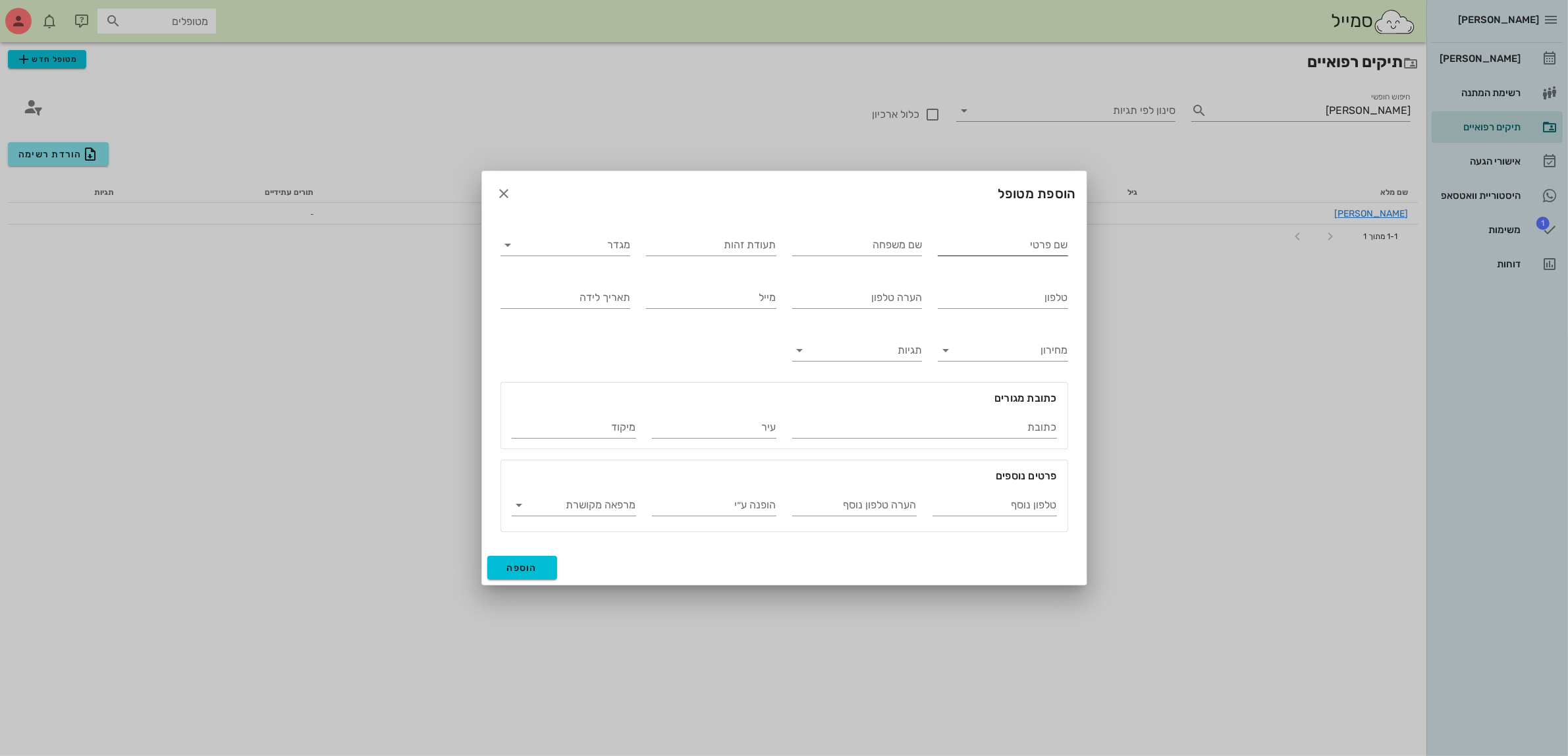
click at [967, 242] on input "שם פרטי" at bounding box center [1002, 245] width 130 height 21
type input "[PERSON_NAME]"
type input "[PERSON_NAME] (איטום)"
click at [567, 250] on input "מגדר" at bounding box center [575, 245] width 109 height 21
click at [595, 253] on div "זכר" at bounding box center [566, 255] width 109 height 12
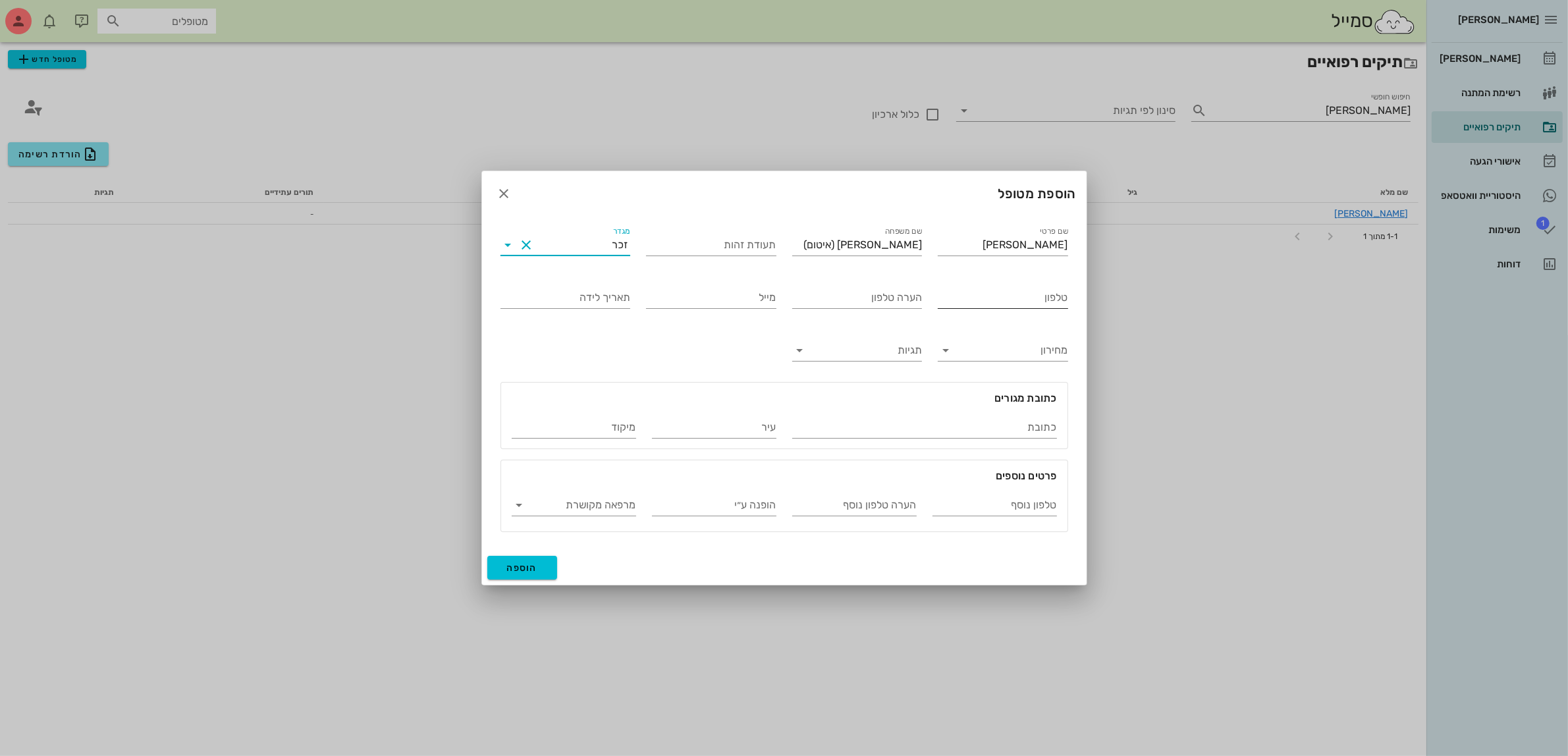
click at [988, 295] on input "טלפון" at bounding box center [1002, 298] width 130 height 21
type input "050-7700292"
click at [517, 568] on span "הוספה" at bounding box center [522, 568] width 31 height 11
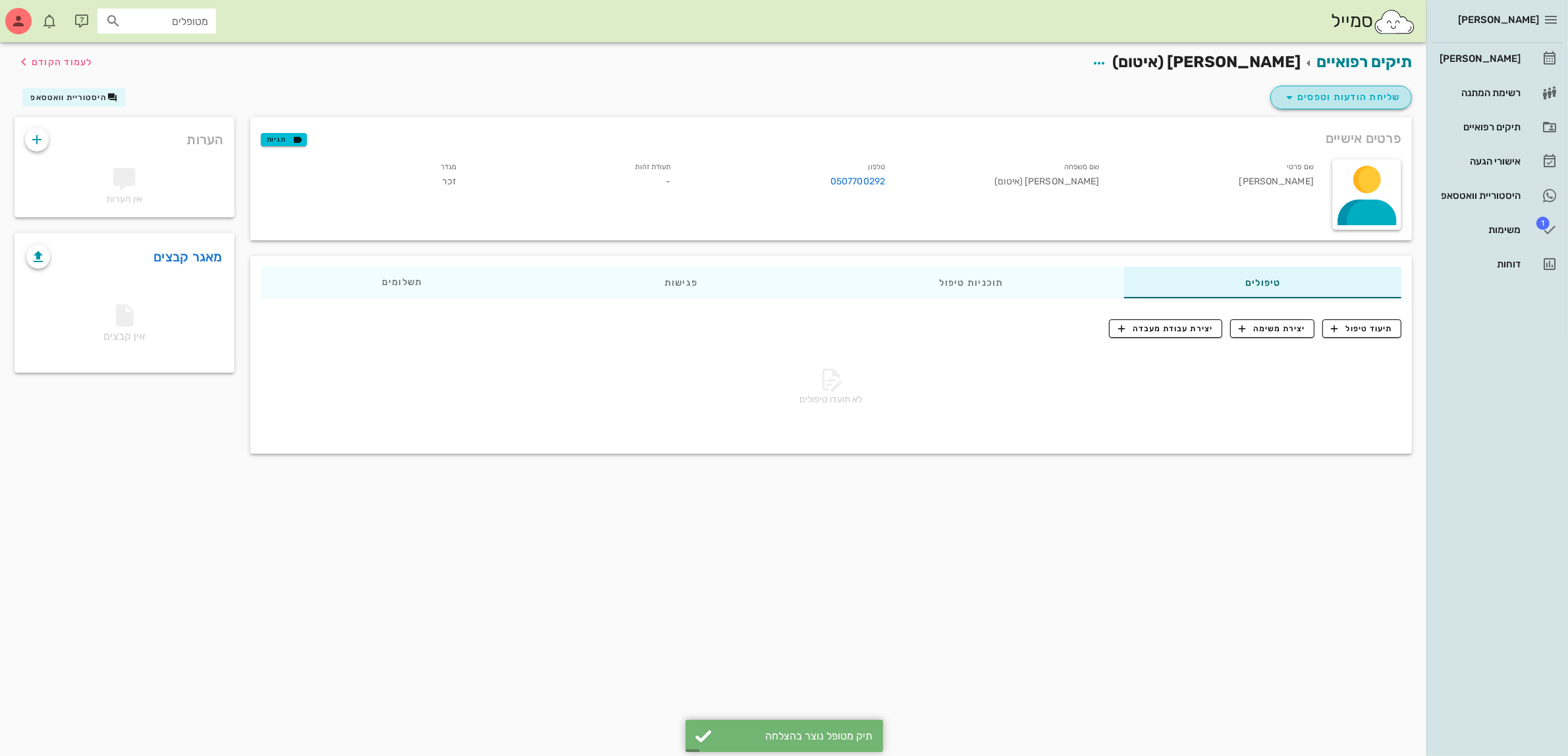
click at [1347, 91] on span "שליחת הודעות וטפסים" at bounding box center [1341, 97] width 119 height 16
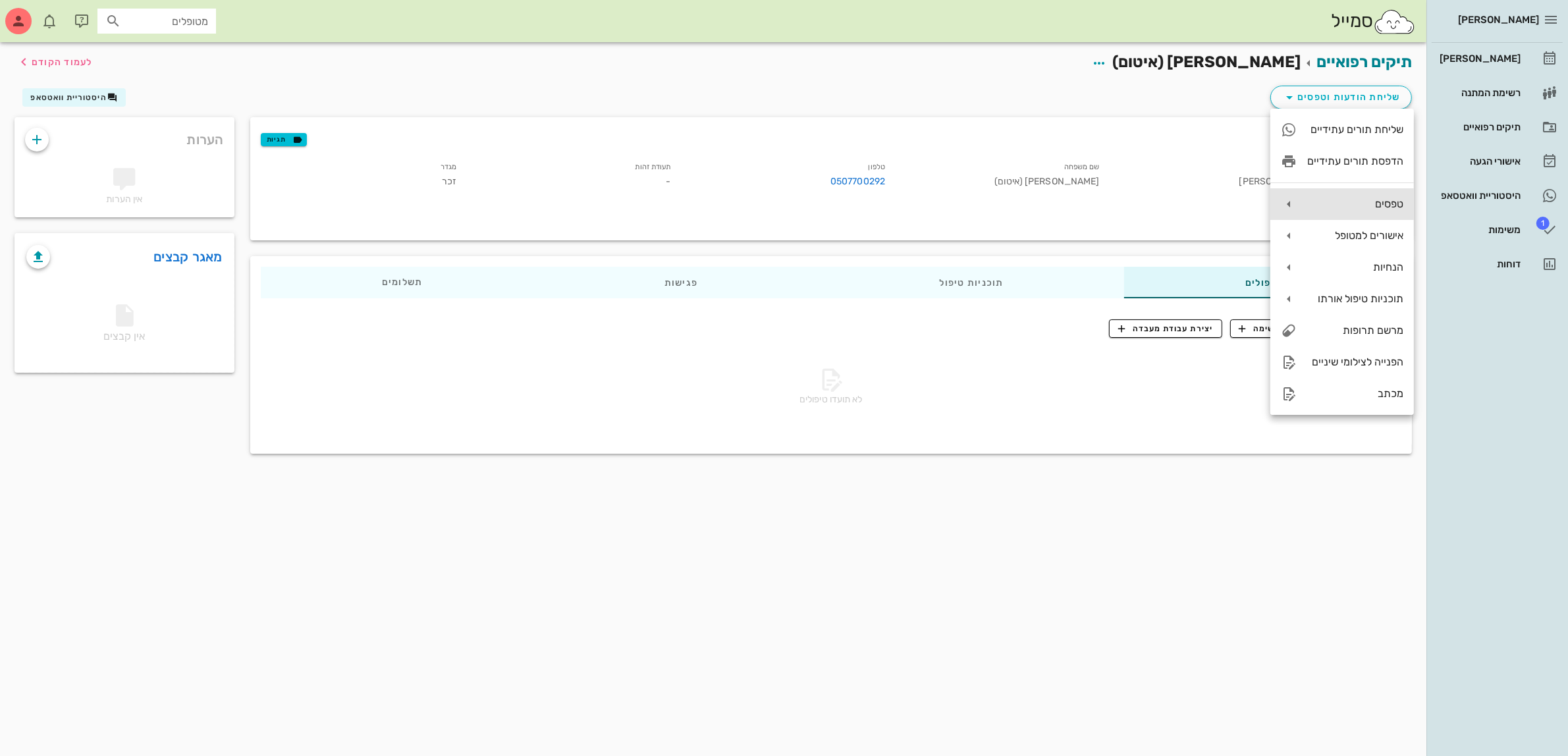
click at [1364, 200] on div "טפסים" at bounding box center [1355, 204] width 96 height 12
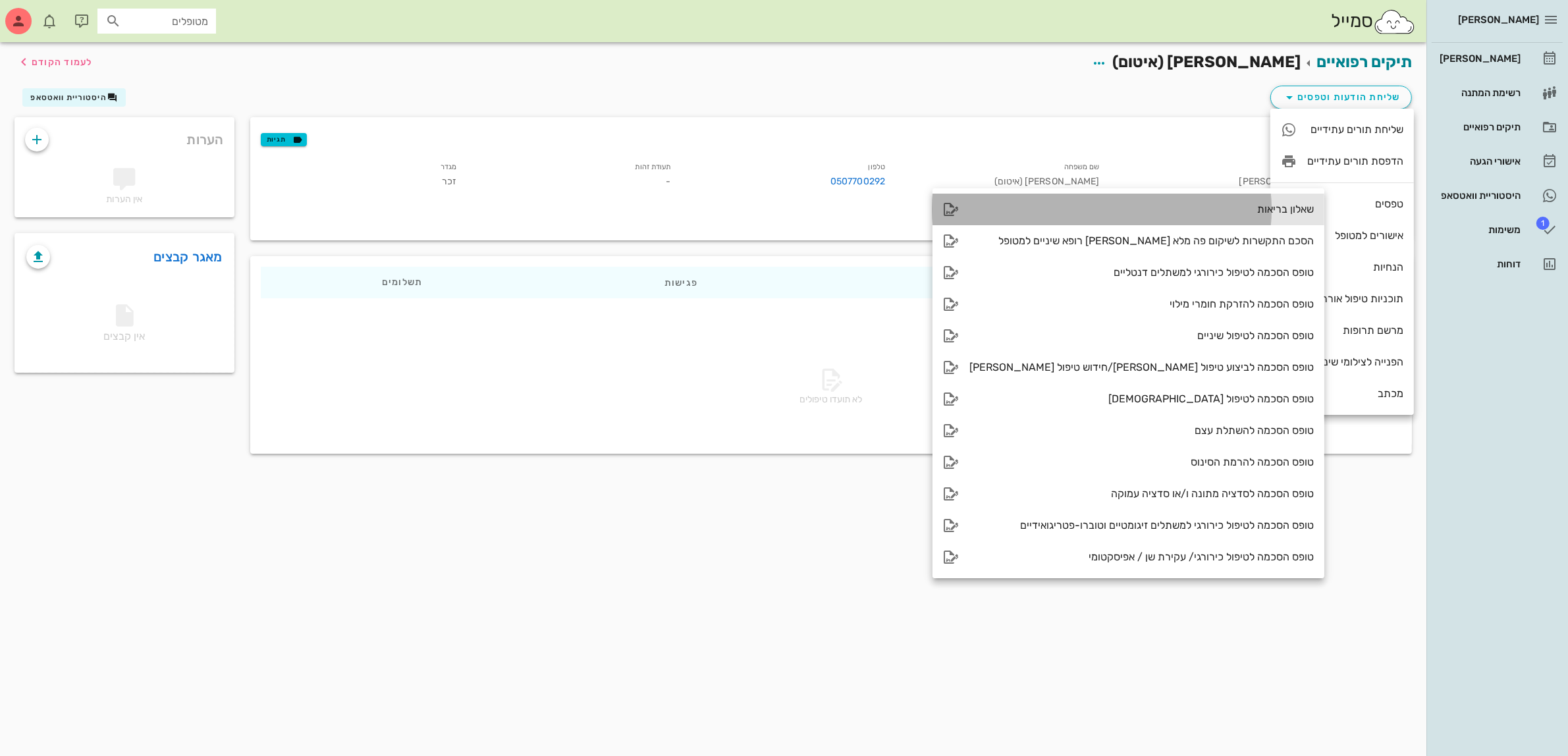
click at [1228, 210] on div "שאלון בריאות" at bounding box center [1141, 209] width 344 height 12
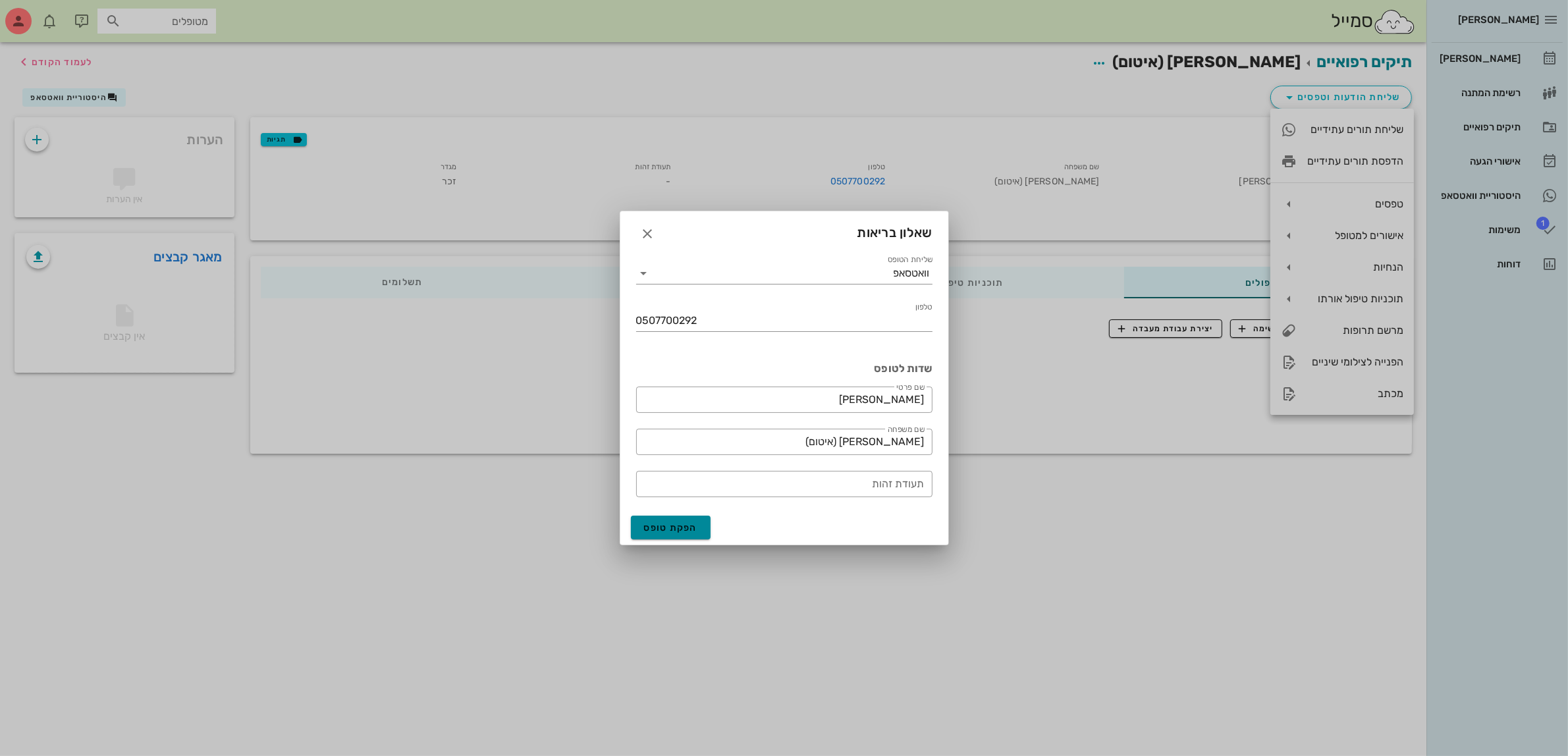
click at [658, 525] on span "הפקת טופס" at bounding box center [670, 527] width 54 height 11
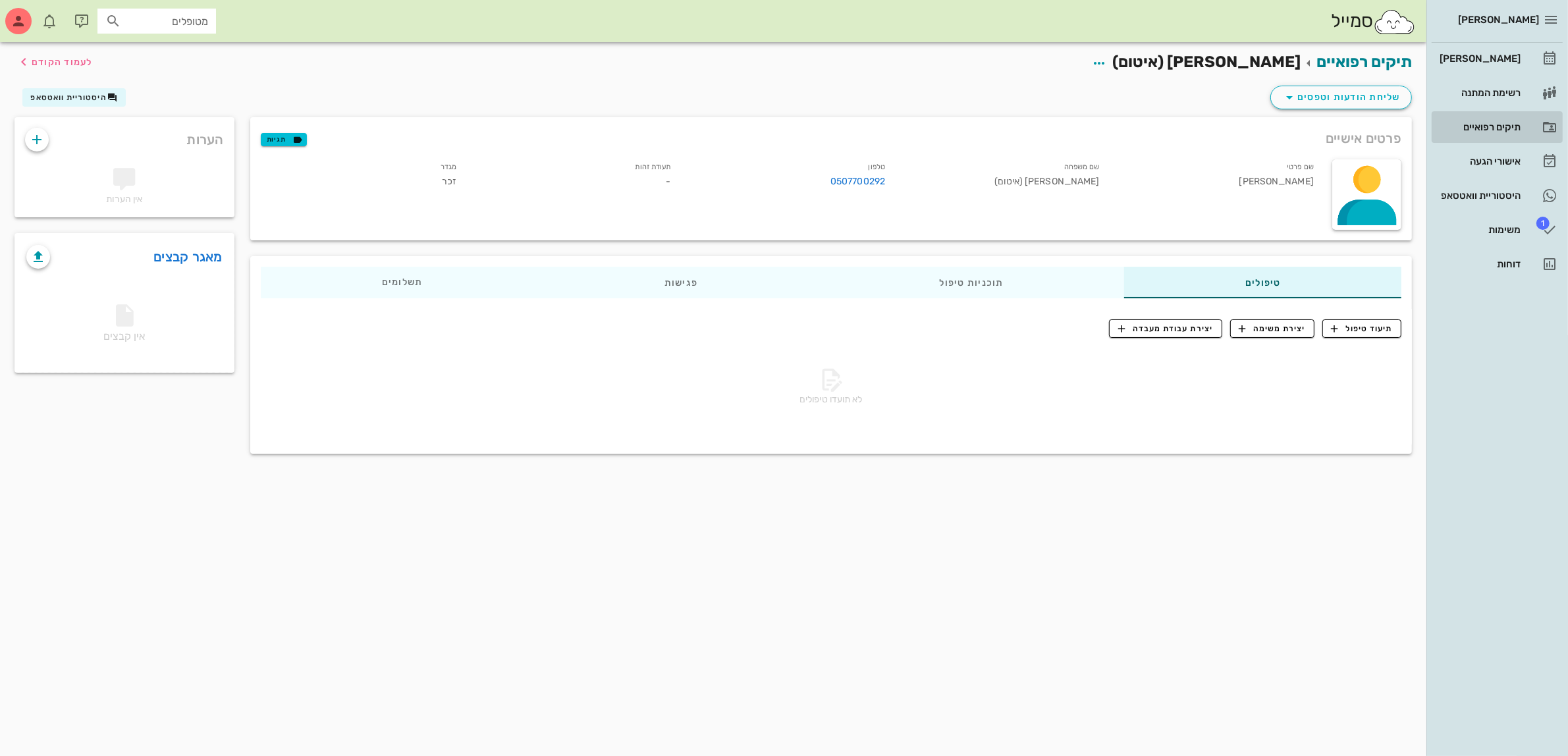
click at [1492, 122] on div "תיקים רפואיים" at bounding box center [1478, 127] width 83 height 11
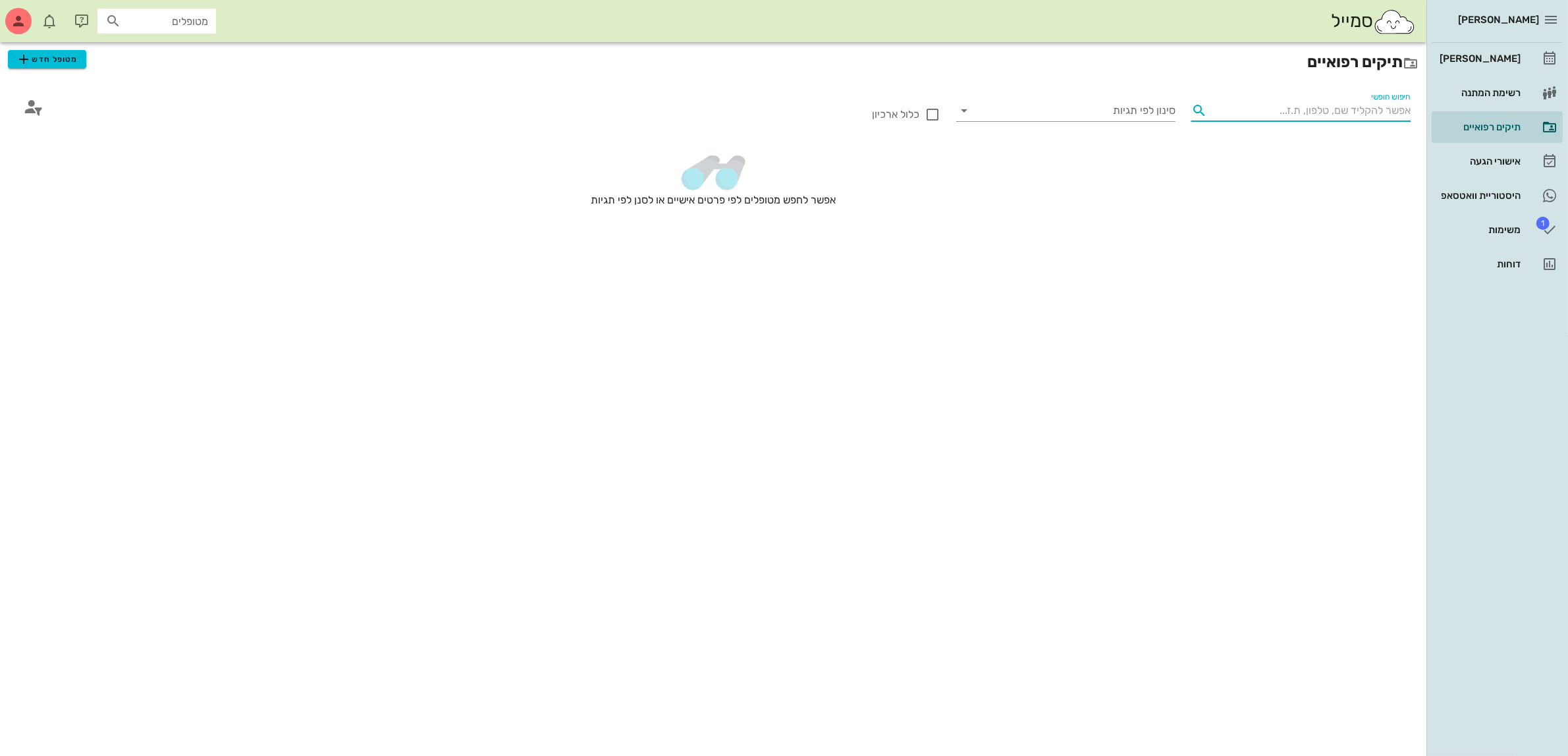
click at [1269, 110] on input "חיפוש חופשי" at bounding box center [1311, 111] width 198 height 21
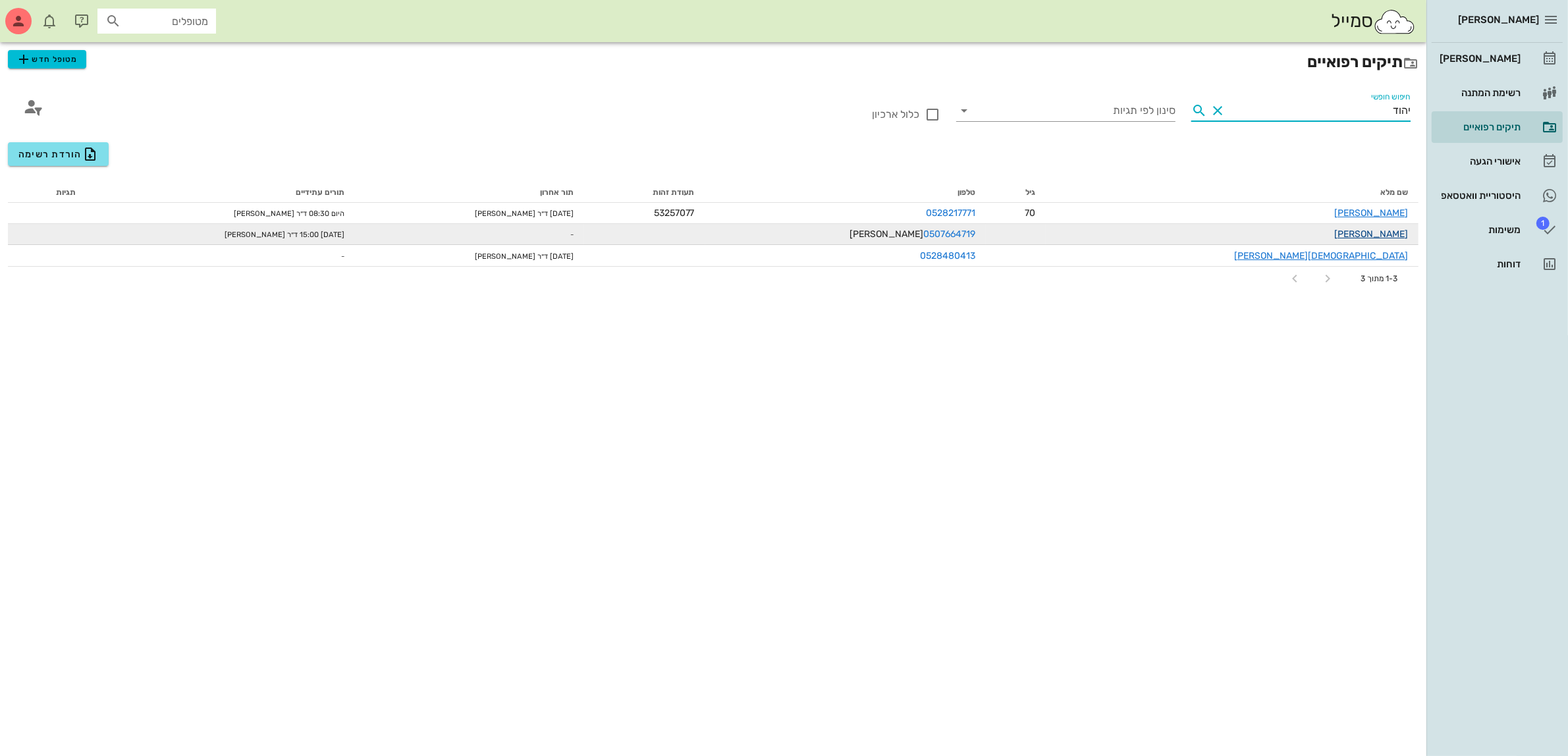
type input "יהוד"
click at [1367, 237] on link "[PERSON_NAME]" at bounding box center [1371, 234] width 73 height 11
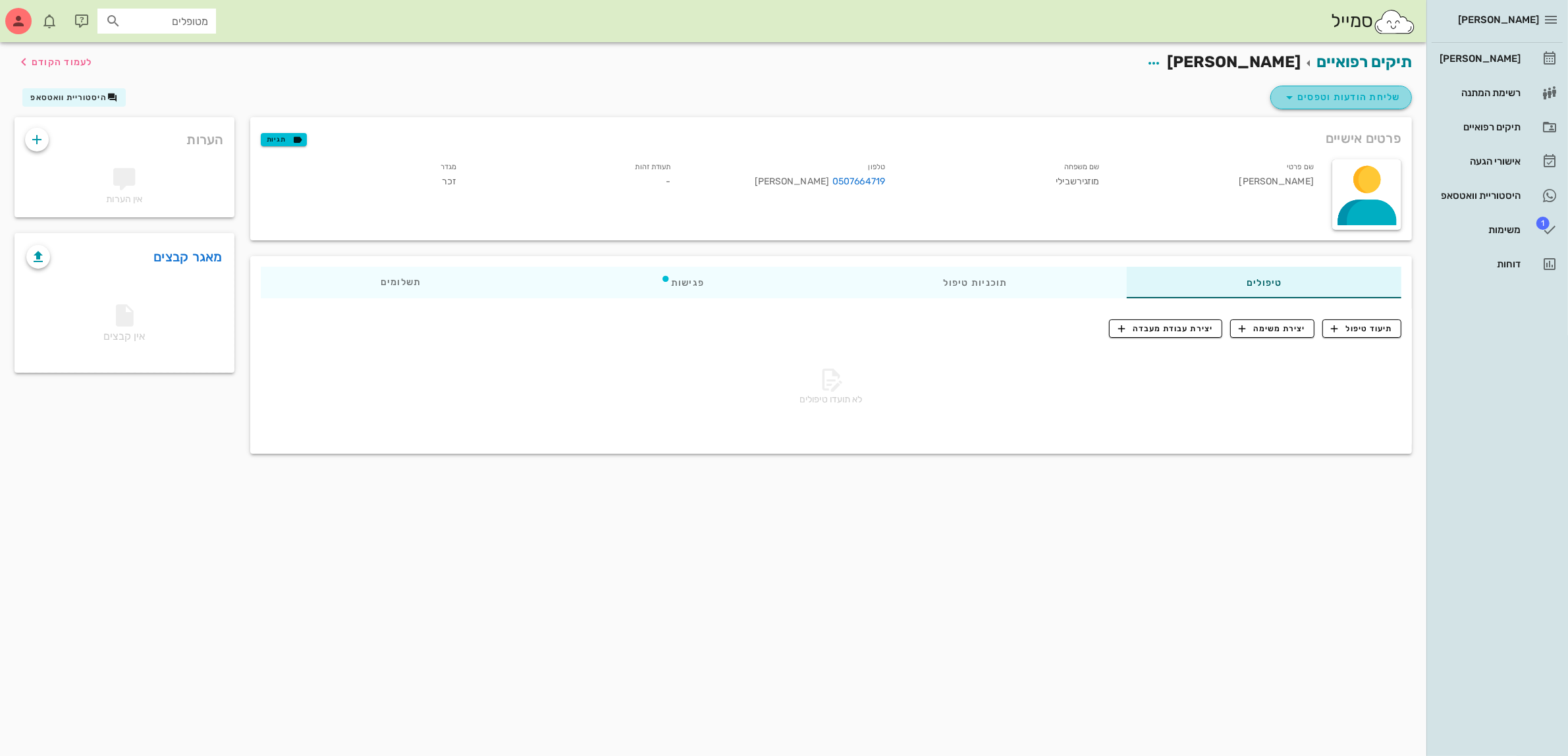
click at [1363, 93] on span "שליחת הודעות וטפסים" at bounding box center [1341, 97] width 119 height 16
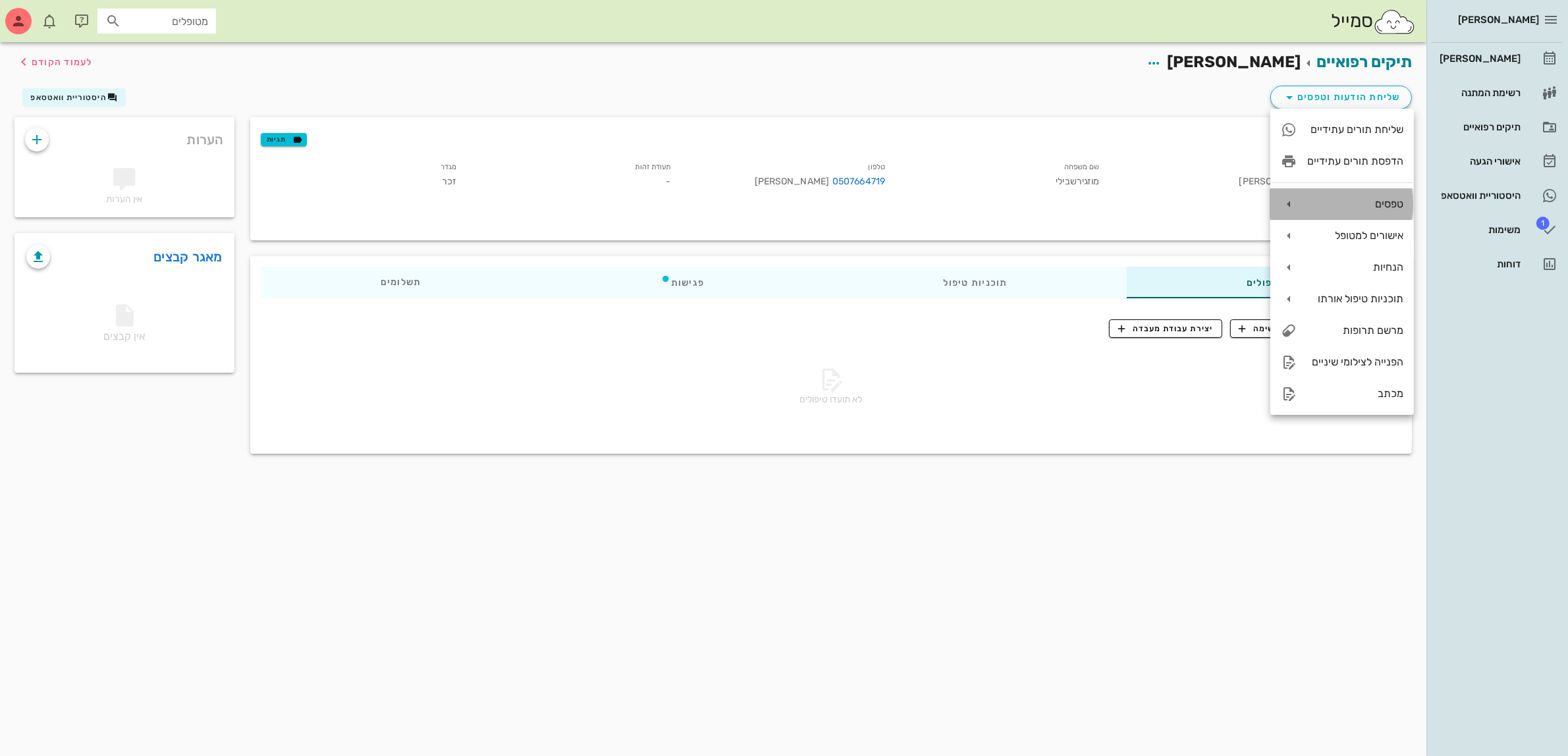
click at [1389, 201] on div "טפסים" at bounding box center [1355, 204] width 96 height 12
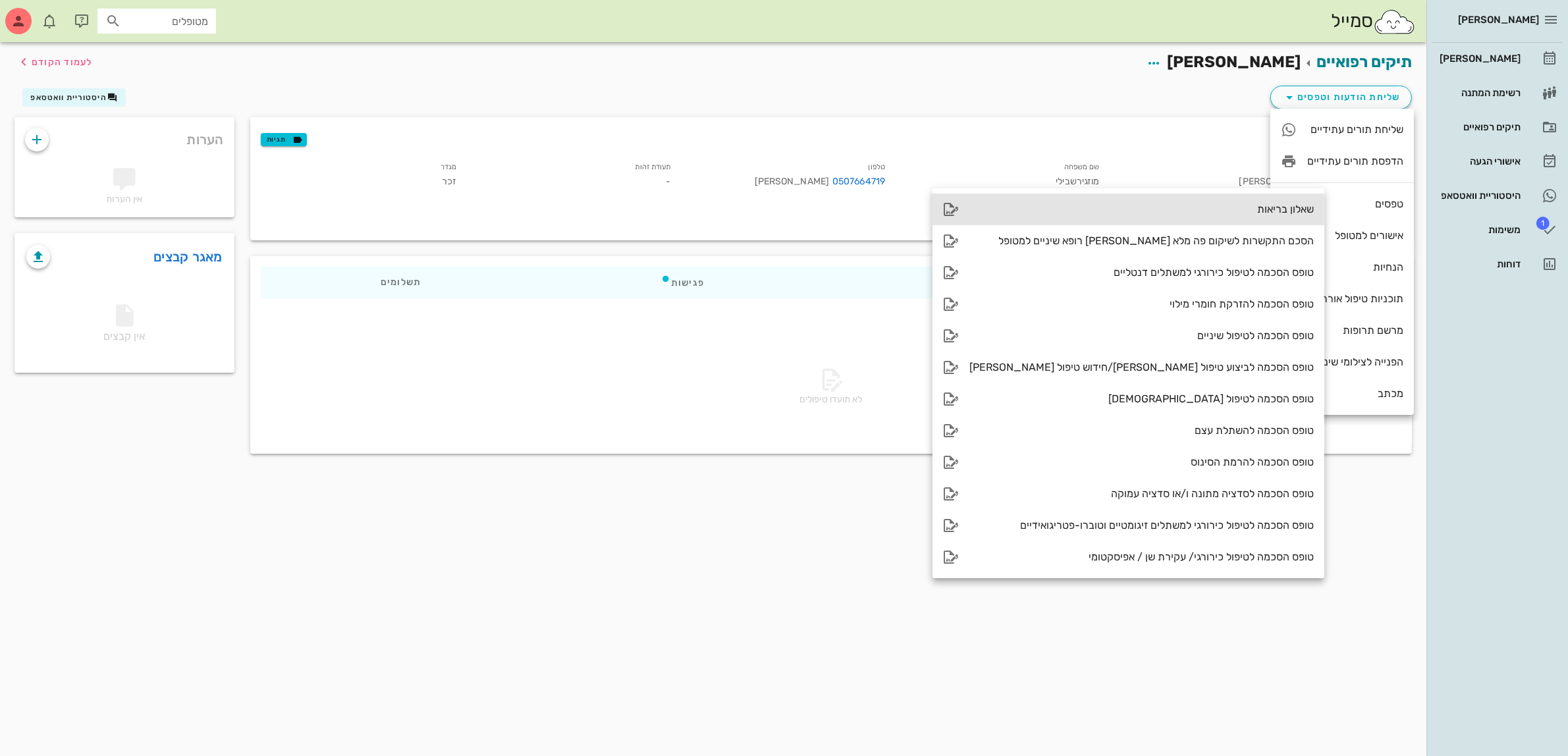
click at [1212, 207] on div "שאלון בריאות" at bounding box center [1141, 209] width 344 height 12
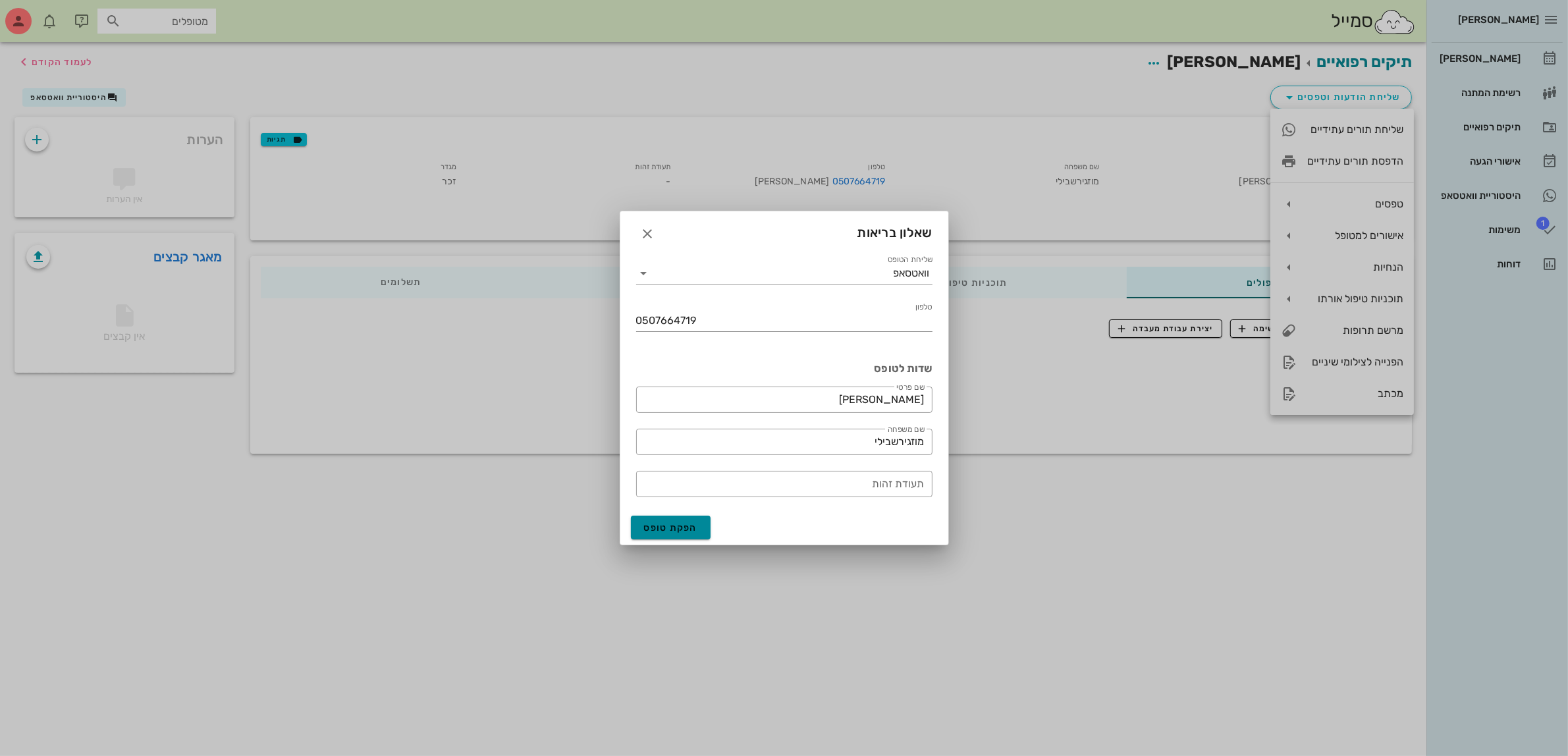
click at [665, 521] on button "הפקת טופס" at bounding box center [670, 527] width 80 height 24
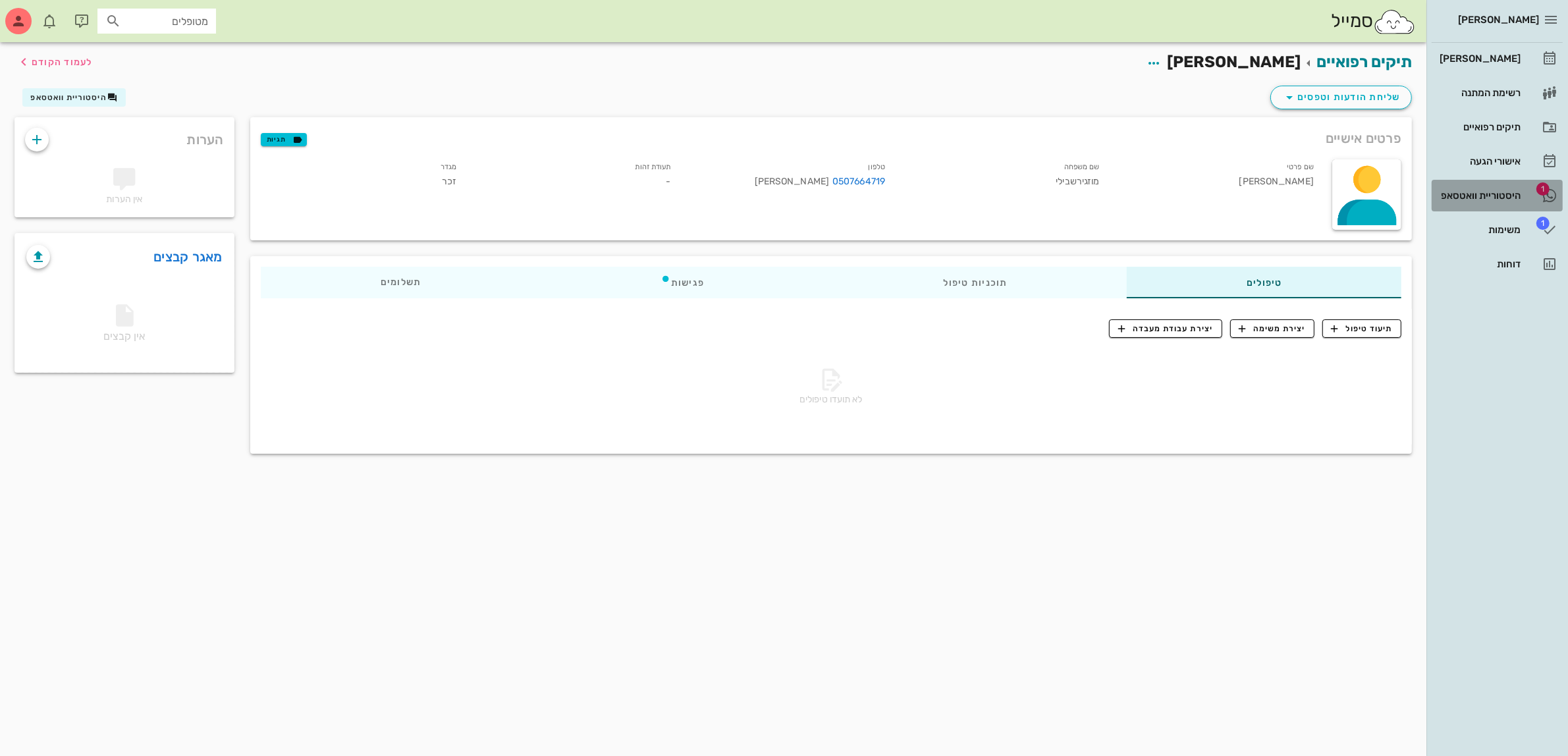
click at [1475, 196] on div "היסטוריית וואטסאפ" at bounding box center [1478, 196] width 83 height 11
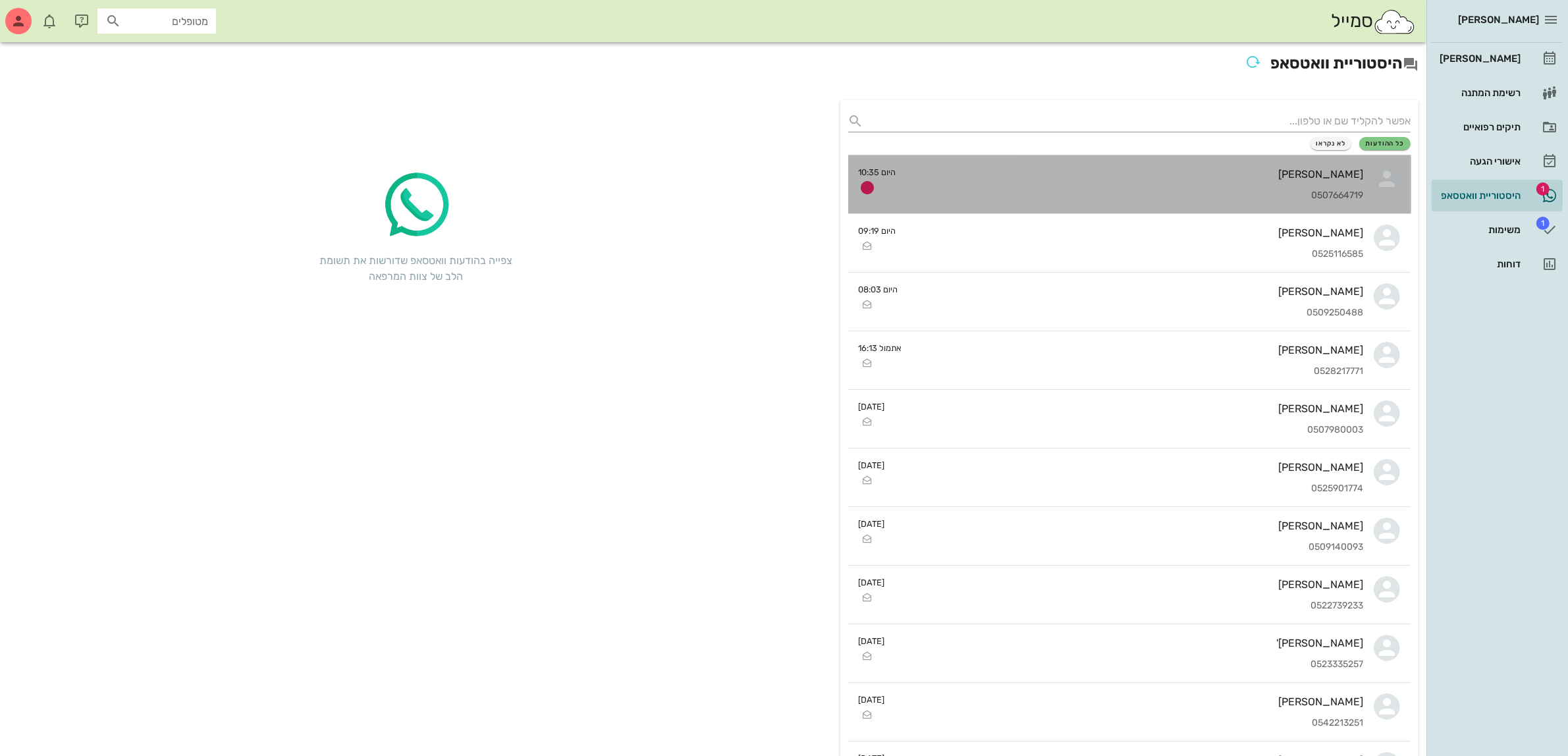
click at [1227, 188] on div "[PERSON_NAME] 0507664719" at bounding box center [1135, 184] width 457 height 58
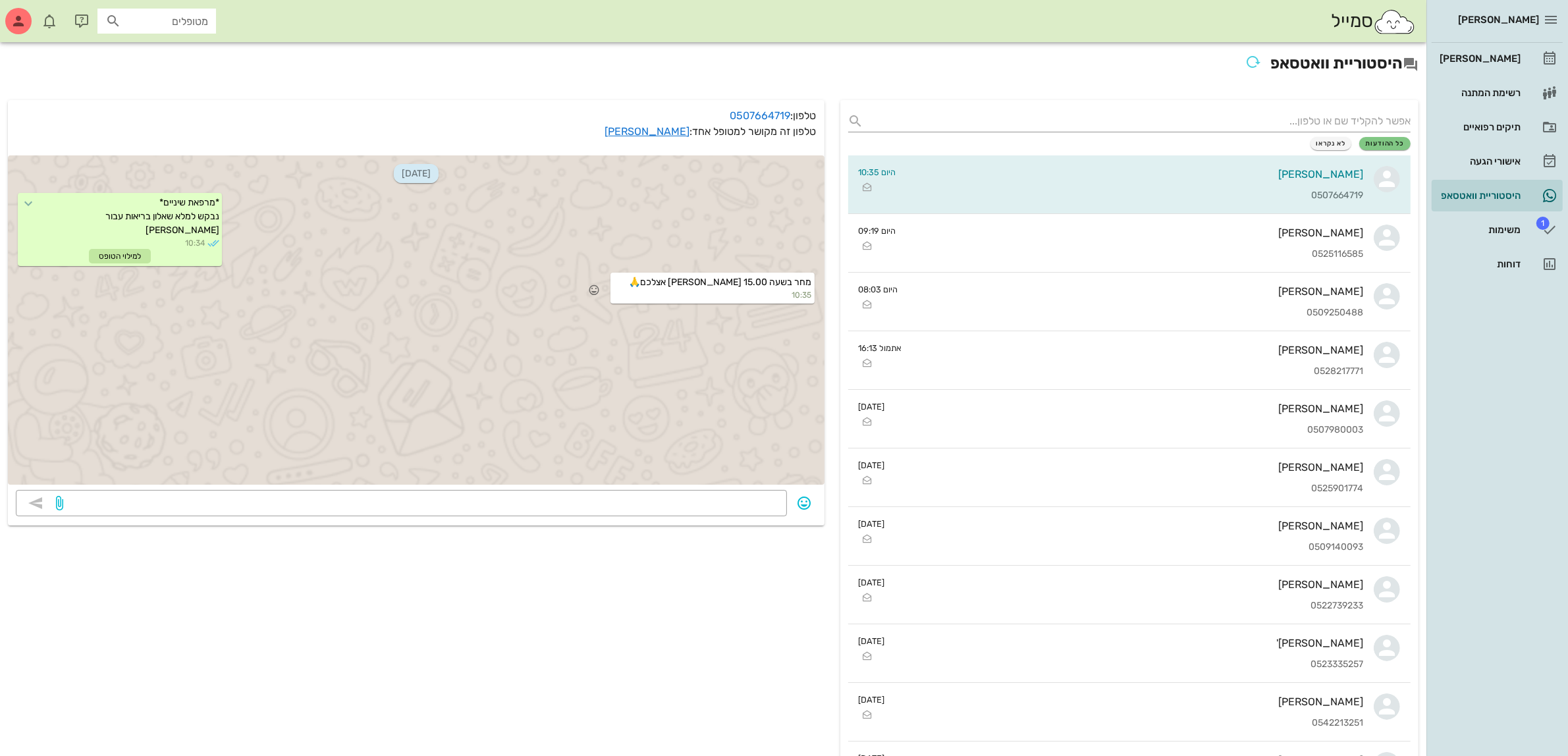
click at [699, 276] on span "מחר בשעה 15.00 [PERSON_NAME] אצלכם🙏" at bounding box center [721, 282] width 182 height 11
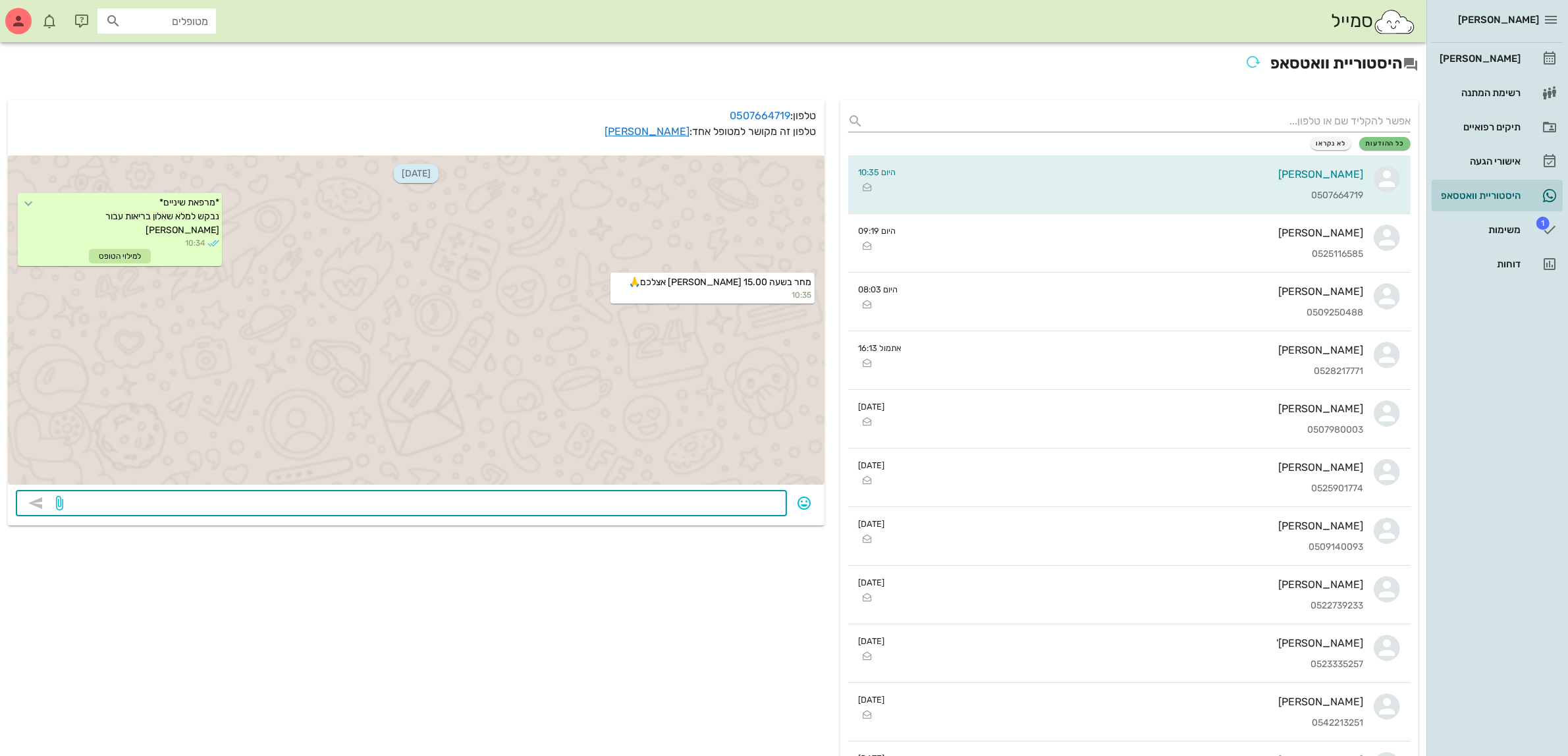
click at [703, 498] on textarea at bounding box center [422, 504] width 713 height 21
type textarea "אין בעיה רק בבקשה שימלא את טופס הבריאות"
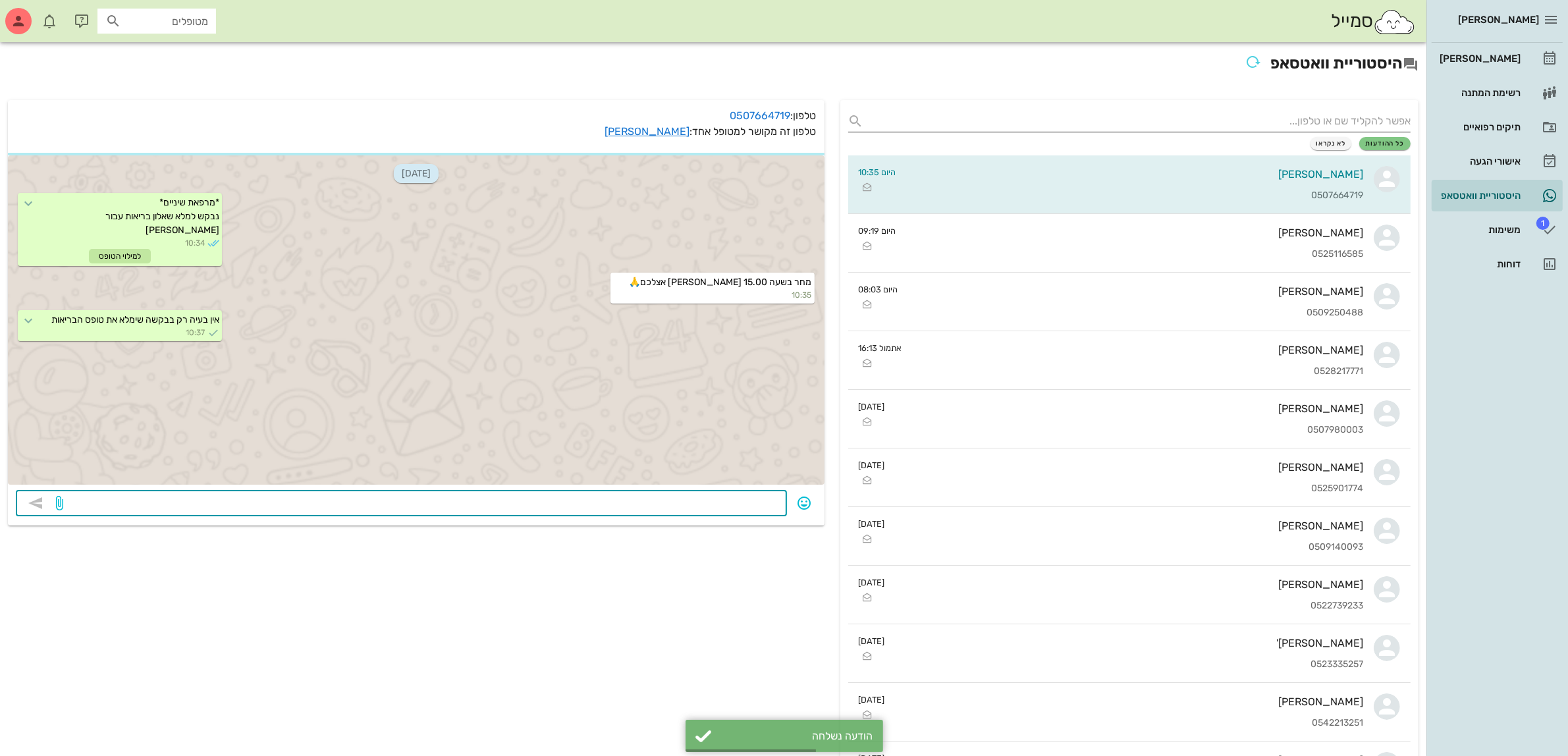
click at [1090, 116] on input "text" at bounding box center [1140, 122] width 542 height 21
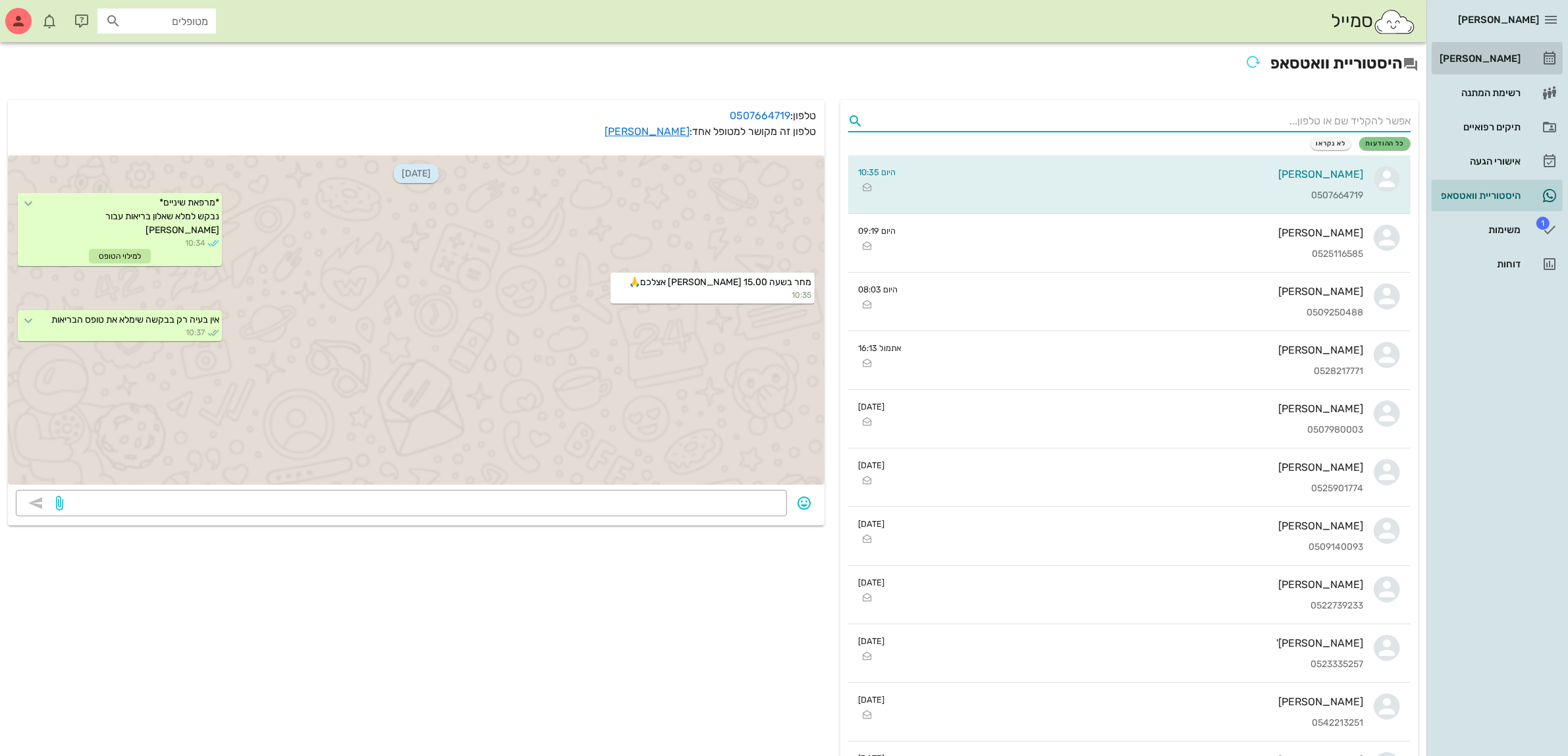
click at [1492, 54] on div "[PERSON_NAME]" at bounding box center [1478, 59] width 83 height 11
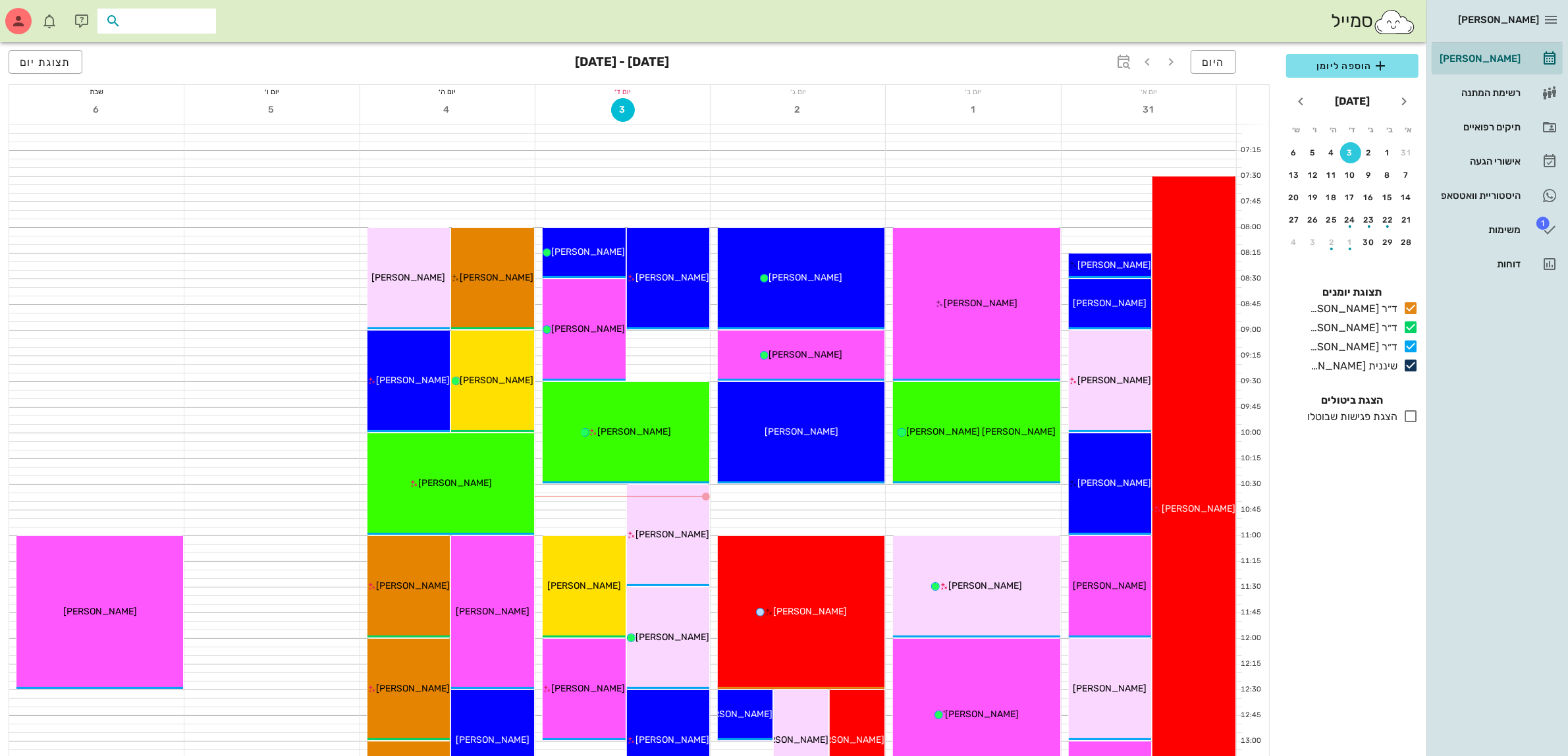
click at [171, 28] on input "text" at bounding box center [166, 21] width 84 height 17
type input "[PERSON_NAME]"
click at [177, 46] on div "[PERSON_NAME]" at bounding box center [168, 51] width 133 height 11
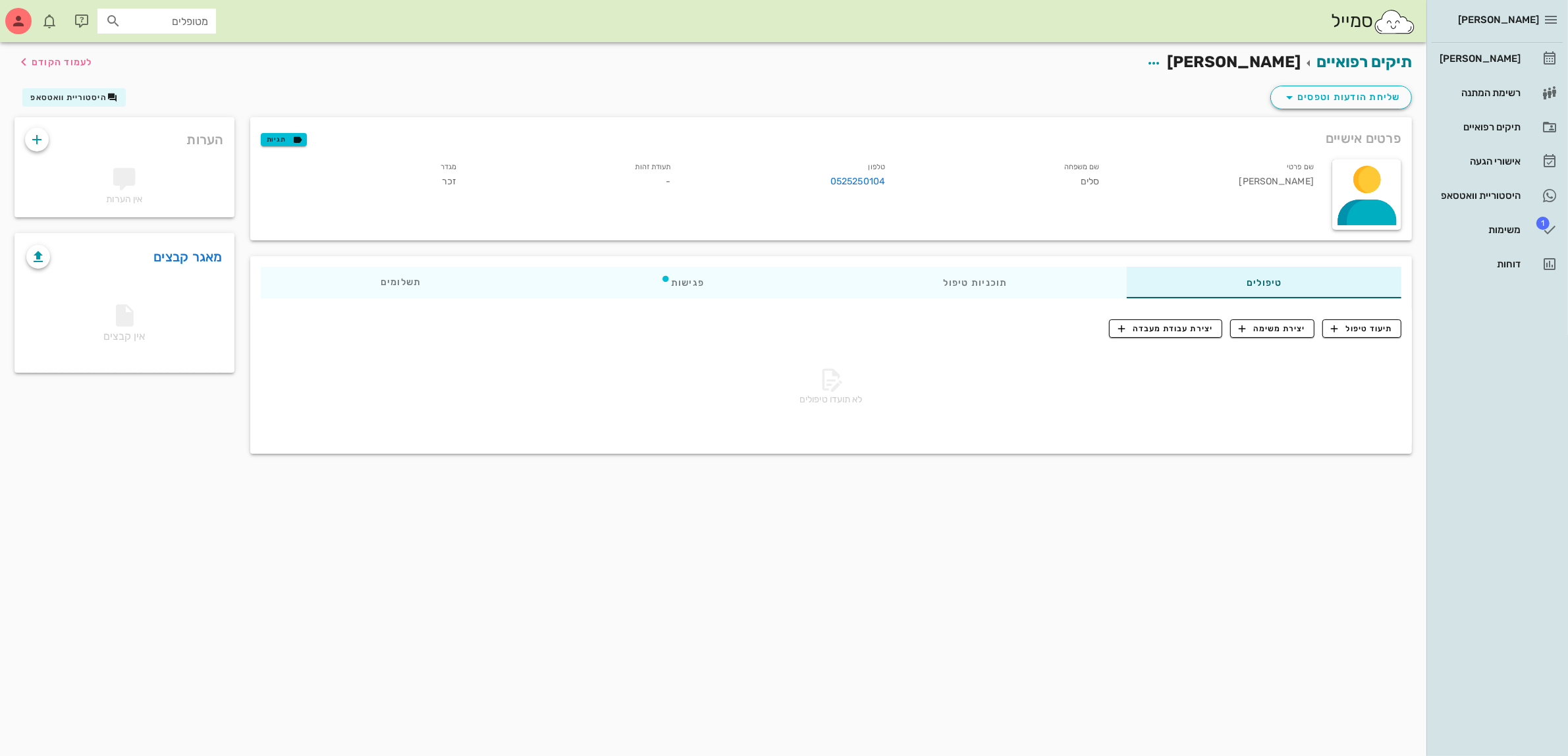
click at [1204, 84] on div "שליחת הודעות וטפסים היסטוריית וואטסאפ" at bounding box center [713, 99] width 1413 height 34
click at [1338, 96] on span "שליחת הודעות וטפסים" at bounding box center [1341, 97] width 119 height 16
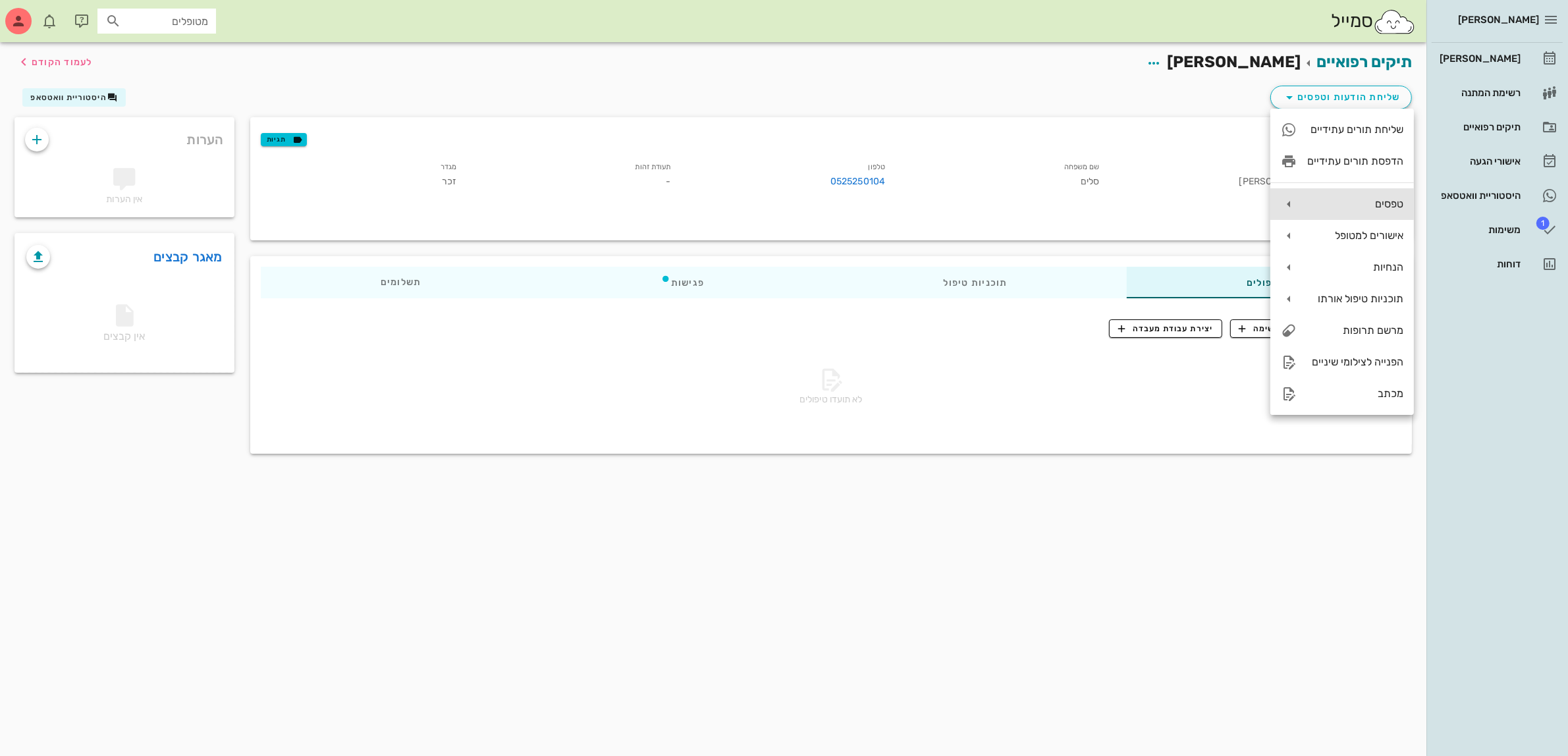
click at [1368, 200] on div "טפסים" at bounding box center [1355, 204] width 96 height 12
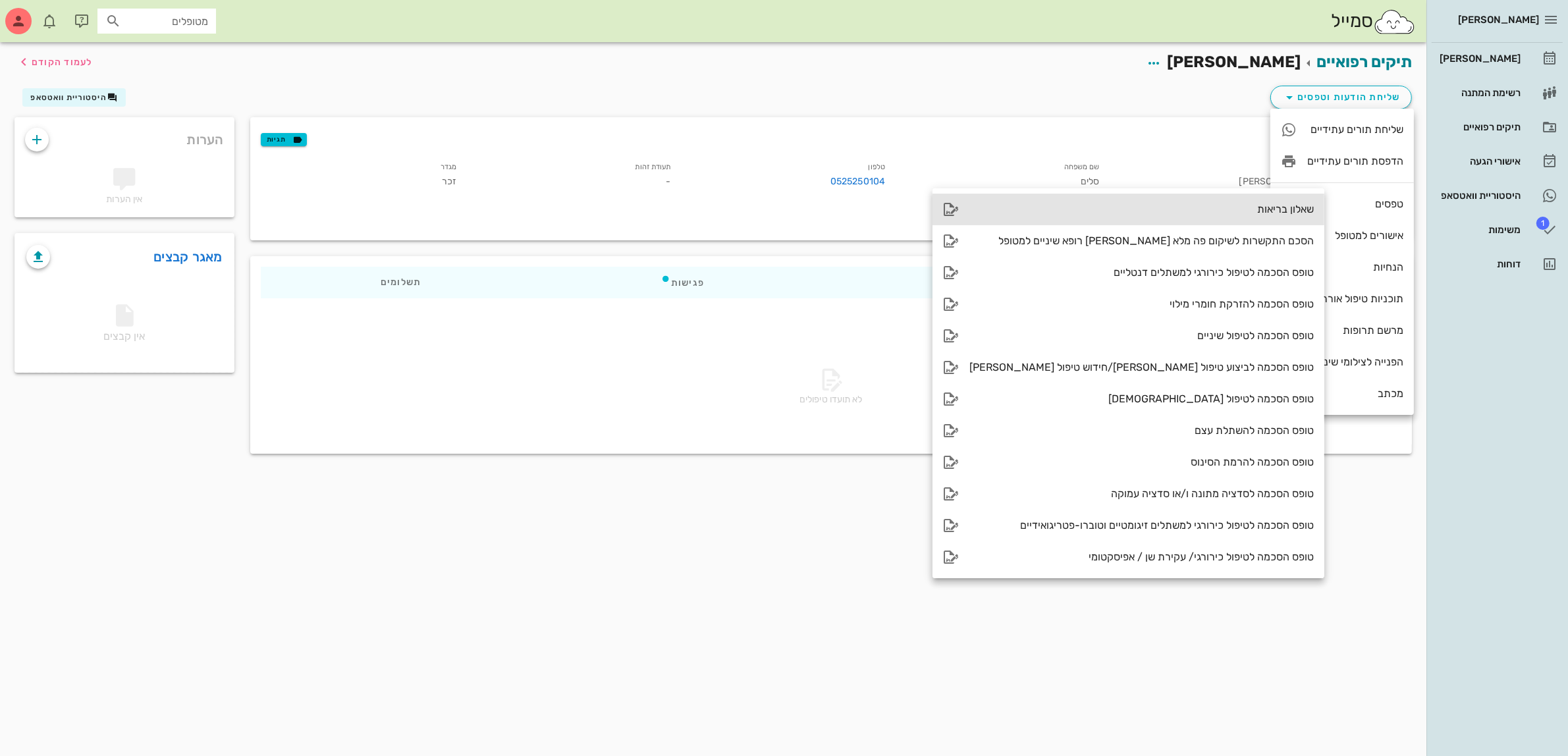
click at [1214, 211] on div "שאלון בריאות" at bounding box center [1141, 209] width 344 height 12
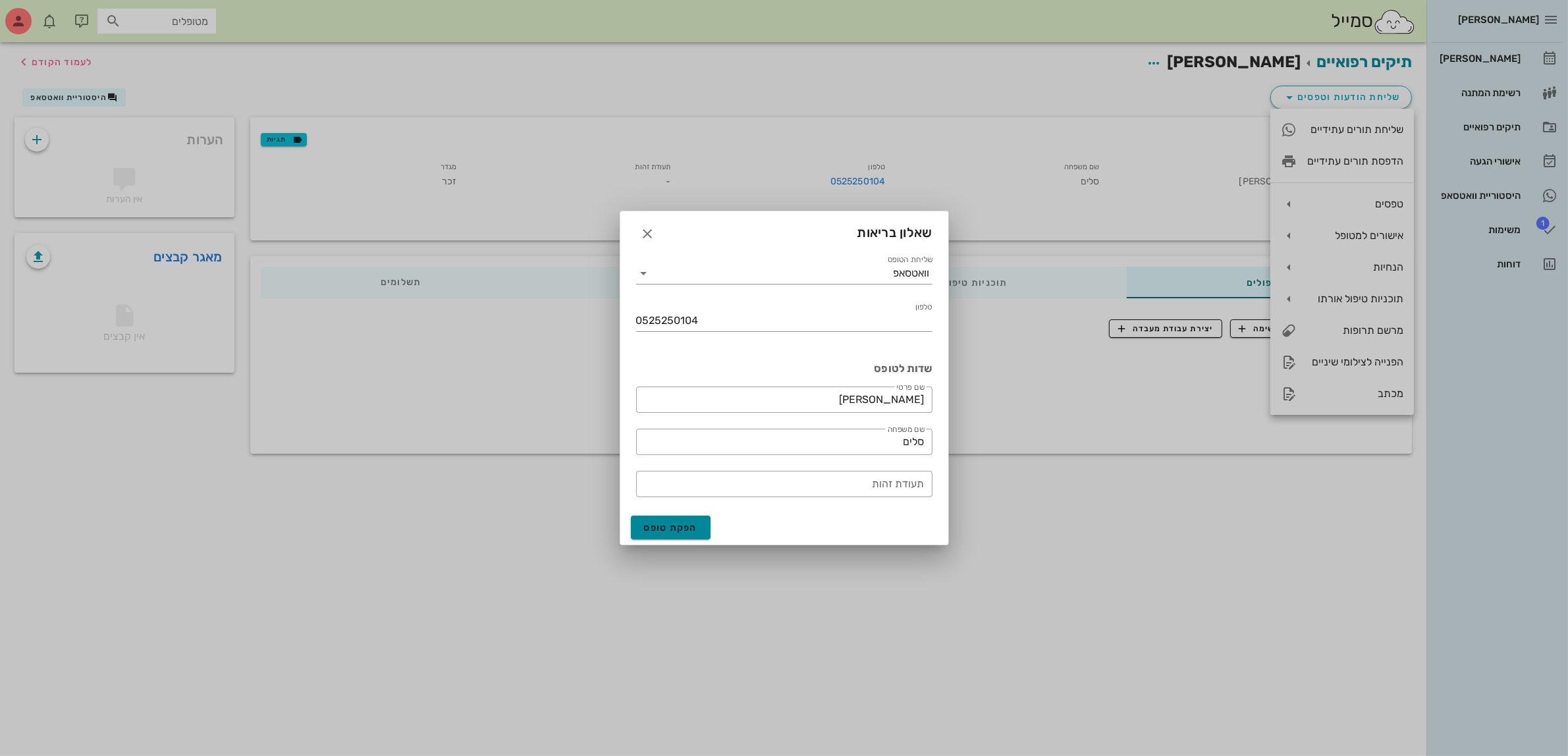
click at [655, 530] on span "הפקת טופס" at bounding box center [670, 527] width 54 height 11
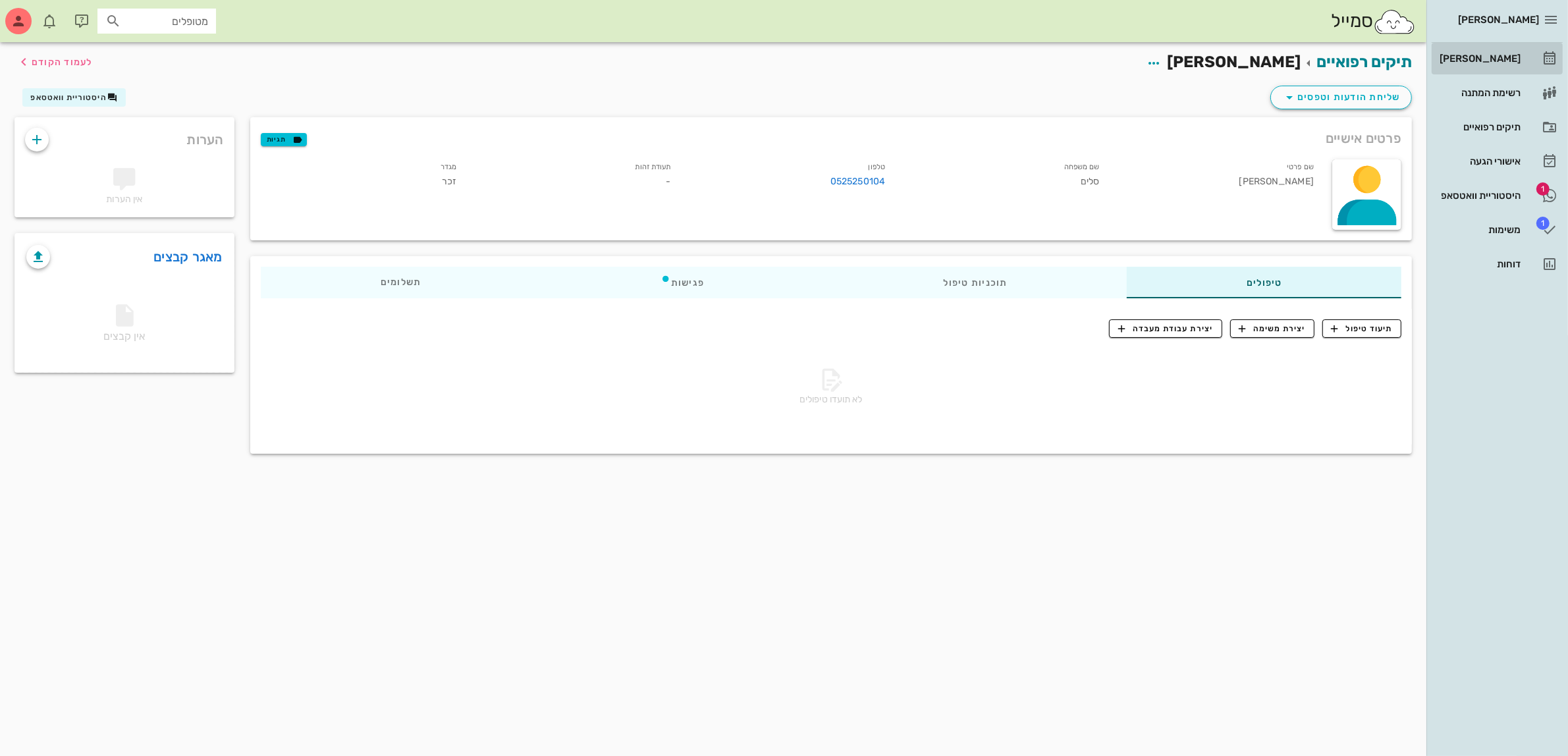
click at [1472, 61] on div "[PERSON_NAME]" at bounding box center [1478, 59] width 83 height 11
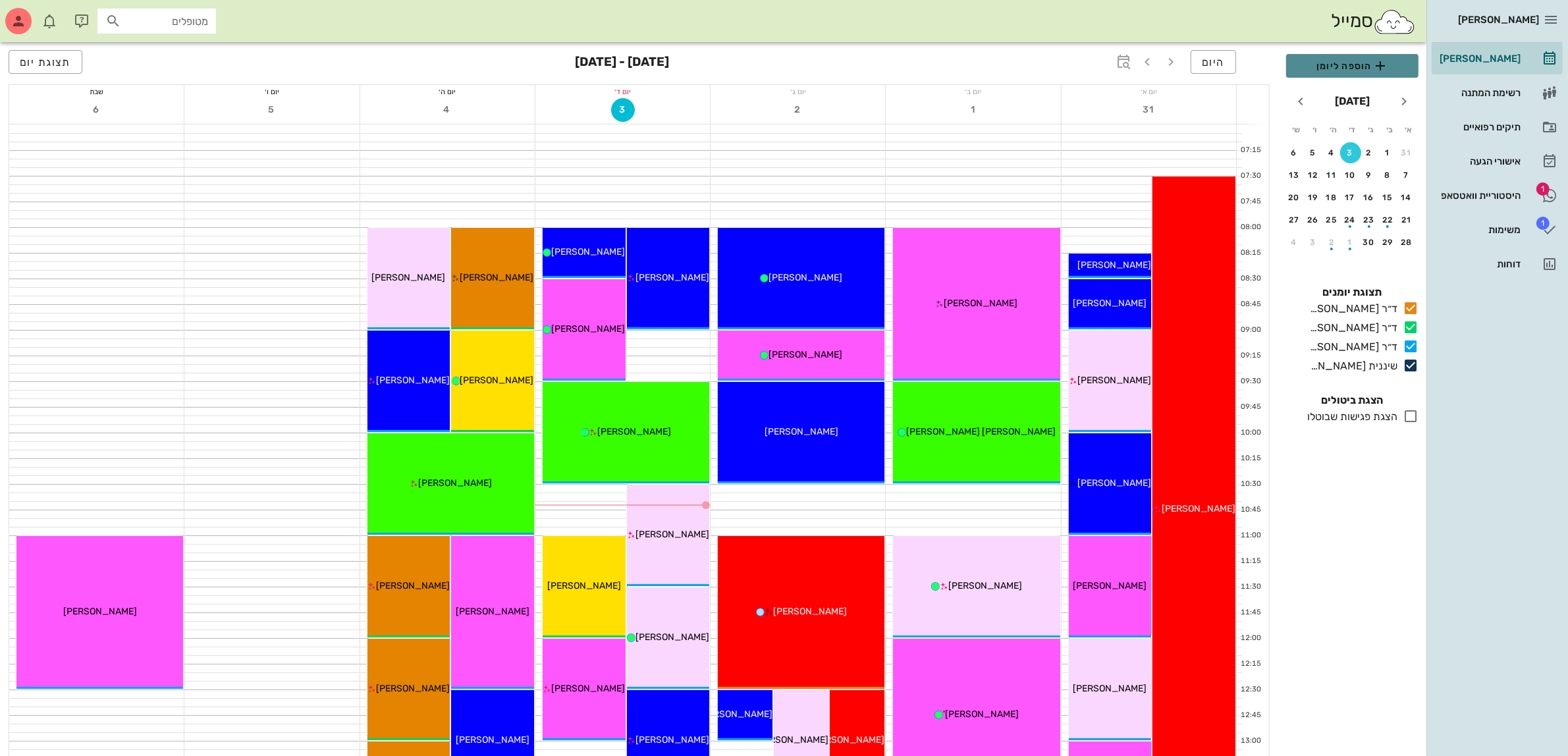
click at [1358, 64] on span "הוספה ליומן" at bounding box center [1351, 66] width 111 height 16
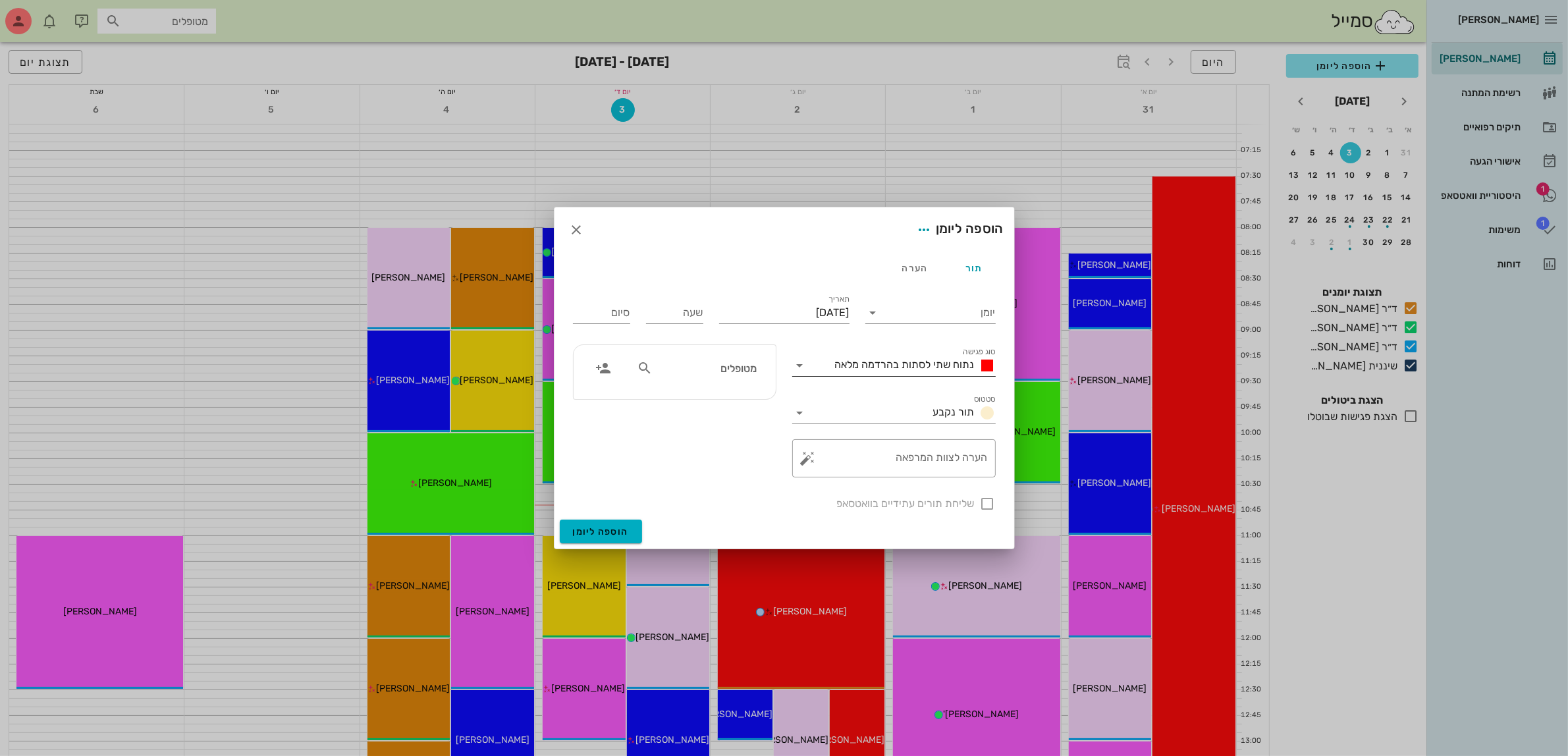
click at [921, 373] on div "נתוח שתי לסתות בהרדמה מלאה" at bounding box center [903, 366] width 185 height 21
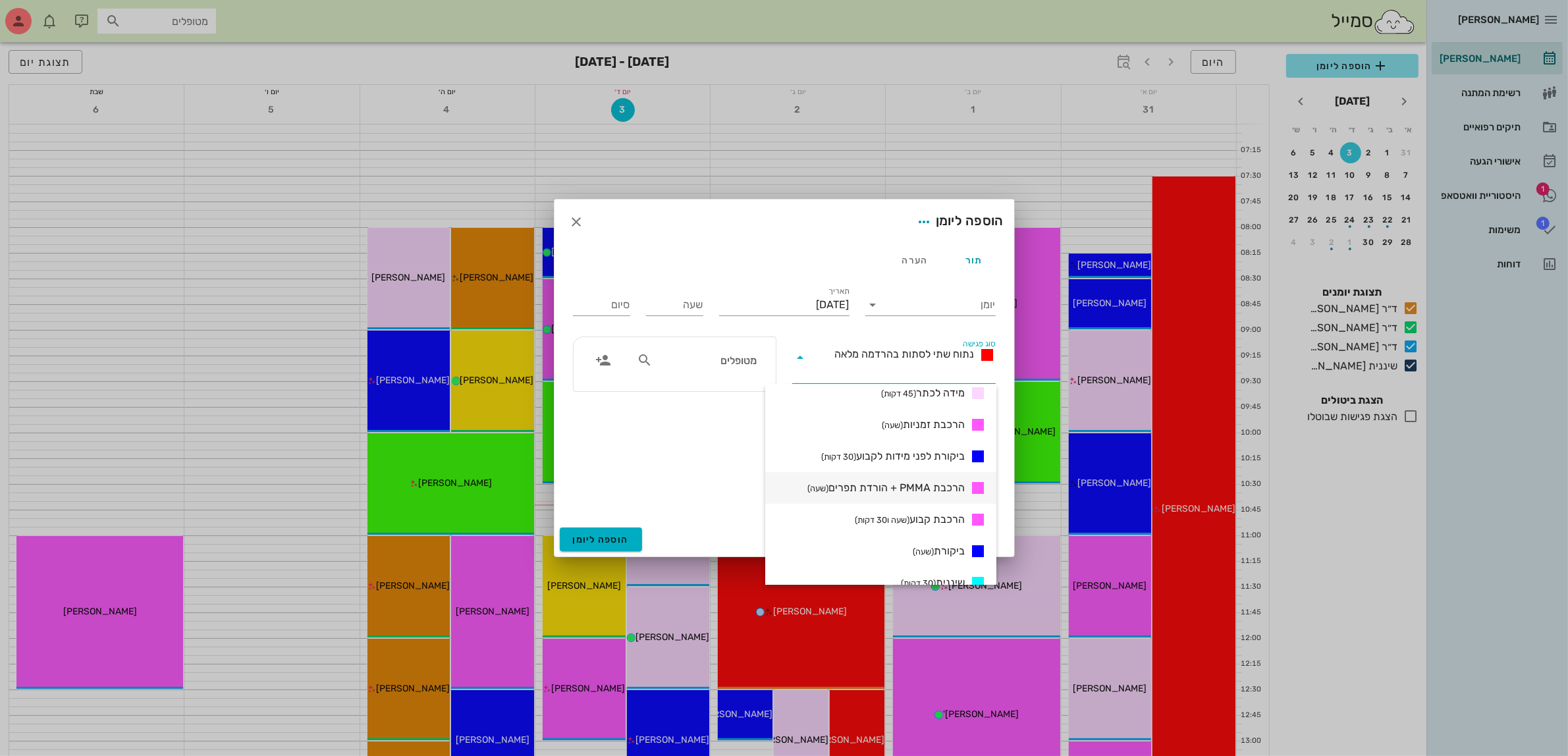
scroll to position [494, 0]
click at [931, 484] on span "הרכבת קבוע (שעה ו30 דקות)" at bounding box center [910, 481] width 110 height 16
type input "01:30"
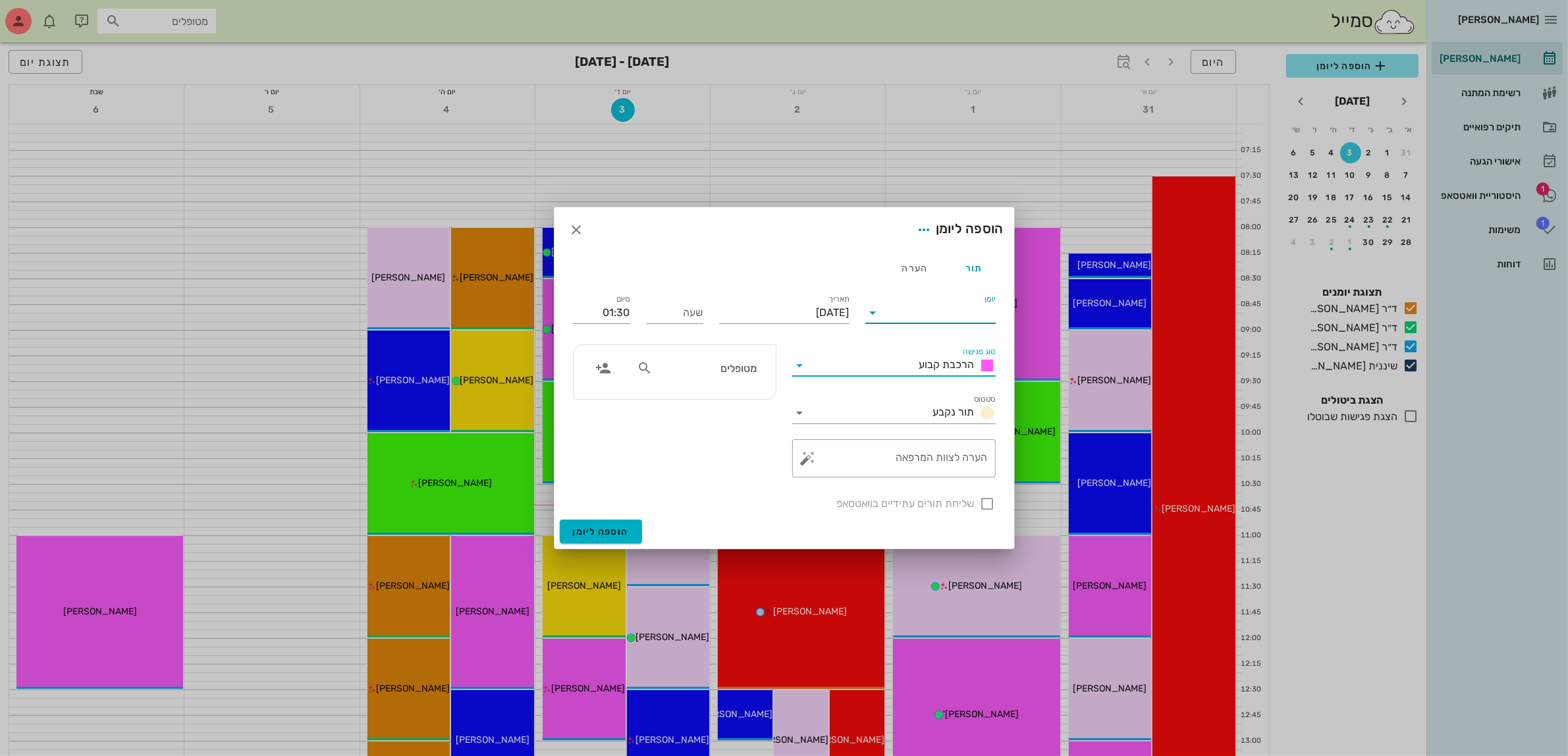
click at [969, 307] on input "יומן" at bounding box center [940, 313] width 112 height 21
click at [962, 383] on div "ד״ר [PERSON_NAME]" at bounding box center [934, 386] width 116 height 12
click at [789, 314] on input "[DATE]" at bounding box center [784, 313] width 130 height 21
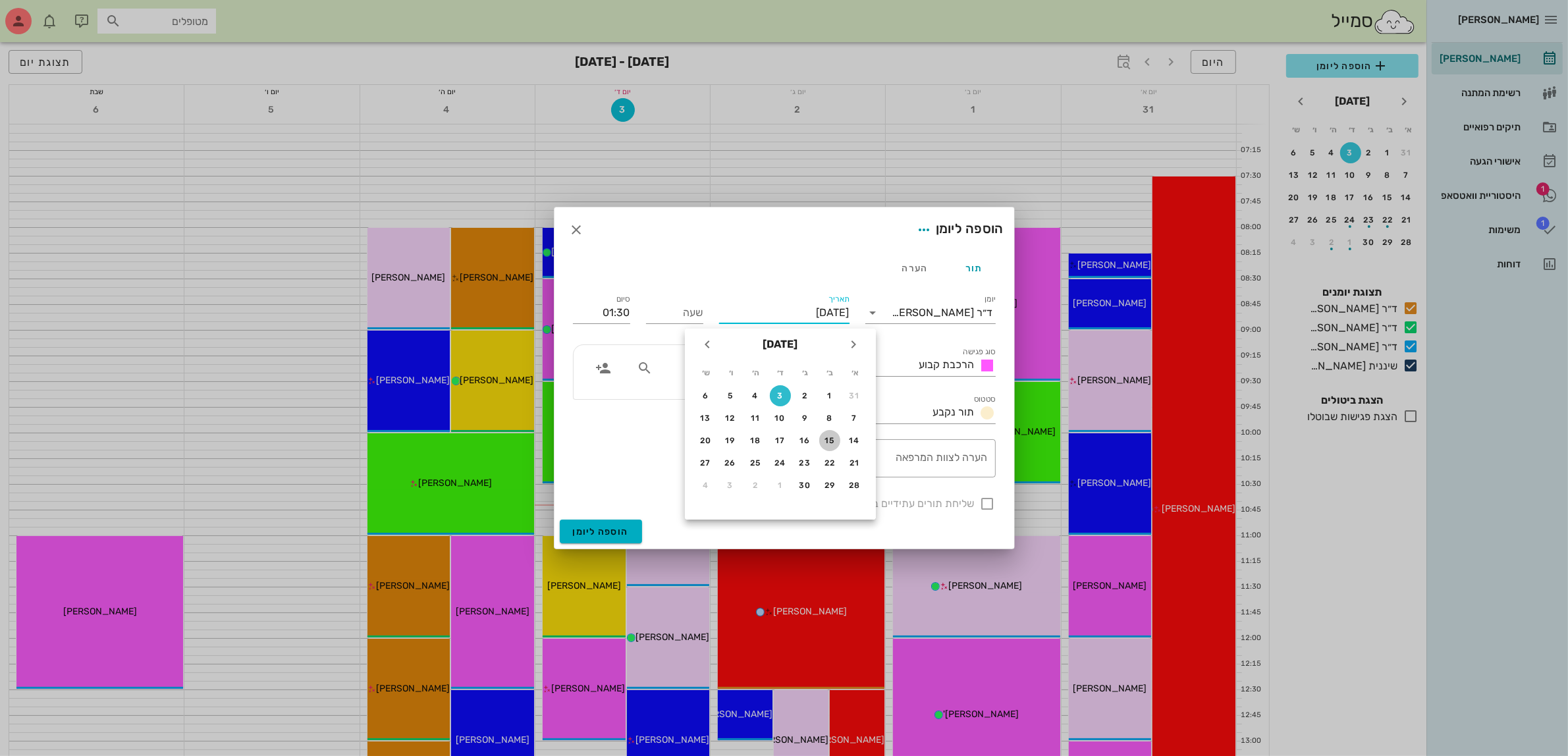
click at [827, 439] on div "15" at bounding box center [830, 441] width 21 height 9
type input "[DATE]"
click at [718, 382] on div "מטופלים" at bounding box center [696, 372] width 135 height 33
click at [726, 366] on input "מטופלים" at bounding box center [706, 368] width 101 height 17
type input "[PERSON_NAME]"
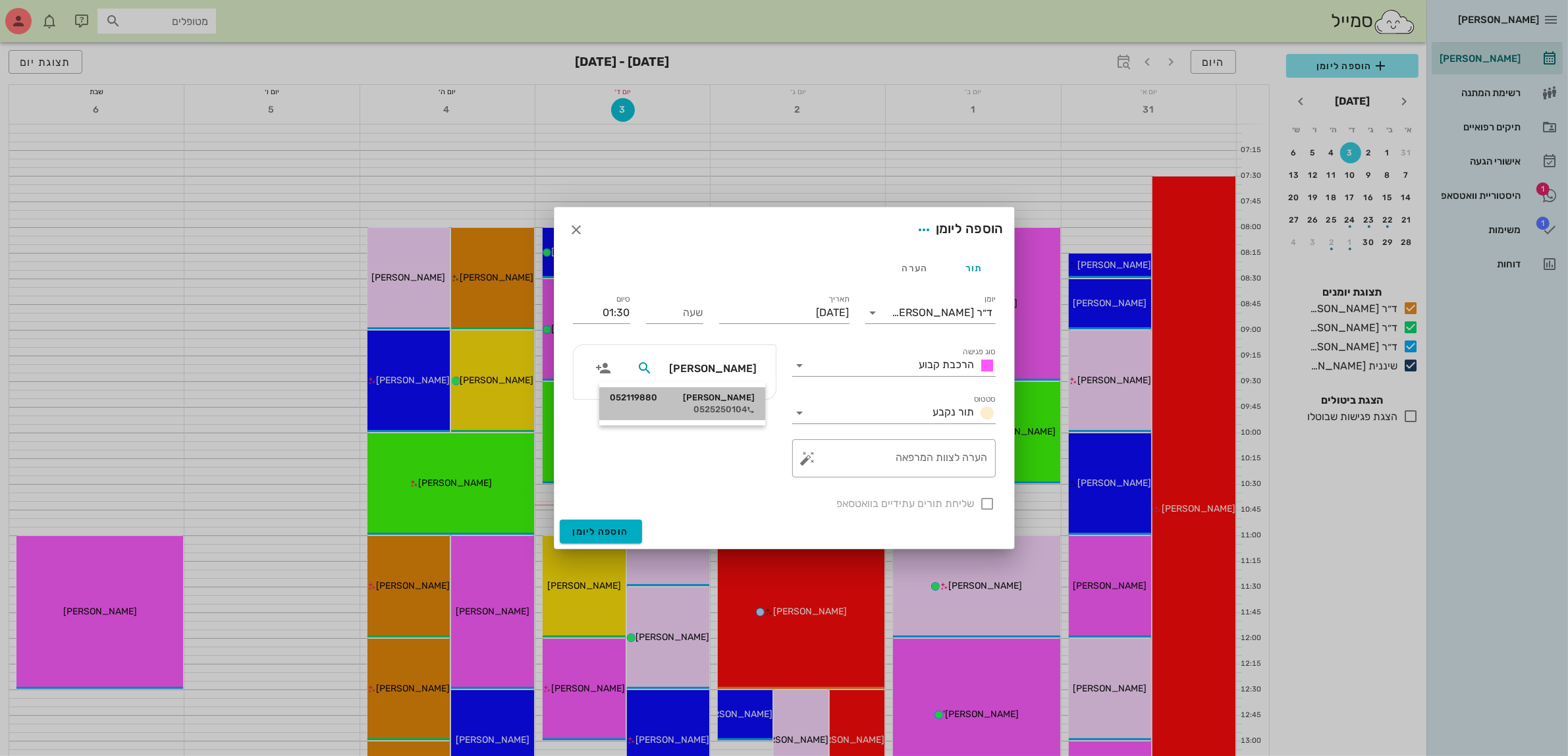
click at [731, 403] on div "[PERSON_NAME] 052119880 0525250104" at bounding box center [682, 403] width 145 height 33
click at [670, 311] on input "שעה" at bounding box center [674, 313] width 57 height 21
type input "14:00"
click at [587, 311] on input "15:30" at bounding box center [601, 313] width 57 height 21
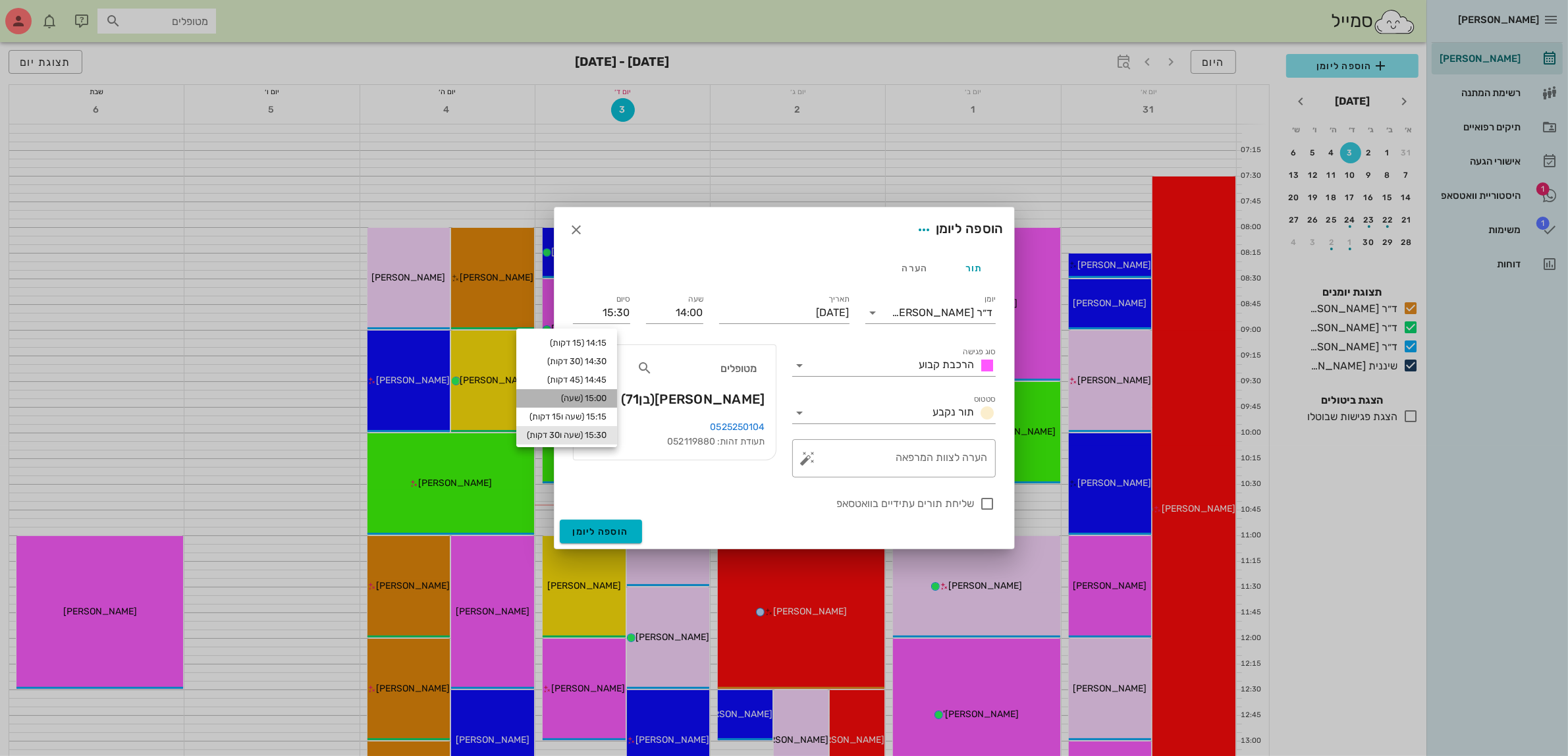
click at [600, 395] on div "15:00 (שעה)" at bounding box center [566, 399] width 80 height 11
type input "15:00"
click at [605, 528] on span "הוספה ליומן" at bounding box center [601, 531] width 56 height 11
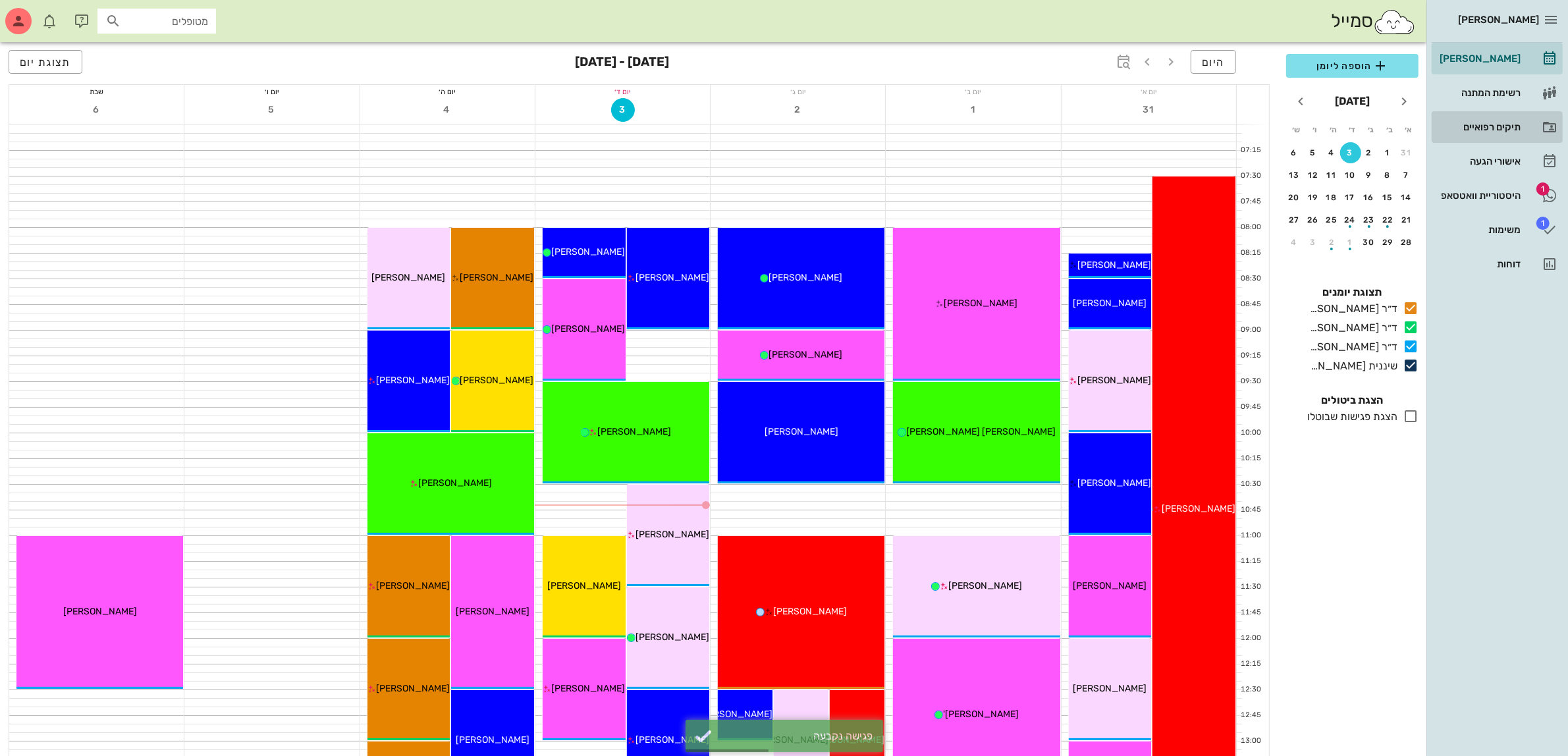
click at [1495, 129] on div "תיקים רפואיים" at bounding box center [1478, 127] width 83 height 11
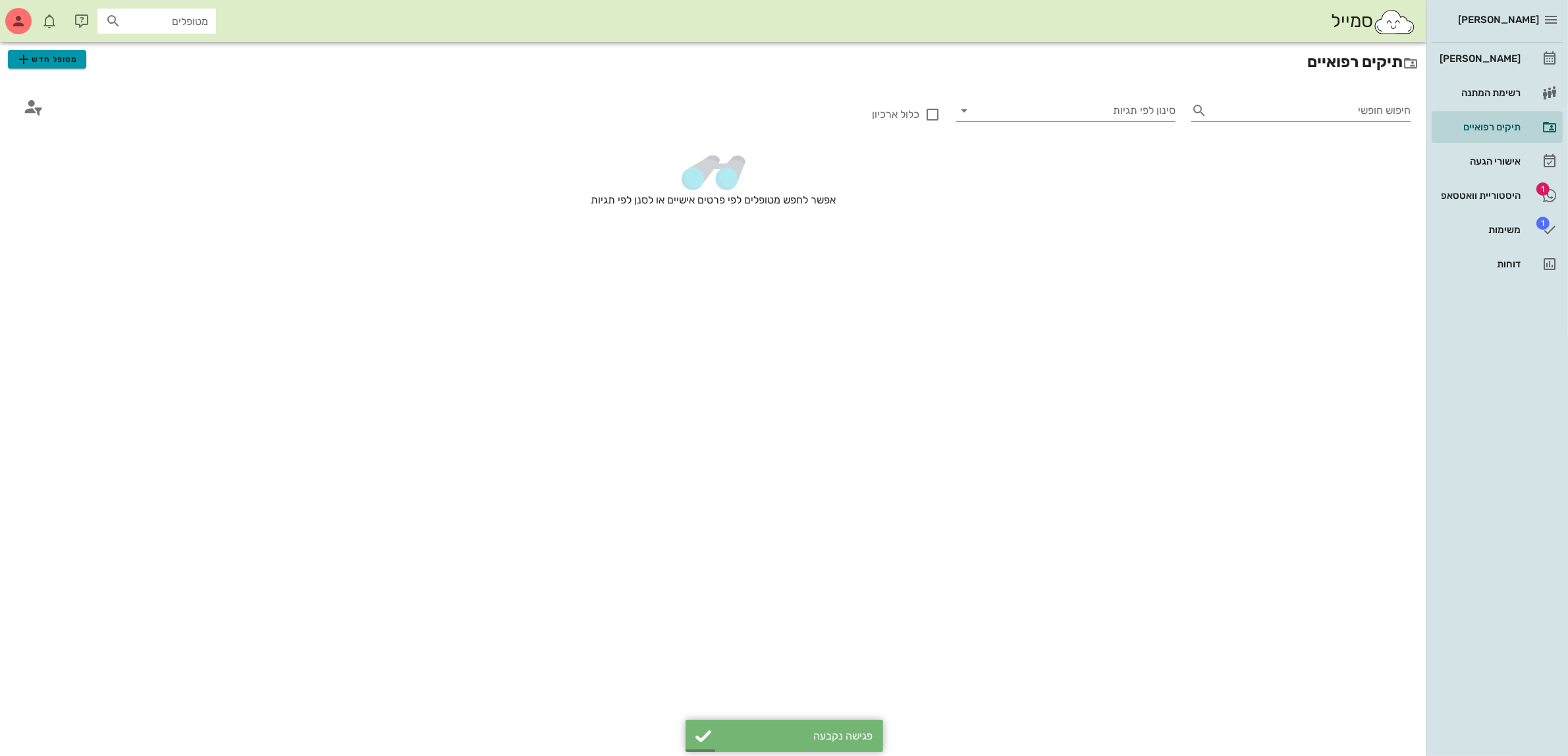
click at [50, 54] on span "מטופל חדש" at bounding box center [47, 59] width 62 height 16
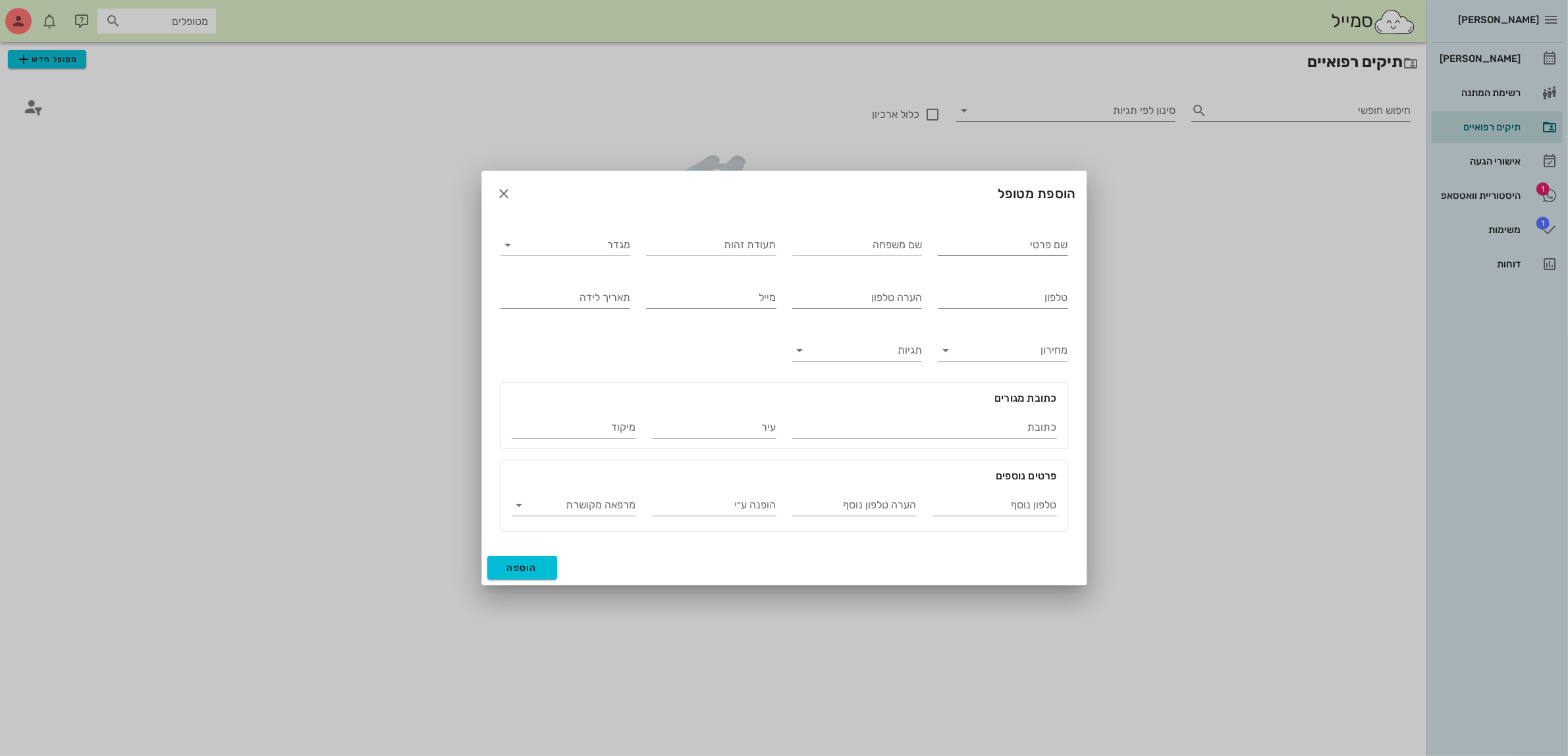
click at [1002, 247] on input "שם פרטי" at bounding box center [1002, 245] width 130 height 21
type input "[PERSON_NAME]"
type input "סלים"
click at [576, 257] on div "מגדר" at bounding box center [566, 242] width 146 height 53
click at [594, 234] on input "מגדר" at bounding box center [575, 245] width 109 height 21
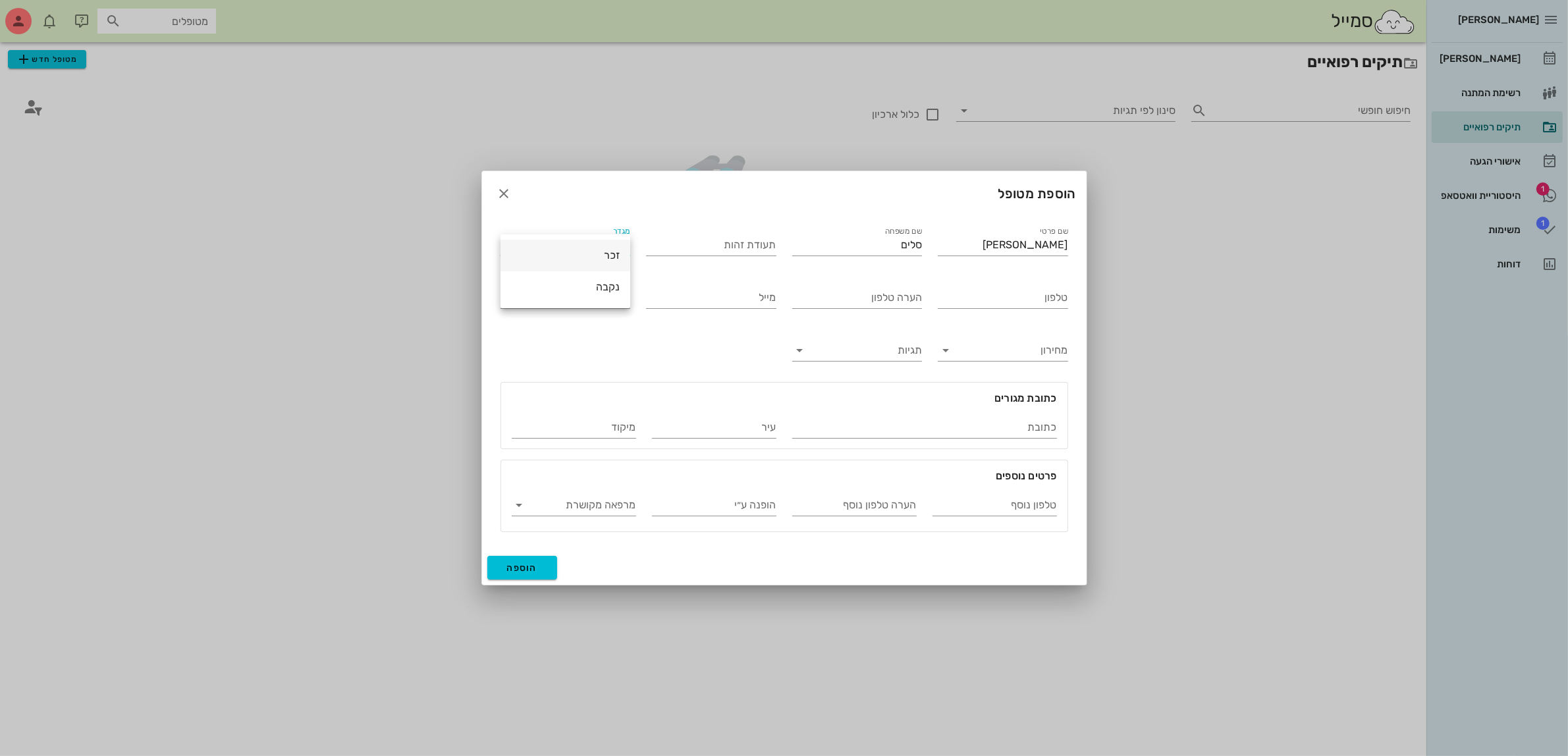
click at [596, 251] on div "זכר" at bounding box center [566, 255] width 109 height 12
click at [983, 299] on input "טלפון" at bounding box center [1002, 298] width 130 height 21
click at [1011, 287] on input "טלפון" at bounding box center [1002, 298] width 130 height 21
type input "054-2284626"
click at [612, 242] on div "זכר" at bounding box center [619, 244] width 16 height 11
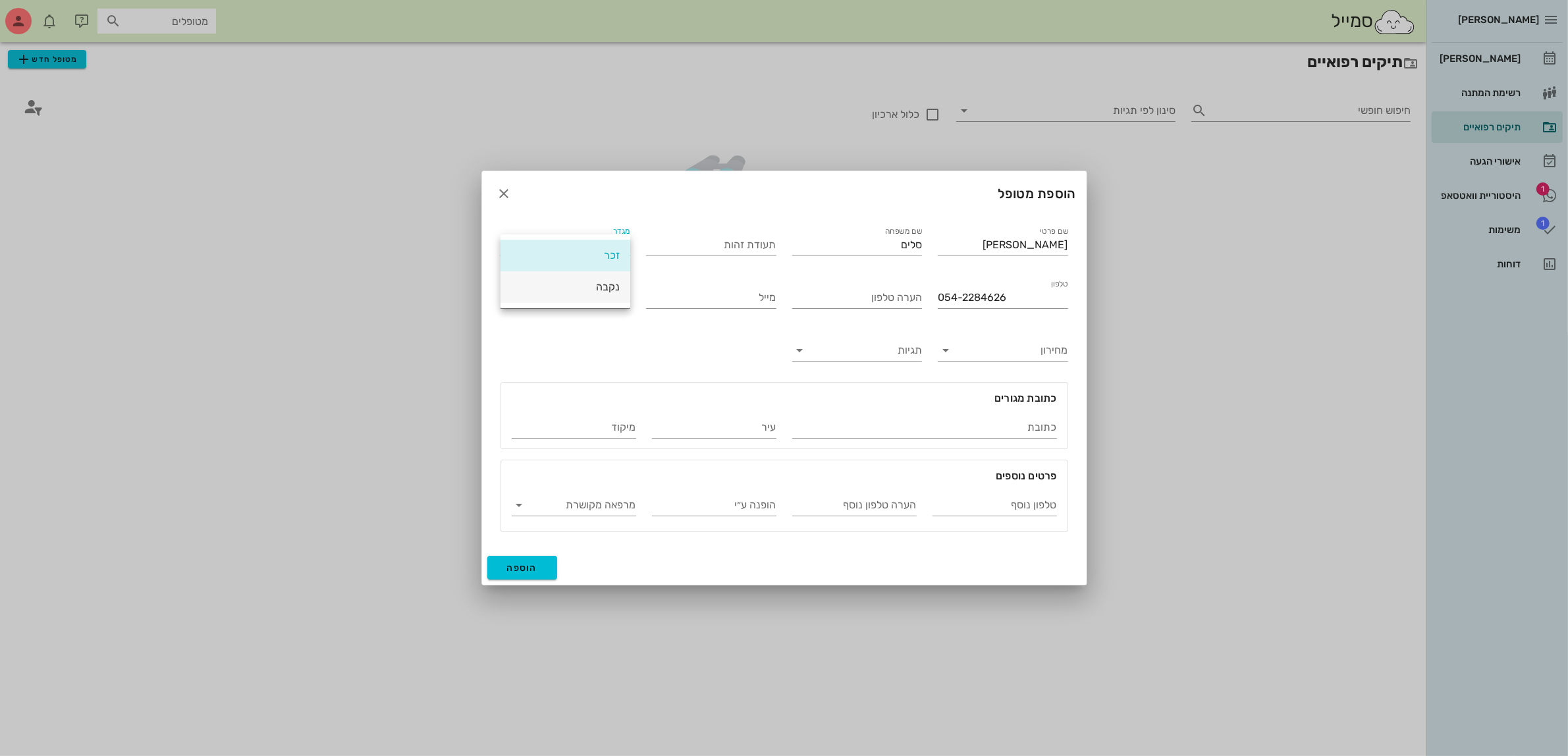
click at [616, 288] on div "נקבה" at bounding box center [566, 287] width 109 height 12
click at [529, 566] on span "הוספה" at bounding box center [522, 568] width 31 height 11
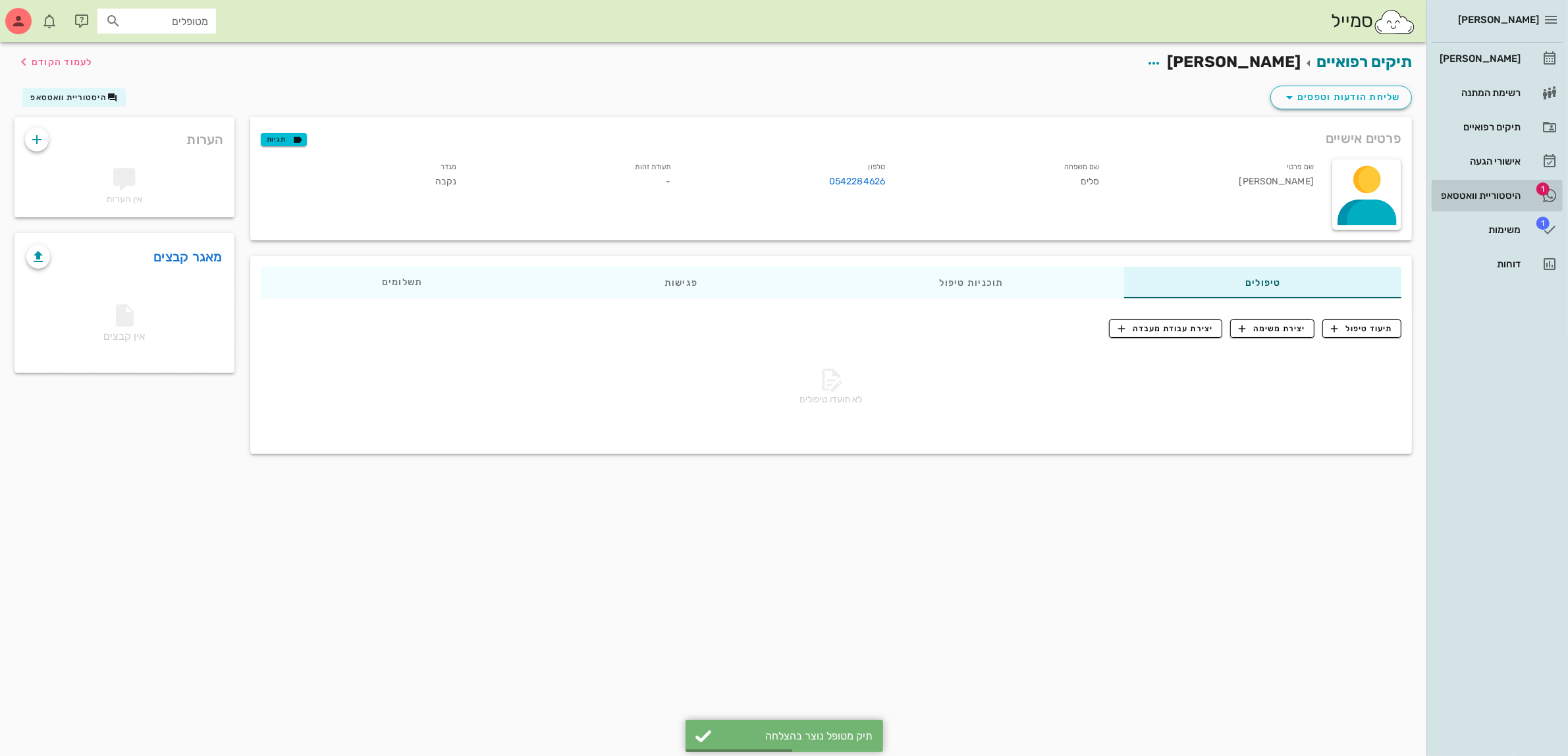
click at [1499, 196] on div "היסטוריית וואטסאפ" at bounding box center [1478, 196] width 83 height 11
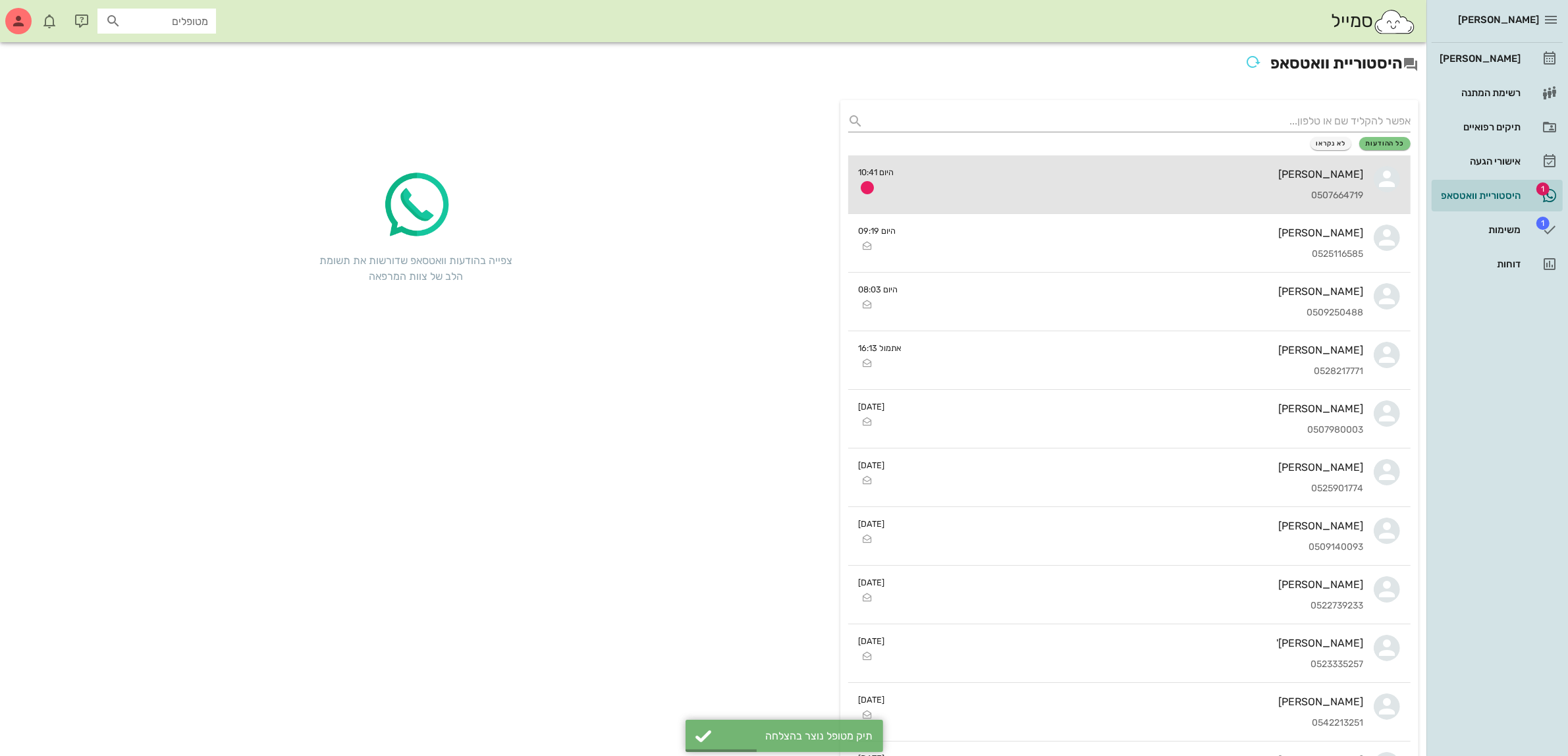
click at [1209, 191] on div "0507664719" at bounding box center [1134, 196] width 459 height 11
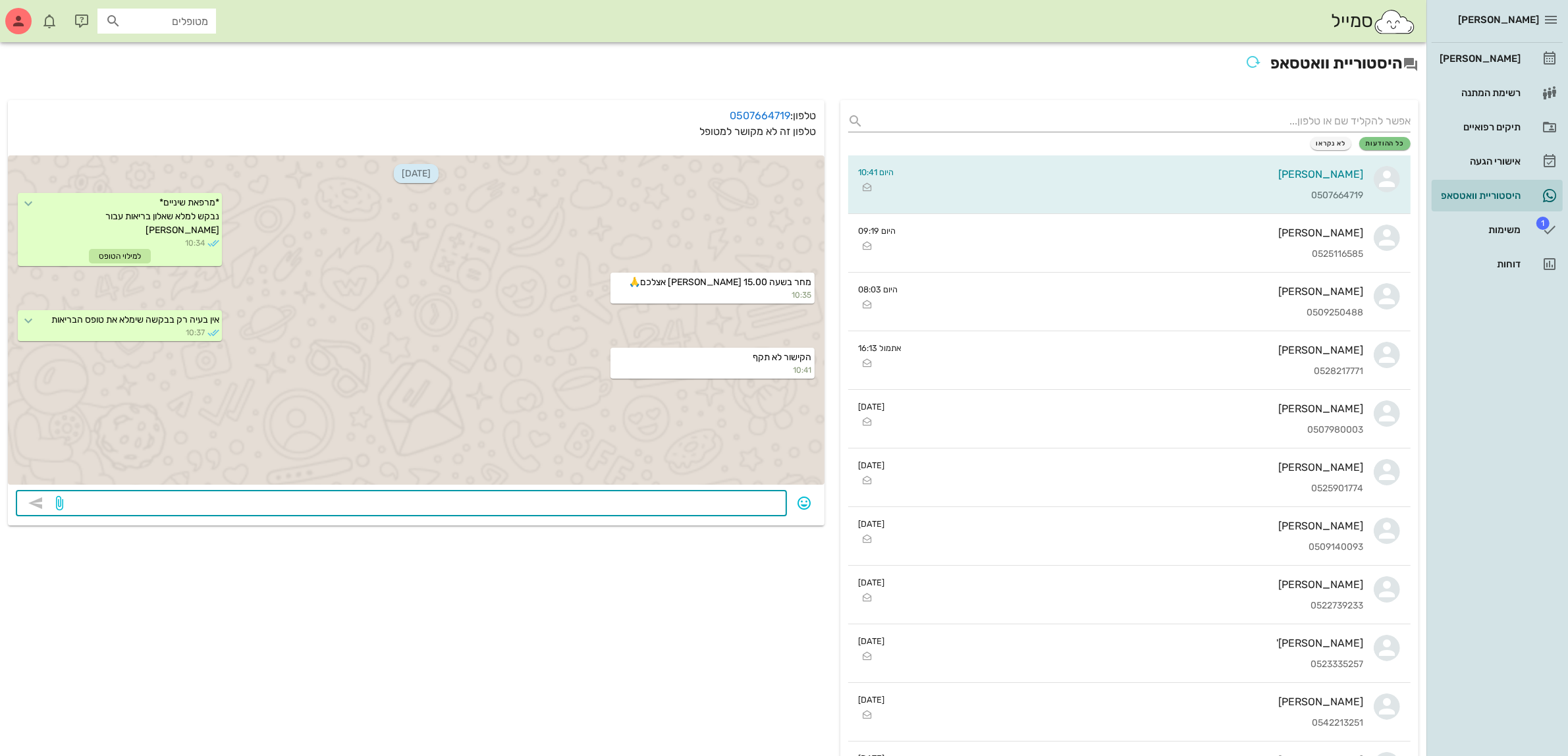
click at [725, 499] on textarea at bounding box center [422, 504] width 713 height 21
type textarea "שולחת שוב"
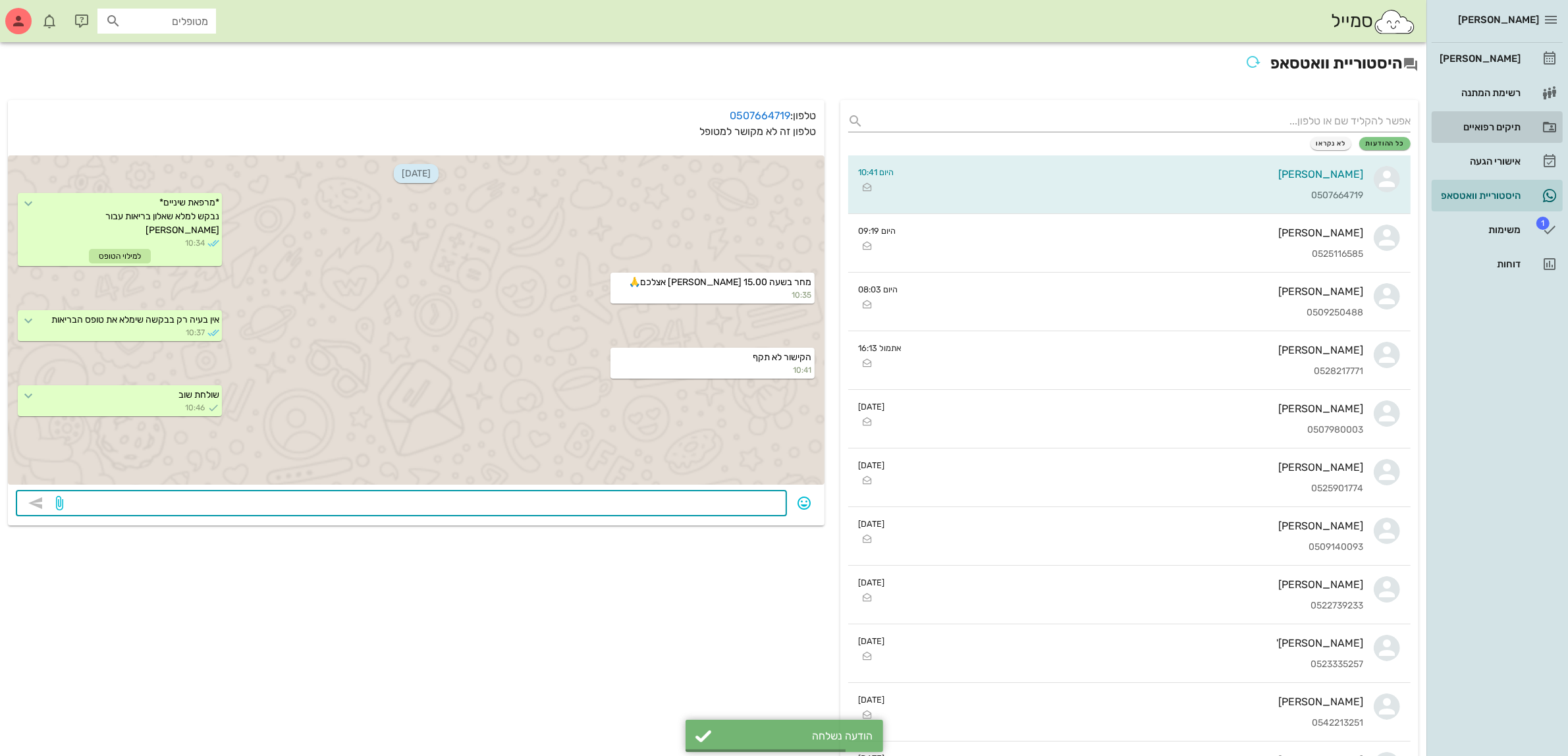
click at [1485, 122] on div "תיקים רפואיים" at bounding box center [1478, 127] width 83 height 11
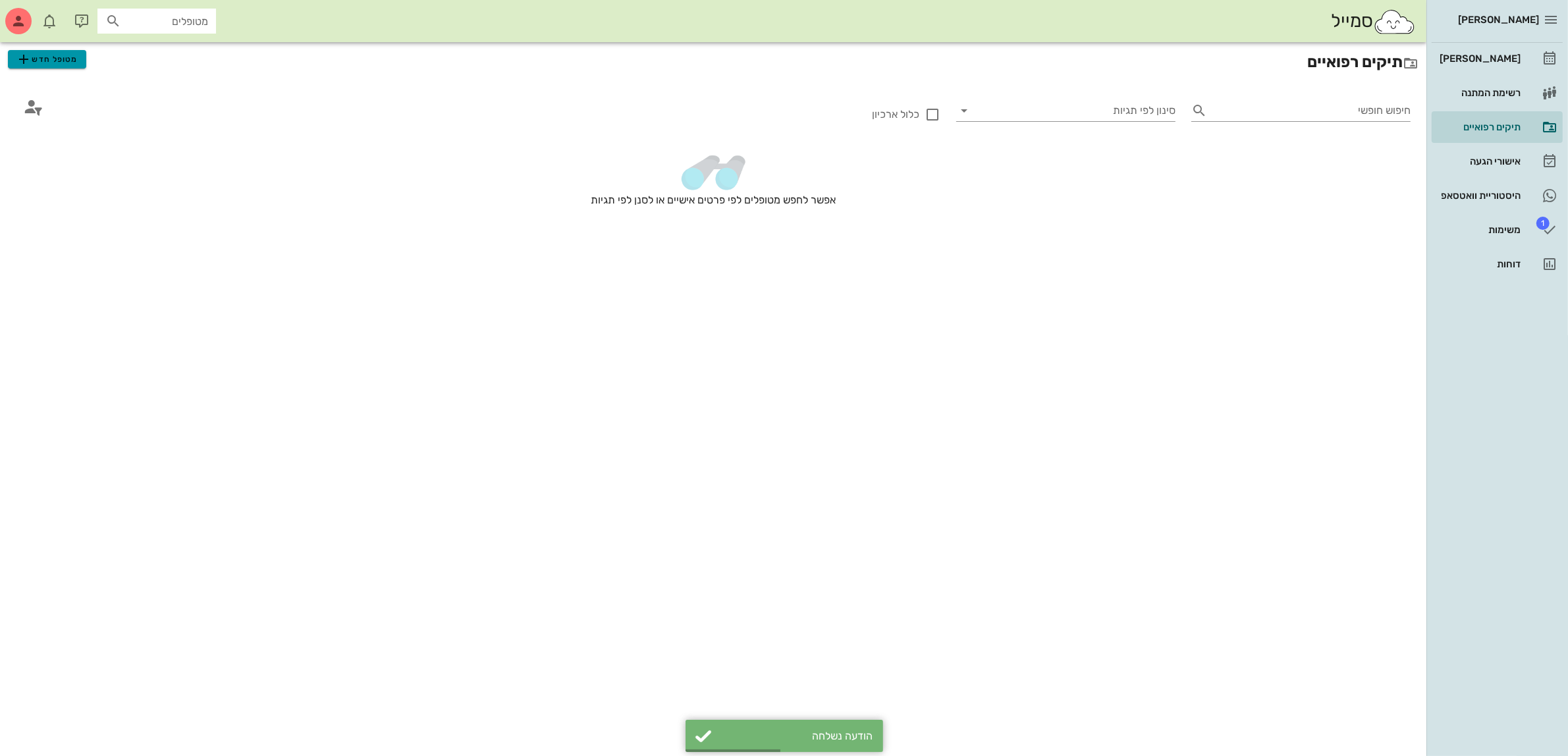
click at [37, 56] on span "מטופל חדש" at bounding box center [47, 59] width 62 height 16
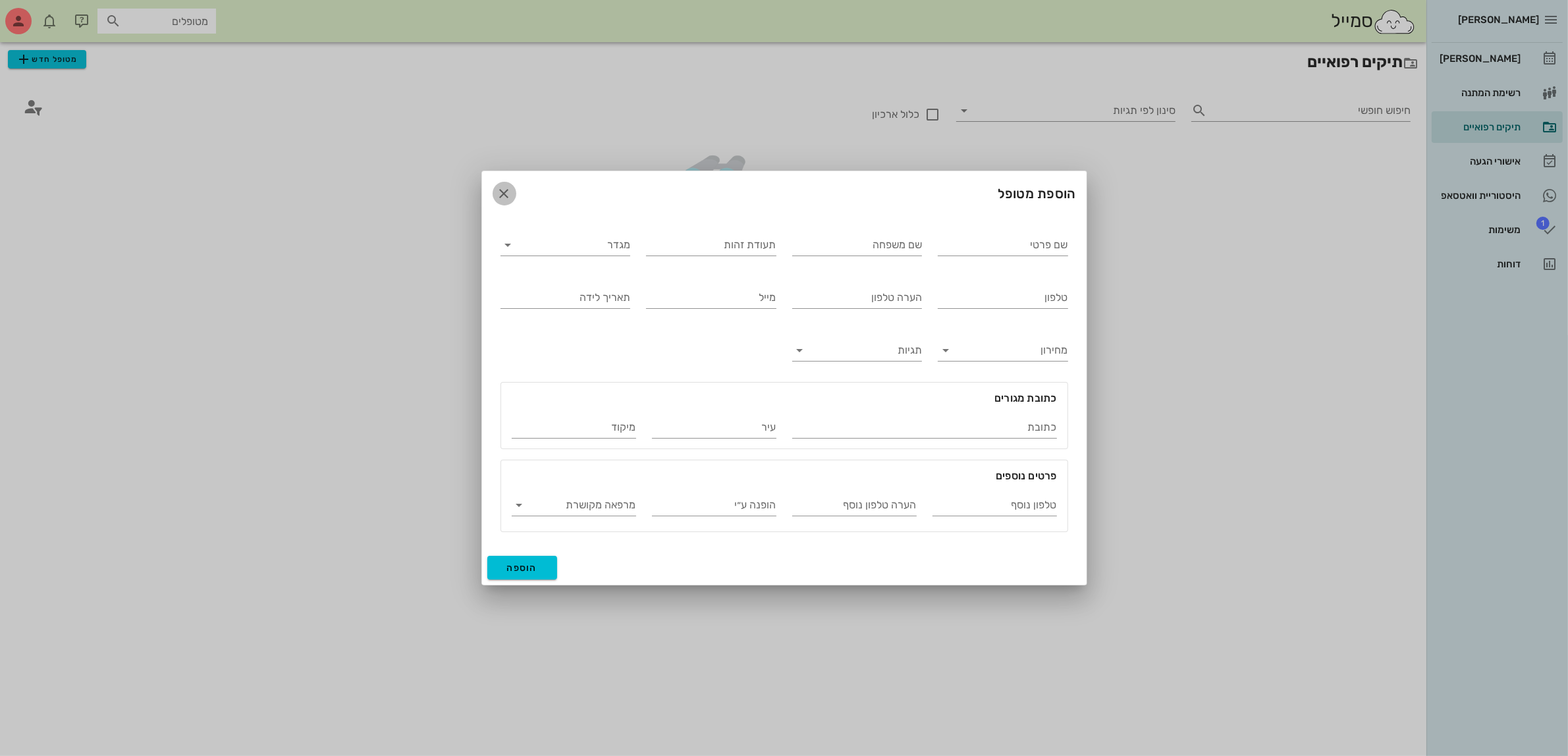
click at [501, 196] on icon "button" at bounding box center [504, 194] width 16 height 16
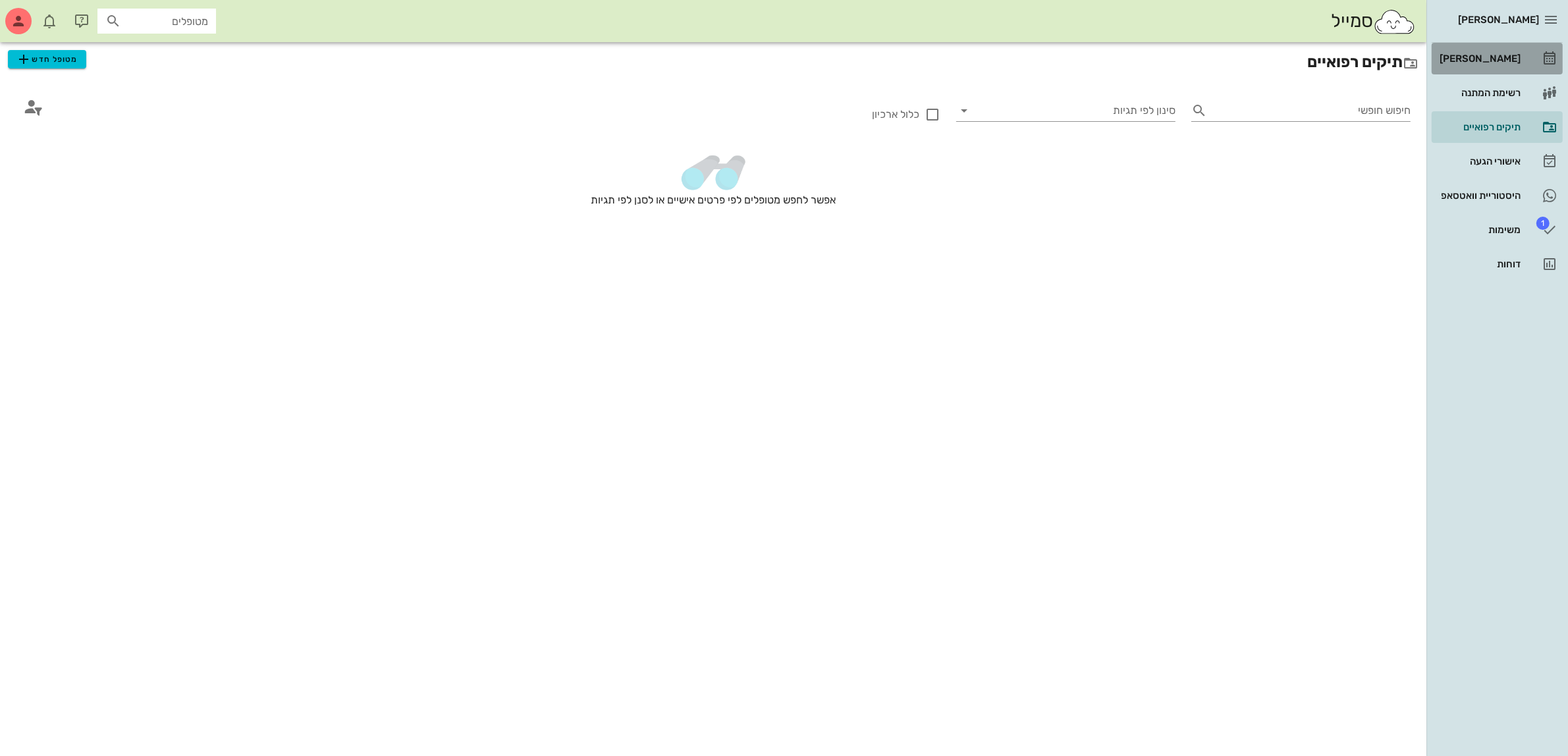
click at [1486, 59] on div "[PERSON_NAME]" at bounding box center [1478, 59] width 83 height 11
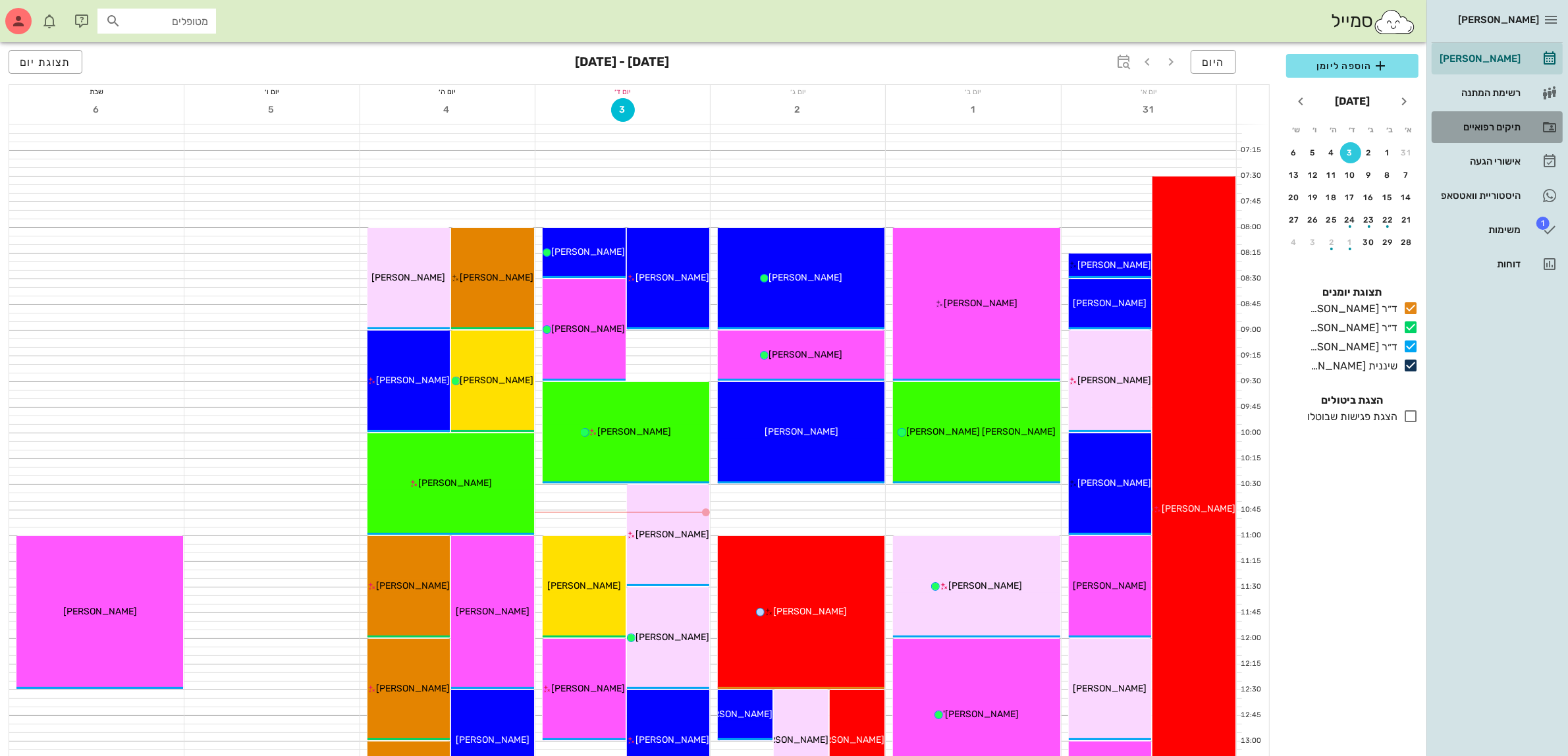
click at [1475, 123] on div "תיקים רפואיים" at bounding box center [1478, 127] width 83 height 11
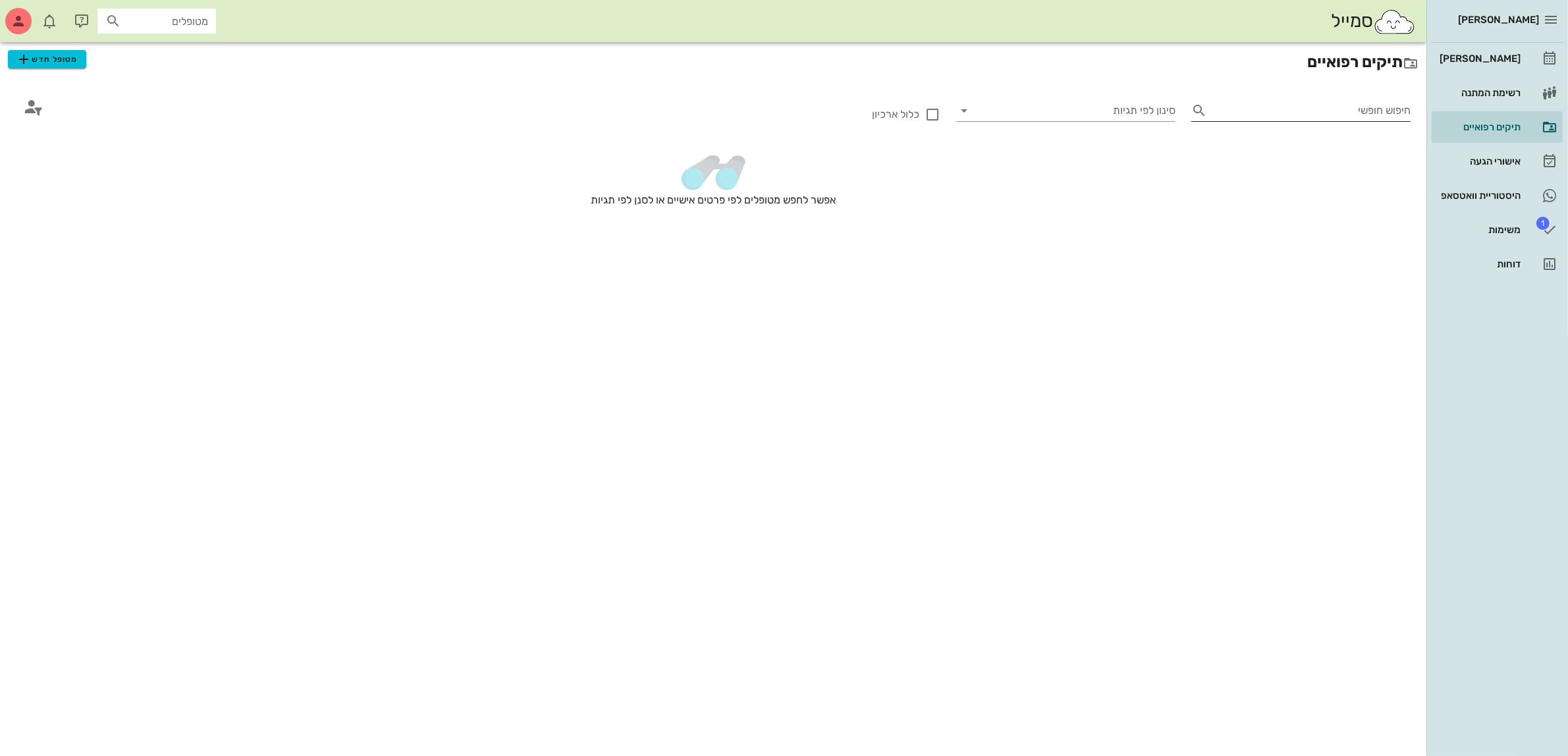
click at [1350, 106] on input "חיפוש חופשי" at bounding box center [1311, 111] width 198 height 21
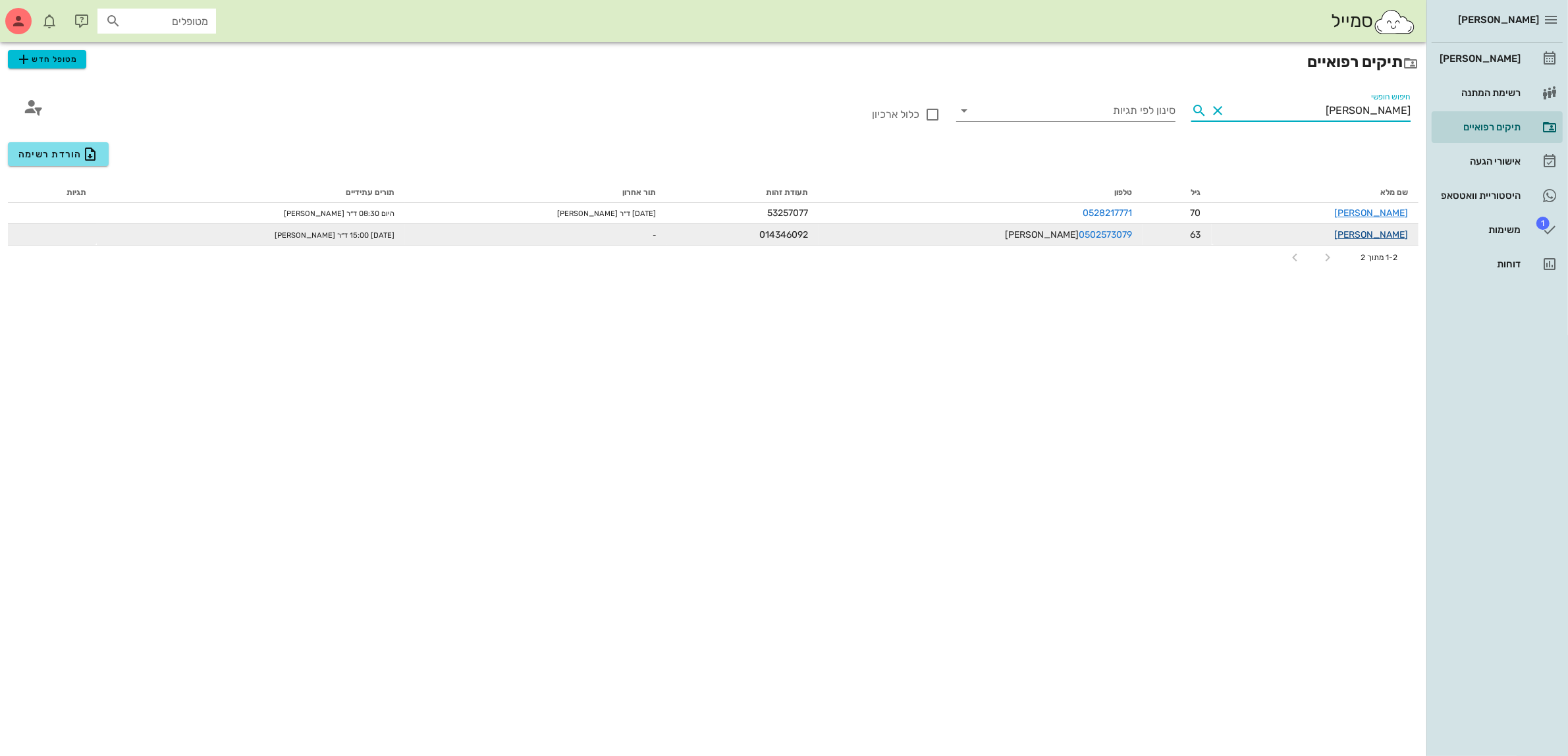
type input "[PERSON_NAME]"
click at [1366, 237] on link "[PERSON_NAME]" at bounding box center [1371, 234] width 73 height 11
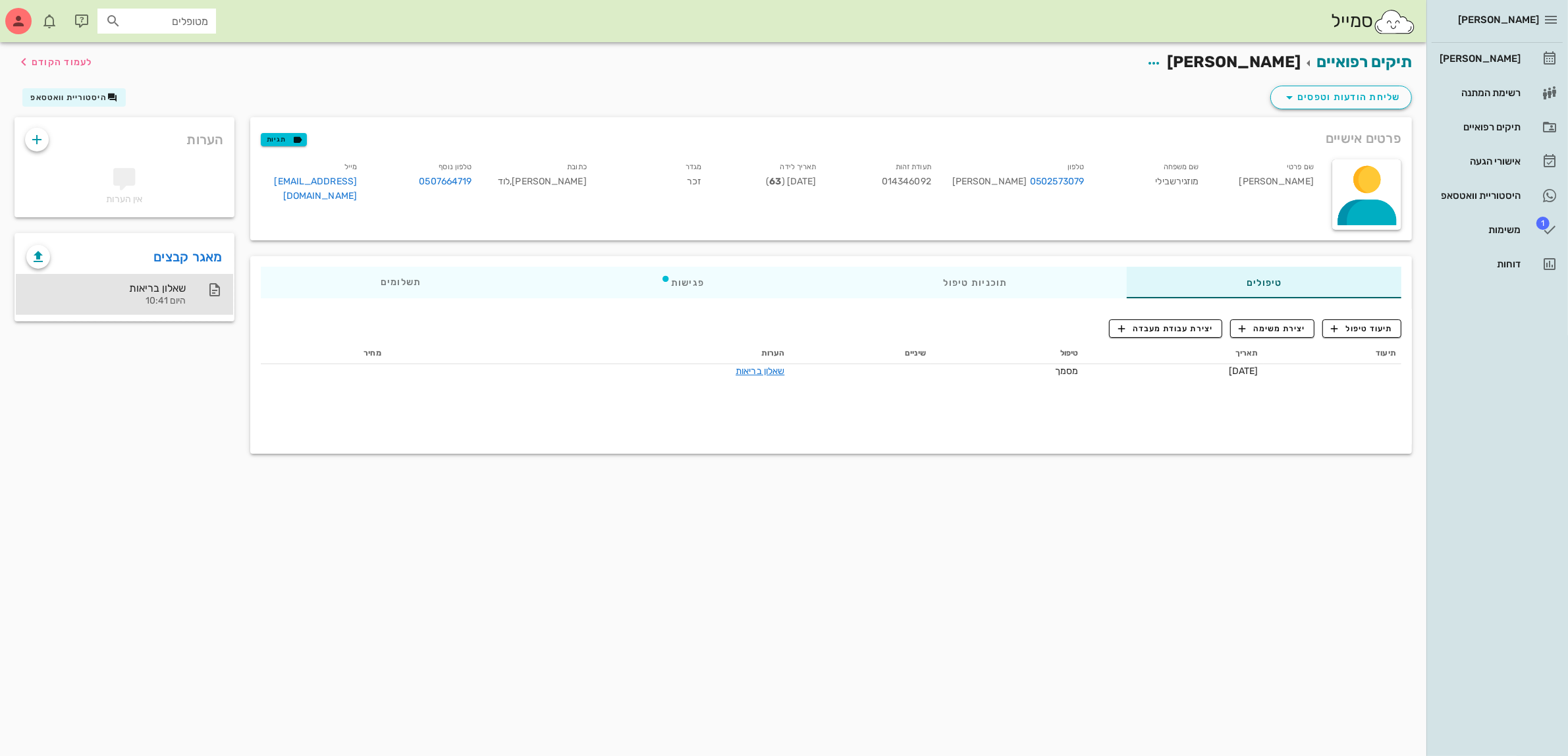
click at [146, 295] on div "היום 10:41" at bounding box center [106, 301] width 159 height 11
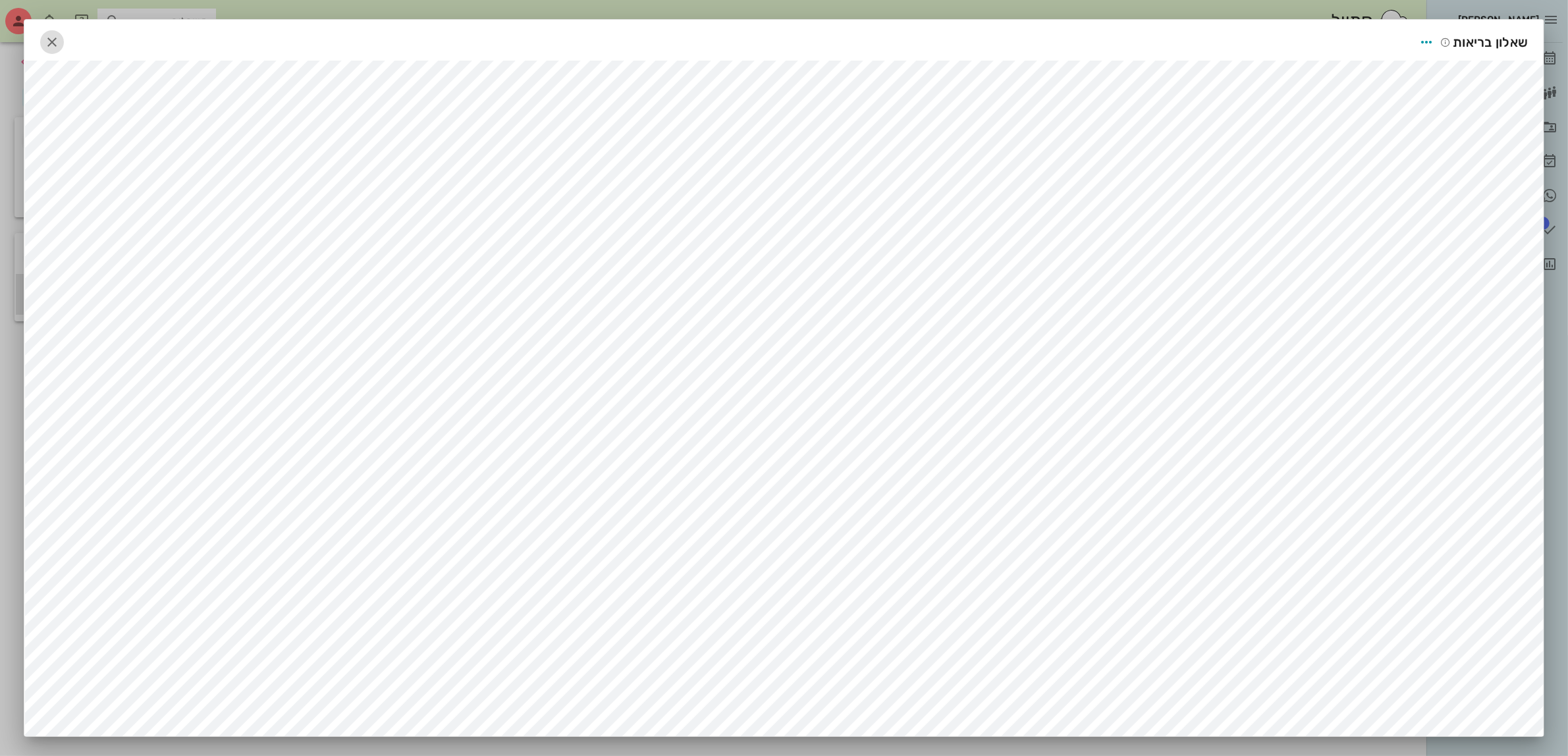
click at [60, 43] on icon "button" at bounding box center [52, 42] width 16 height 16
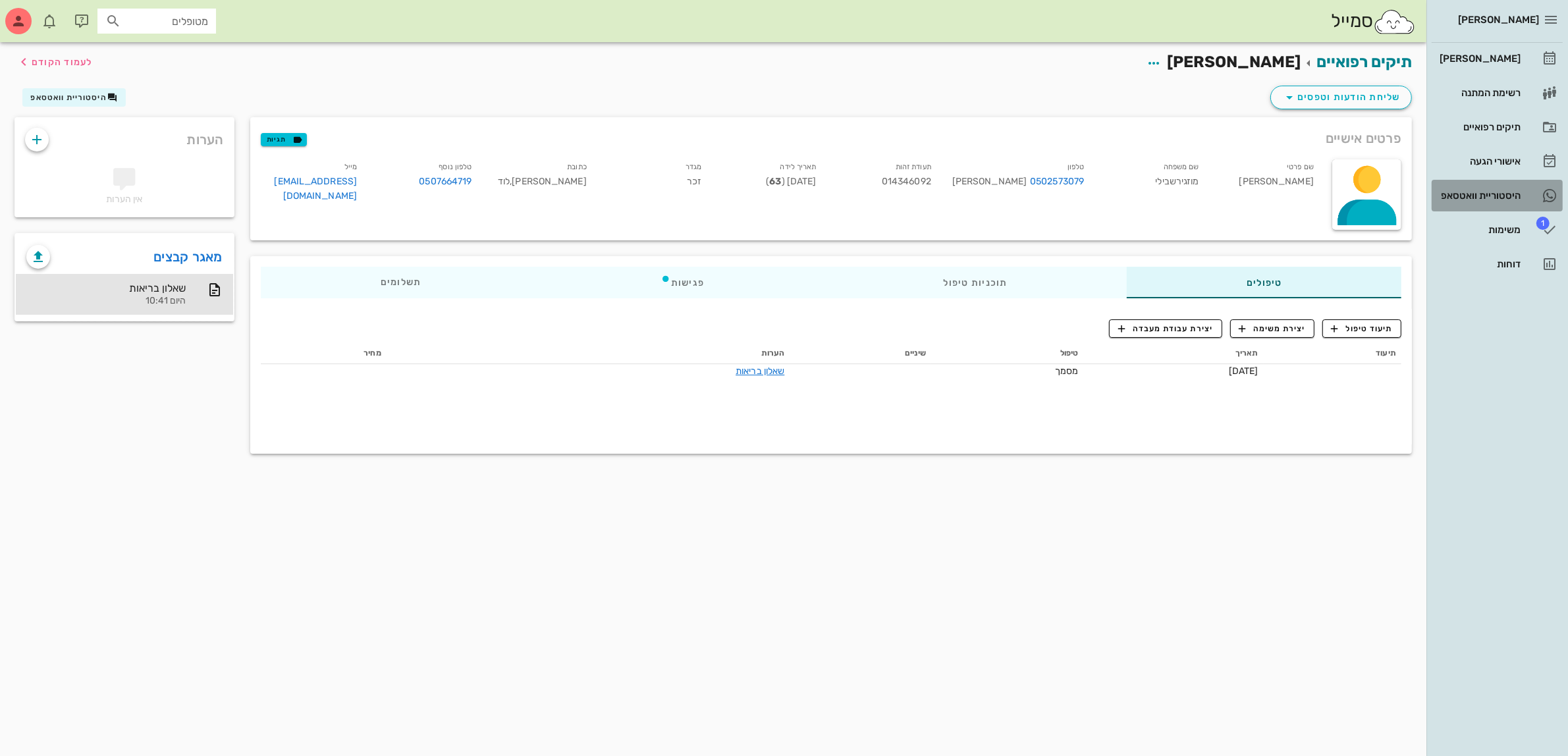
click at [1490, 199] on div "היסטוריית וואטסאפ" at bounding box center [1478, 196] width 83 height 11
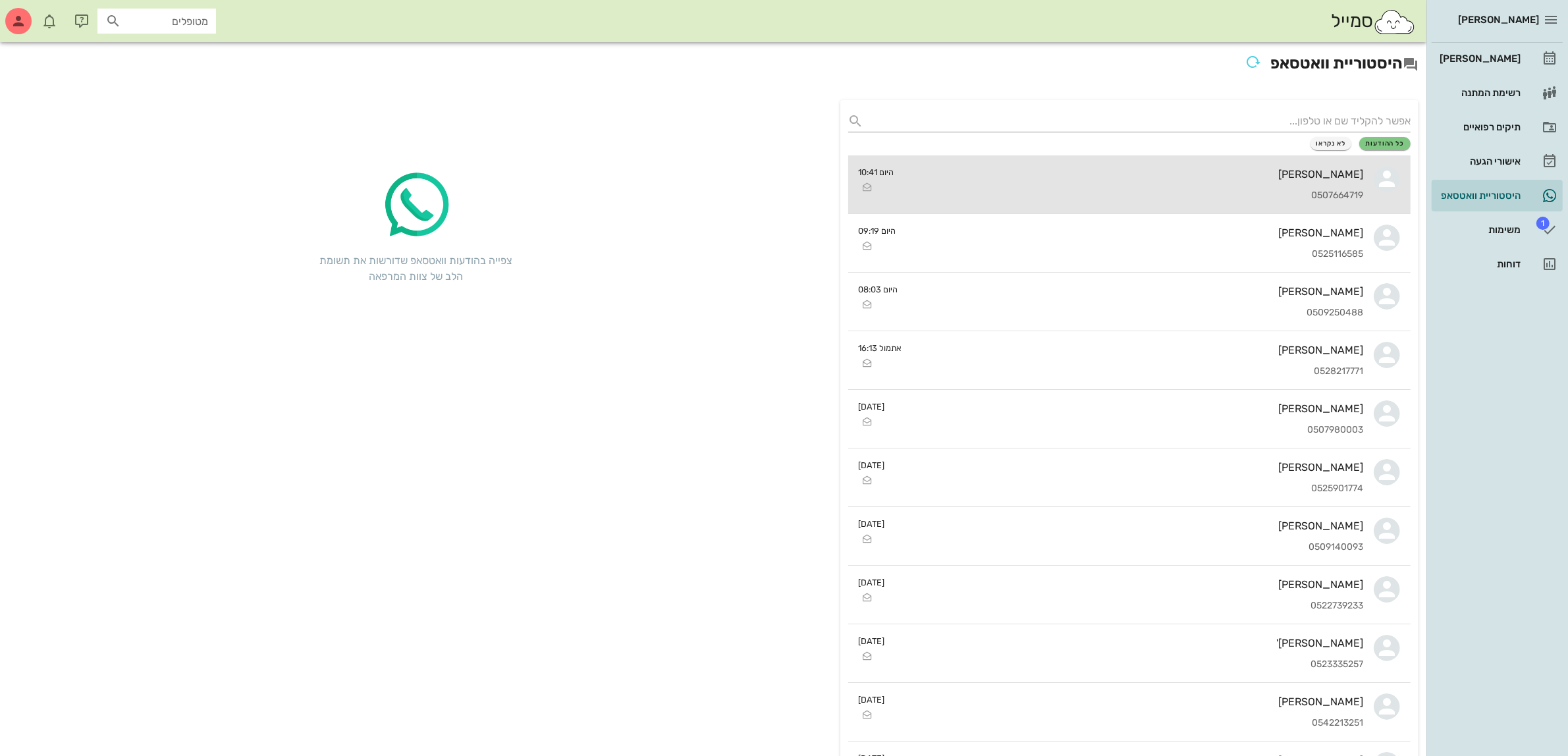
click at [1233, 158] on div "[PERSON_NAME] 0507664719" at bounding box center [1134, 184] width 459 height 58
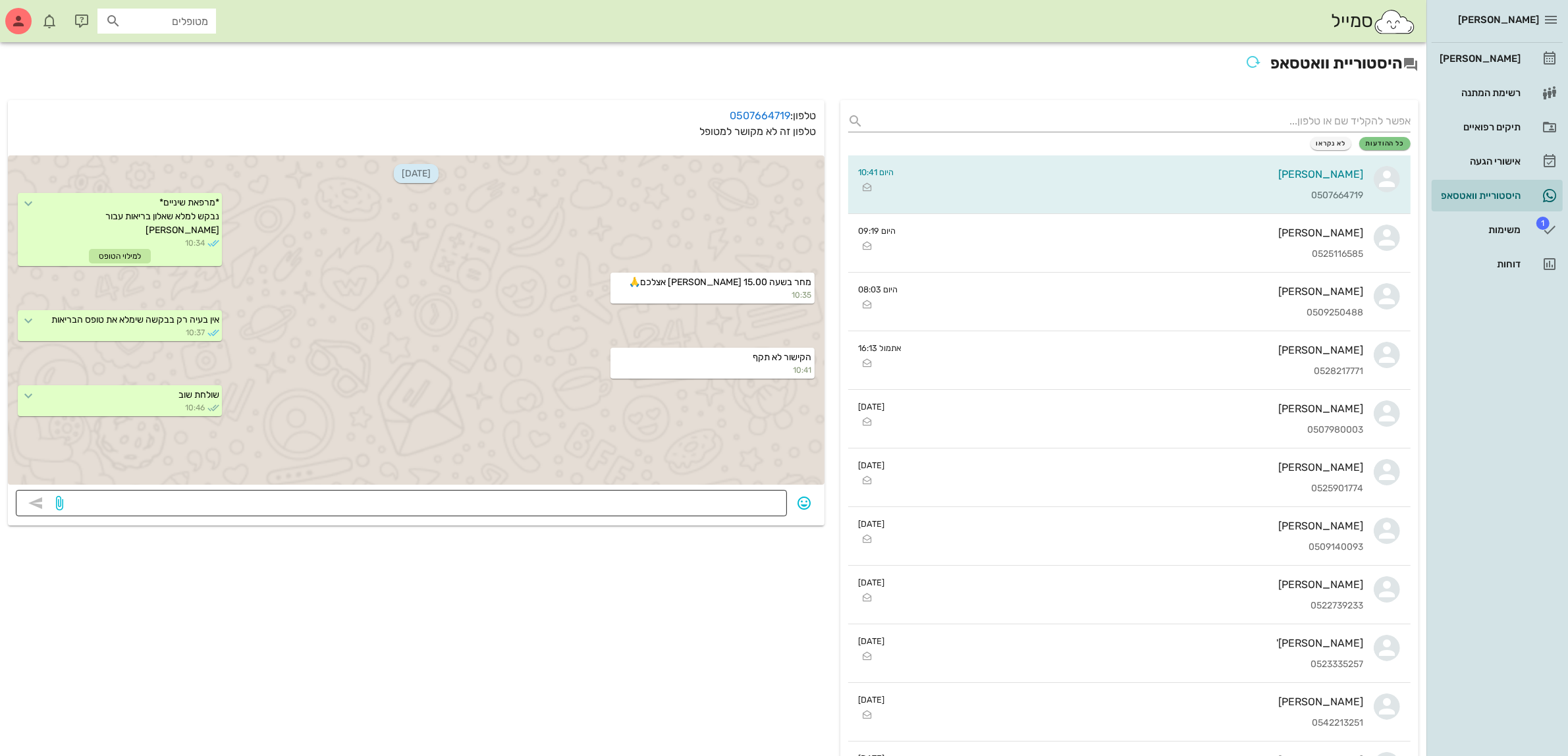
click at [738, 497] on textarea at bounding box center [422, 504] width 713 height 21
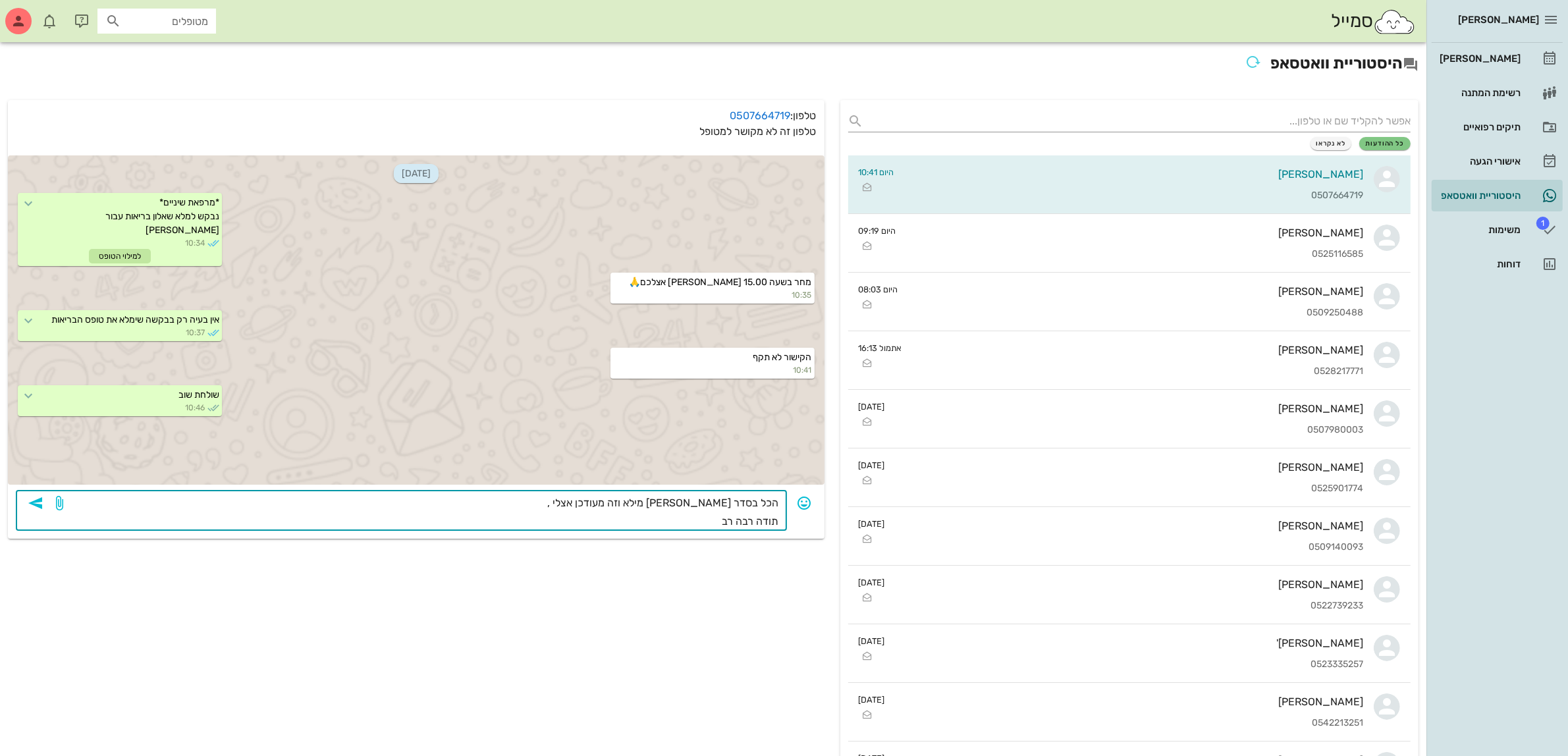
type textarea "הכל בסדר [PERSON_NAME] מילא וזה מעודכן אצלי , תודה רבה רבה"
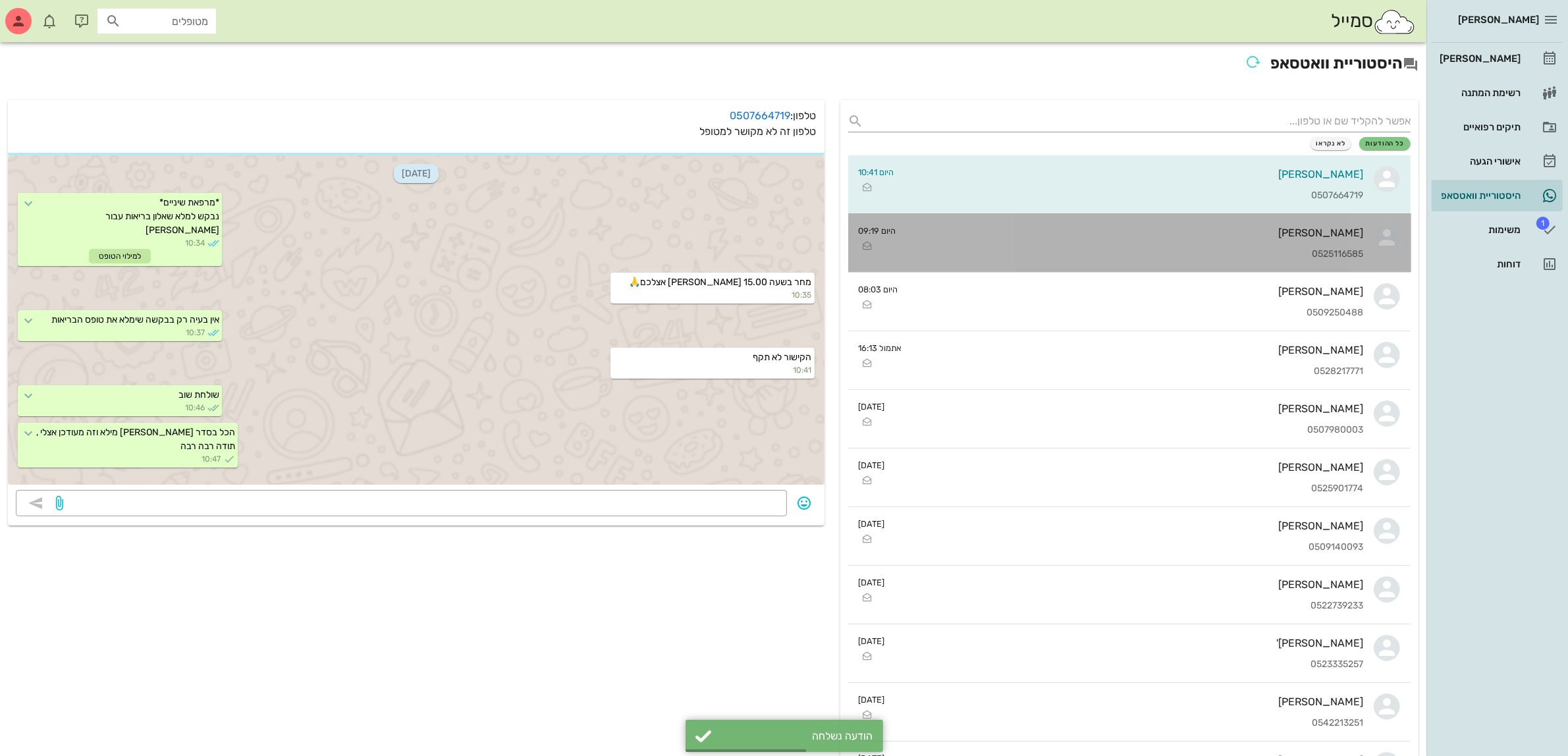
click at [1024, 255] on div "0525116585" at bounding box center [1135, 254] width 457 height 11
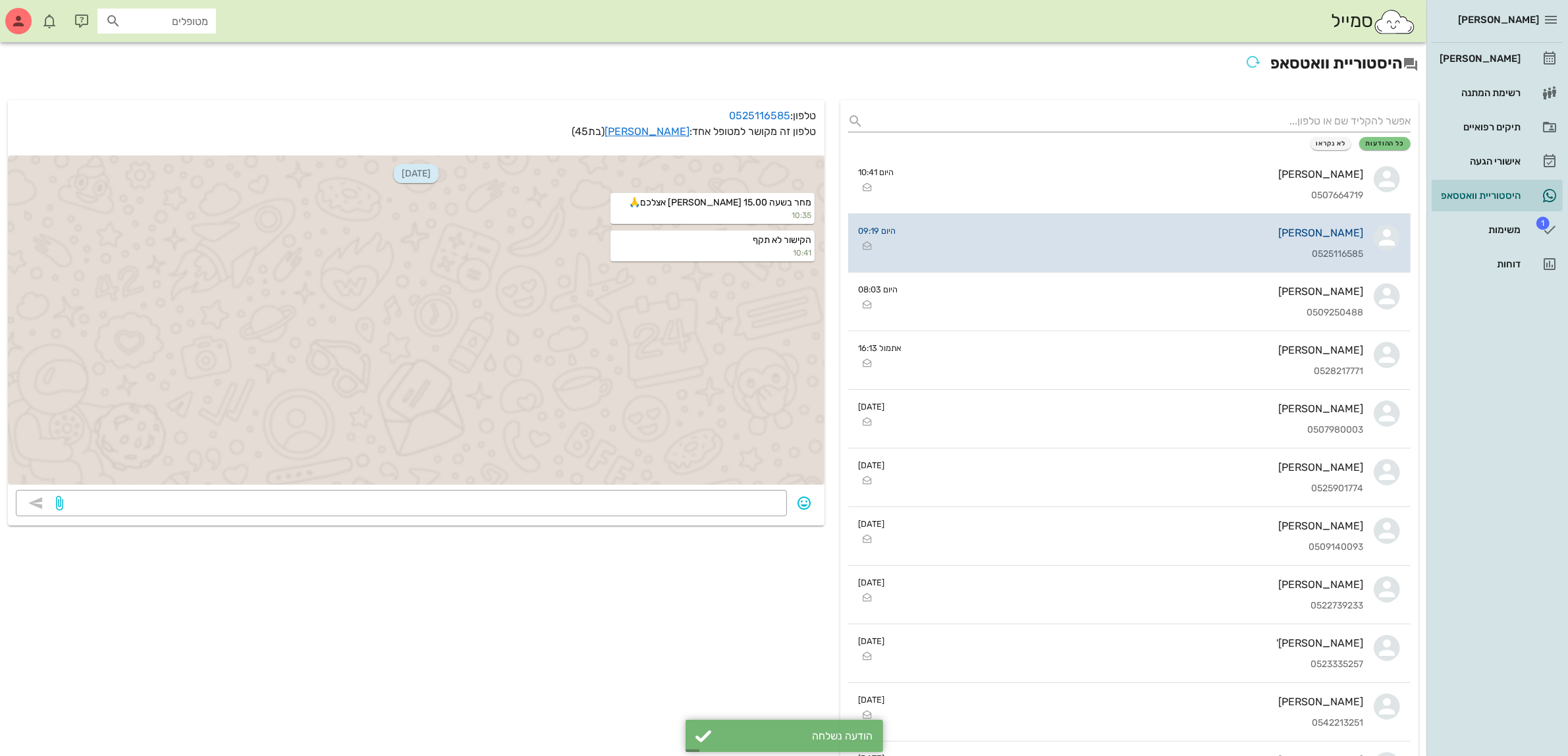
click at [1067, 238] on div "[PERSON_NAME]" at bounding box center [1135, 233] width 457 height 12
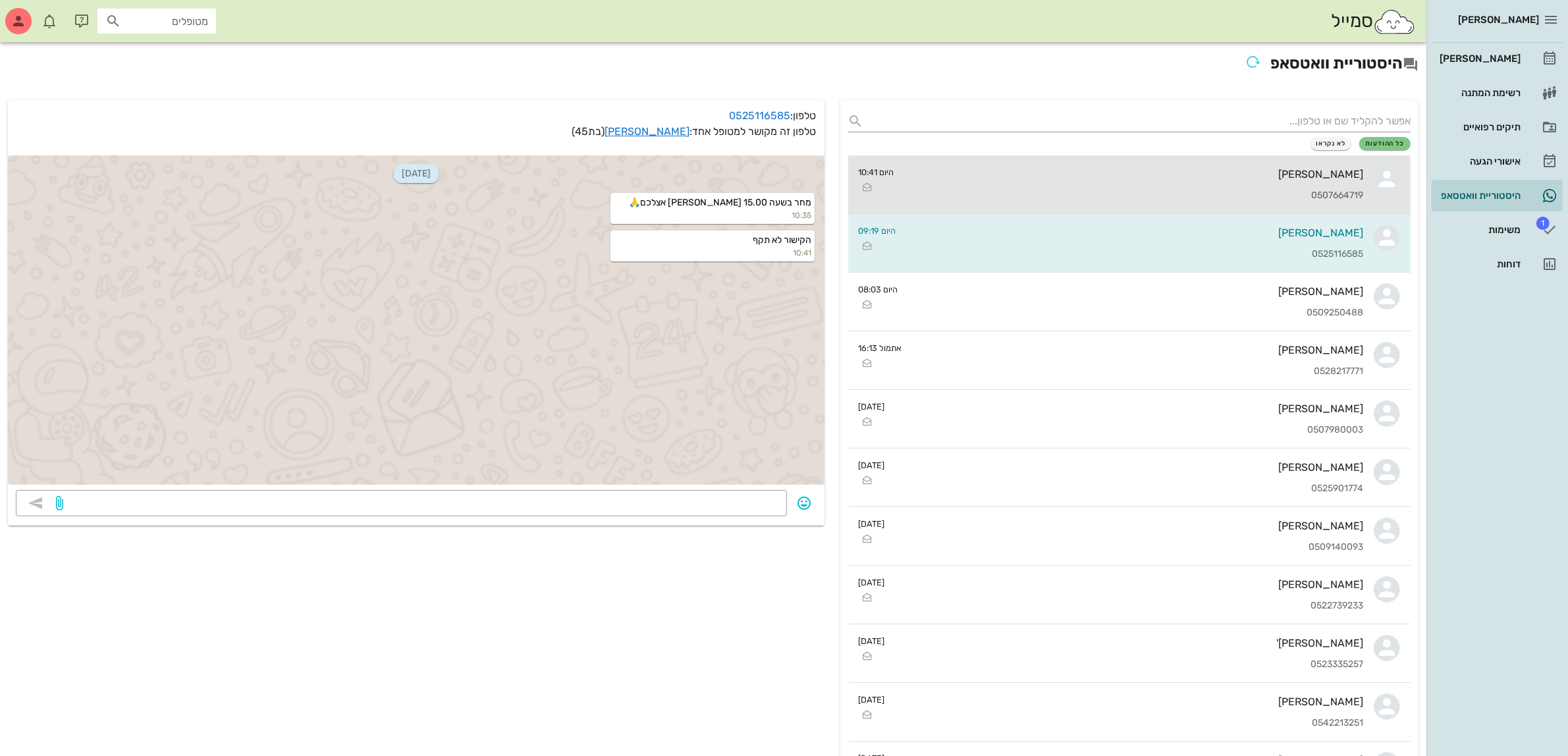
click at [1110, 188] on div "[PERSON_NAME] 0507664719" at bounding box center [1134, 184] width 459 height 58
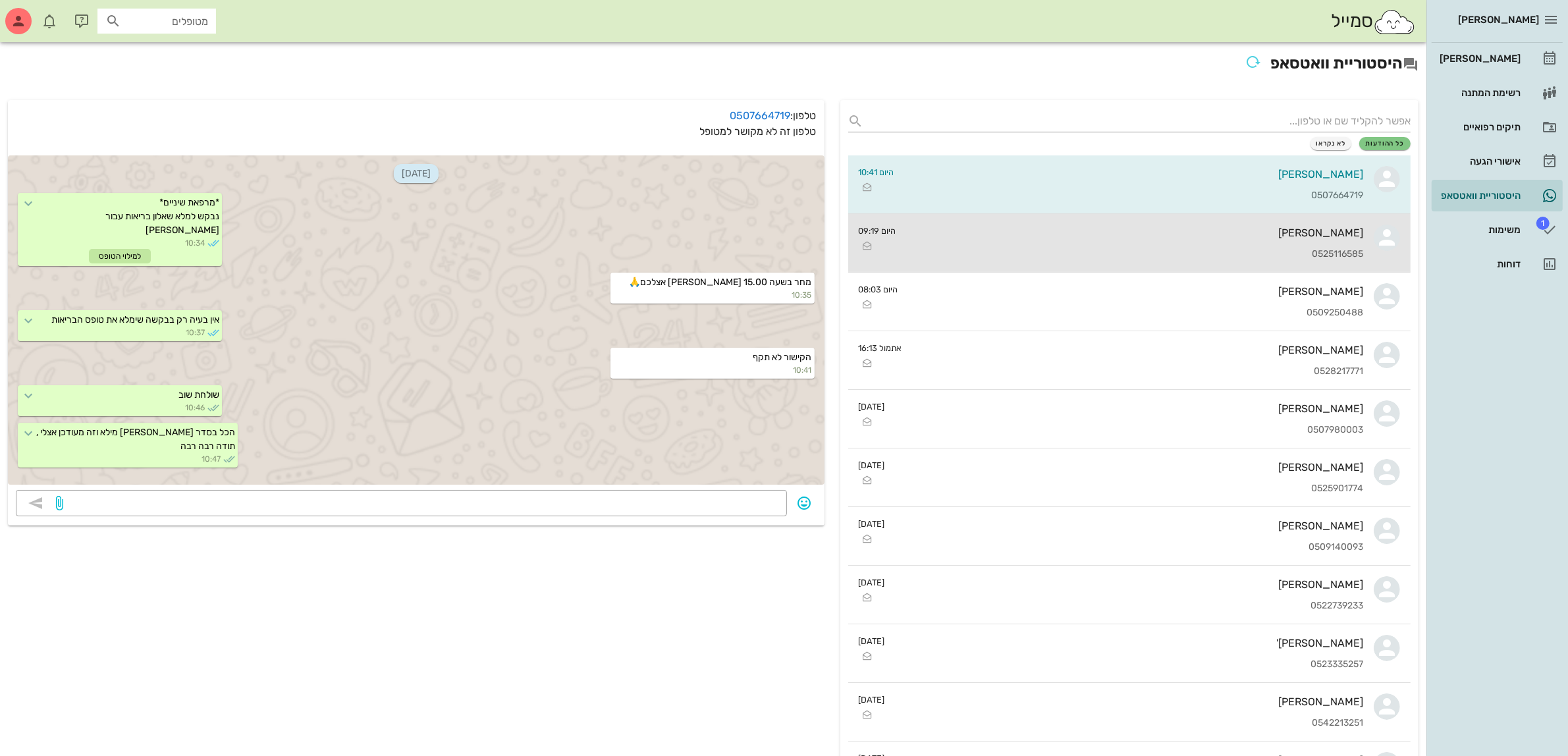
click at [1057, 251] on div "0525116585" at bounding box center [1135, 254] width 457 height 11
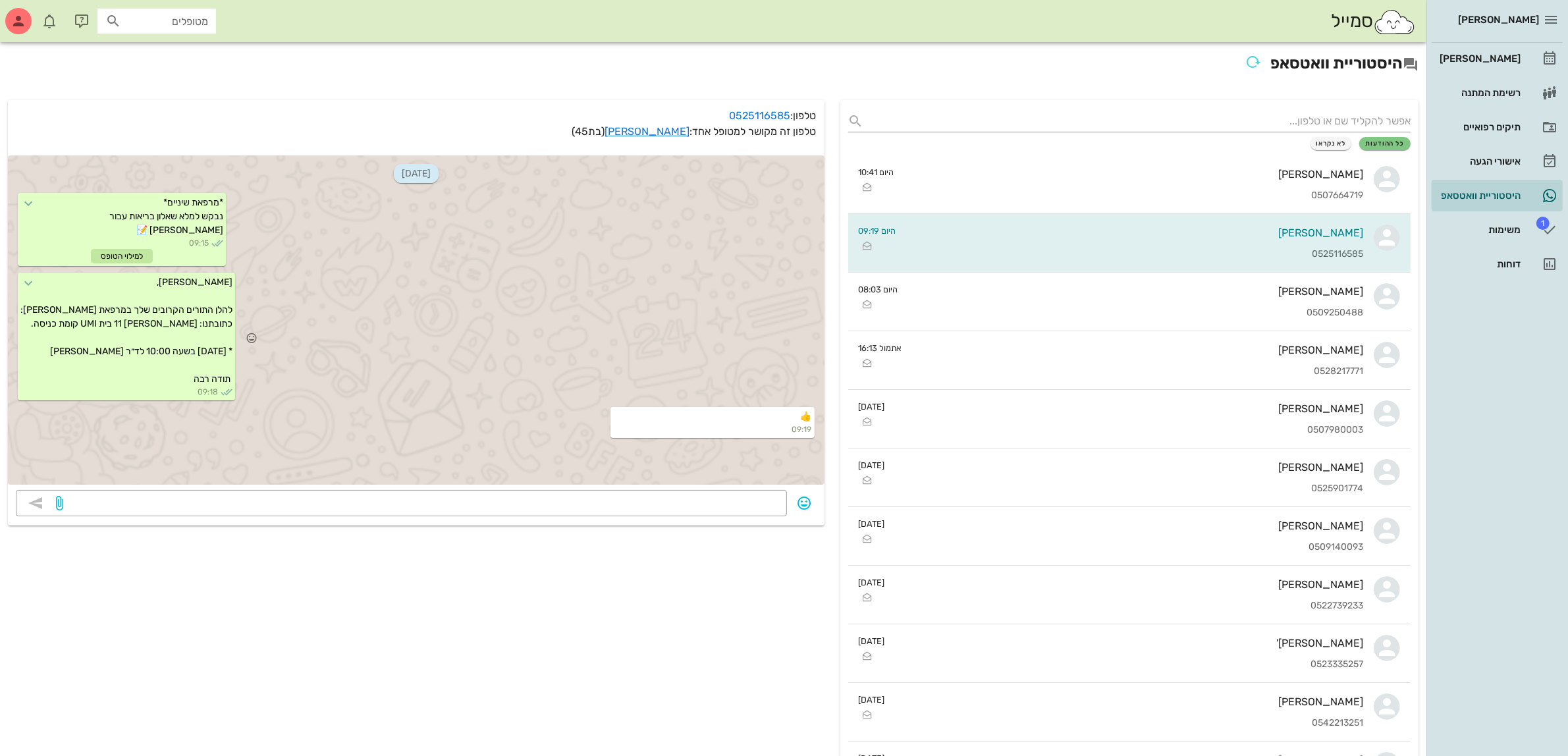
scroll to position [83, 0]
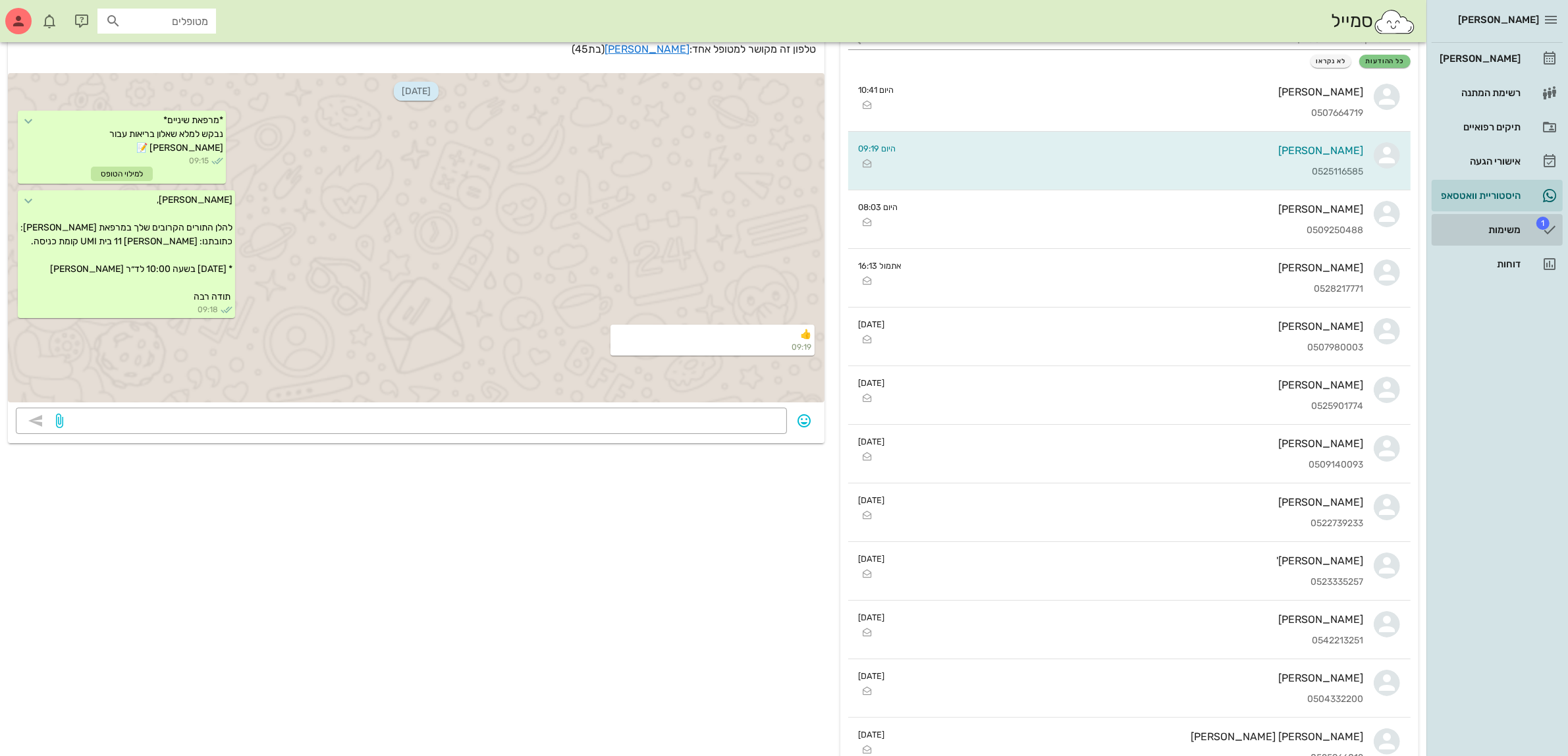
click at [1497, 217] on link "1 משימות" at bounding box center [1496, 230] width 131 height 31
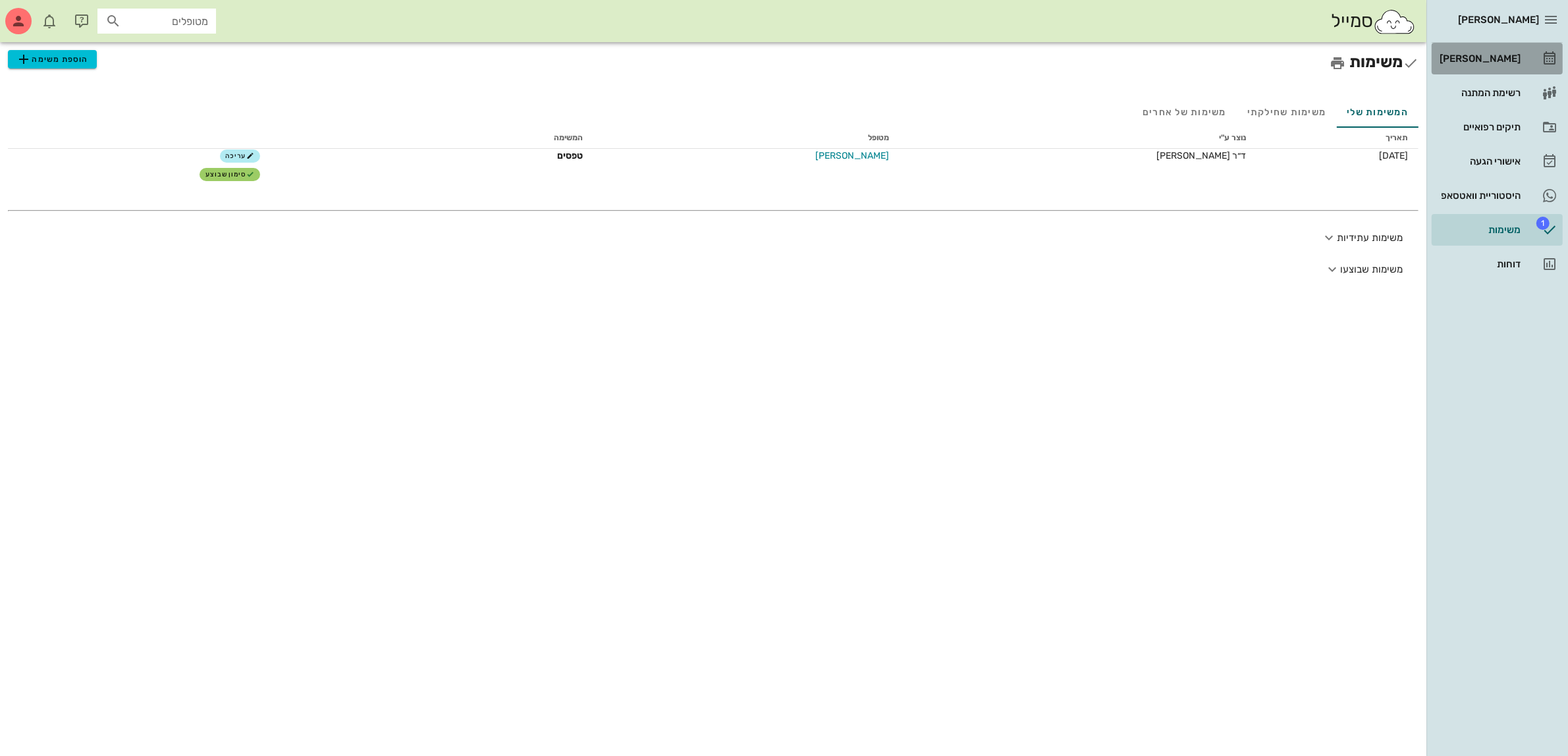
click at [1475, 63] on div "[PERSON_NAME]" at bounding box center [1478, 59] width 83 height 11
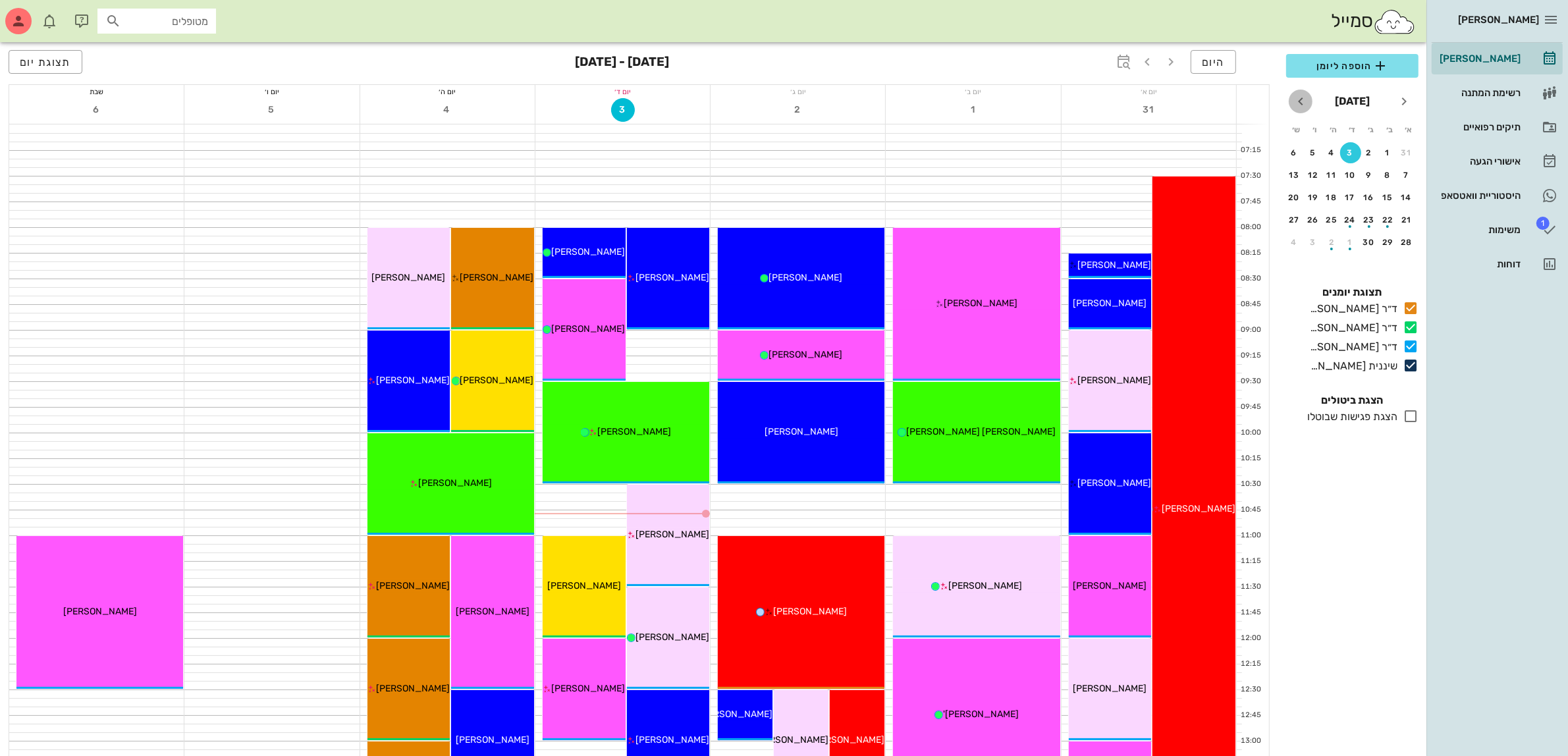
click at [1306, 99] on icon "חודש הבא" at bounding box center [1300, 101] width 16 height 16
click at [1401, 96] on icon "חודש שעבר" at bounding box center [1403, 101] width 16 height 16
click at [1384, 193] on div "15" at bounding box center [1388, 197] width 21 height 9
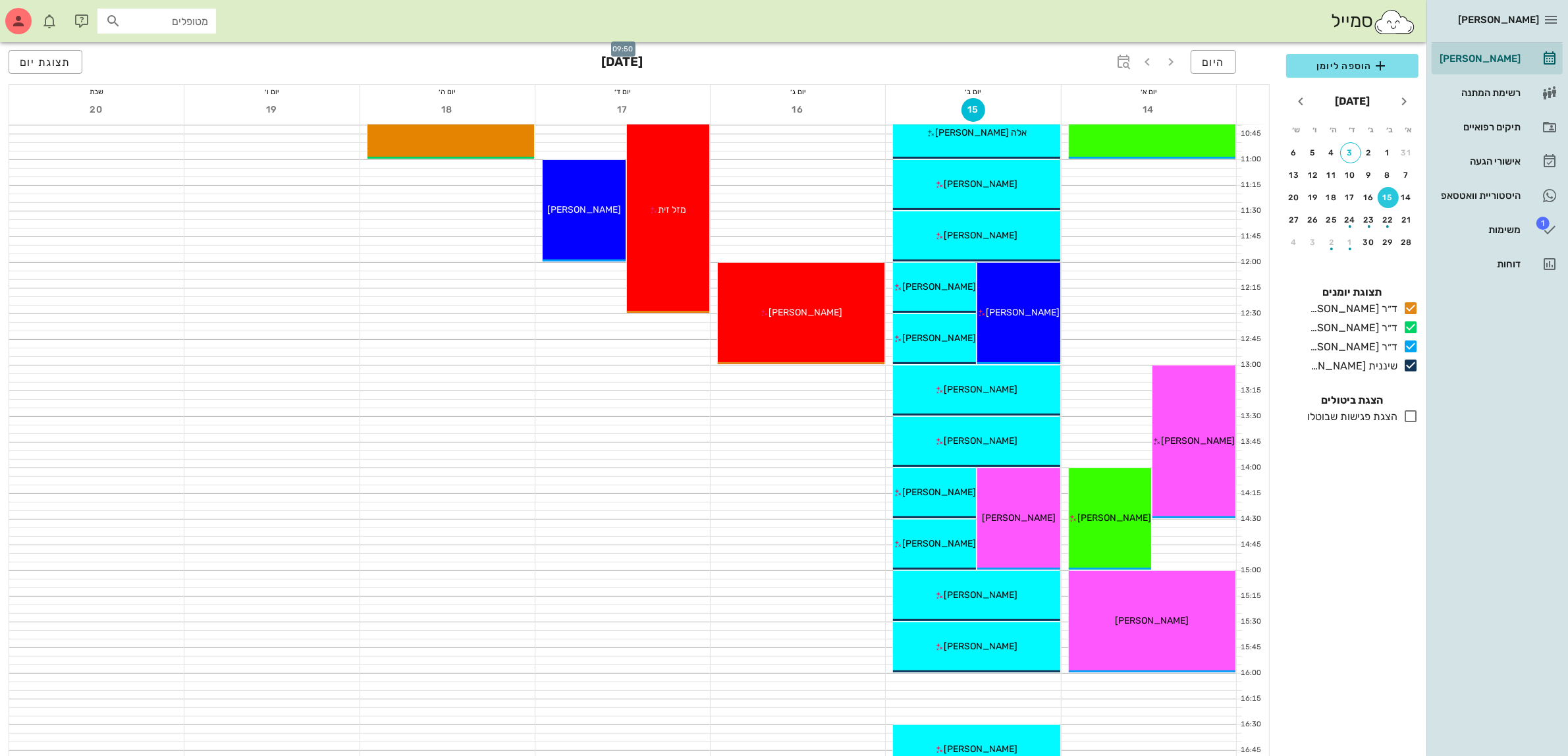
scroll to position [412, 0]
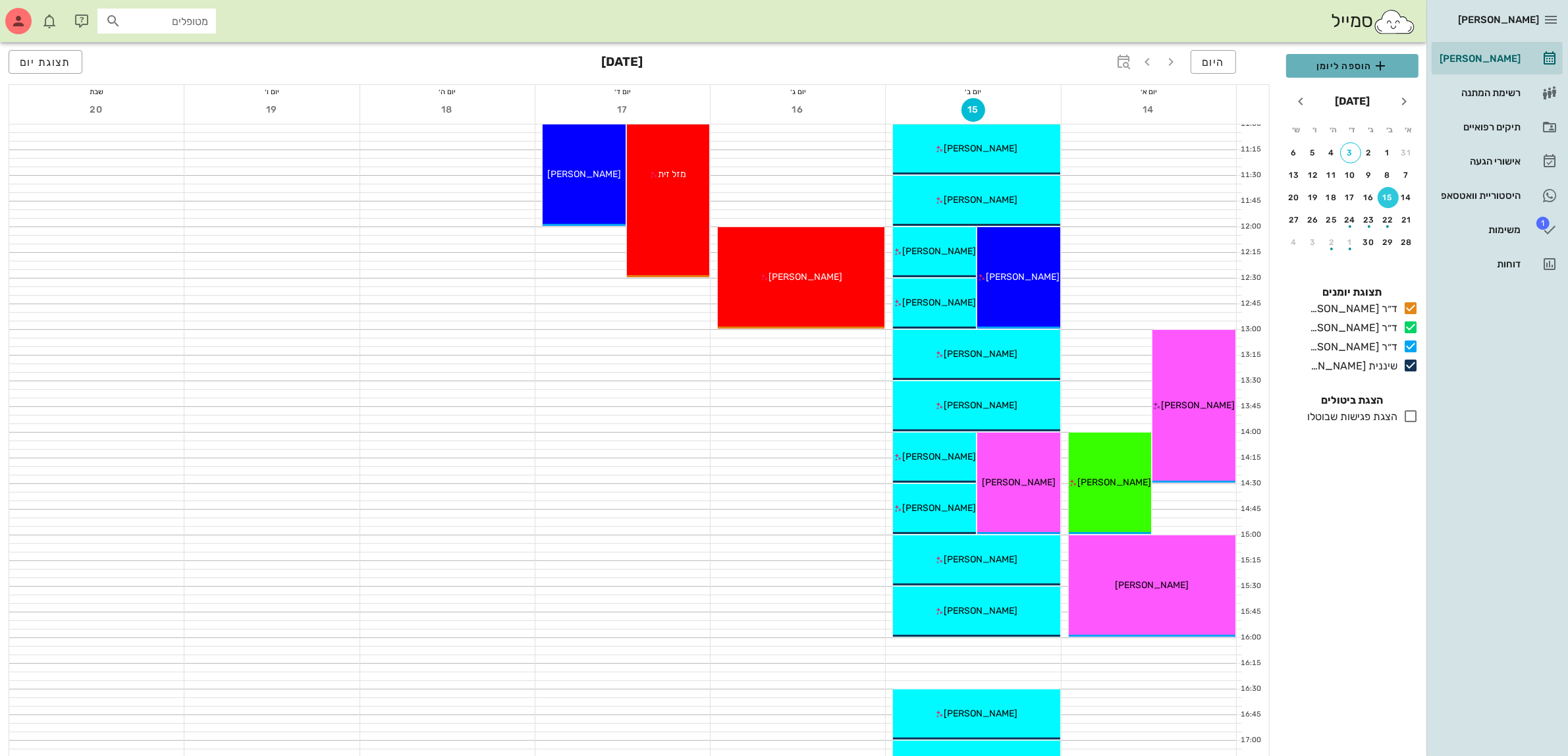
click at [1365, 68] on span "הוספה ליומן" at bounding box center [1351, 66] width 111 height 16
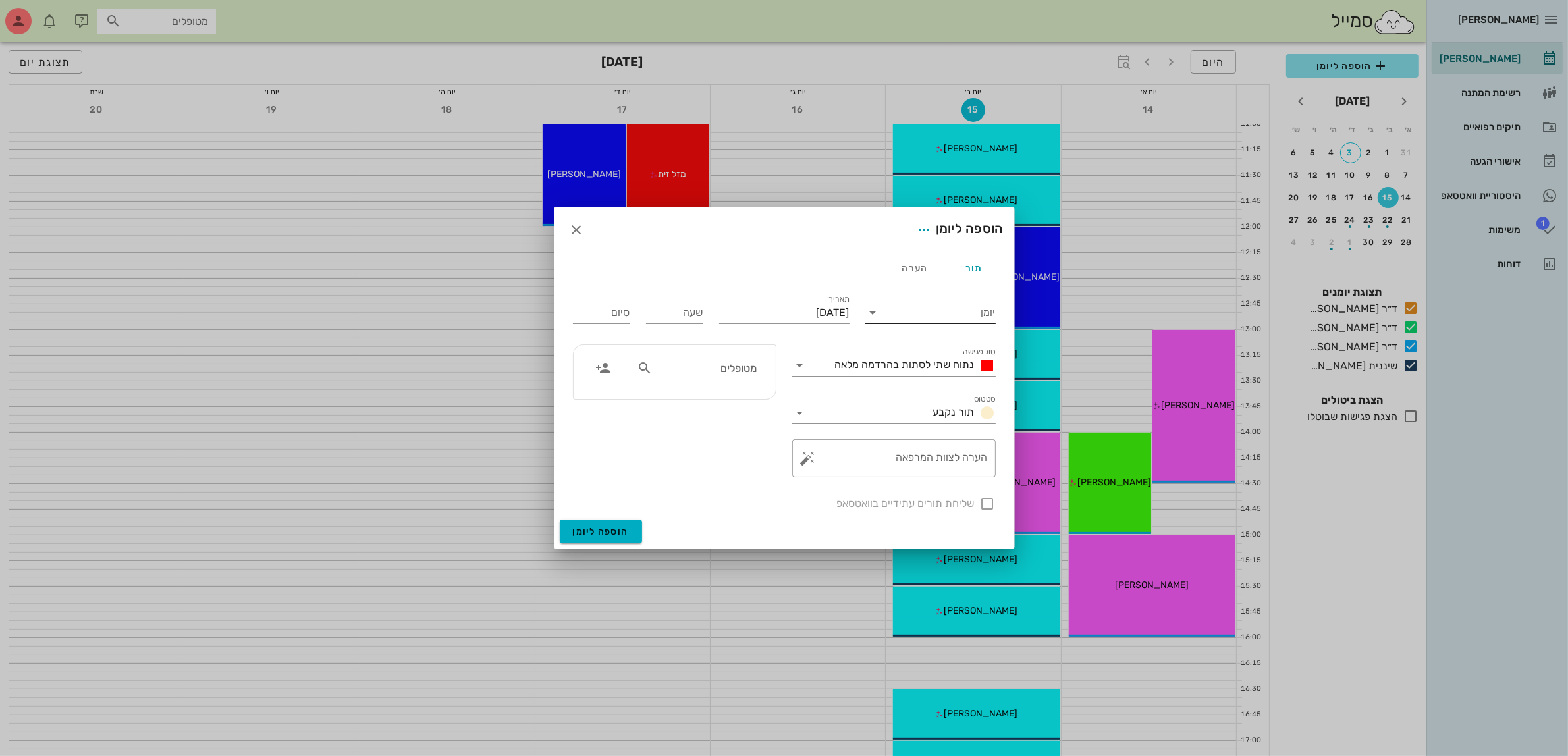
click at [922, 318] on input "יומן" at bounding box center [940, 313] width 112 height 21
click at [928, 349] on div "ד״ר [PERSON_NAME]" at bounding box center [934, 354] width 116 height 12
click at [930, 370] on span "נתוח שתי לסתות בהרדמה מלאה" at bounding box center [905, 364] width 139 height 12
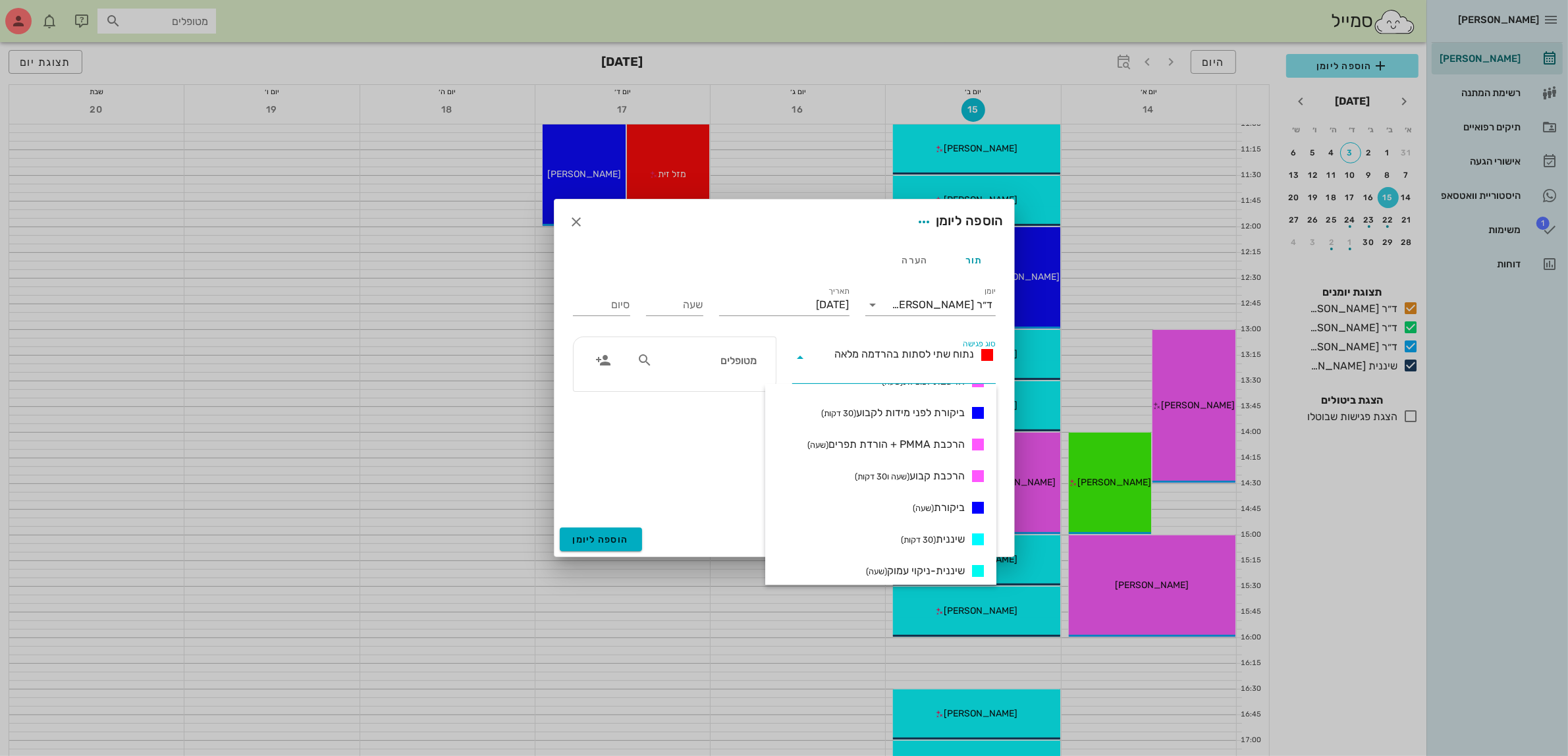
scroll to position [525, 0]
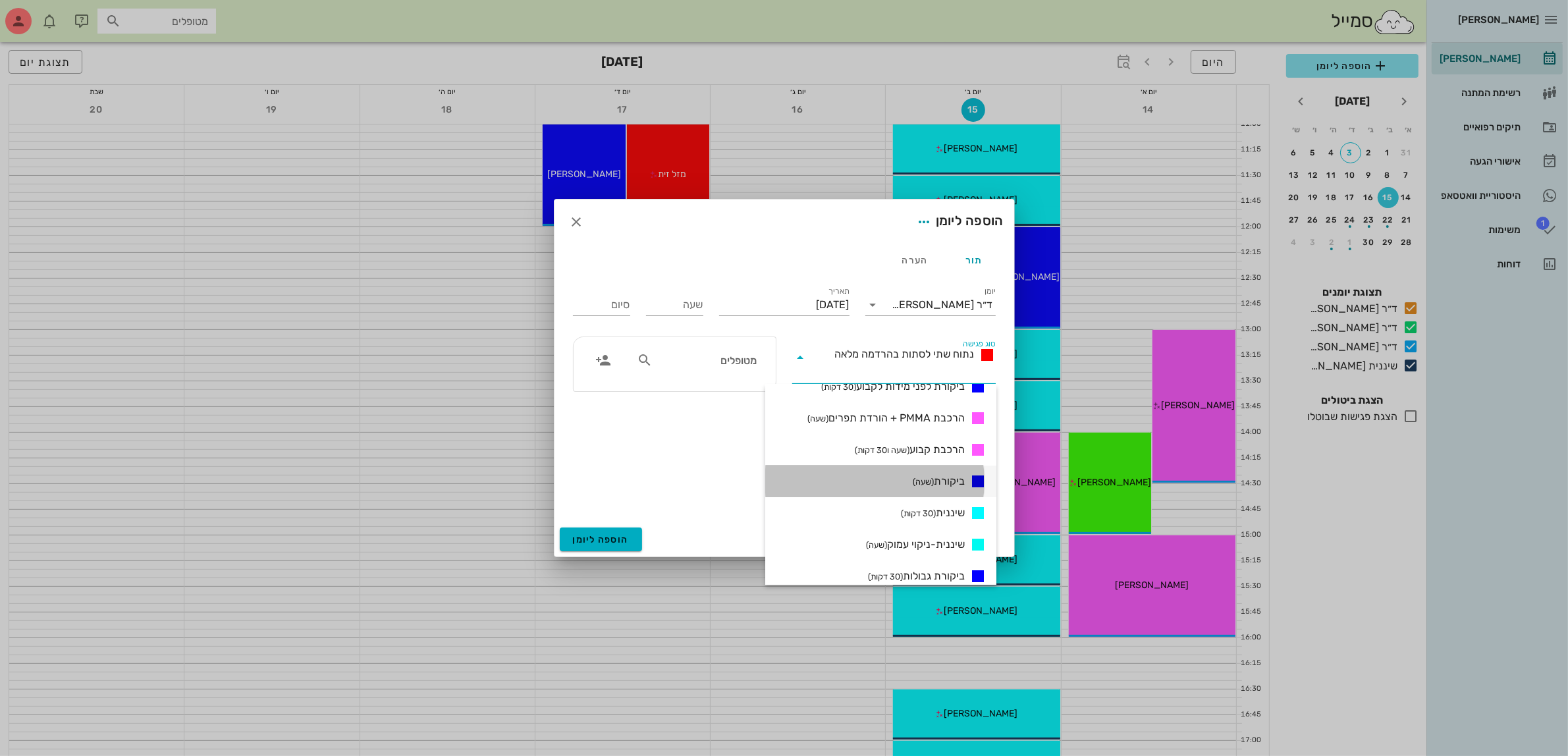
click at [942, 478] on span "ביקורת (שעה)" at bounding box center [938, 481] width 52 height 16
type input "01:00"
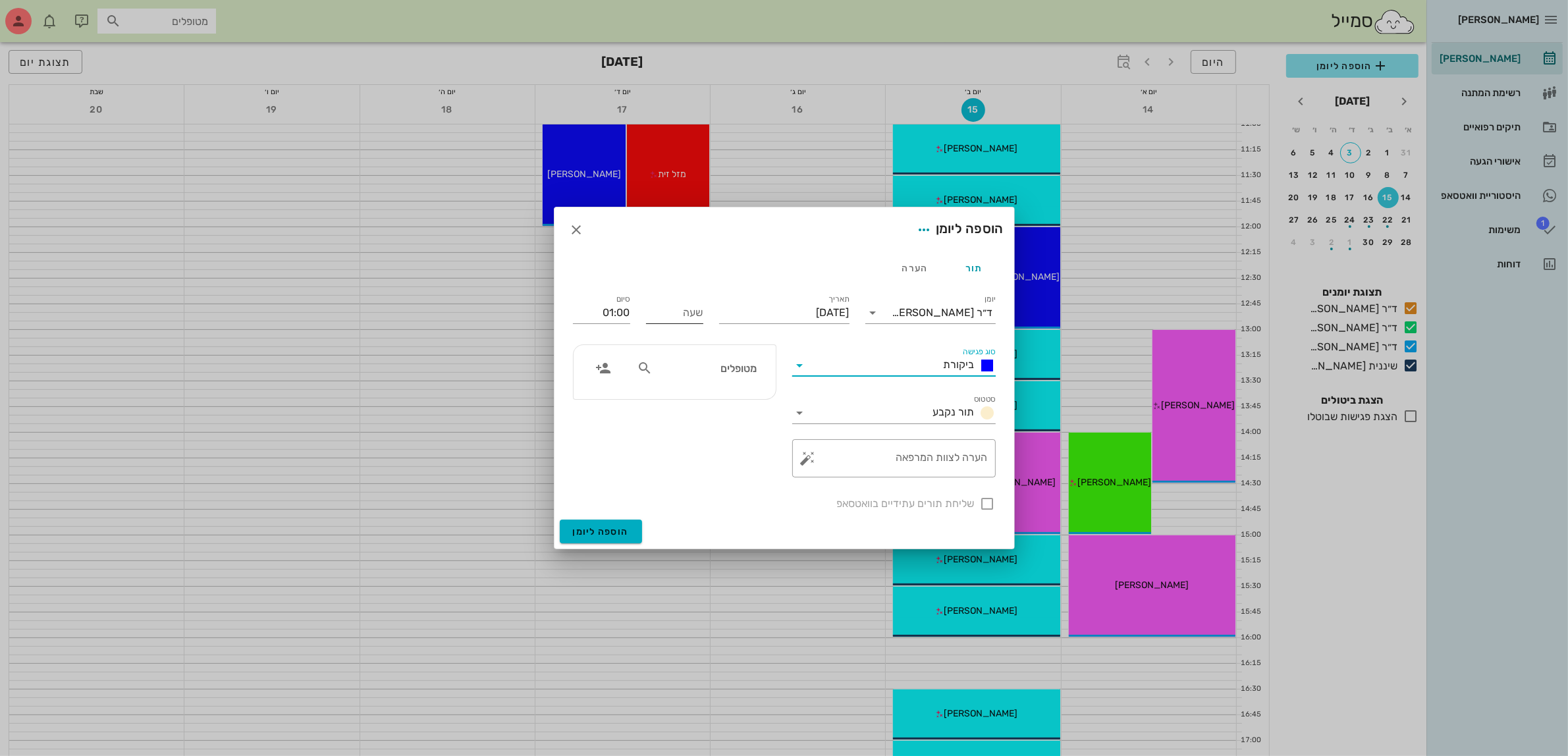
click at [693, 313] on input "שעה" at bounding box center [674, 313] width 57 height 21
type input "14:00"
type input "15:00"
click at [581, 316] on input "15:00" at bounding box center [601, 313] width 57 height 21
click at [741, 373] on input "מטופלים" at bounding box center [706, 368] width 101 height 17
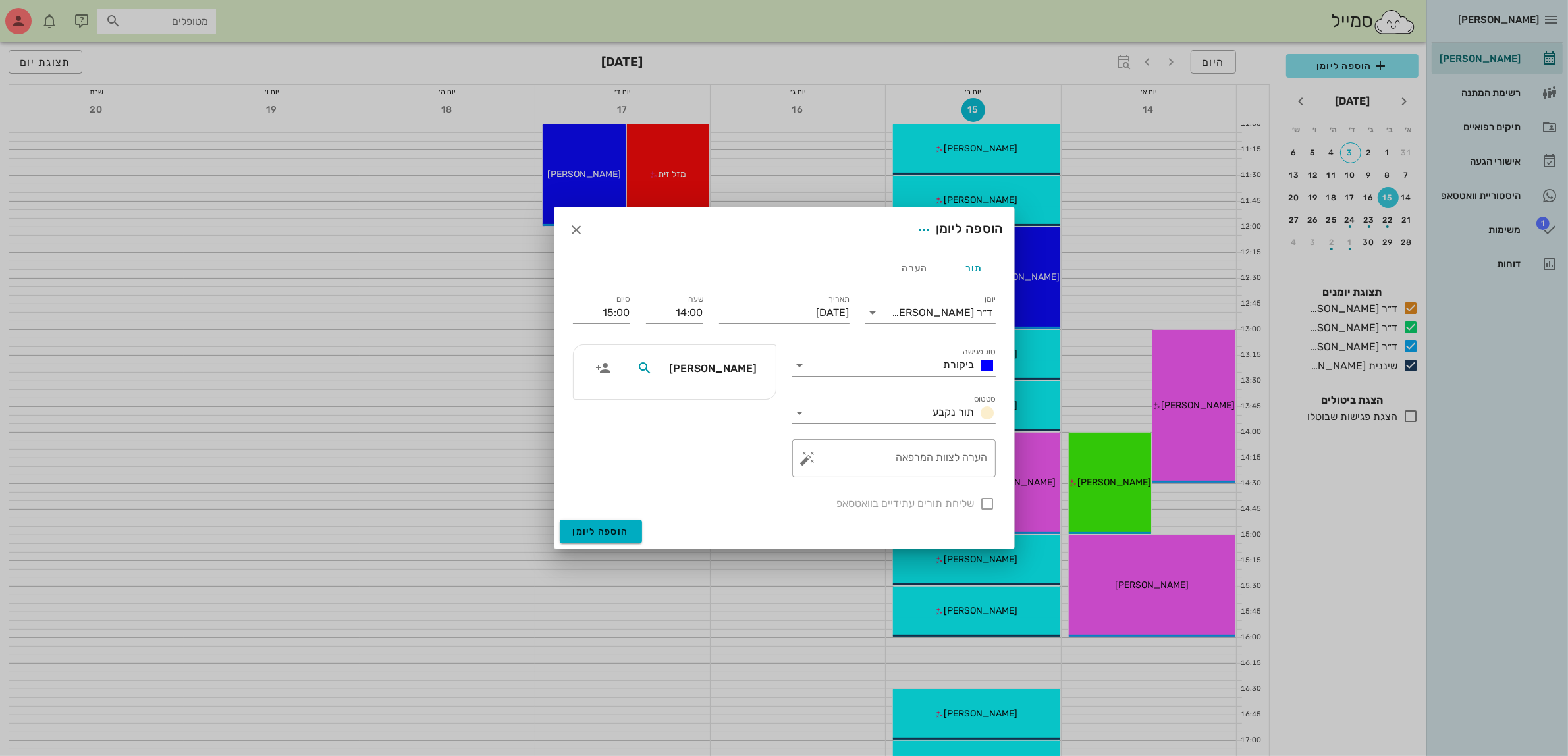
type input "[PERSON_NAME]"
click at [729, 397] on div "[PERSON_NAME]" at bounding box center [712, 398] width 145 height 11
click at [598, 535] on span "הוספה ליומן" at bounding box center [601, 531] width 56 height 11
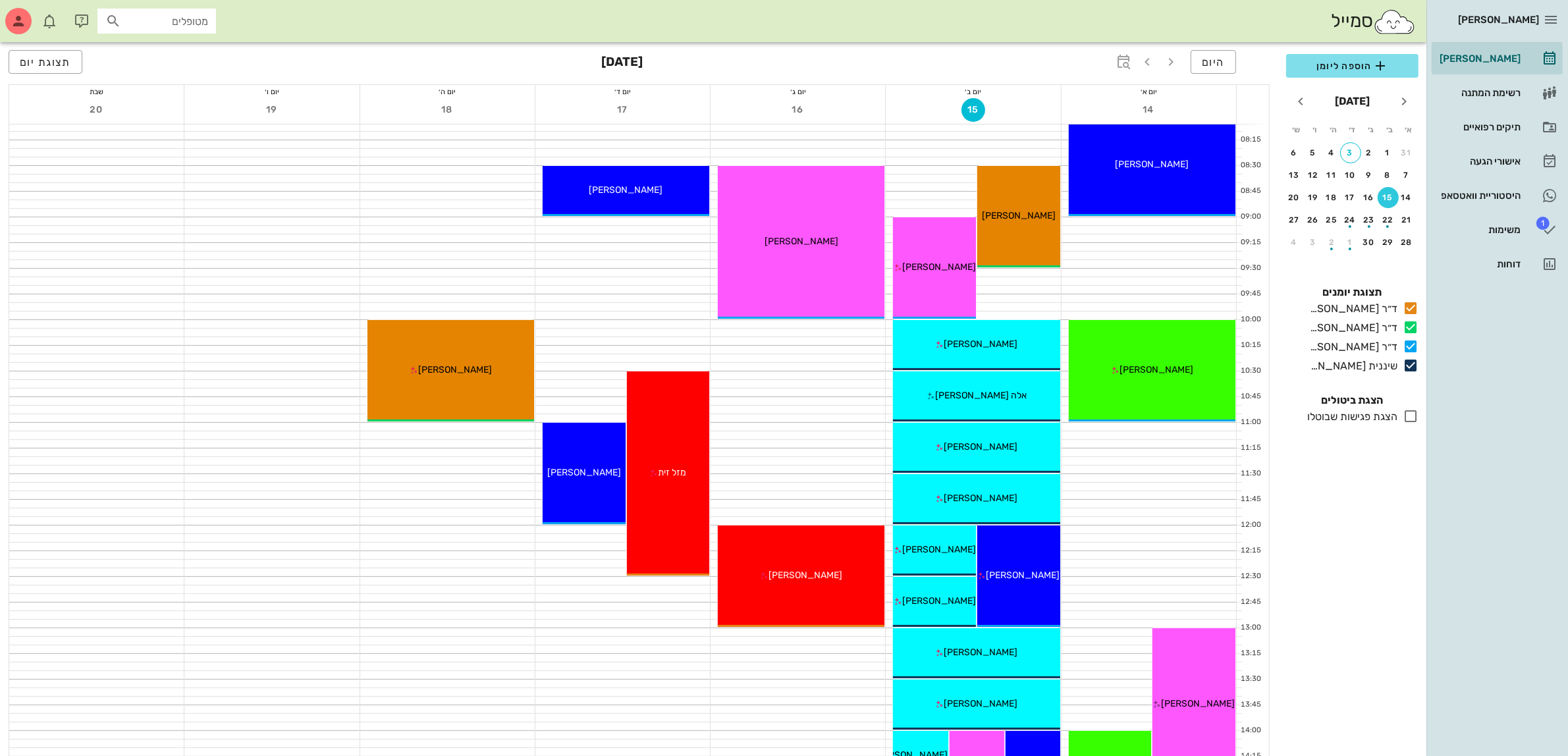
scroll to position [0, 0]
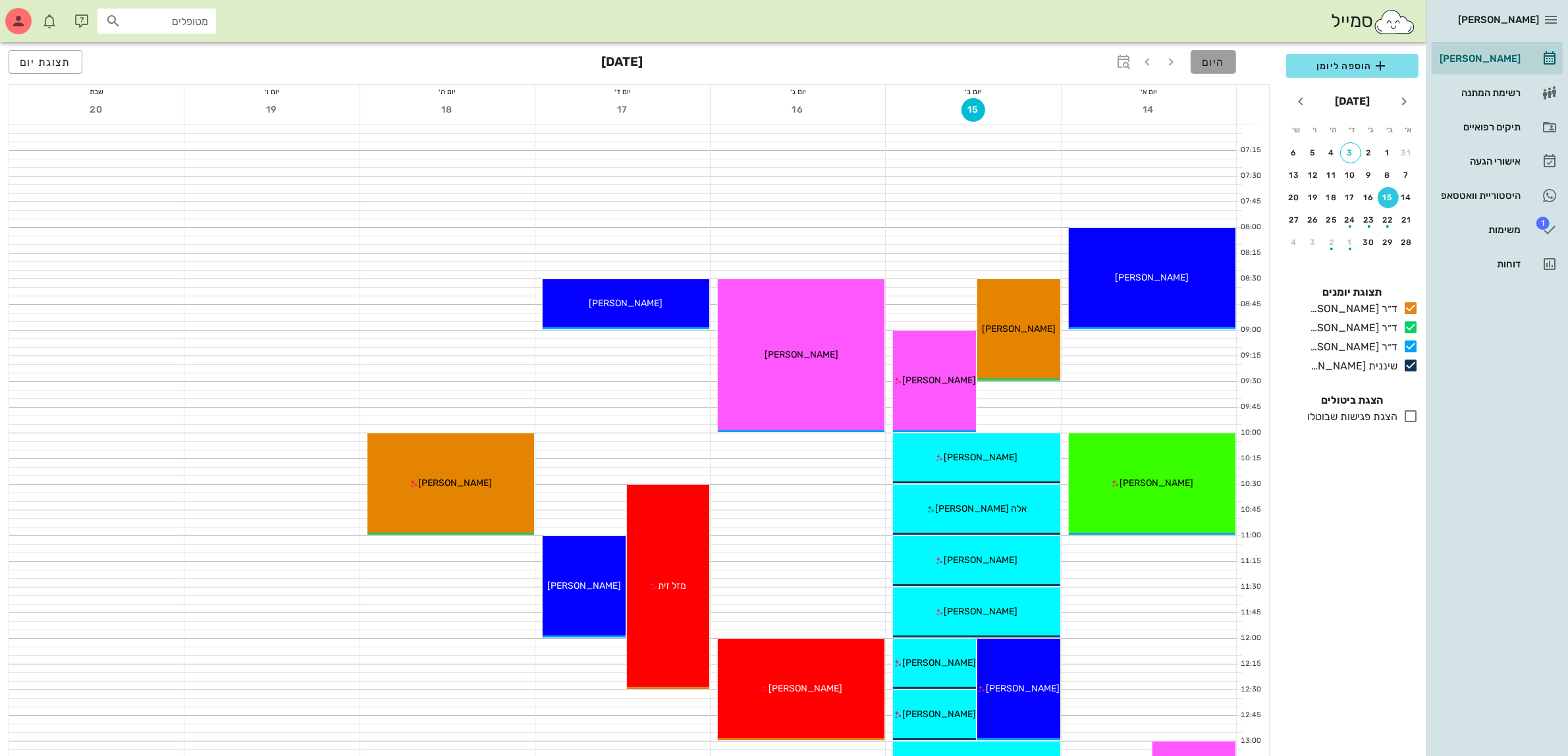
click at [1209, 63] on span "היום" at bounding box center [1213, 62] width 23 height 12
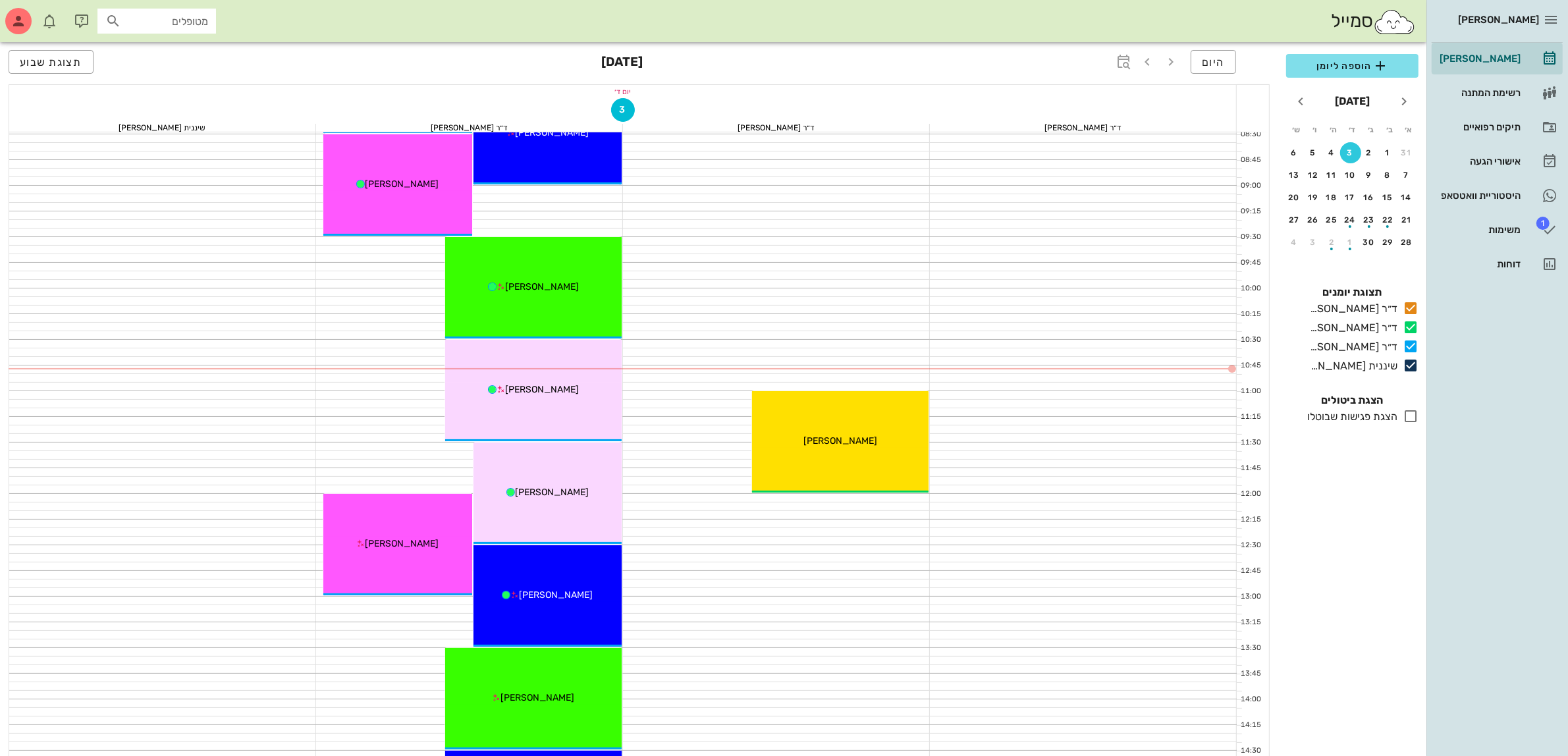
scroll to position [165, 0]
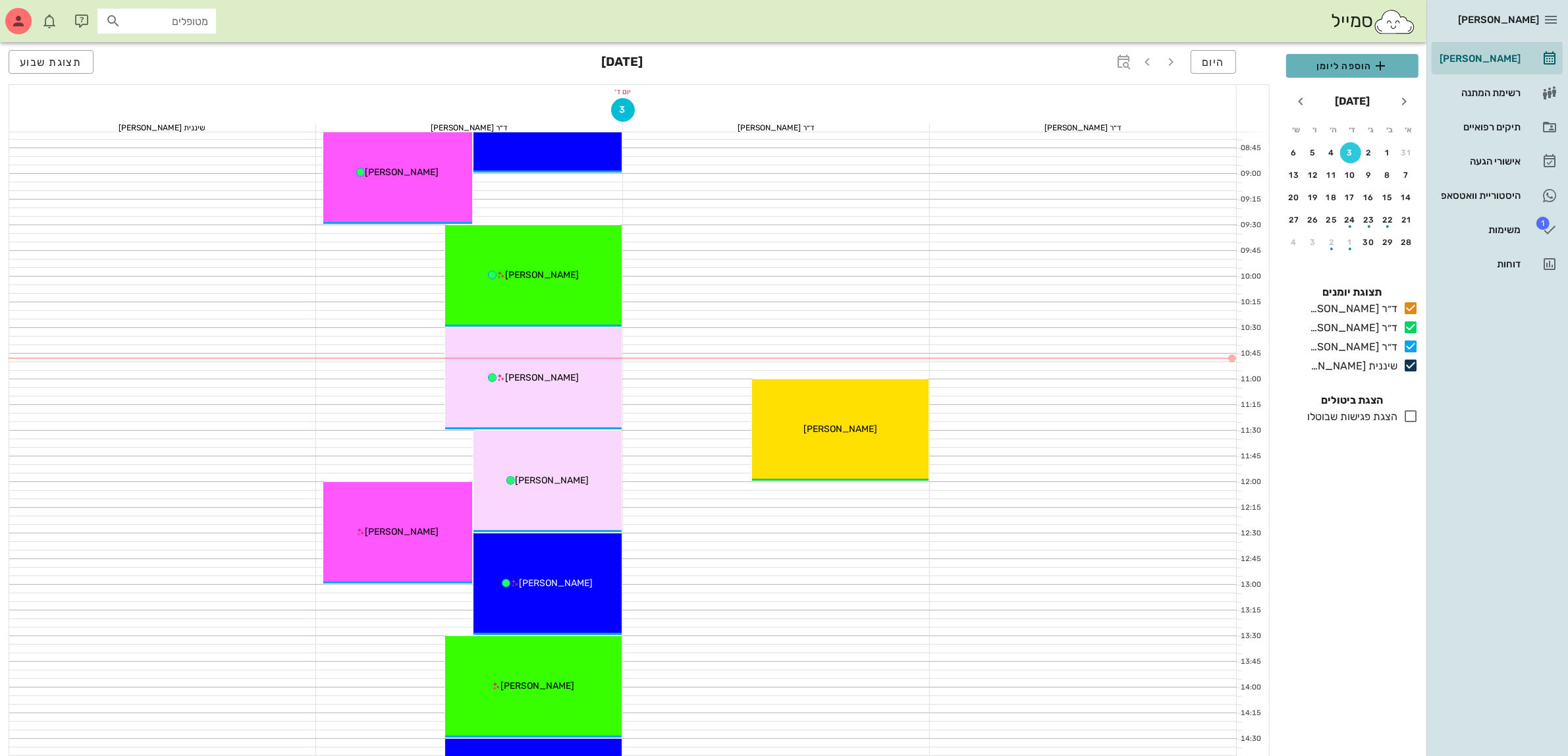
click at [1332, 67] on span "הוספה ליומן" at bounding box center [1351, 66] width 111 height 16
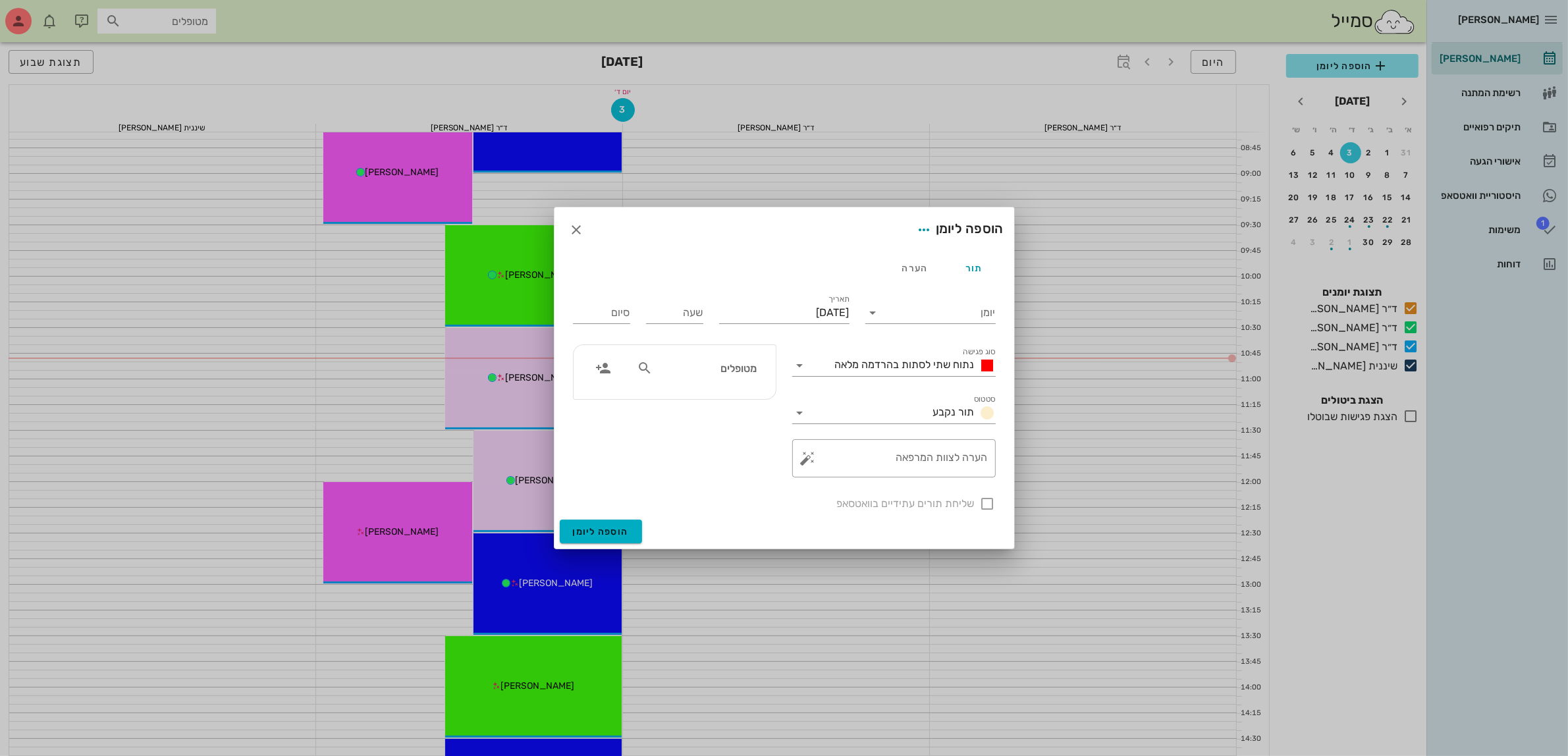
click at [666, 369] on input "מטופלים" at bounding box center [706, 368] width 101 height 17
type input "יוב"
click at [745, 408] on div "0526443887" at bounding box center [682, 409] width 145 height 11
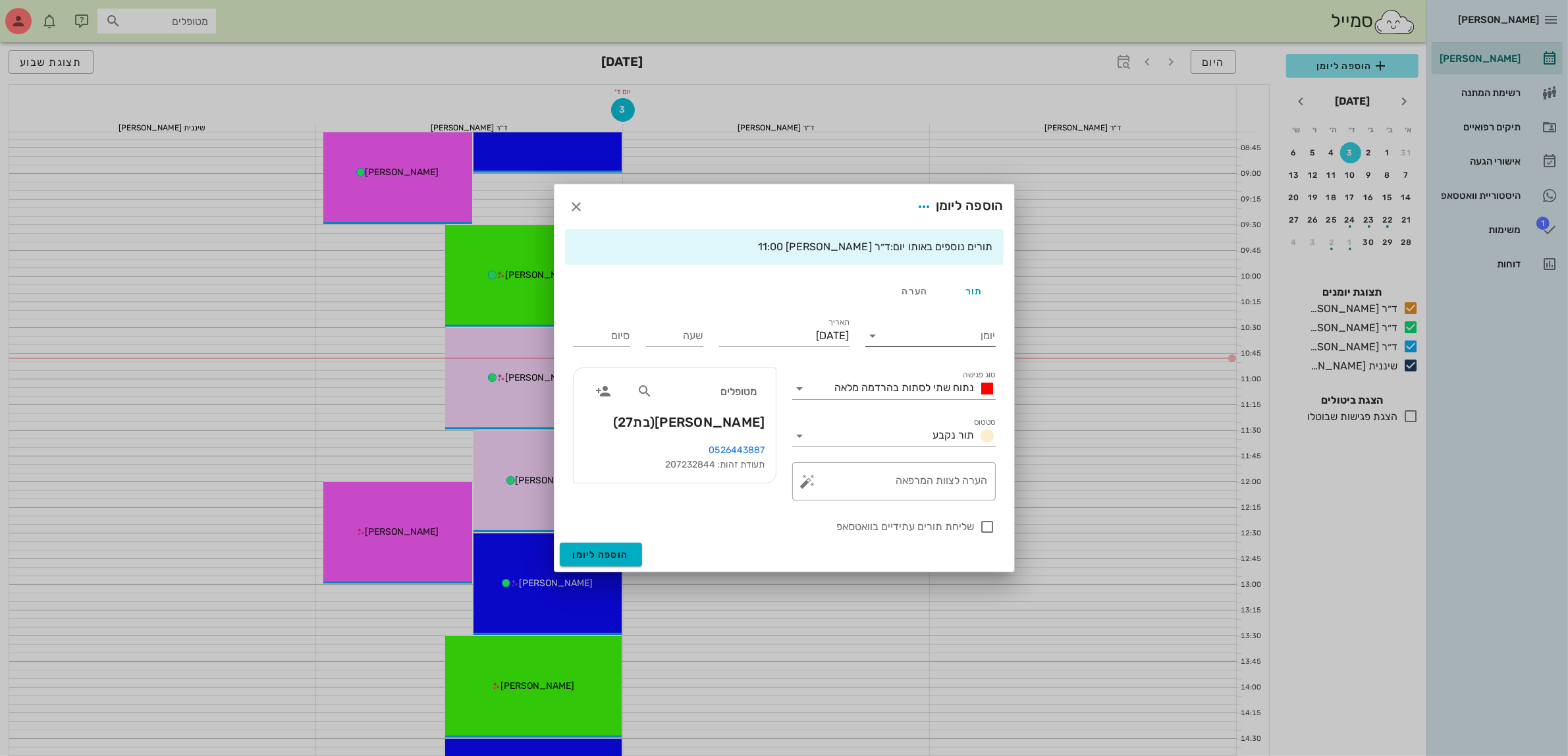
click at [908, 337] on input "יומן" at bounding box center [940, 336] width 112 height 21
click at [907, 375] on div "ד״ר [PERSON_NAME]" at bounding box center [934, 377] width 116 height 12
click at [913, 389] on span "נתוח שתי לסתות בהרדמה מלאה" at bounding box center [905, 387] width 139 height 12
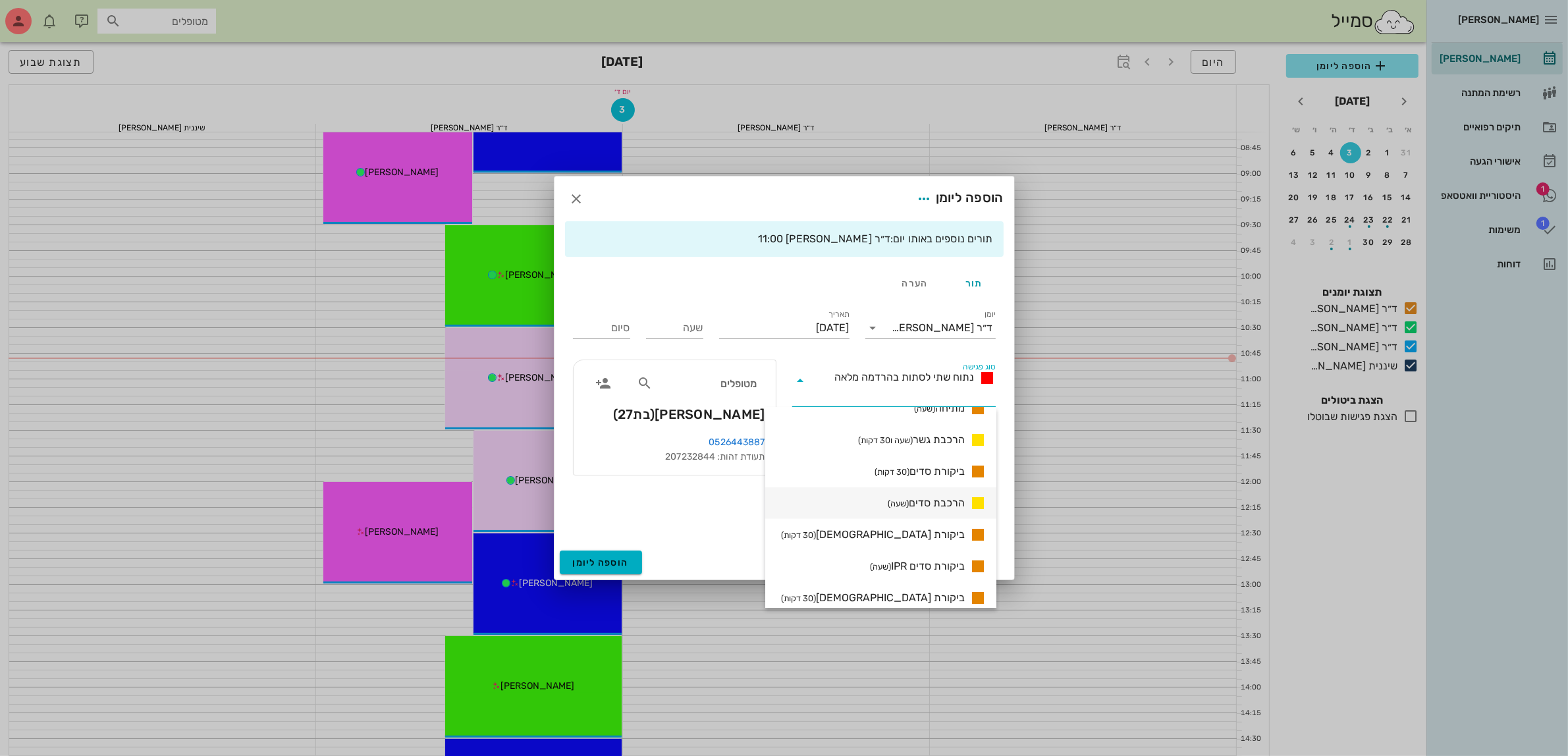
scroll to position [823, 0]
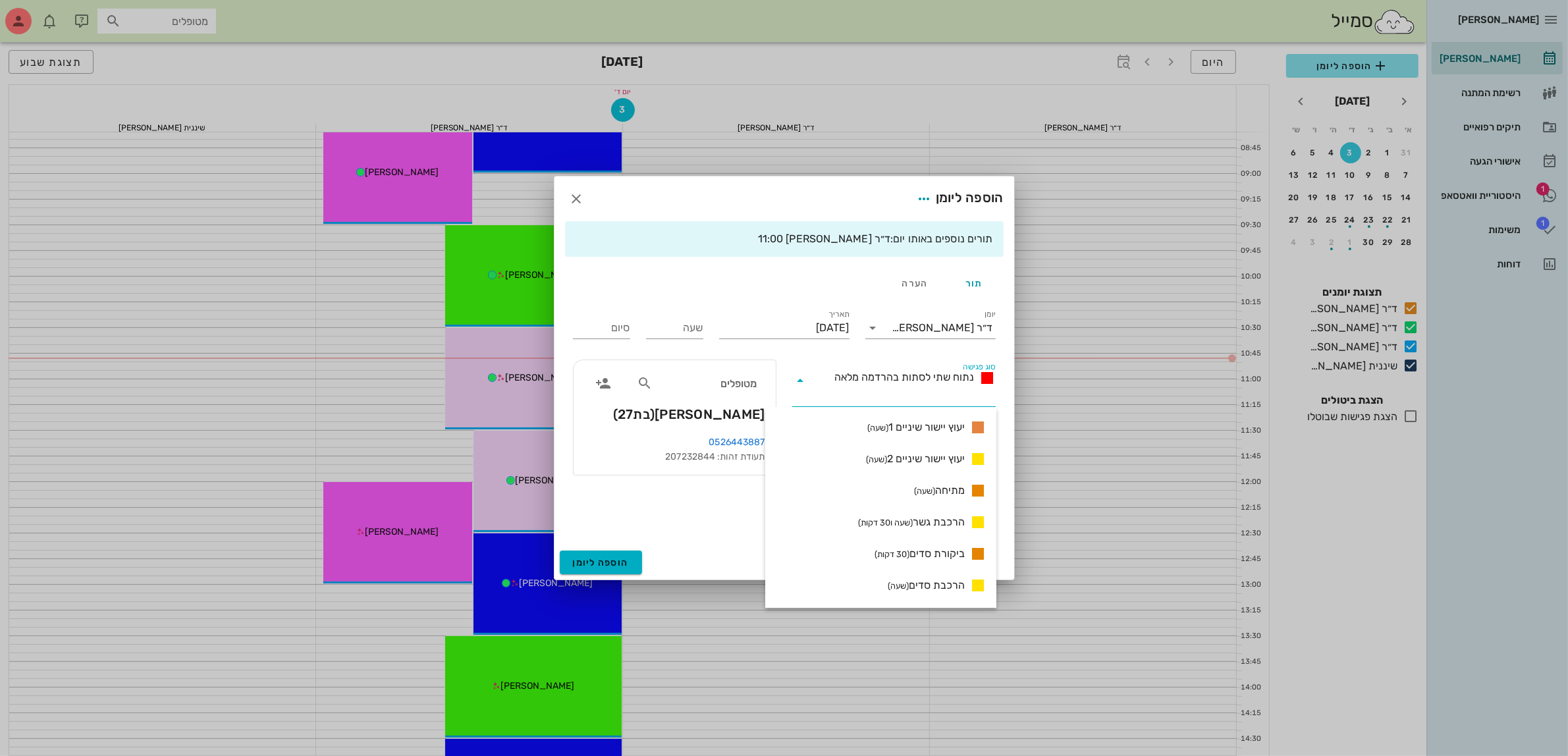
click at [950, 582] on span "הרכבת סדים (שעה)" at bounding box center [926, 585] width 77 height 16
type input "01:00"
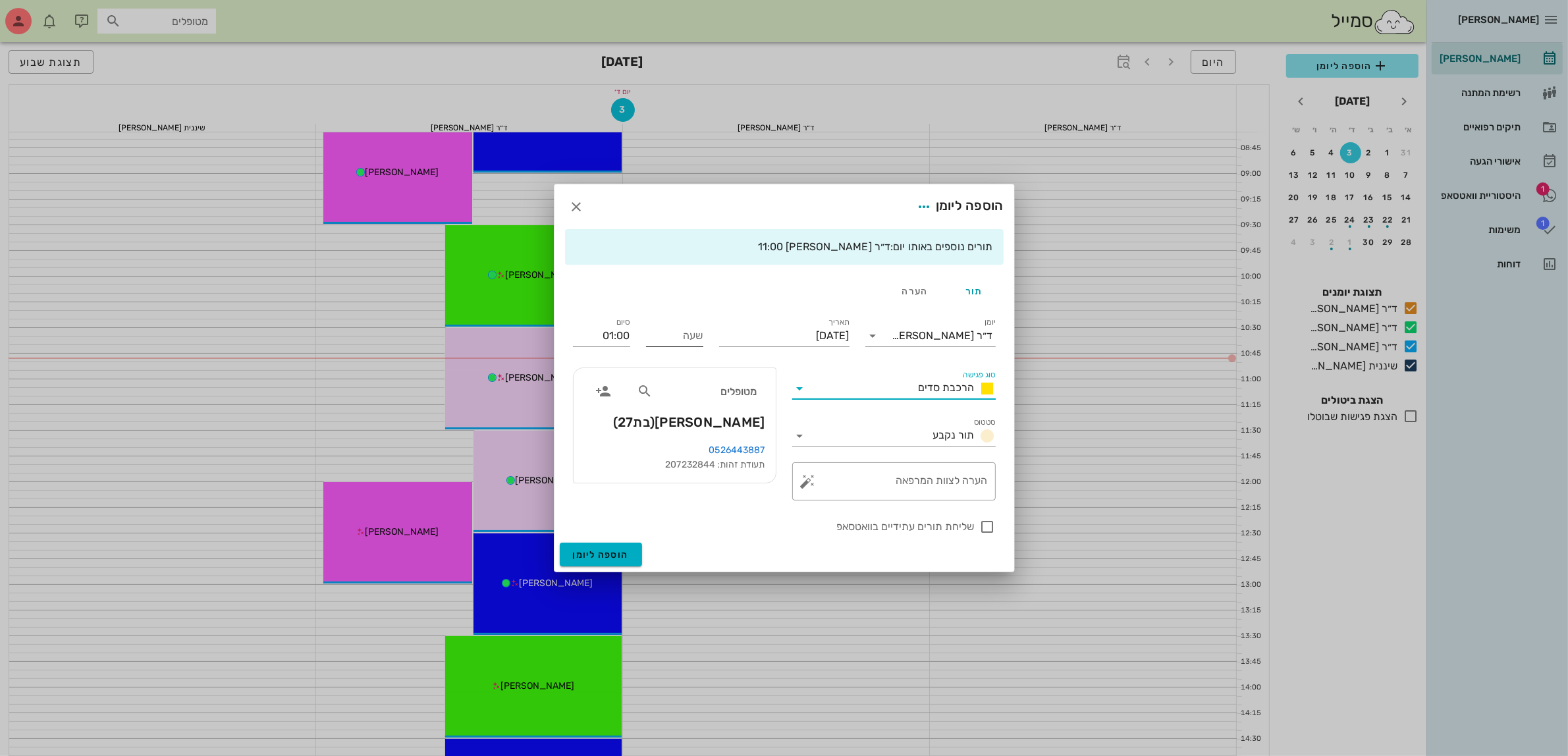
click at [672, 344] on input "שעה" at bounding box center [674, 336] width 57 height 21
type input "11:00"
type input "12:00"
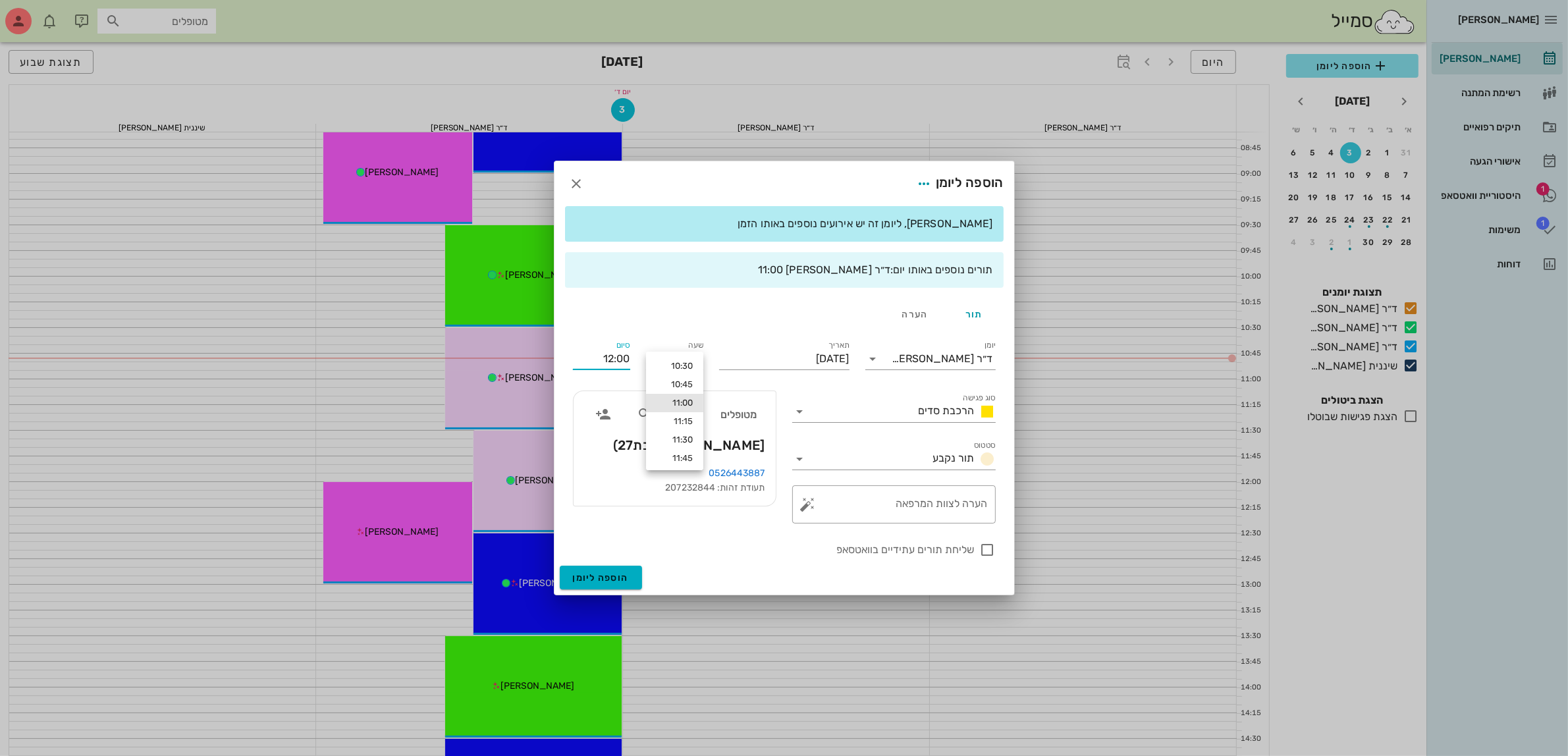
click at [614, 334] on div "סיום 12:00" at bounding box center [601, 356] width 73 height 53
click at [592, 573] on span "הוספה ליומן" at bounding box center [601, 578] width 56 height 11
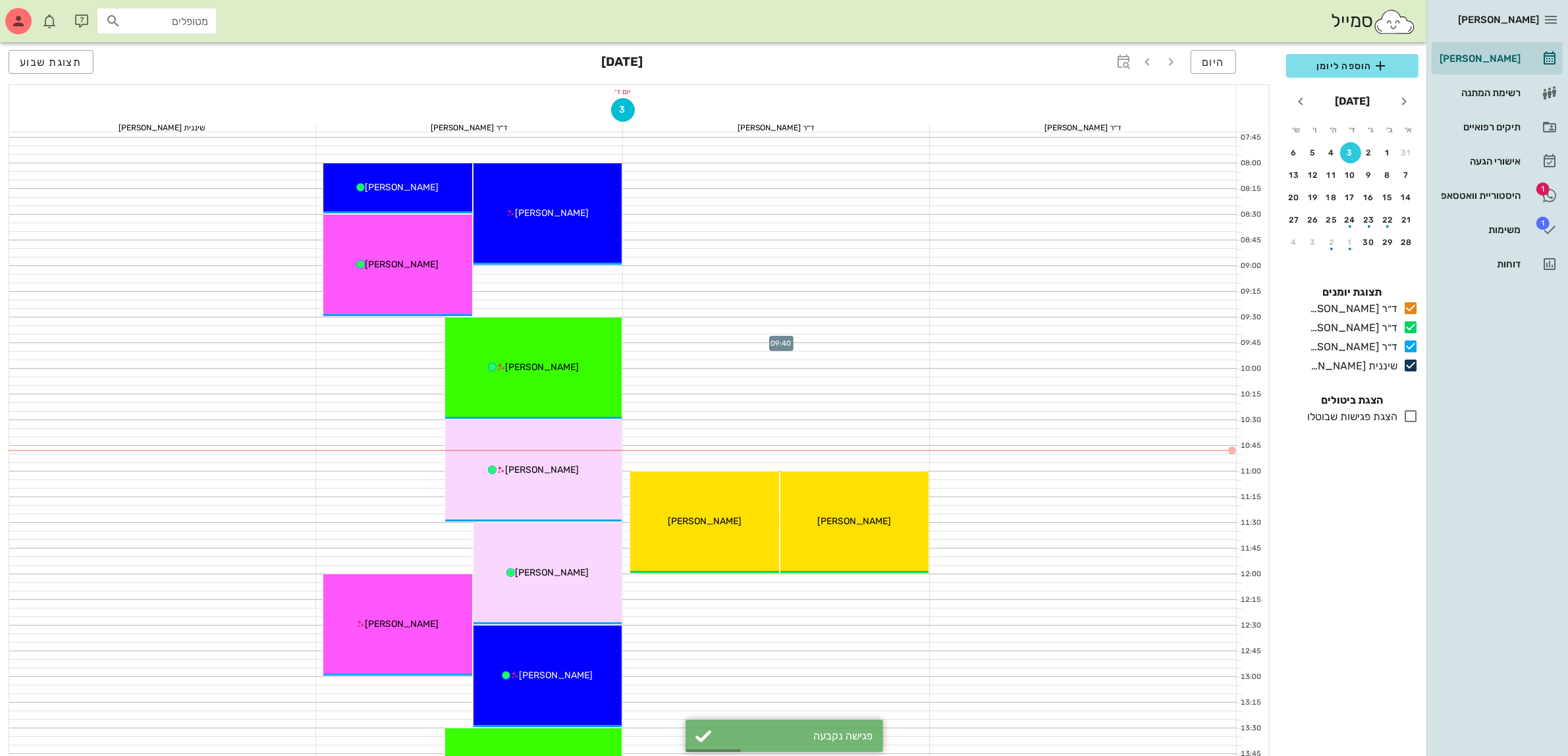
scroll to position [165, 0]
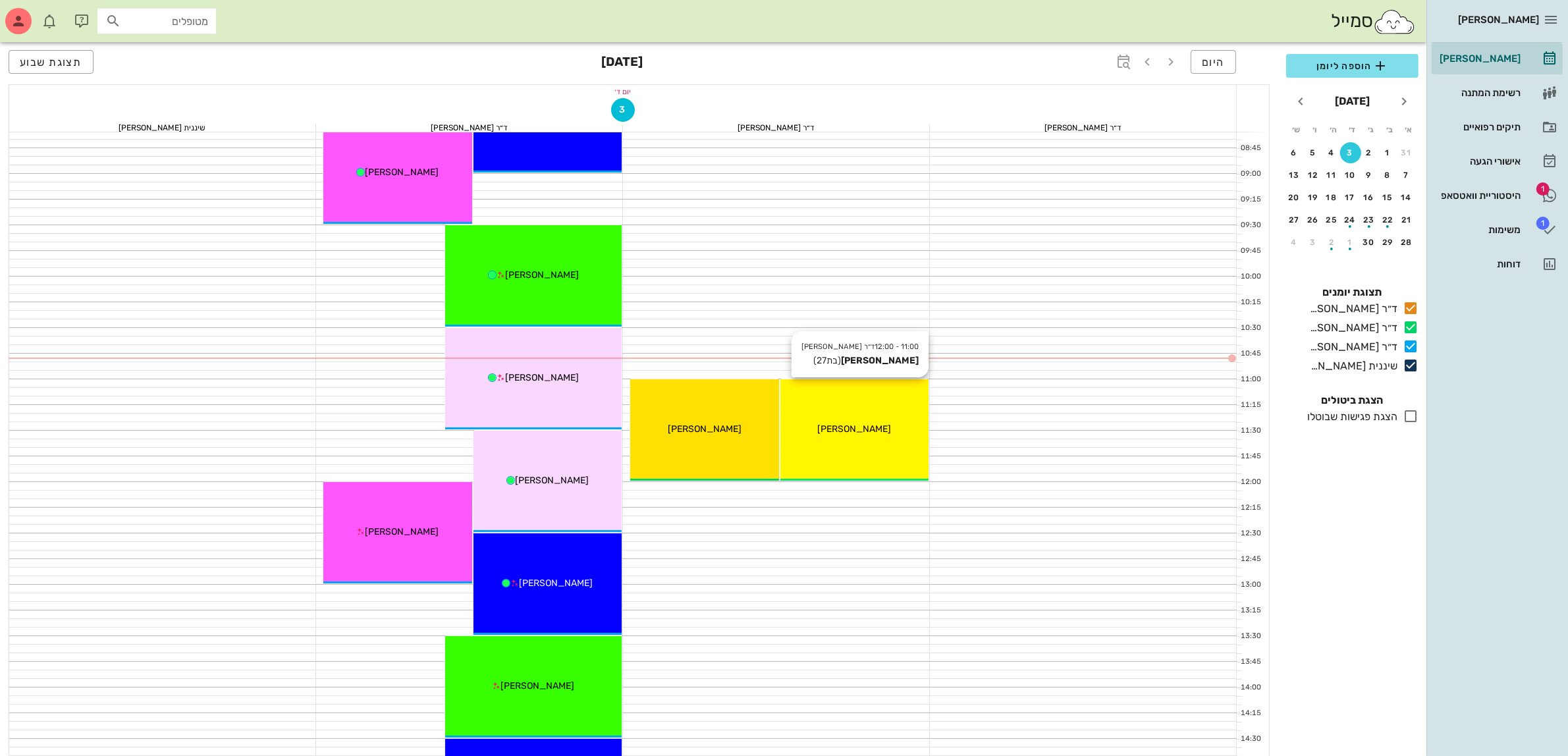
click at [814, 432] on div "[PERSON_NAME]" at bounding box center [855, 429] width 148 height 14
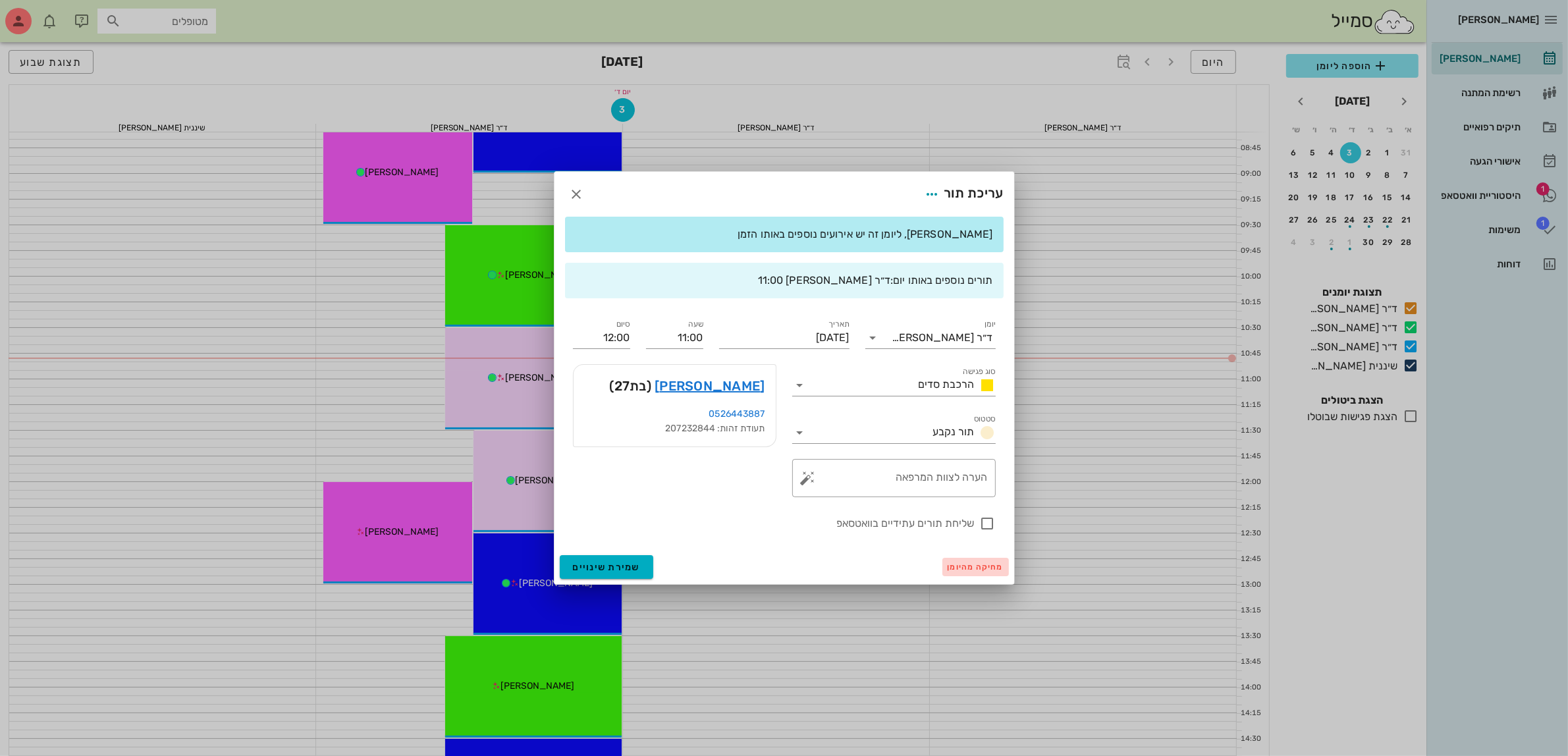
click at [978, 566] on span "מחיקה מהיומן" at bounding box center [975, 567] width 56 height 9
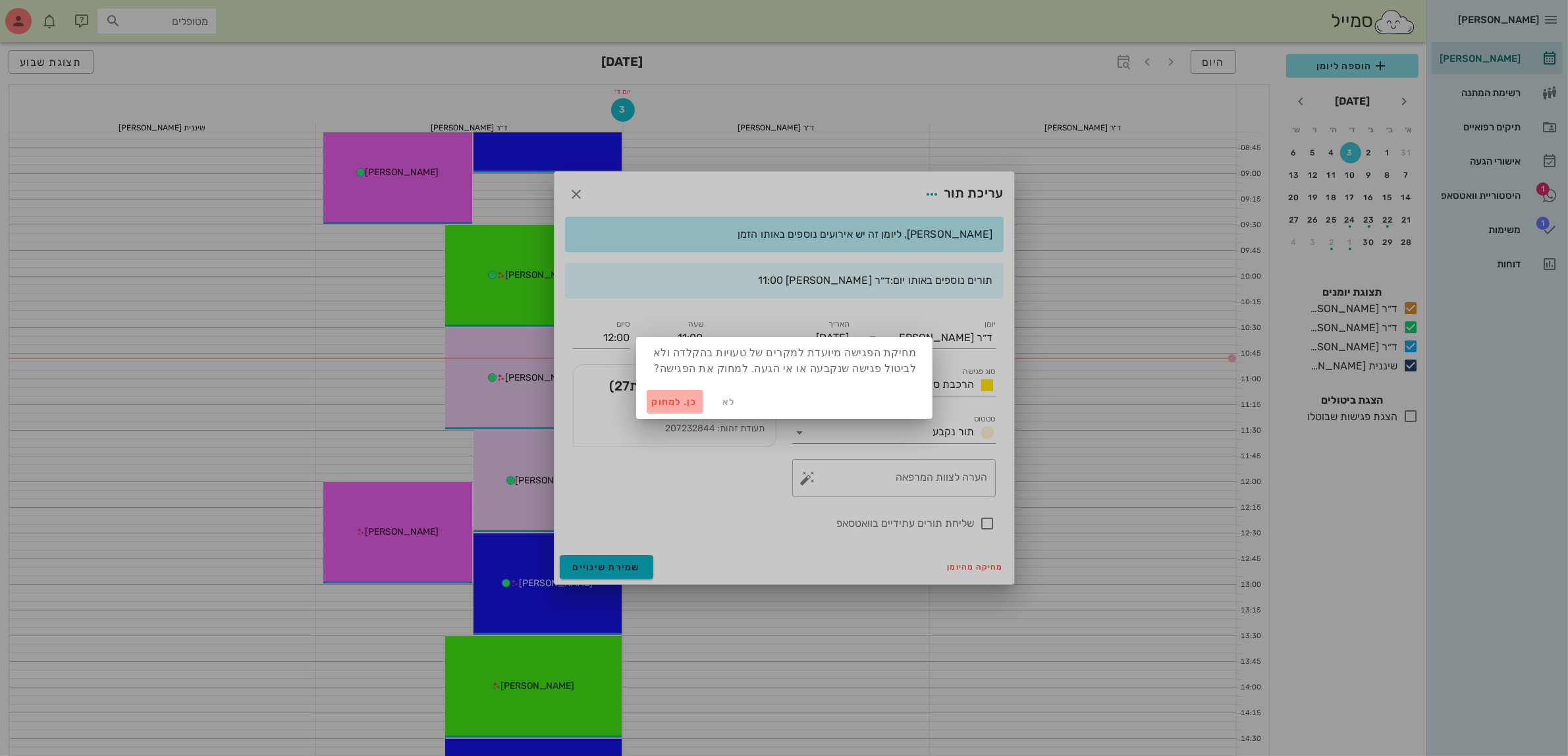
click at [667, 402] on span "כן. למחוק" at bounding box center [675, 402] width 46 height 11
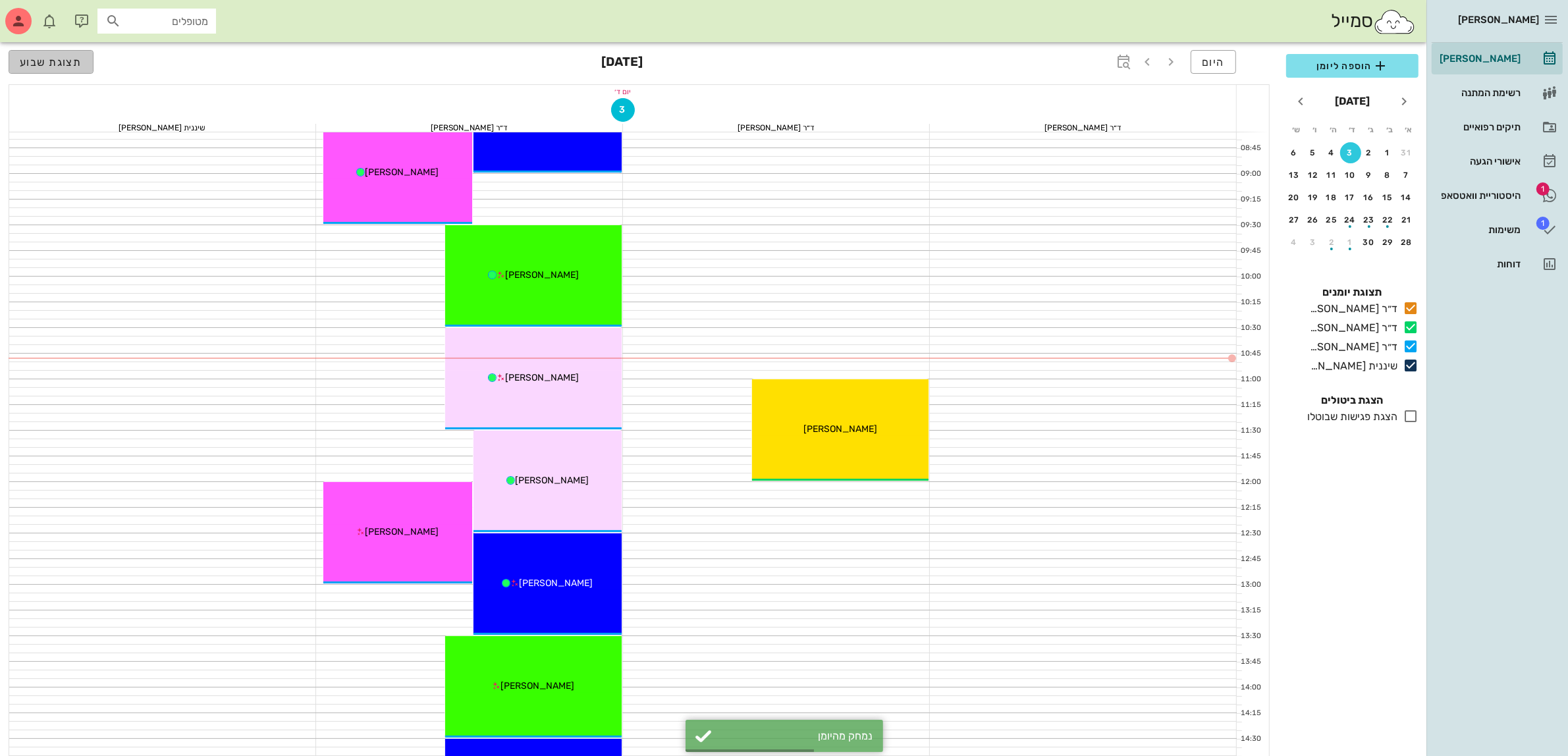
click at [63, 67] on span "תצוגת שבוע" at bounding box center [51, 62] width 63 height 12
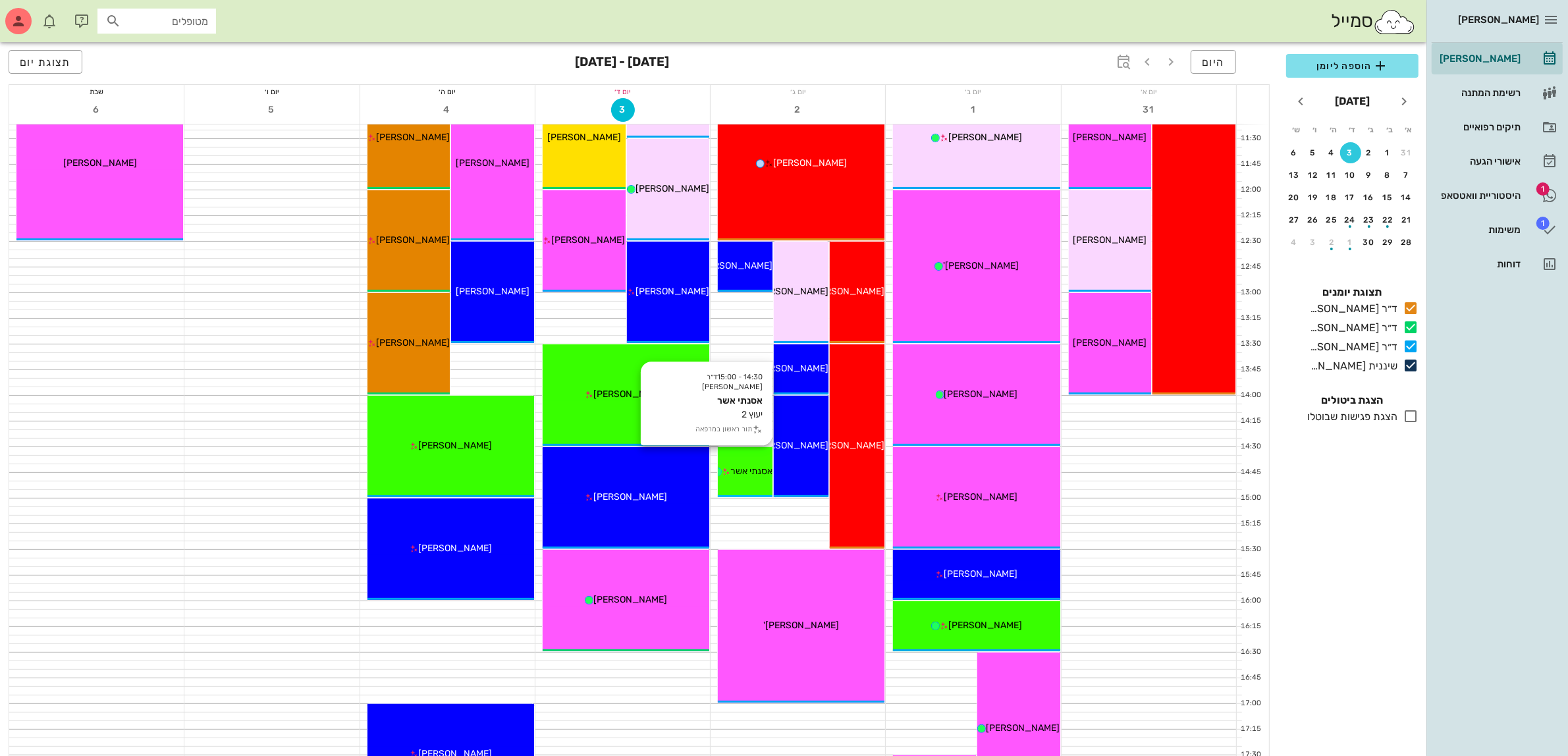
scroll to position [477, 0]
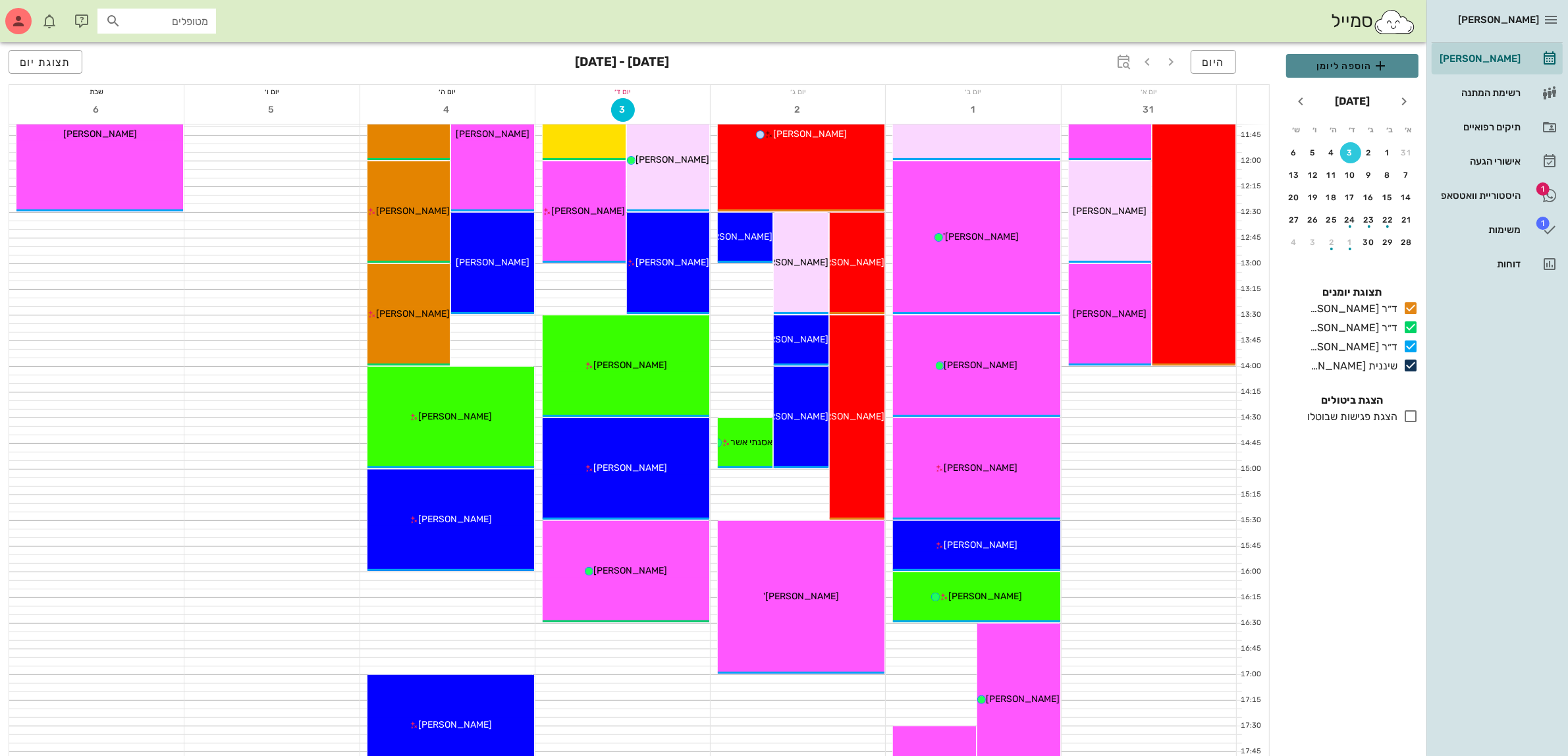
click at [1354, 59] on span "הוספה ליומן" at bounding box center [1351, 66] width 111 height 16
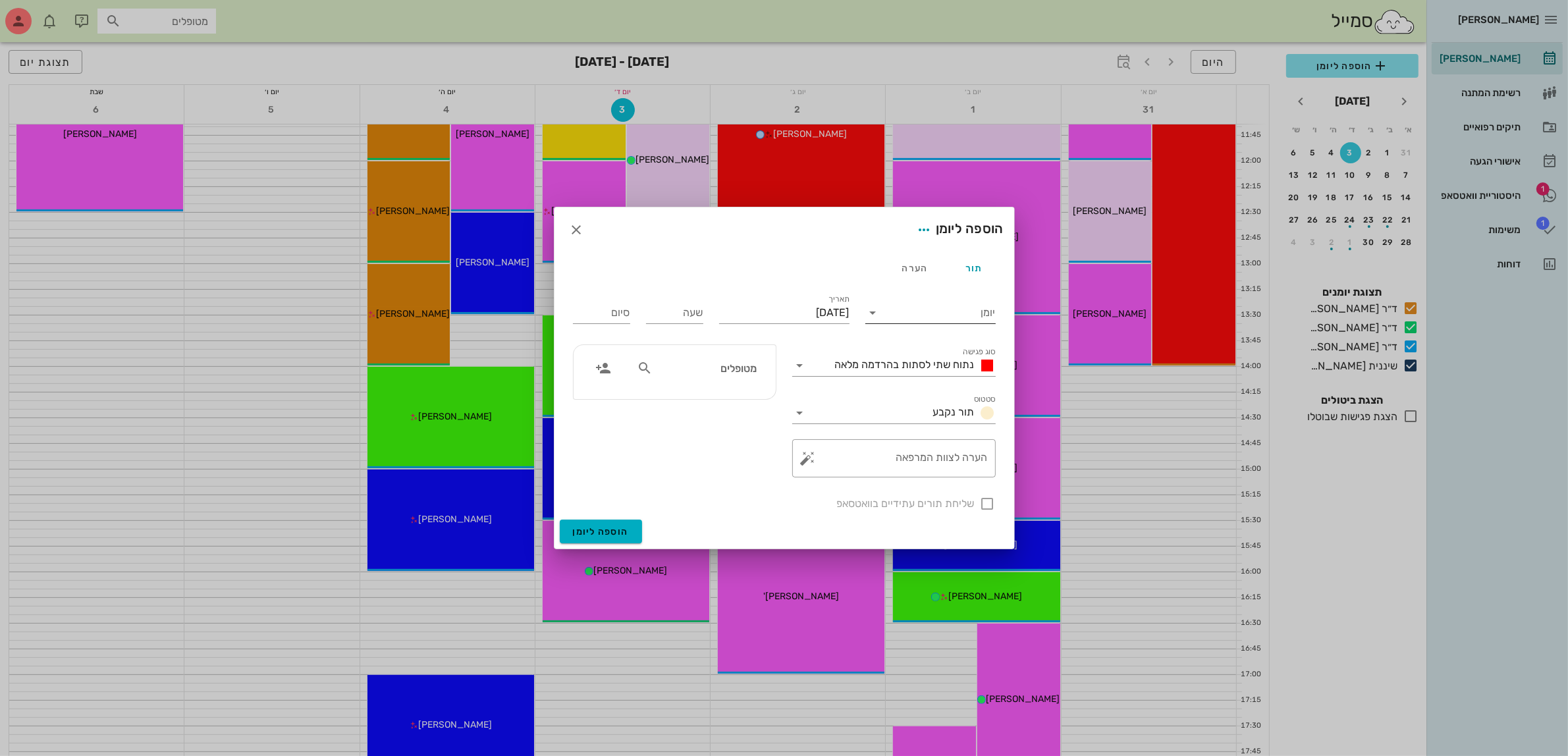
click at [961, 311] on input "יומן" at bounding box center [940, 313] width 112 height 21
click at [955, 354] on div "ד״ר [PERSON_NAME]" at bounding box center [934, 354] width 116 height 12
click at [926, 362] on span "נתוח שתי לסתות בהרדמה מלאה" at bounding box center [905, 364] width 139 height 12
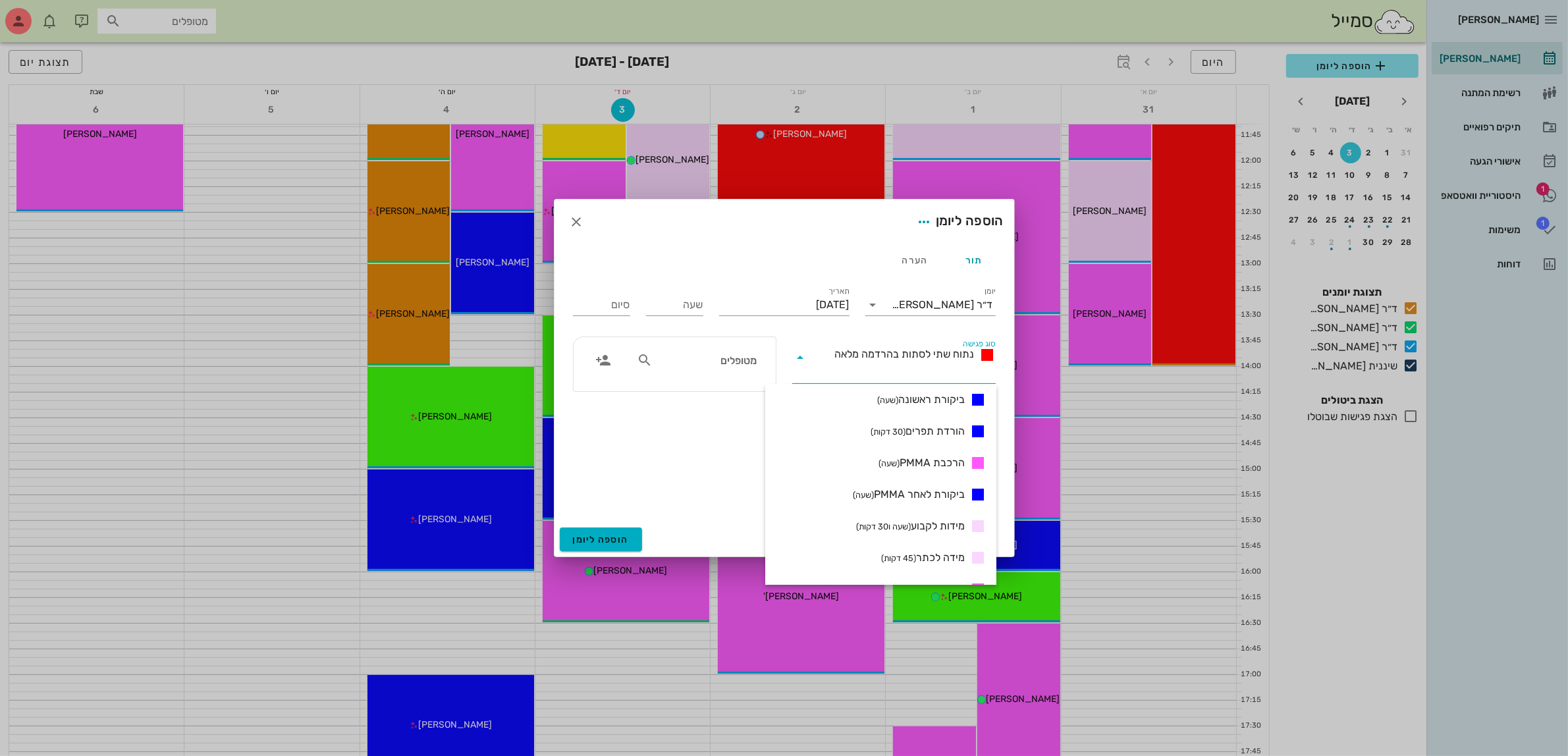
scroll to position [442, 0]
click at [930, 563] on small "(שעה)" at bounding box center [923, 563] width 21 height 10
type input "01:00"
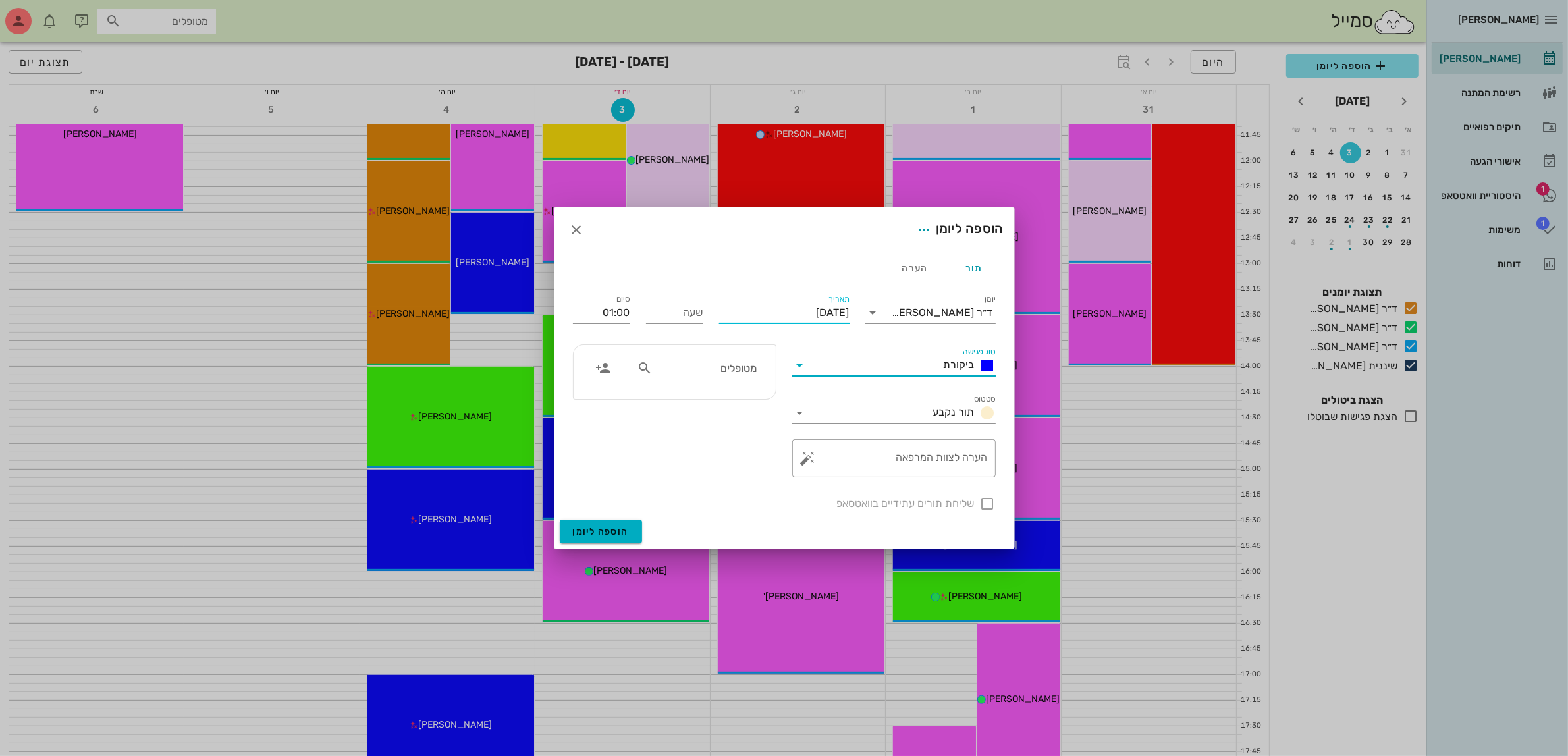
click at [779, 306] on input "[DATE]" at bounding box center [784, 313] width 130 height 21
click at [751, 391] on div "4" at bounding box center [755, 396] width 21 height 9
type input "[DATE]"
click at [738, 370] on input "מטופלים" at bounding box center [706, 368] width 101 height 17
type input "[PERSON_NAME]"
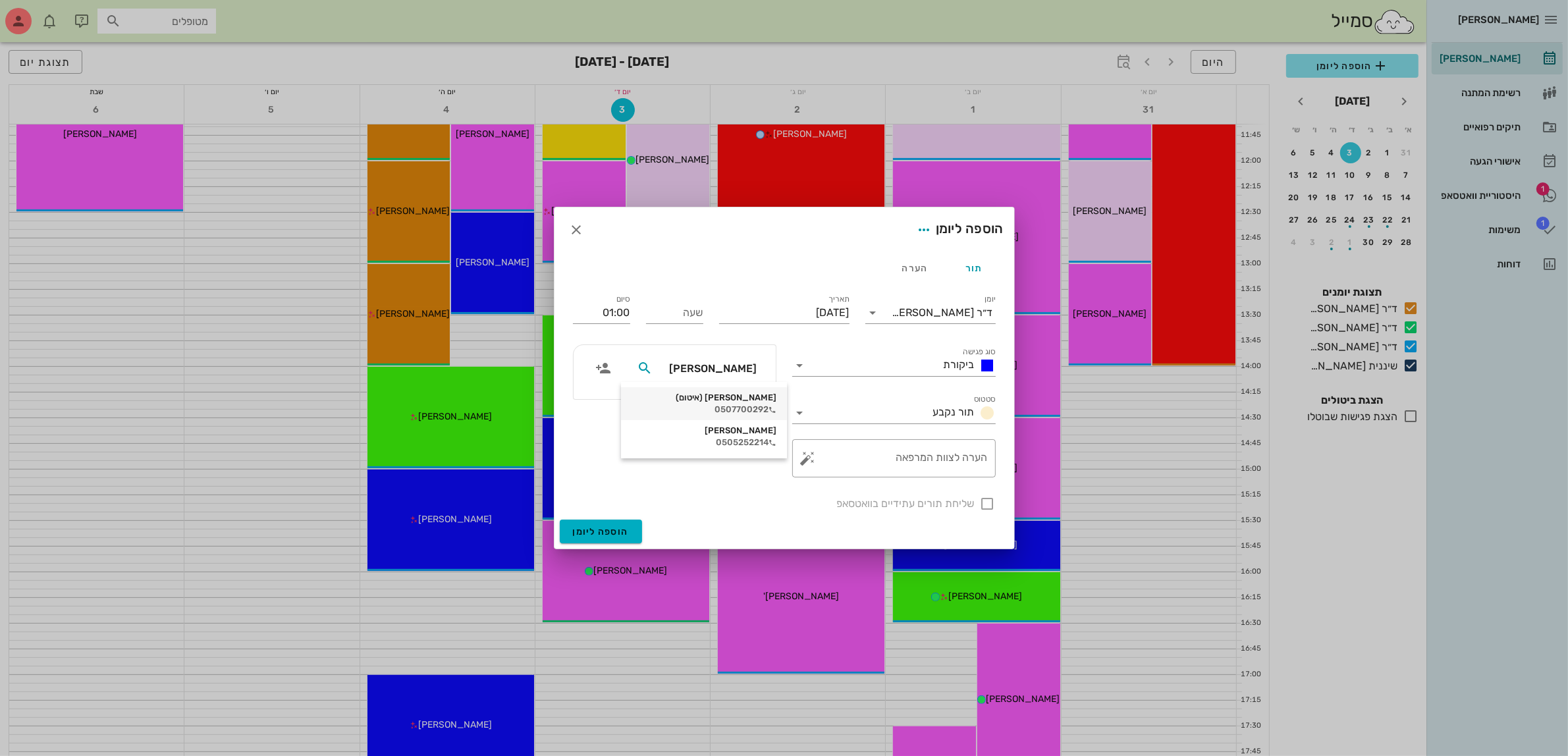
click at [741, 399] on div "[PERSON_NAME] (איטום)" at bounding box center [703, 398] width 145 height 11
click at [683, 314] on input "שעה" at bounding box center [674, 313] width 57 height 21
type input "14:00"
type input "15:00"
click at [590, 311] on input "15:00" at bounding box center [601, 313] width 57 height 21
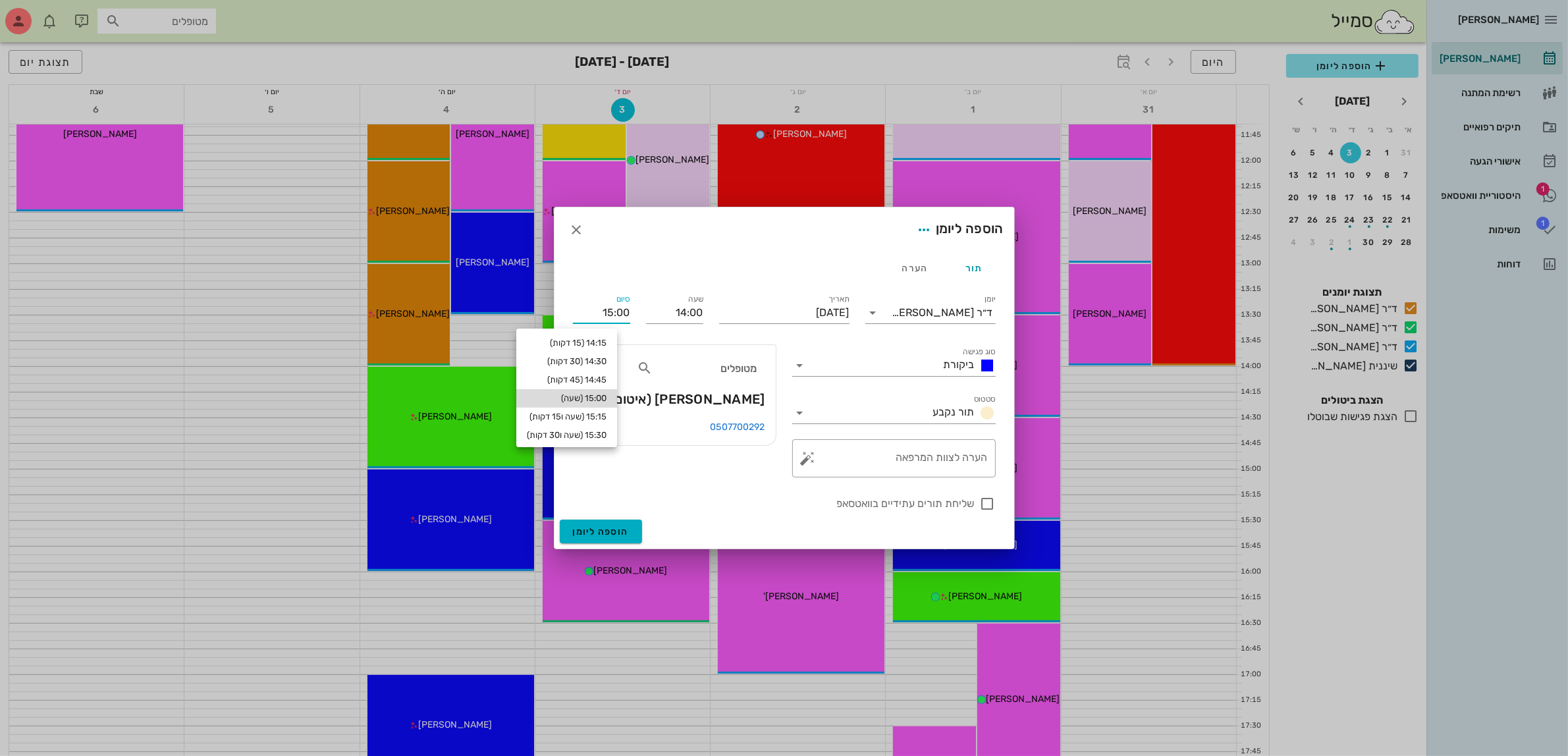
drag, startPoint x: 601, startPoint y: 396, endPoint x: 735, endPoint y: 396, distance: 134.0
click at [601, 397] on div "15:00 (שעה)" at bounding box center [566, 399] width 80 height 11
type input "15:00"
click at [896, 460] on textarea "הערה לצוות המרפאה" at bounding box center [898, 461] width 177 height 31
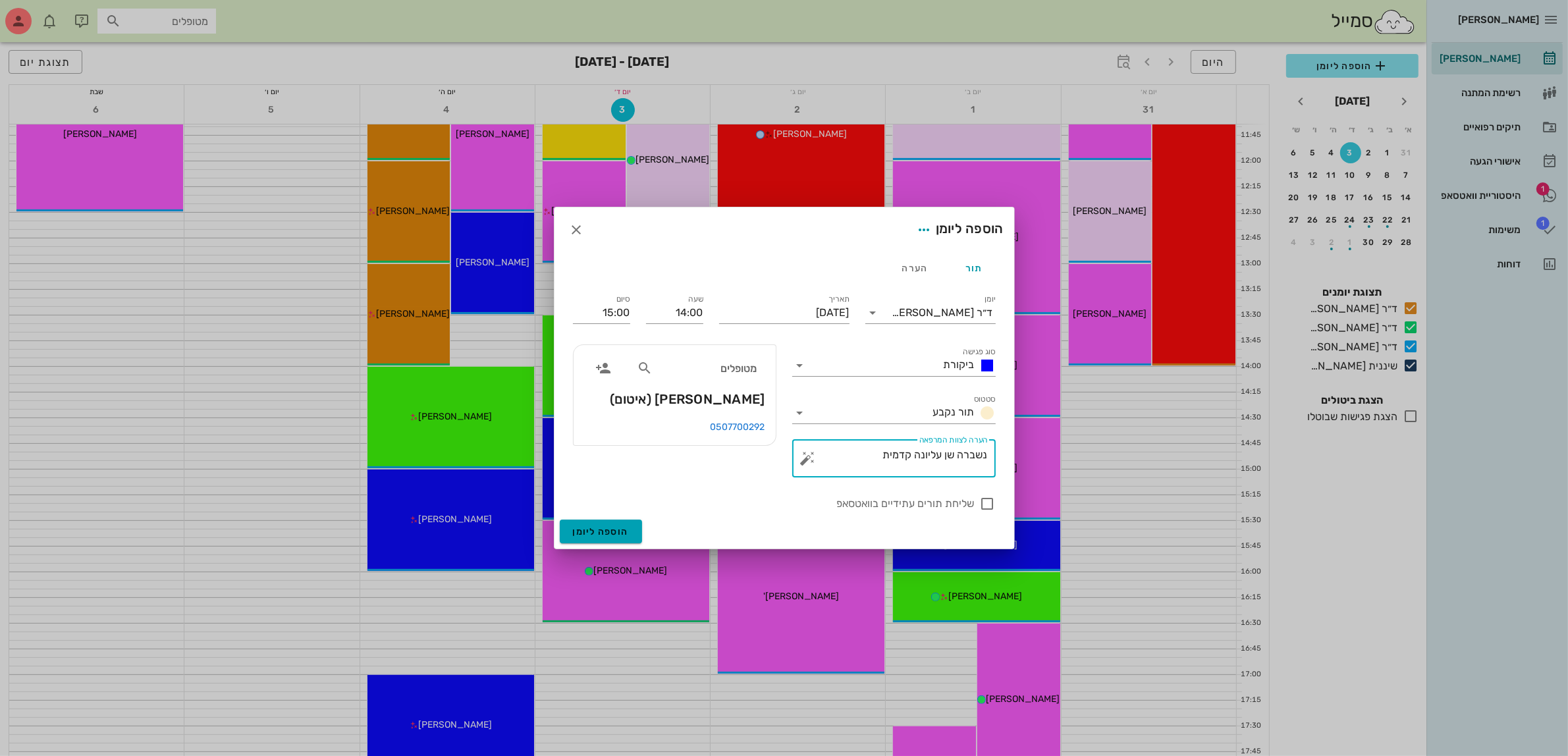
type textarea "נשברה שן עליונה קדמית"
click at [597, 528] on span "הוספה ליומן" at bounding box center [601, 531] width 56 height 11
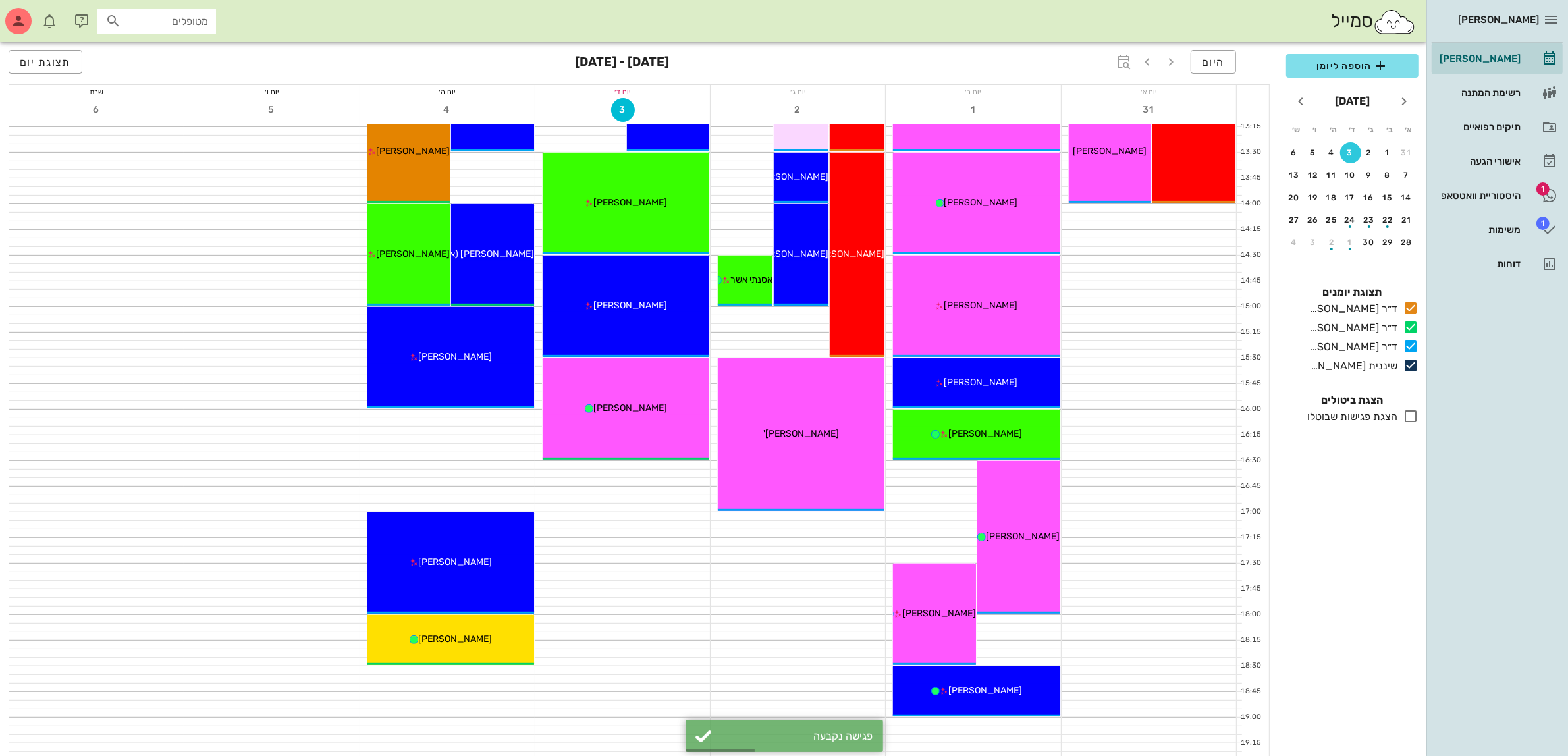
scroll to position [642, 0]
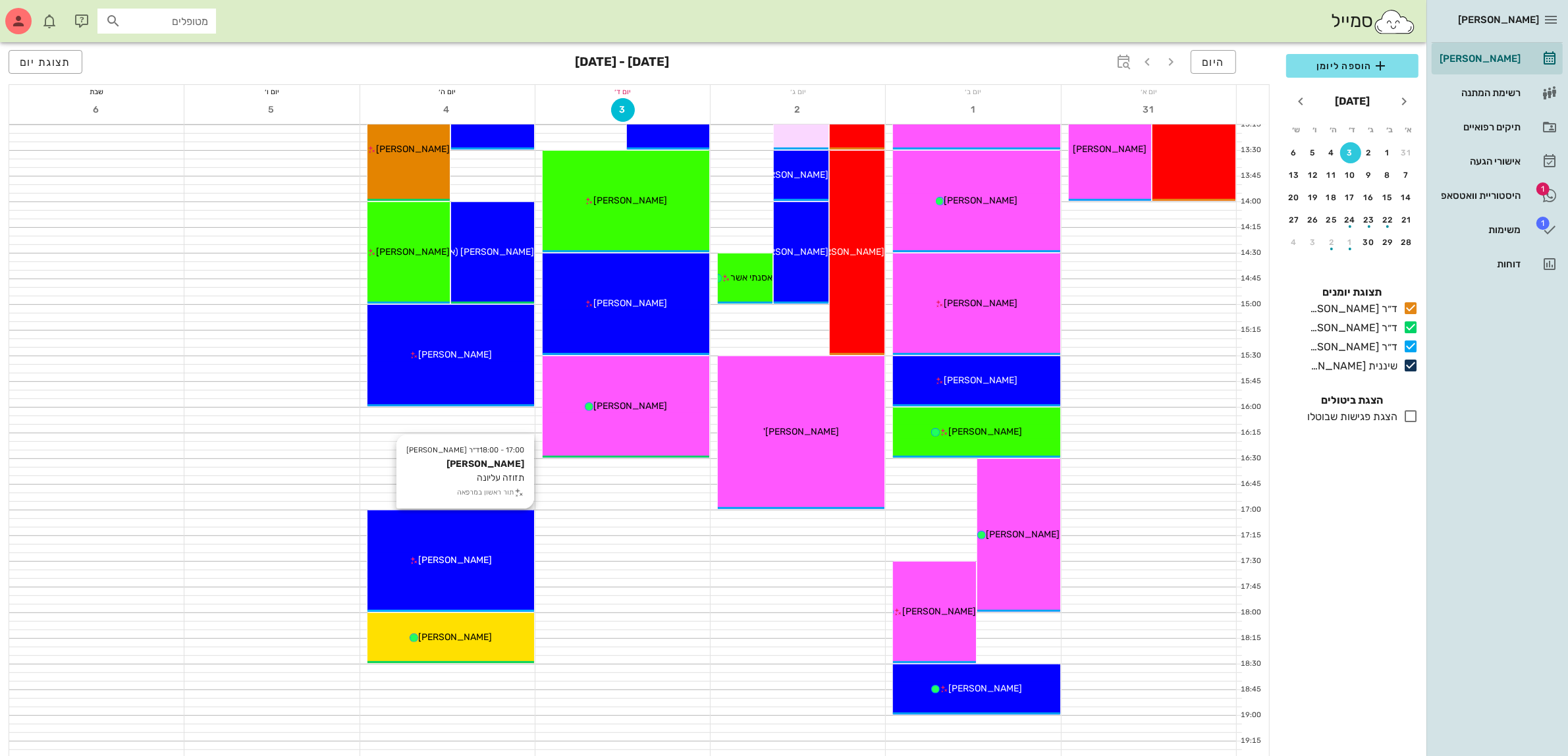
click at [468, 565] on div "[PERSON_NAME]" at bounding box center [451, 560] width 167 height 14
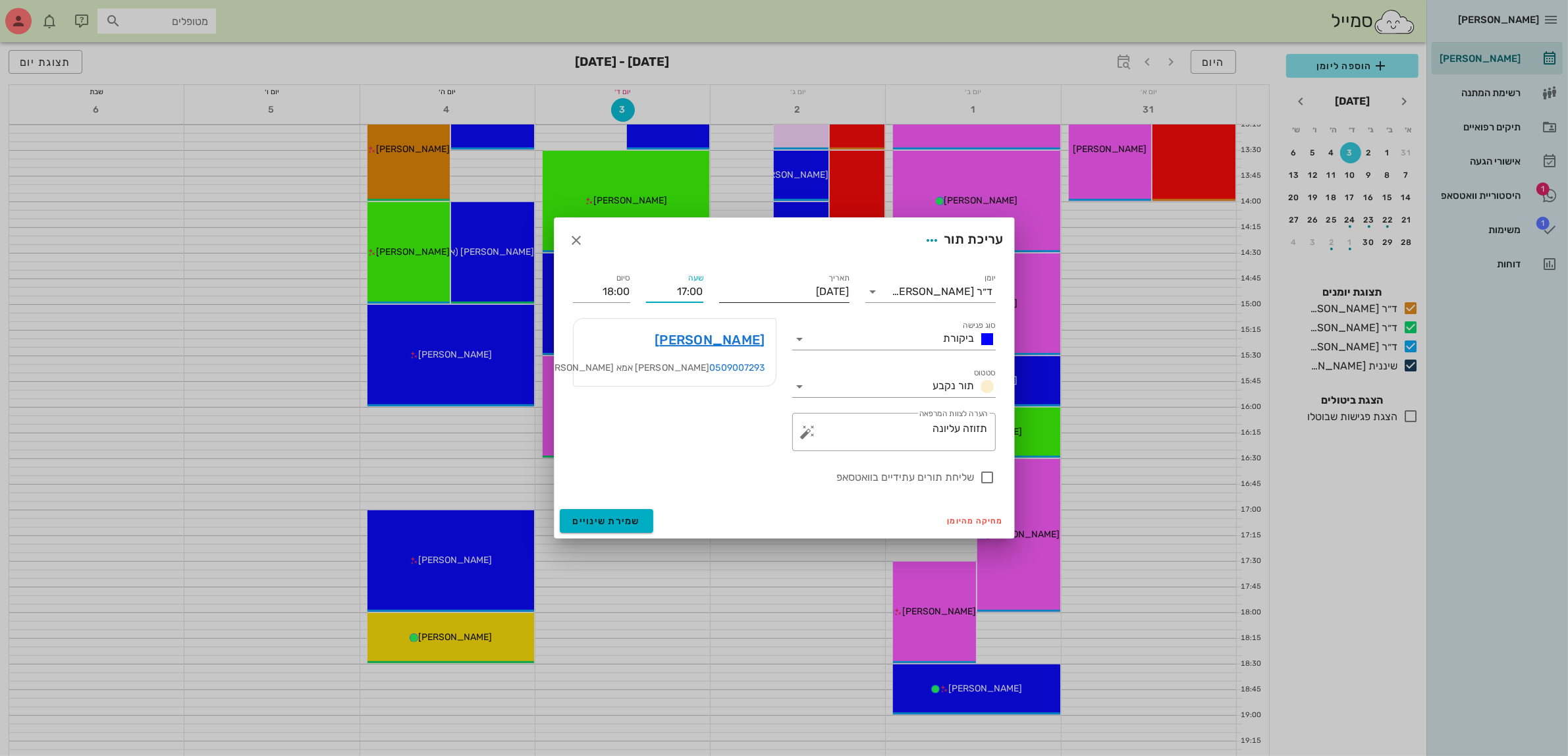
drag, startPoint x: 665, startPoint y: 294, endPoint x: 798, endPoint y: 297, distance: 133.0
click at [798, 297] on div "יומן ד״ר [PERSON_NAME] סוג פגישה ביקורת סטטוס תור נקבע תאריך [DATE] שעה 17:00 ס…" at bounding box center [784, 377] width 438 height 230
type input "15:00"
type input "16:00"
click at [620, 301] on div "סיום 16:00" at bounding box center [601, 292] width 57 height 21
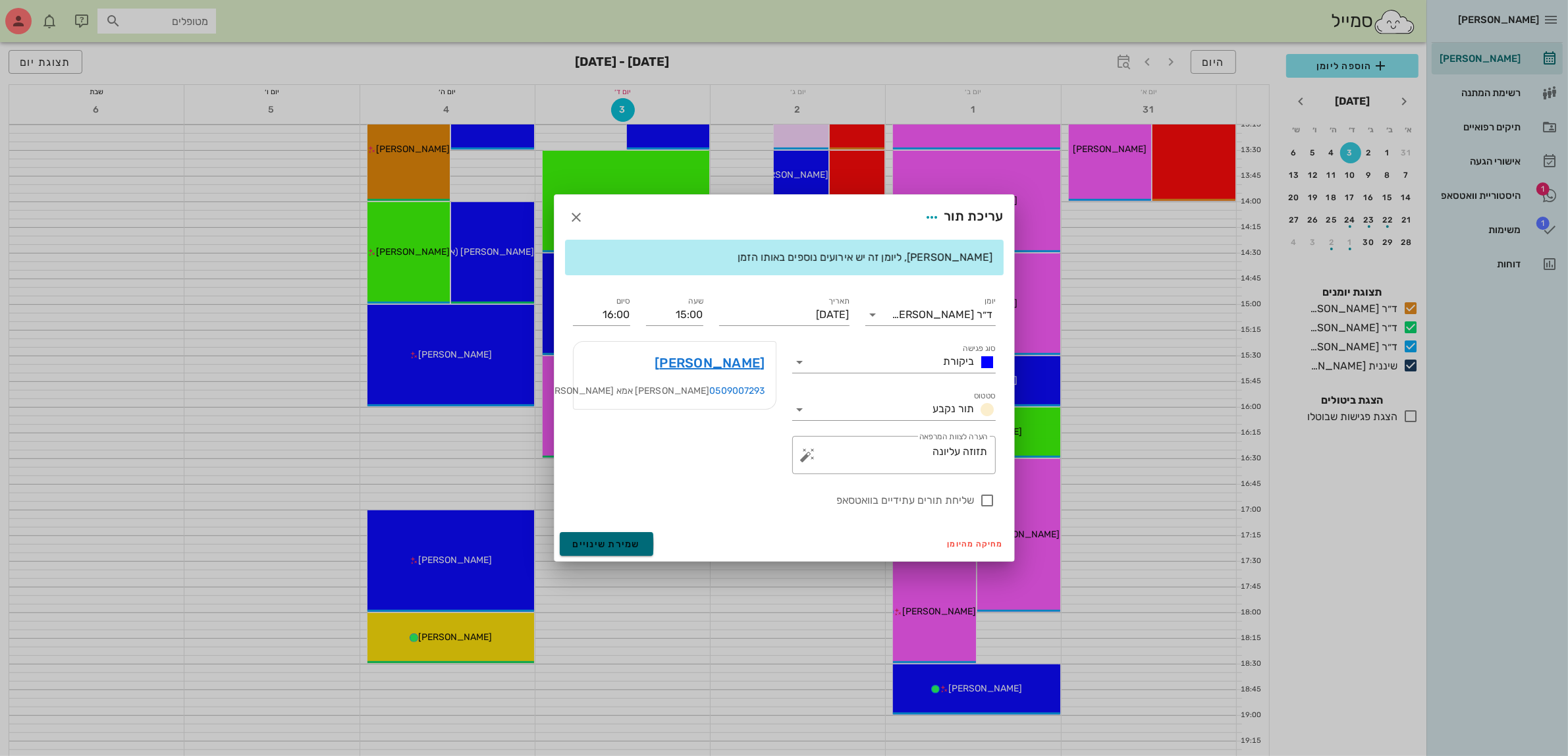
click at [600, 539] on span "שמירת שינויים" at bounding box center [607, 544] width 68 height 11
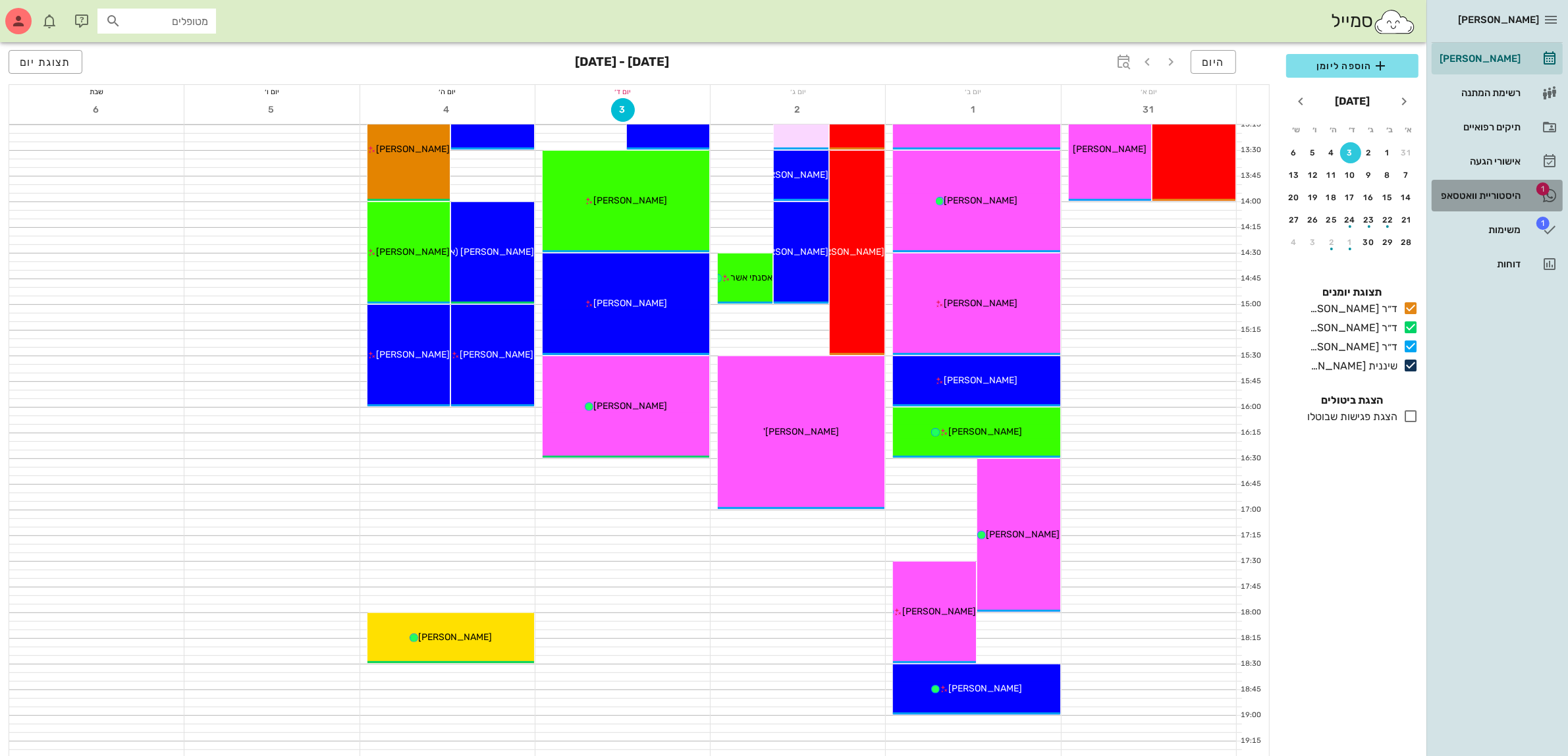
click at [1477, 192] on div "היסטוריית וואטסאפ" at bounding box center [1478, 196] width 83 height 11
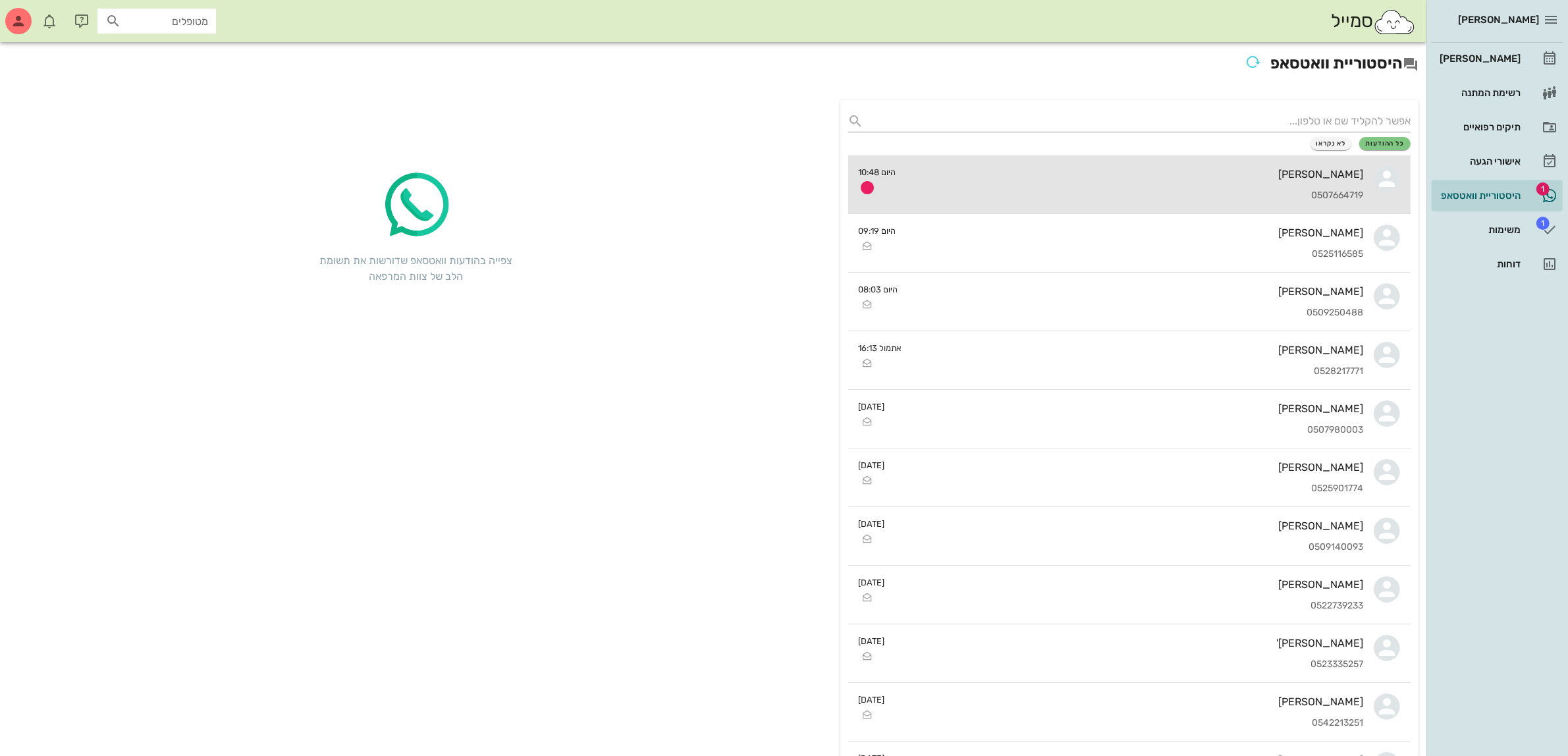
click at [1120, 168] on div "[PERSON_NAME]" at bounding box center [1135, 174] width 457 height 12
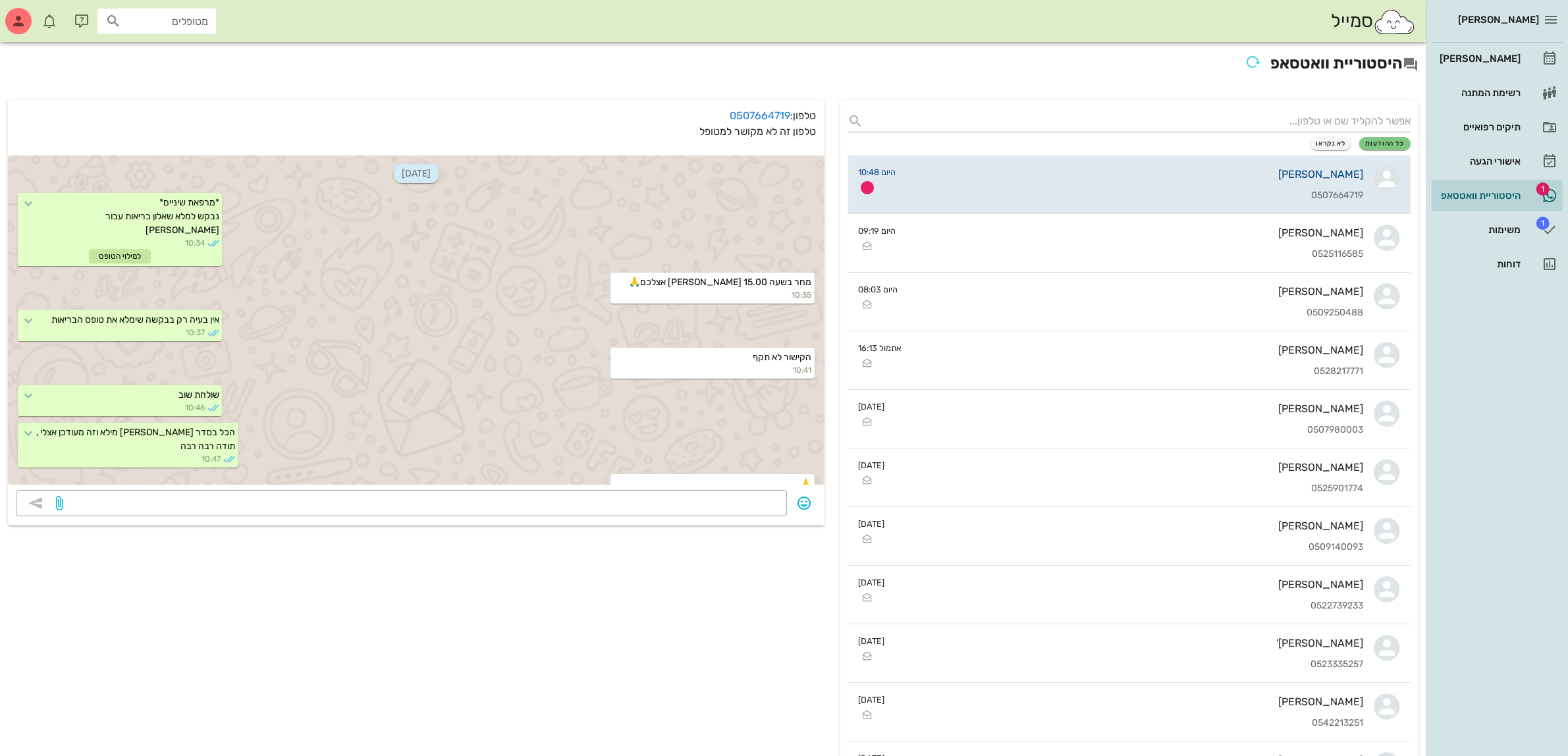
scroll to position [11, 0]
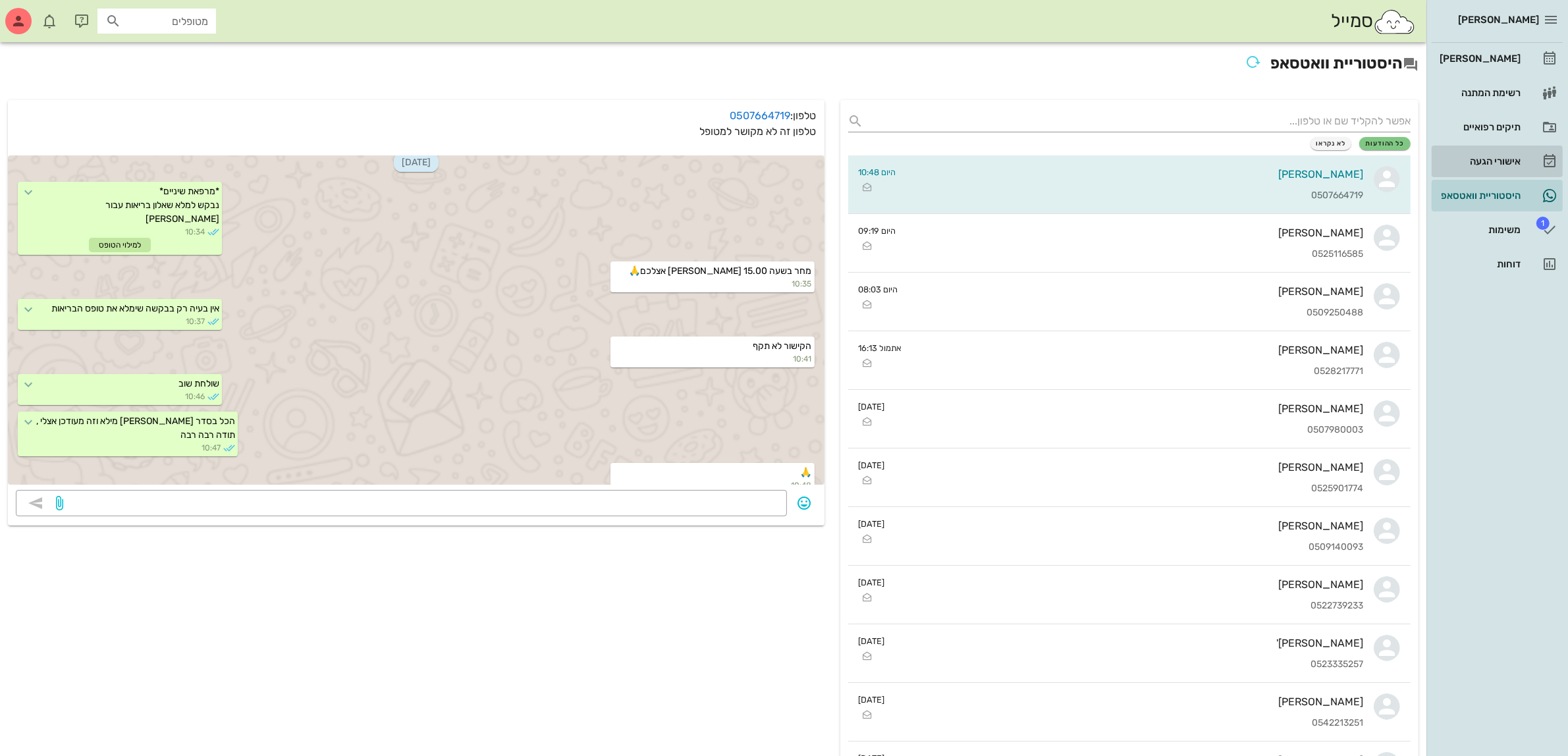
click at [1486, 163] on div "אישורי הגעה" at bounding box center [1478, 161] width 83 height 11
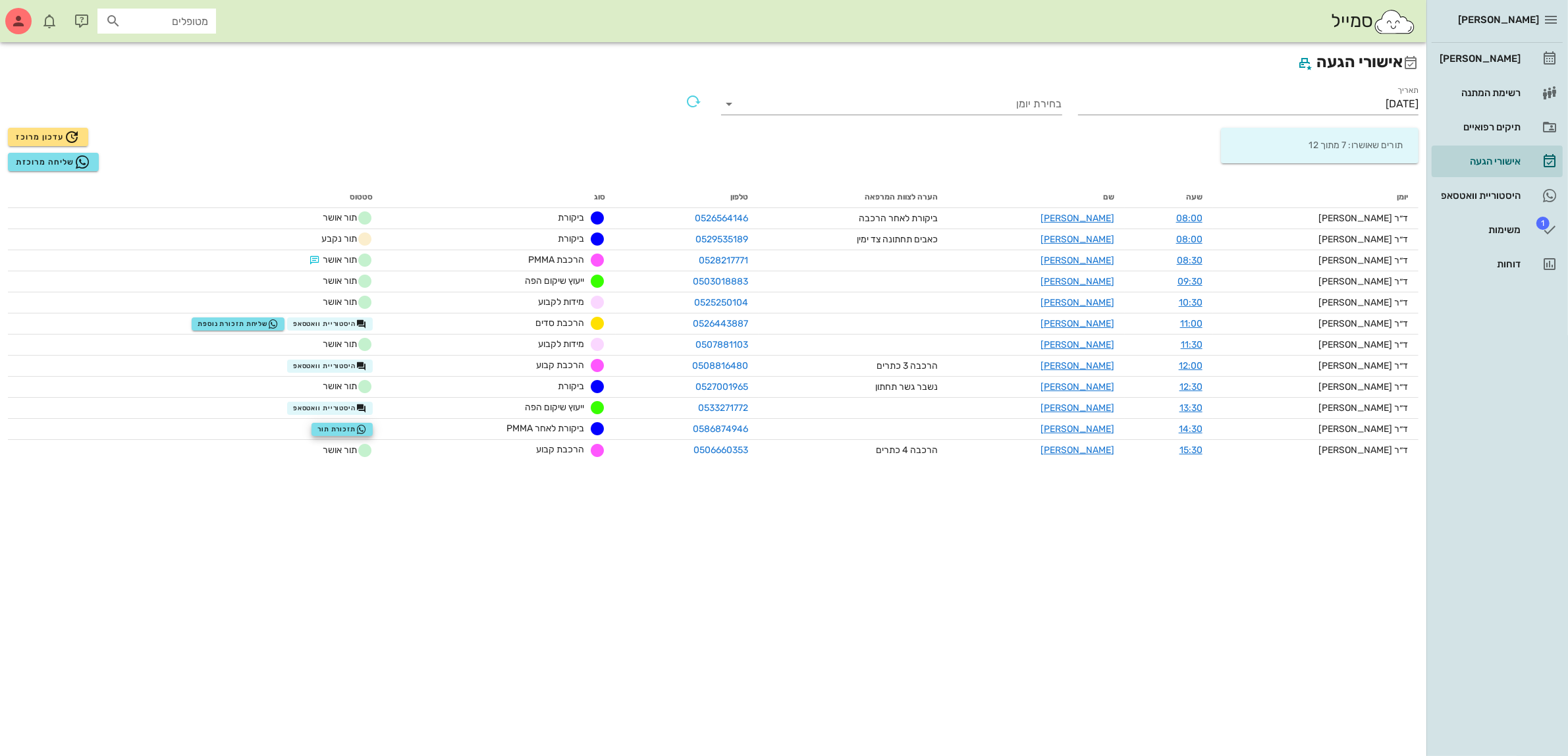
click at [1315, 143] on div "תורים שאושרו: 7 מתוך 12" at bounding box center [1319, 145] width 187 height 35
click at [1365, 97] on input "[DATE]" at bounding box center [1248, 104] width 341 height 21
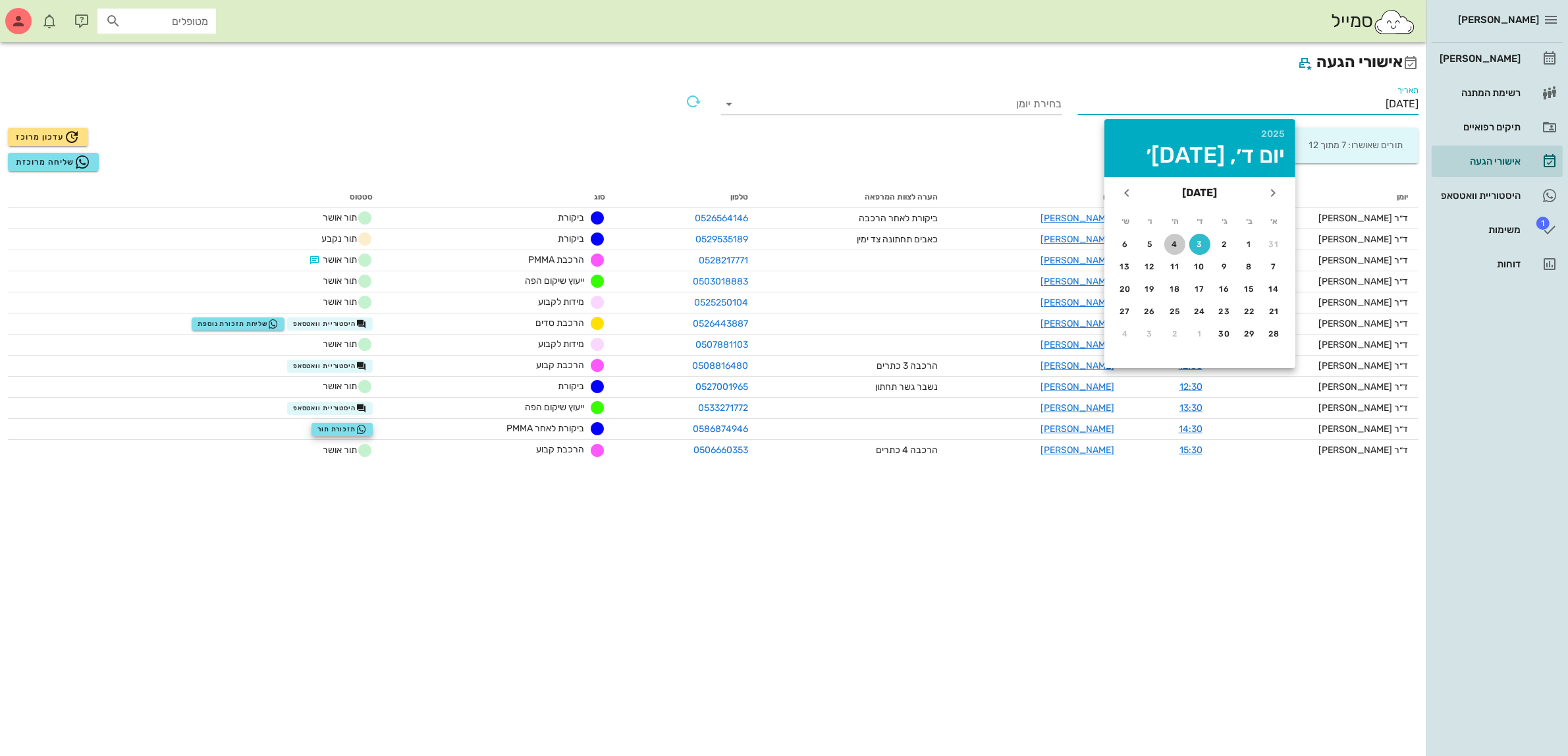
click at [1172, 238] on button "4" at bounding box center [1175, 244] width 21 height 21
type input "[DATE]"
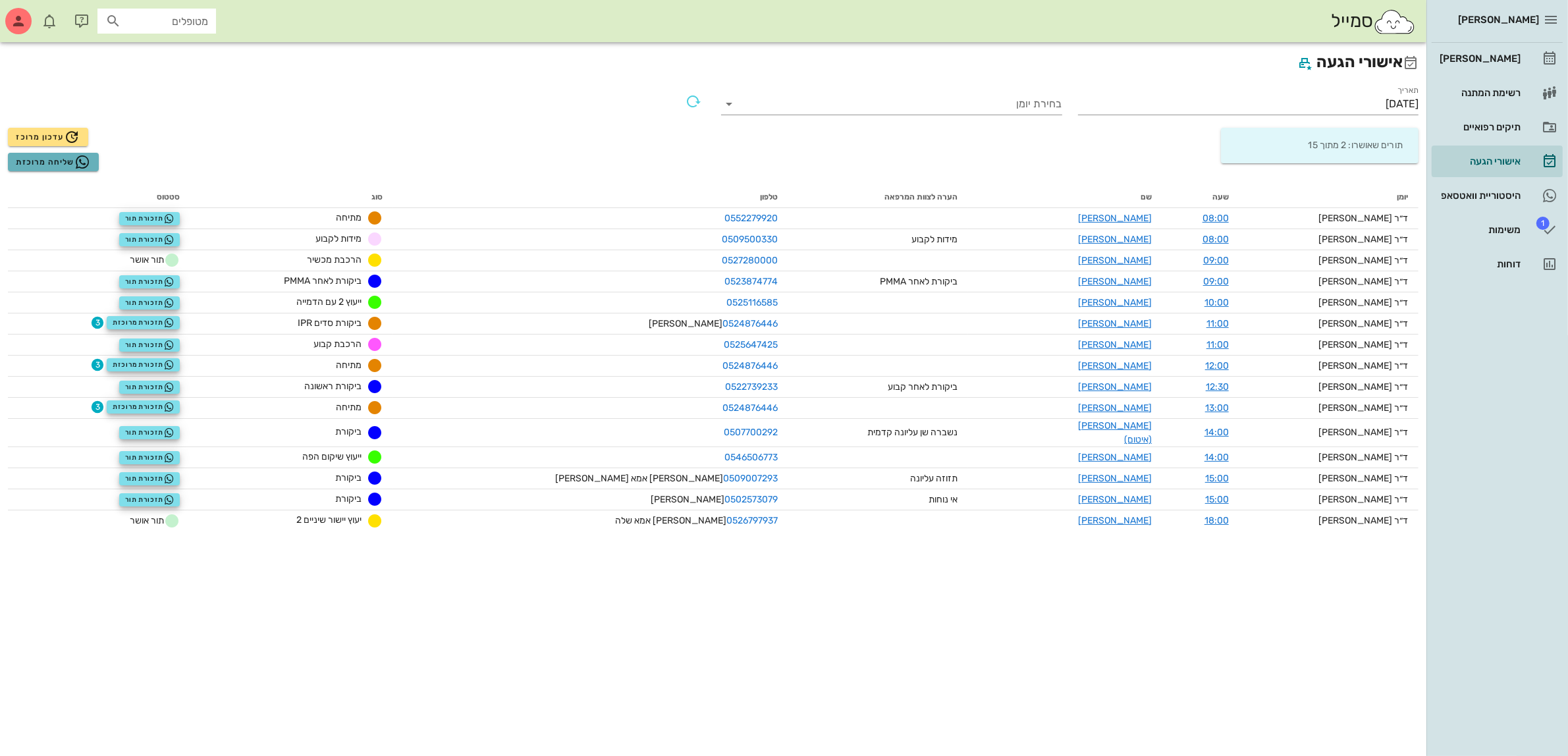
click at [31, 160] on span "שליחה מרוכזת" at bounding box center [53, 161] width 74 height 16
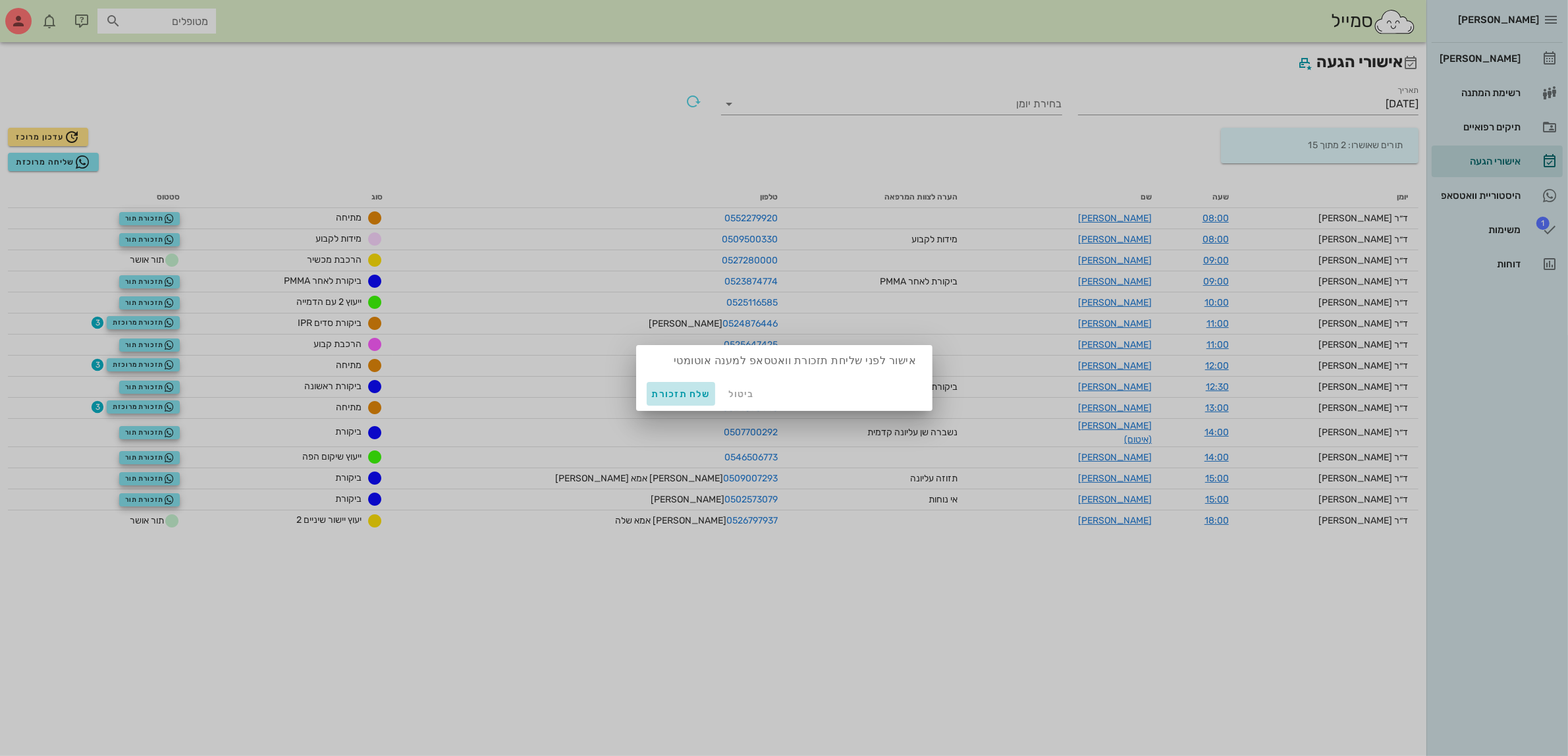
click at [688, 396] on span "שלח תזכורת" at bounding box center [681, 394] width 59 height 11
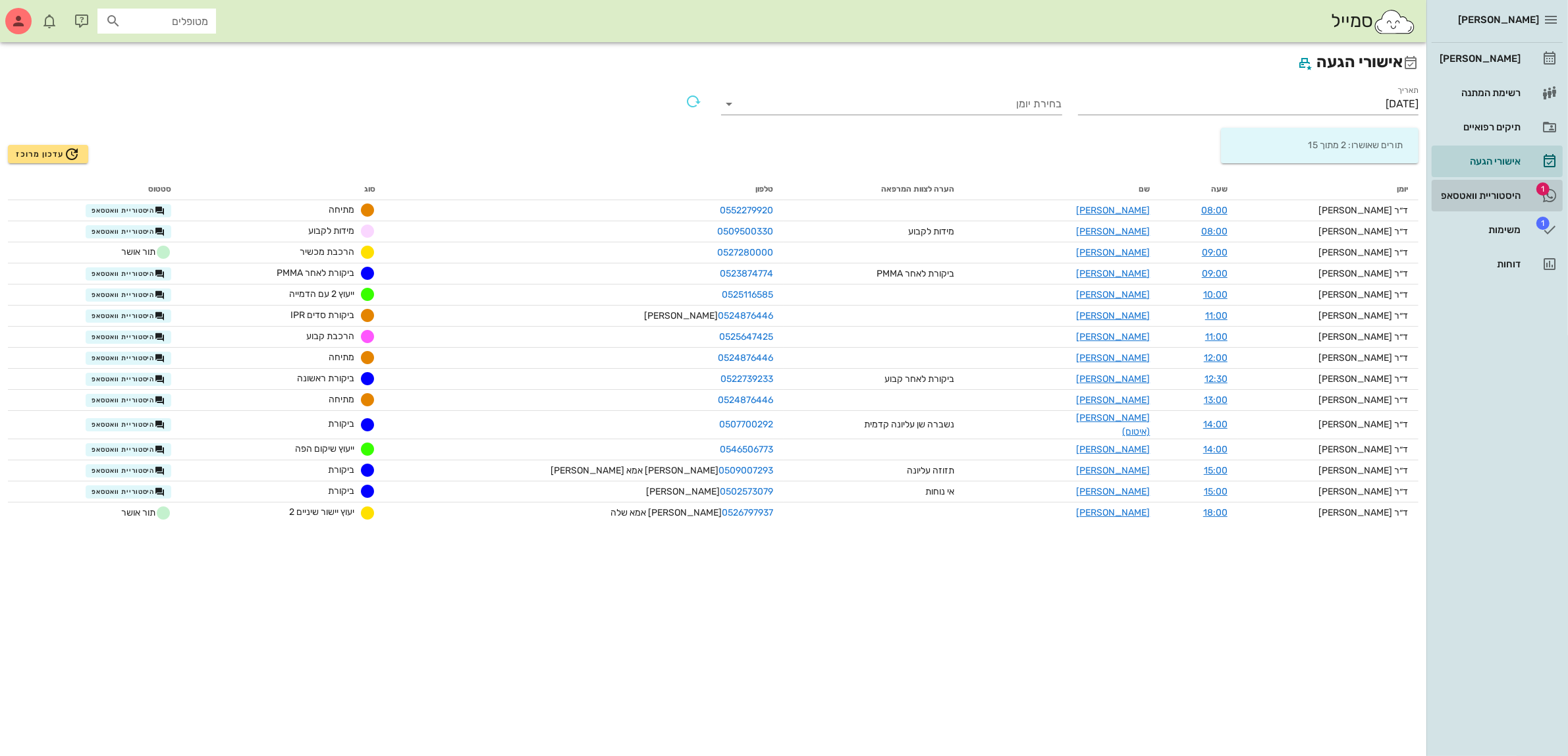
click at [1495, 198] on div "היסטוריית וואטסאפ" at bounding box center [1478, 196] width 83 height 11
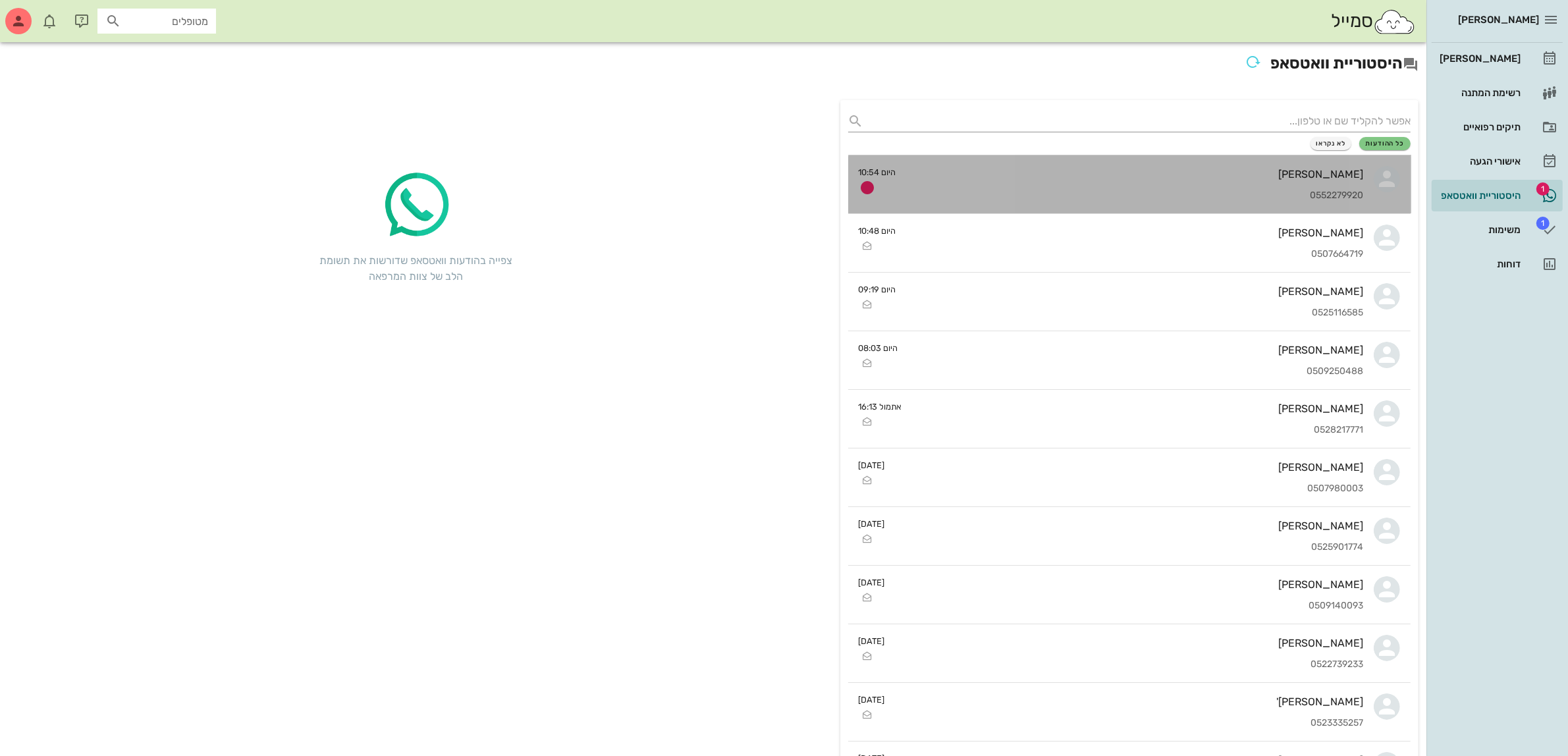
click at [1196, 181] on div "[PERSON_NAME] 0552279920" at bounding box center [1135, 184] width 457 height 58
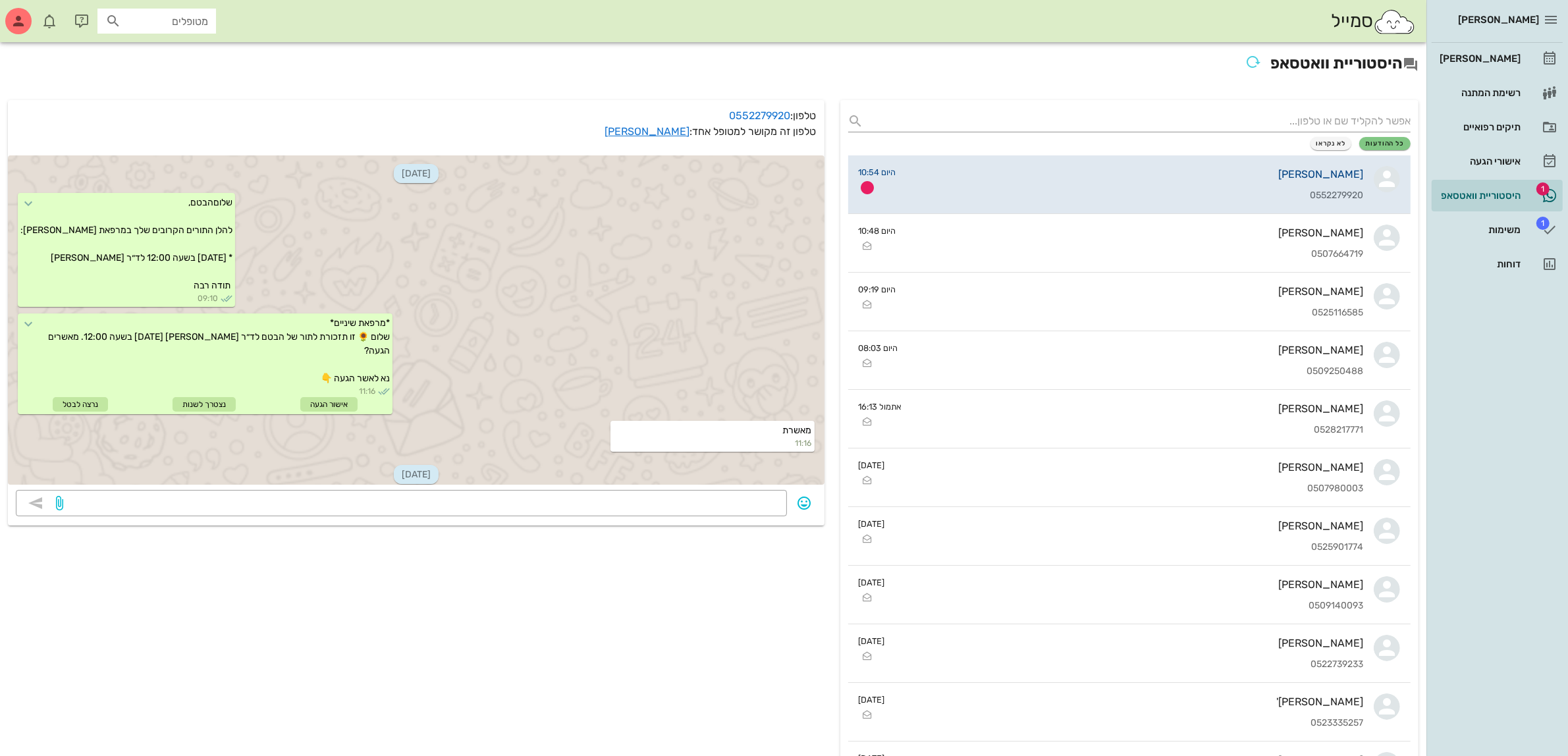
scroll to position [589, 0]
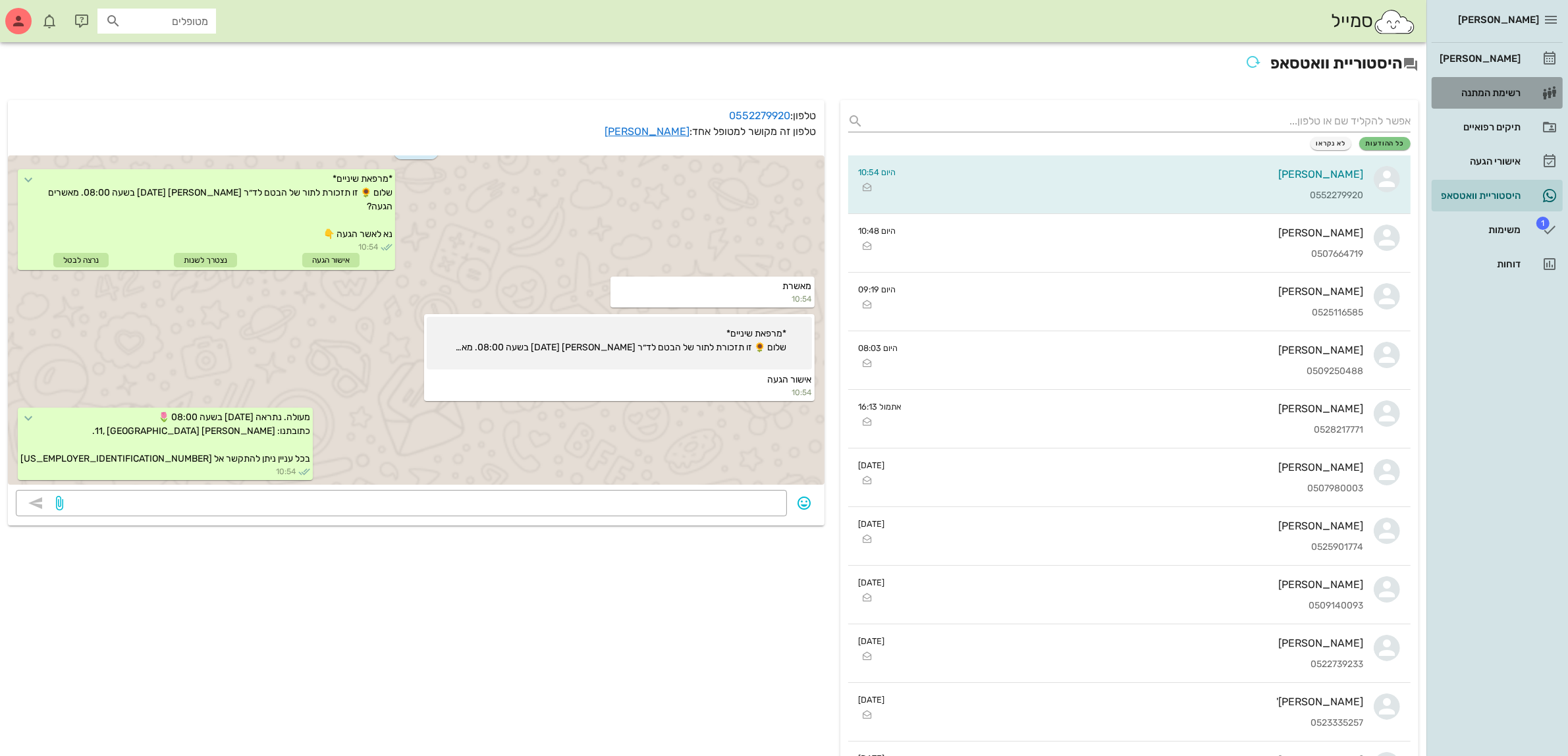
click at [1518, 93] on div "רשימת המתנה" at bounding box center [1478, 93] width 83 height 11
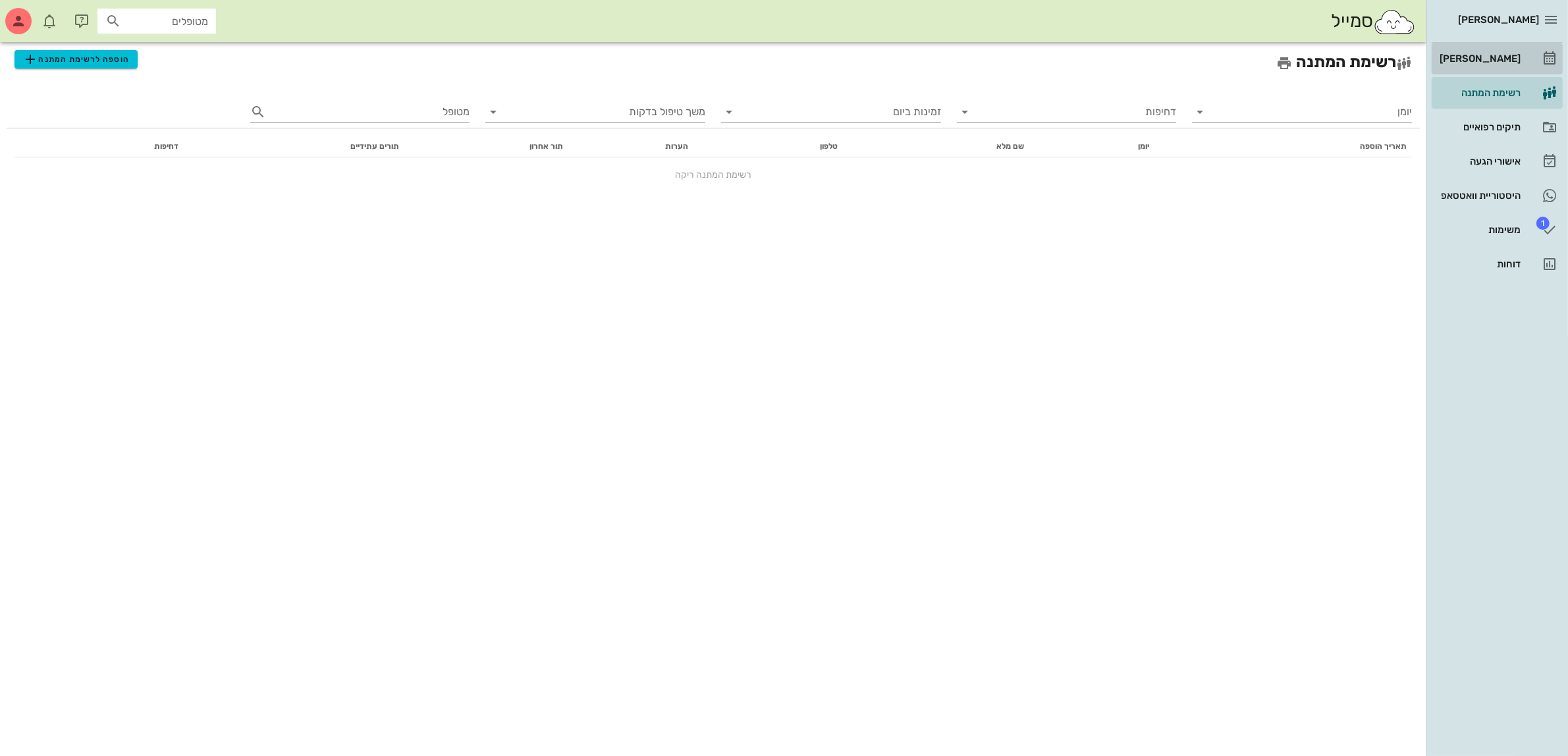
click at [1501, 61] on div "[PERSON_NAME]" at bounding box center [1478, 59] width 83 height 11
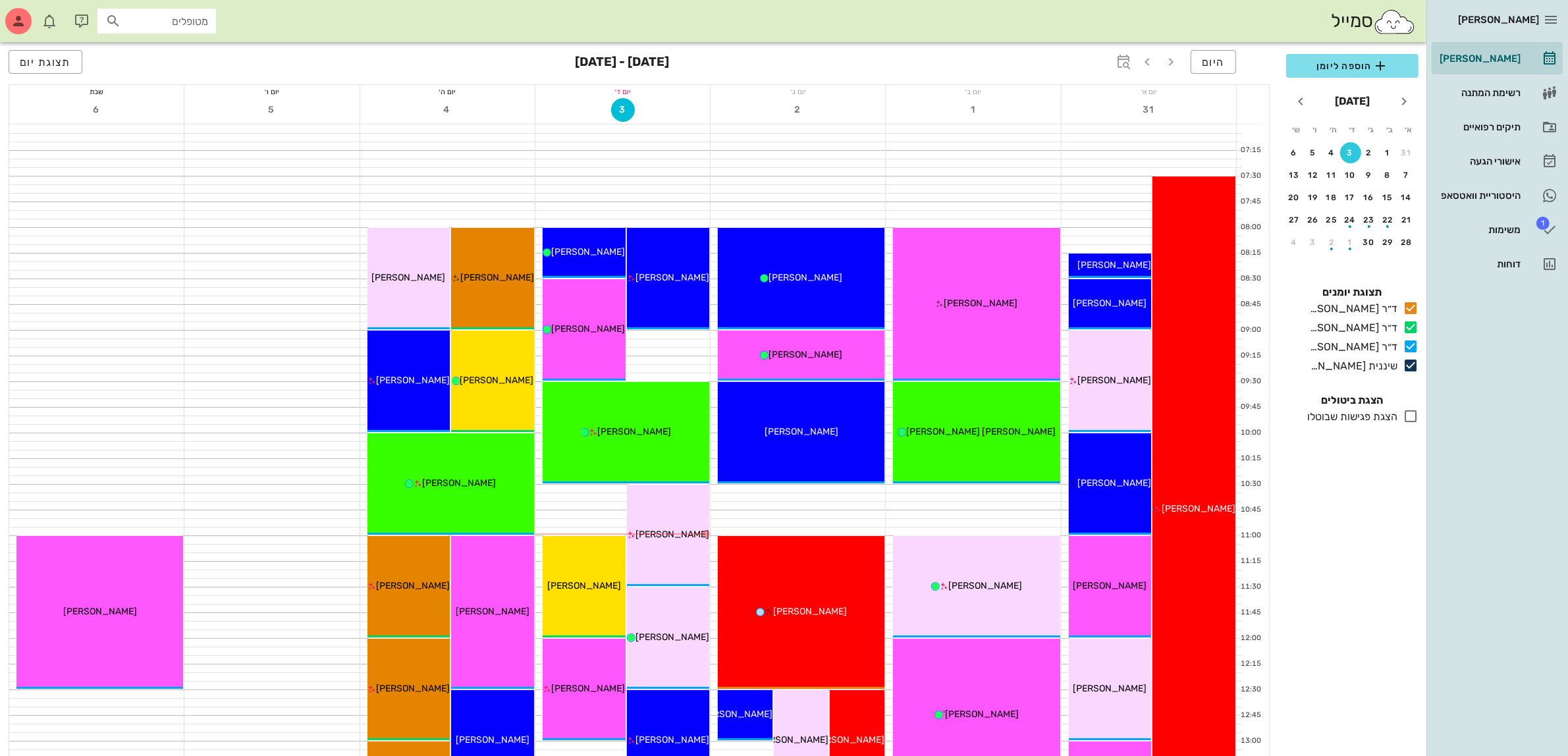
click at [1410, 412] on icon at bounding box center [1410, 415] width 16 height 16
click at [1410, 416] on icon at bounding box center [1410, 415] width 16 height 16
click at [1499, 125] on div "תיקים רפואיים" at bounding box center [1478, 127] width 83 height 11
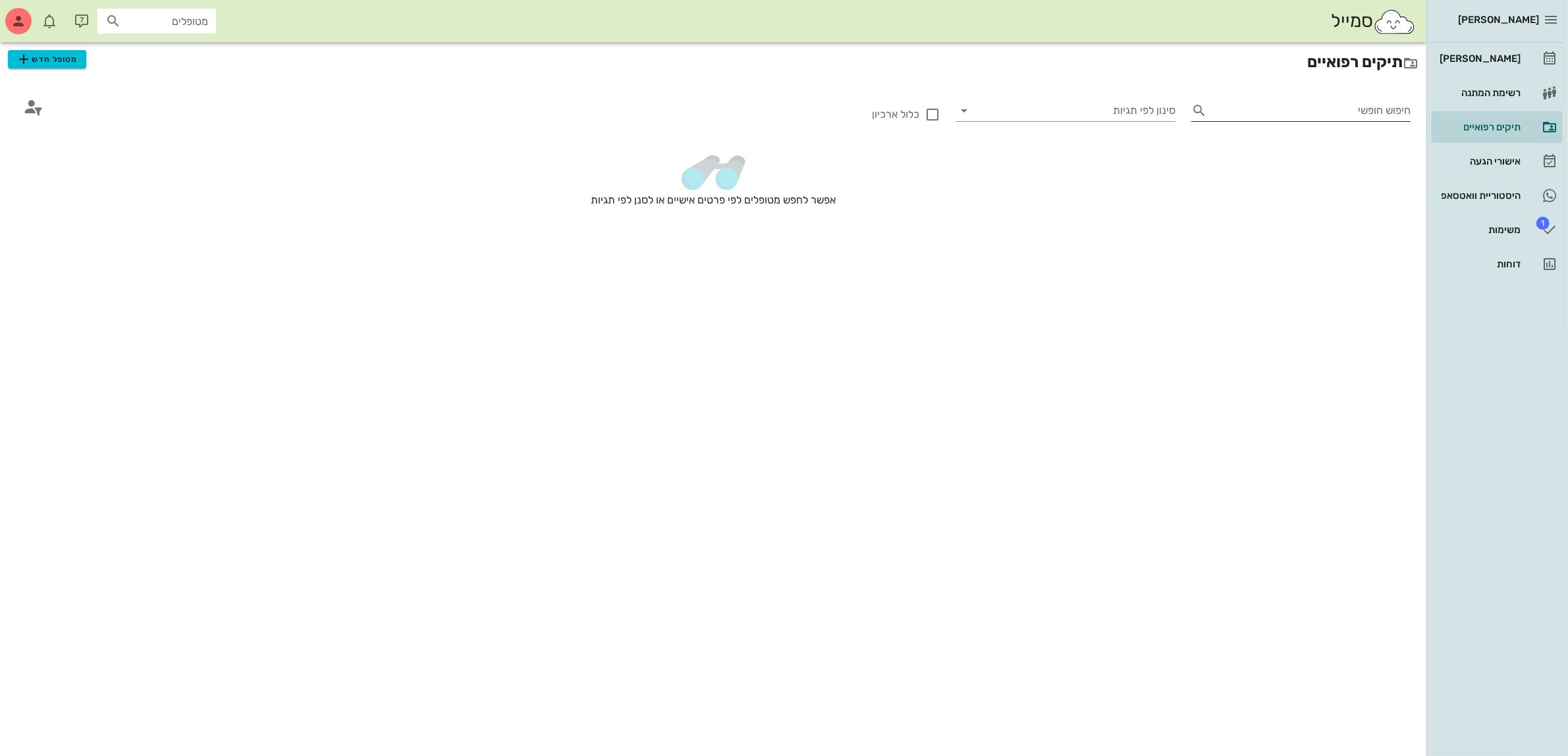
click at [1298, 109] on input "חיפוש חופשי" at bounding box center [1311, 111] width 198 height 21
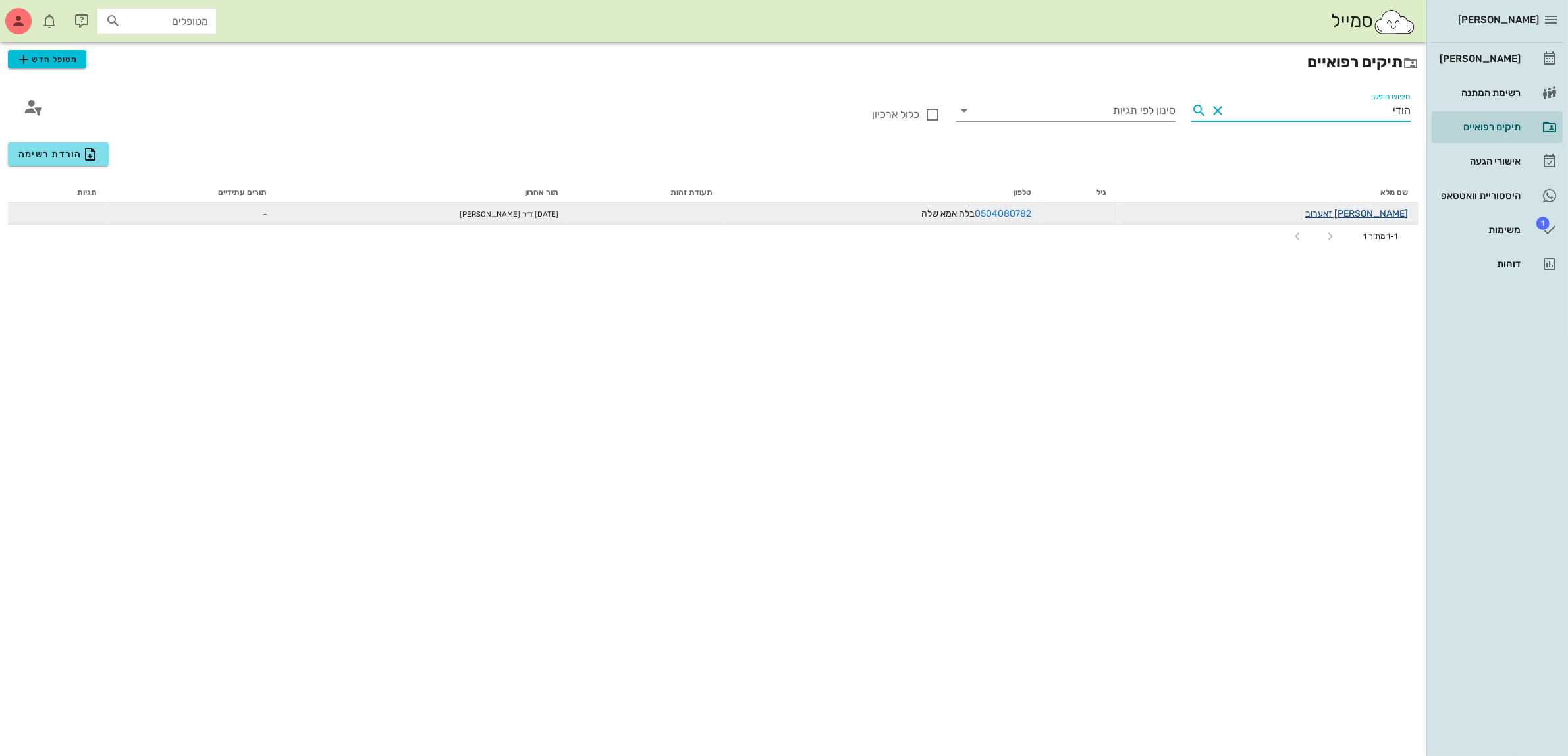
type input "הודי"
click at [1387, 214] on link "[PERSON_NAME] זאערוב" at bounding box center [1356, 213] width 103 height 11
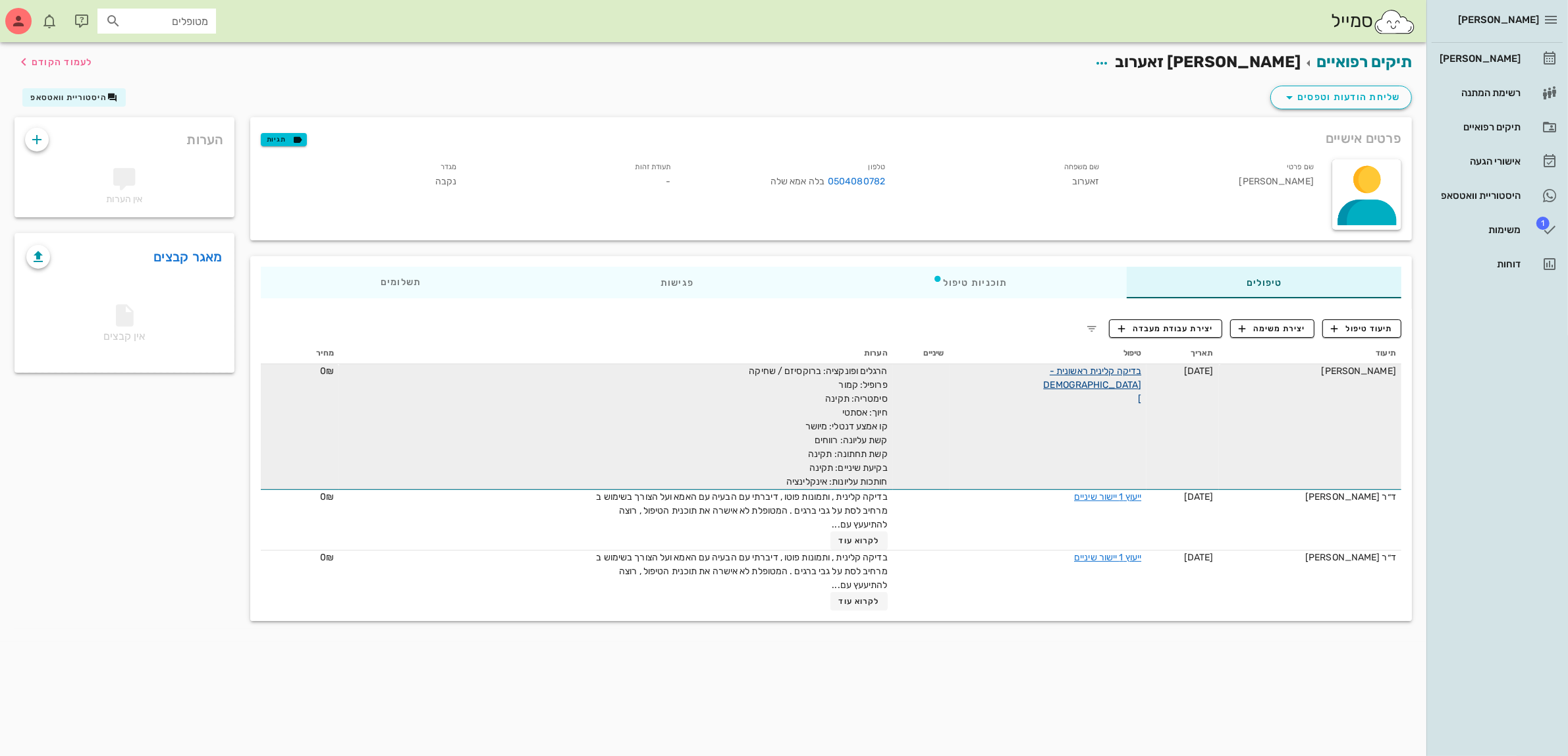
click at [1083, 370] on link "בדיקה קלינית ראשונית - [DEMOGRAPHIC_DATA]" at bounding box center [1093, 384] width 98 height 39
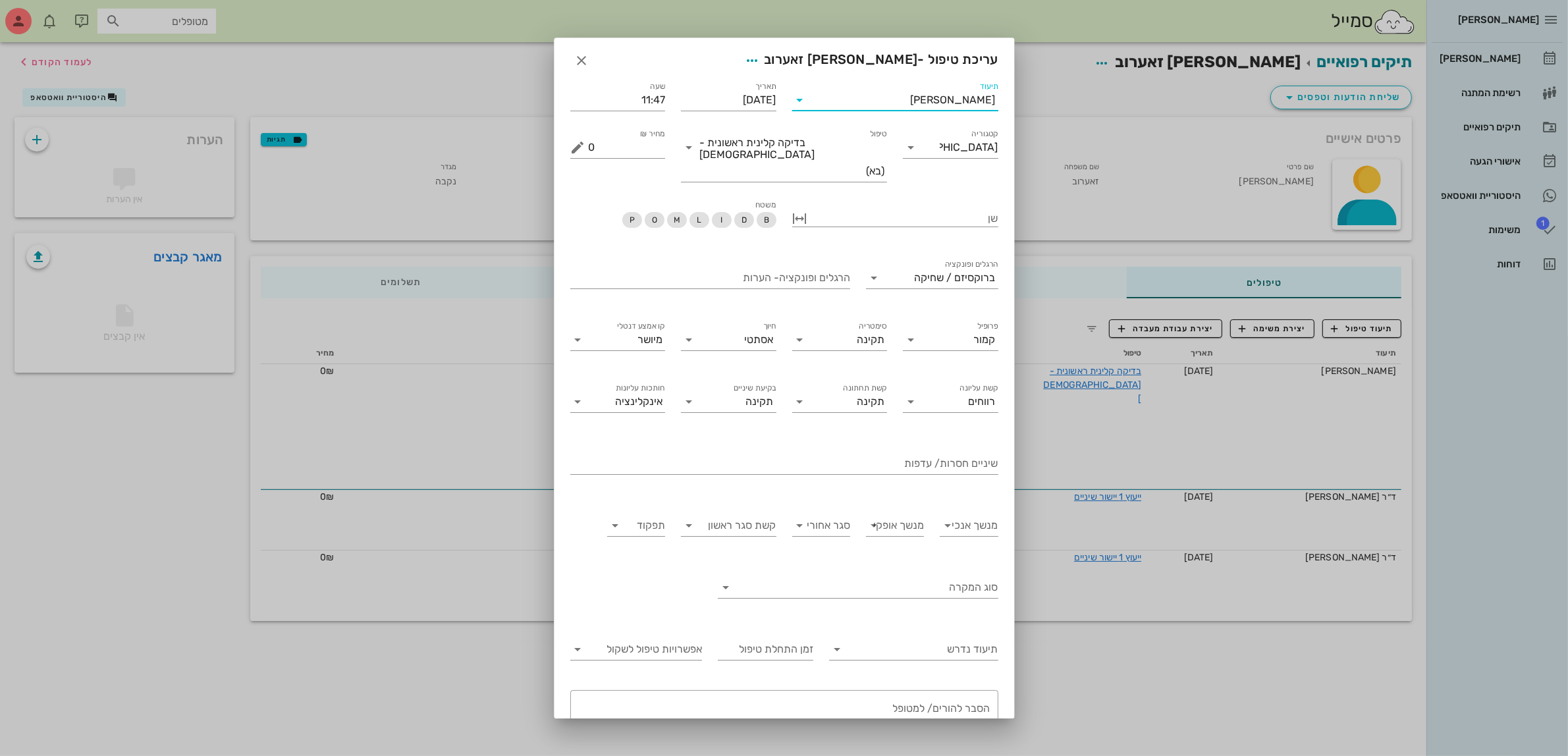
drag, startPoint x: 909, startPoint y: 100, endPoint x: 983, endPoint y: 99, distance: 74.0
click at [983, 99] on div "[PERSON_NAME]" at bounding box center [904, 100] width 187 height 21
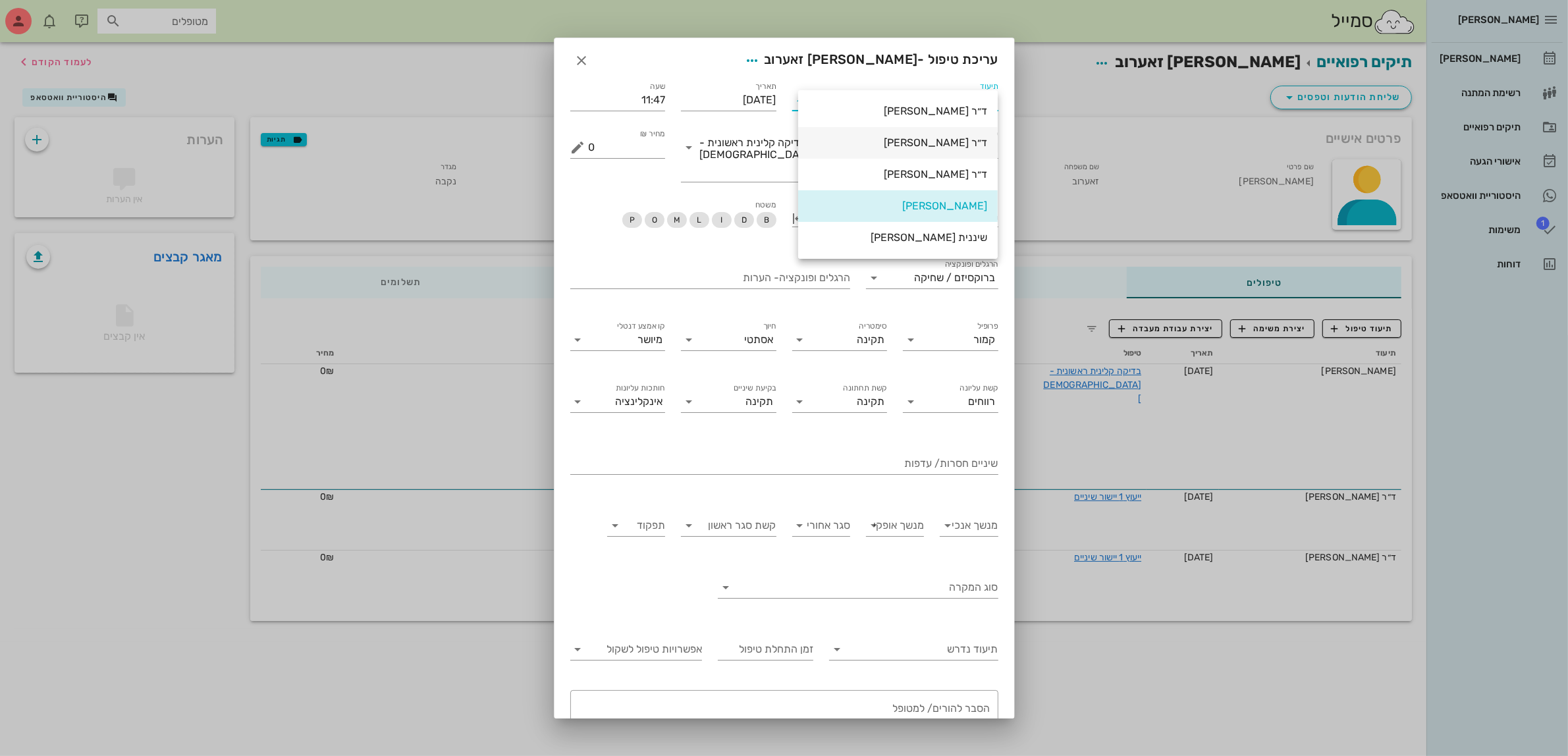
click at [934, 137] on div "ד״ר [PERSON_NAME]" at bounding box center [898, 142] width 178 height 12
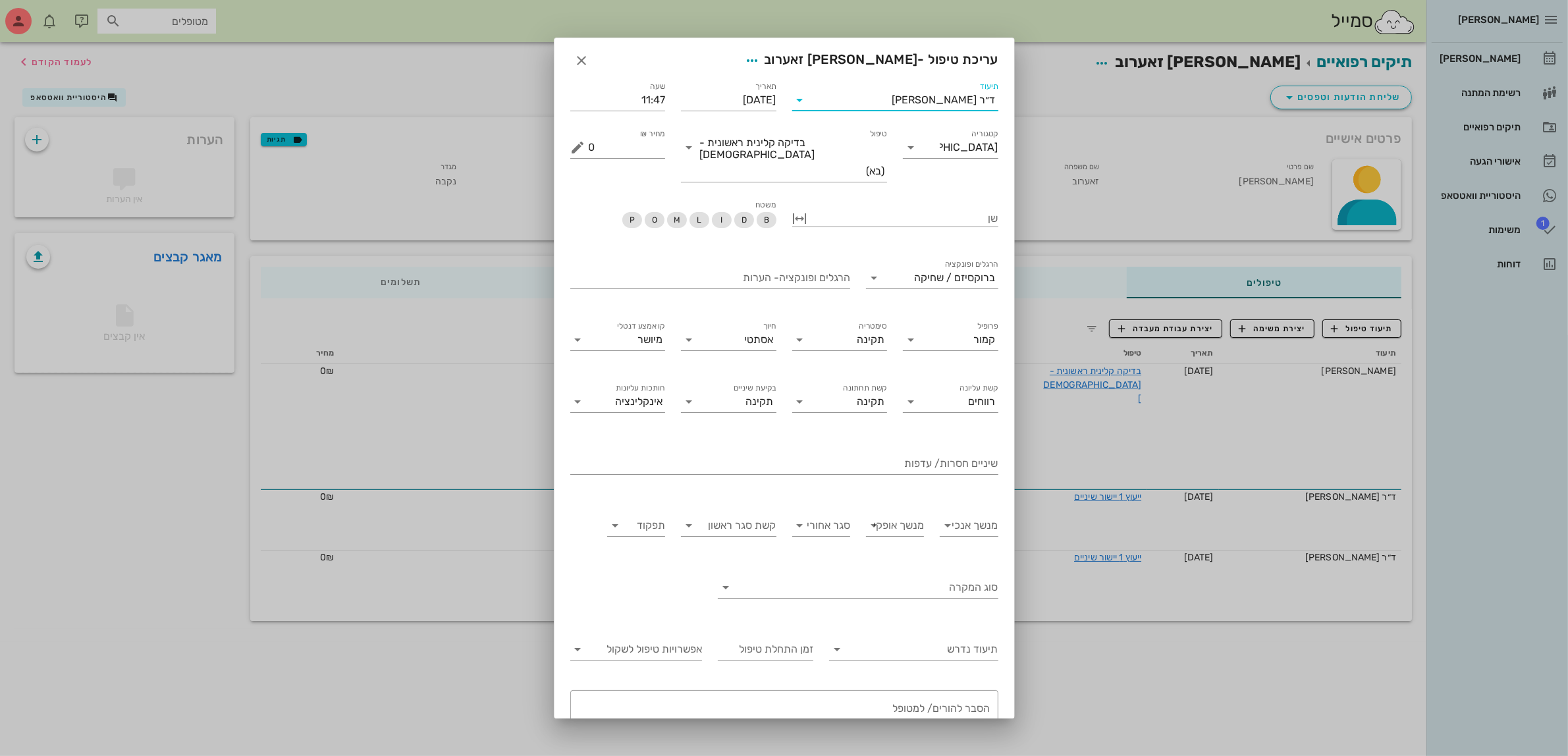
click at [1335, 97] on div at bounding box center [784, 378] width 1568 height 756
click at [590, 61] on icon "button" at bounding box center [582, 60] width 16 height 16
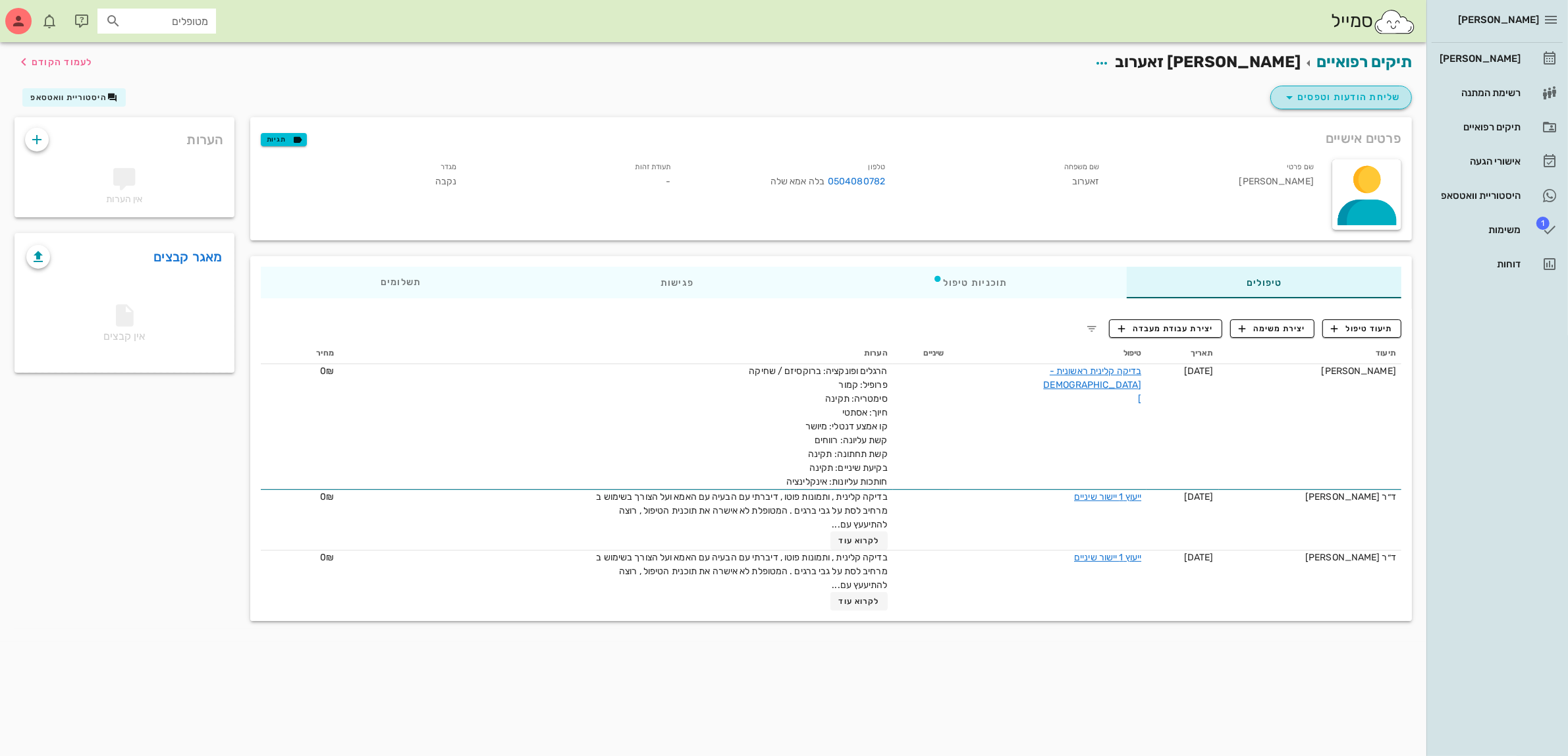
click at [1354, 100] on span "שליחת הודעות וטפסים" at bounding box center [1341, 97] width 119 height 16
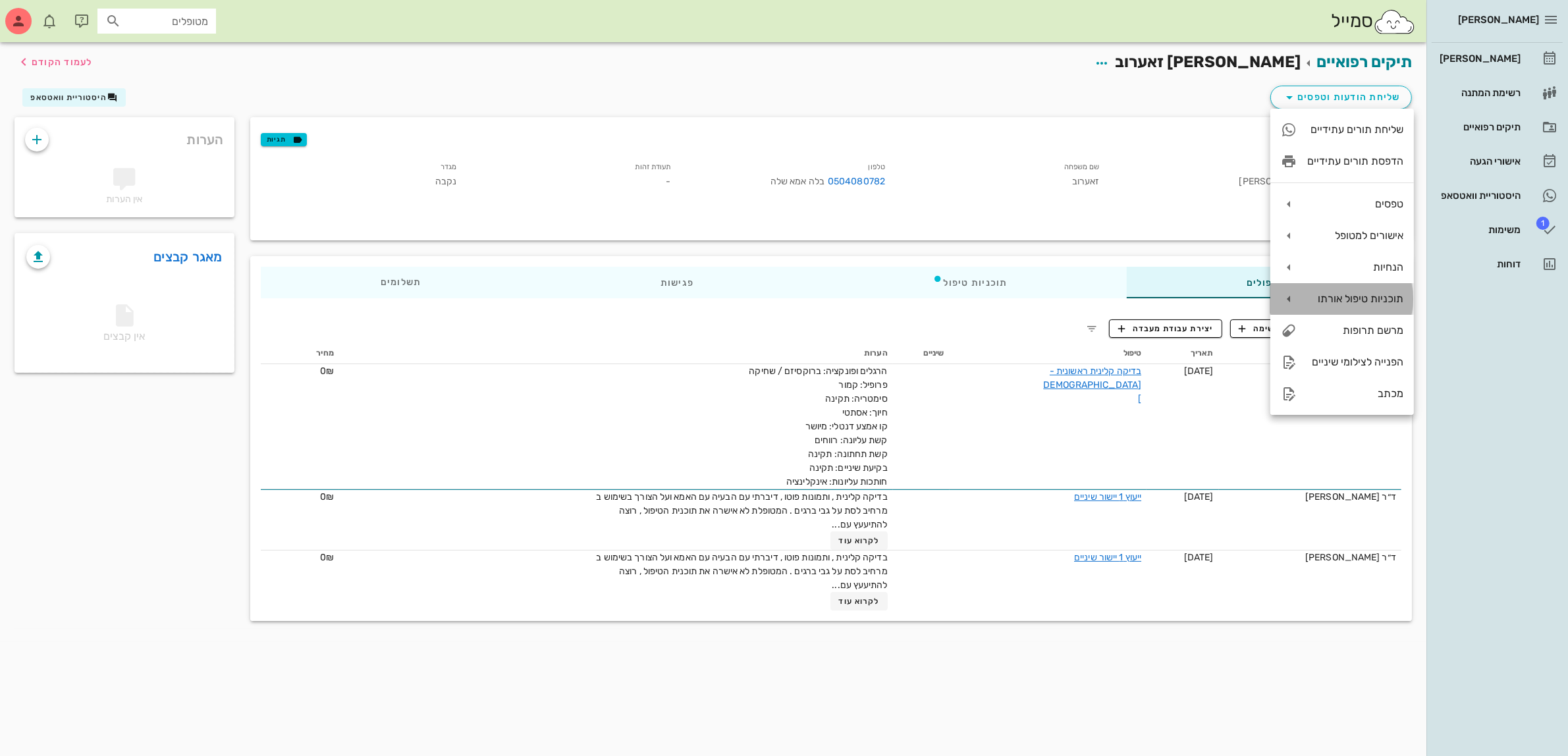
click at [1337, 295] on div "תוכניות טיפול אורתו" at bounding box center [1355, 298] width 96 height 12
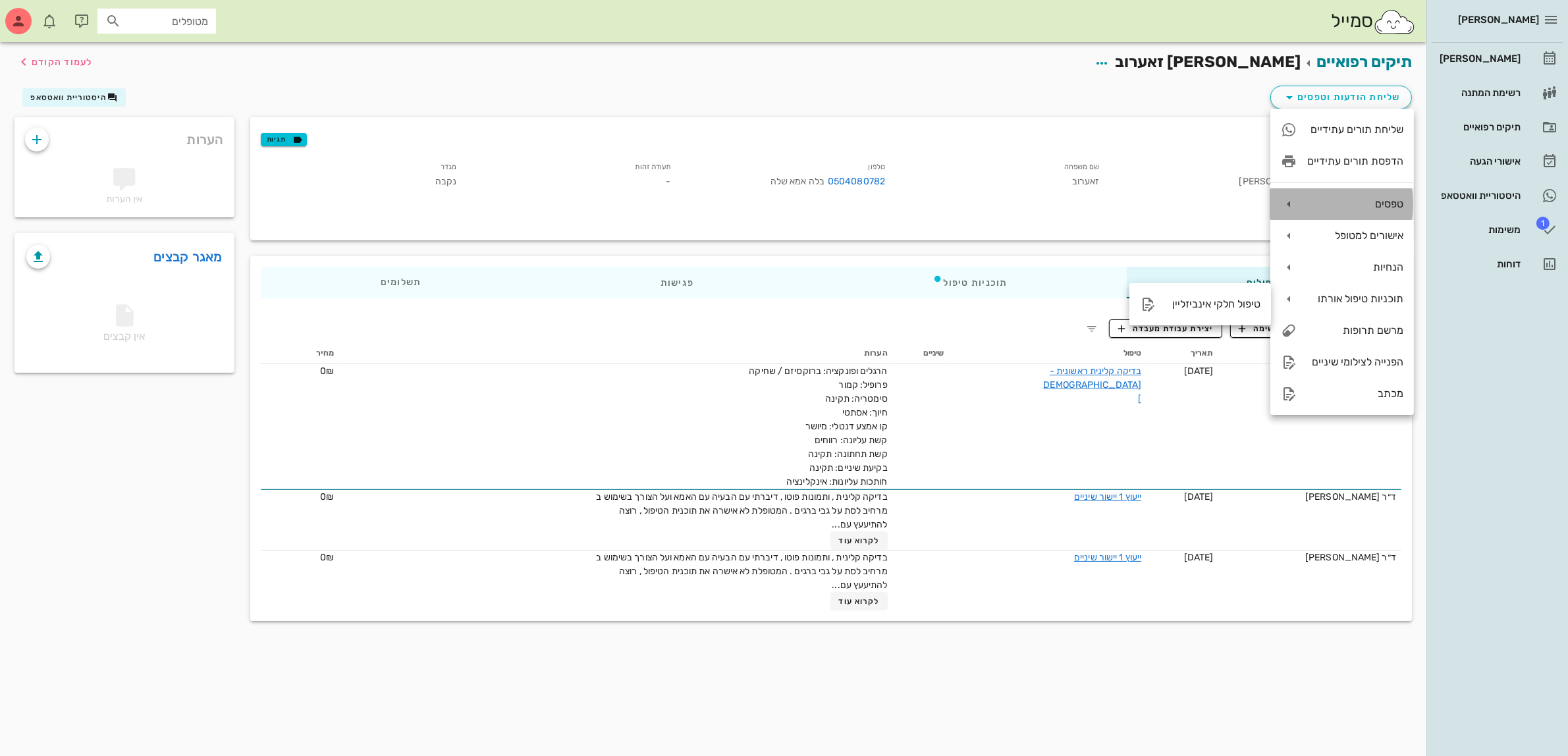
click at [1374, 202] on div "טפסים" at bounding box center [1355, 204] width 96 height 12
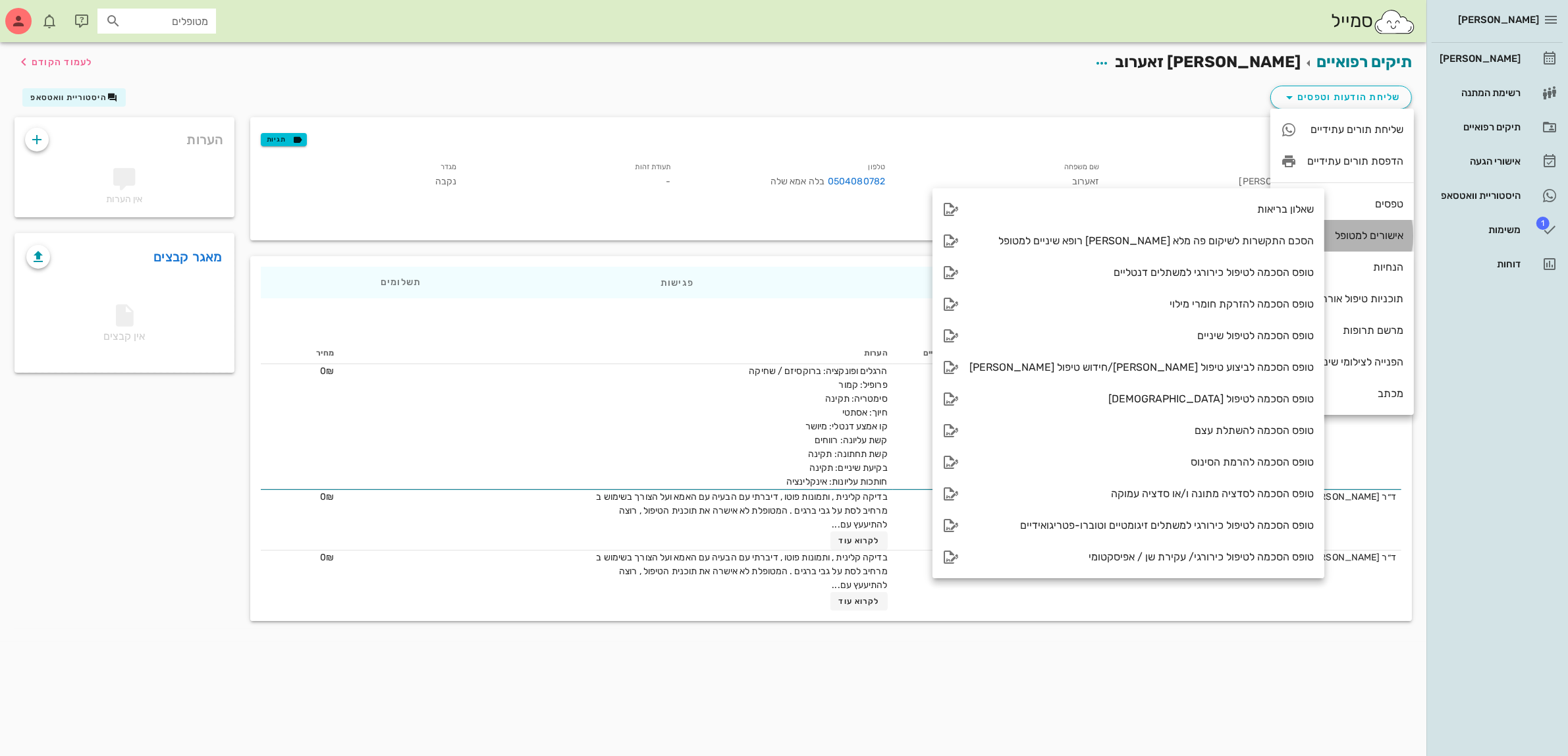
click at [1361, 240] on div "אישורים למטופל" at bounding box center [1355, 235] width 96 height 12
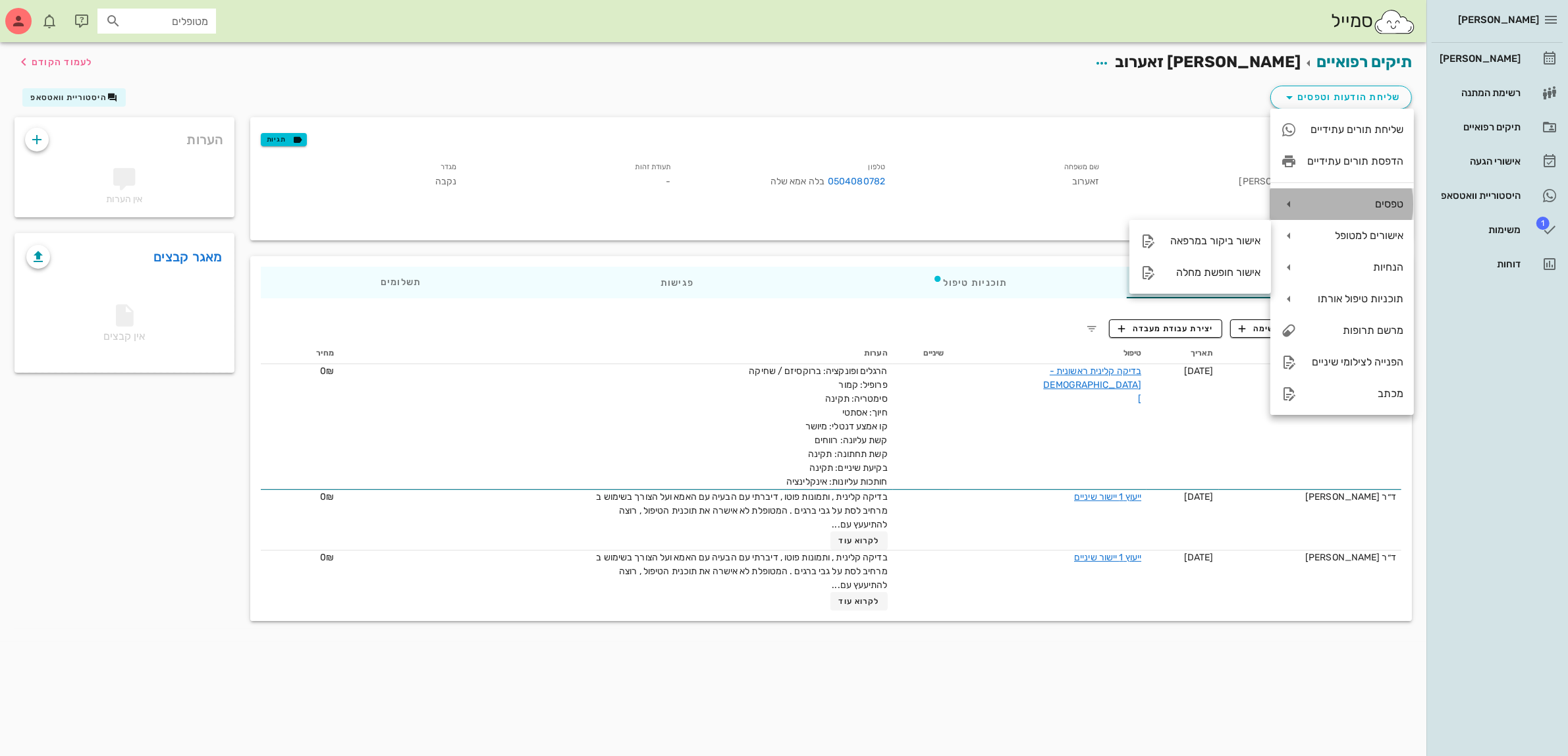
click at [1361, 205] on div "טפסים" at bounding box center [1355, 204] width 96 height 12
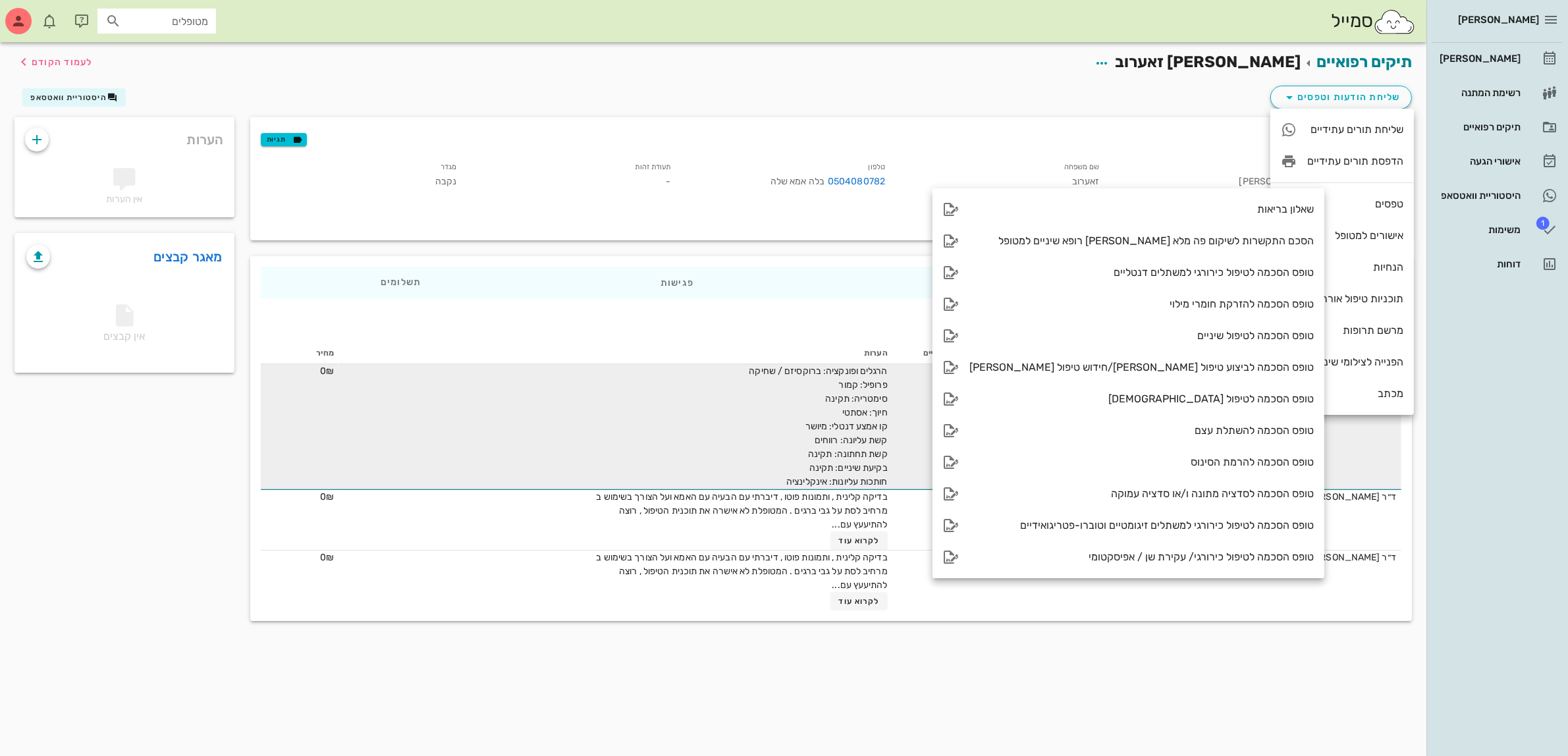
click at [1368, 458] on td "[PERSON_NAME]" at bounding box center [1310, 426] width 182 height 125
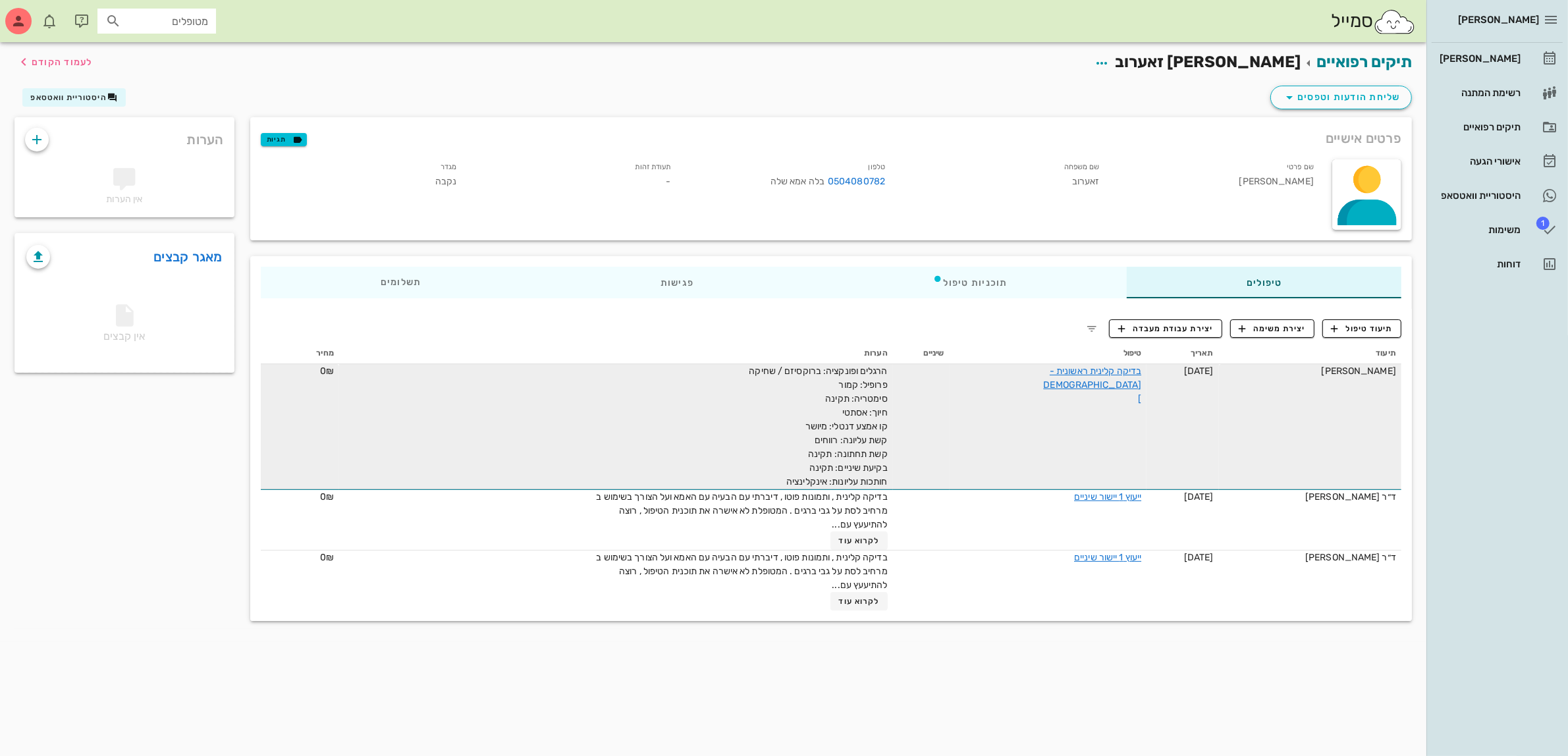
click at [1100, 376] on div "בדיקה קלינית ראשונית - [DEMOGRAPHIC_DATA]" at bounding box center [1091, 385] width 99 height 41
click at [1098, 367] on link "בדיקה קלינית ראשונית - [DEMOGRAPHIC_DATA]" at bounding box center [1093, 384] width 98 height 39
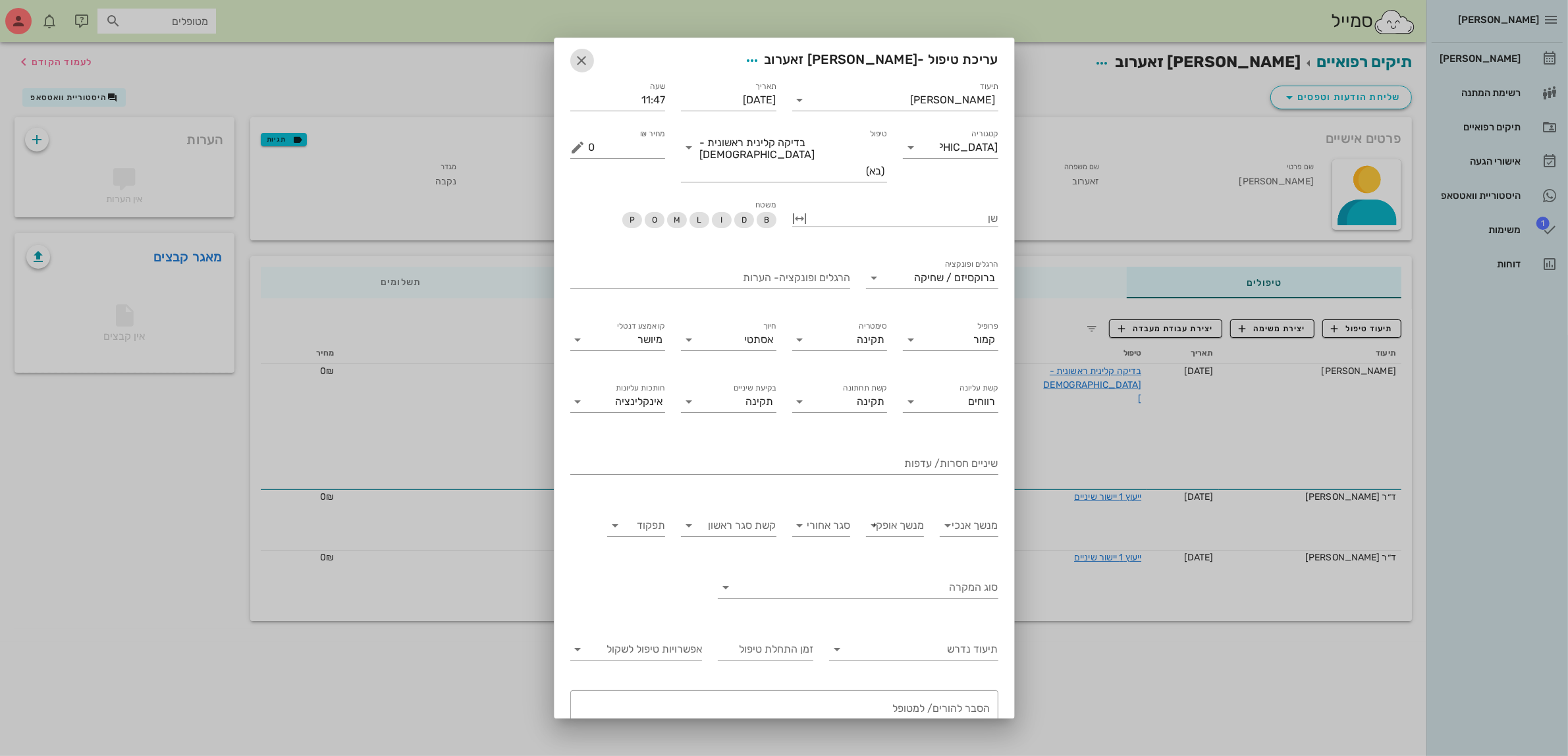
click at [590, 57] on icon "button" at bounding box center [582, 60] width 16 height 16
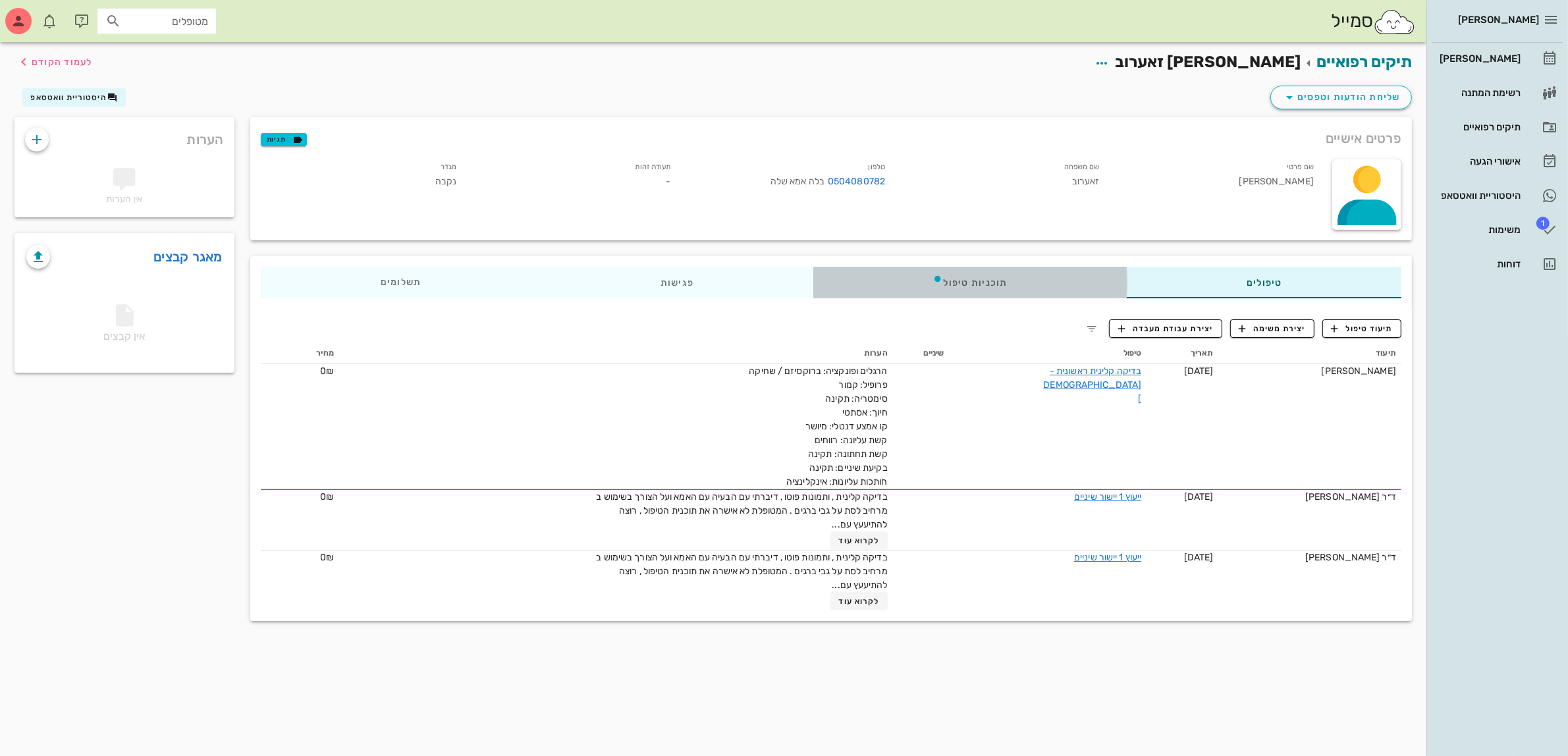
click at [1002, 282] on div "תוכניות טיפול" at bounding box center [970, 282] width 314 height 31
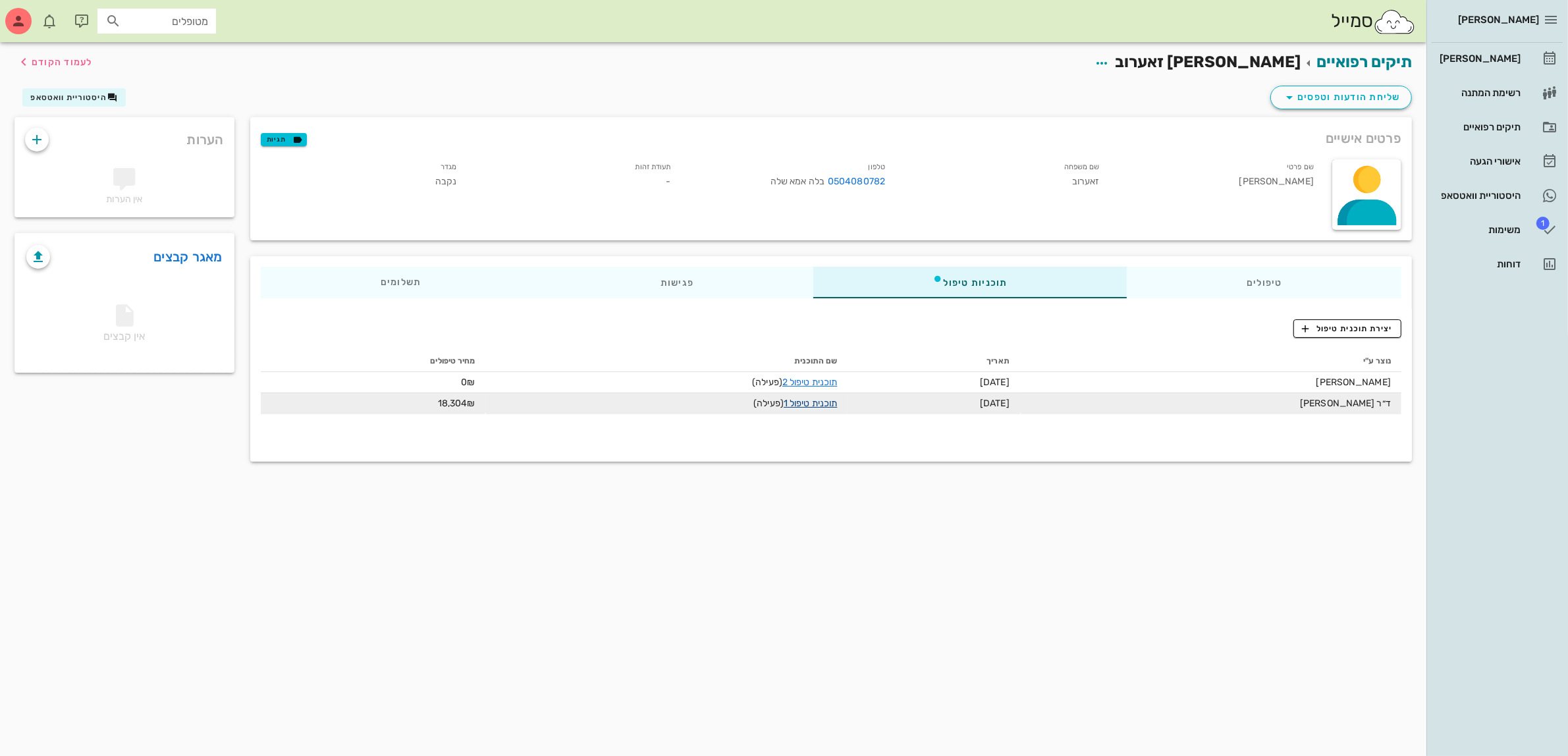
click at [808, 402] on link "תוכנית טיפול 1" at bounding box center [810, 403] width 54 height 11
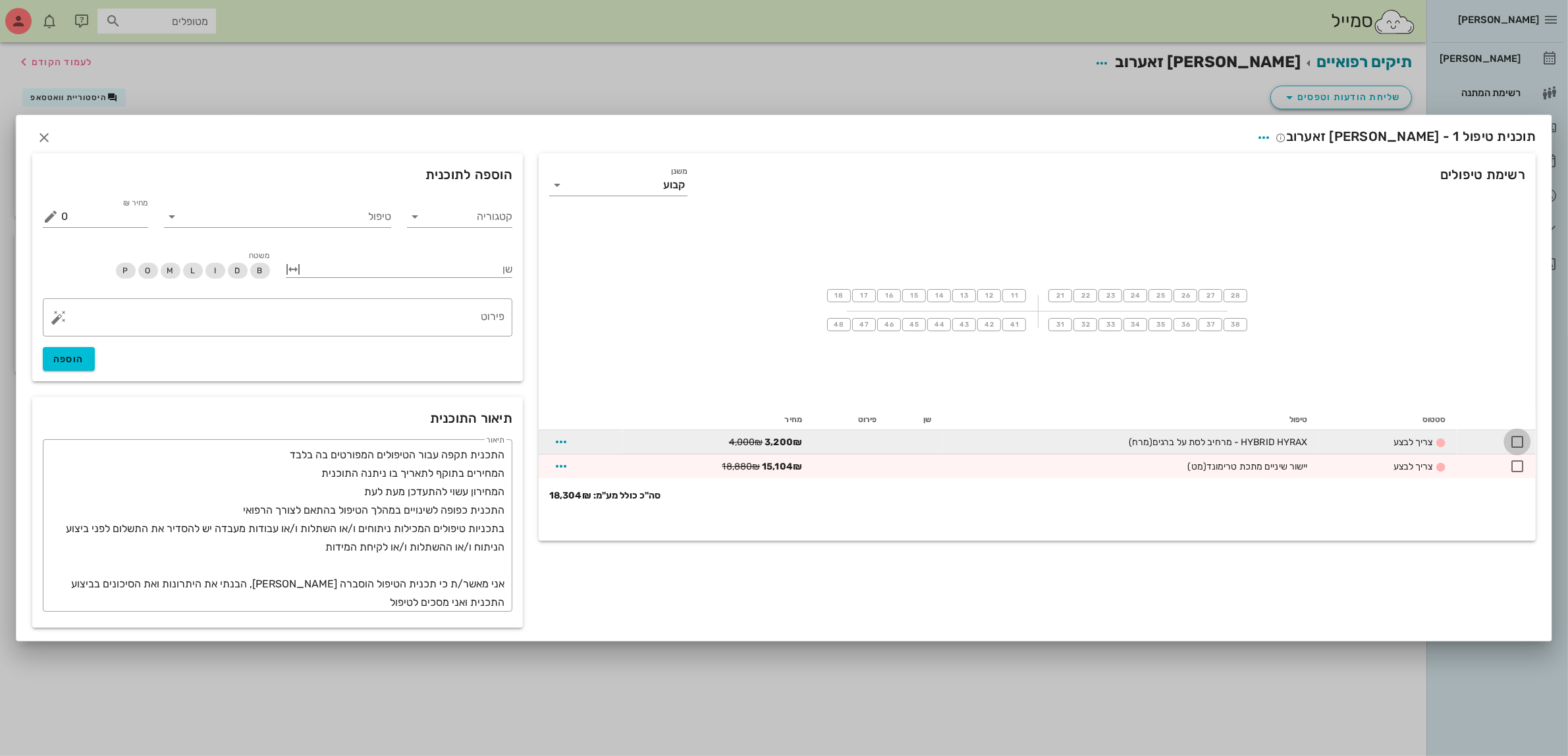
click at [1516, 442] on div at bounding box center [1517, 442] width 22 height 22
checkbox input "true"
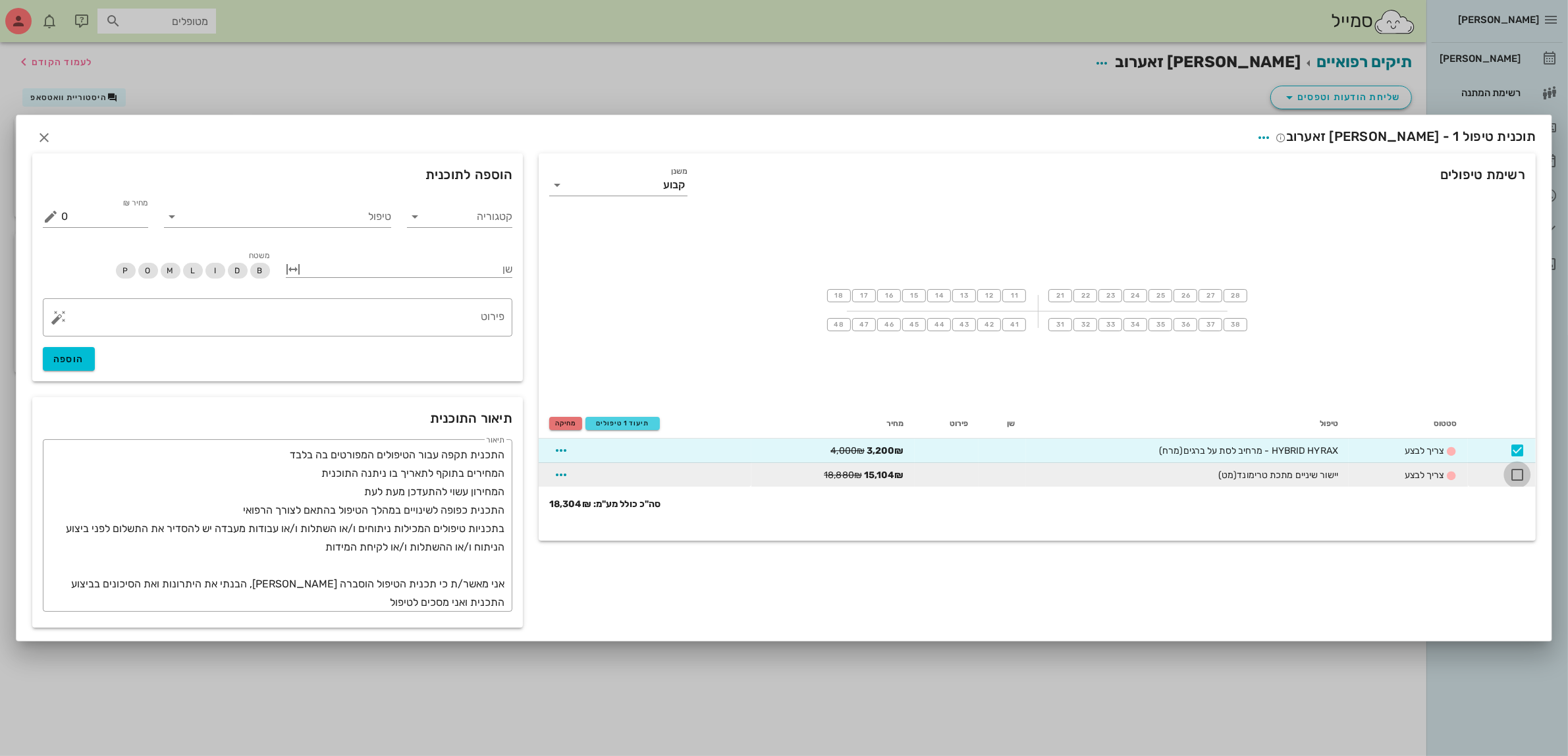
click at [1518, 472] on div at bounding box center [1517, 474] width 22 height 22
checkbox input "true"
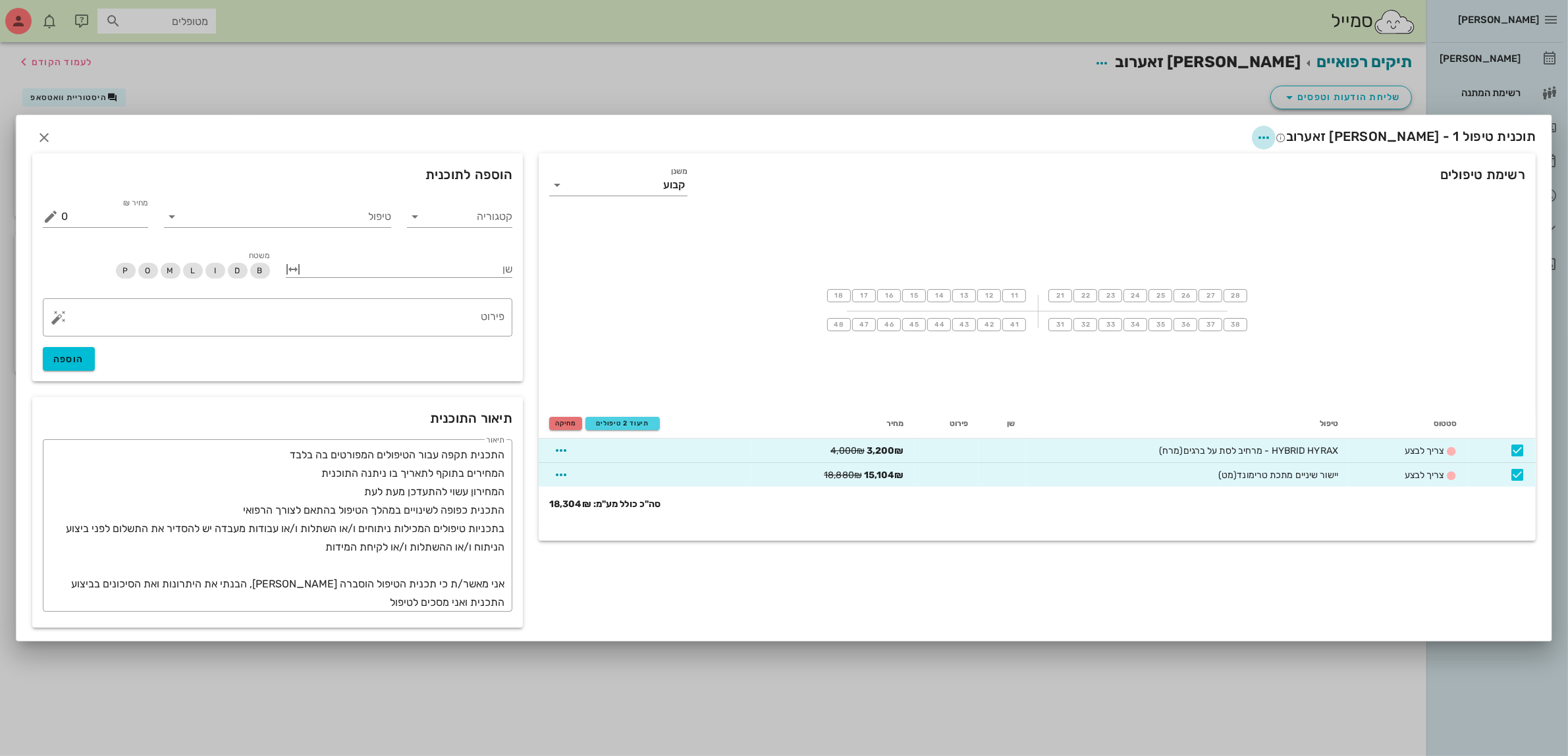
click at [1271, 136] on icon "button" at bounding box center [1263, 137] width 16 height 16
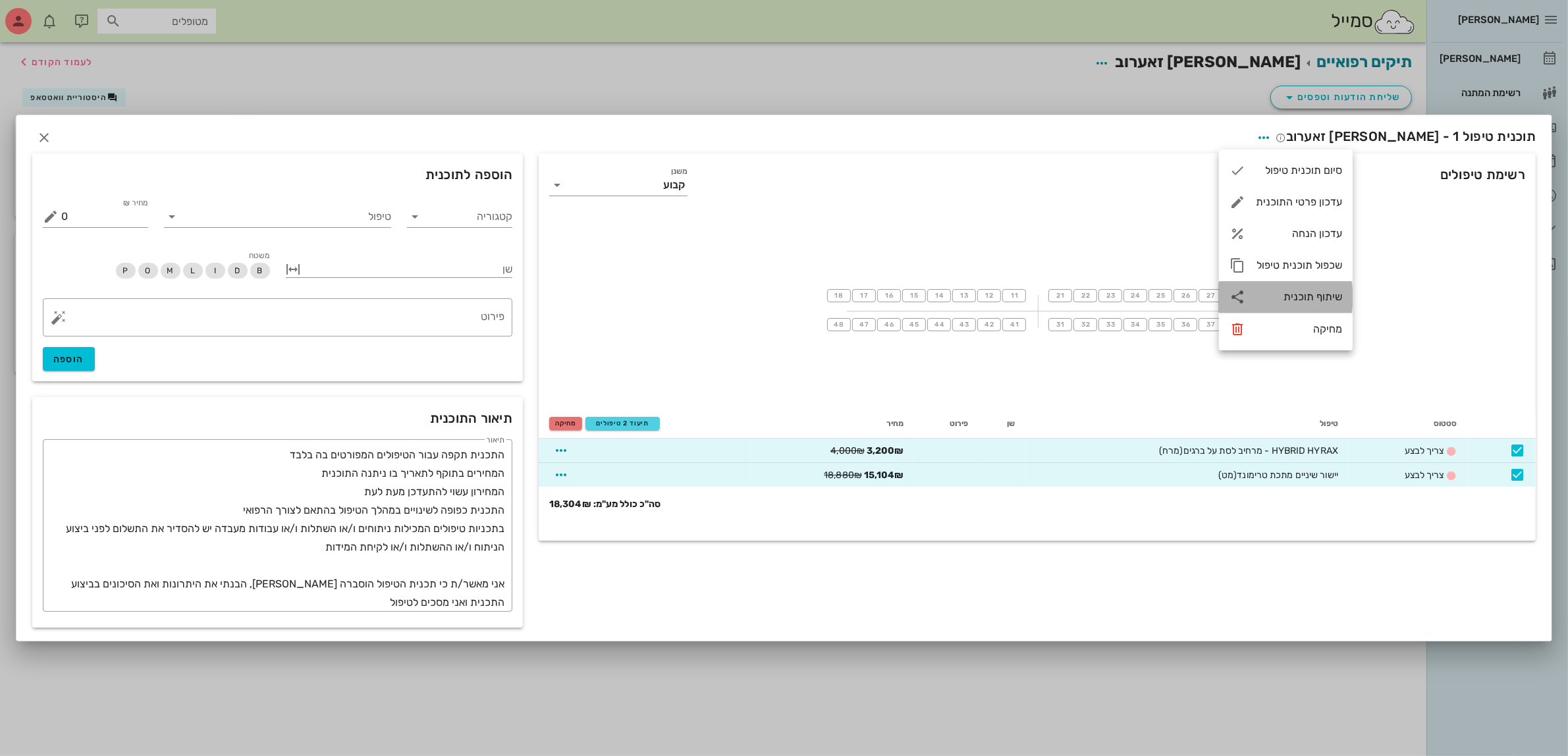
click at [1310, 291] on div "שיתוף תוכנית" at bounding box center [1299, 296] width 86 height 12
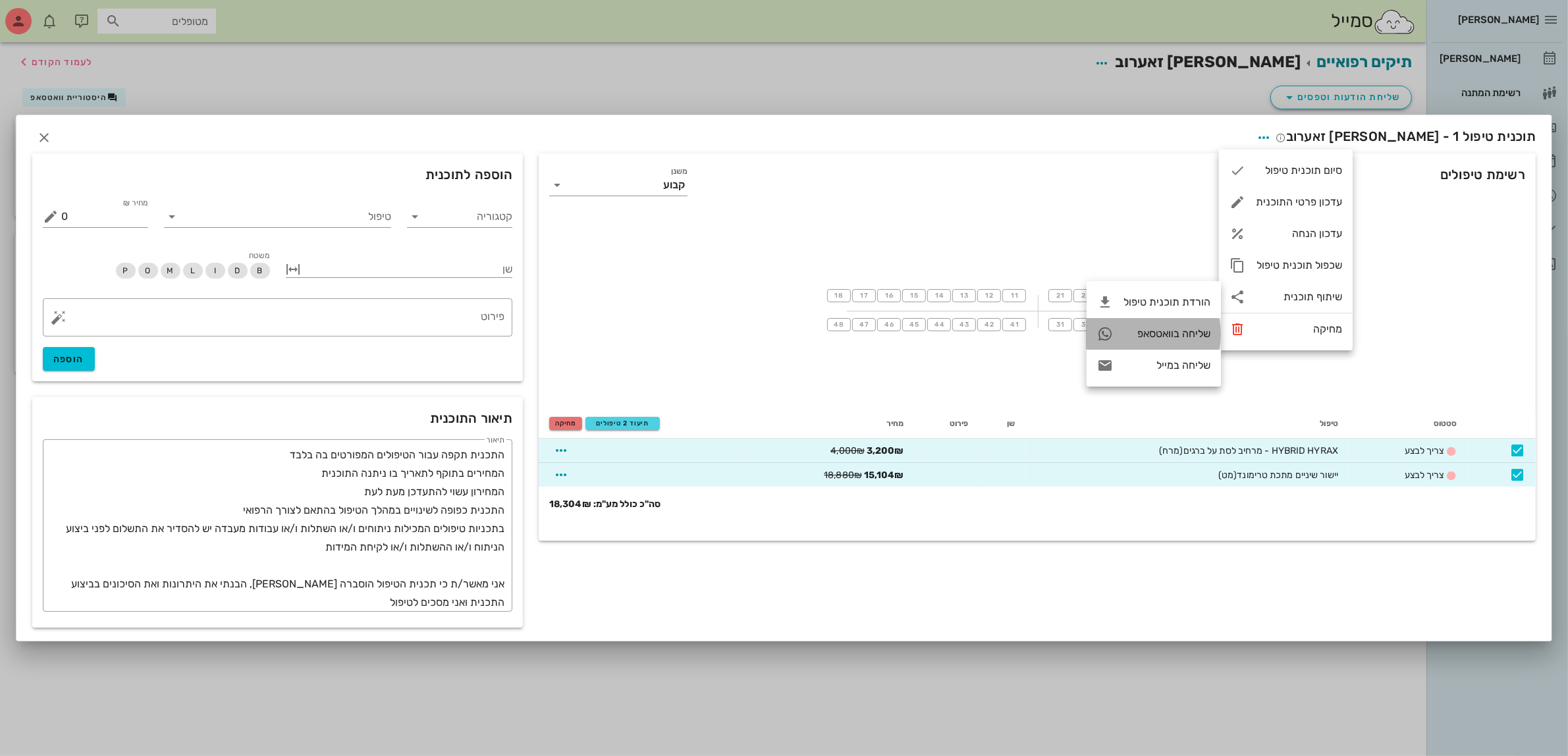
click at [1176, 327] on div "שליחה בוואטסאפ" at bounding box center [1167, 334] width 87 height 12
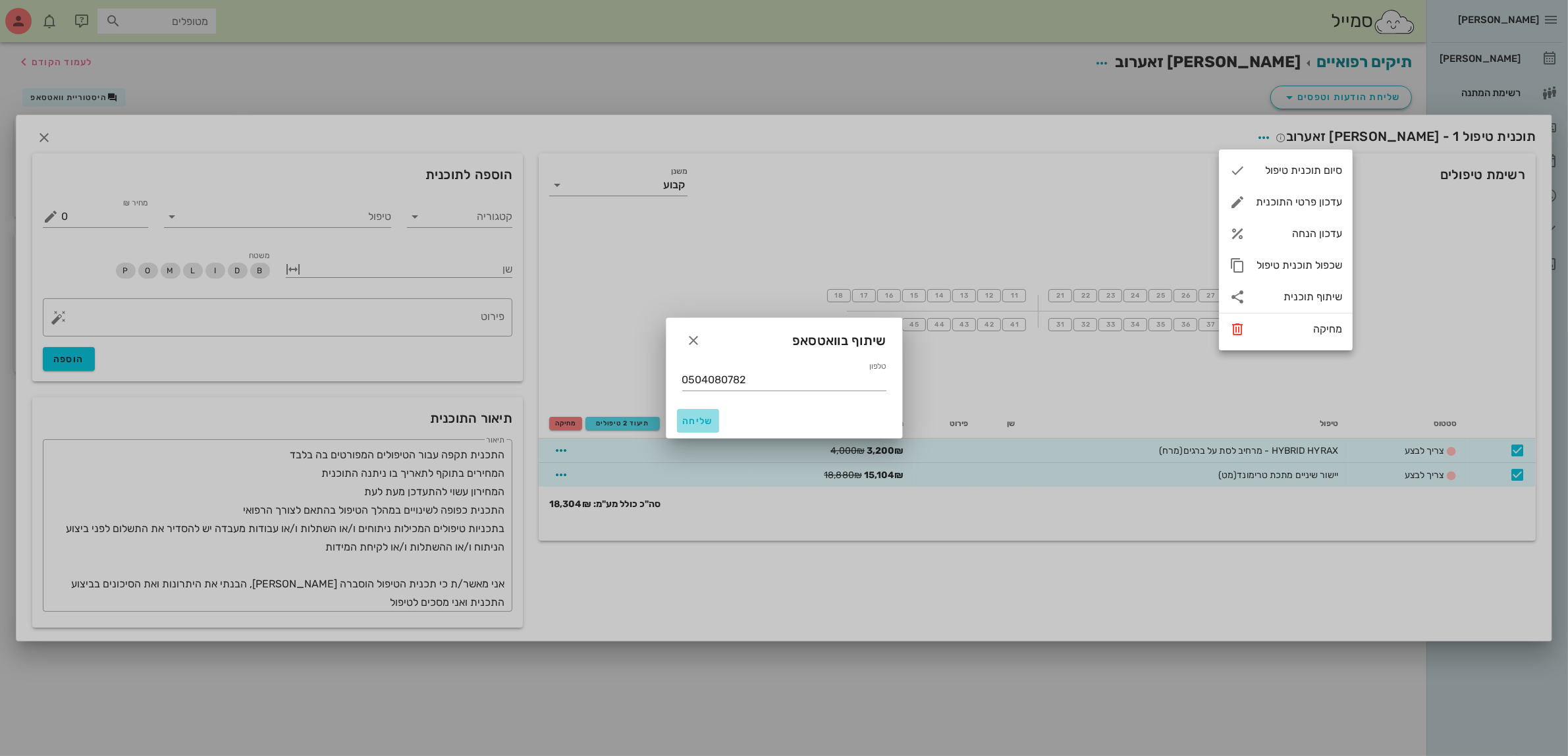
click at [698, 418] on span "שליחה" at bounding box center [697, 421] width 31 height 11
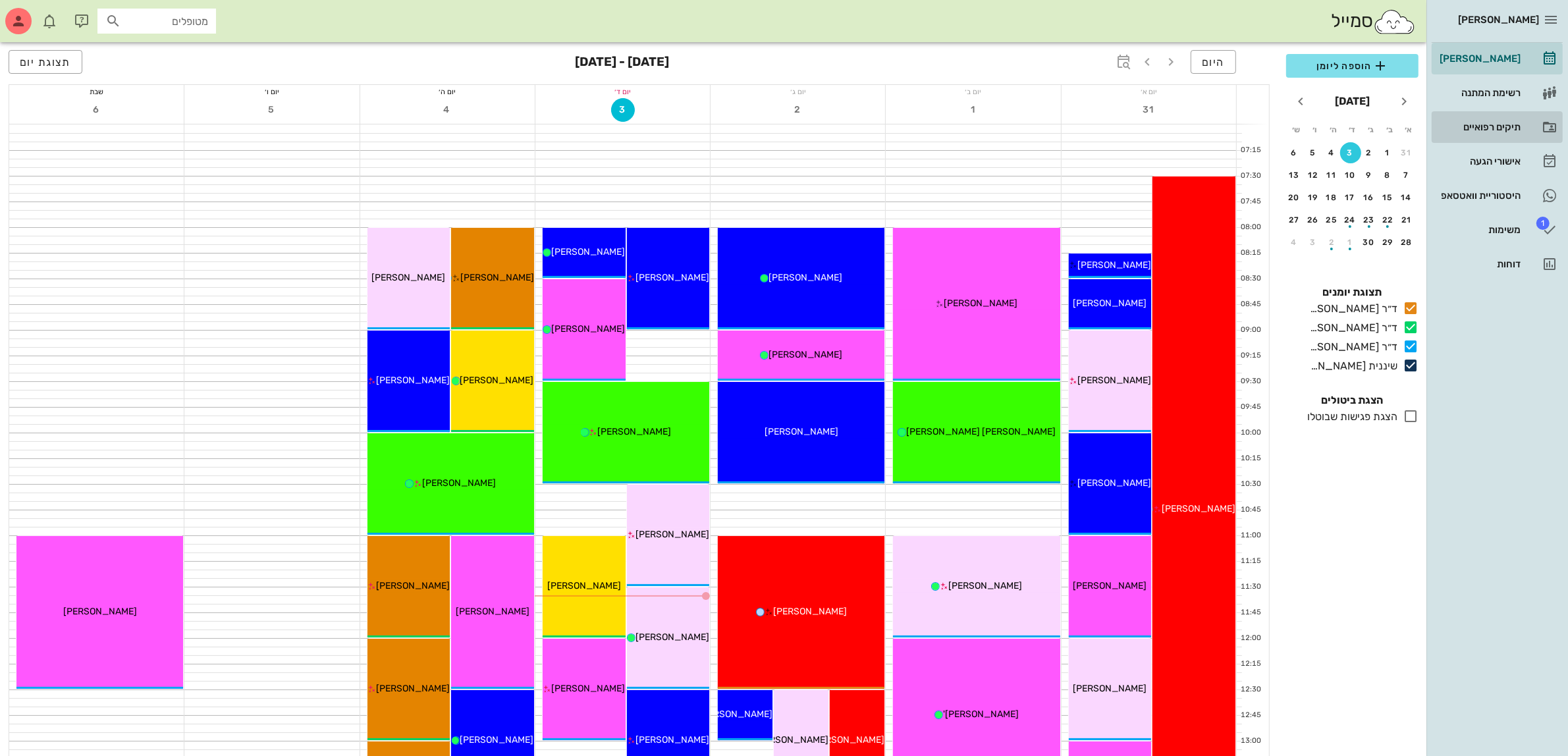
click at [1472, 125] on div "תיקים רפואיים" at bounding box center [1478, 127] width 83 height 11
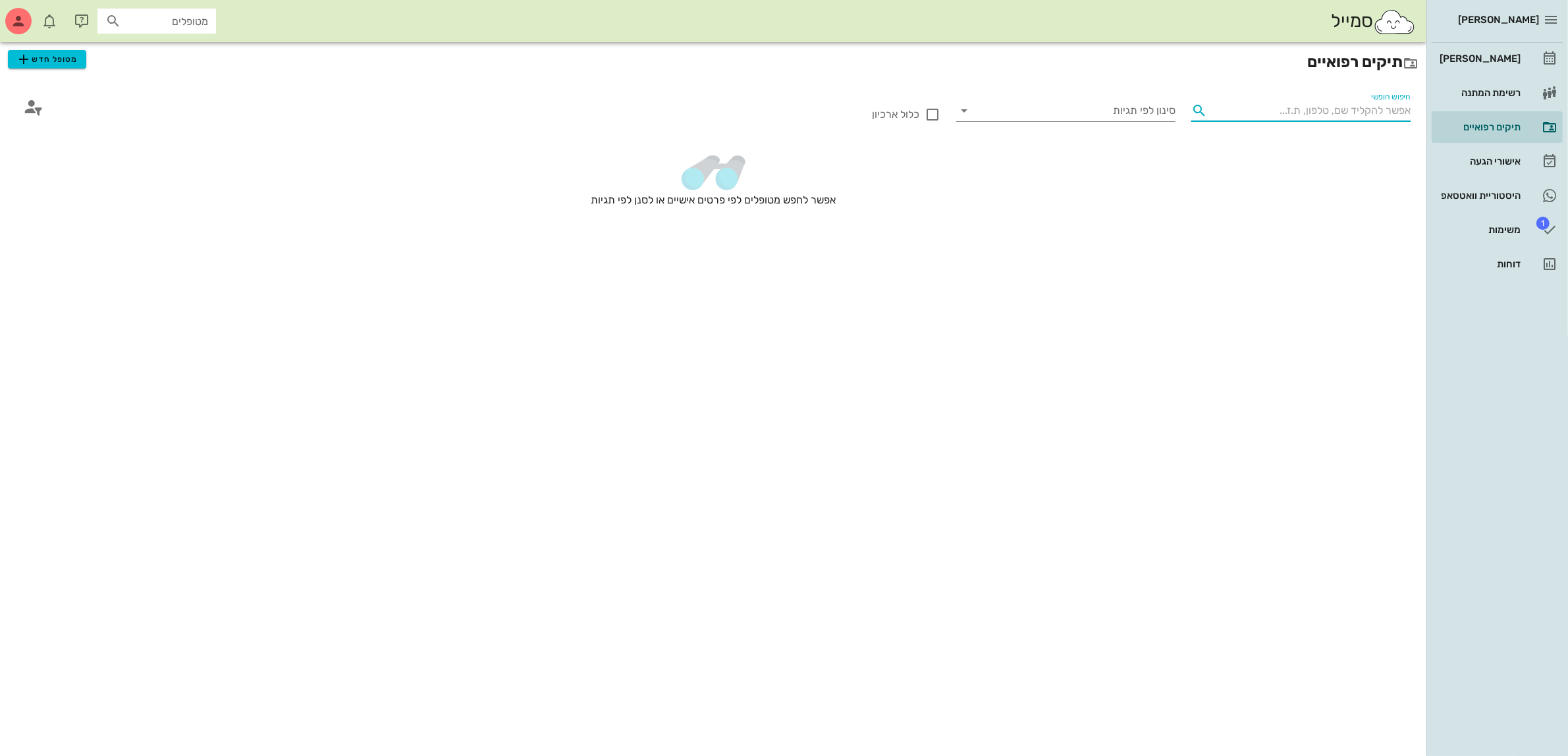
click at [1289, 112] on input "חיפוש חופשי" at bounding box center [1311, 111] width 198 height 21
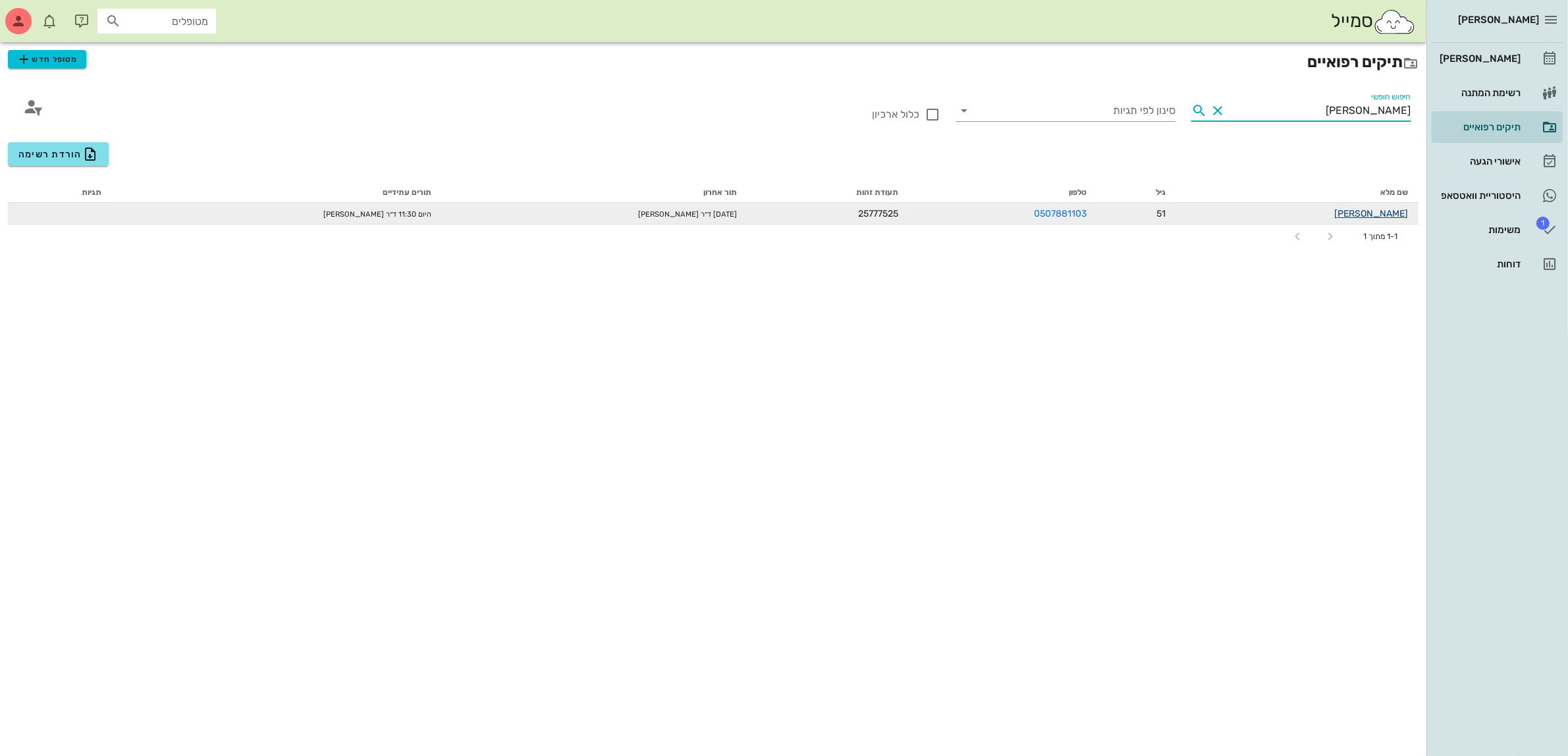
type input "רויטל"
click at [1387, 214] on link "רויטל בן ישי" at bounding box center [1371, 213] width 73 height 11
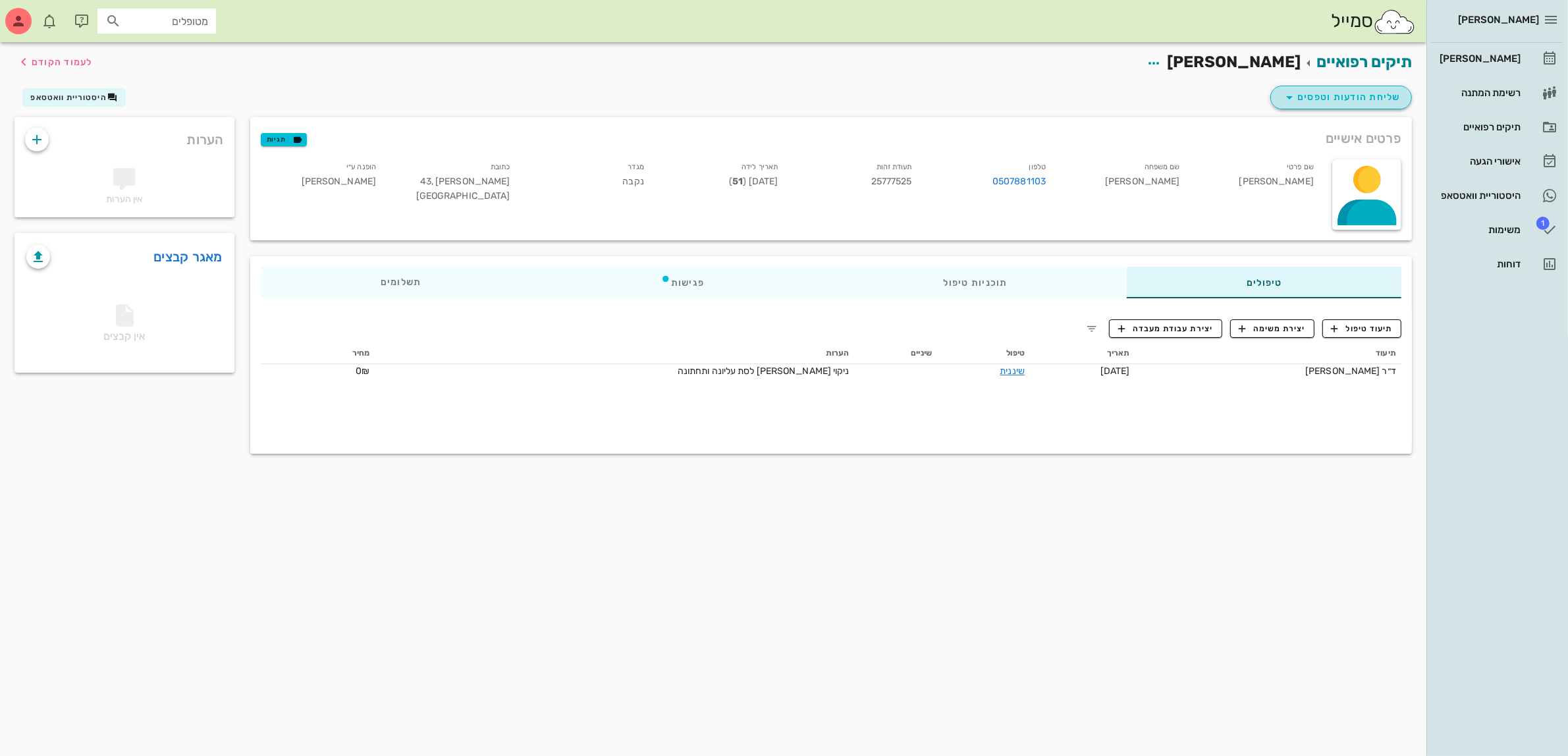
click at [1337, 101] on span "שליחת הודעות וטפסים" at bounding box center [1341, 97] width 119 height 16
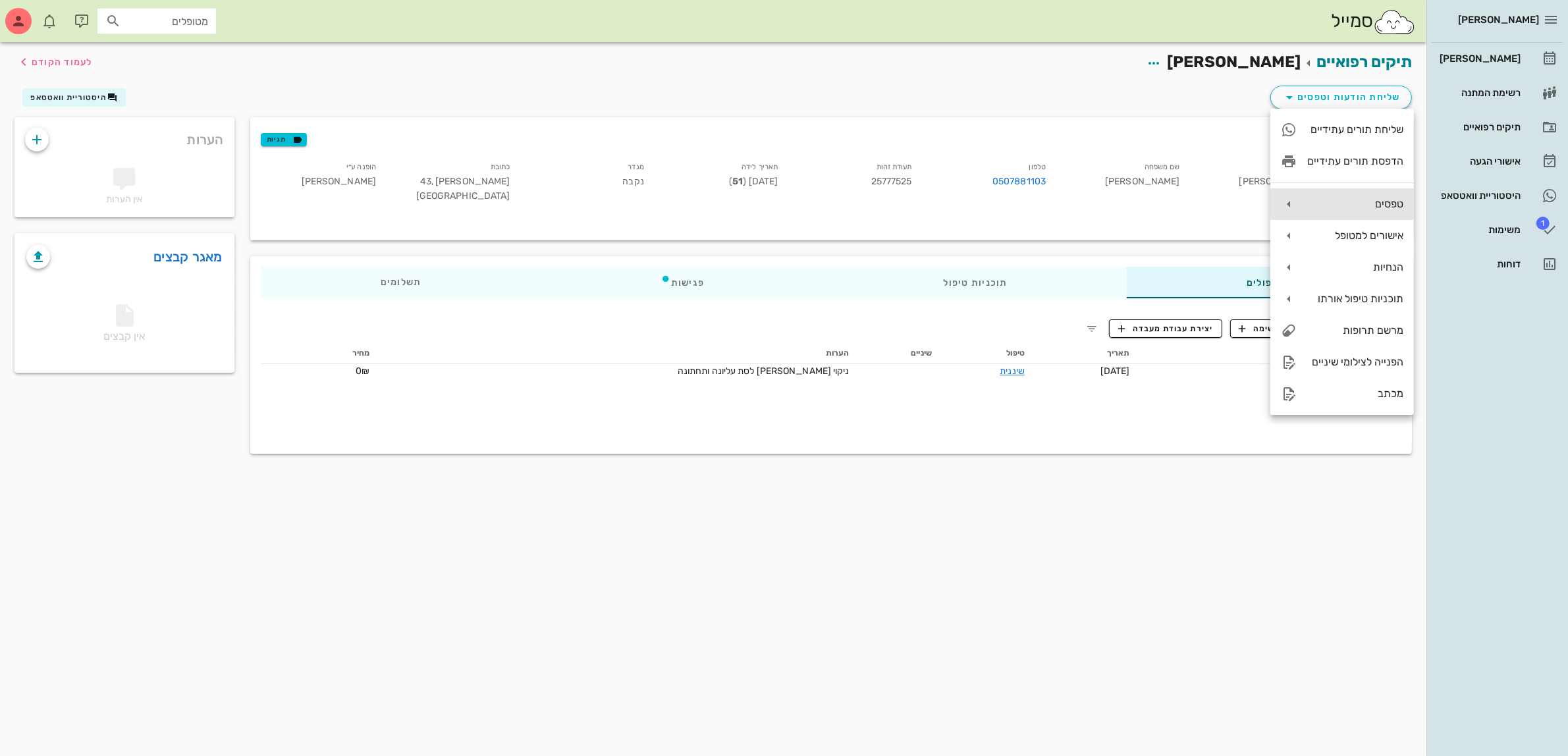
click at [1351, 206] on div "טפסים" at bounding box center [1355, 204] width 96 height 12
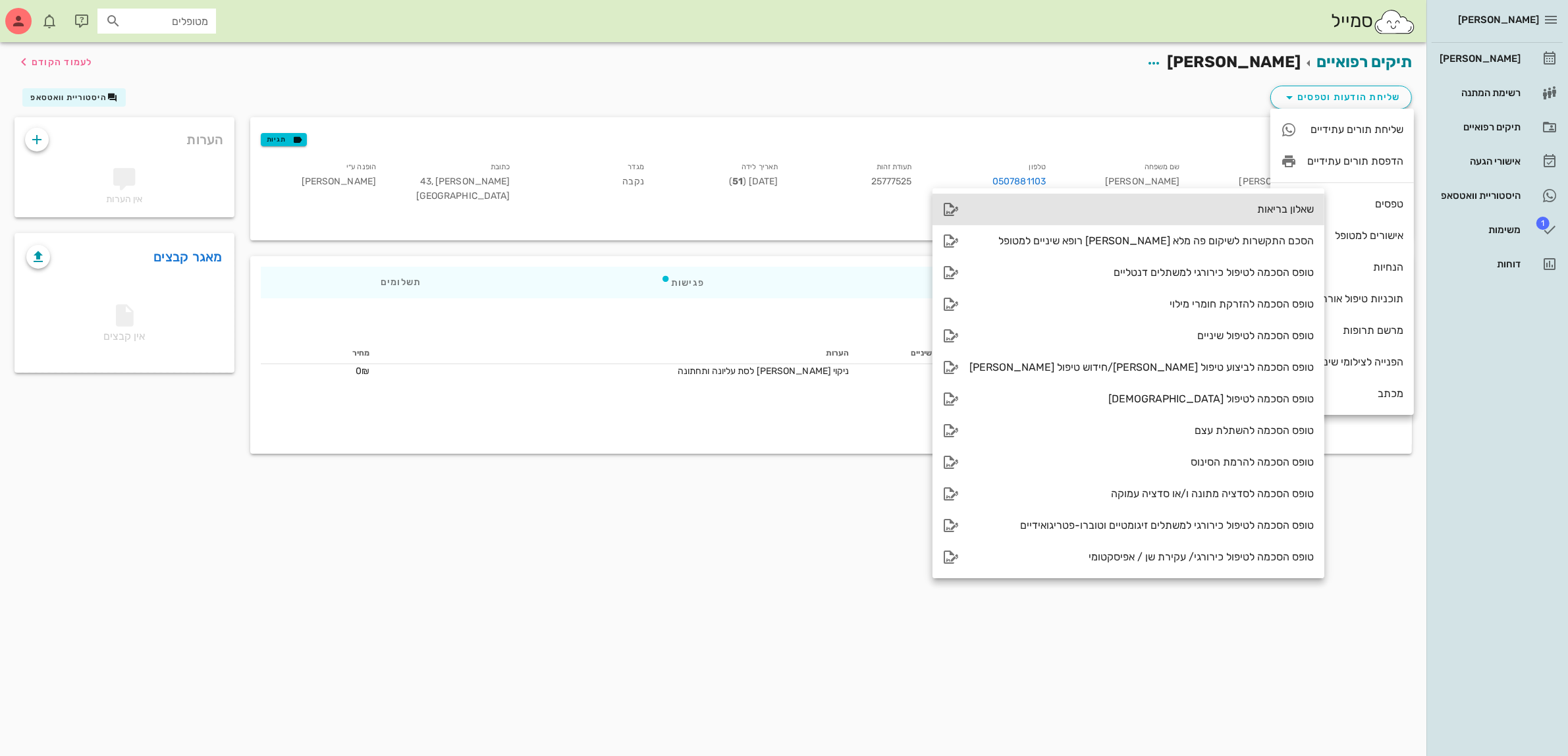
click at [1209, 210] on div "שאלון בריאות" at bounding box center [1141, 209] width 344 height 12
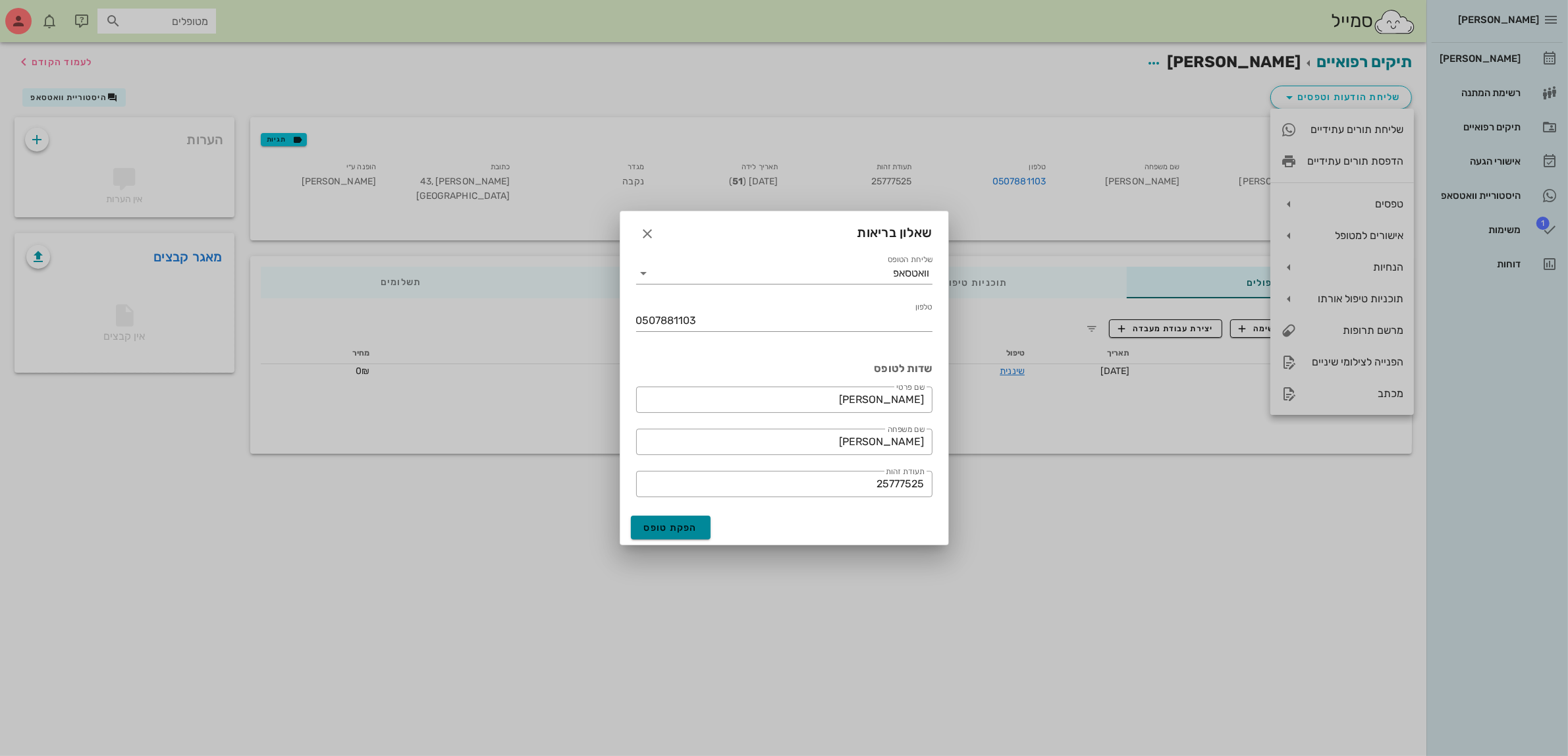
click at [691, 527] on span "הפקת טופס" at bounding box center [670, 527] width 54 height 11
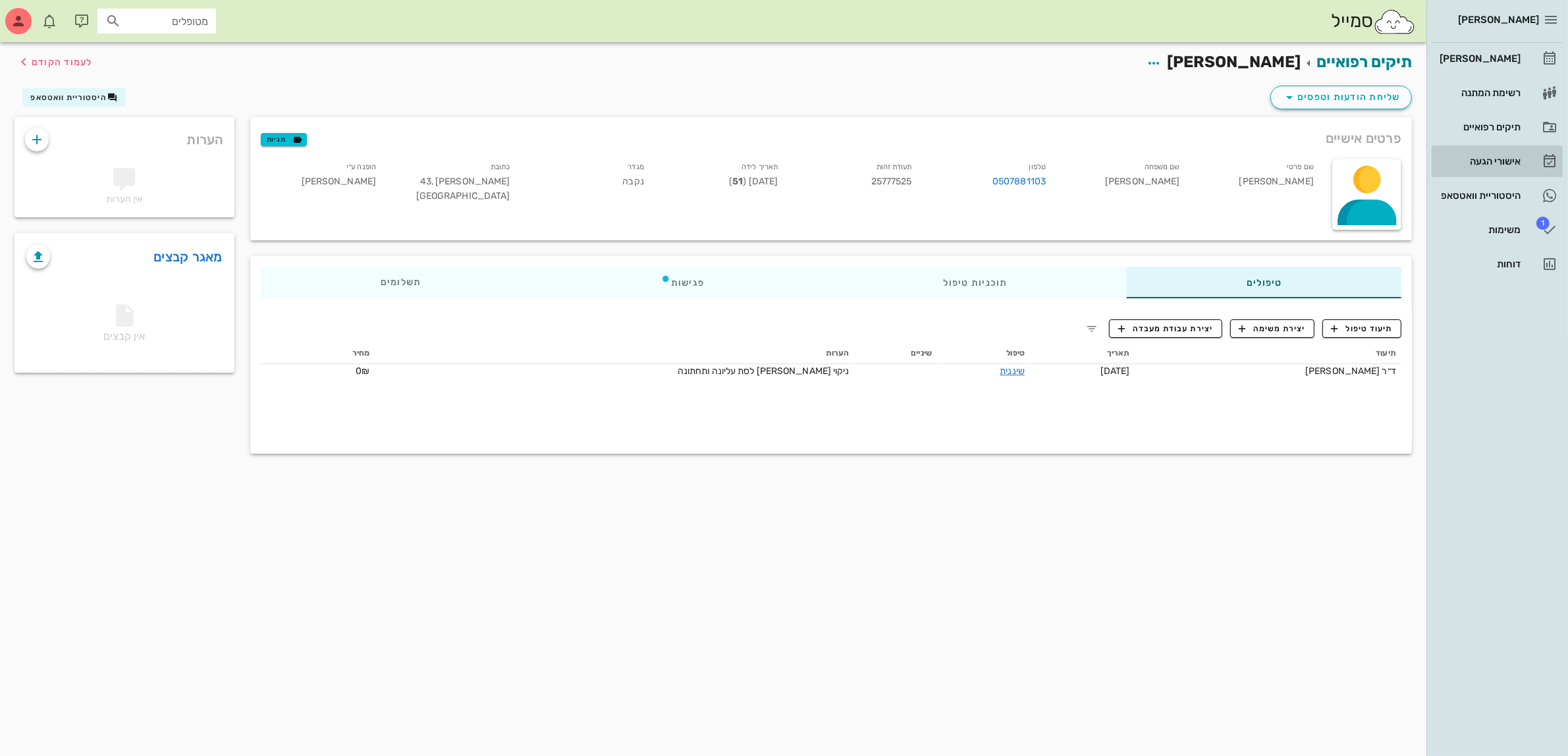
click at [1482, 159] on div "אישורי הגעה" at bounding box center [1478, 161] width 83 height 11
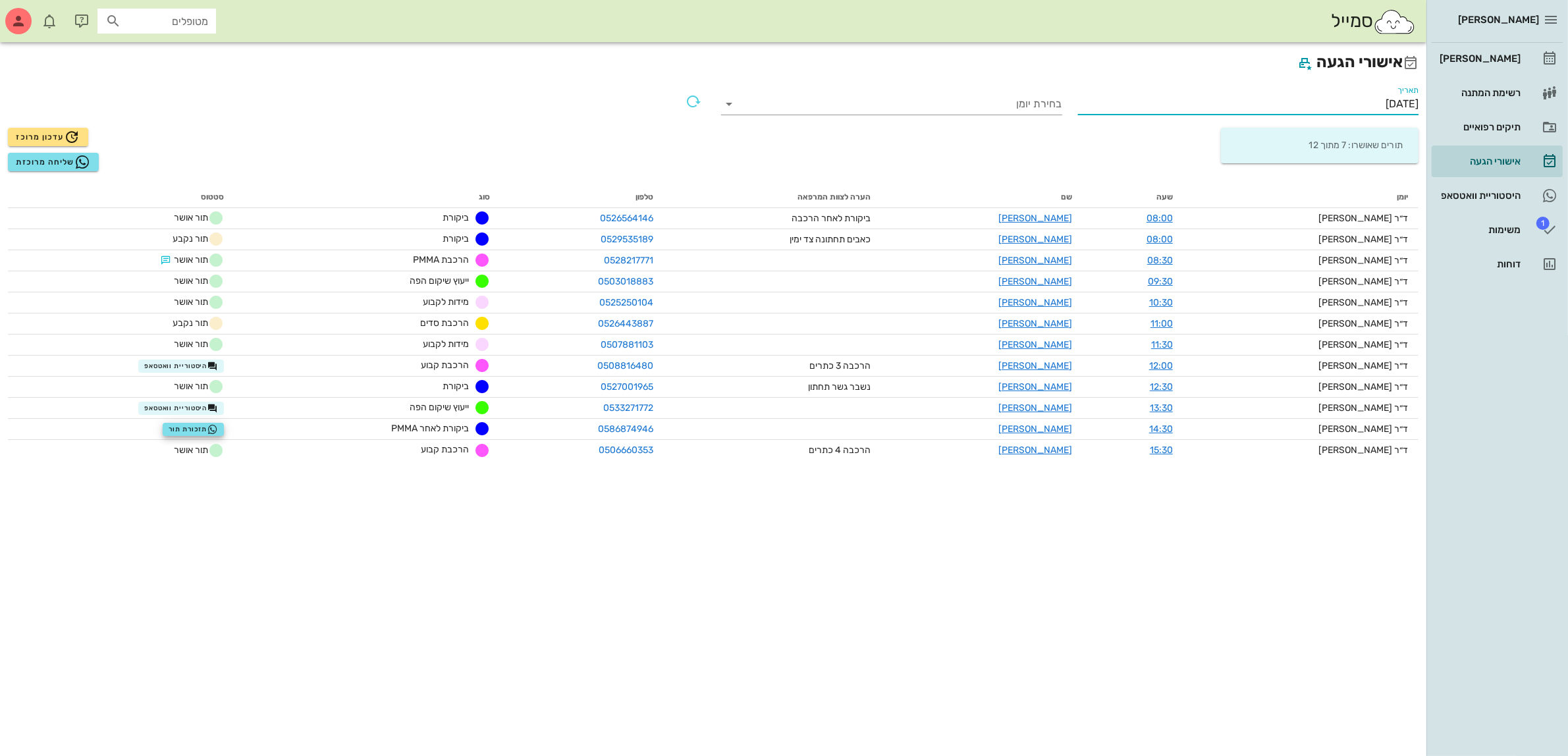
click at [1360, 106] on input "[DATE]" at bounding box center [1248, 104] width 341 height 21
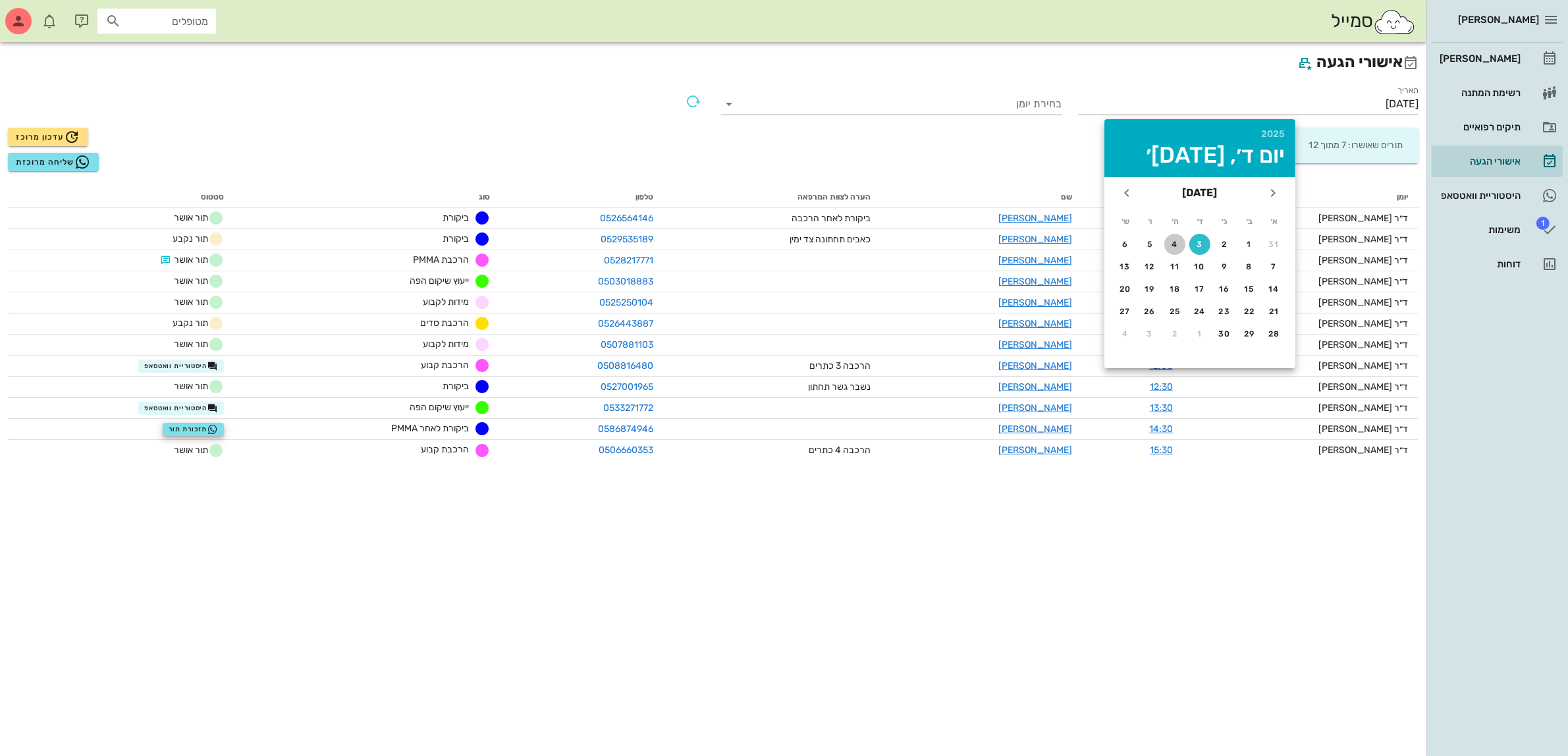
click at [1170, 235] on button "4" at bounding box center [1175, 244] width 21 height 21
type input "[DATE]"
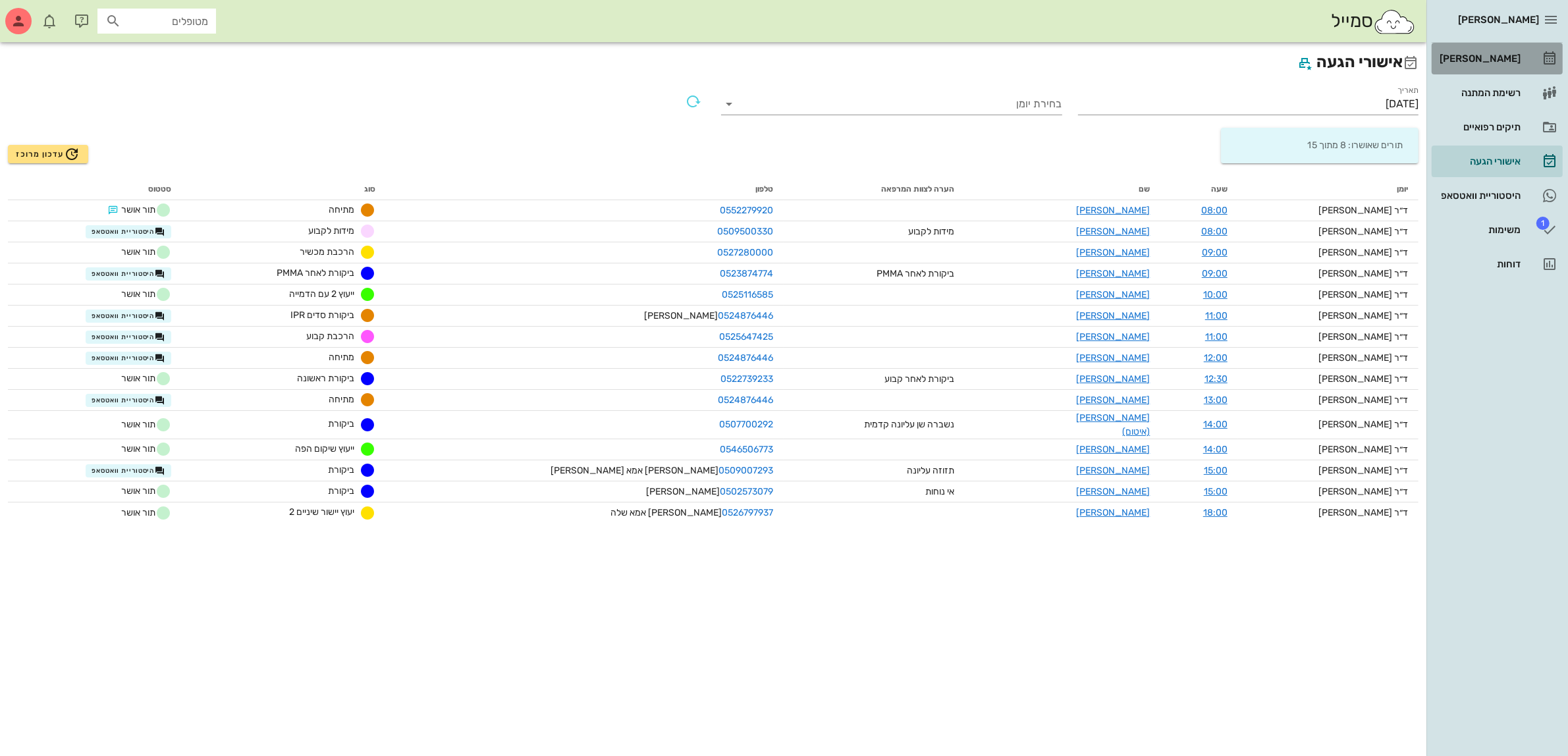
click at [1482, 56] on div "[PERSON_NAME]" at bounding box center [1478, 59] width 83 height 11
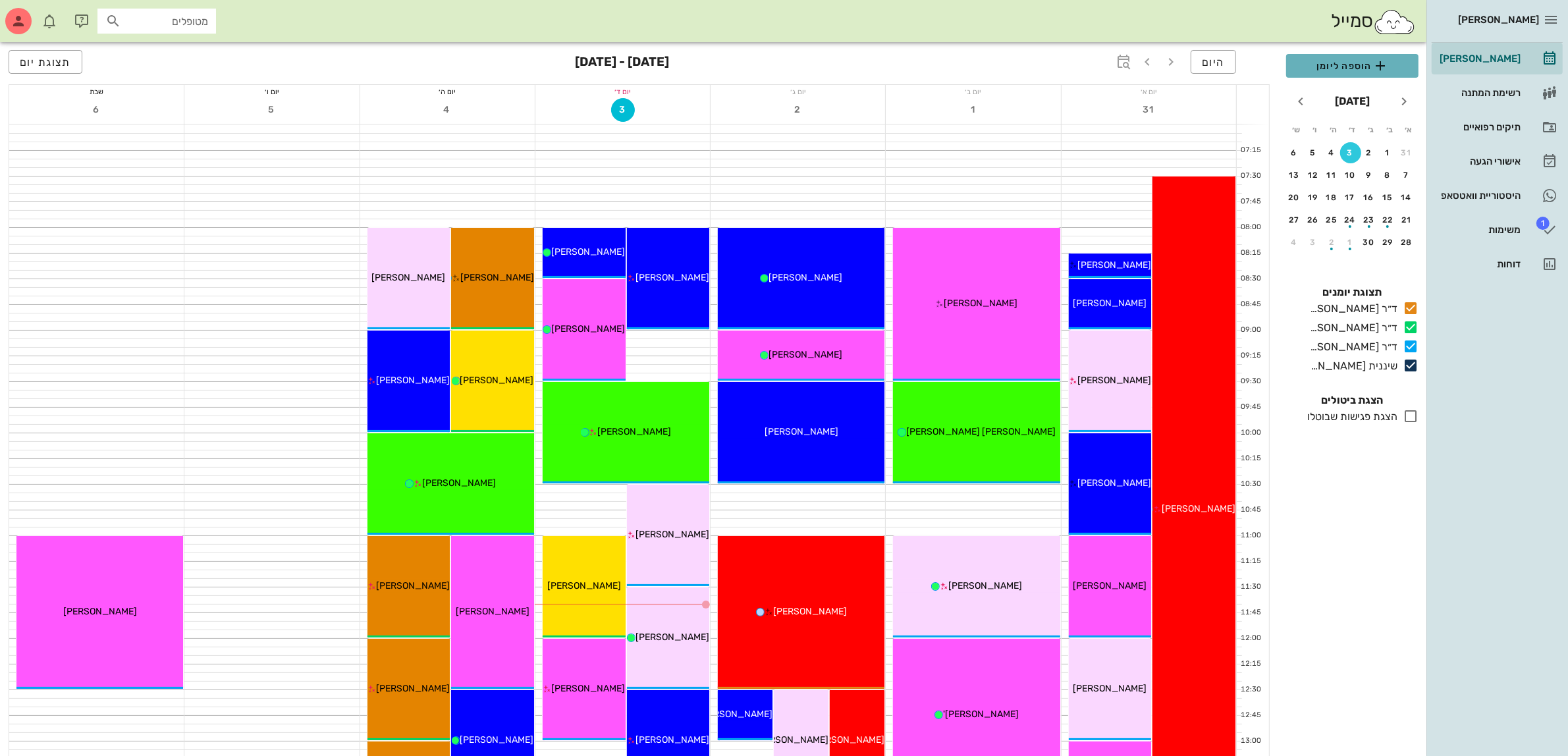
click at [1341, 58] on span "הוספה ליומן" at bounding box center [1351, 66] width 111 height 16
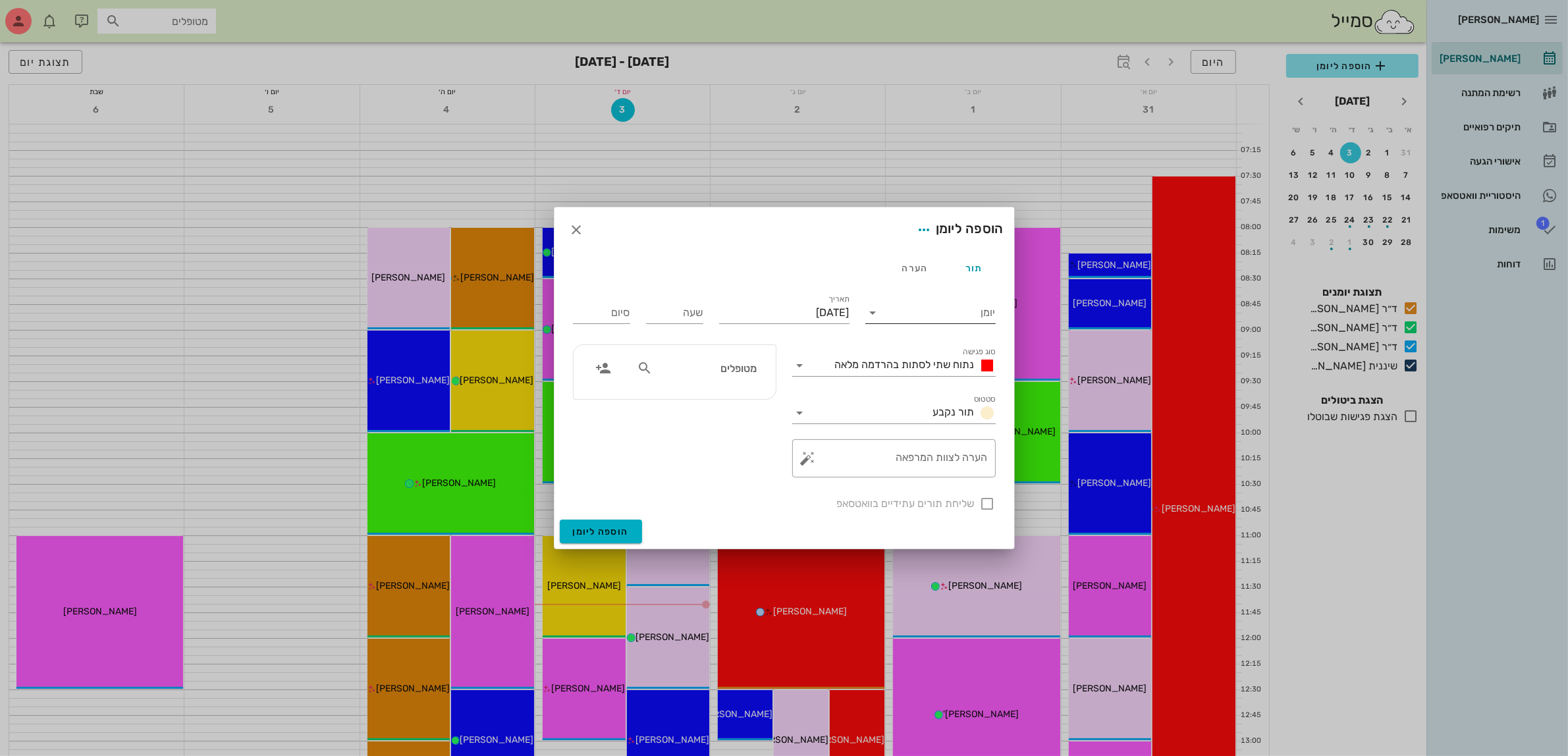
click at [940, 301] on div "יומן" at bounding box center [931, 309] width 130 height 29
click at [940, 309] on input "יומן" at bounding box center [940, 313] width 112 height 21
click at [940, 383] on div "ד״ר [PERSON_NAME]" at bounding box center [934, 386] width 116 height 12
click at [929, 357] on div "נתוח שתי לסתות בהרדמה מלאה" at bounding box center [912, 365] width 166 height 16
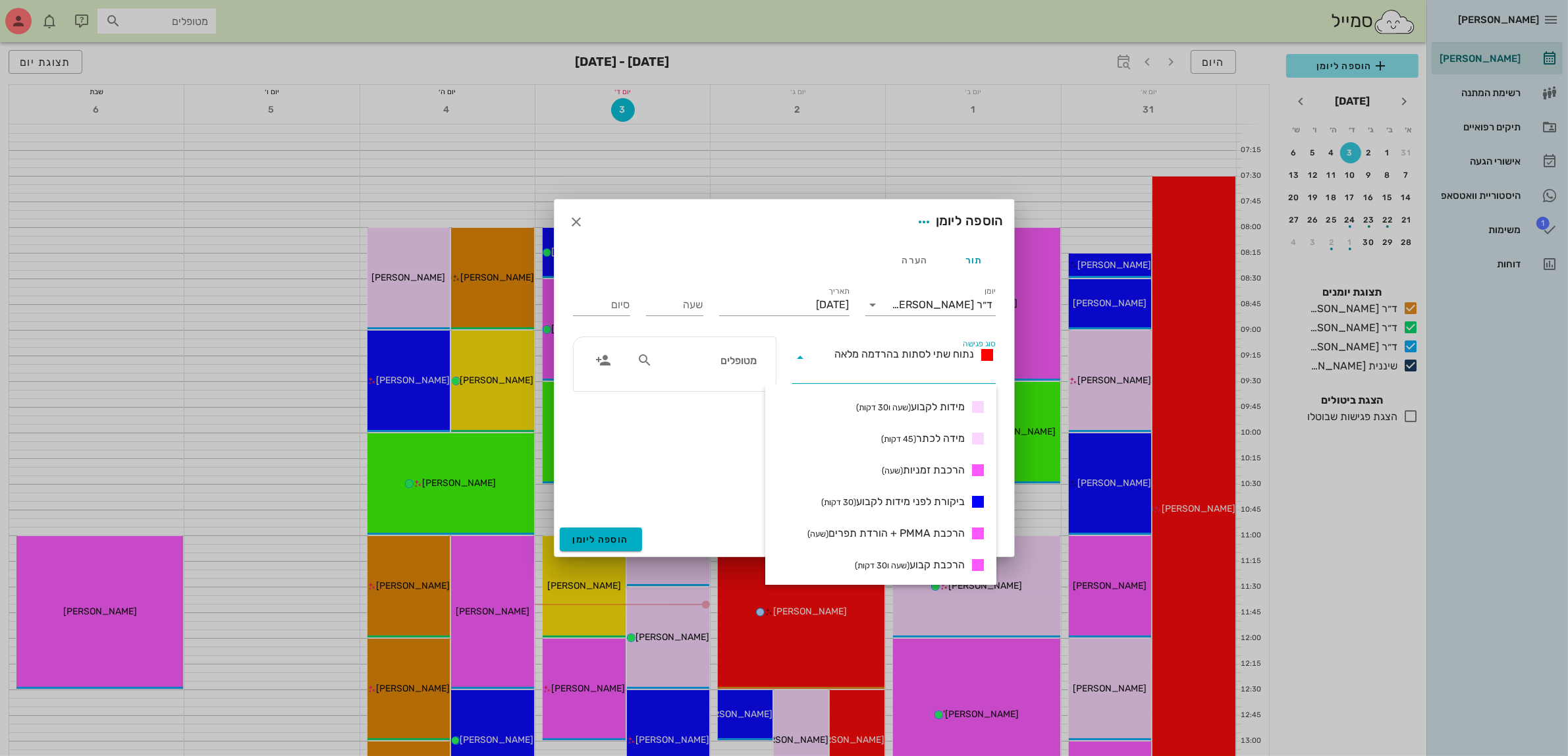
scroll to position [494, 0]
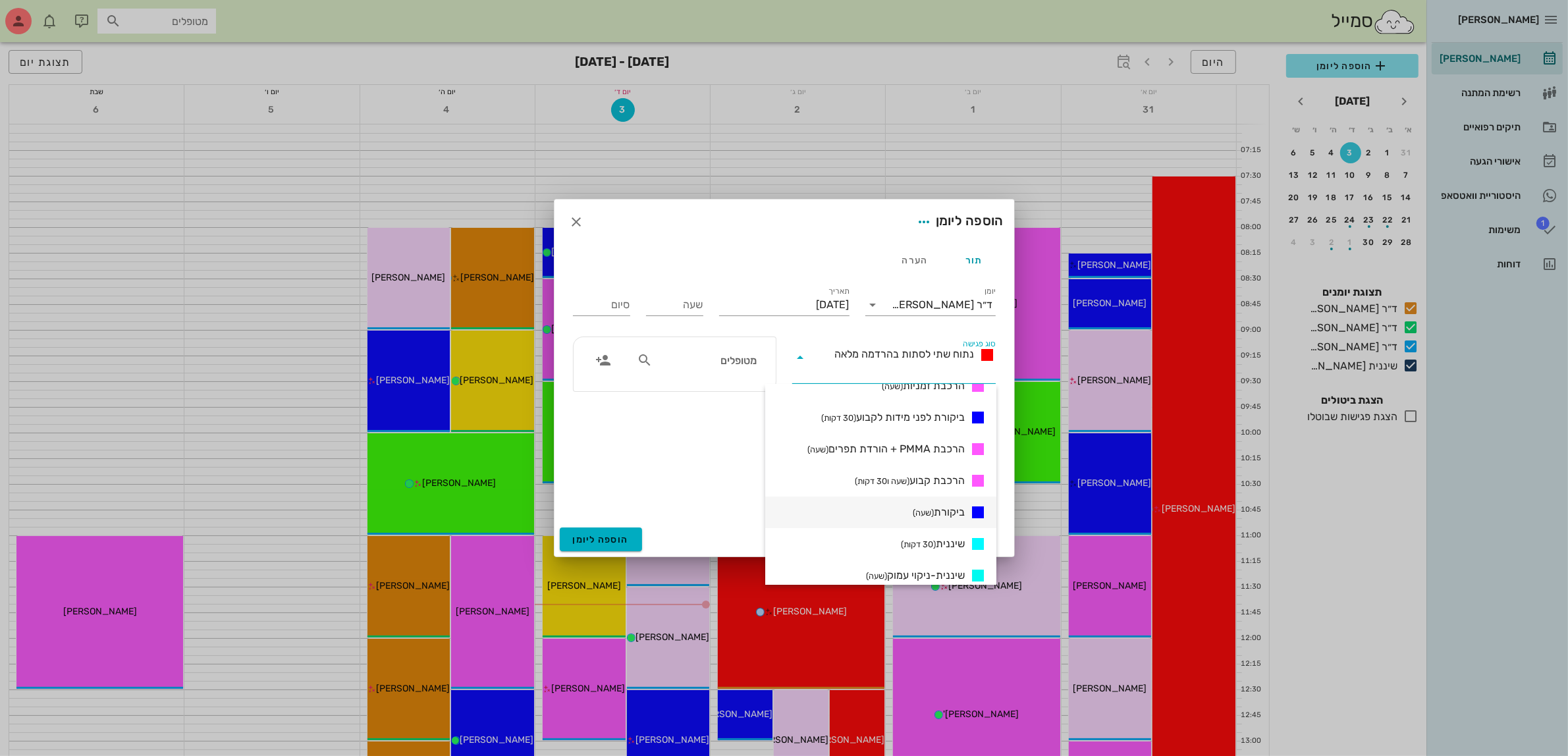
click at [936, 510] on span "ביקורת (שעה)" at bounding box center [938, 512] width 52 height 16
type input "01:00"
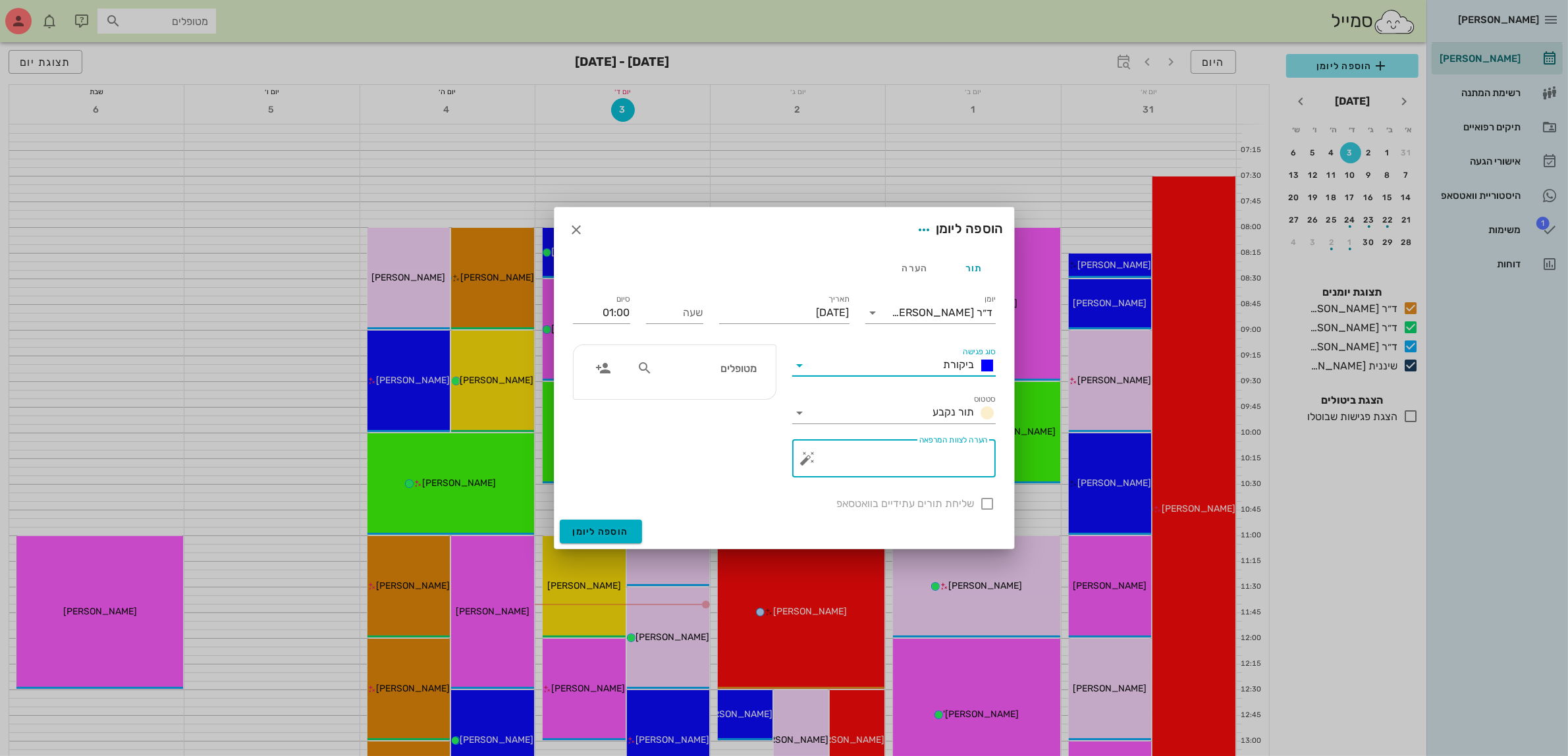
click at [935, 455] on textarea "הערה לצוות המרפאה" at bounding box center [898, 461] width 177 height 31
type textarea "איזון"
click at [696, 375] on input "text" at bounding box center [706, 368] width 101 height 17
type input "רחל"
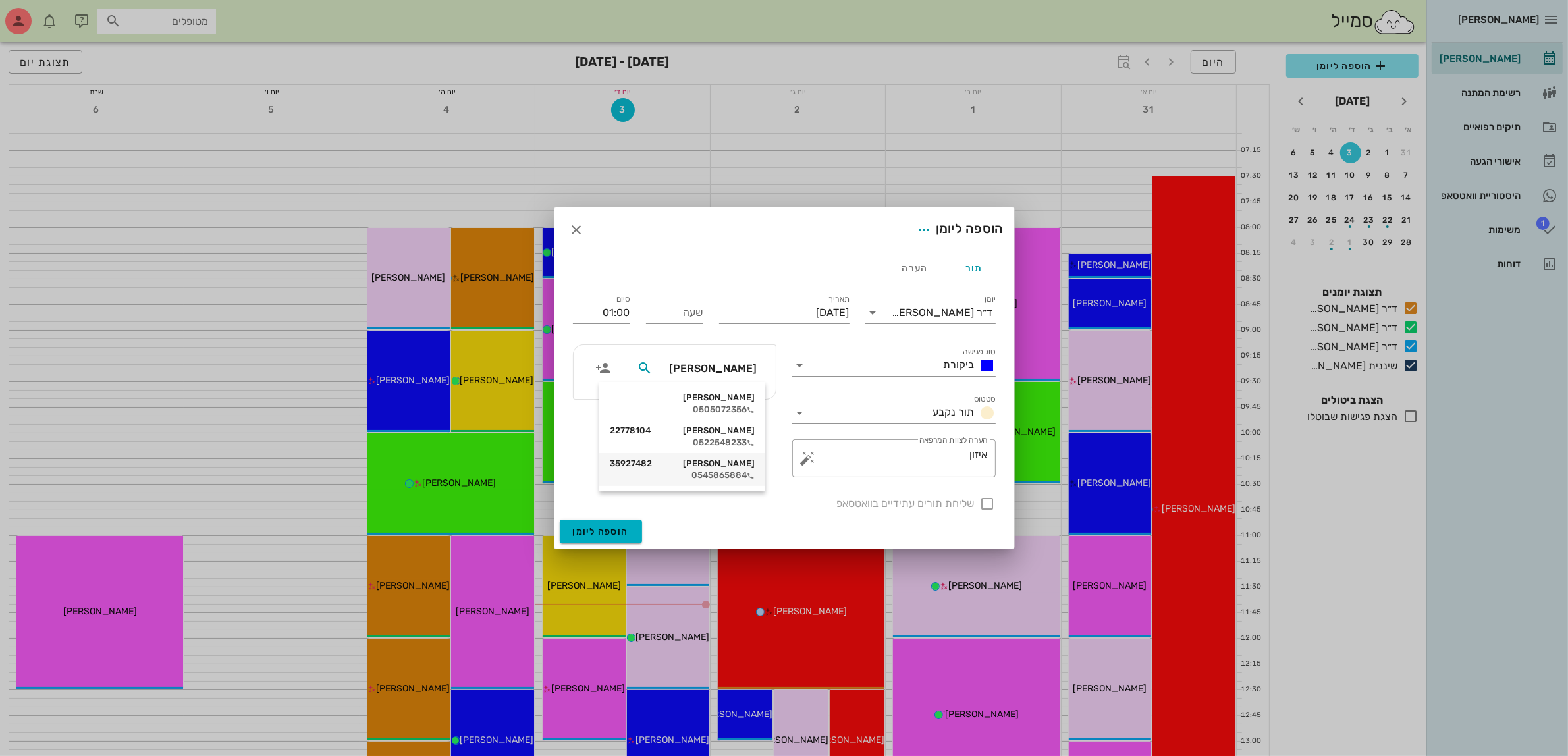
click at [709, 464] on div "רחלי כרמלי 35927482" at bounding box center [682, 464] width 145 height 11
click at [680, 319] on input "שעה" at bounding box center [674, 313] width 57 height 21
type input "16:30"
type input "17:30"
click at [689, 415] on div "17:00" at bounding box center [674, 417] width 36 height 11
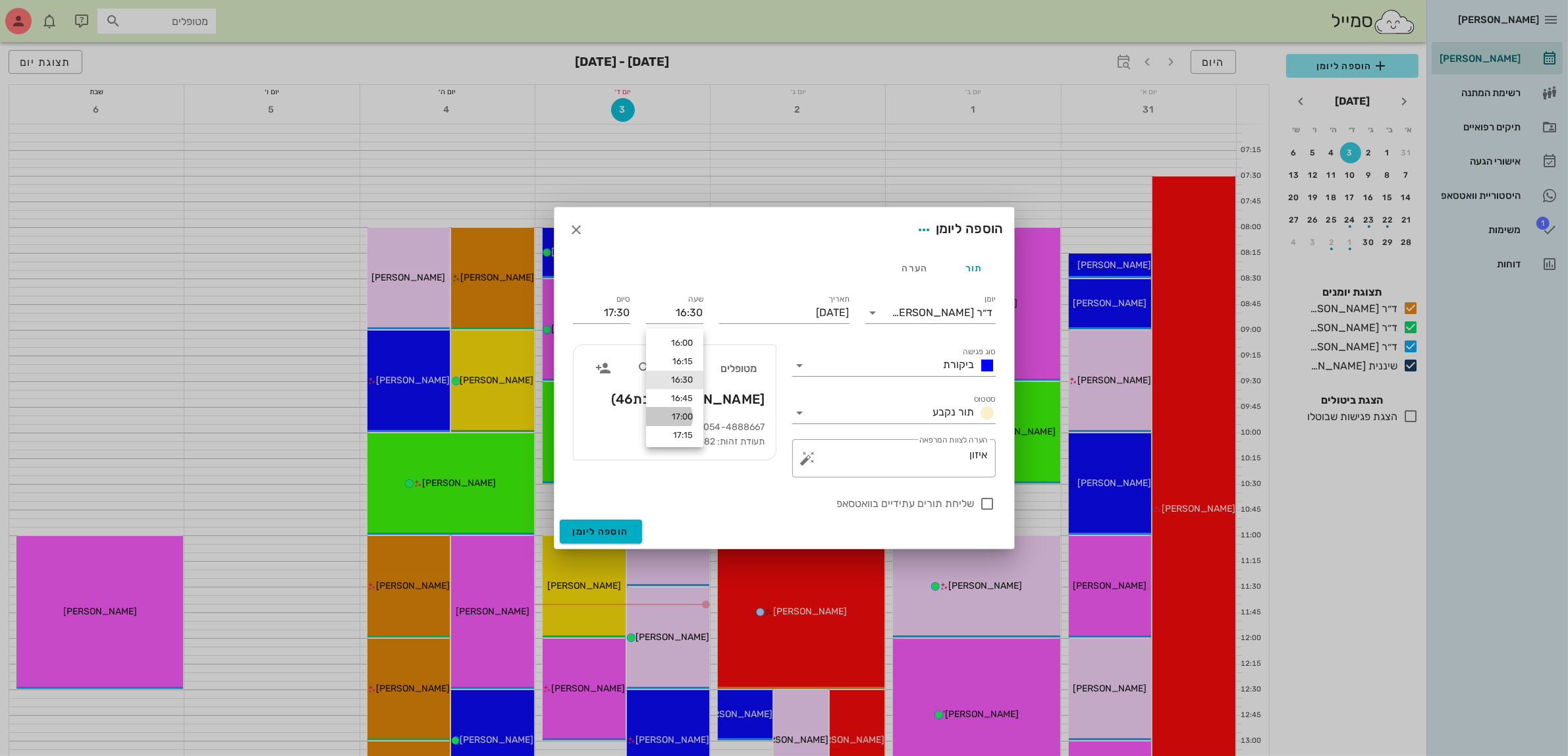
type input "17:00"
type input "18:00"
click at [673, 308] on input "17:00" at bounding box center [674, 313] width 57 height 21
click at [681, 334] on div "16:30" at bounding box center [674, 343] width 57 height 18
type input "16:30"
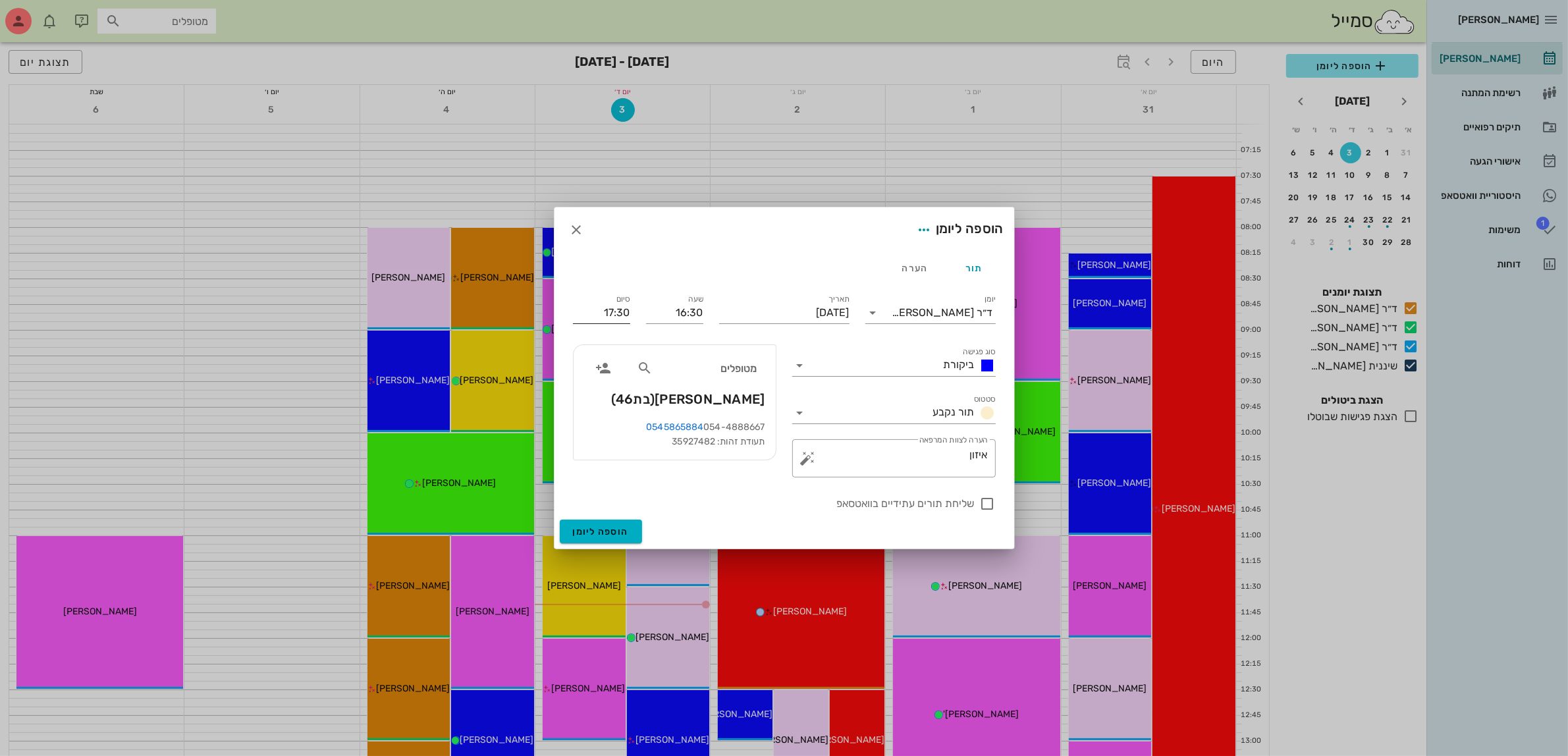
click at [604, 309] on input "17:30" at bounding box center [601, 313] width 57 height 21
click at [606, 357] on div "17:00 (30 דקות)" at bounding box center [566, 361] width 80 height 11
type input "17:00"
click at [988, 502] on div at bounding box center [987, 503] width 22 height 22
checkbox input "true"
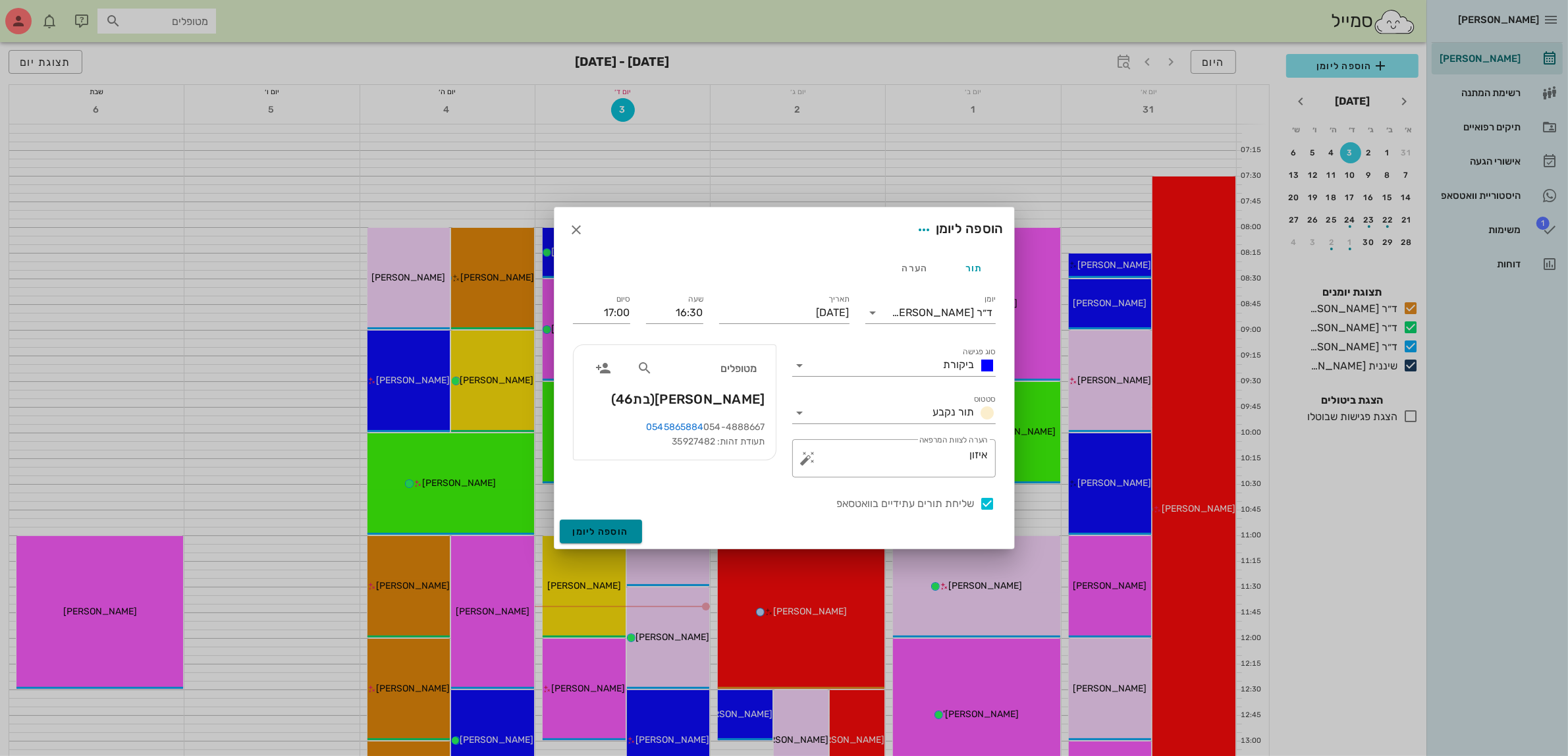
click at [598, 532] on span "הוספה ליומן" at bounding box center [601, 531] width 56 height 11
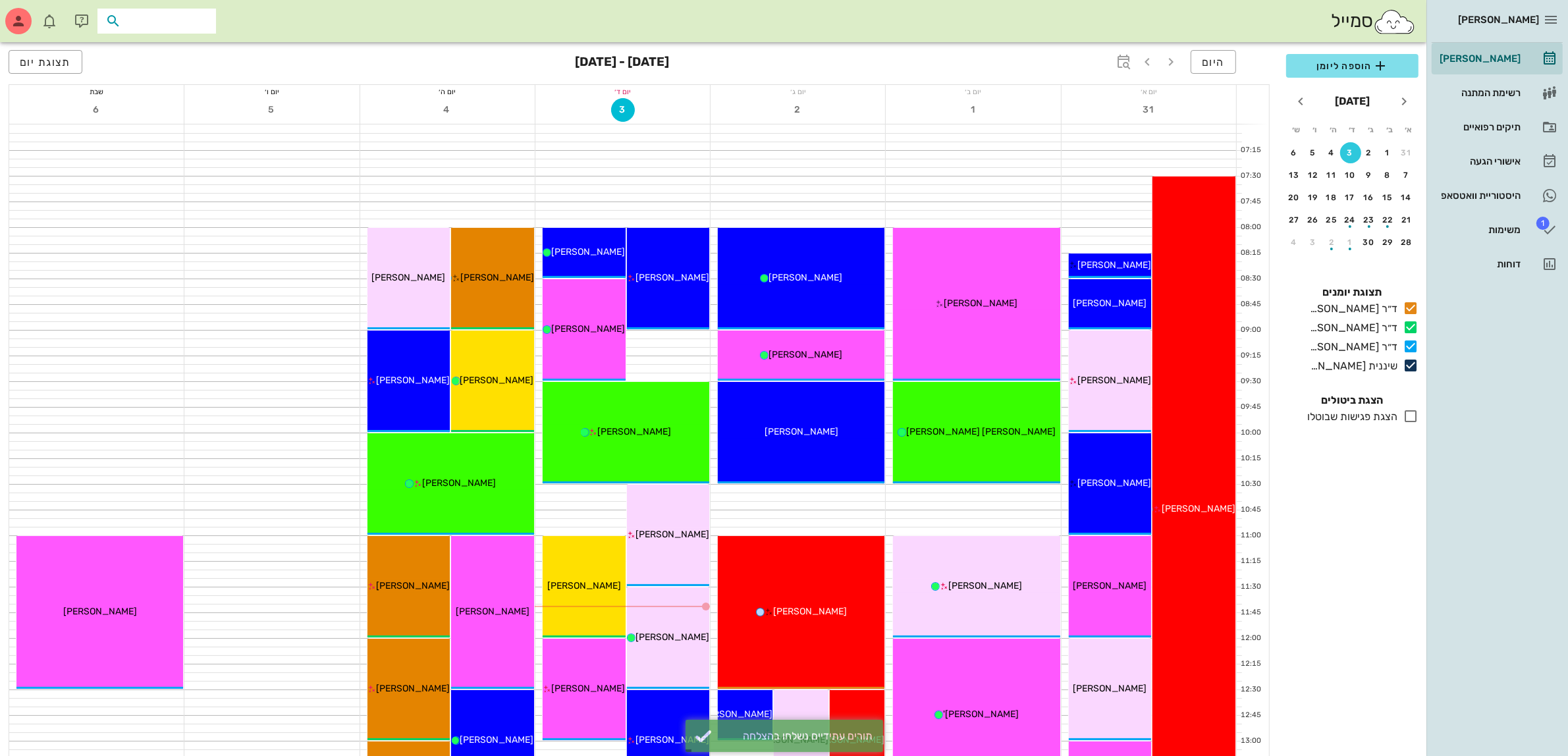
click at [147, 21] on input "text" at bounding box center [166, 21] width 84 height 17
click at [1478, 127] on div "תיקים רפואיים" at bounding box center [1478, 127] width 83 height 11
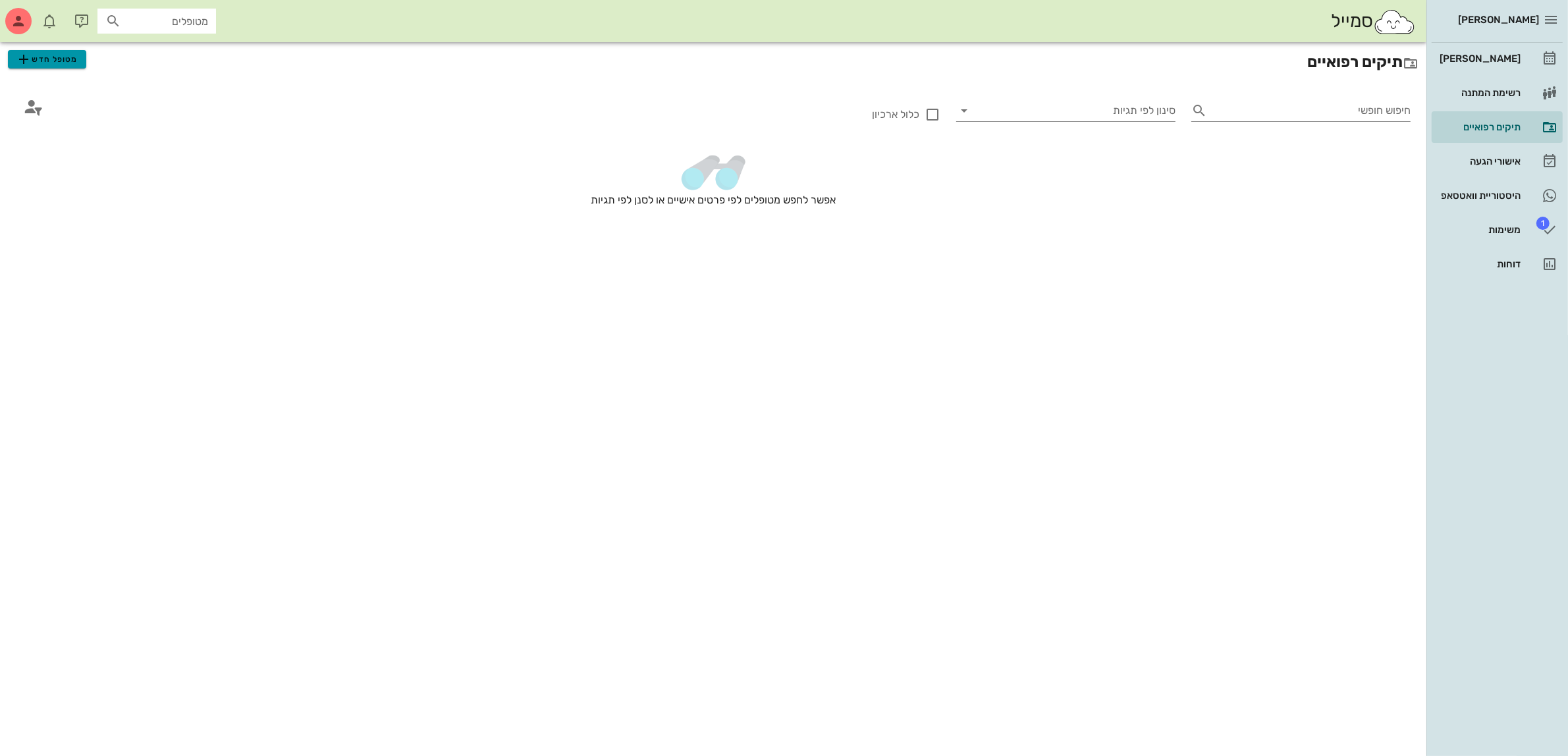
click at [48, 58] on span "מטופל חדש" at bounding box center [47, 59] width 62 height 16
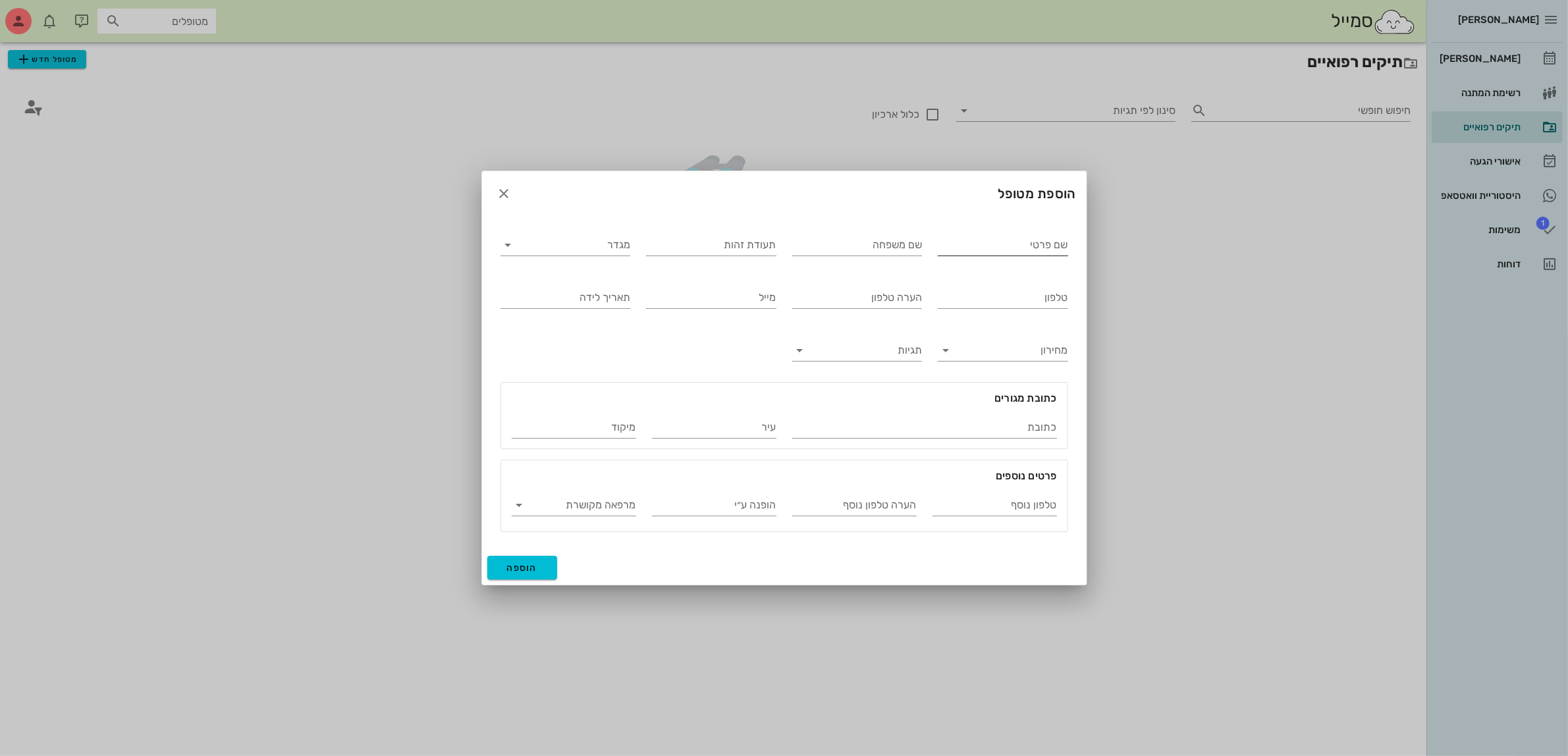
click at [1006, 250] on input "שם פרטי" at bounding box center [1002, 245] width 130 height 21
type input "דניאלה"
type input "צביקה מנדלוביץ'"
click at [578, 252] on input "מגדר" at bounding box center [575, 245] width 109 height 21
click at [587, 282] on div "נקבה" at bounding box center [566, 287] width 109 height 12
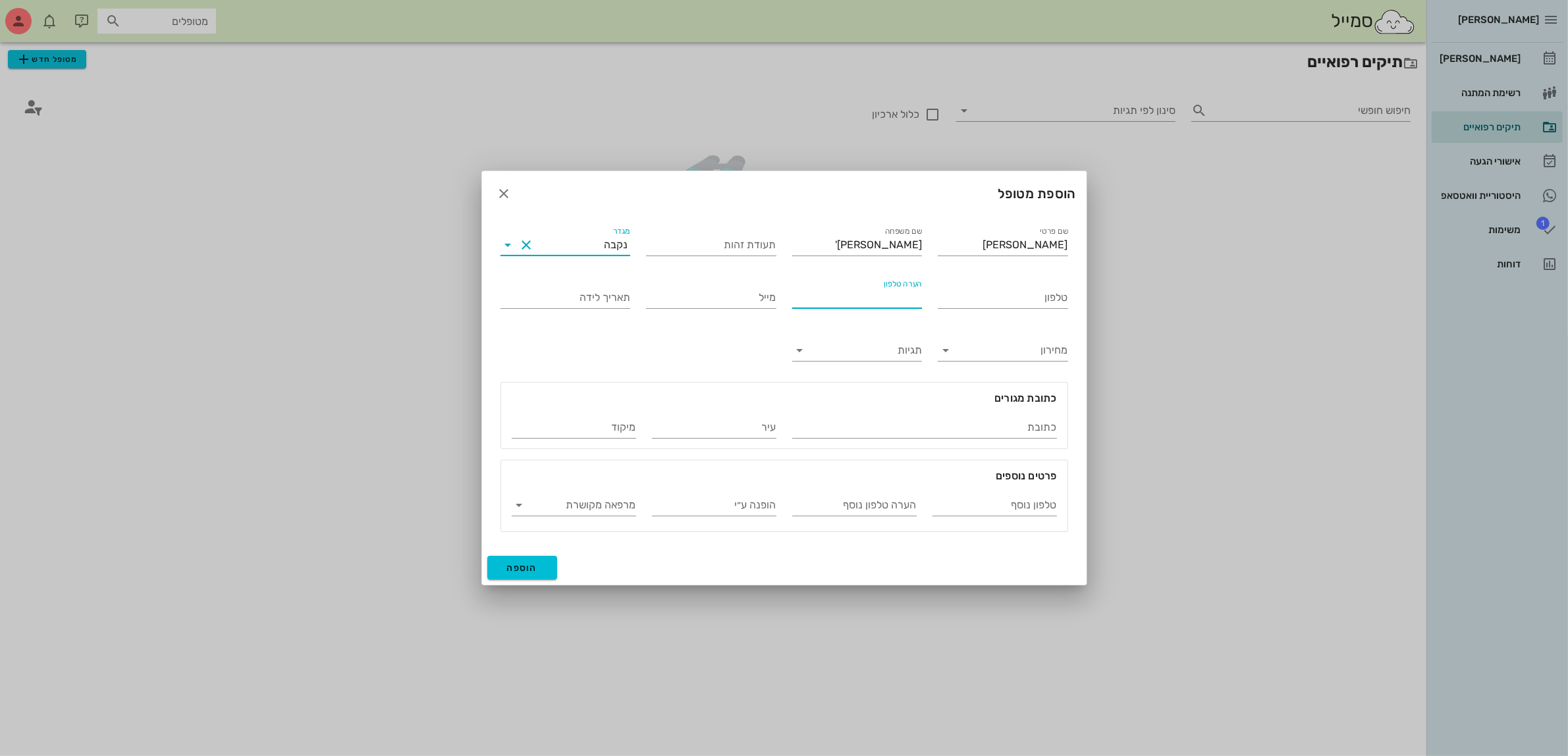
click at [860, 299] on input "הערה טלפון" at bounding box center [857, 298] width 130 height 21
type input "צביקה"
click at [950, 298] on input "טלפון" at bounding box center [1002, 298] width 130 height 21
type input "052-4581349"
click at [744, 507] on input "הופנה ע״י" at bounding box center [714, 505] width 125 height 21
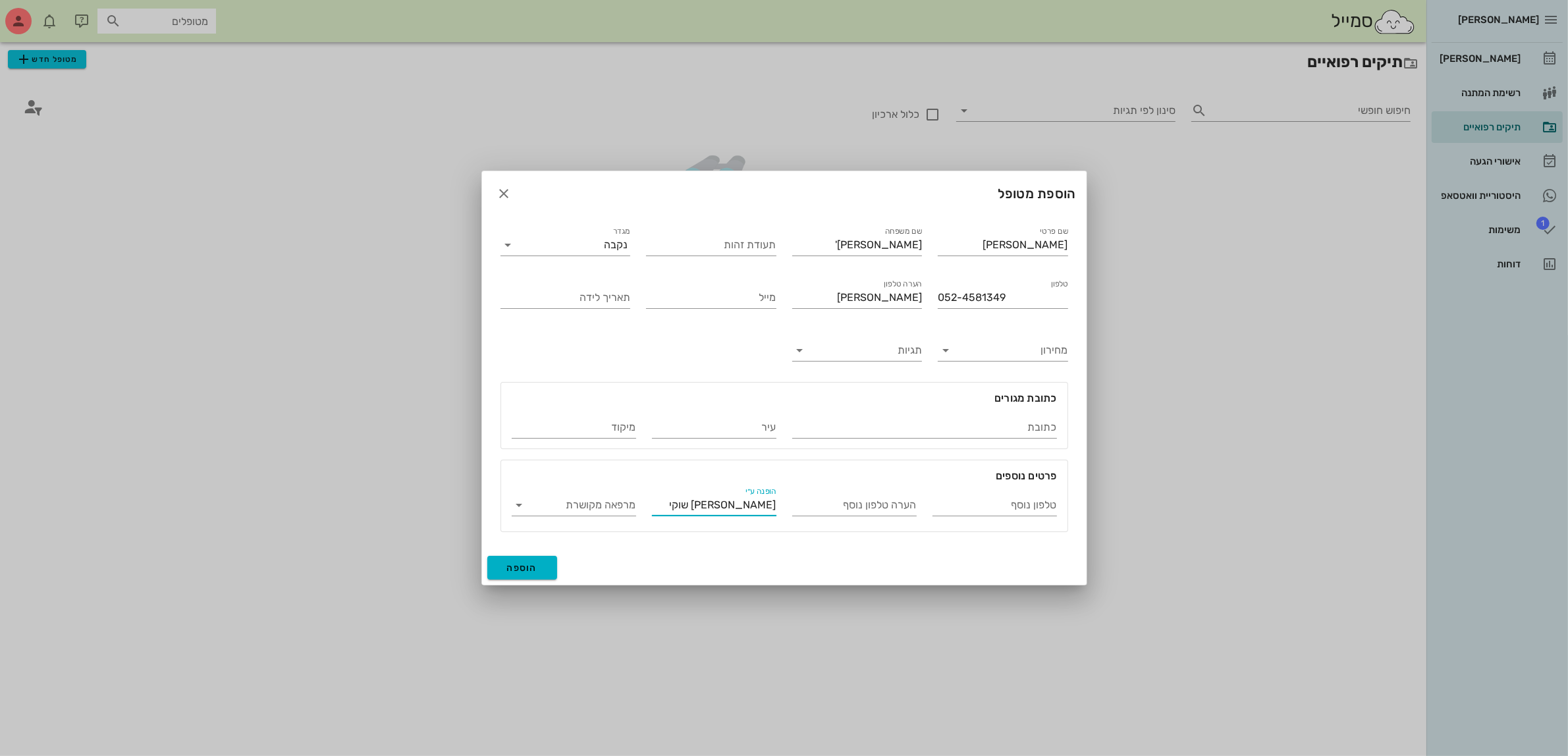
type input "אבא שלו שוקי"
click at [529, 573] on button "הוספה" at bounding box center [523, 567] width 70 height 24
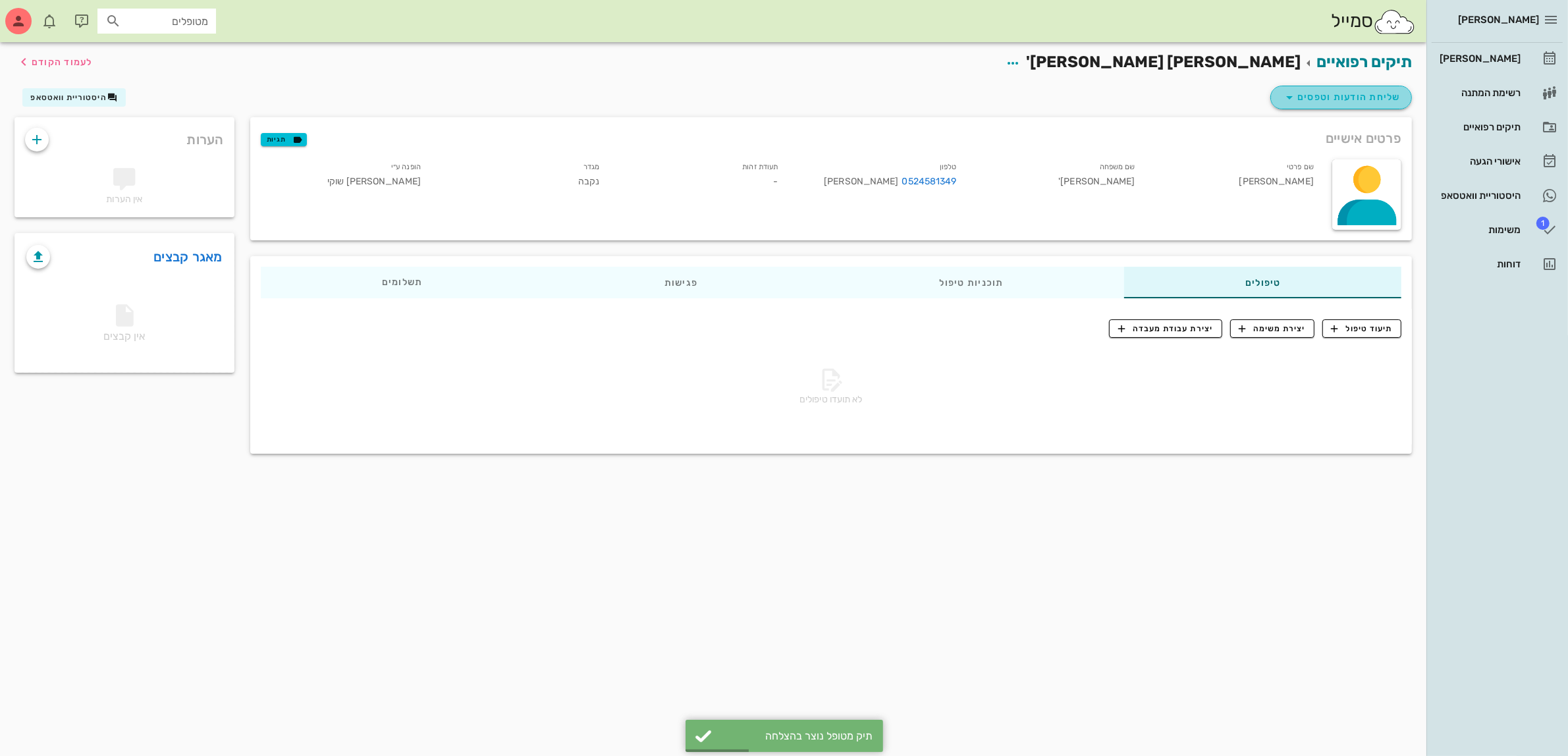
click at [1328, 99] on span "שליחת הודעות וטפסים" at bounding box center [1341, 97] width 119 height 16
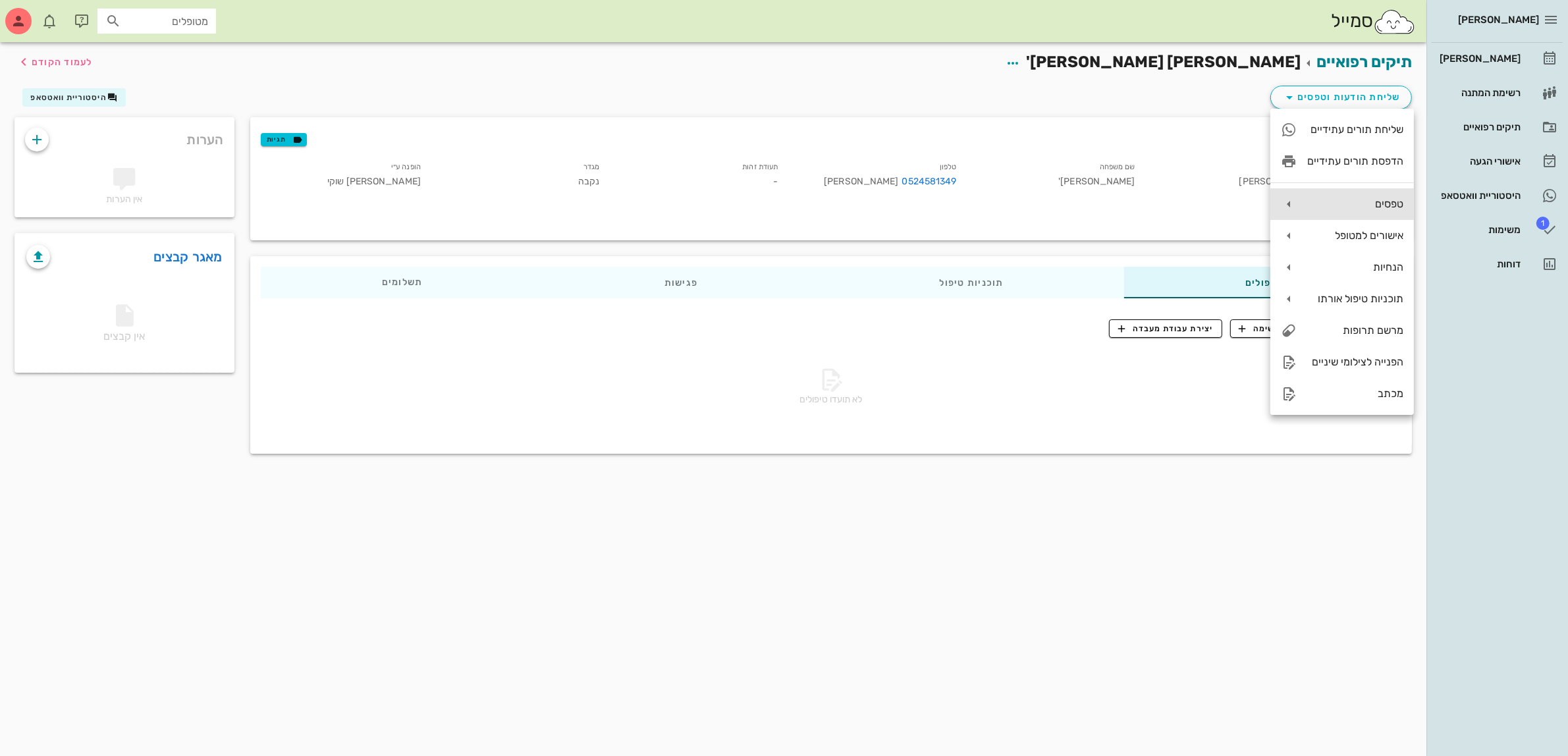
click at [1350, 204] on div "טפסים" at bounding box center [1355, 204] width 96 height 12
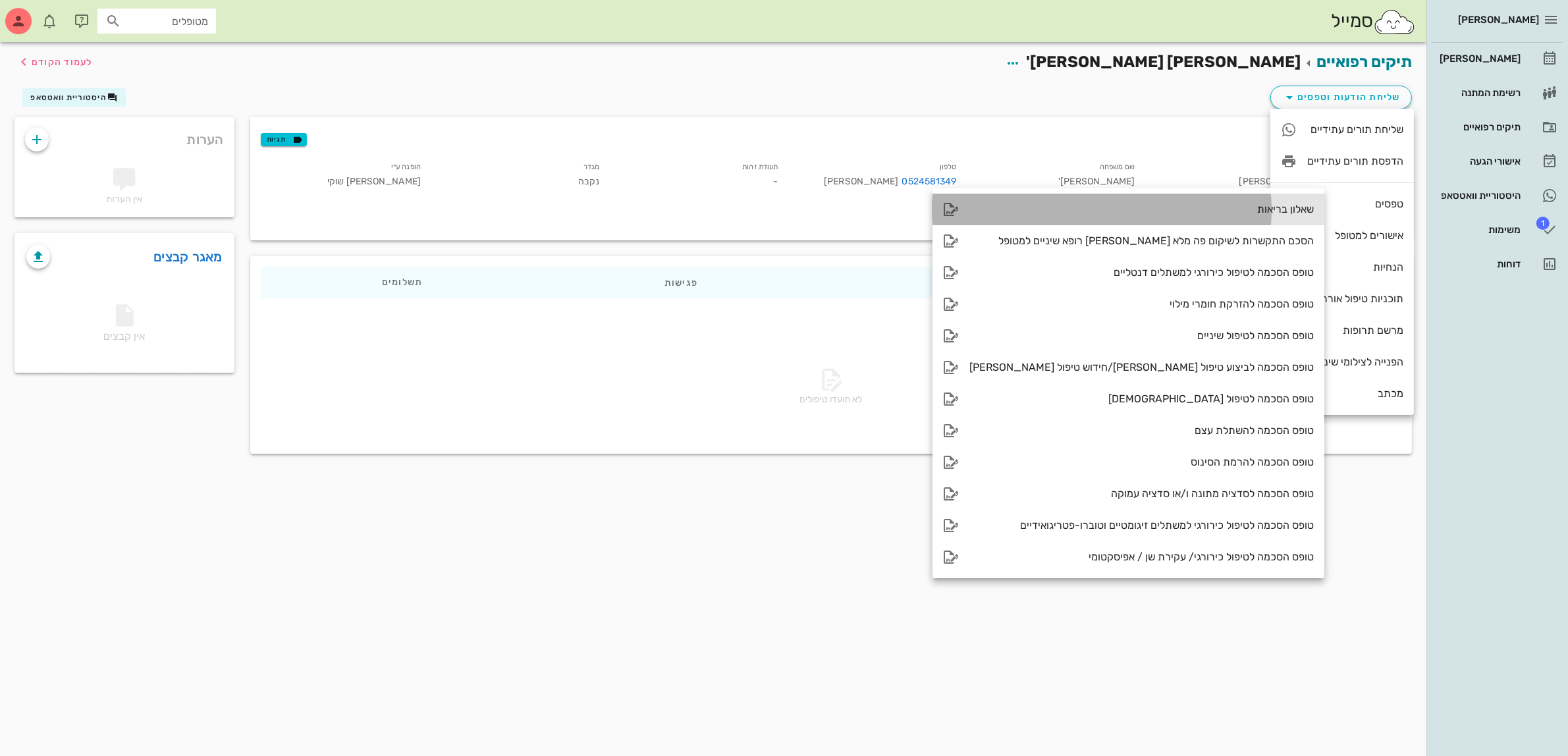
click at [1216, 211] on div "שאלון בריאות" at bounding box center [1141, 209] width 344 height 12
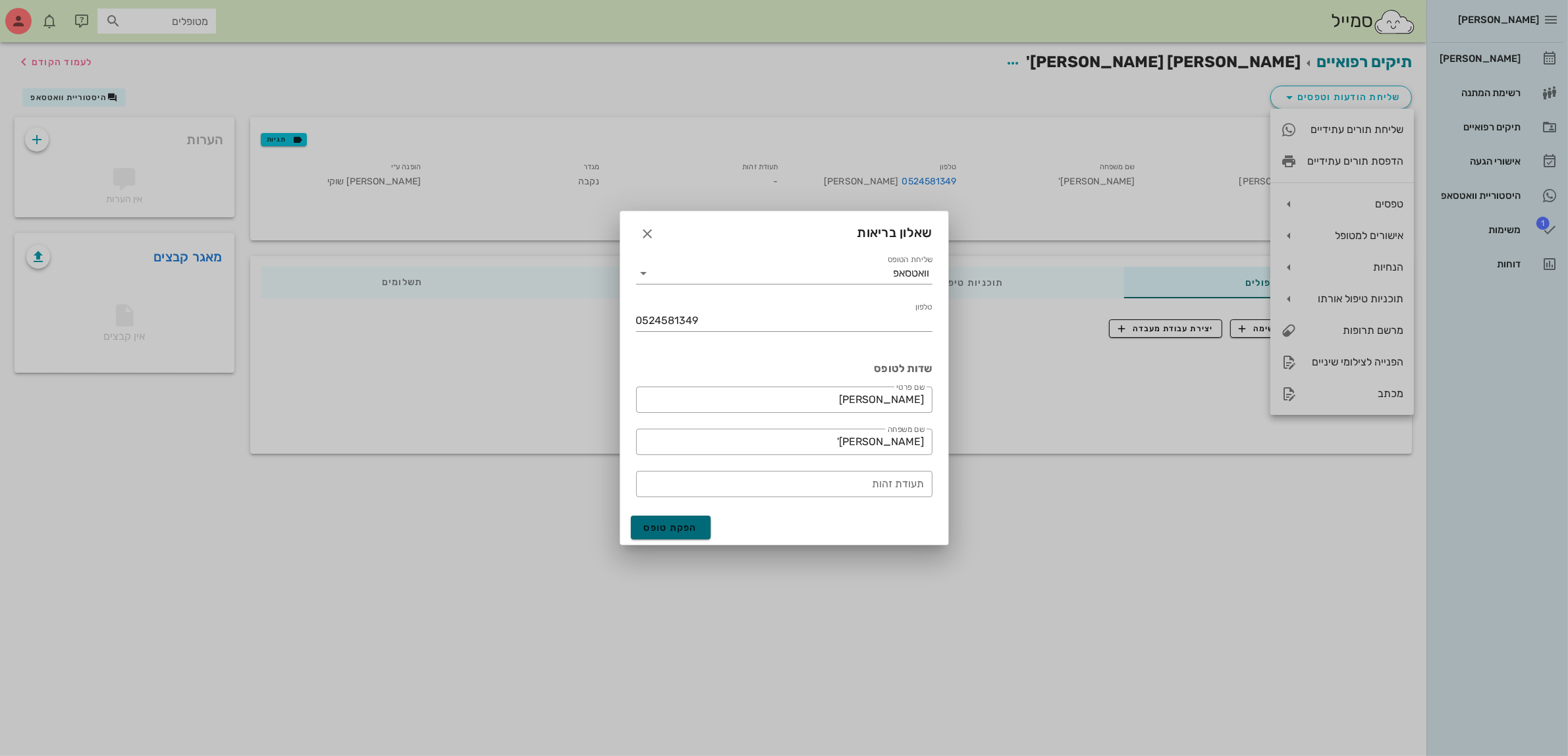
click at [680, 524] on span "הפקת טופס" at bounding box center [670, 527] width 54 height 11
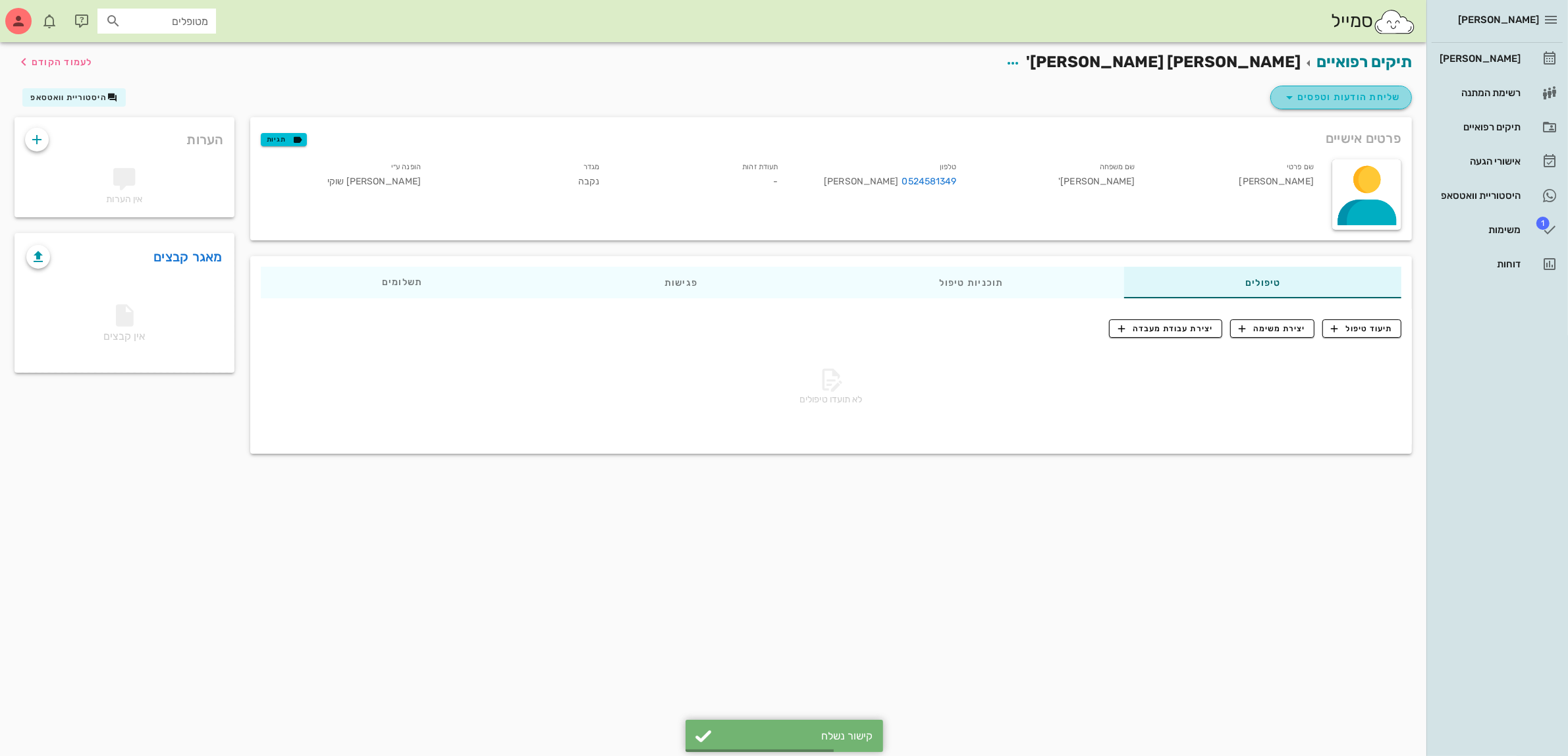
click at [1353, 94] on span "שליחת הודעות וטפסים" at bounding box center [1341, 97] width 119 height 16
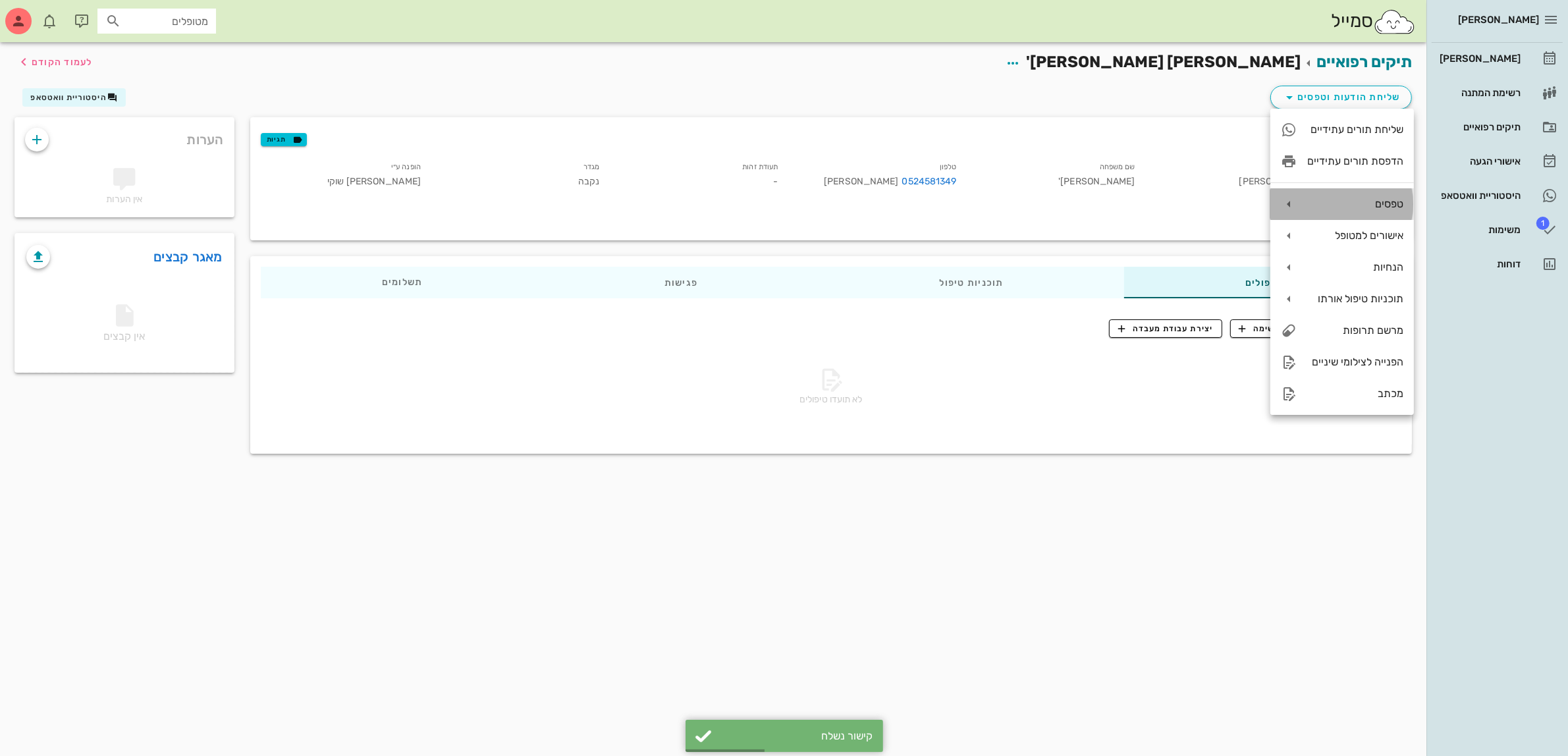
click at [1348, 205] on div "טפסים" at bounding box center [1355, 204] width 96 height 12
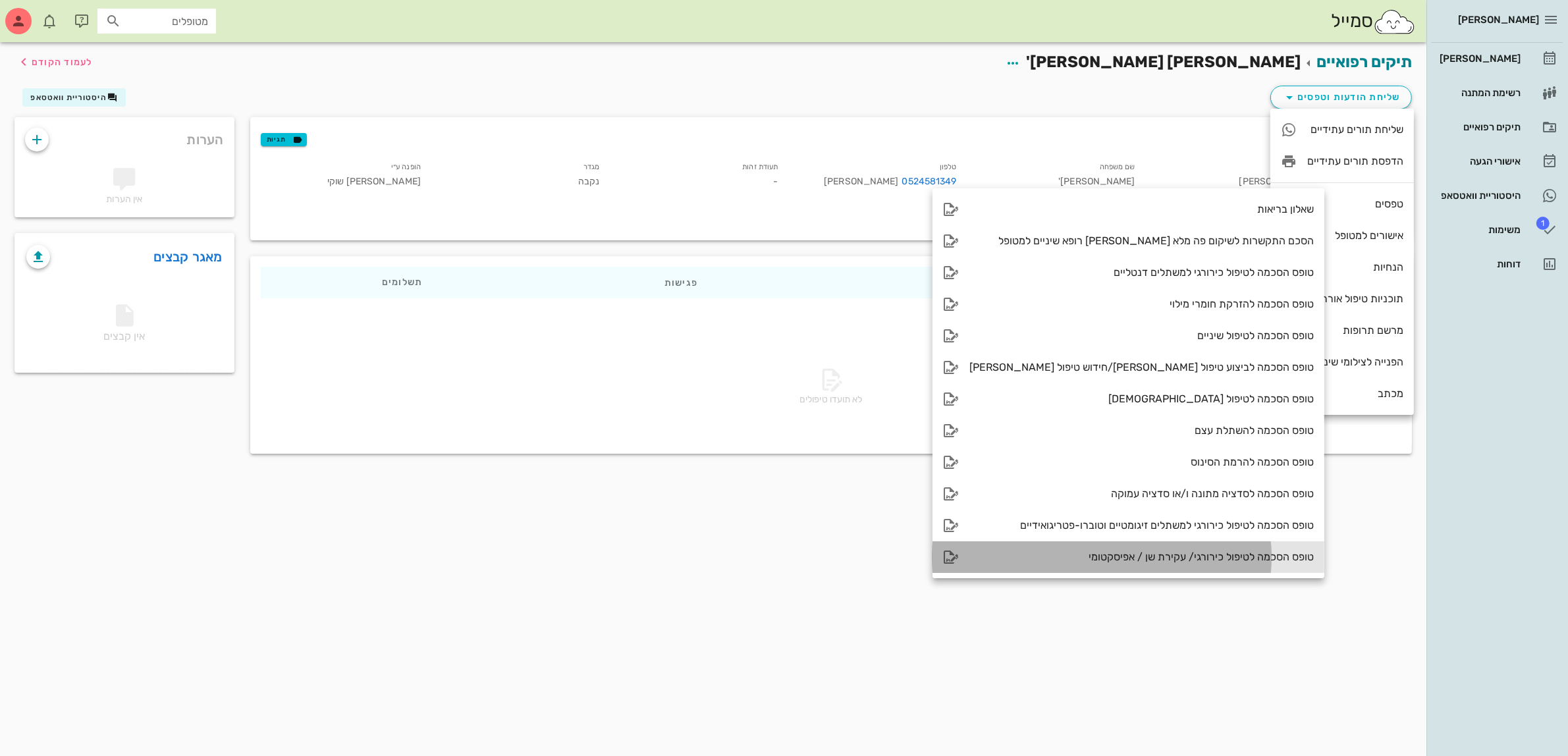
click at [1159, 556] on div "טופס הסכמה לטיפול כירורגי/ עקירת שן / אפיסקטומי" at bounding box center [1141, 556] width 344 height 12
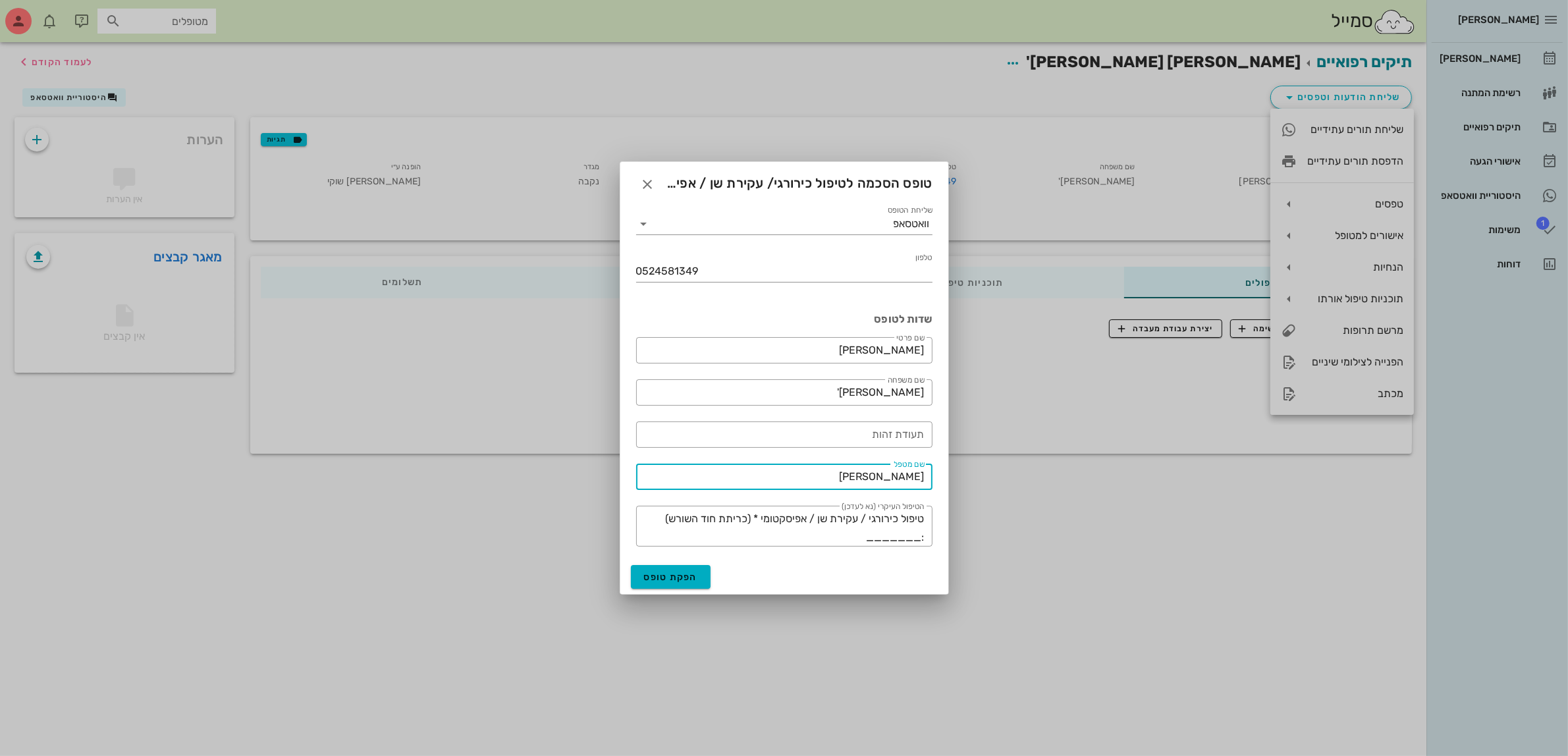
drag, startPoint x: 870, startPoint y: 475, endPoint x: 1034, endPoint y: 460, distance: 164.7
click at [1034, 460] on div "ביאדסה דנט יומן מרפאה רשימת המתנה תיקים רפואיים אישורי הגעה היסטוריית וואטסאפ 1…" at bounding box center [784, 378] width 1568 height 756
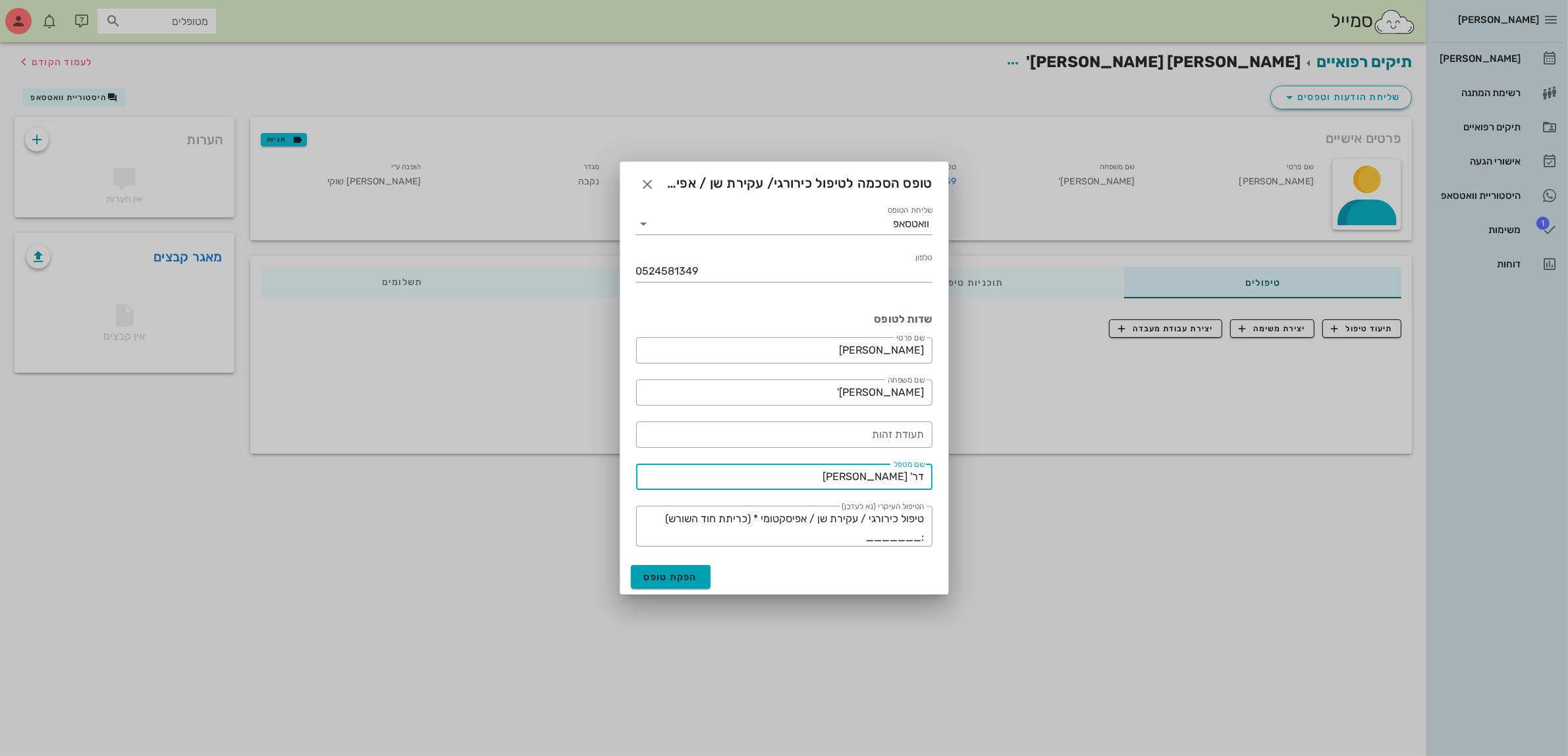
type input "דר' עמראן ביאדסה"
click at [670, 578] on span "הפקת טופס" at bounding box center [670, 577] width 54 height 11
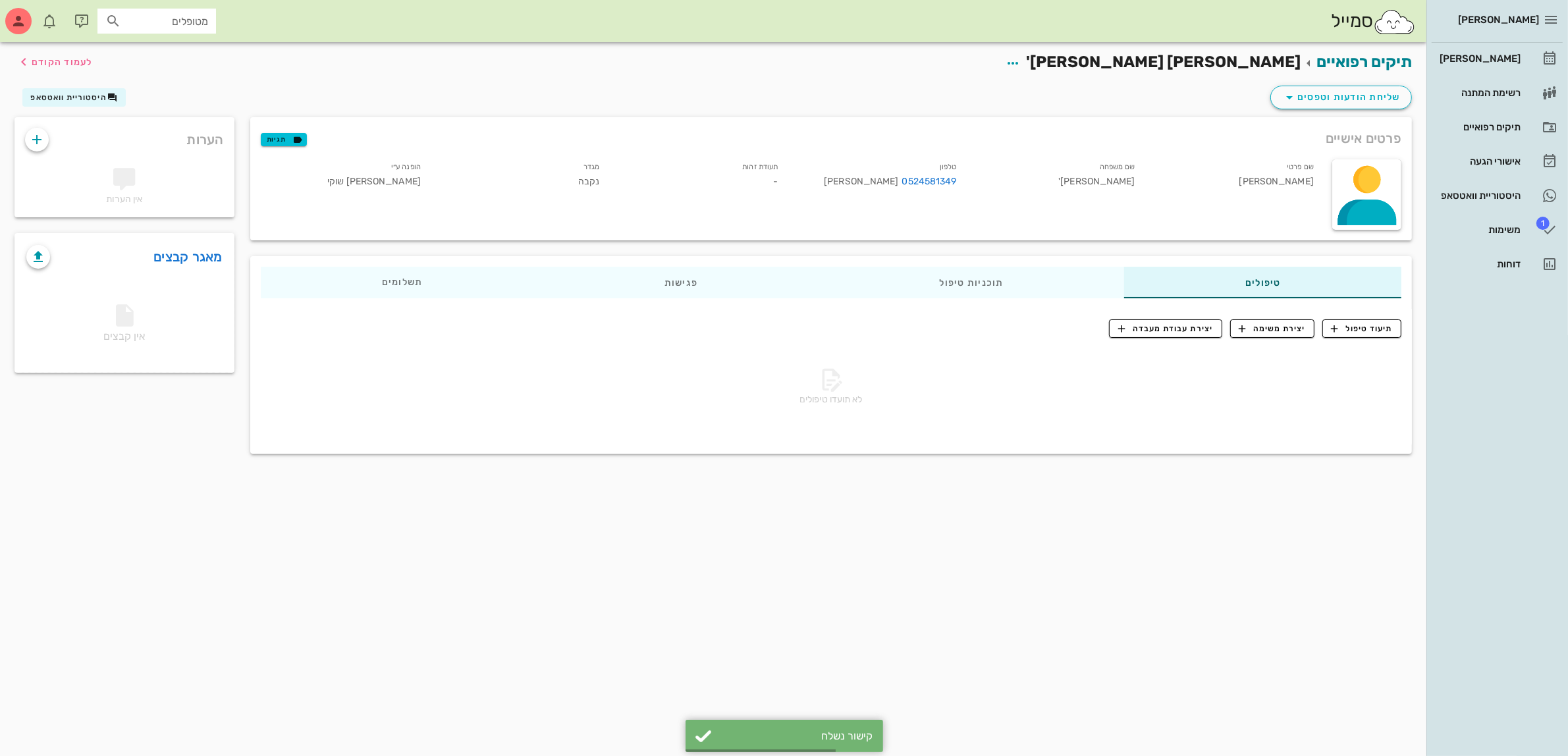
click at [1071, 97] on div "שליחת הודעות וטפסים היסטוריית וואטסאפ" at bounding box center [713, 99] width 1413 height 34
click at [1501, 59] on div "[PERSON_NAME]" at bounding box center [1478, 59] width 83 height 11
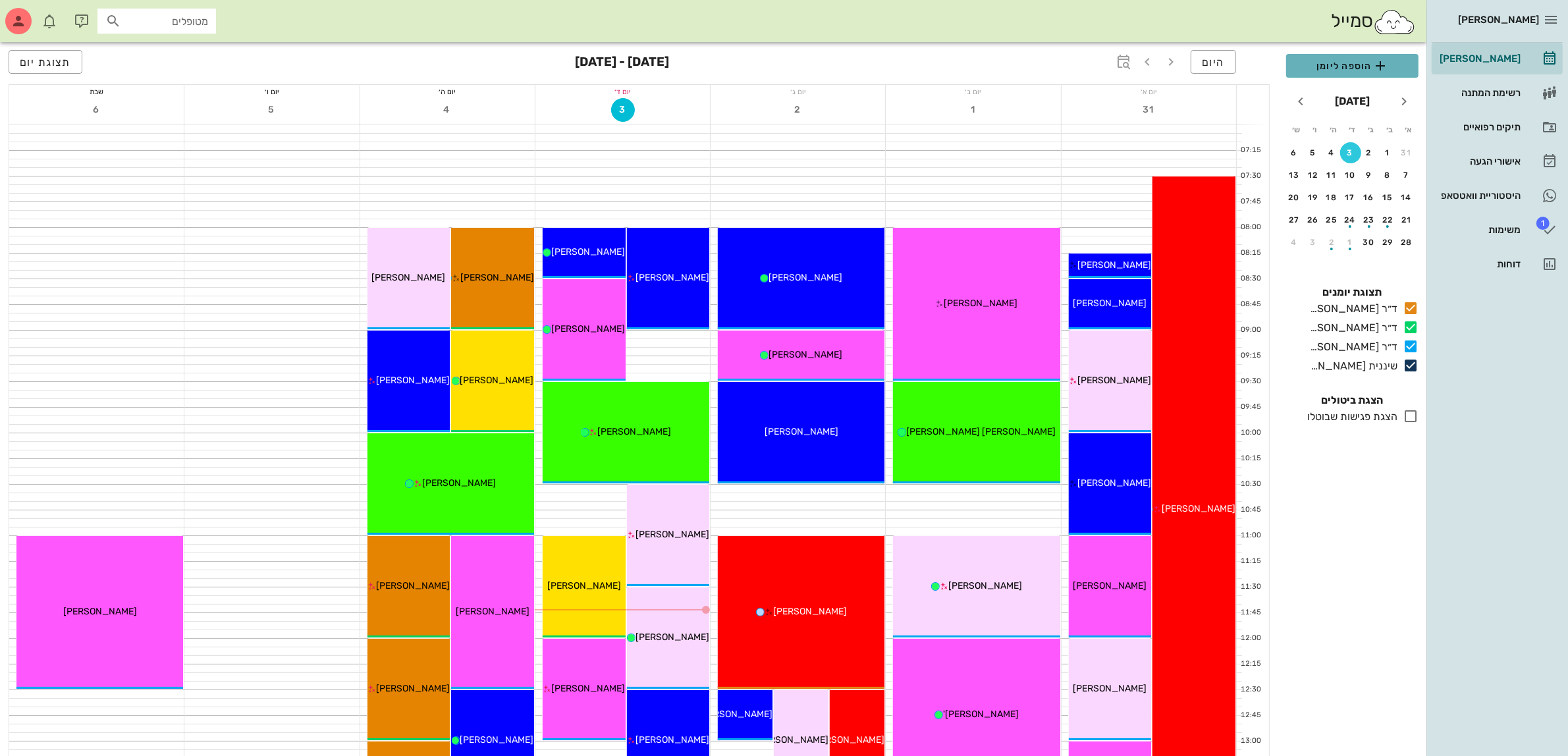
click at [1338, 60] on span "הוספה ליומן" at bounding box center [1351, 66] width 111 height 16
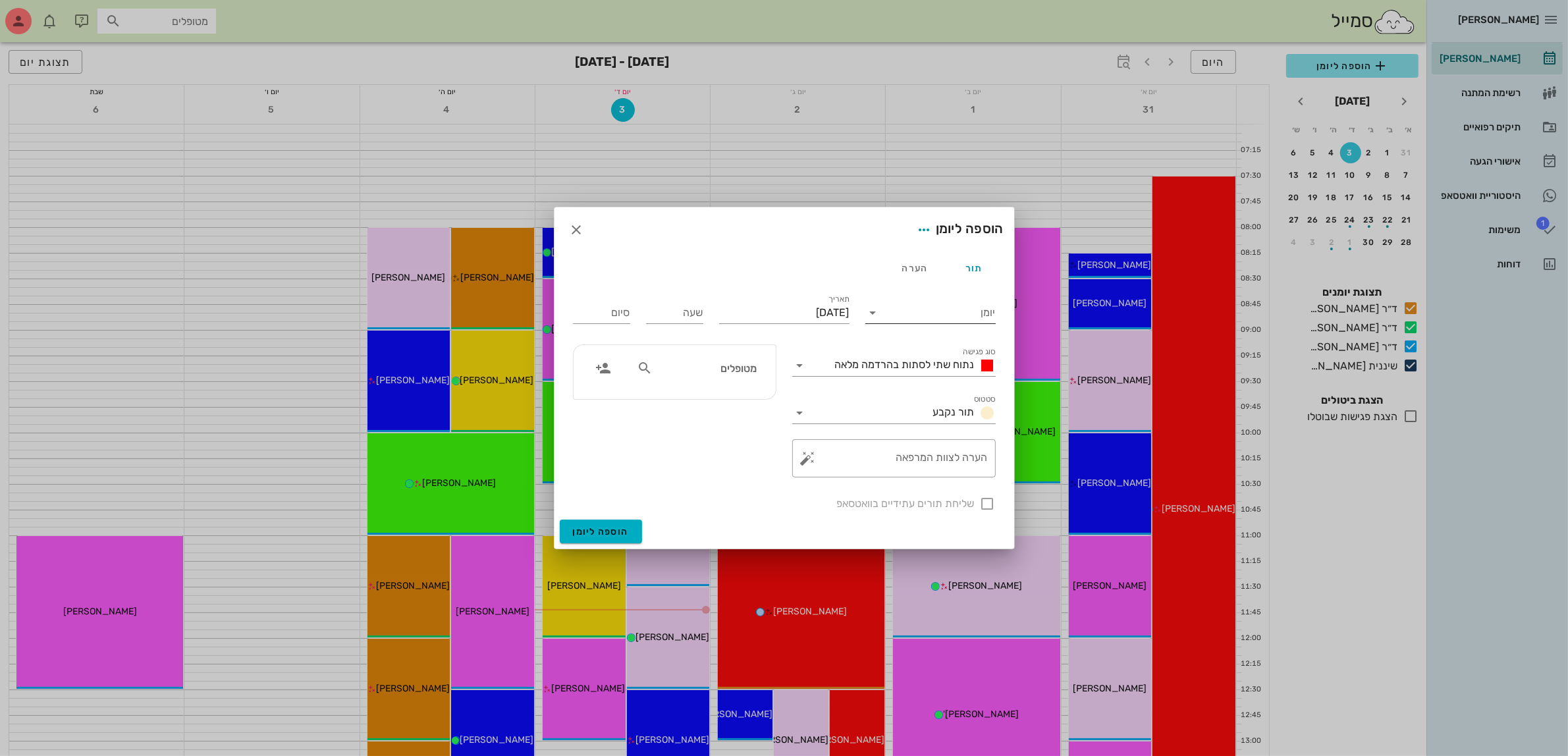
click at [925, 311] on input "יומן" at bounding box center [940, 313] width 112 height 21
click at [940, 389] on div "ד״ר [PERSON_NAME]" at bounding box center [934, 386] width 116 height 12
click at [928, 367] on span "נתוח שתי לסתות בהרדמה מלאה" at bounding box center [905, 364] width 139 height 12
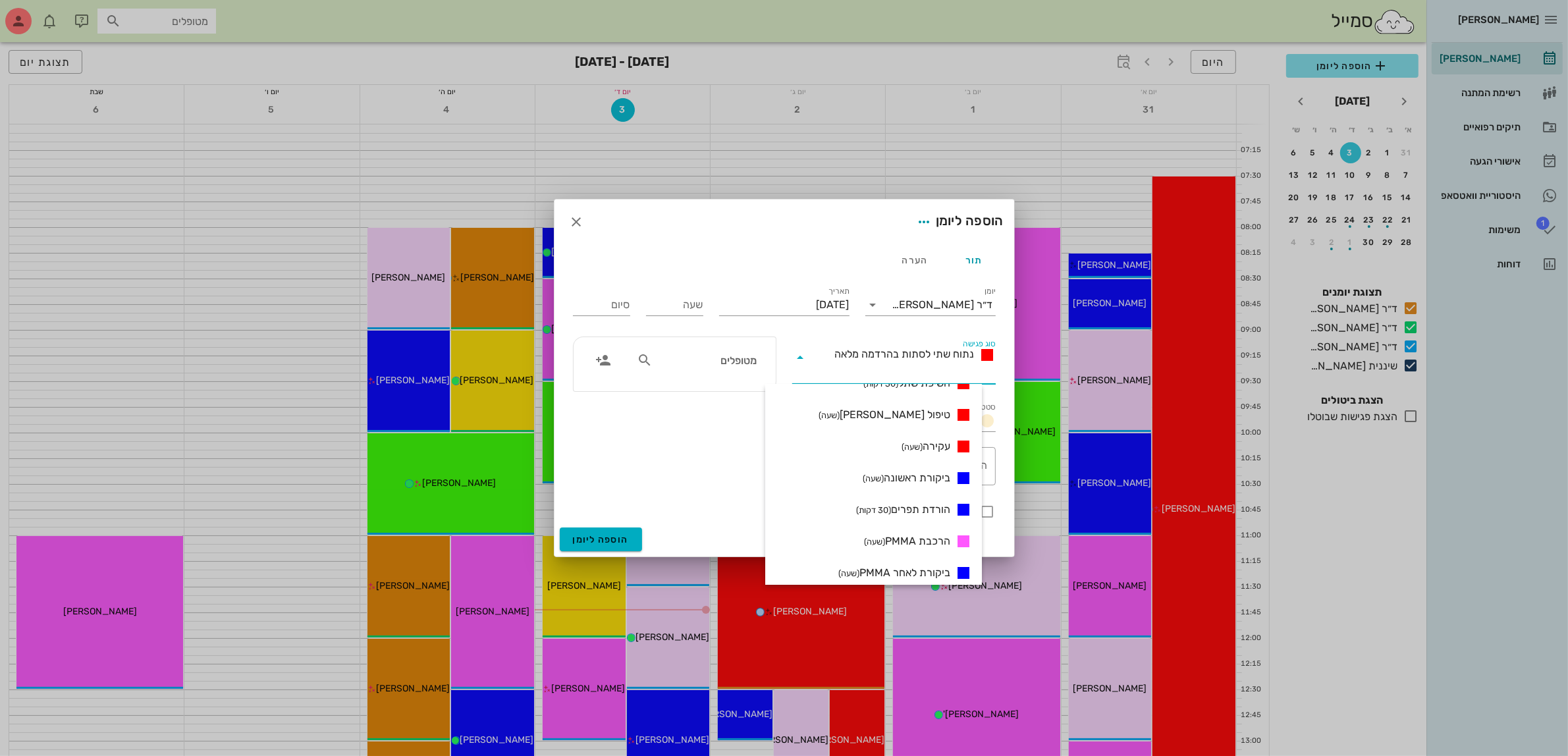
scroll to position [247, 0]
click at [922, 412] on small "(שעה)" at bounding box center [912, 412] width 21 height 10
type input "01:00"
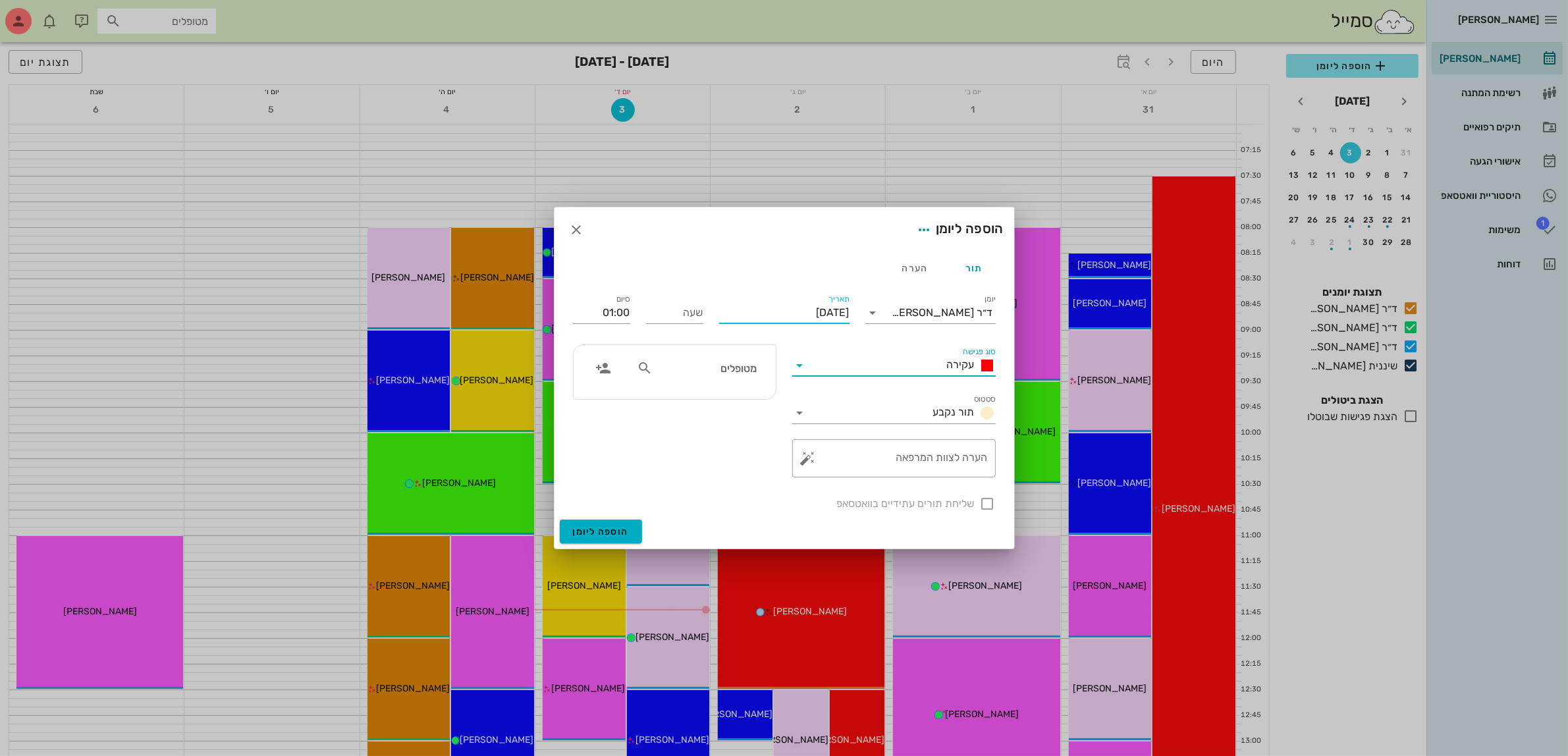
click at [804, 308] on input "[DATE]" at bounding box center [784, 313] width 130 height 21
click at [686, 318] on input "שעה" at bounding box center [674, 313] width 57 height 21
type input "17:00"
type input "18:00"
click at [587, 311] on input "18:00" at bounding box center [601, 313] width 57 height 21
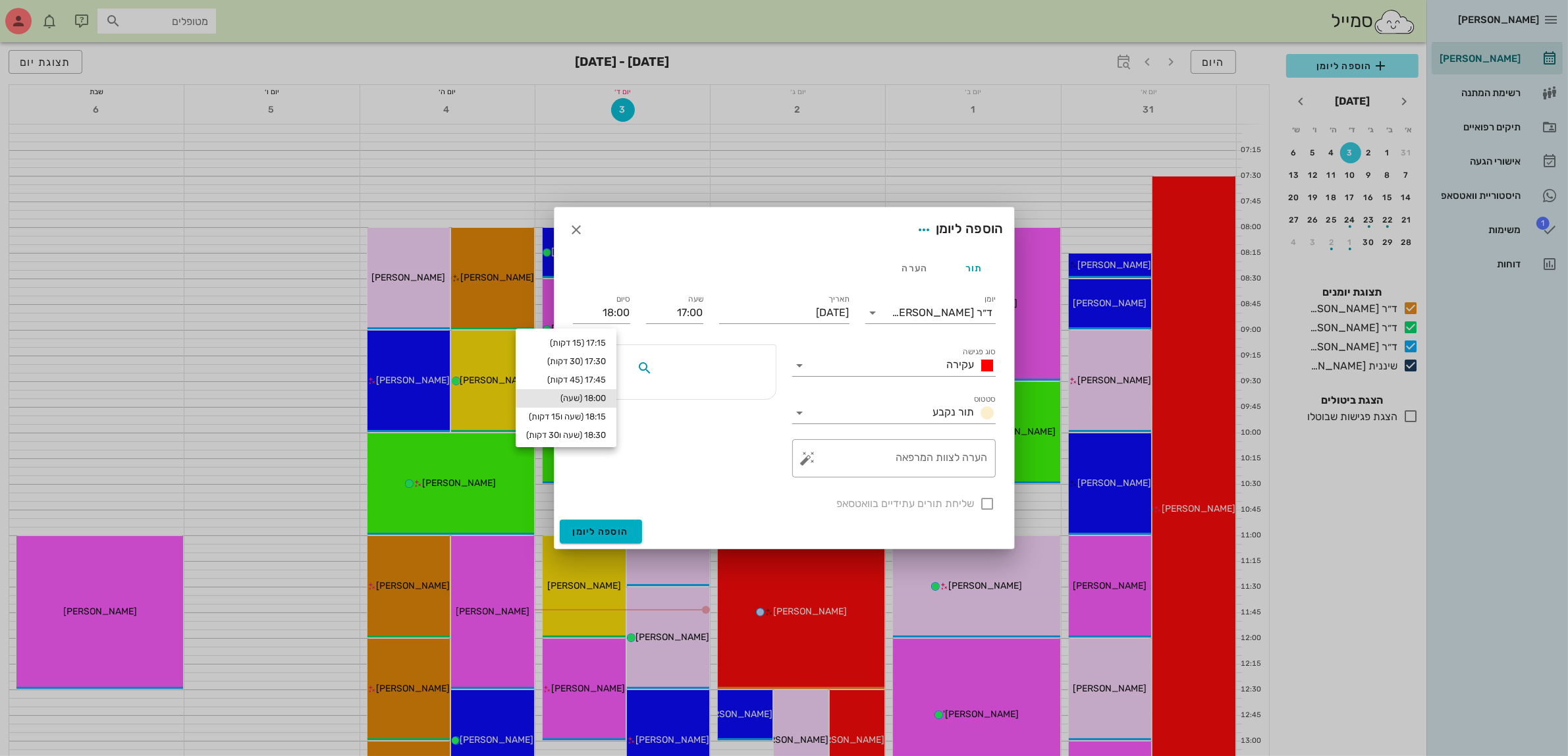
click at [698, 367] on input "text" at bounding box center [706, 368] width 101 height 17
type input "דניא"
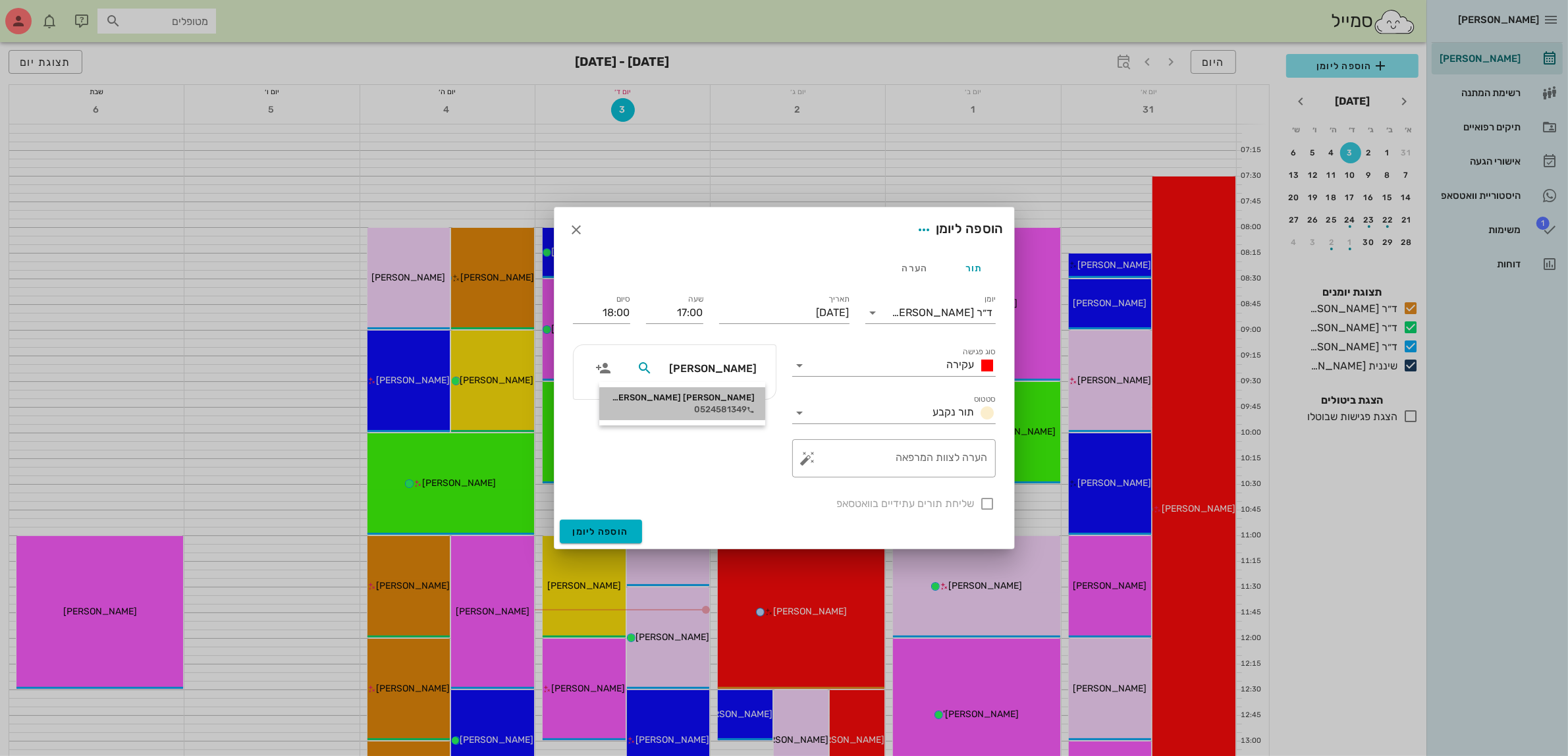
click at [729, 403] on div "דניאלה צביקה מנדלוביץ' 0524581349" at bounding box center [682, 403] width 145 height 33
click at [988, 507] on div at bounding box center [987, 503] width 22 height 22
checkbox input "true"
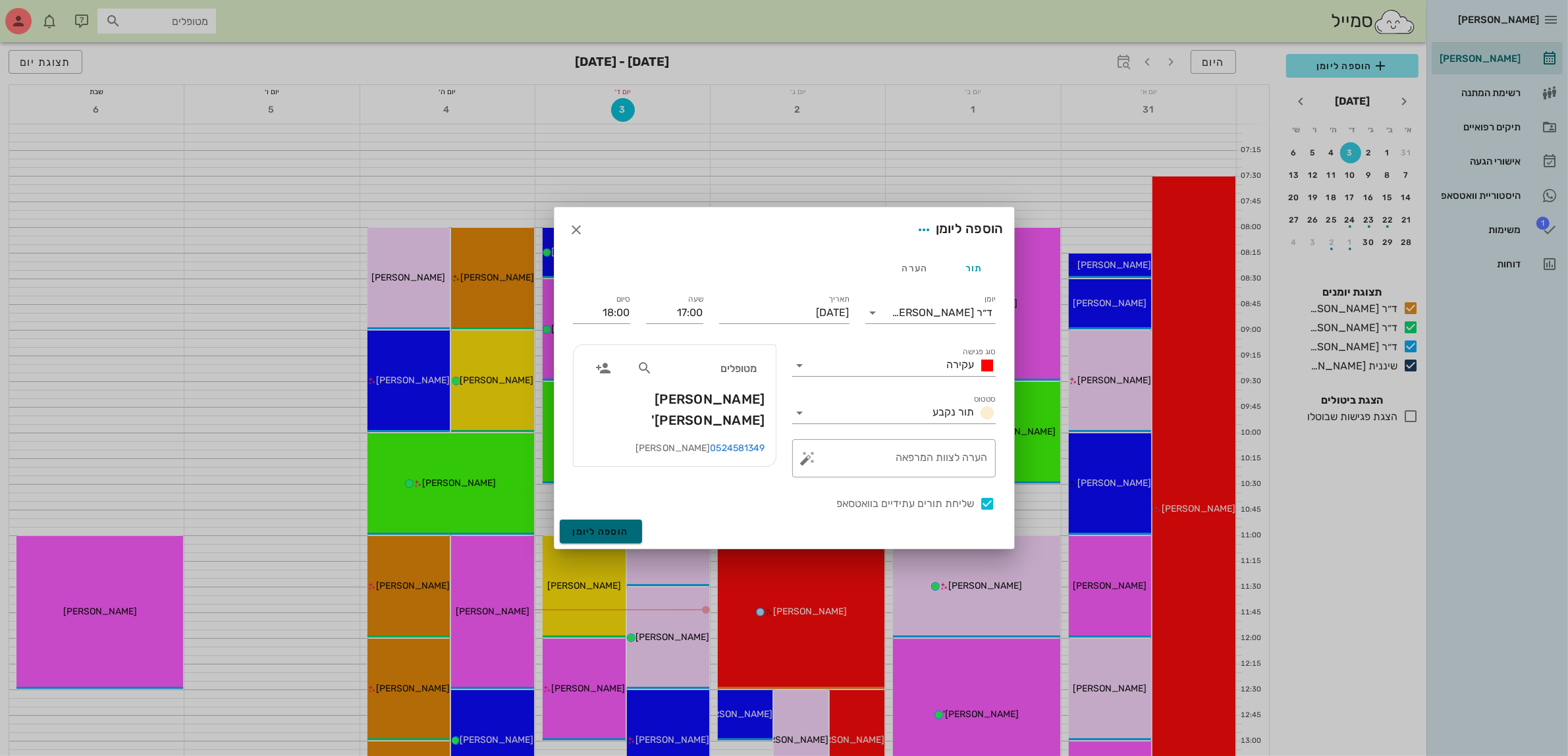
click at [594, 531] on span "הוספה ליומן" at bounding box center [601, 531] width 56 height 11
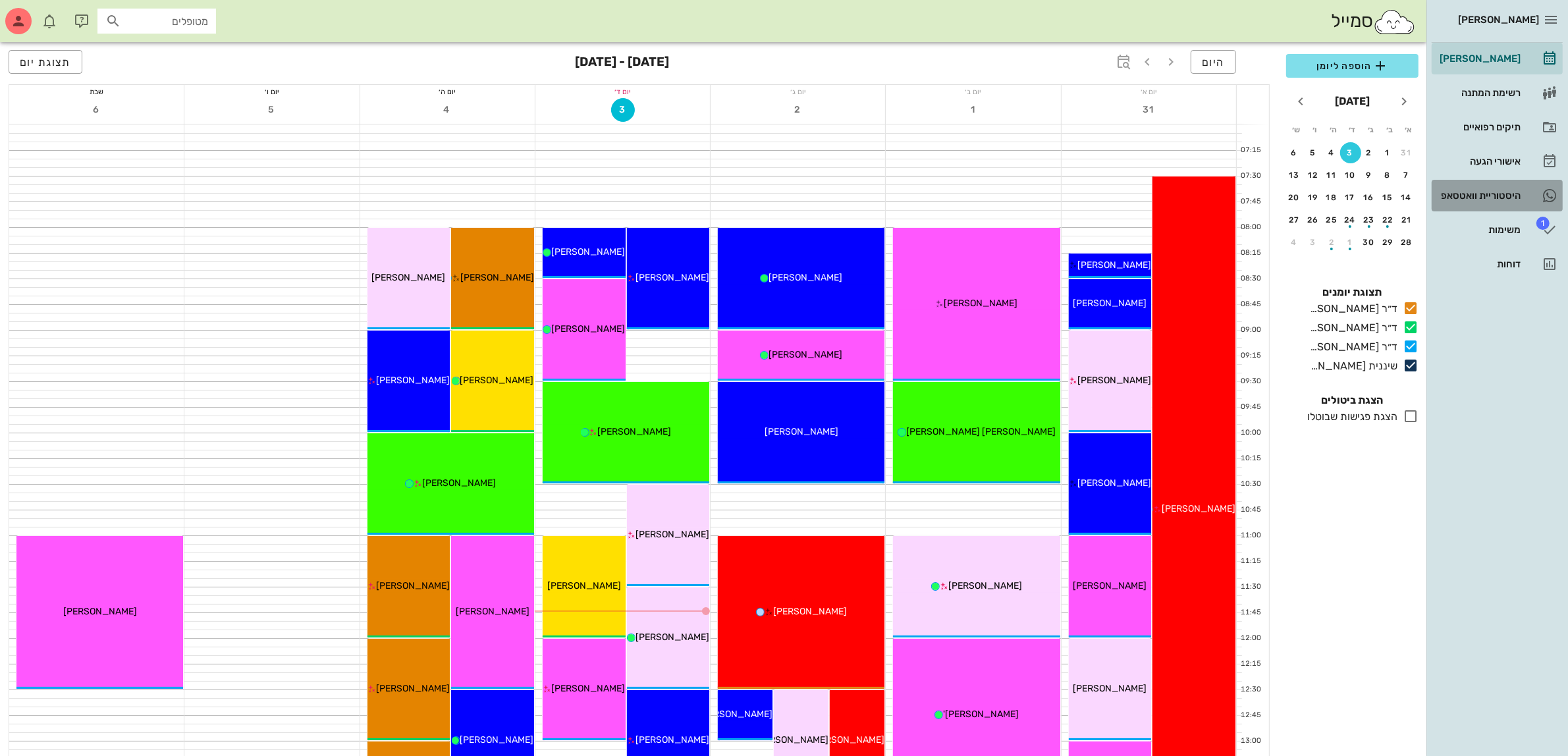
click at [1472, 194] on div "היסטוריית וואטסאפ" at bounding box center [1478, 196] width 83 height 11
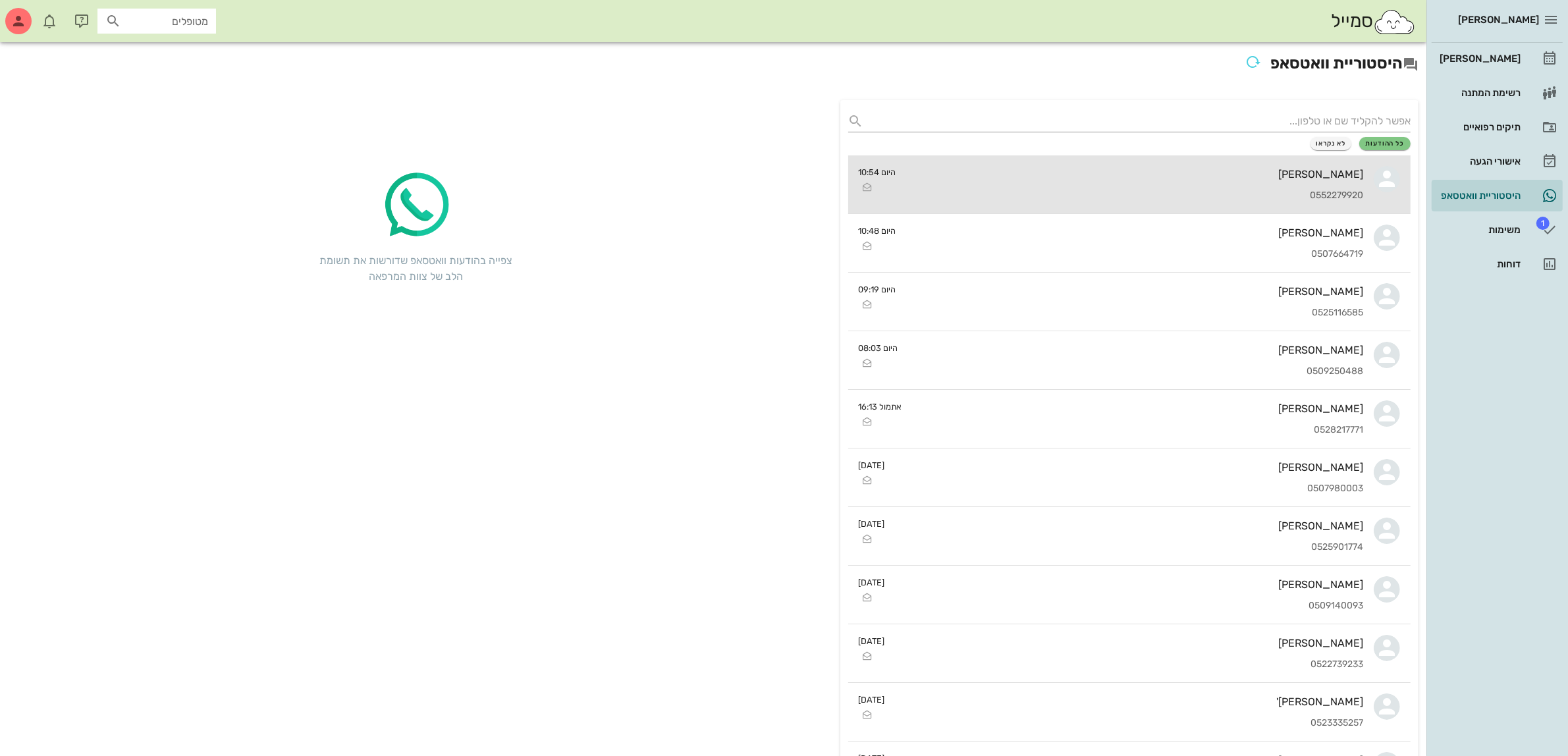
click at [1034, 195] on div "0552279920" at bounding box center [1135, 196] width 457 height 11
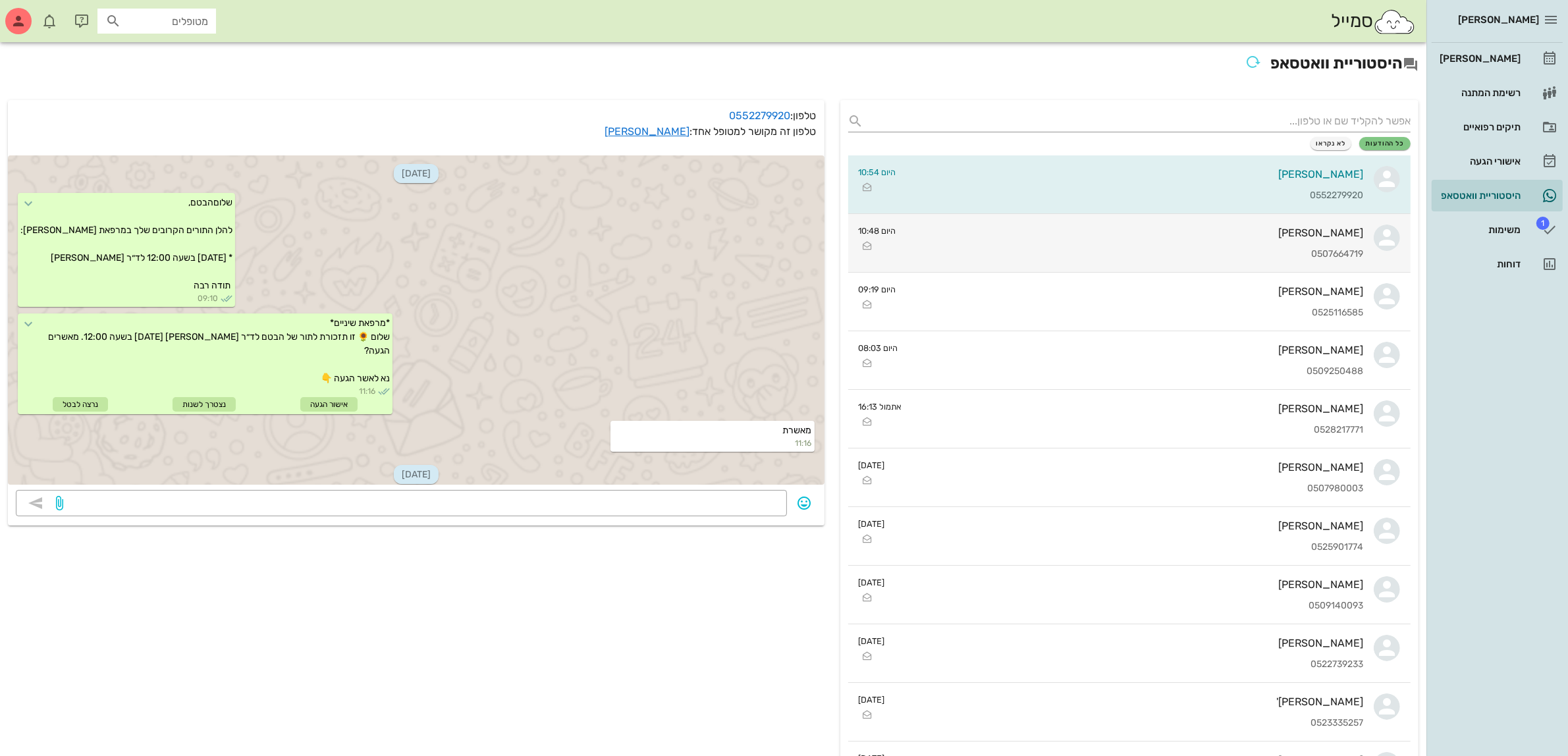
scroll to position [589, 0]
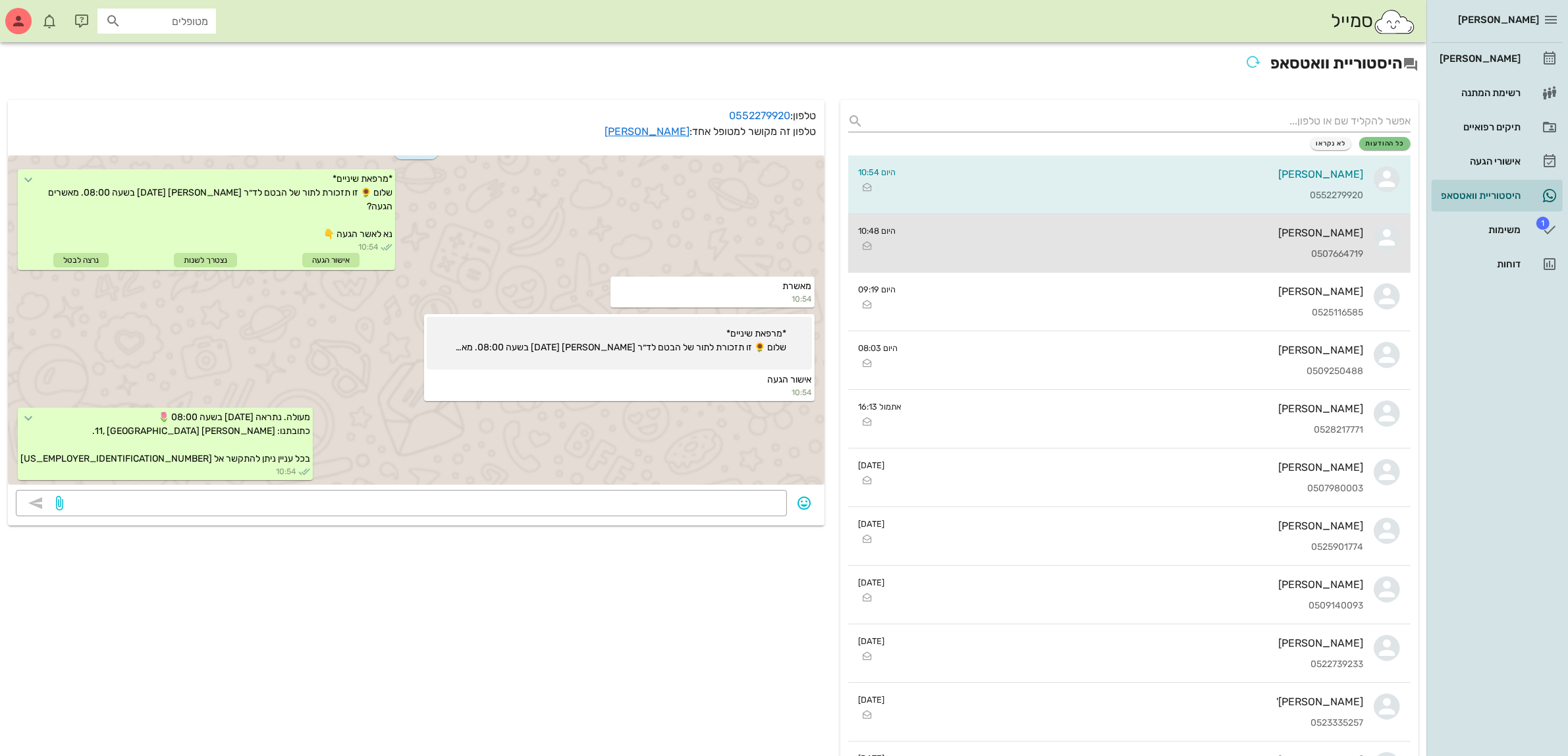
click at [1044, 246] on div "[PERSON_NAME] 0507664719" at bounding box center [1135, 243] width 457 height 58
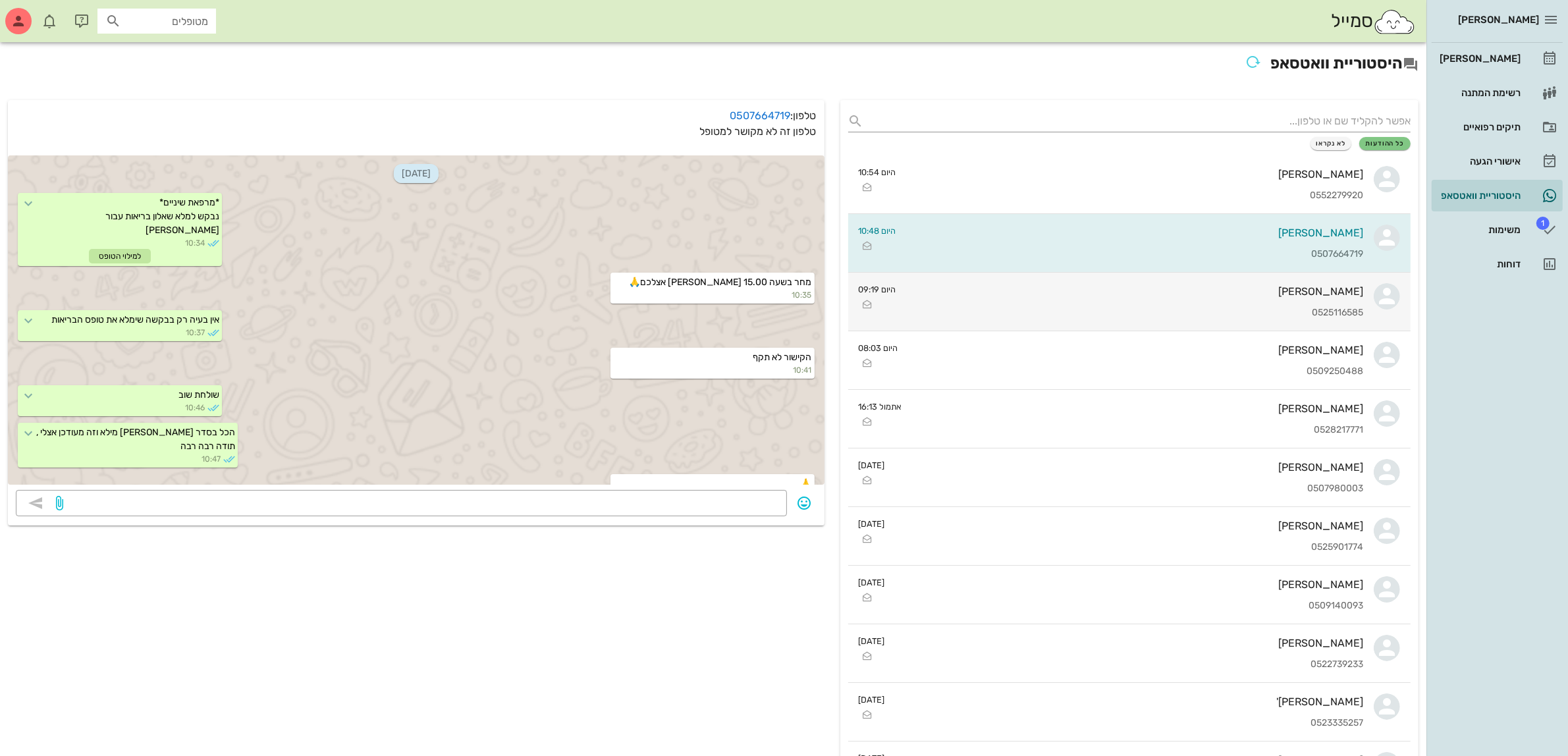
scroll to position [11, 0]
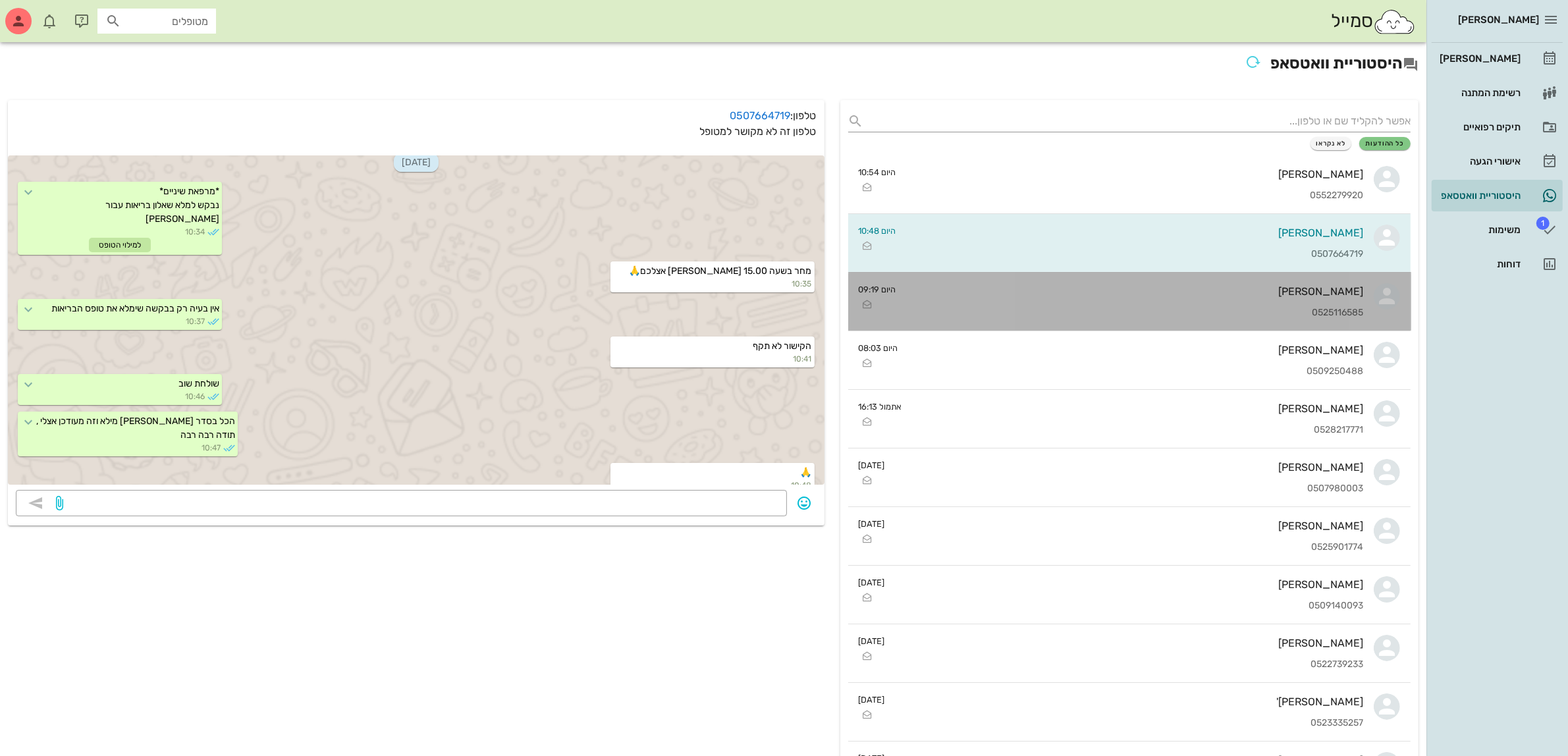
click at [1048, 304] on div "[PERSON_NAME] 0525116585" at bounding box center [1135, 301] width 457 height 58
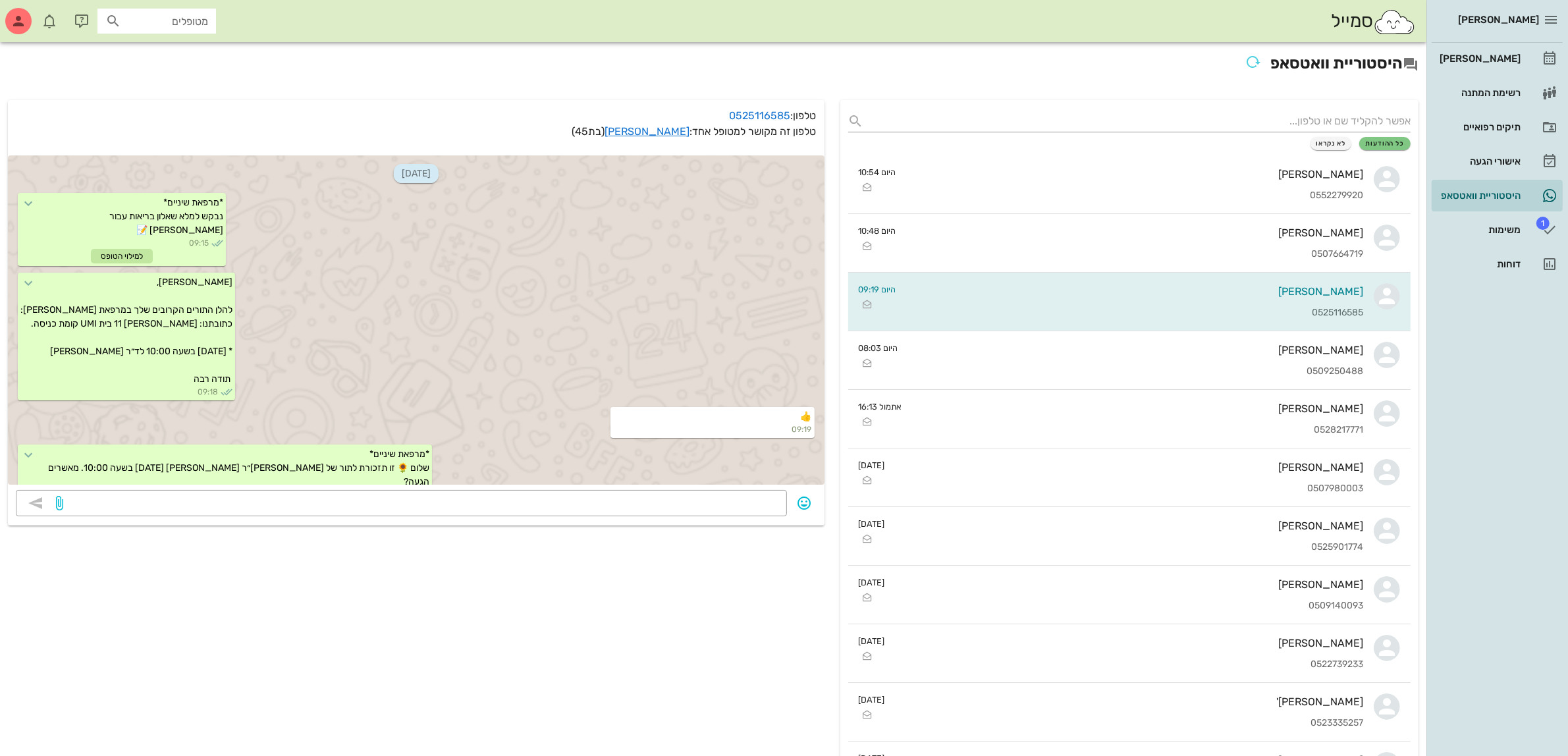
scroll to position [224, 0]
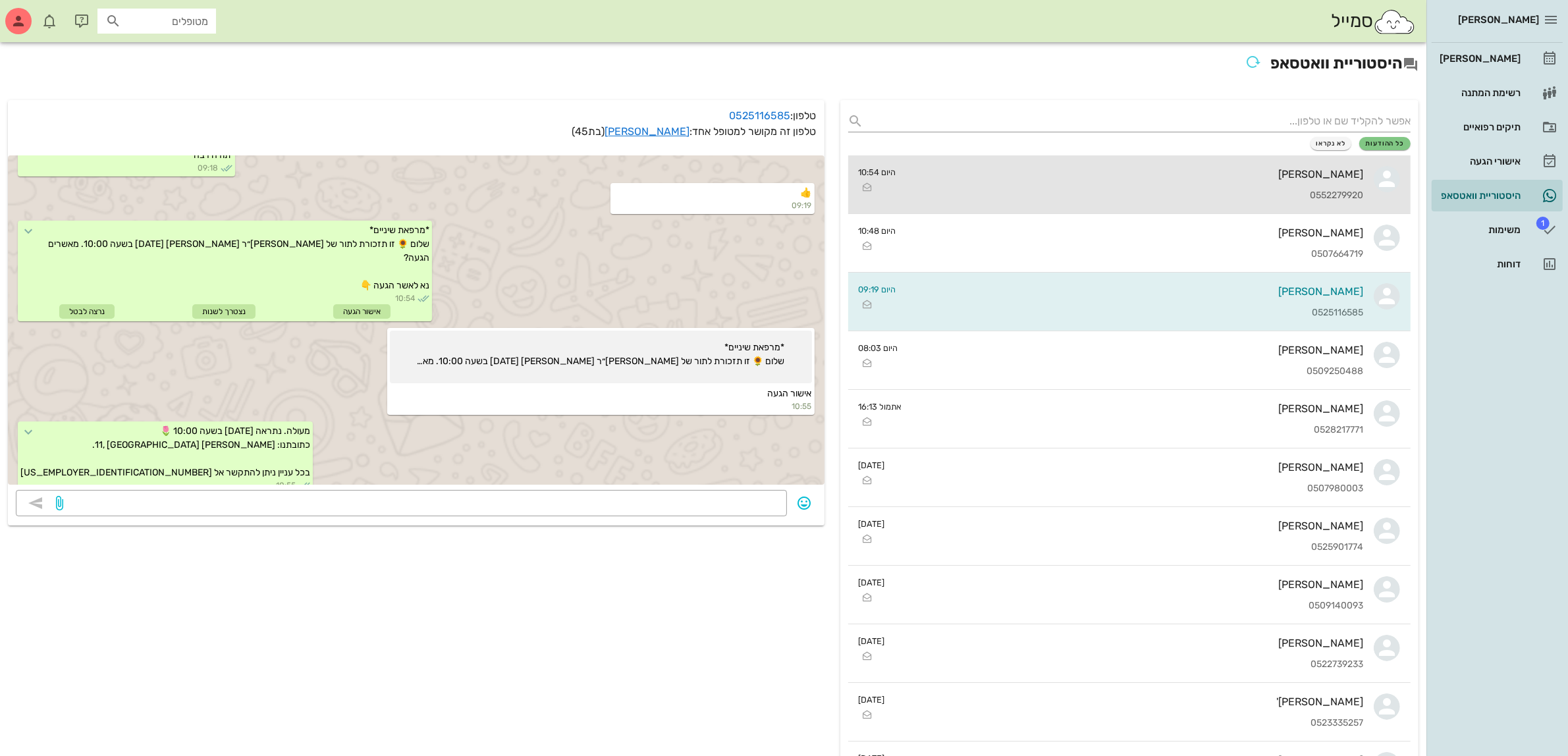
click at [1285, 191] on div "0552279920" at bounding box center [1135, 196] width 457 height 11
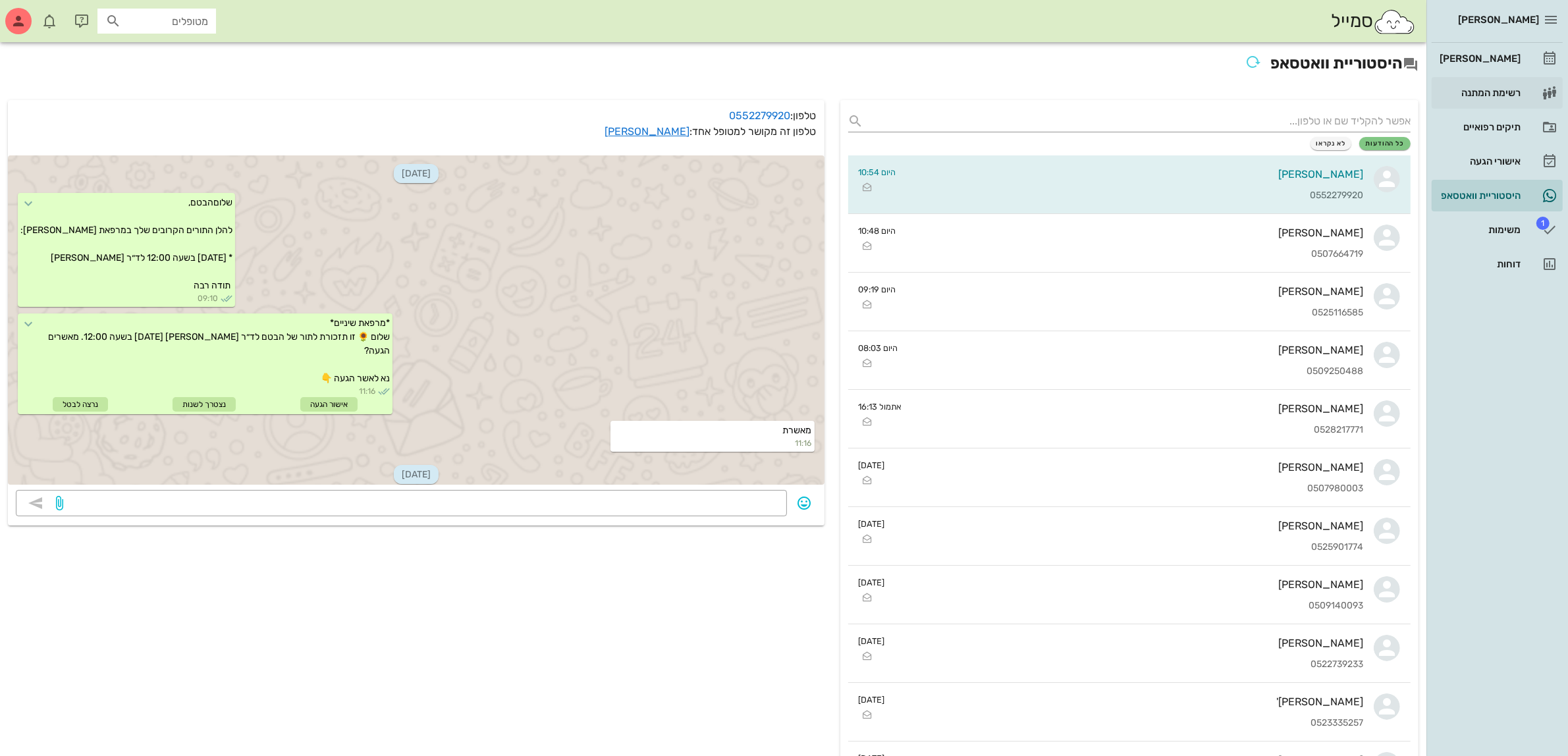
scroll to position [589, 0]
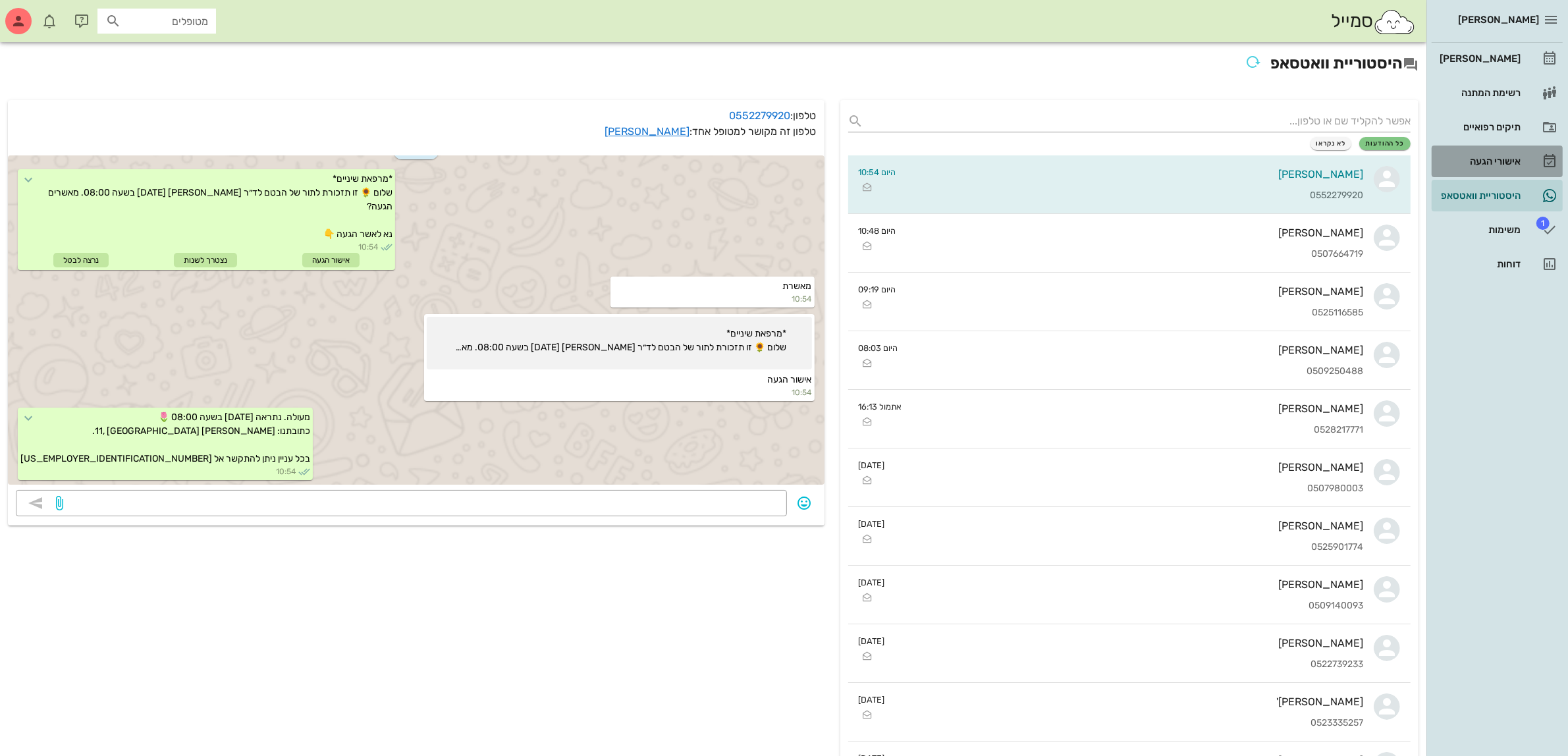
click at [1498, 158] on div "אישורי הגעה" at bounding box center [1478, 161] width 83 height 11
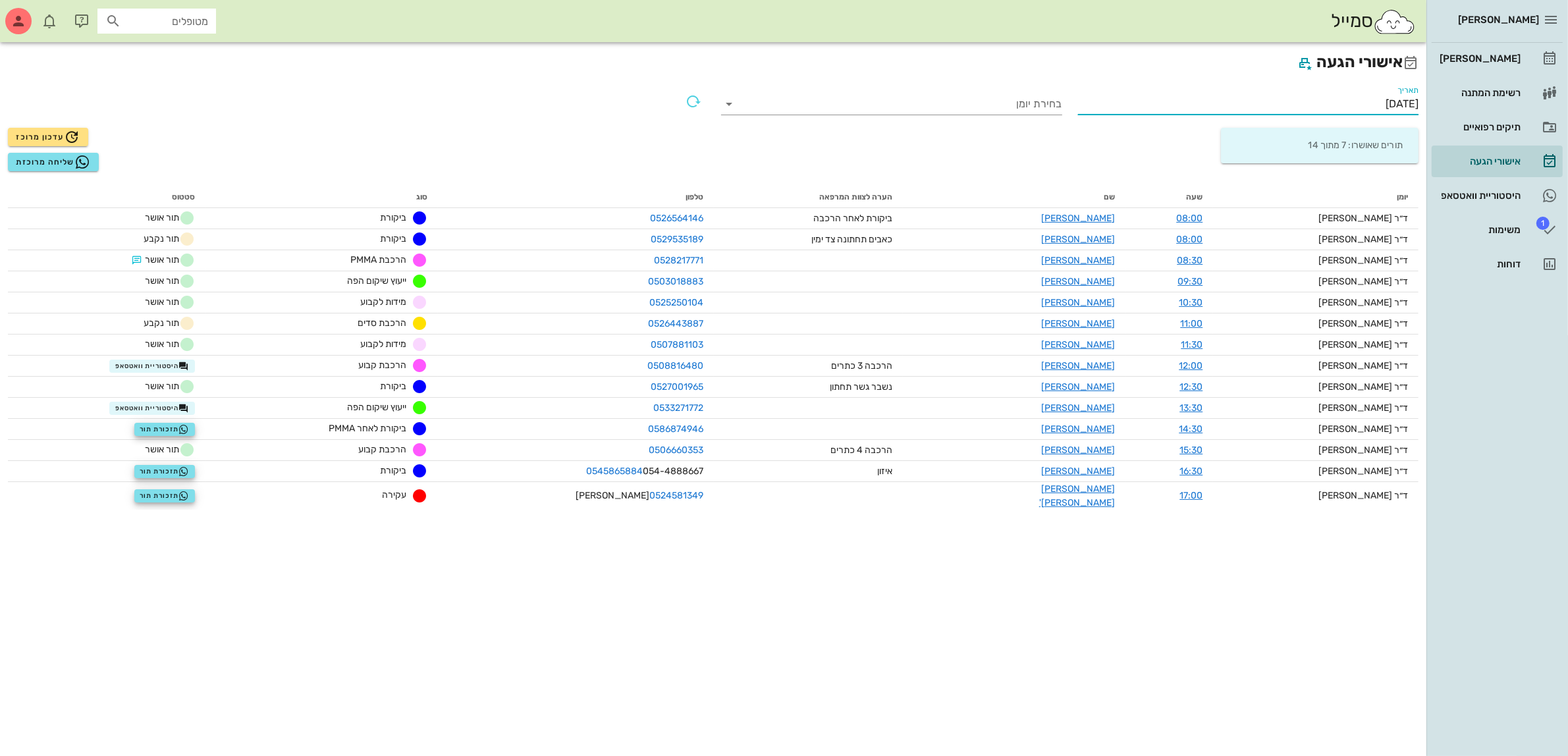
click at [1360, 99] on input "[DATE]" at bounding box center [1248, 104] width 341 height 21
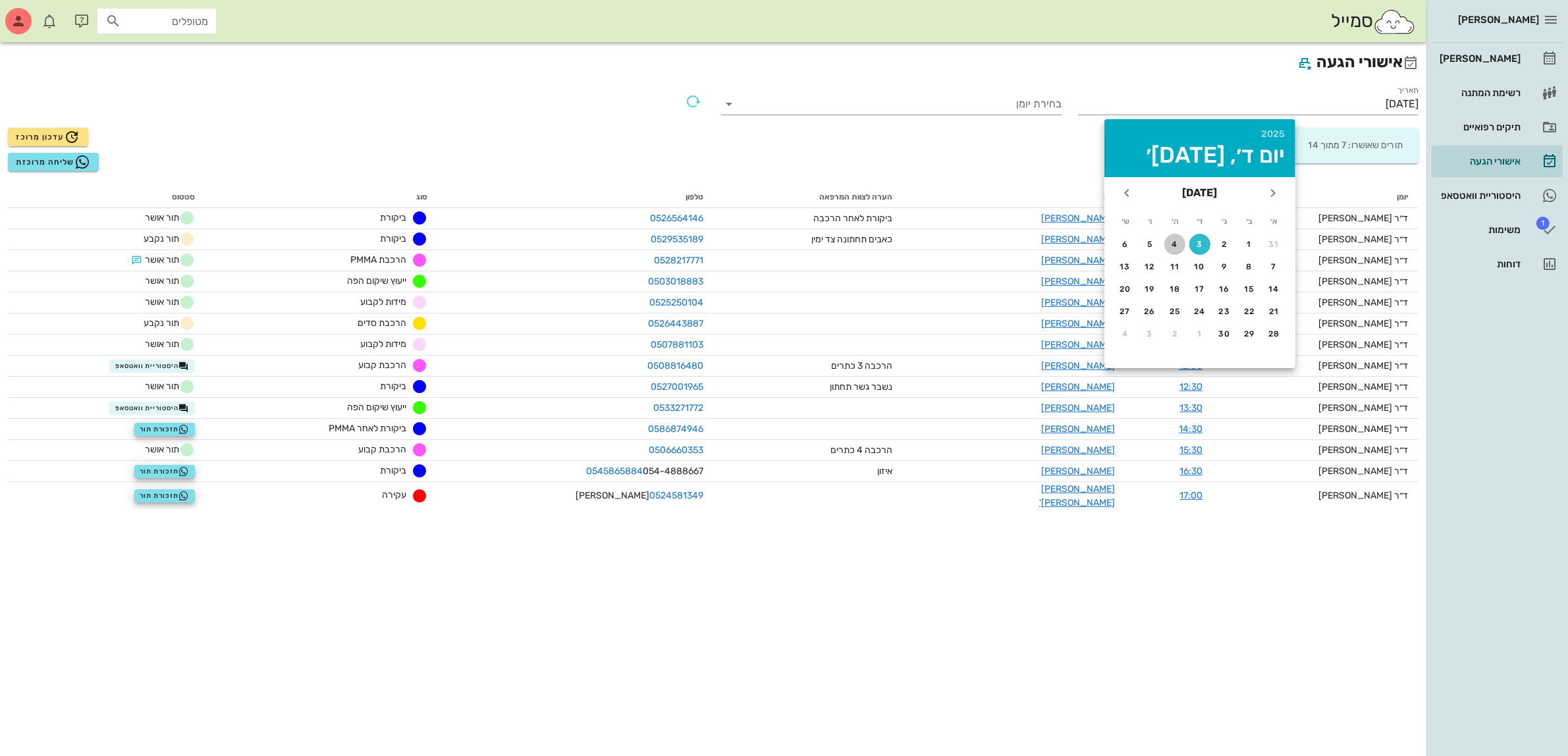
click at [1171, 240] on div "4" at bounding box center [1175, 244] width 21 height 9
type input "[DATE]"
